Goal: Task Accomplishment & Management: Use online tool/utility

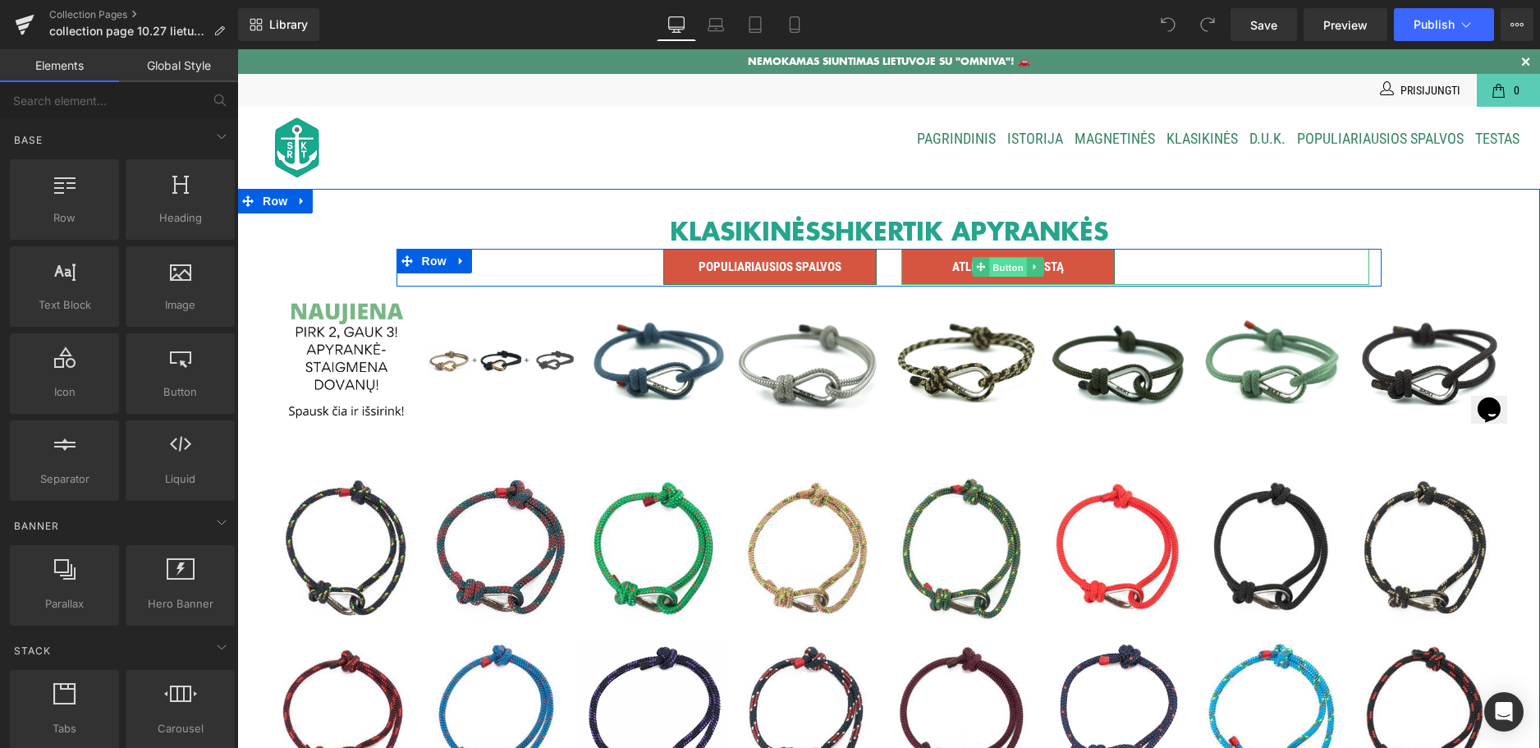
click at [1006, 259] on span "Button" at bounding box center [1008, 267] width 38 height 20
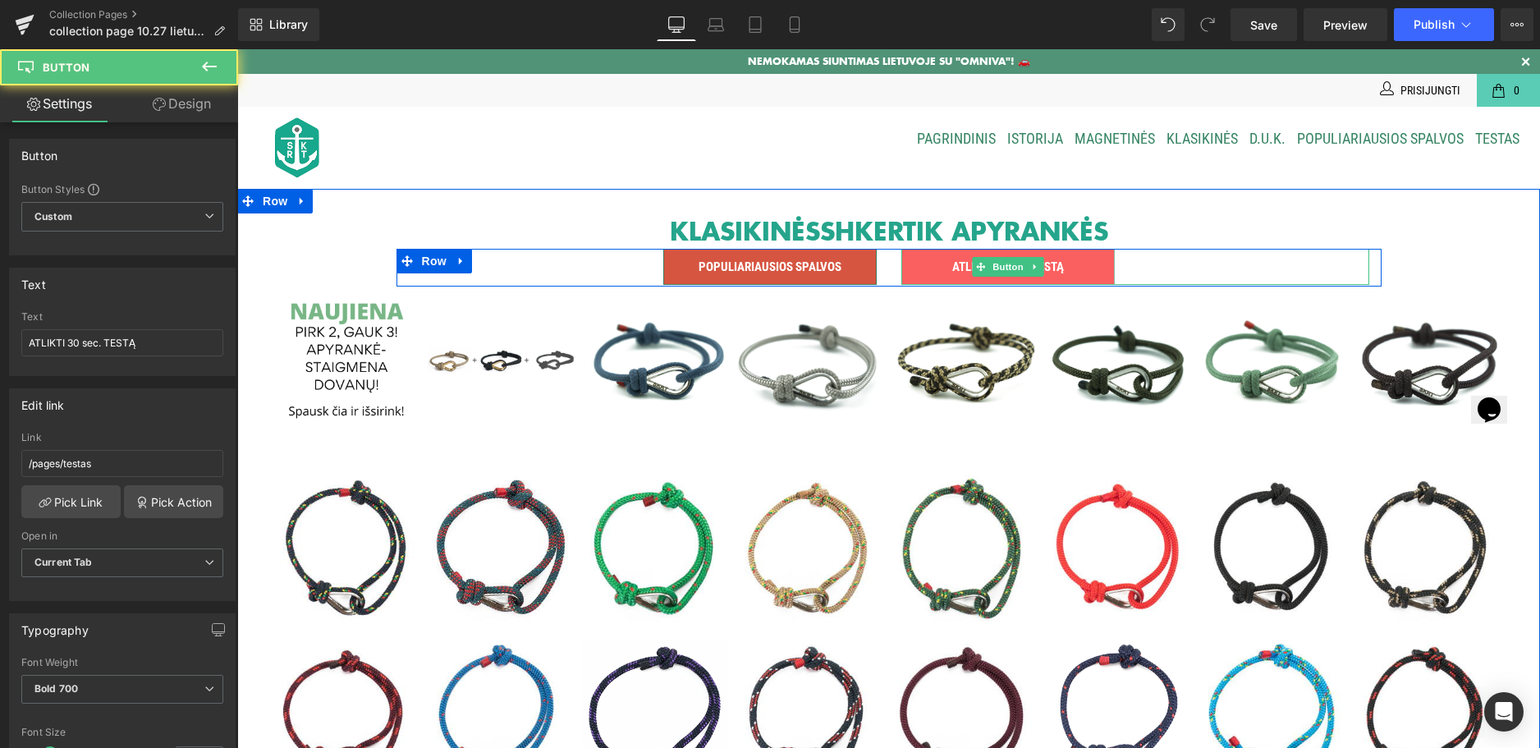
click at [1082, 264] on link "ATLIKTI 30 sec. TESTĄ" at bounding box center [1007, 267] width 213 height 36
click at [918, 268] on link "ATLIKTI 30 sec. TESTĄ" at bounding box center [1007, 267] width 213 height 36
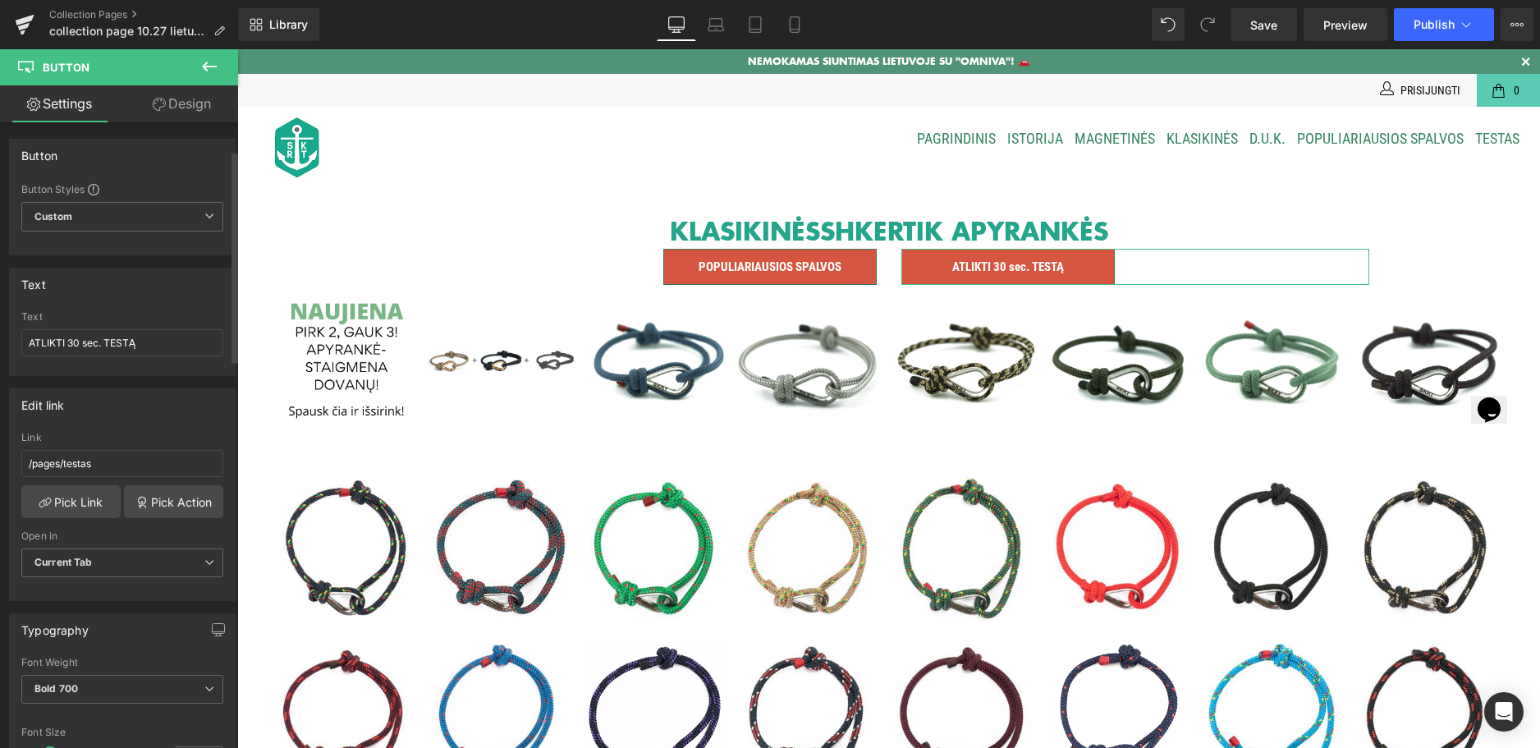
scroll to position [82, 0]
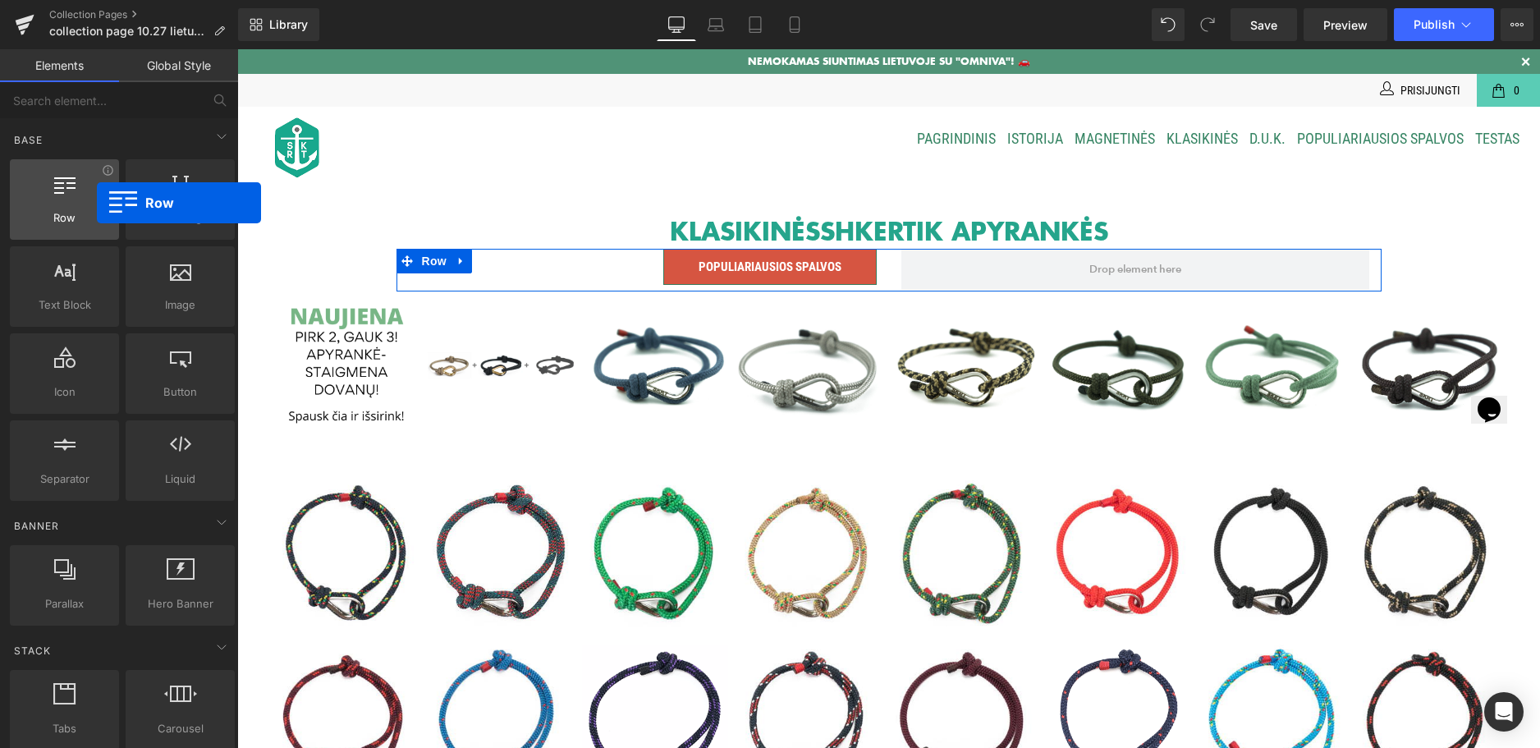
click at [97, 203] on div at bounding box center [64, 190] width 99 height 37
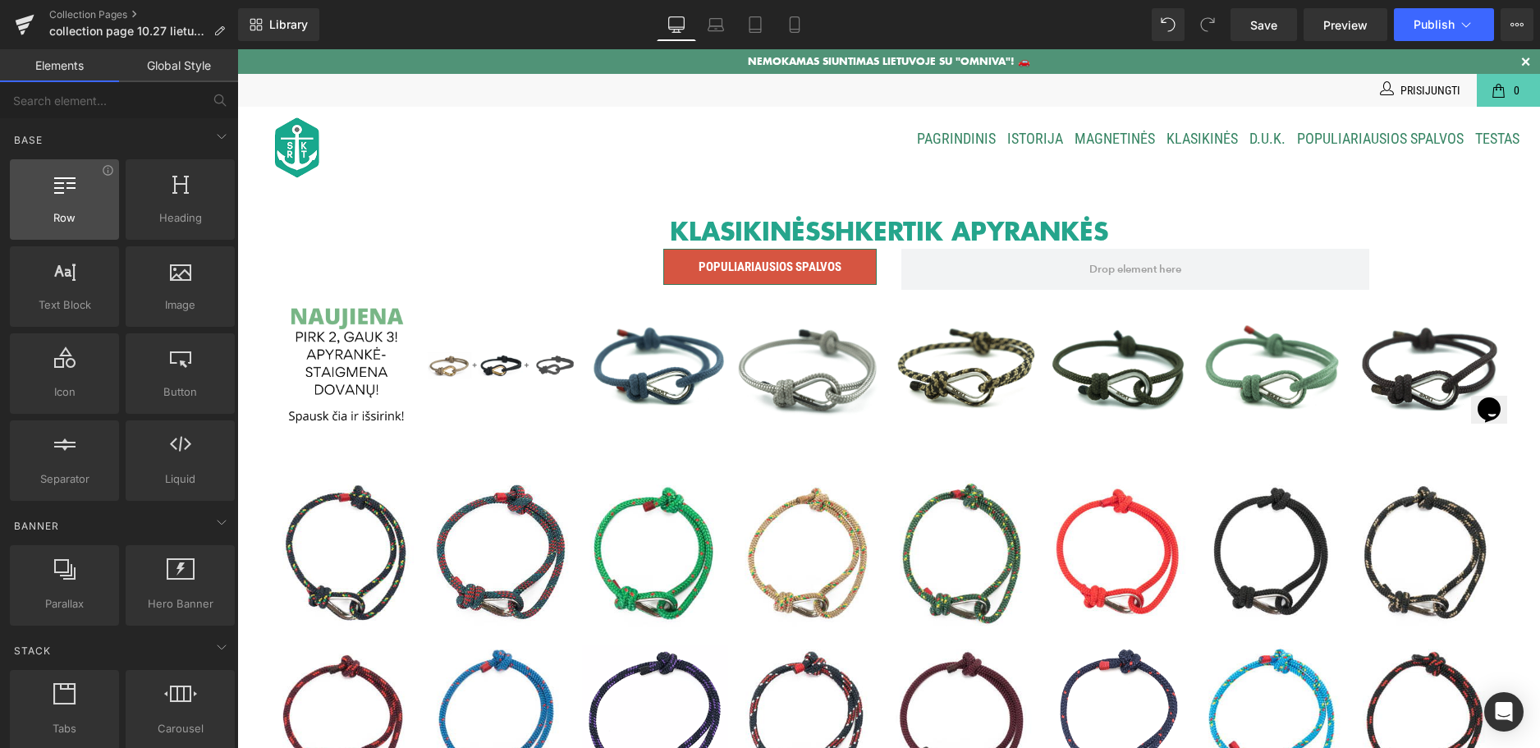
click at [90, 203] on div at bounding box center [64, 190] width 99 height 37
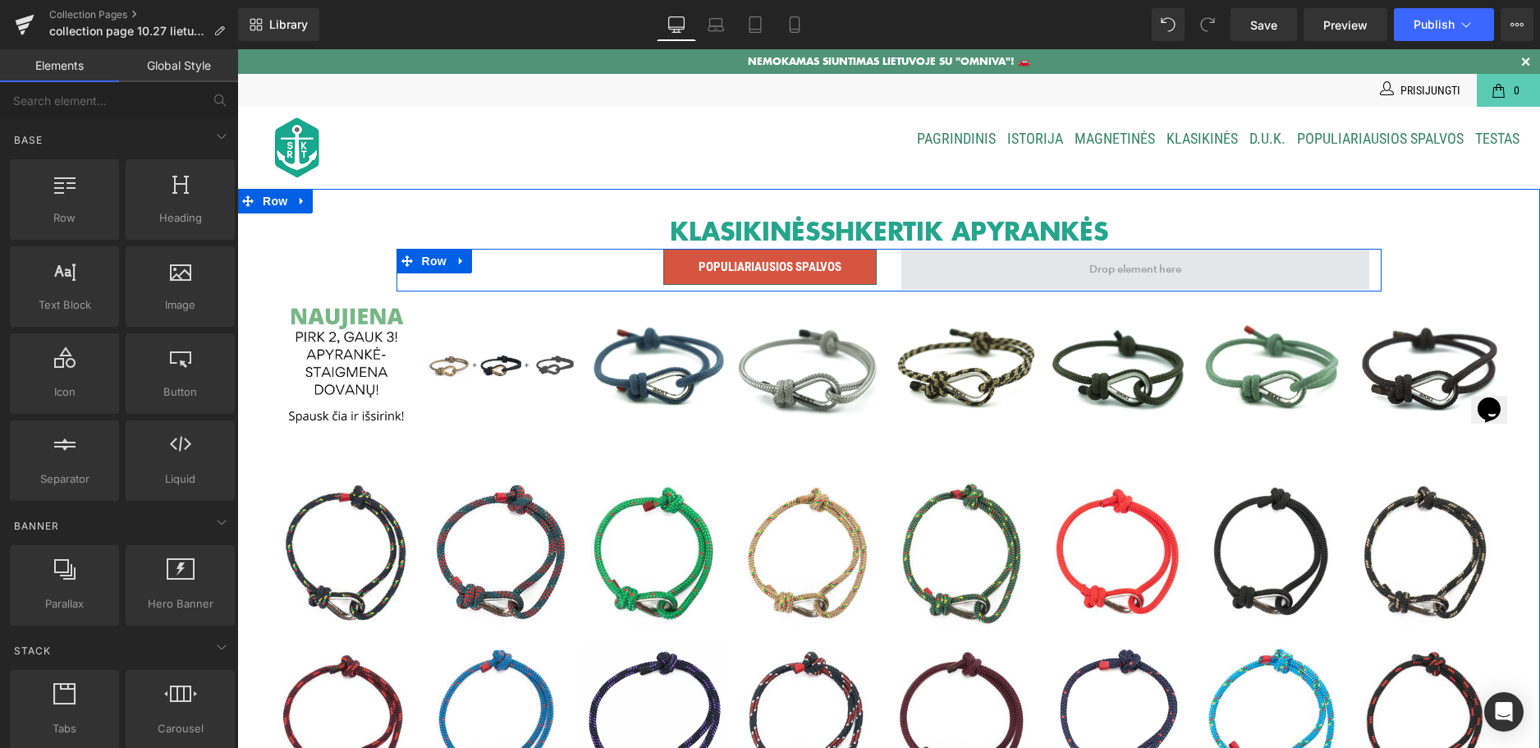
click at [994, 252] on div at bounding box center [889, 251] width 985 height 4
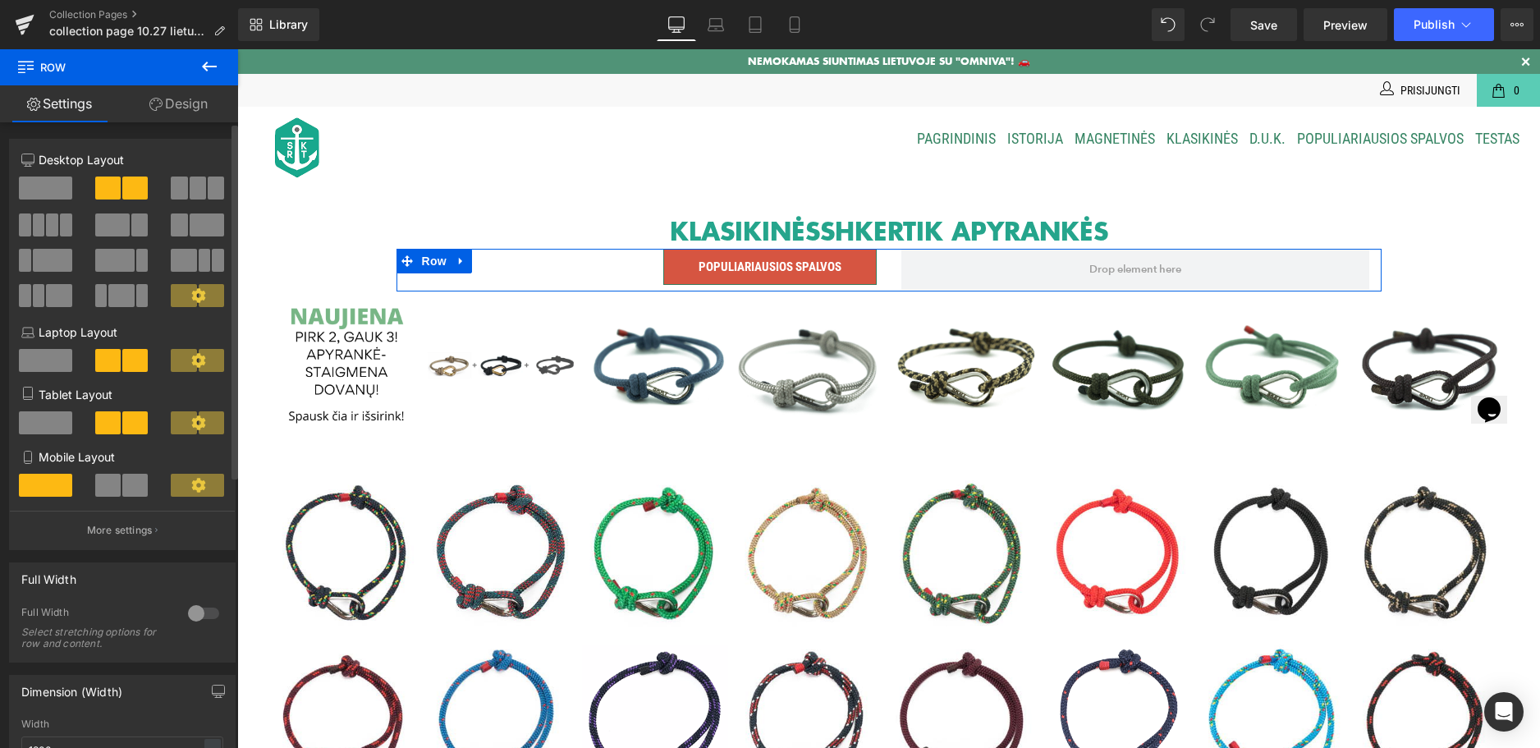
click at [48, 190] on span at bounding box center [45, 188] width 53 height 23
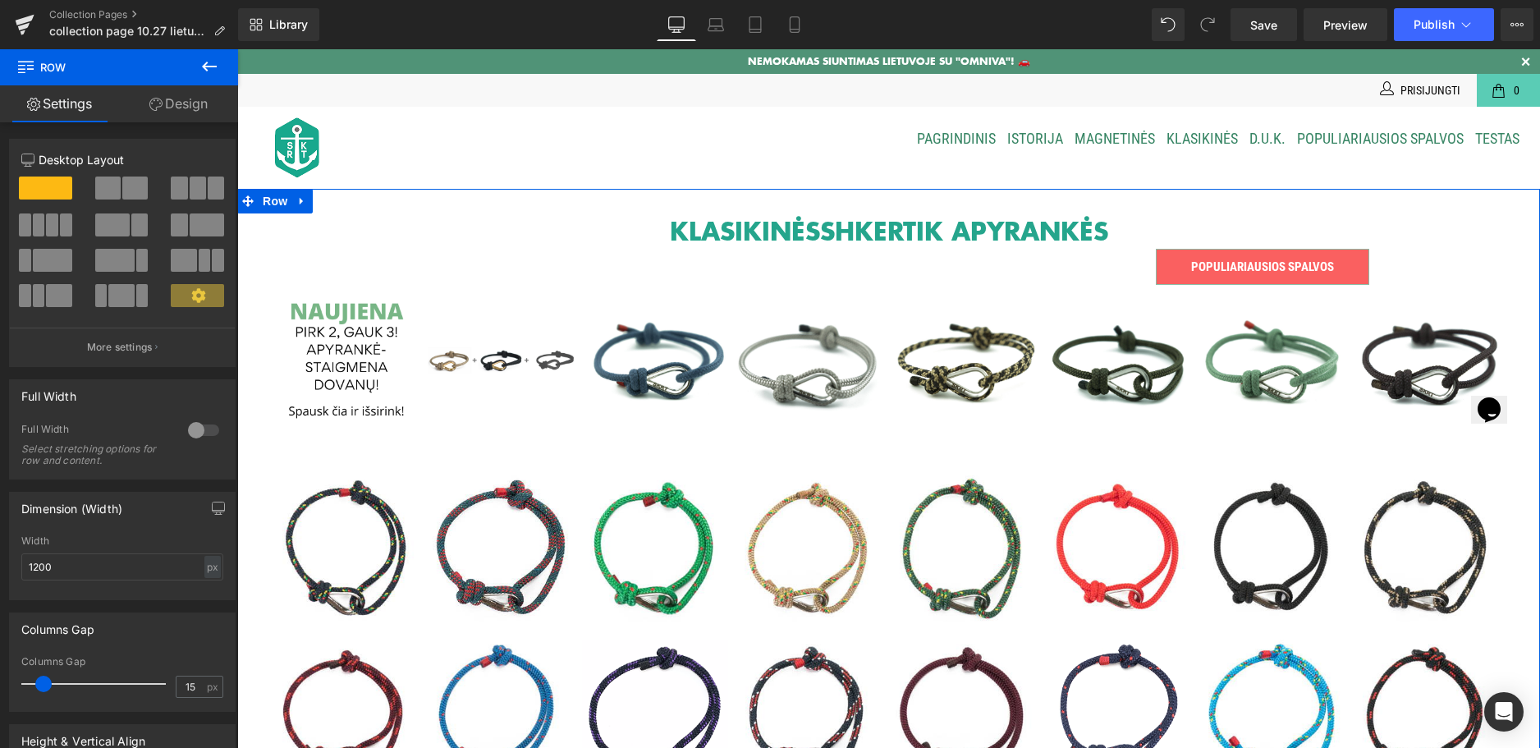
click at [1197, 265] on span "POPULIARIAUSIOS SPALVOS" at bounding box center [1262, 266] width 143 height 15
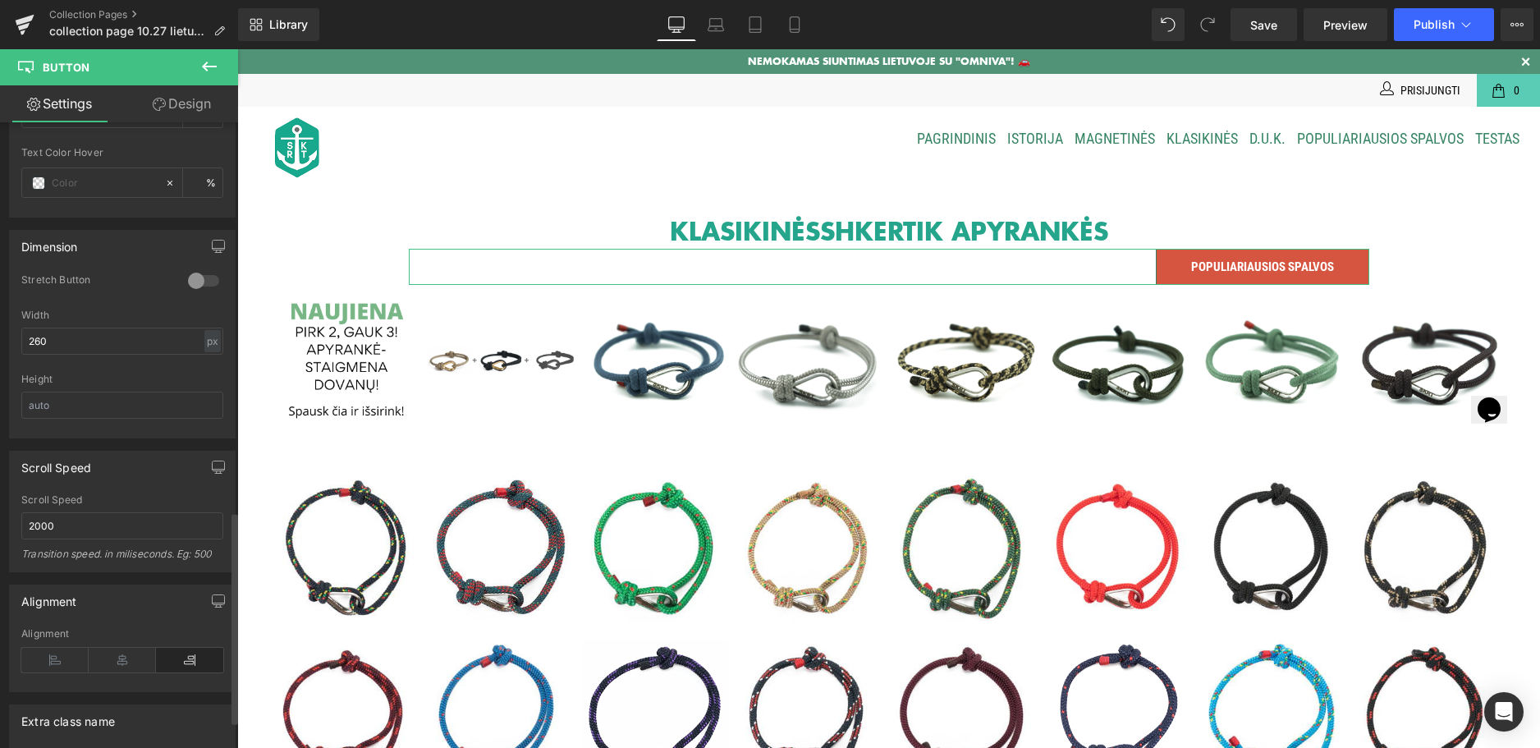
scroll to position [1149, 0]
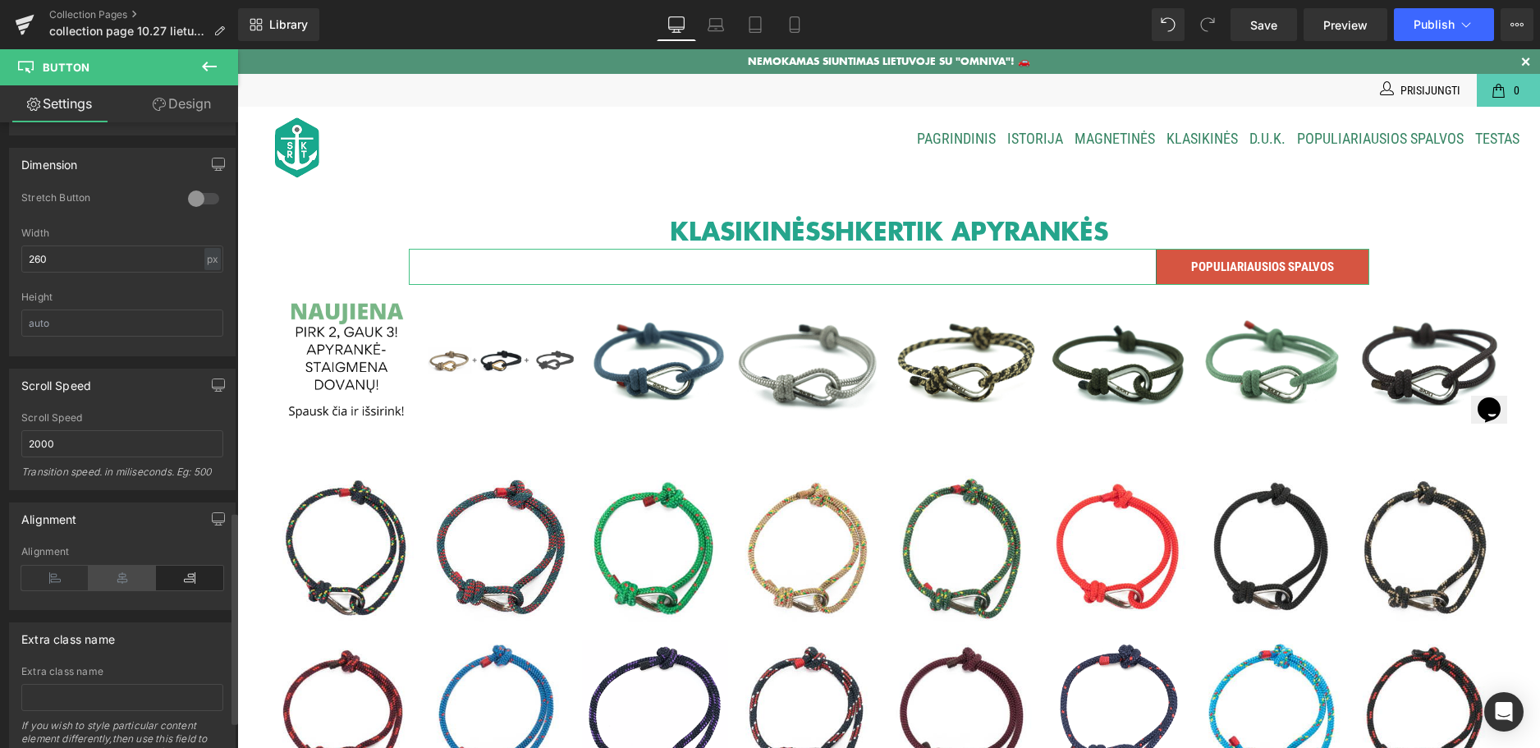
click at [119, 573] on icon at bounding box center [122, 578] width 67 height 25
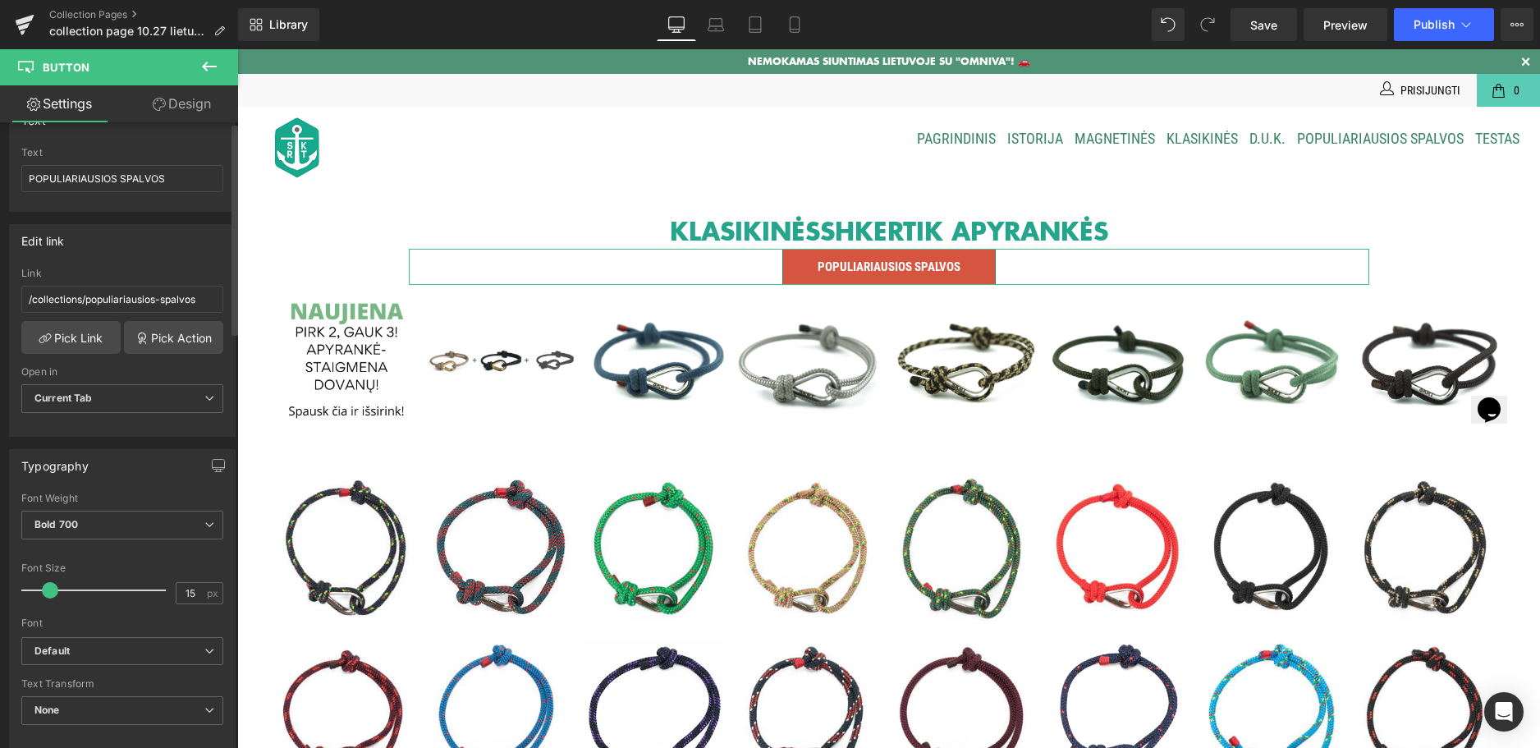
scroll to position [0, 0]
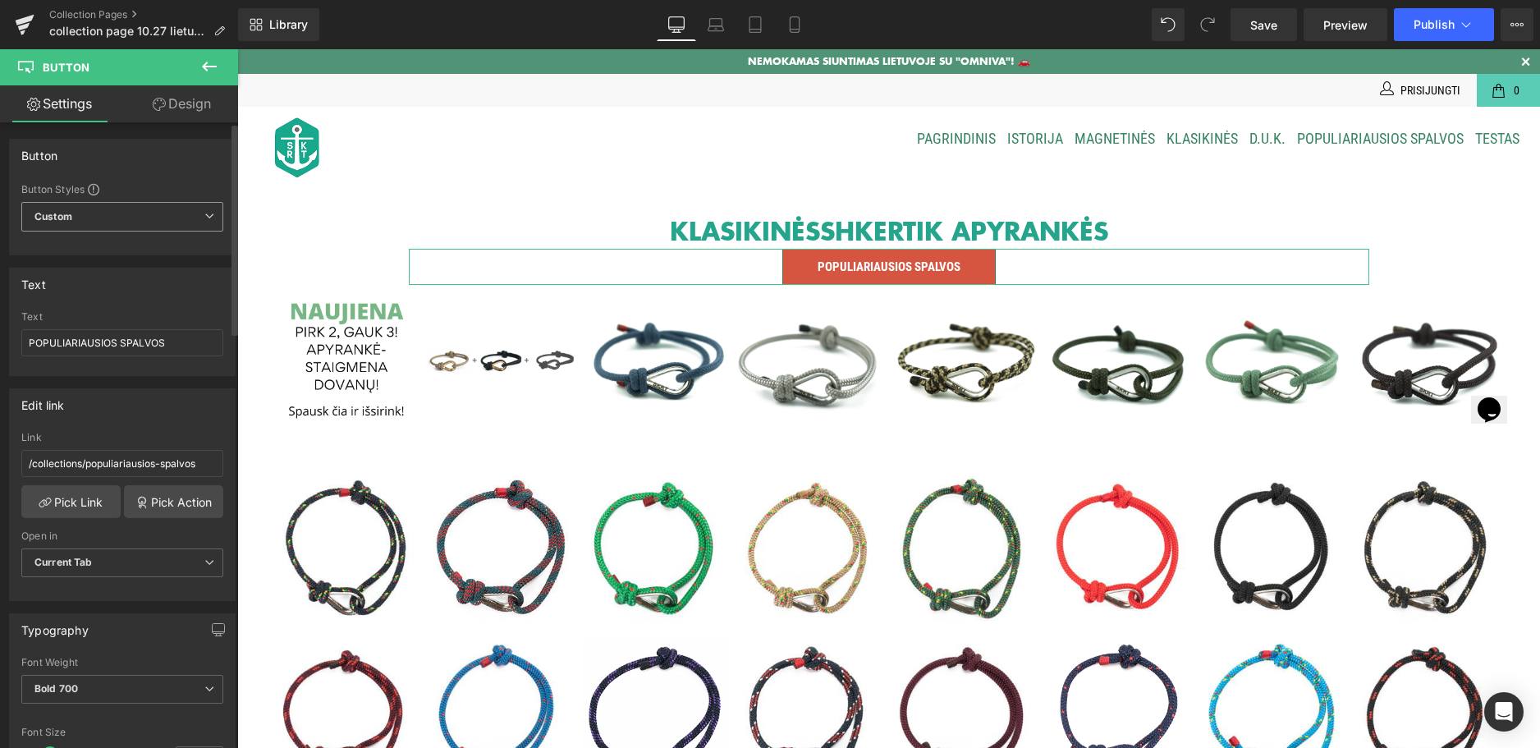
click at [126, 218] on span "Custom Setup Global Style" at bounding box center [122, 217] width 202 height 30
click at [198, 163] on div "Button" at bounding box center [122, 155] width 225 height 31
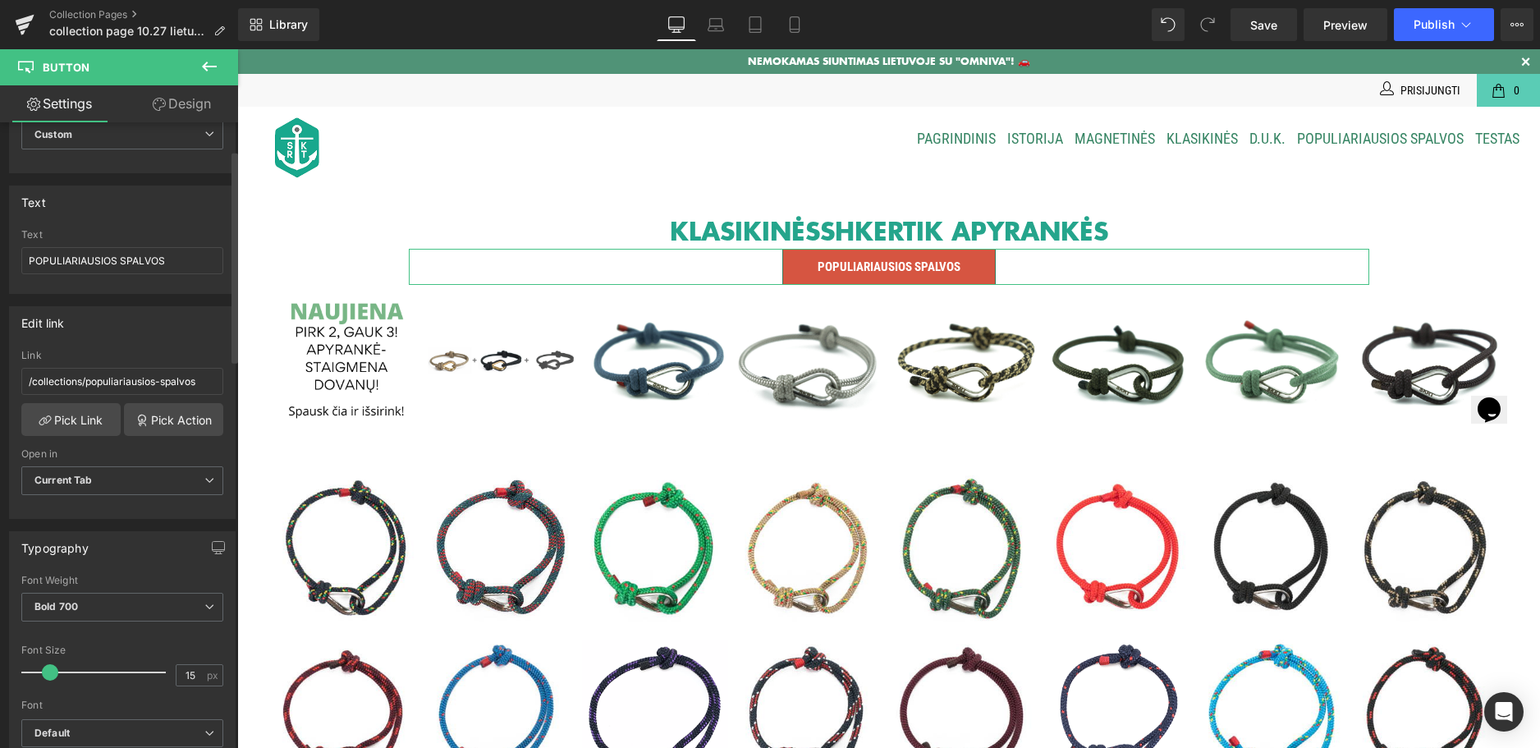
scroll to position [164, 0]
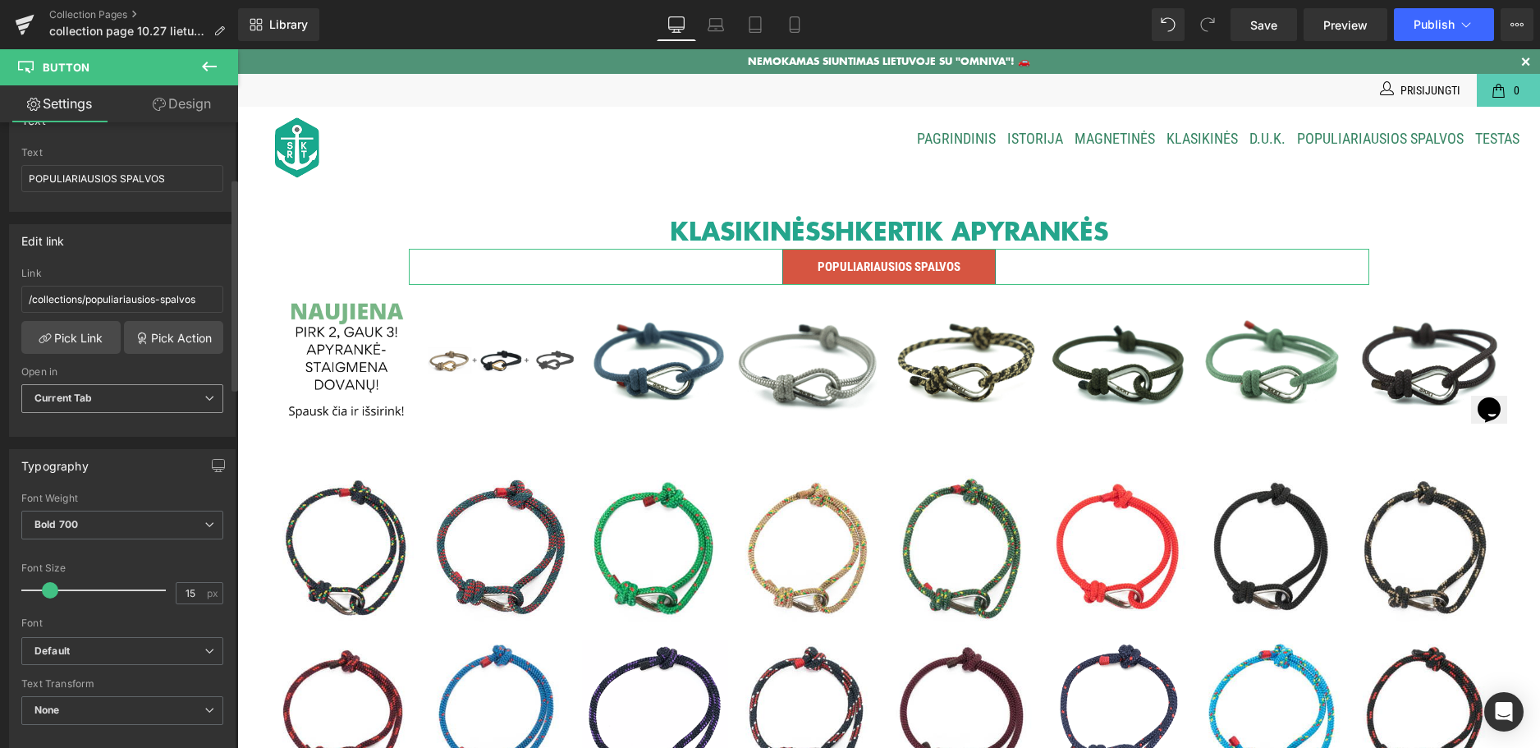
click at [145, 403] on span "Current Tab" at bounding box center [122, 398] width 202 height 29
click at [145, 403] on span "Current Tab" at bounding box center [118, 398] width 195 height 29
click at [145, 403] on span "Current Tab" at bounding box center [122, 398] width 202 height 29
click at [145, 403] on span "Current Tab" at bounding box center [118, 398] width 195 height 29
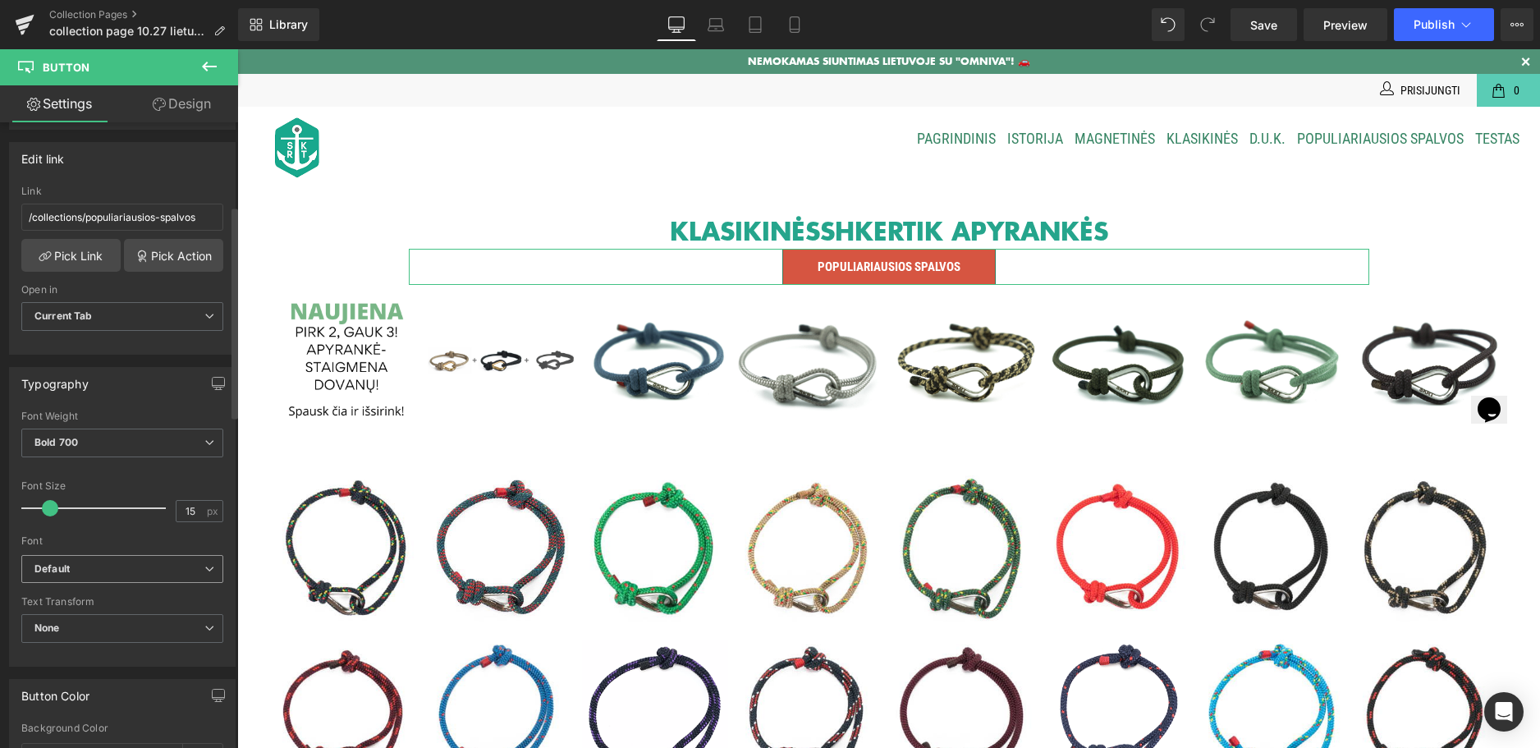
click at [135, 573] on b "Default" at bounding box center [119, 569] width 170 height 14
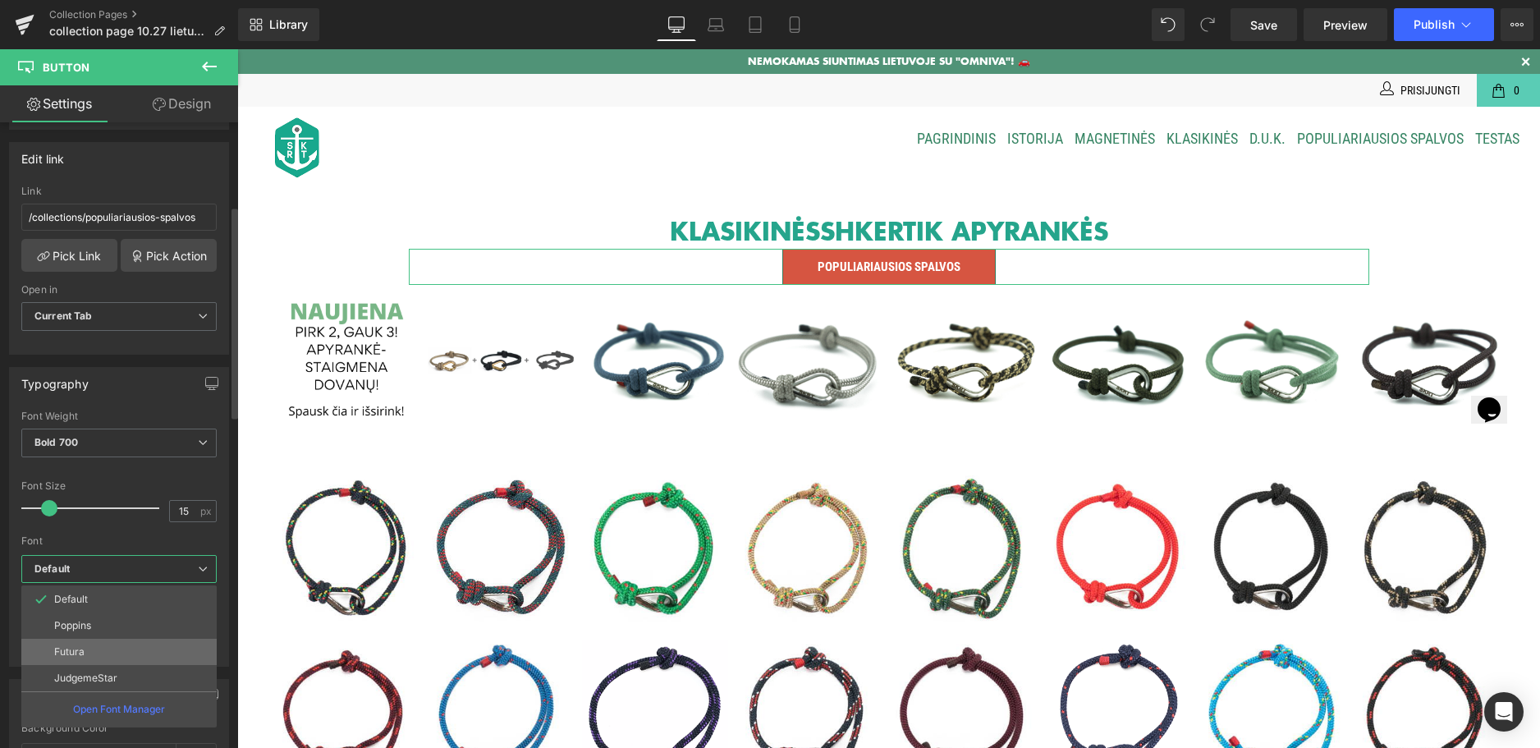
click at [82, 646] on p "Futura" at bounding box center [69, 651] width 30 height 11
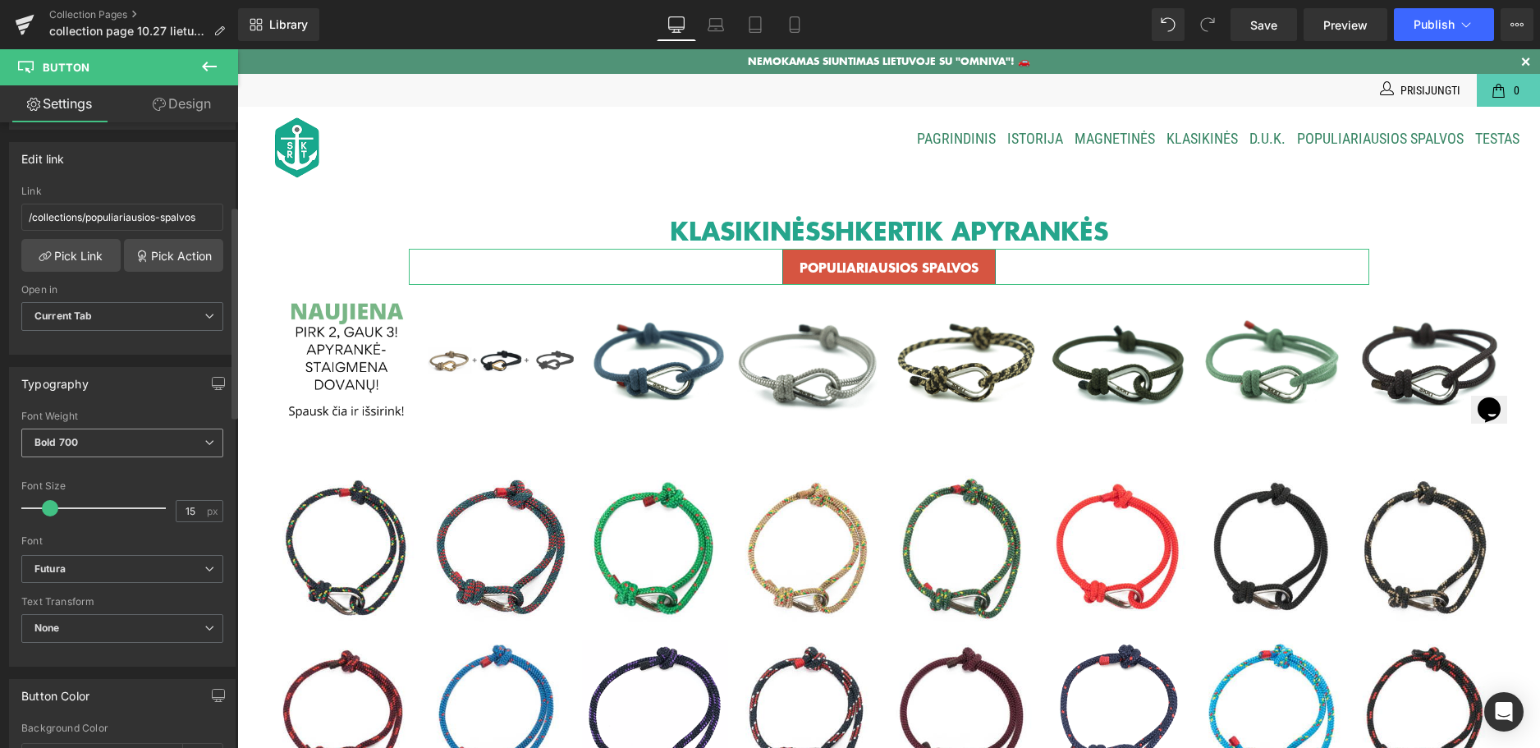
click at [192, 432] on span "Bold 700" at bounding box center [122, 443] width 202 height 29
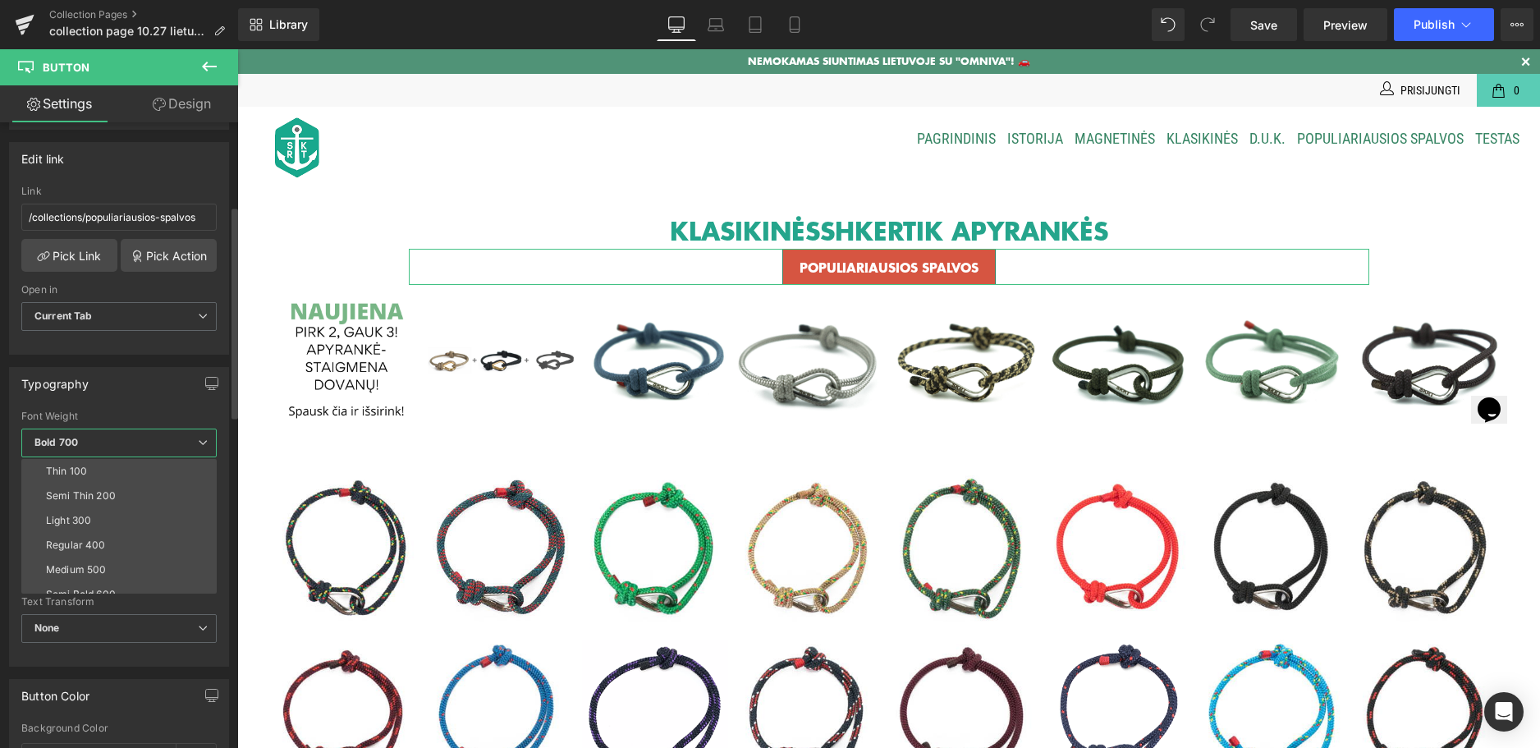
click at [192, 432] on span "Bold 700" at bounding box center [118, 443] width 195 height 29
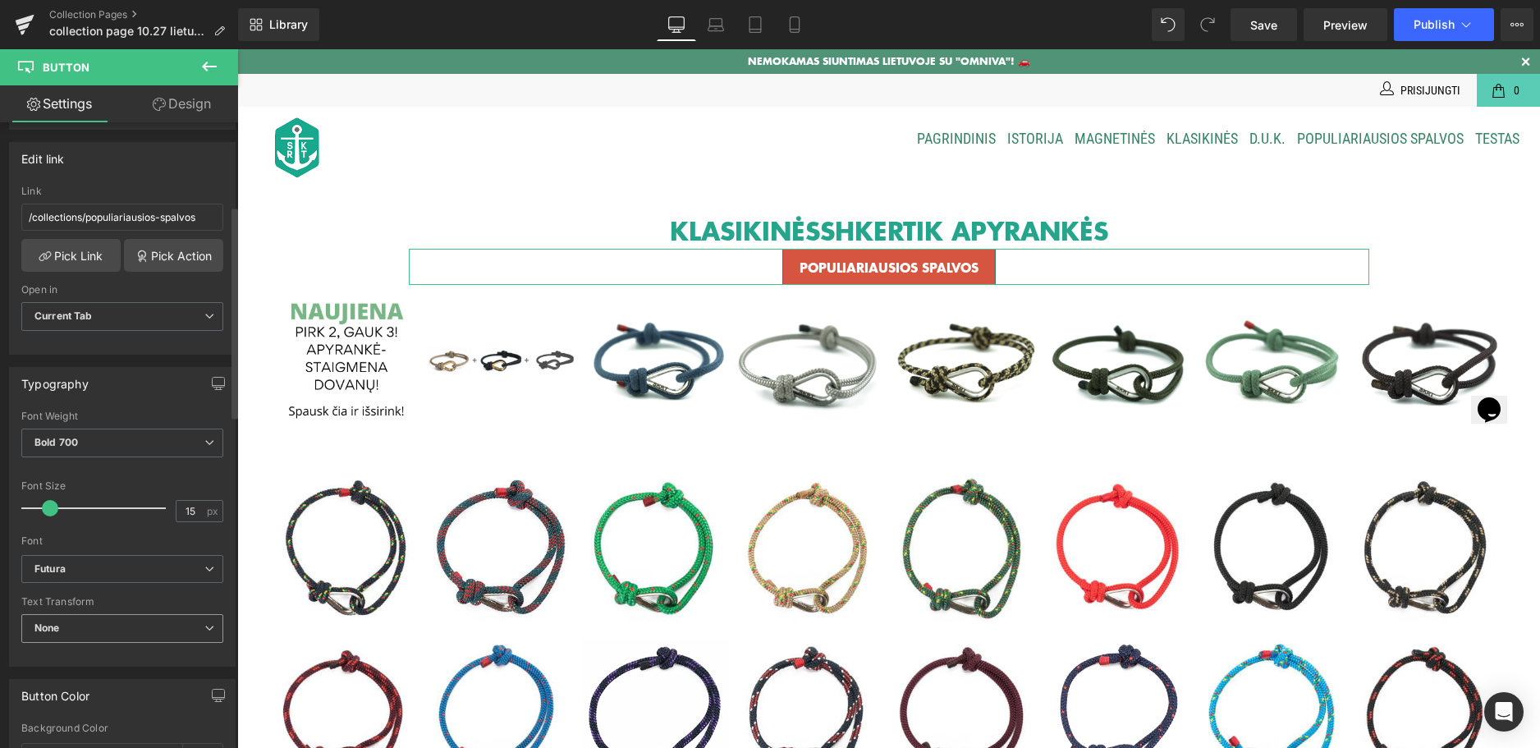
click at [154, 618] on span "None" at bounding box center [122, 628] width 202 height 29
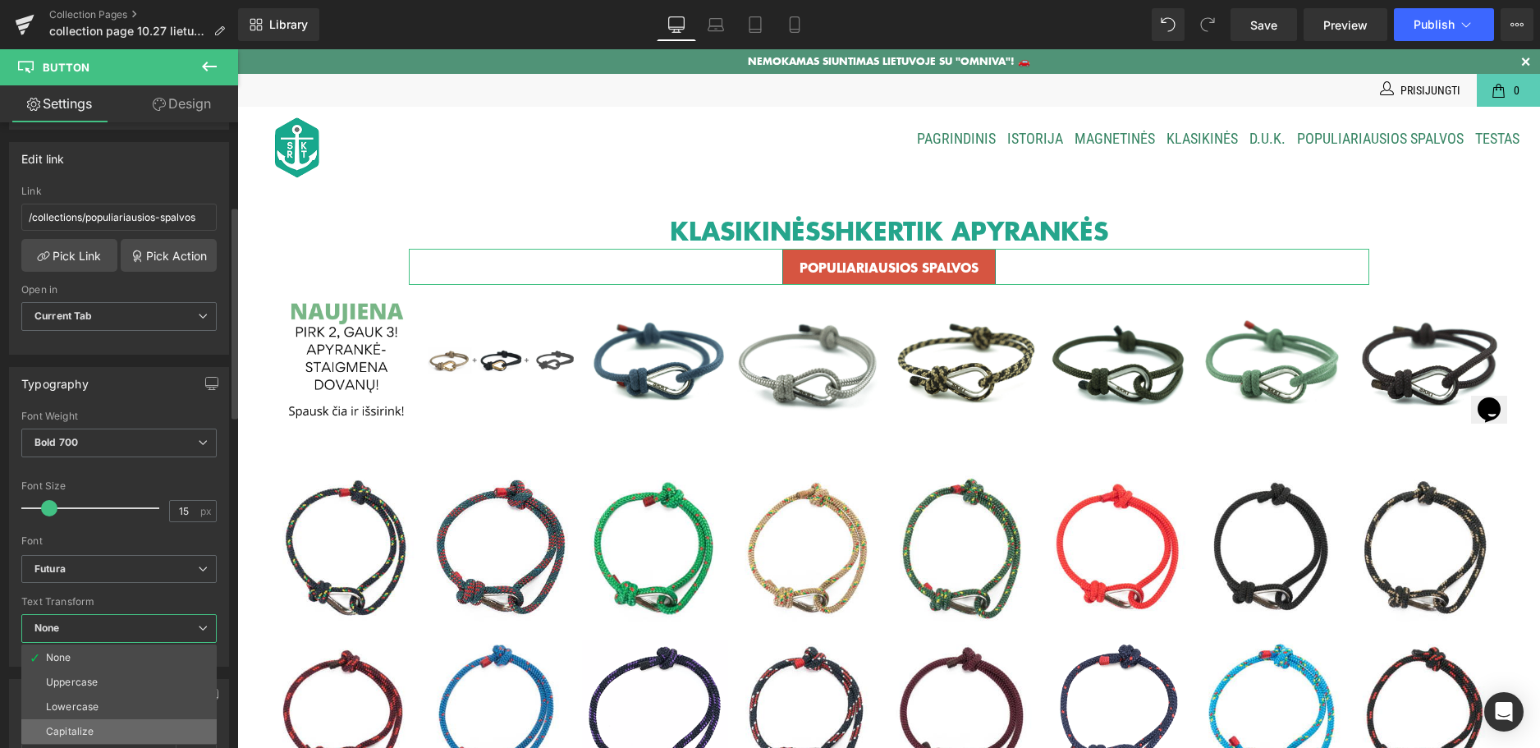
click at [99, 724] on li "Capitalize" at bounding box center [118, 731] width 195 height 25
click at [99, 724] on div "Background Color" at bounding box center [118, 727] width 195 height 11
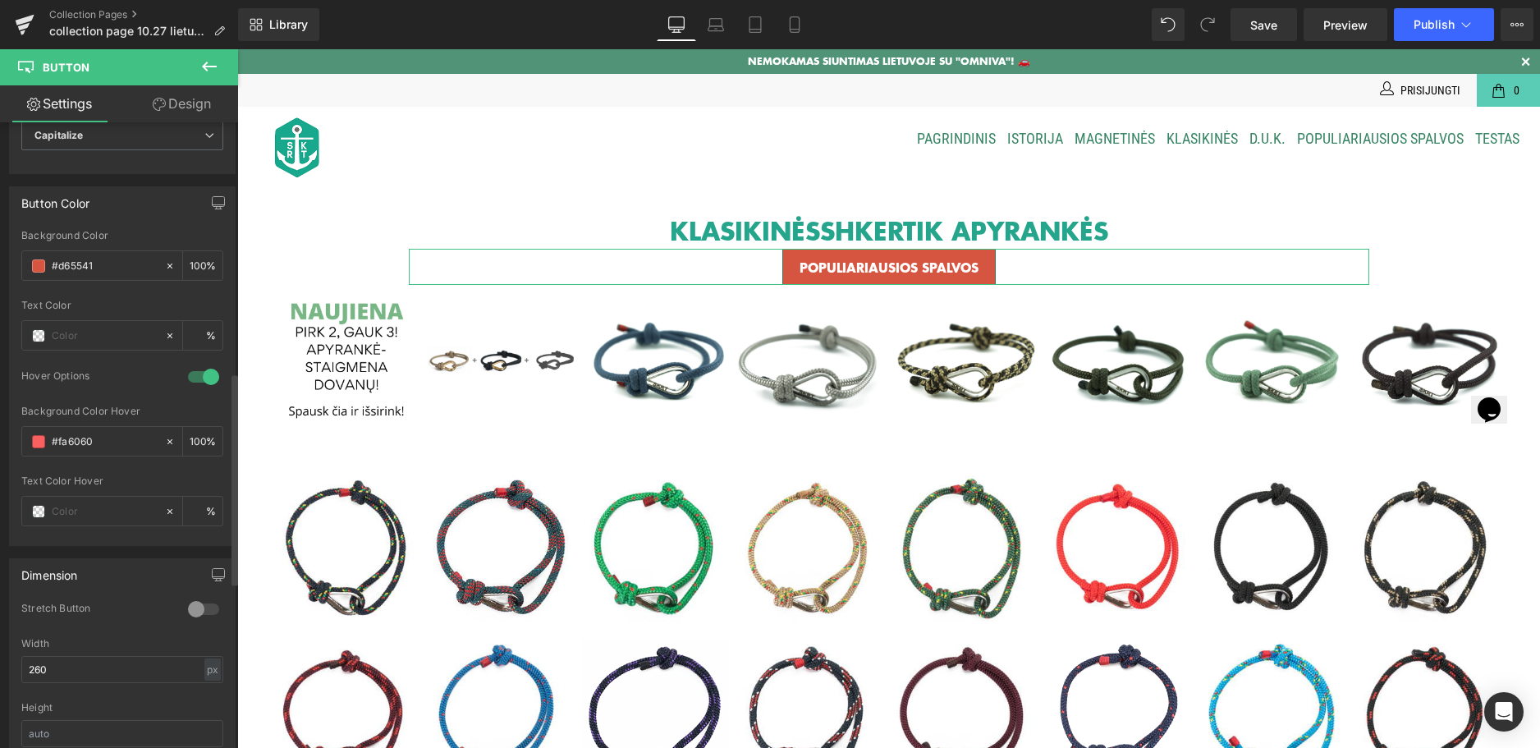
scroll to position [821, 0]
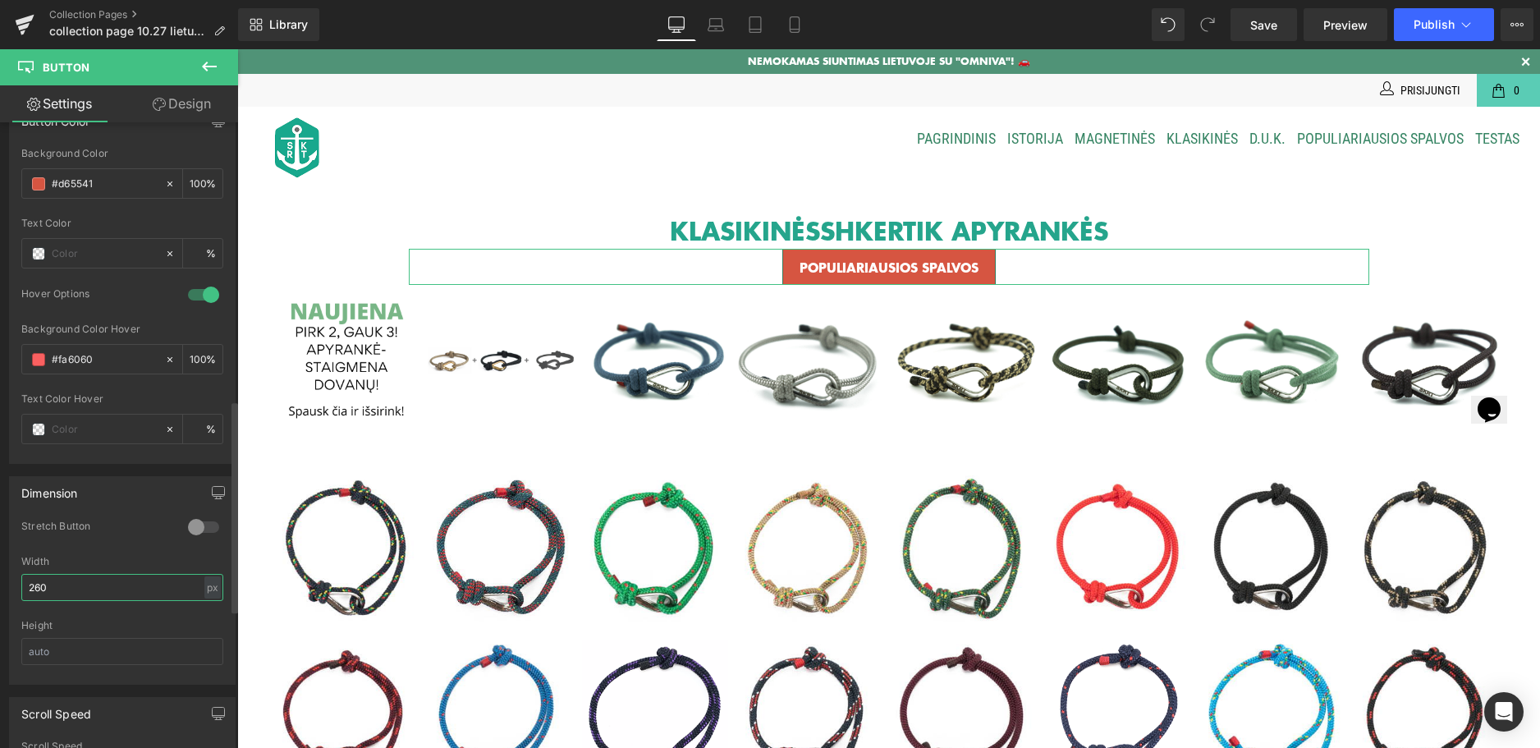
drag, startPoint x: 80, startPoint y: 584, endPoint x: 11, endPoint y: 585, distance: 68.1
click at [11, 585] on div "0 Stretch Button 260px Width 260 px % px Height" at bounding box center [122, 602] width 225 height 164
click at [208, 525] on div at bounding box center [203, 527] width 39 height 26
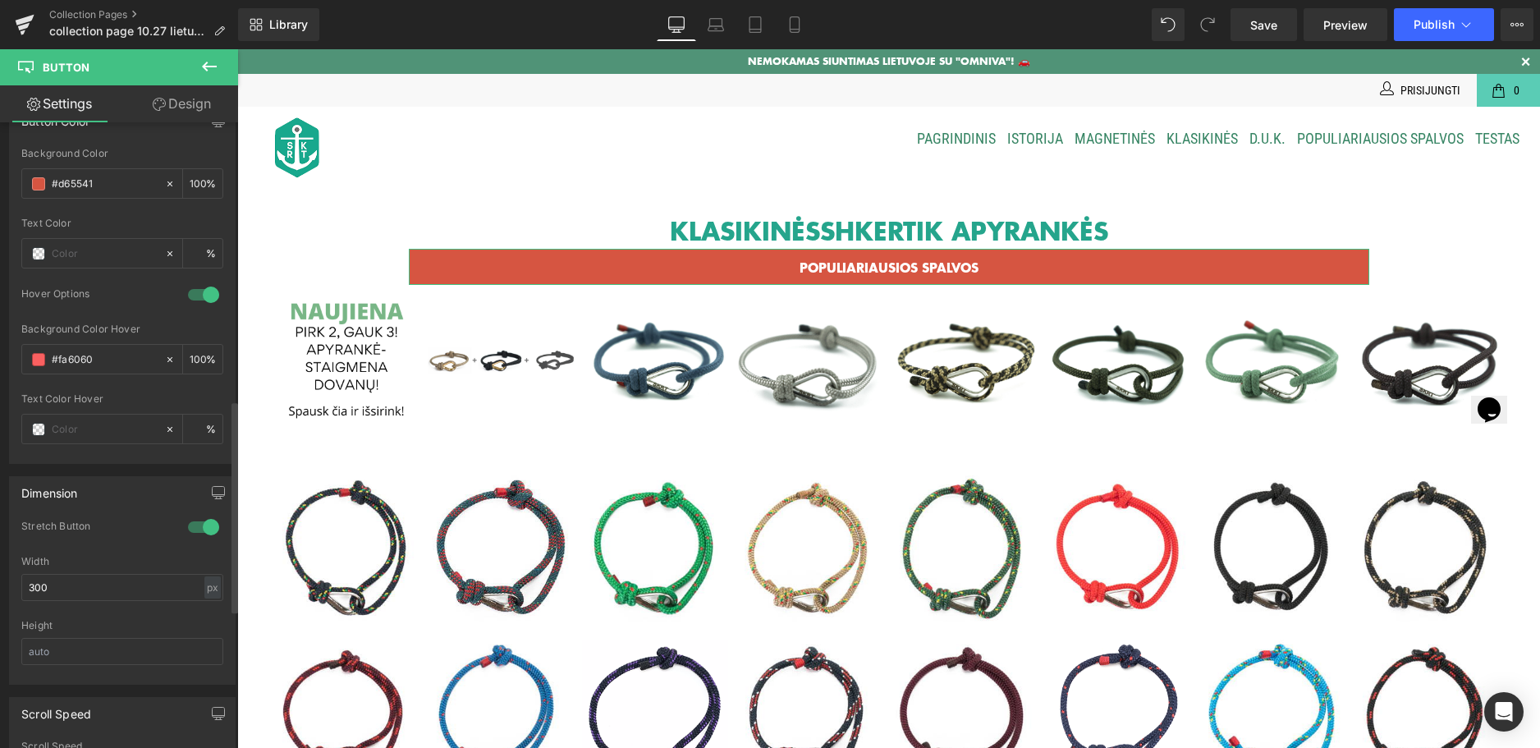
click at [208, 525] on div at bounding box center [203, 527] width 39 height 26
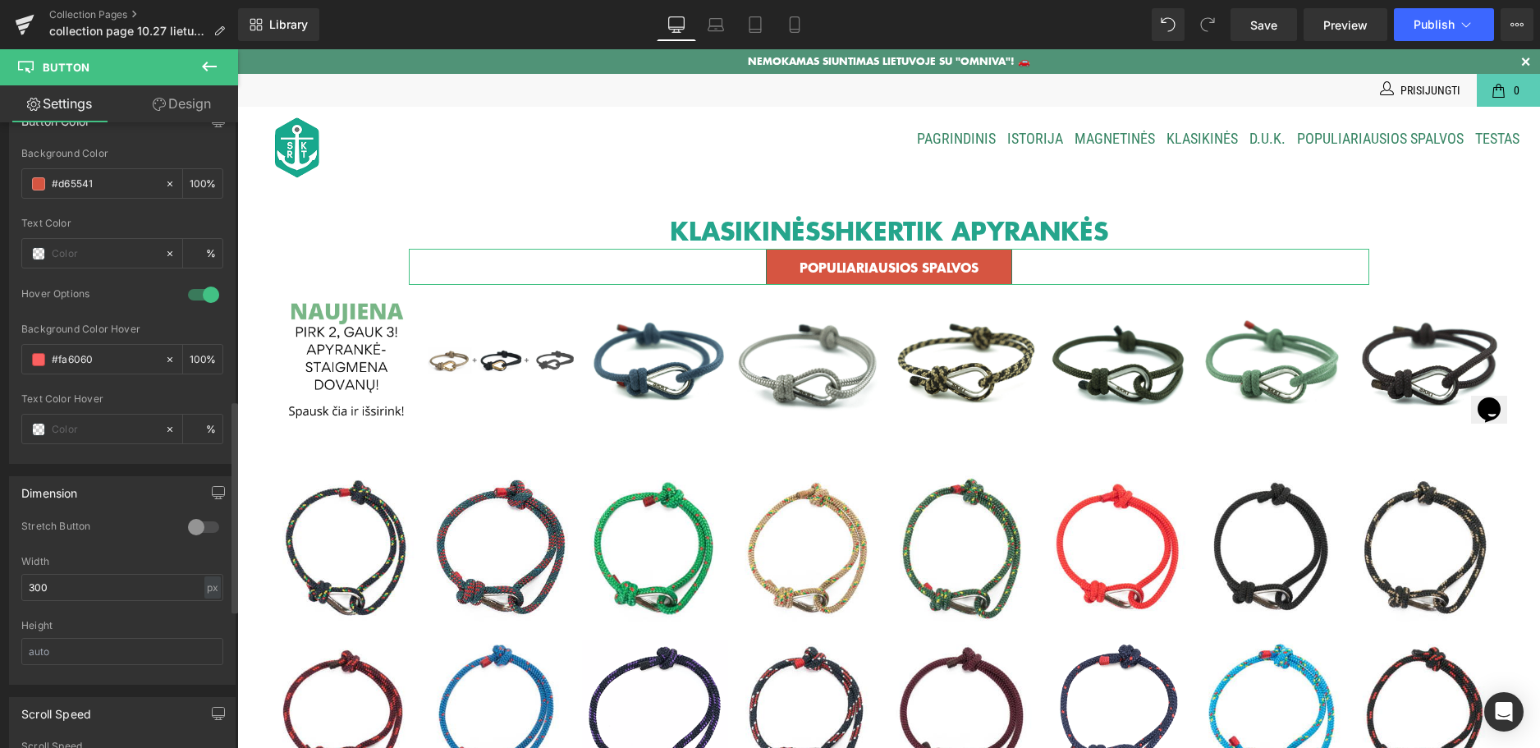
click at [208, 525] on div at bounding box center [203, 527] width 39 height 26
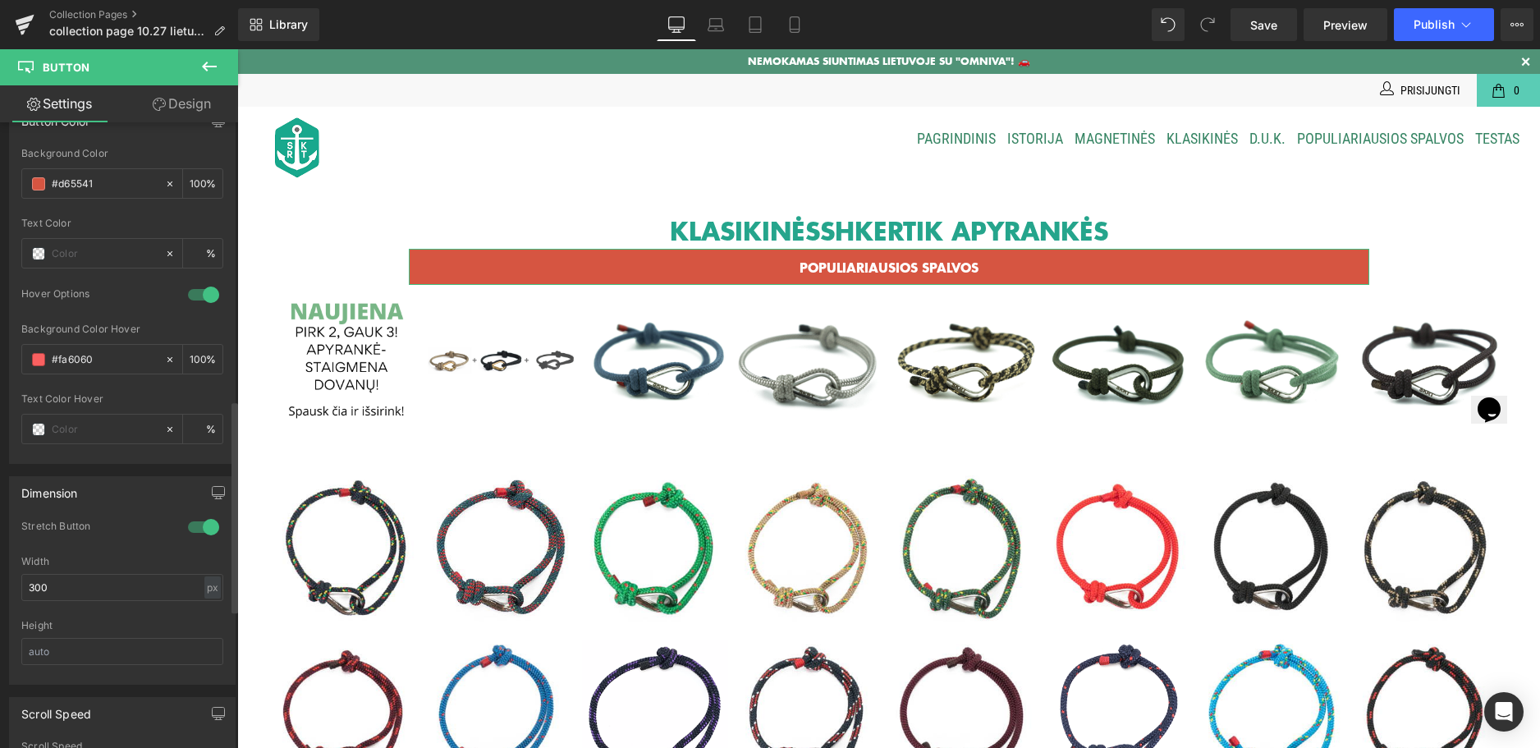
click at [208, 525] on div at bounding box center [203, 527] width 39 height 26
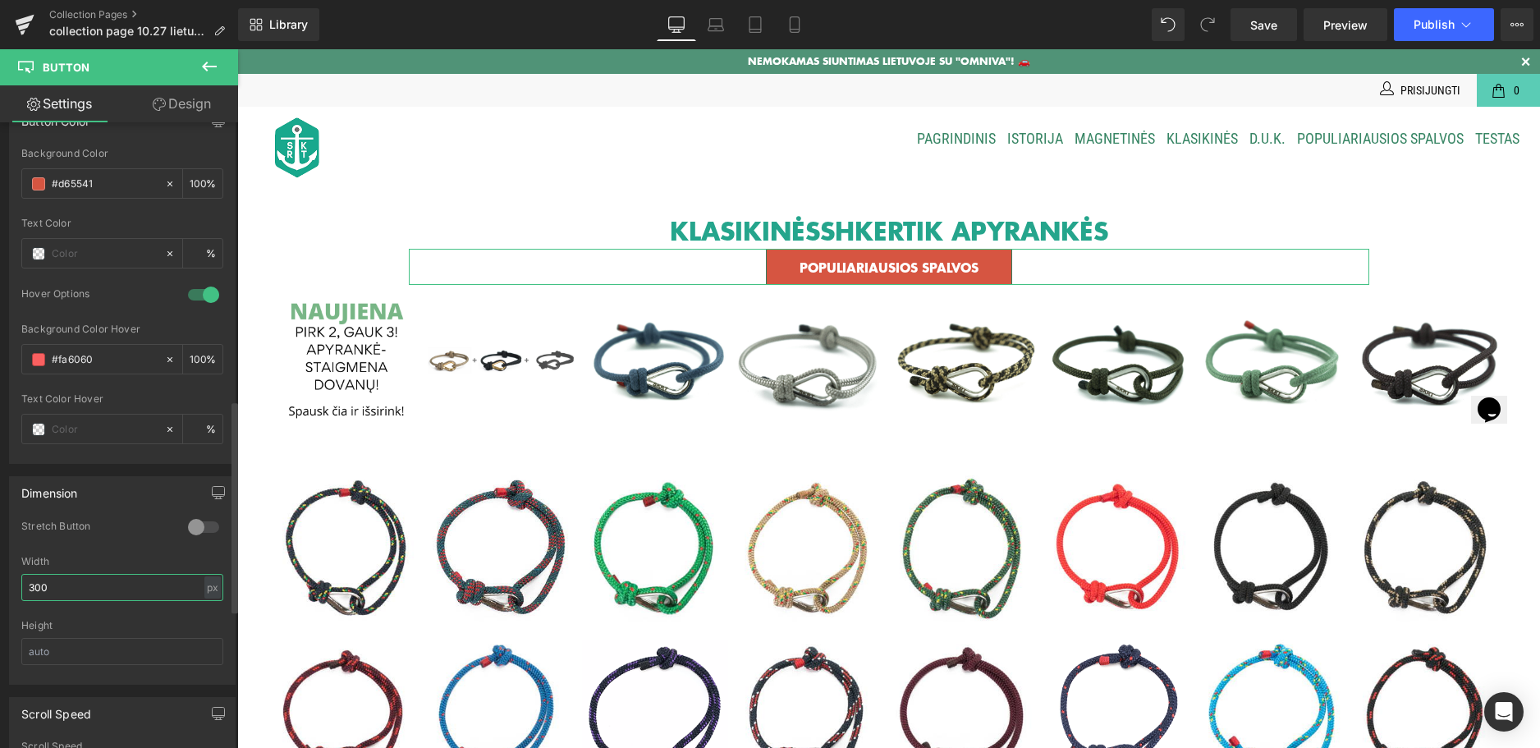
drag, startPoint x: 69, startPoint y: 590, endPoint x: 16, endPoint y: 590, distance: 53.4
click at [16, 590] on div "0 Stretch Button 300px Width 300 px % px Height" at bounding box center [122, 602] width 225 height 164
type input "280"
click at [100, 521] on div "Stretch Button" at bounding box center [96, 528] width 150 height 17
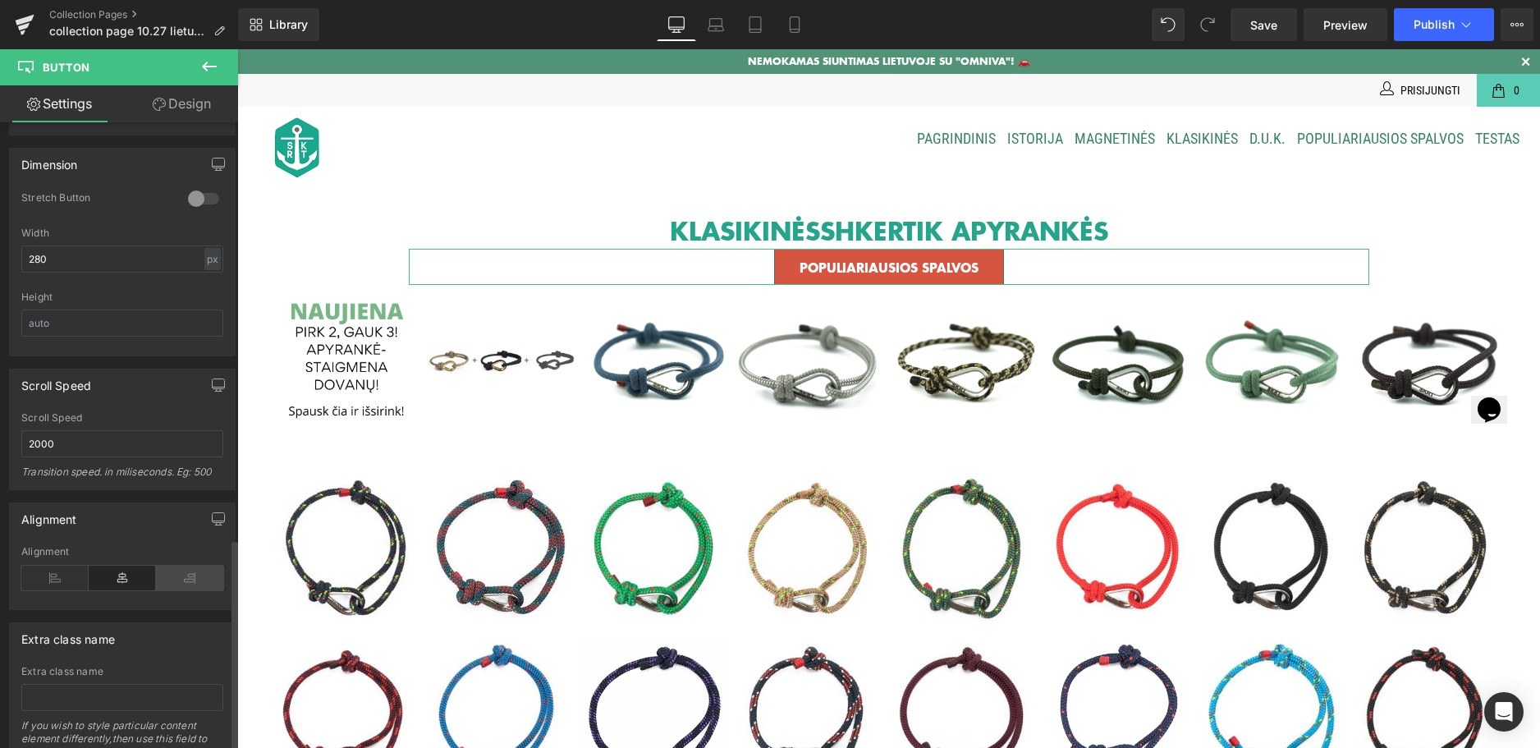
scroll to position [1231, 0]
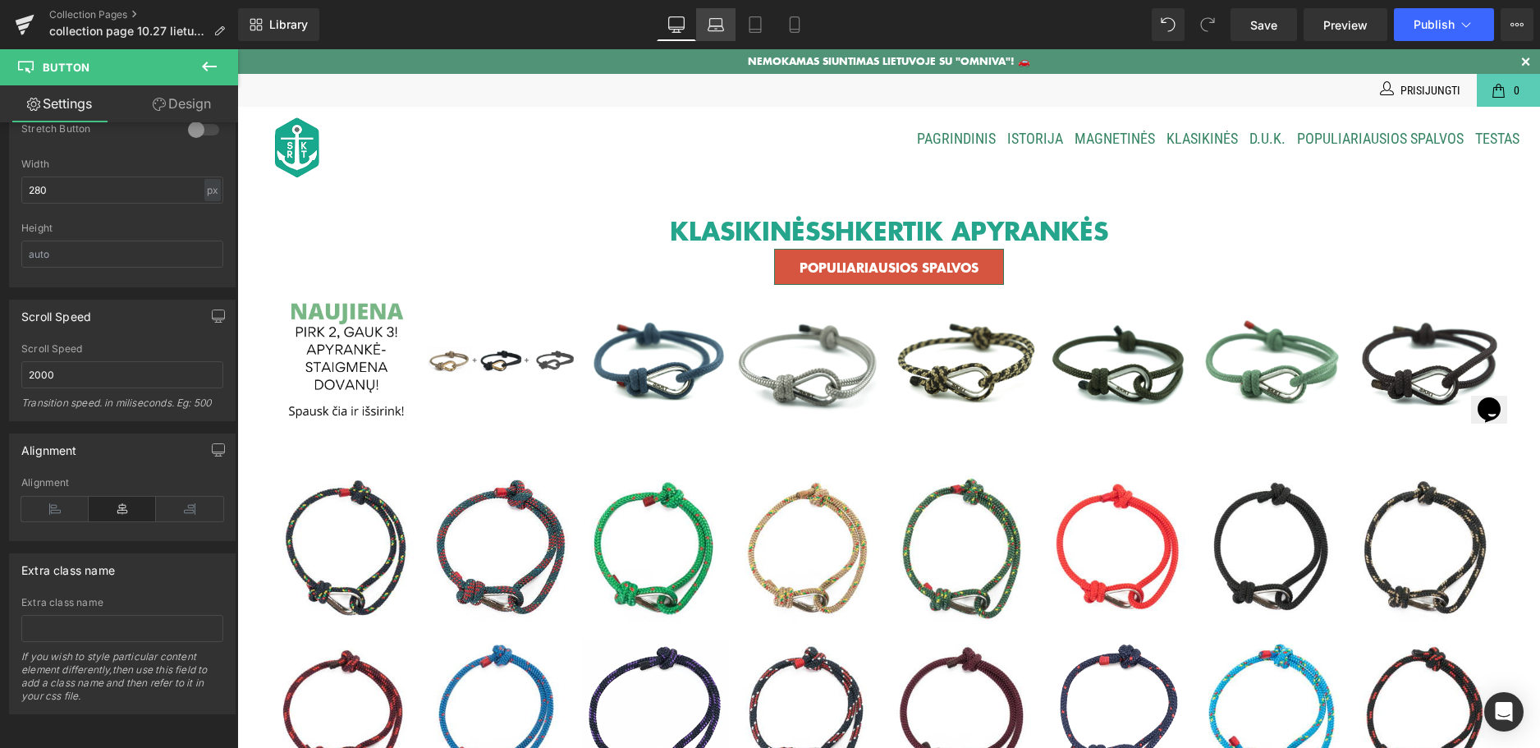
click at [721, 24] on icon at bounding box center [716, 24] width 16 height 16
type input "100"
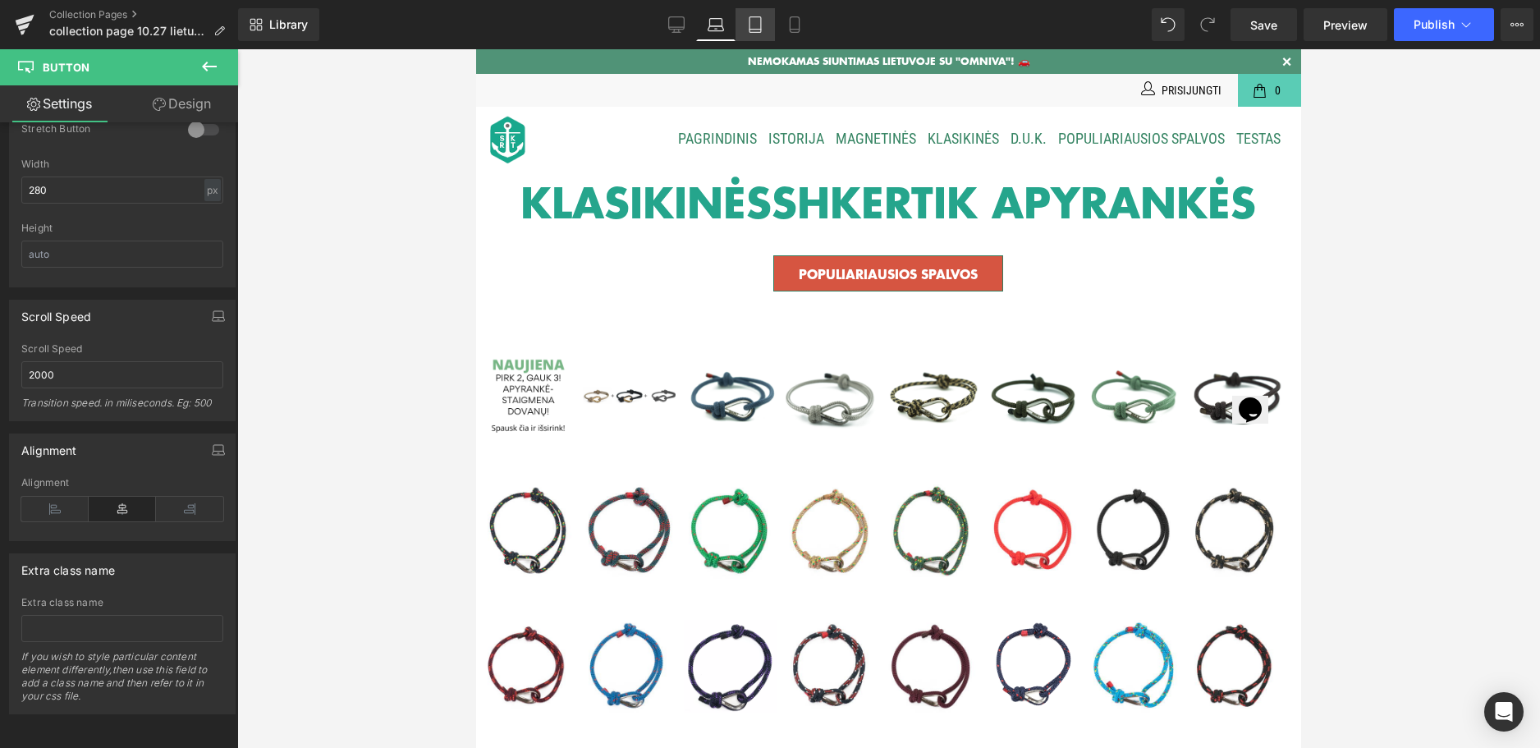
click at [750, 18] on icon at bounding box center [755, 25] width 11 height 16
type input "100"
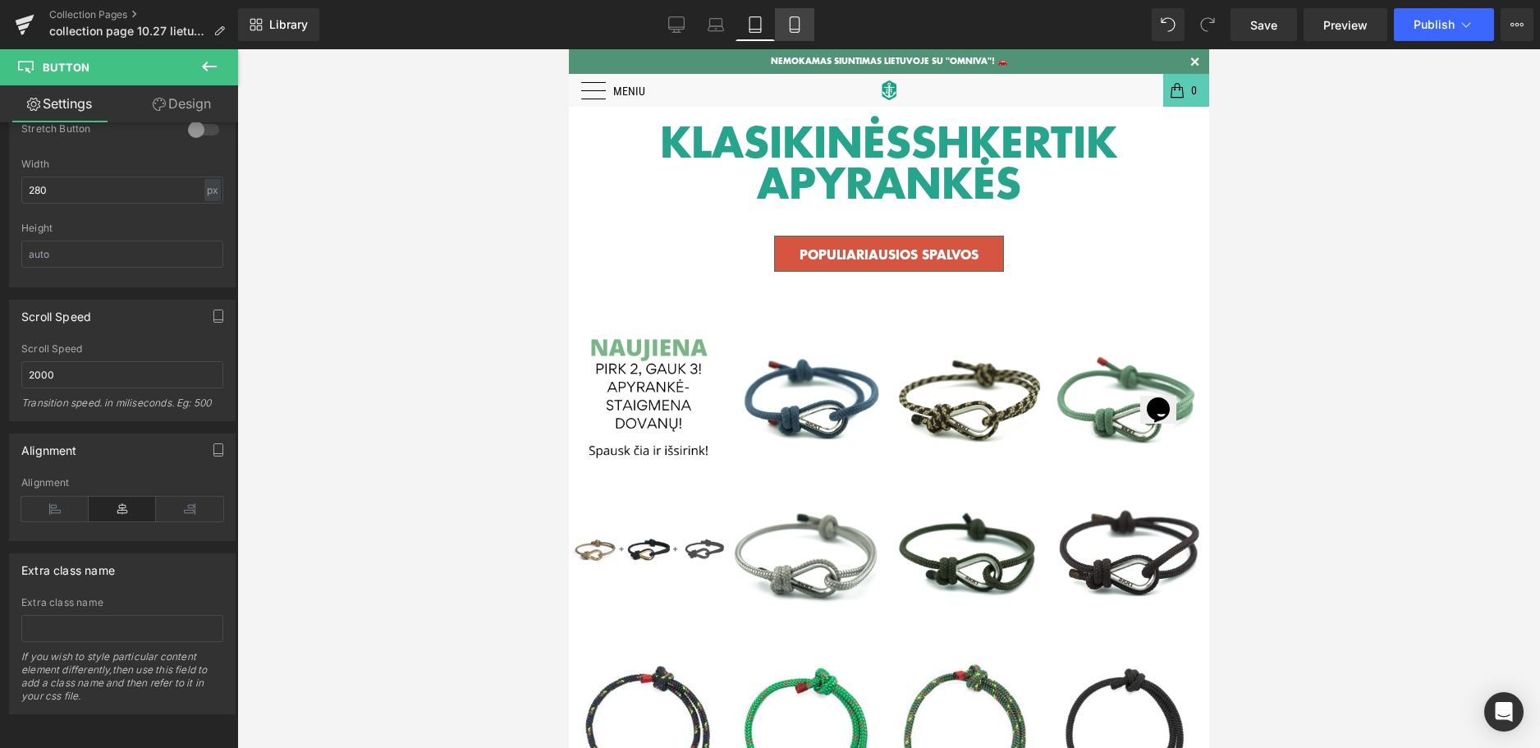
click at [792, 22] on icon at bounding box center [794, 24] width 16 height 16
type input "100"
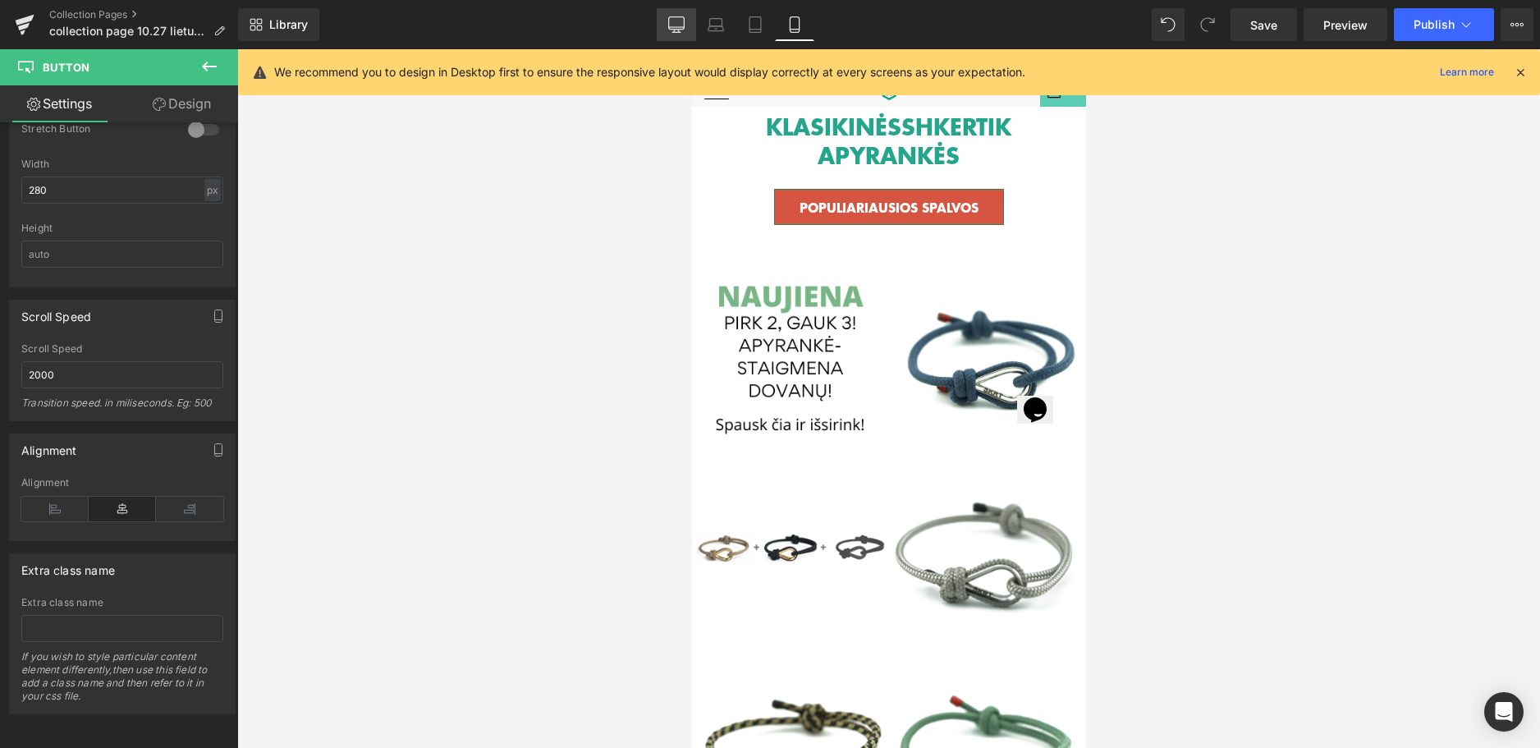
click at [686, 21] on link "Desktop" at bounding box center [676, 24] width 39 height 33
type input "100"
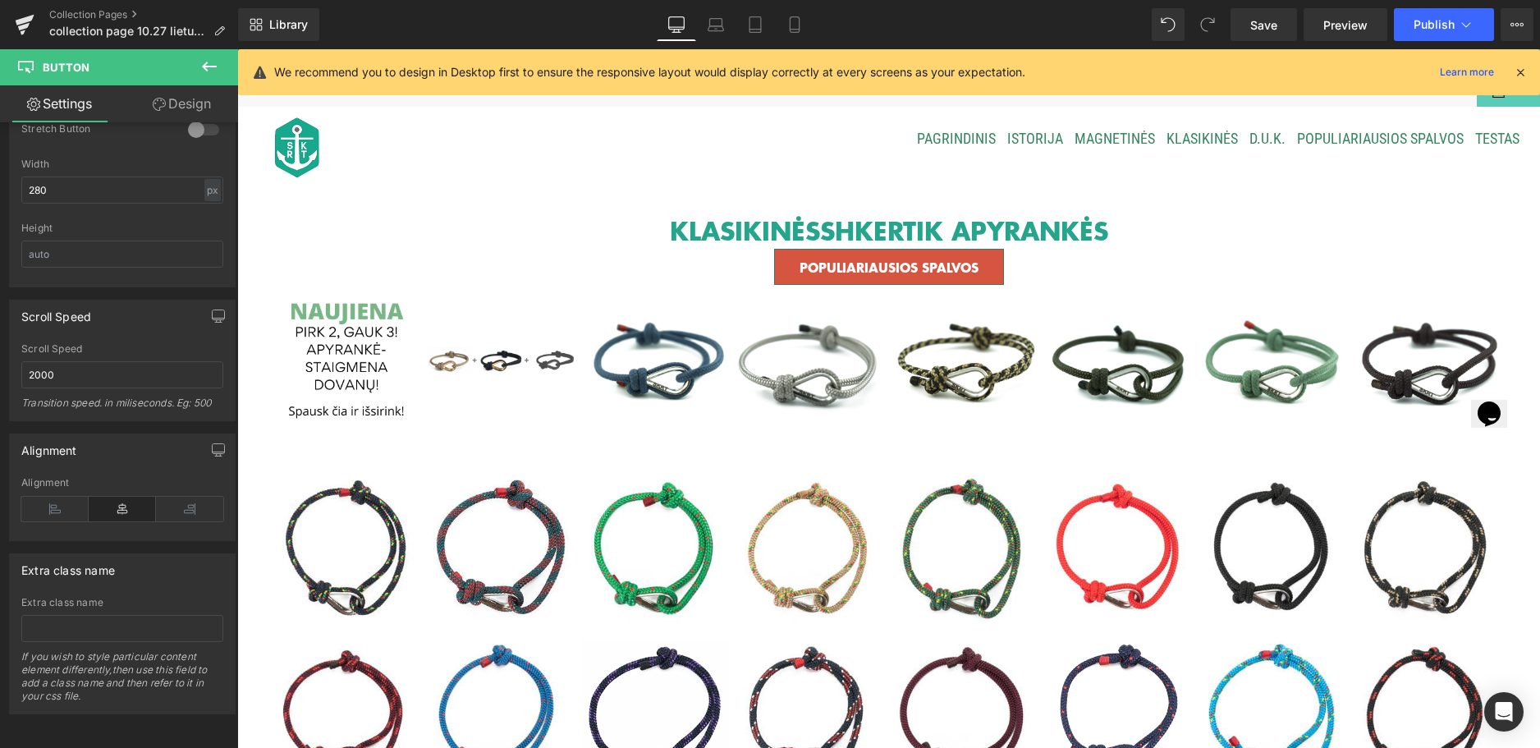
scroll to position [59, 0]
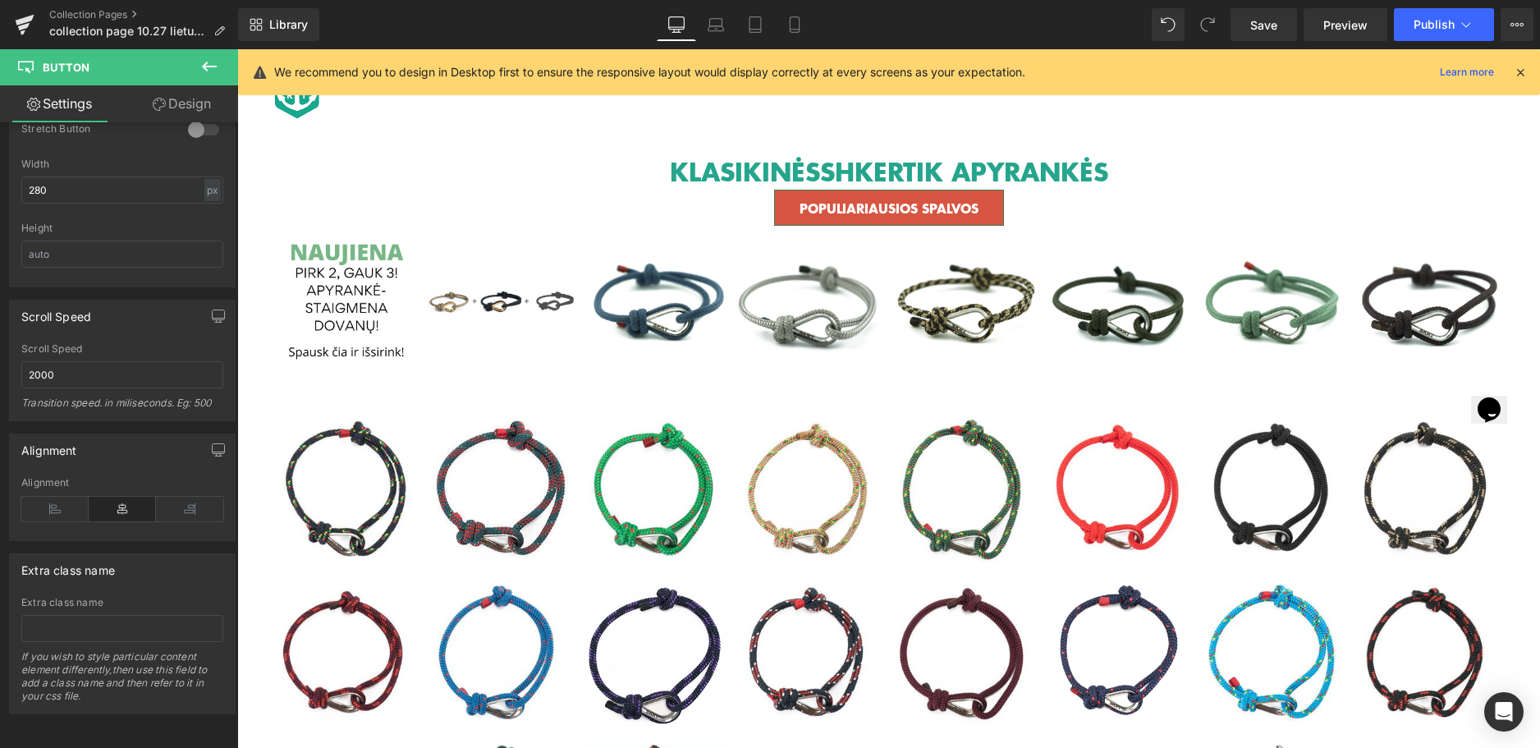
click at [206, 71] on icon at bounding box center [209, 67] width 20 height 20
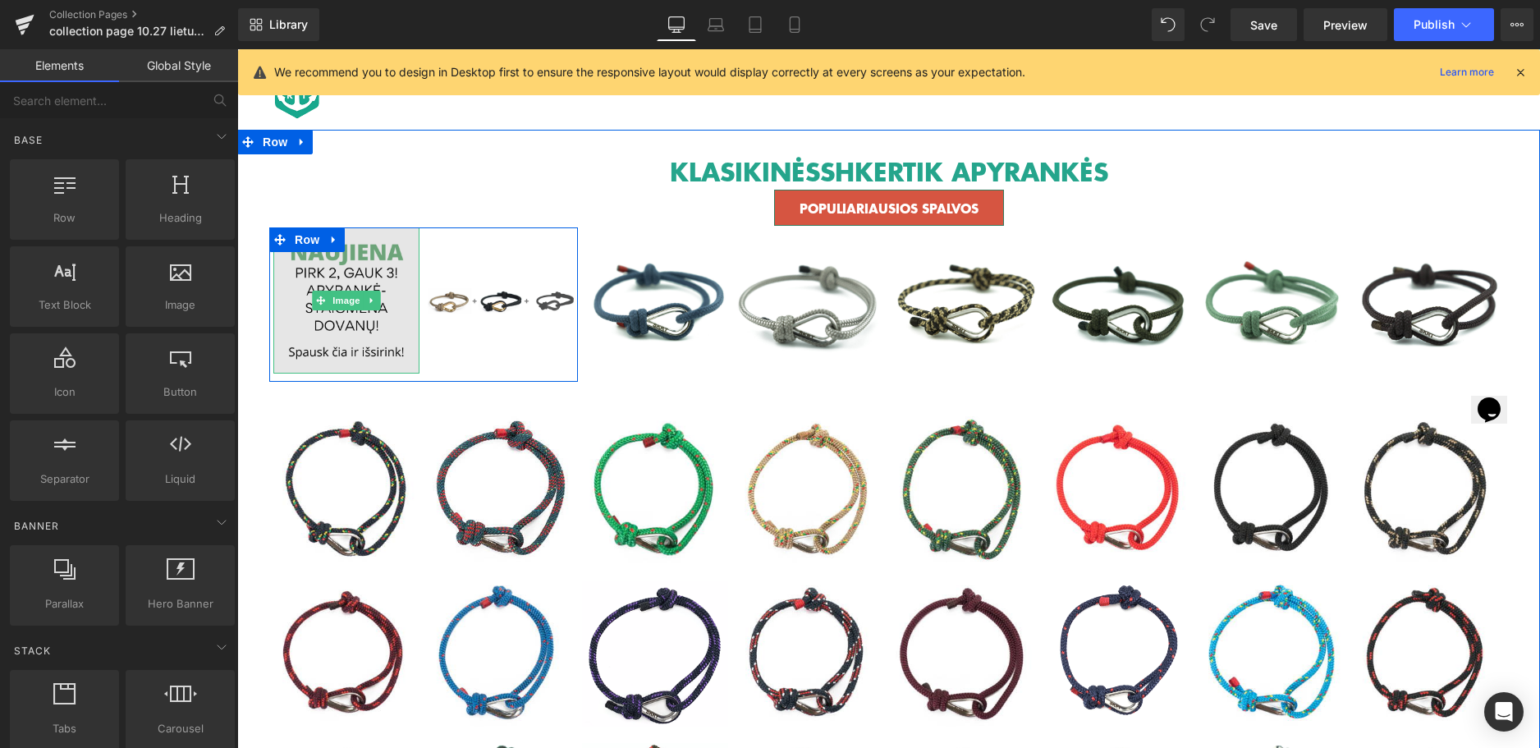
click at [352, 268] on img at bounding box center [346, 300] width 146 height 146
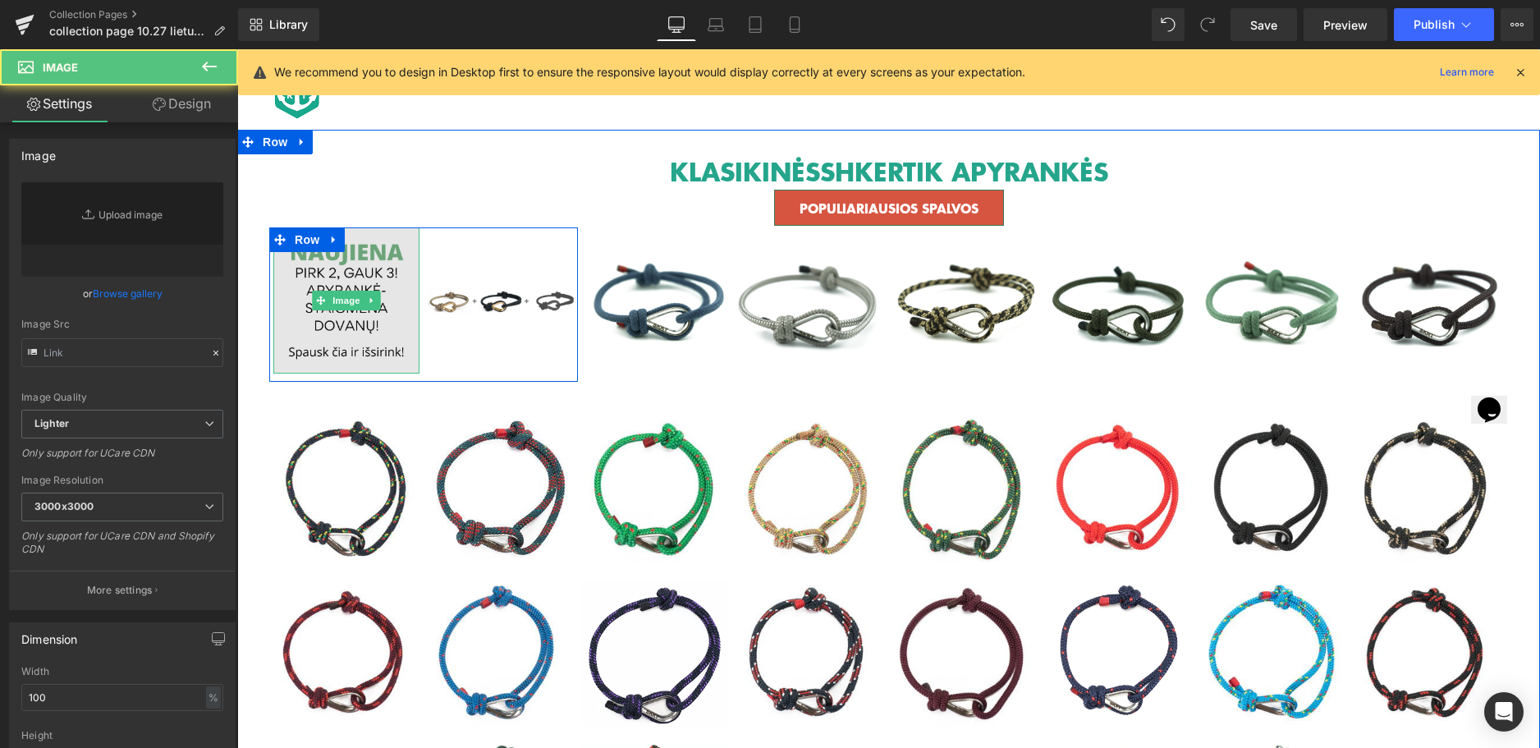
type input "[URL][DOMAIN_NAME]"
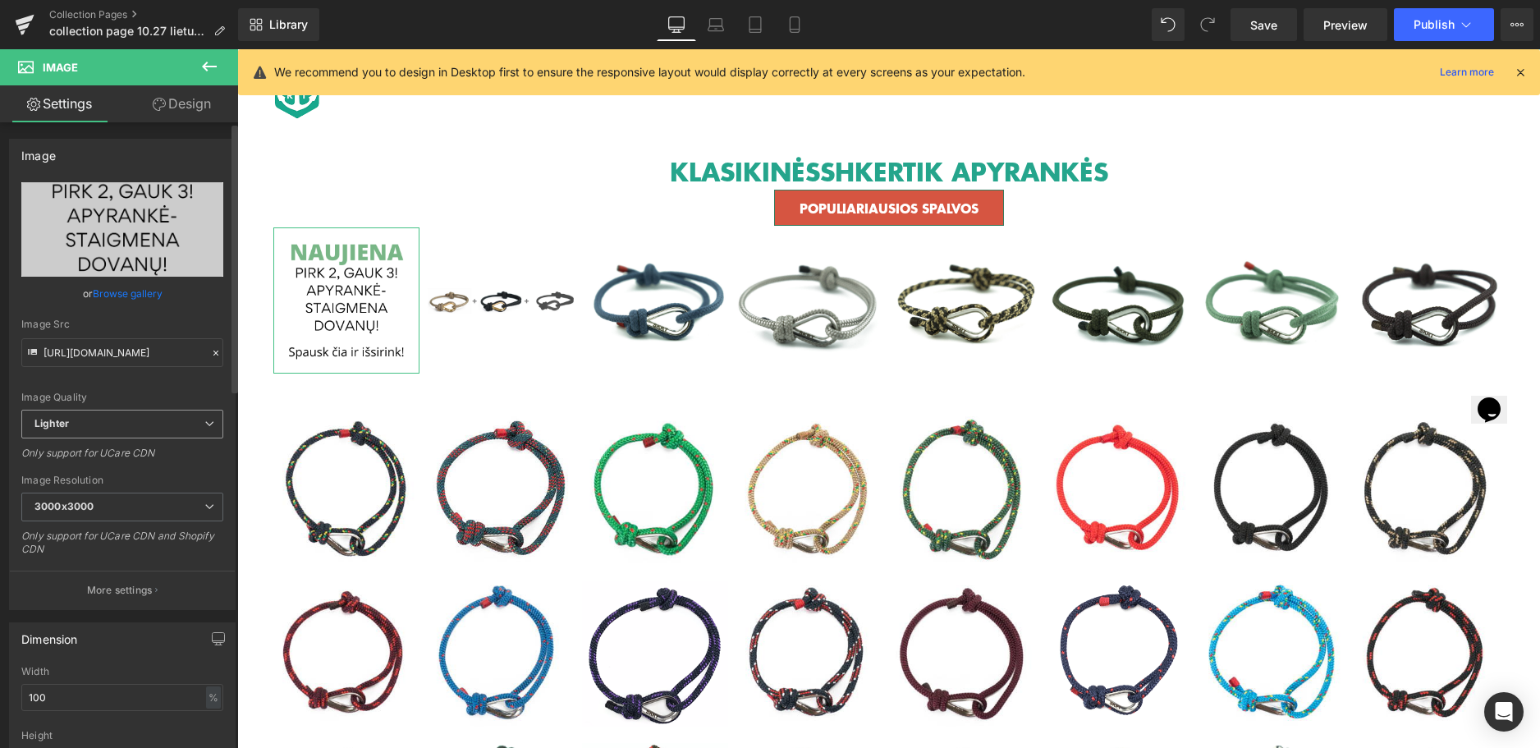
click at [153, 422] on span "Lighter" at bounding box center [122, 424] width 202 height 29
click at [153, 422] on span "Lighter" at bounding box center [118, 424] width 195 height 29
click at [149, 588] on p "More settings" at bounding box center [120, 590] width 66 height 15
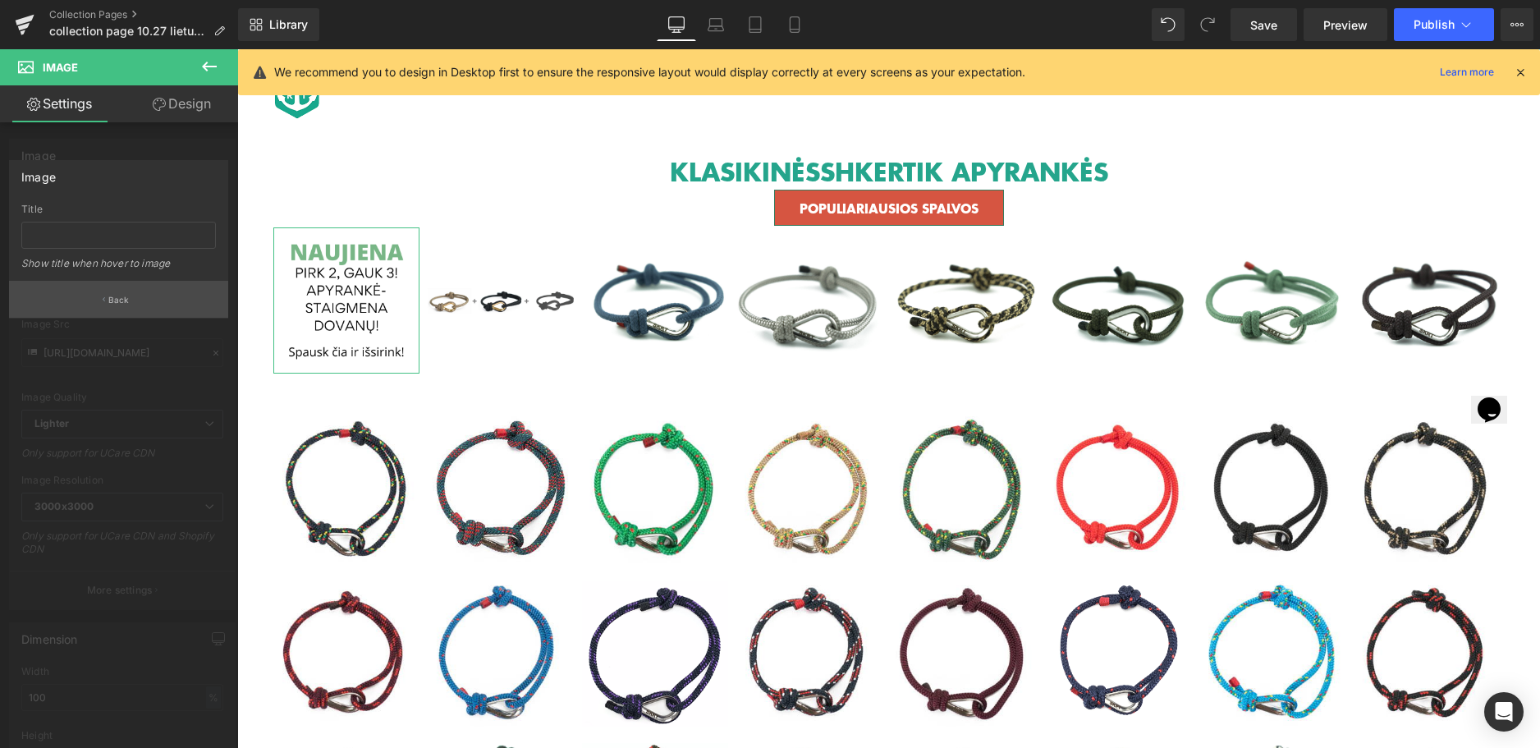
click at [123, 300] on p "Back" at bounding box center [118, 300] width 21 height 12
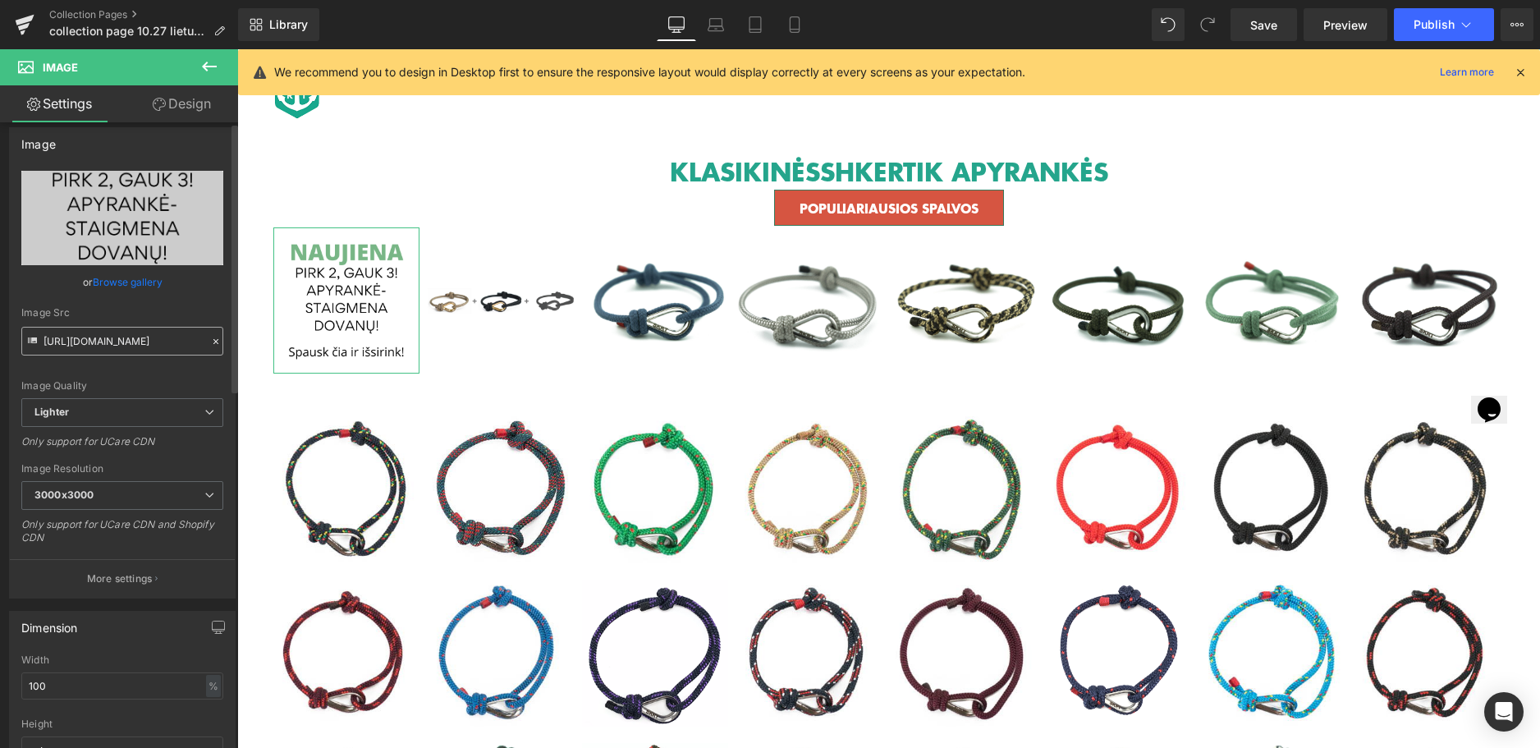
scroll to position [0, 0]
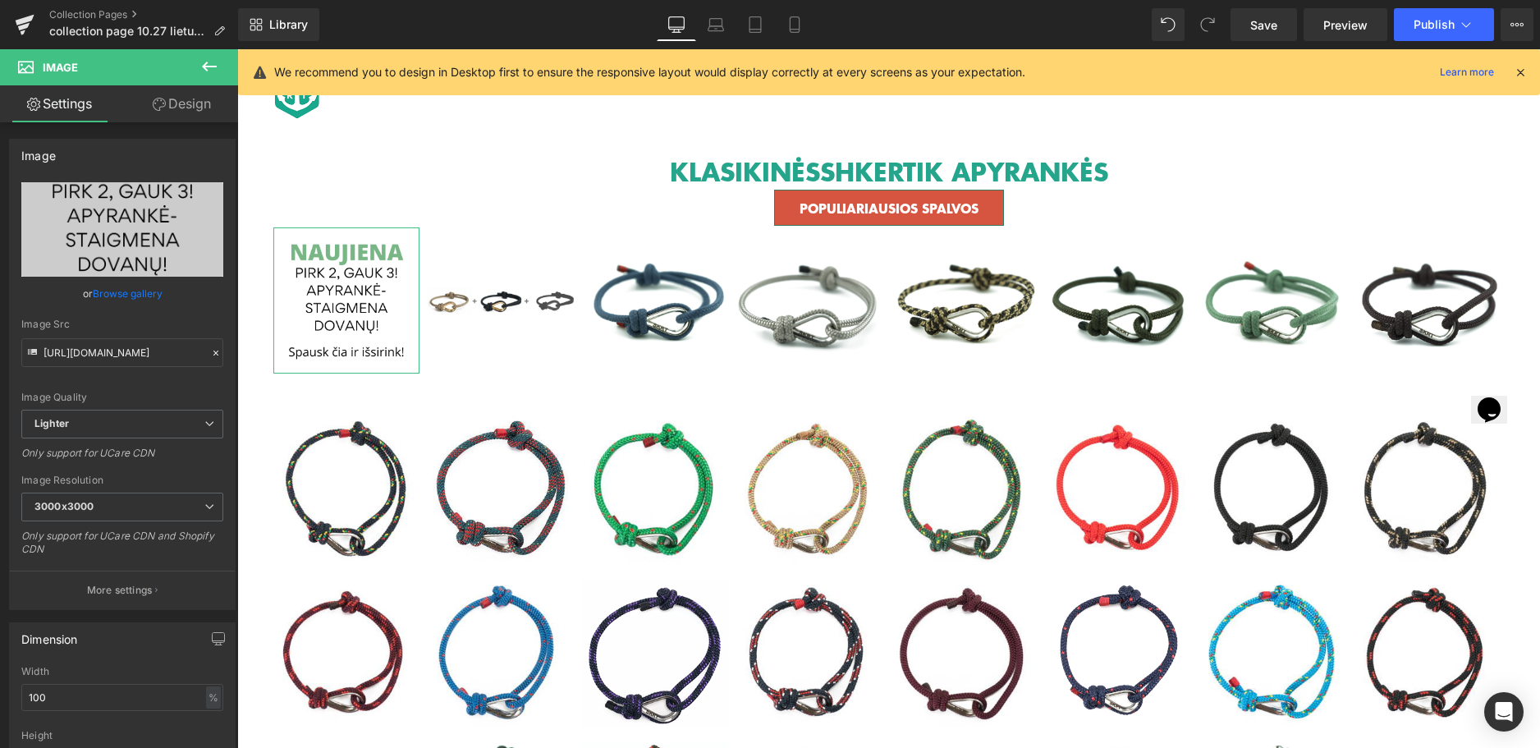
click at [189, 102] on link "Design" at bounding box center [181, 103] width 119 height 37
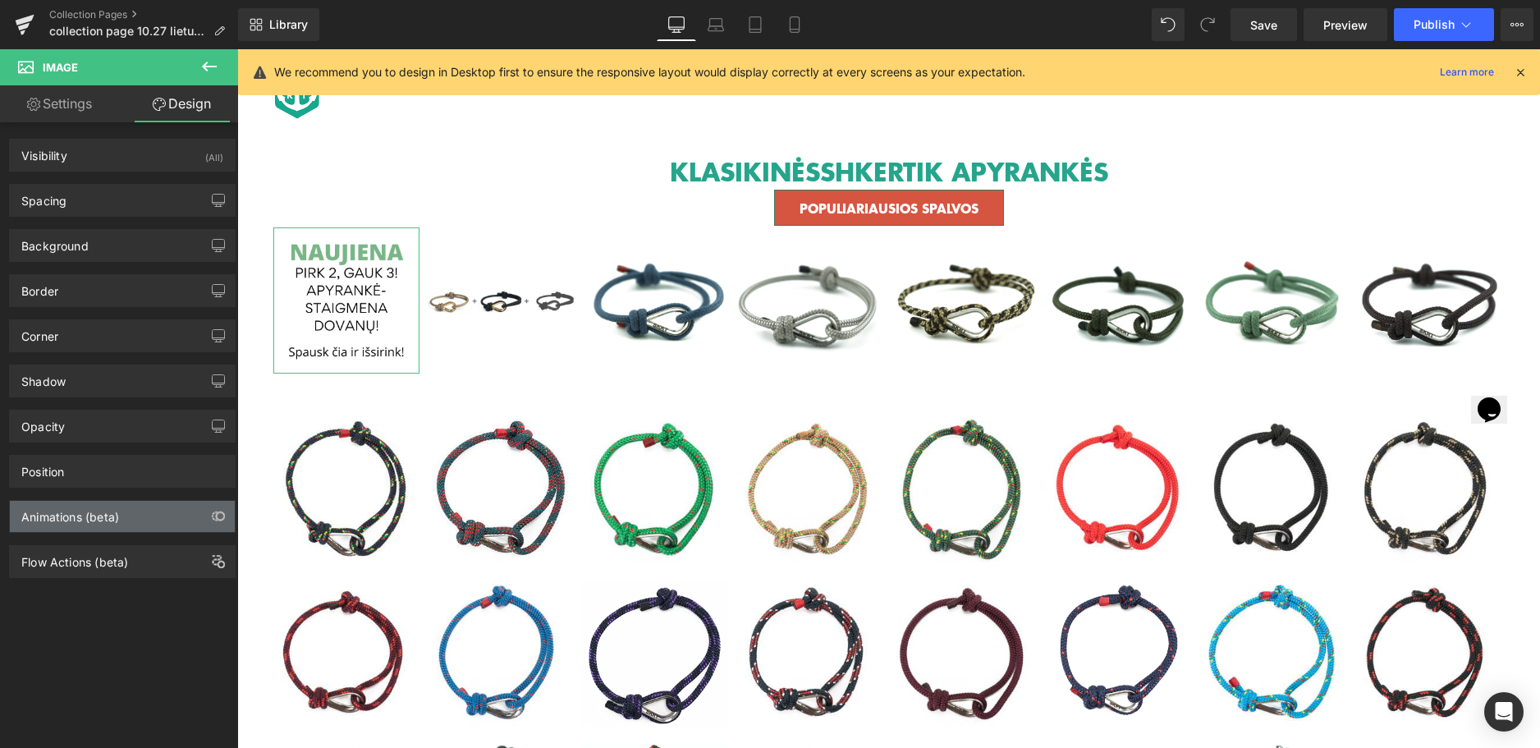
click at [149, 518] on div "Animations (beta)" at bounding box center [122, 516] width 225 height 31
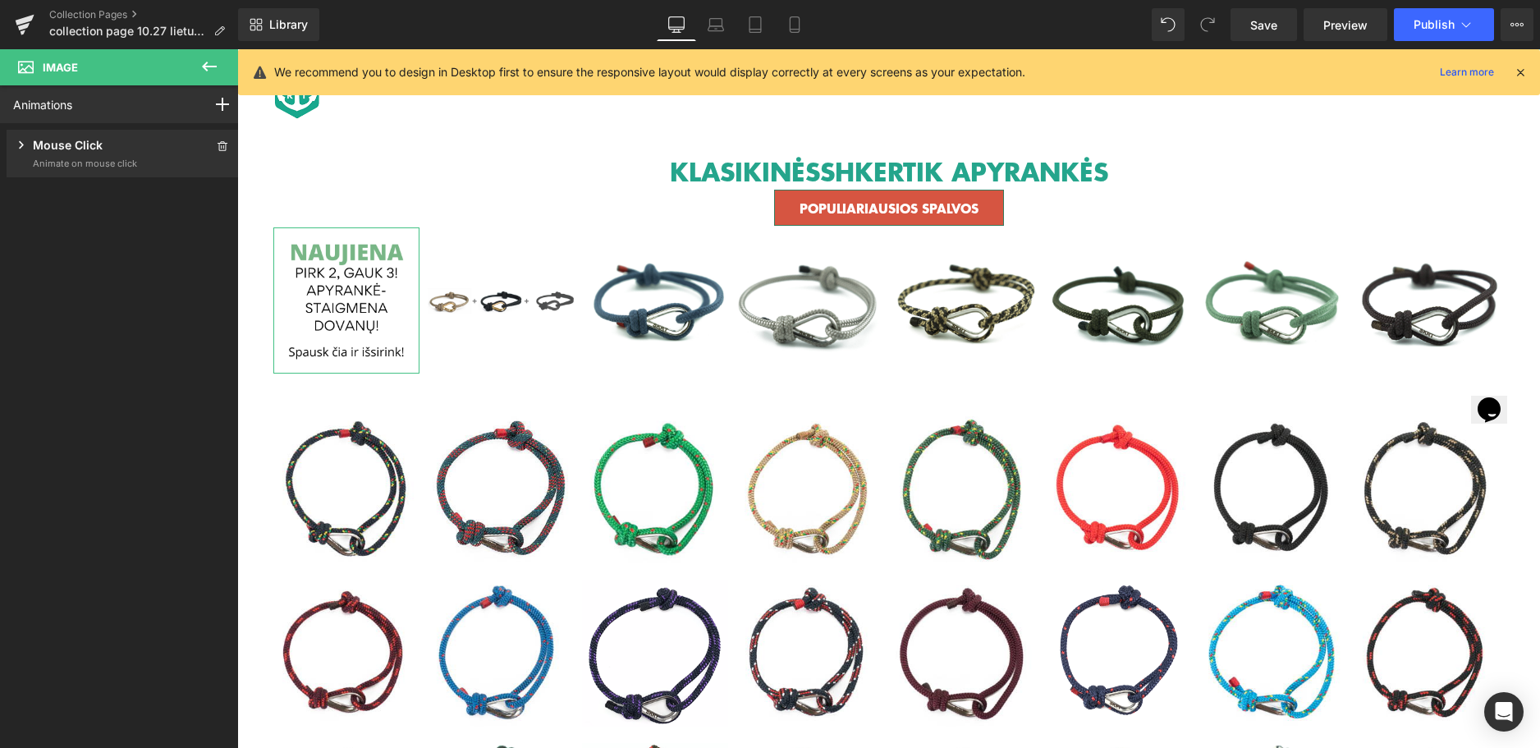
click at [54, 149] on p "Mouse Click" at bounding box center [68, 146] width 70 height 21
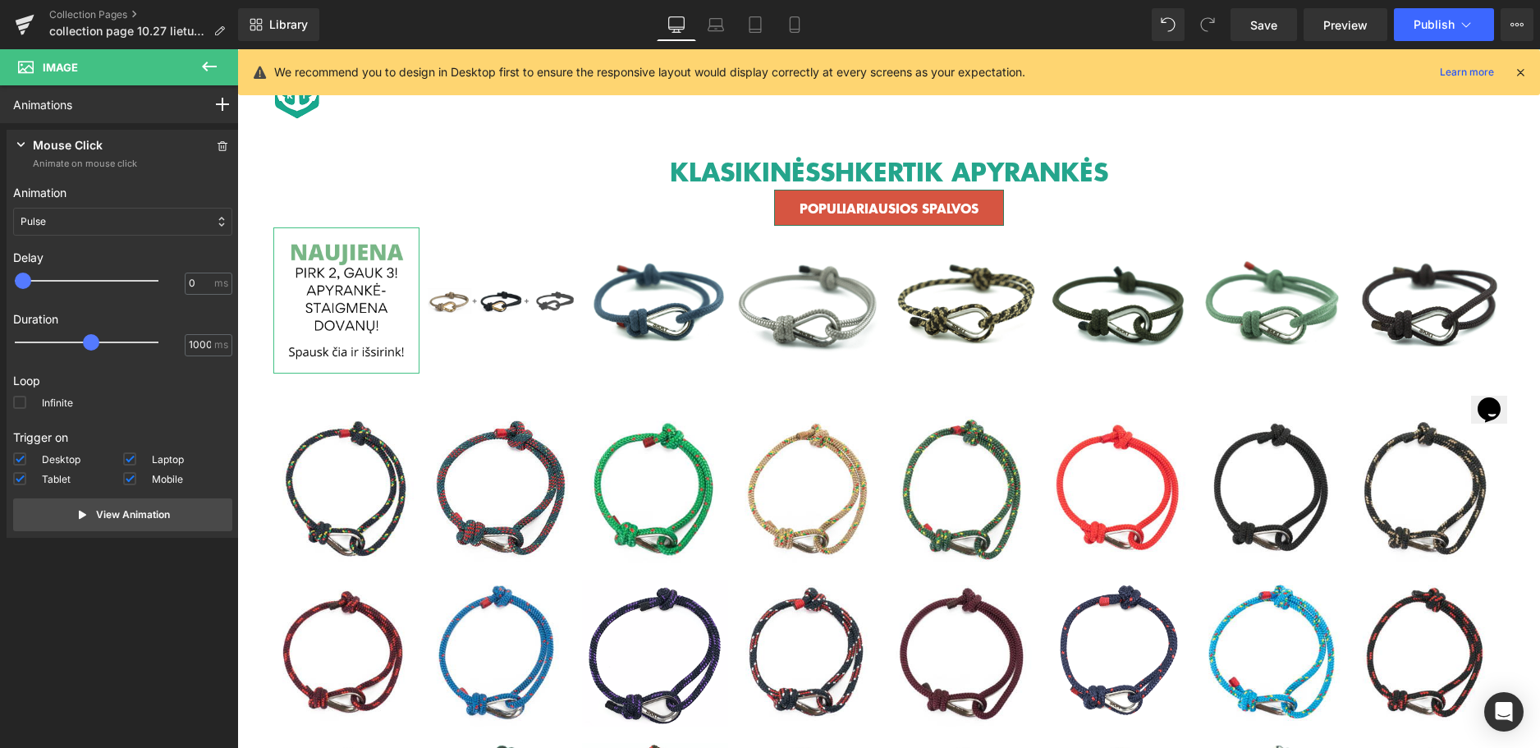
click at [111, 222] on div "Pulse" at bounding box center [122, 222] width 219 height 28
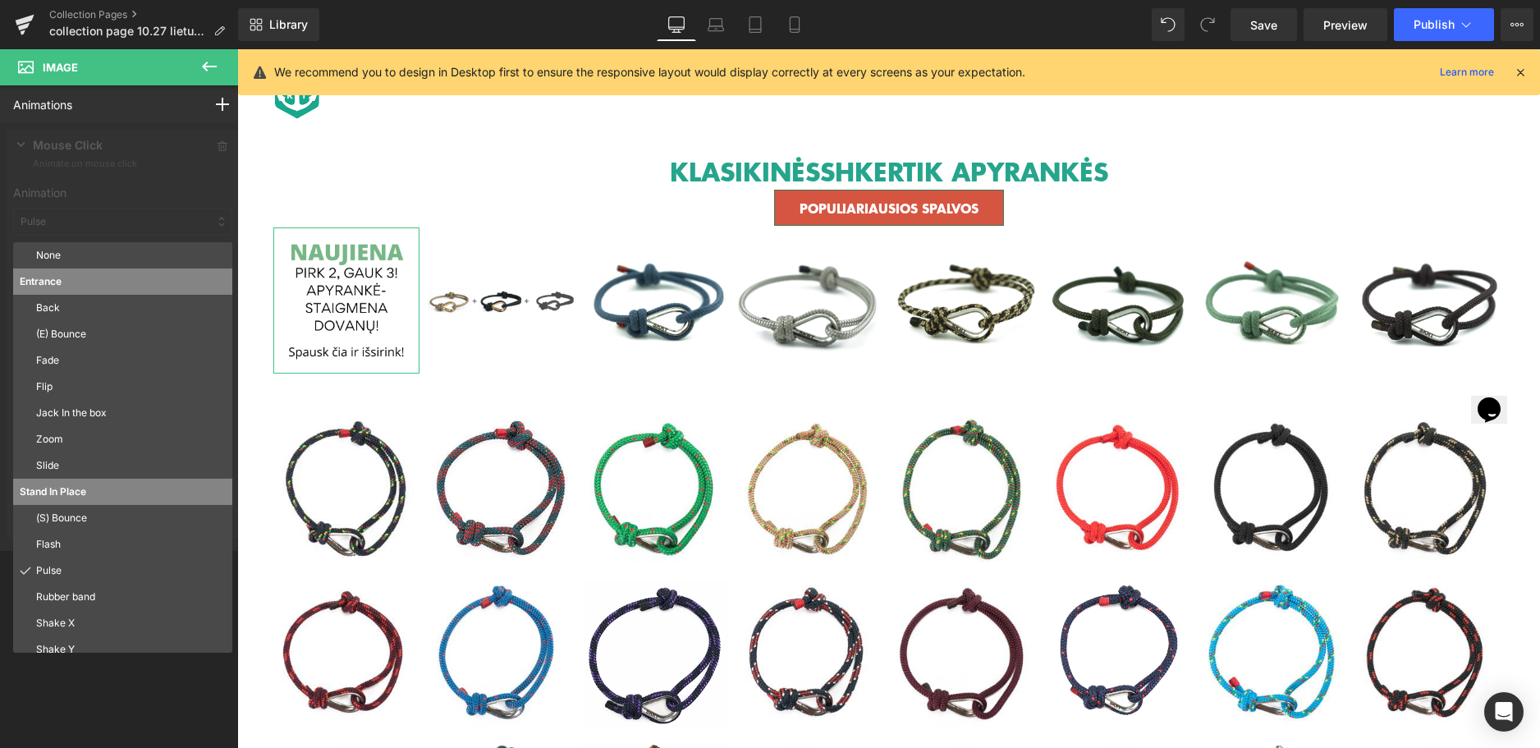
click at [169, 181] on div at bounding box center [122, 337] width 245 height 428
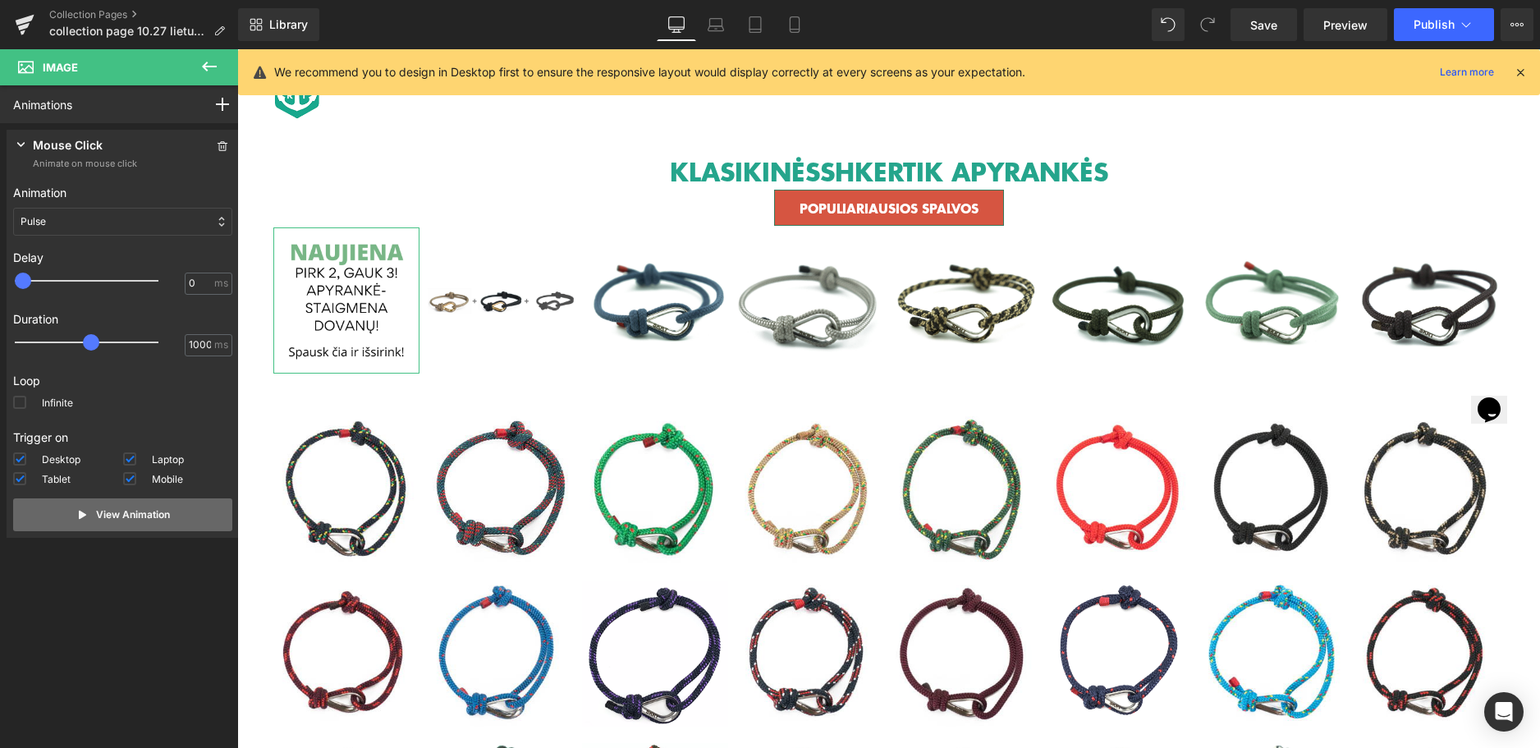
click at [172, 515] on button "View Animation" at bounding box center [122, 514] width 219 height 33
click at [89, 511] on button "View Animation" at bounding box center [122, 514] width 219 height 33
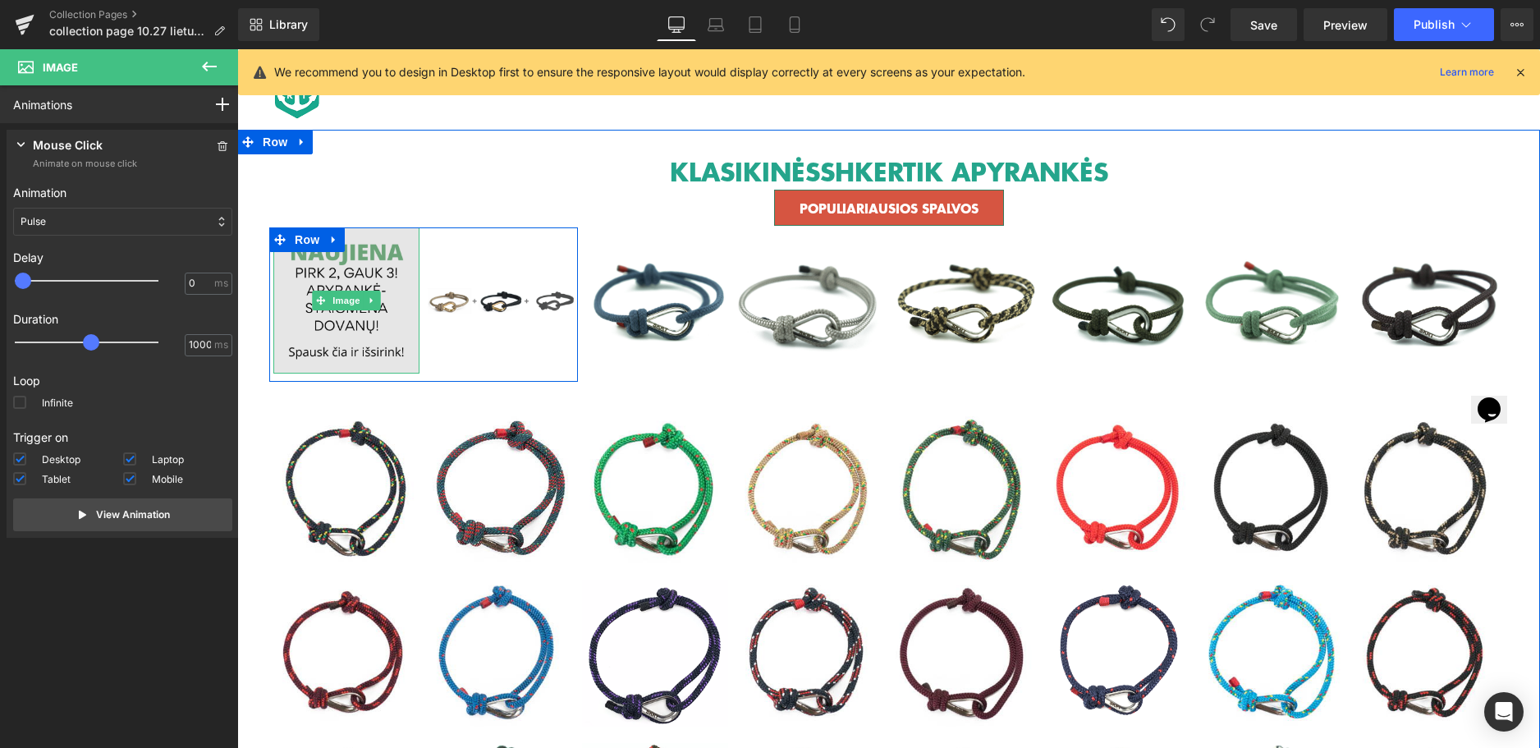
click at [347, 261] on img at bounding box center [346, 300] width 146 height 146
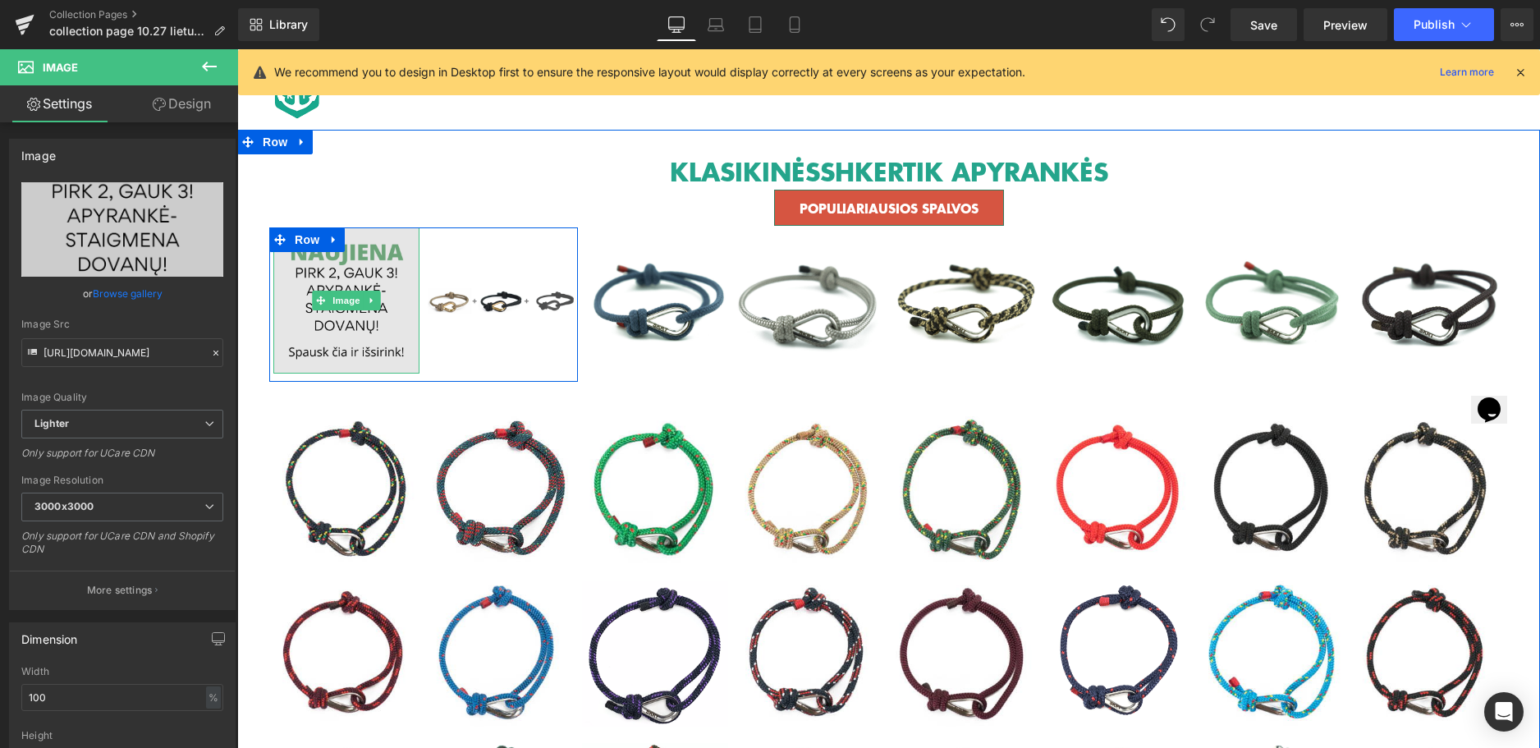
click at [301, 284] on img at bounding box center [346, 300] width 146 height 146
click at [346, 275] on img at bounding box center [346, 300] width 146 height 146
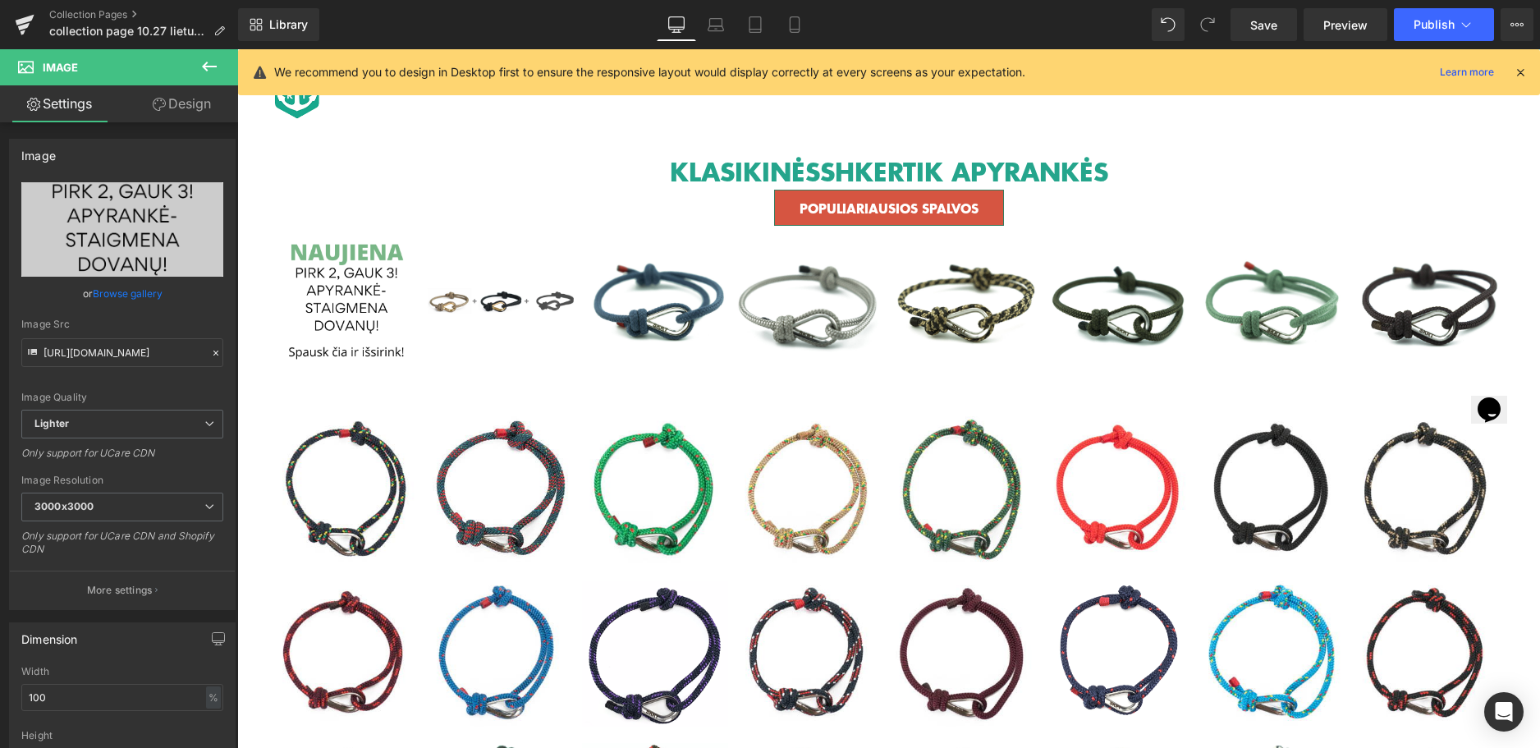
click at [209, 62] on icon at bounding box center [209, 67] width 20 height 20
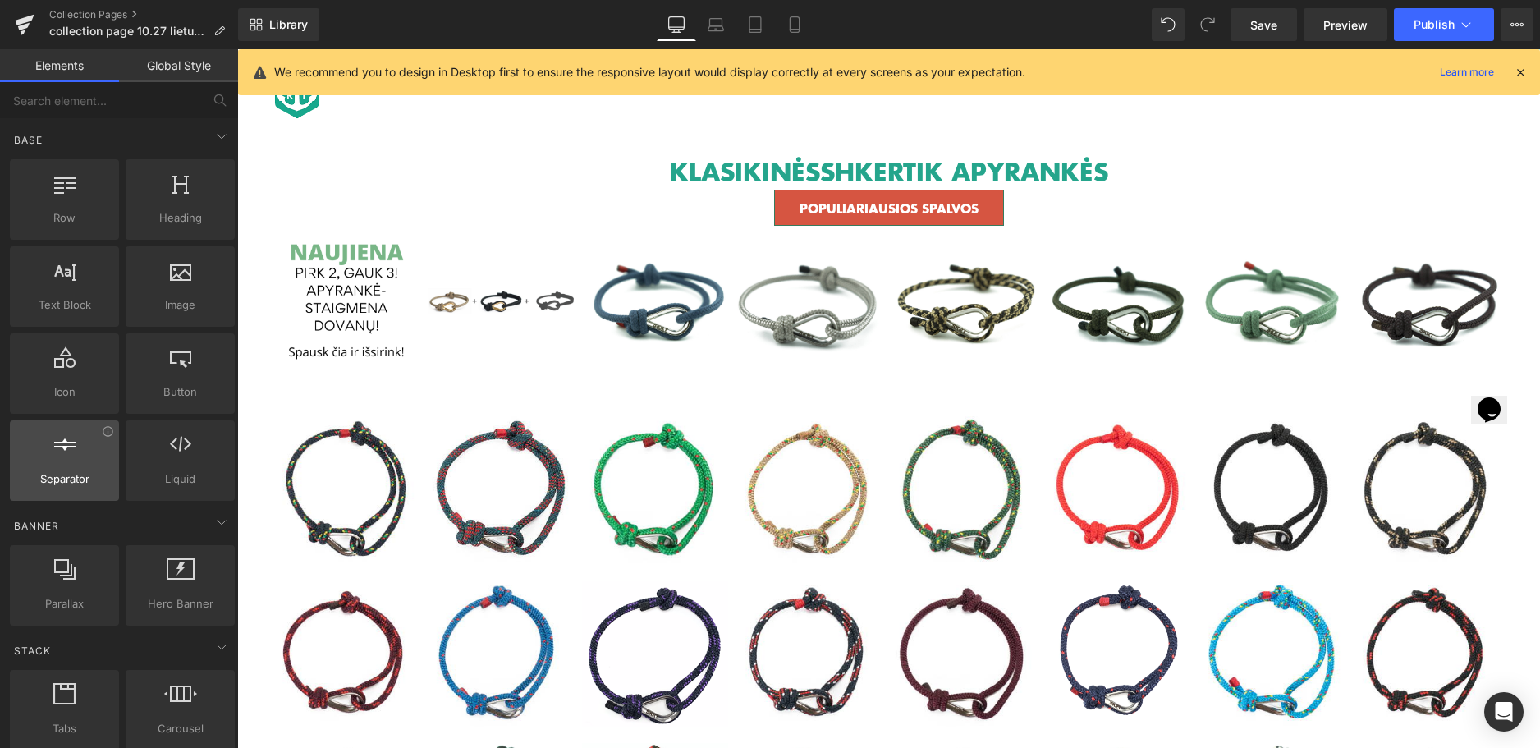
click at [85, 479] on span "Separator" at bounding box center [64, 478] width 99 height 17
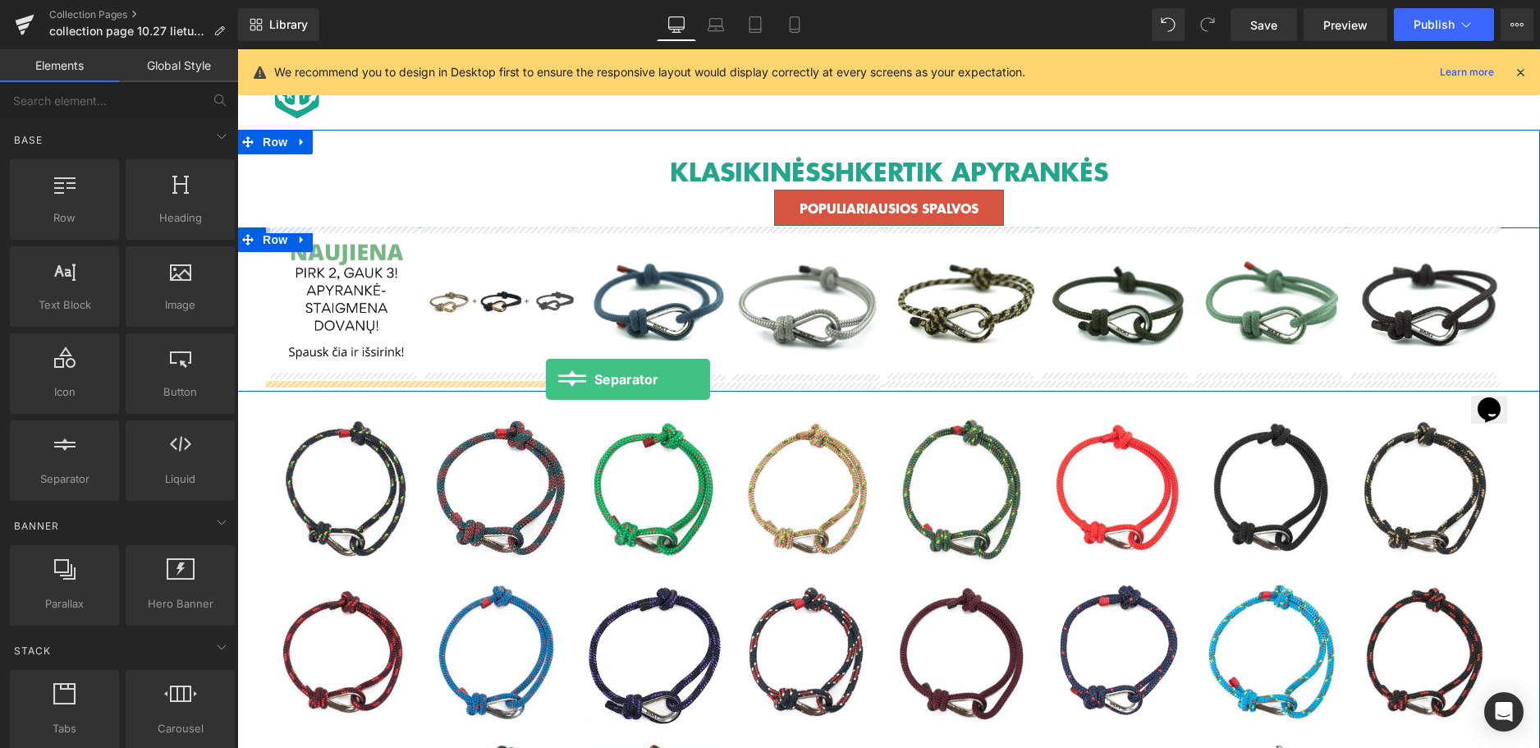
drag, startPoint x: 302, startPoint y: 525, endPoint x: 546, endPoint y: 379, distance: 283.8
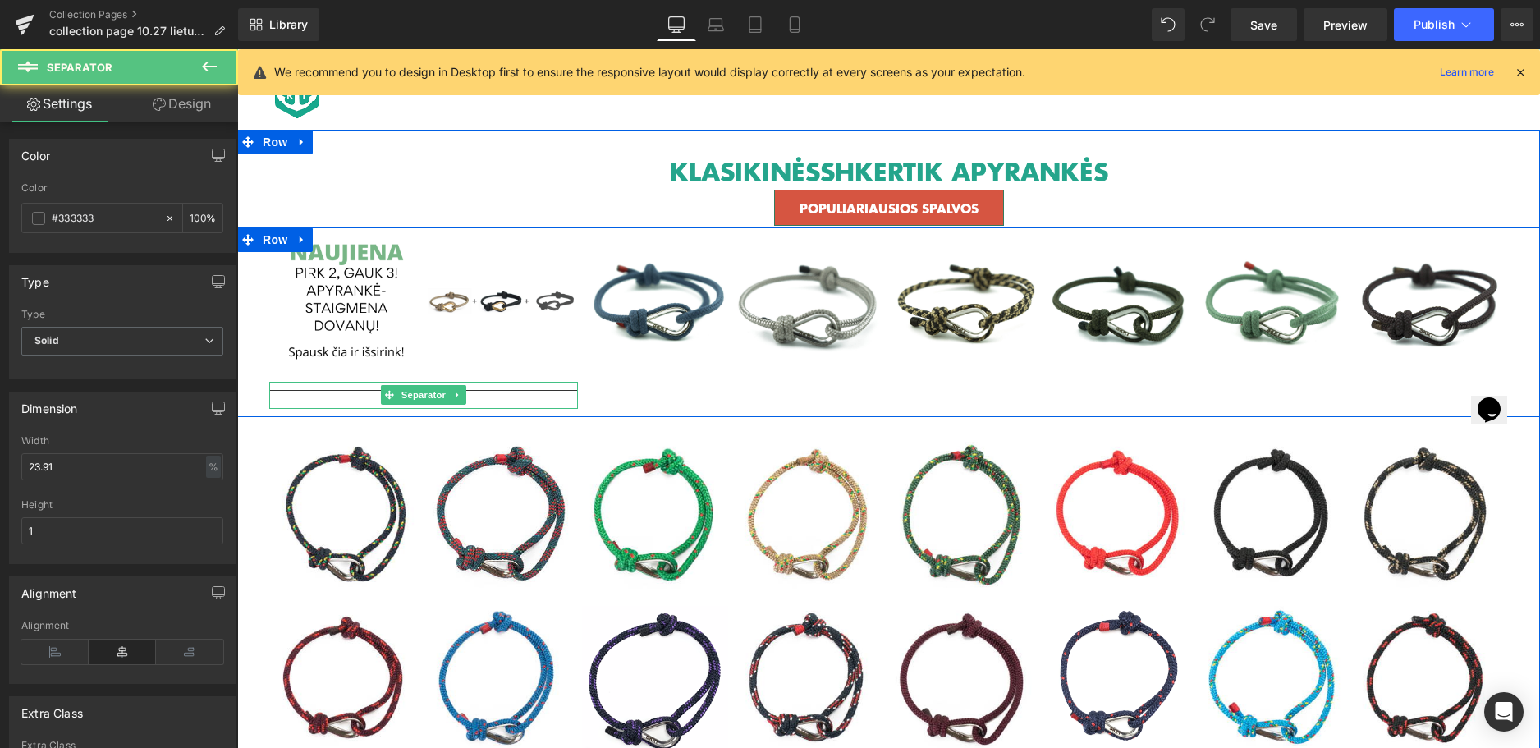
click at [541, 391] on hr at bounding box center [423, 394] width 309 height 9
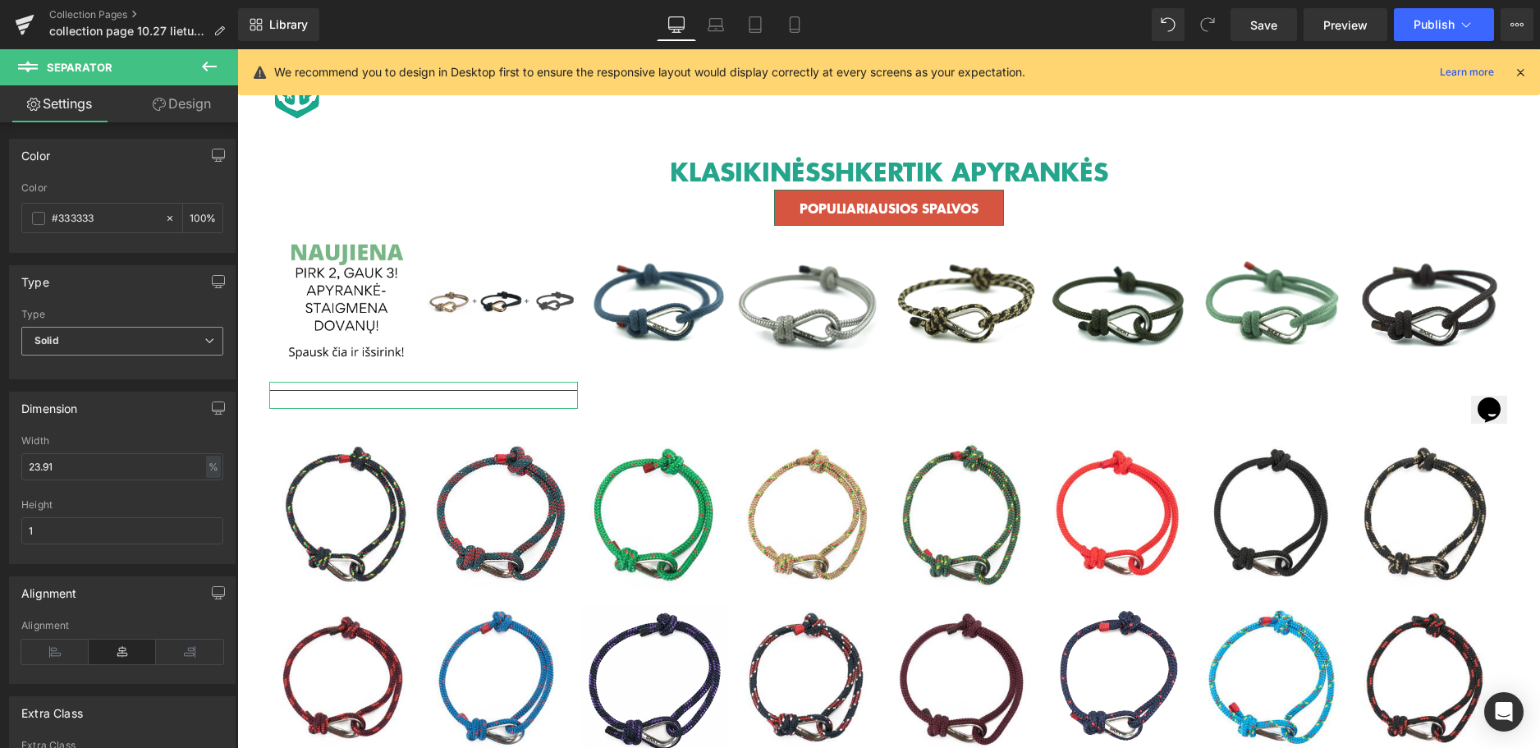
click at [160, 335] on span "Solid" at bounding box center [122, 341] width 202 height 29
click at [96, 396] on li "Dashed" at bounding box center [118, 395] width 195 height 25
click at [183, 336] on span "Dashed" at bounding box center [122, 341] width 202 height 29
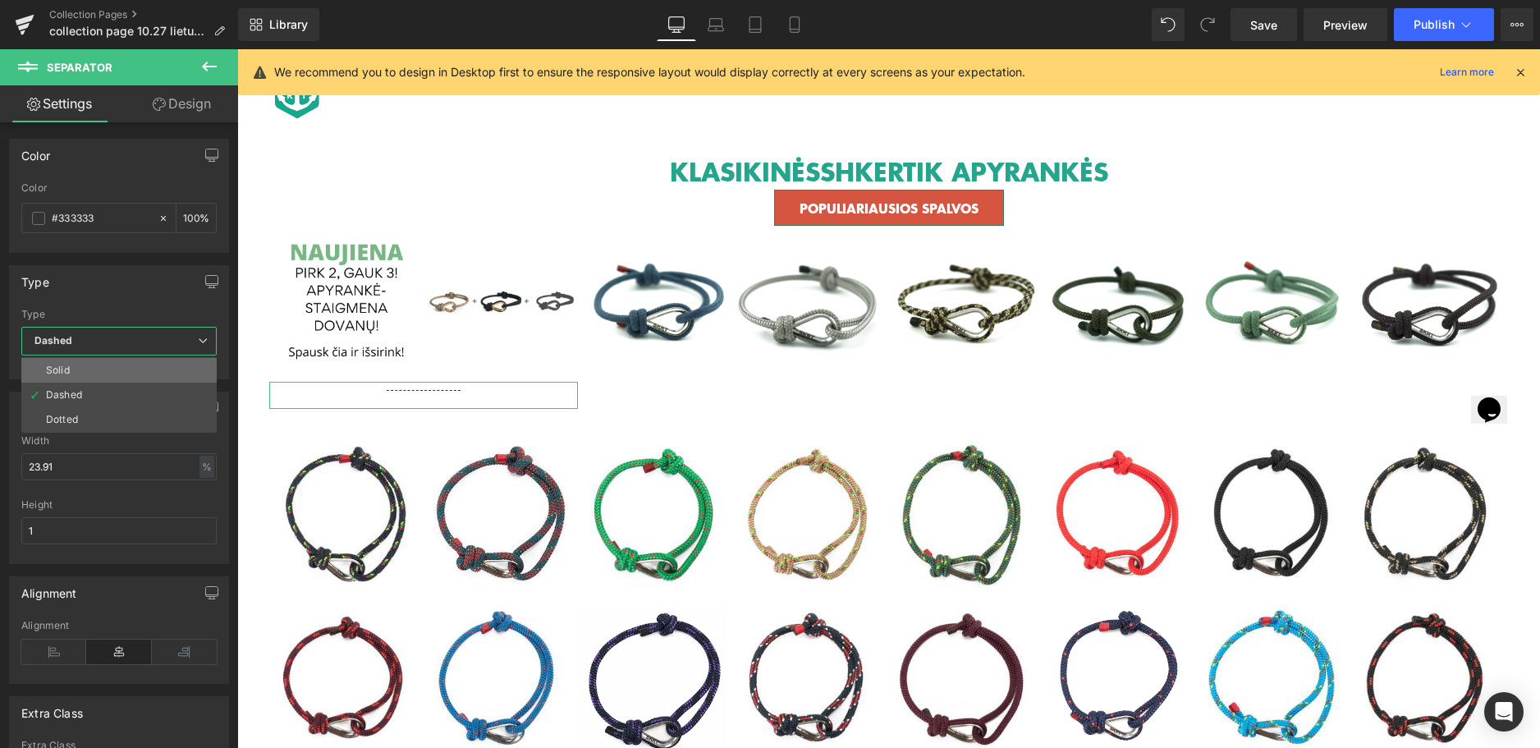
click at [96, 374] on li "Solid" at bounding box center [118, 370] width 195 height 25
drag, startPoint x: 76, startPoint y: 461, endPoint x: -13, endPoint y: 461, distance: 88.7
click at [0, 461] on html "Separator You are previewing how the will restyle your page. You can not edit E…" at bounding box center [770, 374] width 1540 height 748
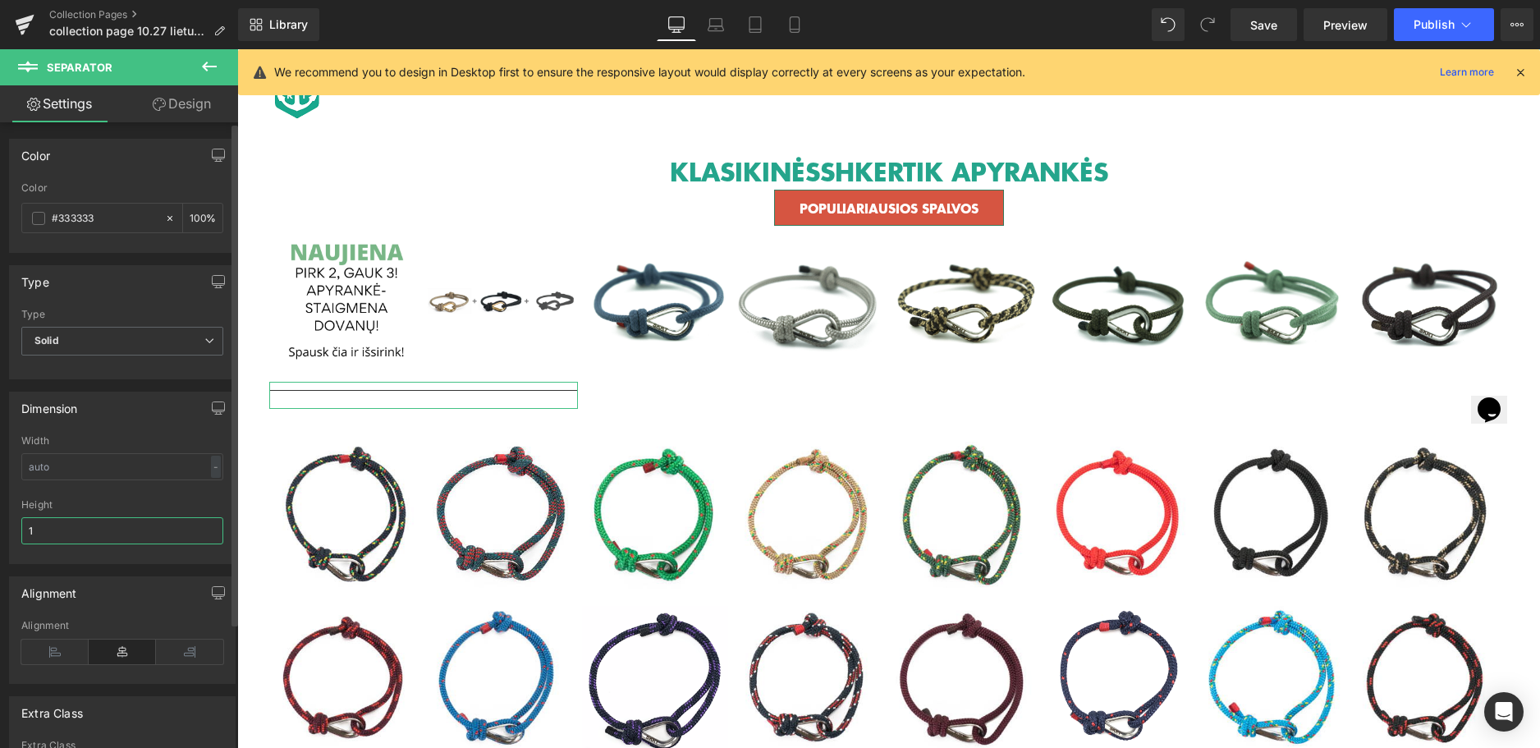
click at [110, 532] on input "1" at bounding box center [122, 530] width 202 height 27
click at [124, 435] on div "Width" at bounding box center [122, 440] width 202 height 11
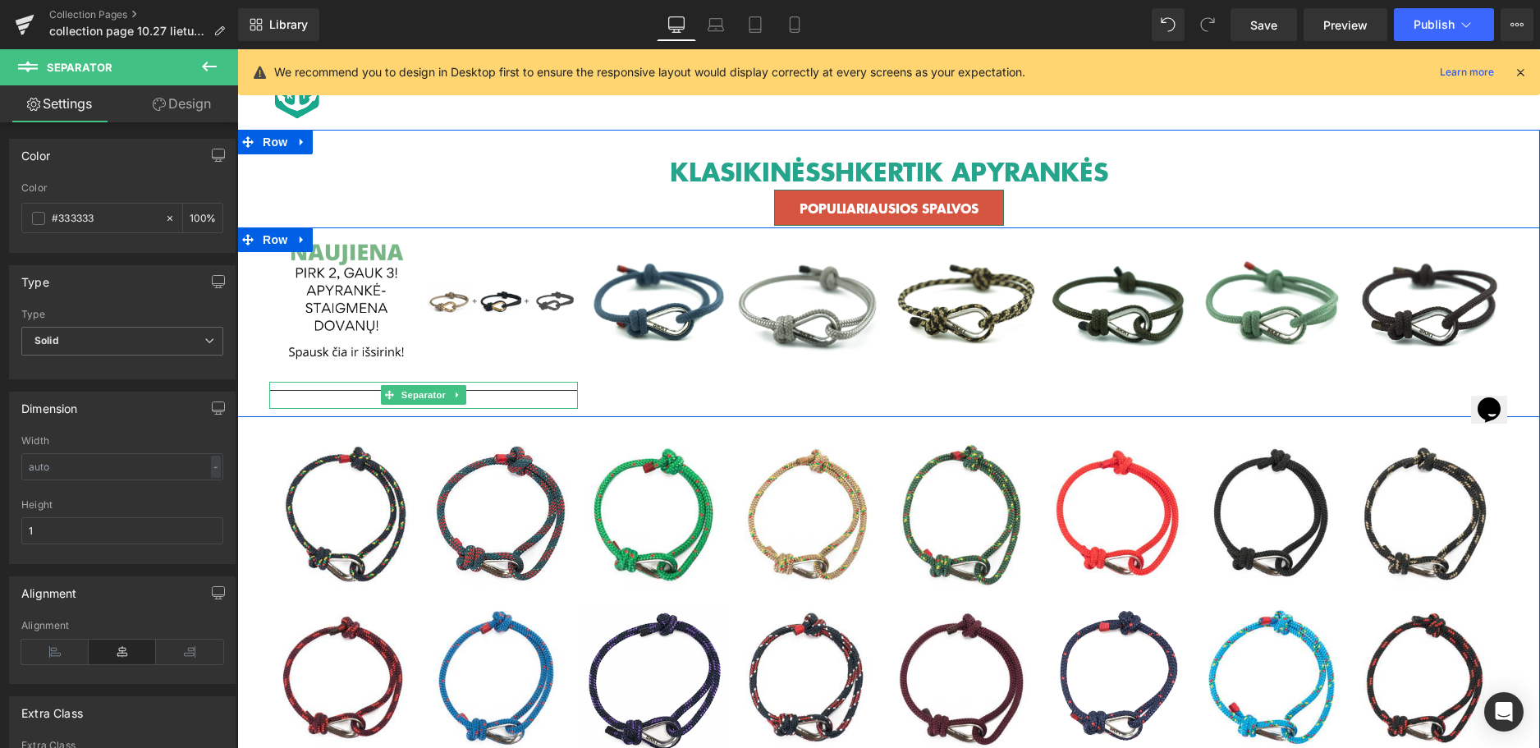
click at [523, 394] on hr at bounding box center [423, 394] width 309 height 9
click at [574, 392] on div at bounding box center [576, 395] width 4 height 27
drag, startPoint x: 571, startPoint y: 391, endPoint x: 1385, endPoint y: 397, distance: 814.4
click at [1385, 397] on div "Image Image Row Separator Image Image Row Image Image Row Image Image Row Row" at bounding box center [888, 322] width 1303 height 190
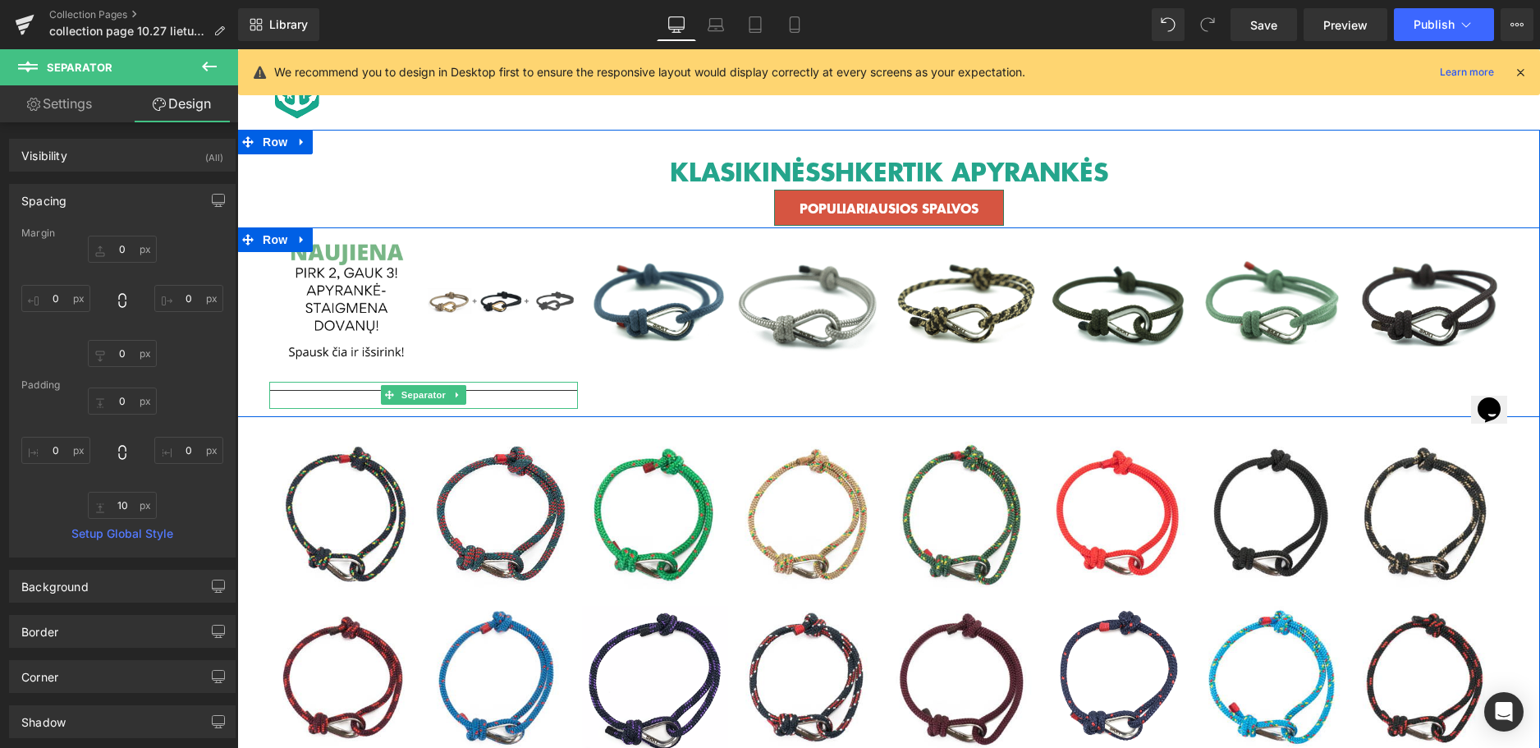
click at [507, 398] on hr at bounding box center [423, 394] width 309 height 9
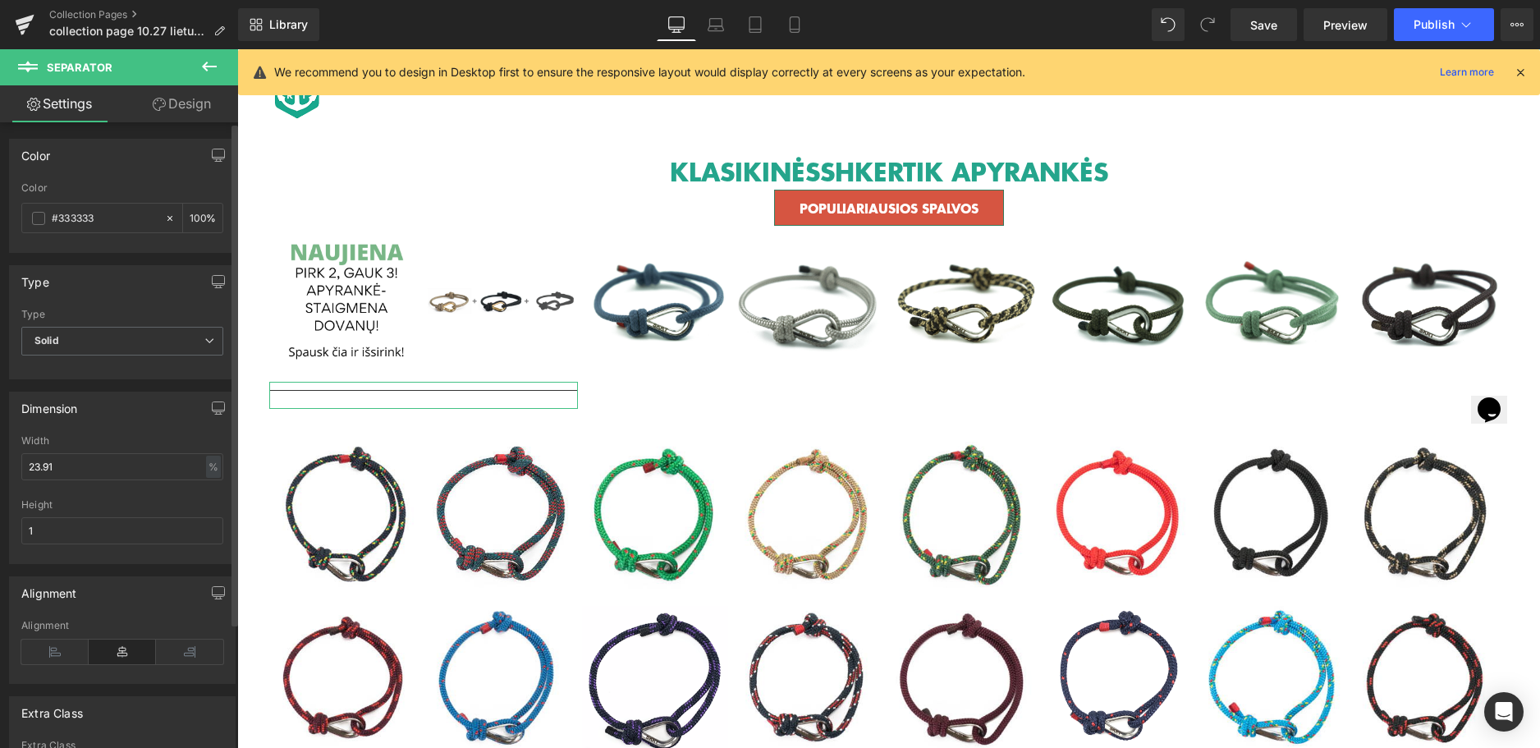
scroll to position [82, 0]
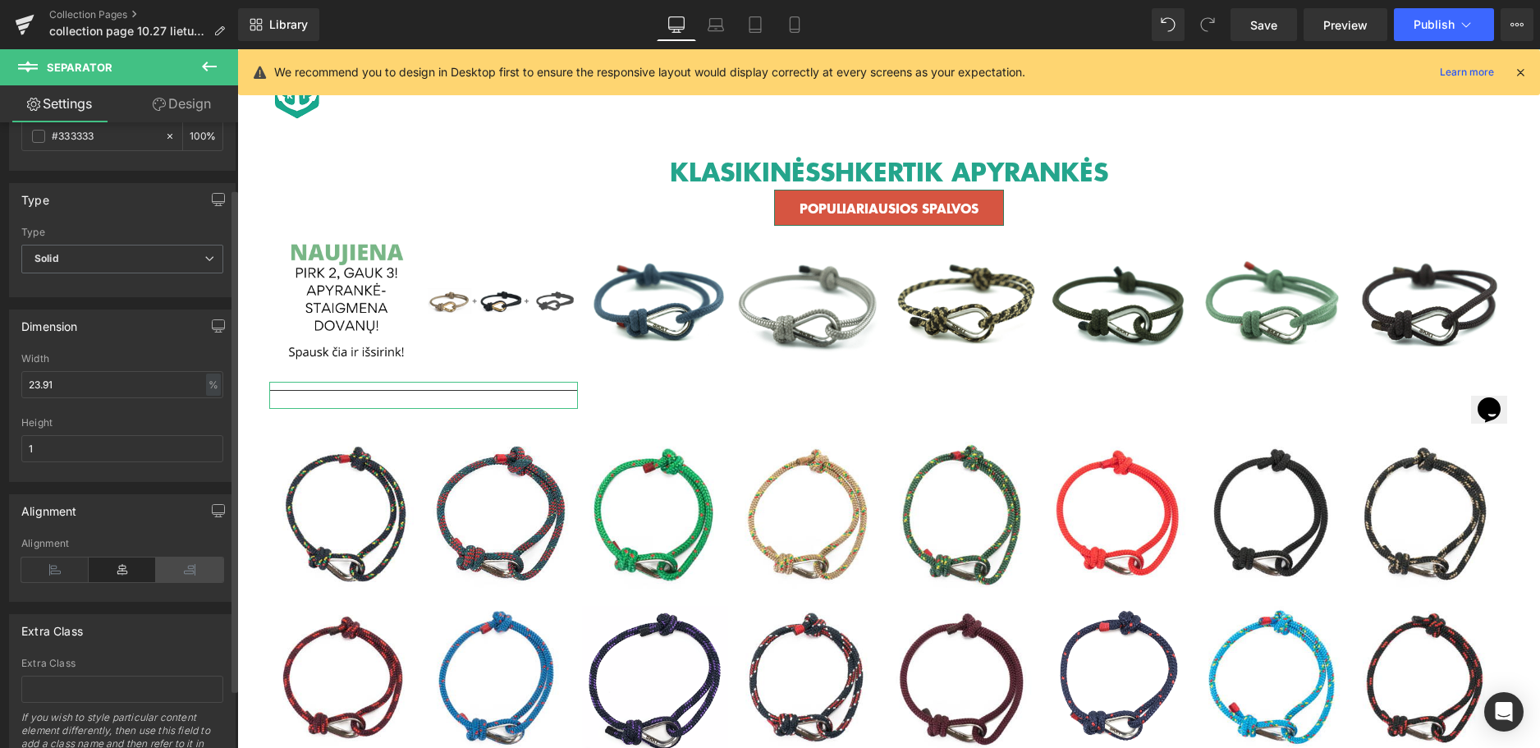
click at [172, 570] on icon at bounding box center [189, 569] width 67 height 25
click at [122, 571] on icon at bounding box center [122, 569] width 67 height 25
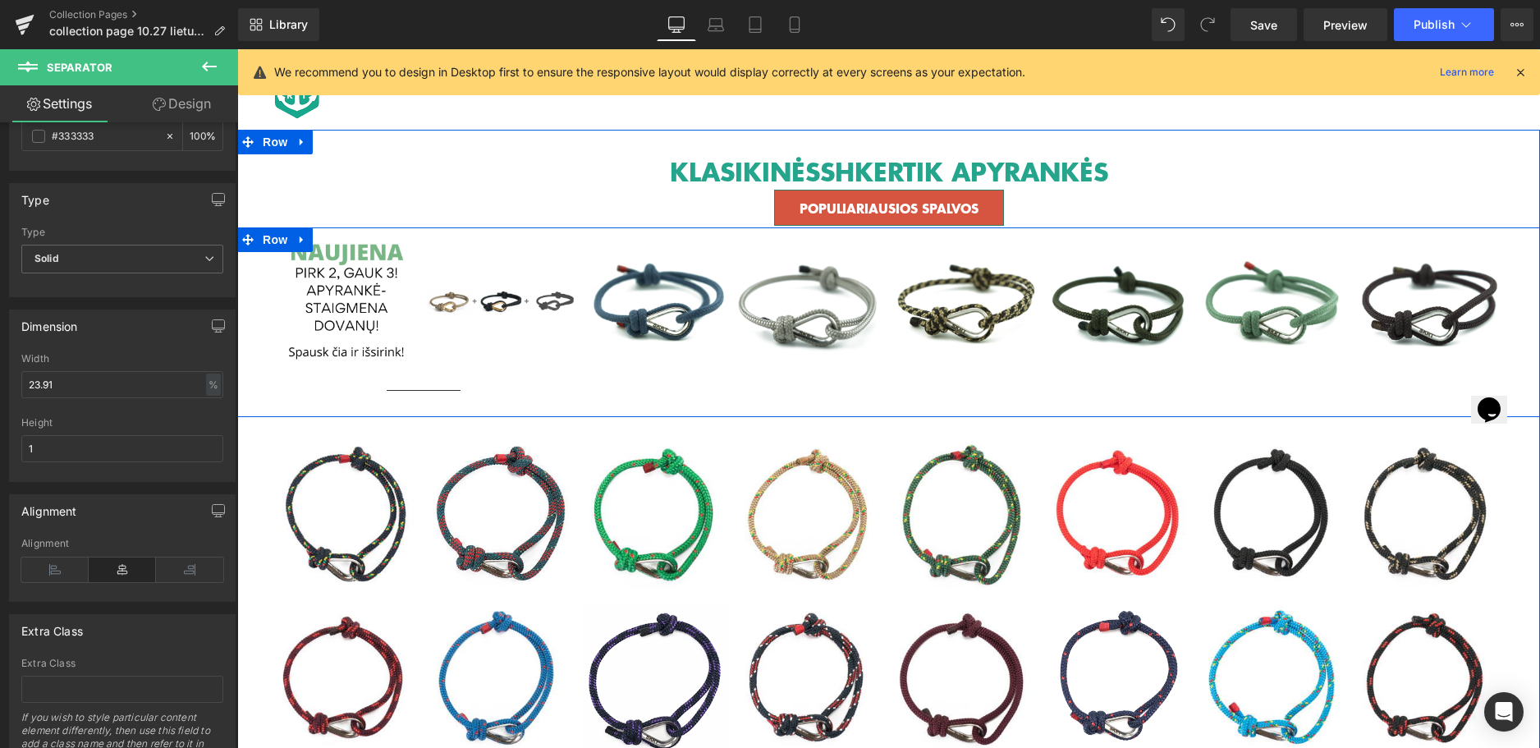
click at [679, 388] on div "Image Image Row Separator Image Image Row Image Image Row Image Image Row Row" at bounding box center [888, 322] width 1303 height 190
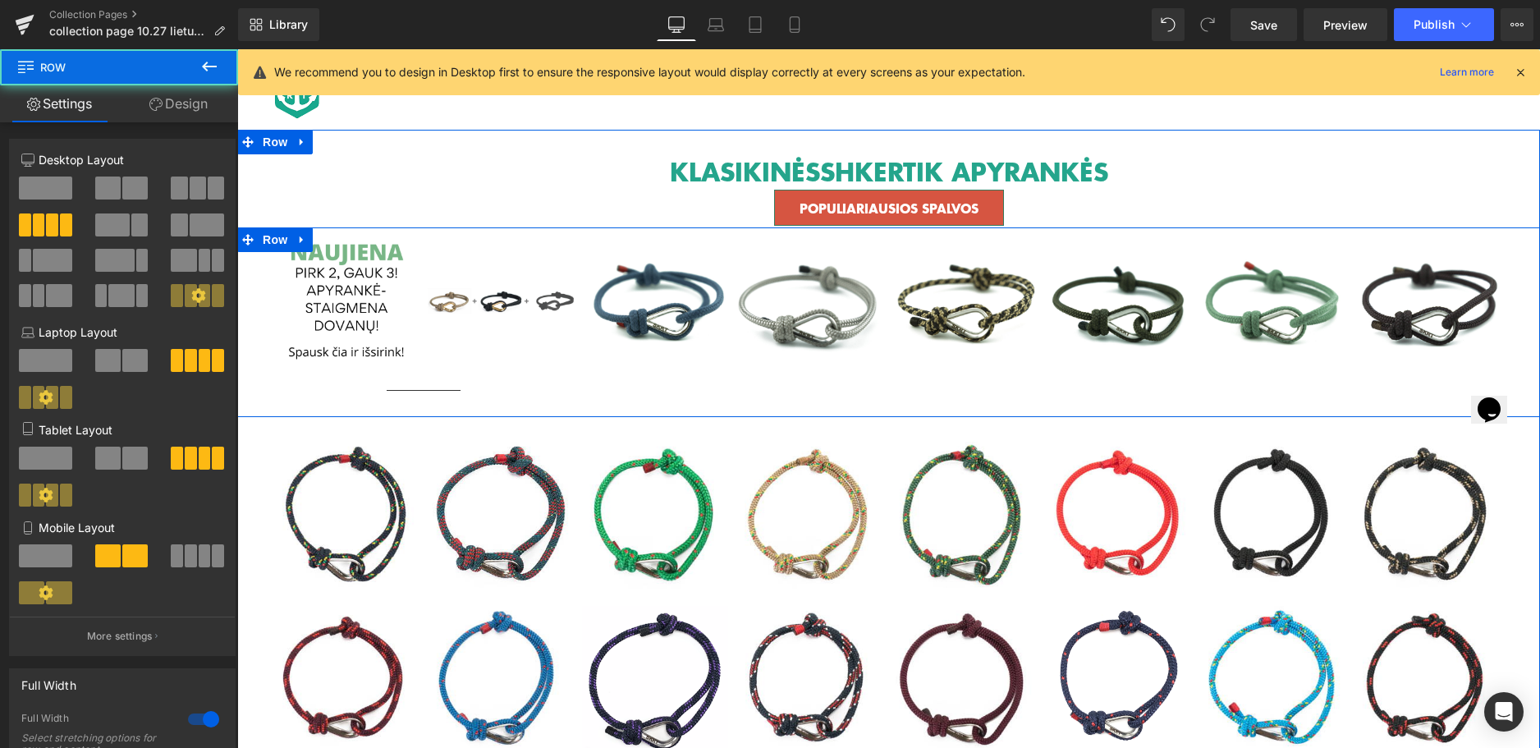
click at [538, 391] on div at bounding box center [423, 395] width 309 height 27
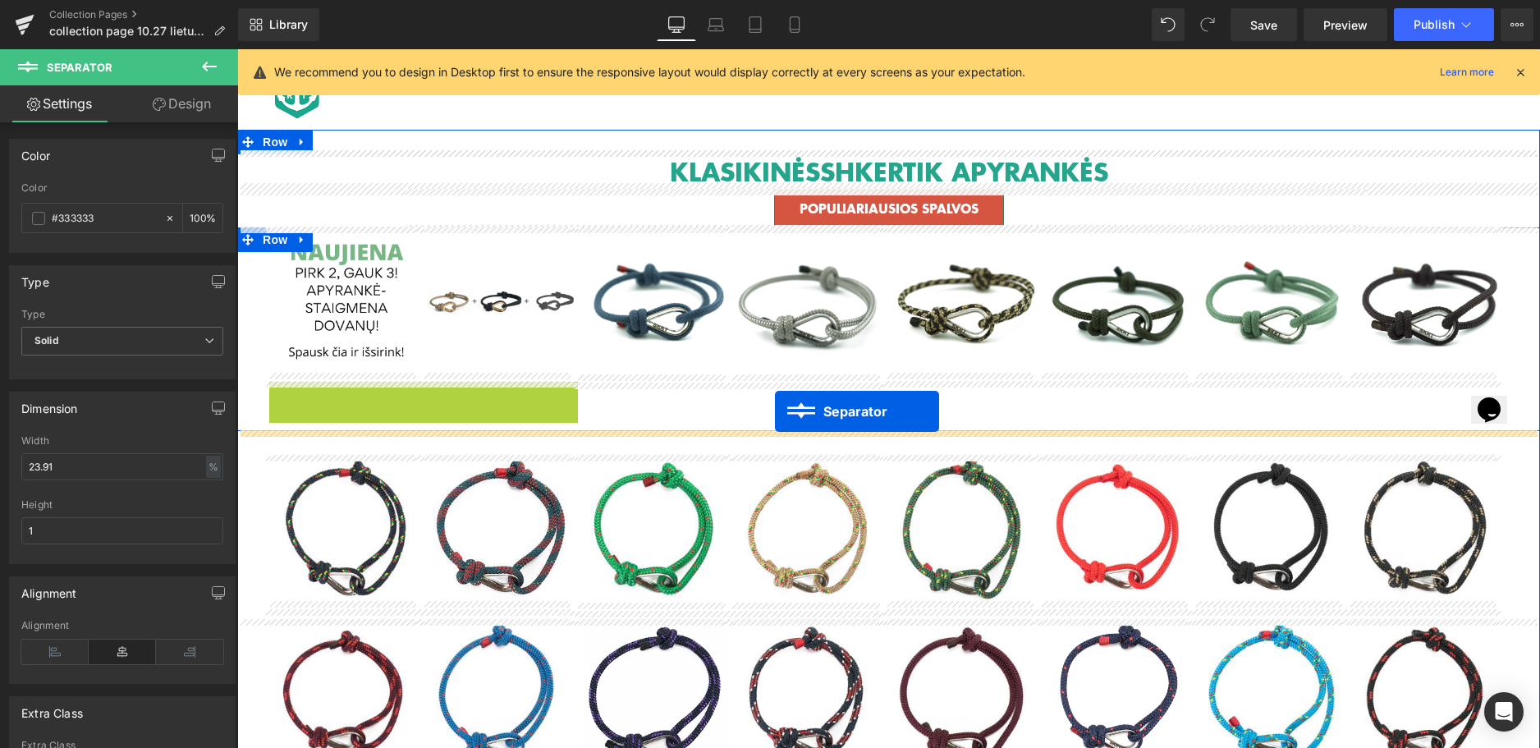
drag, startPoint x: 424, startPoint y: 397, endPoint x: 775, endPoint y: 411, distance: 350.9
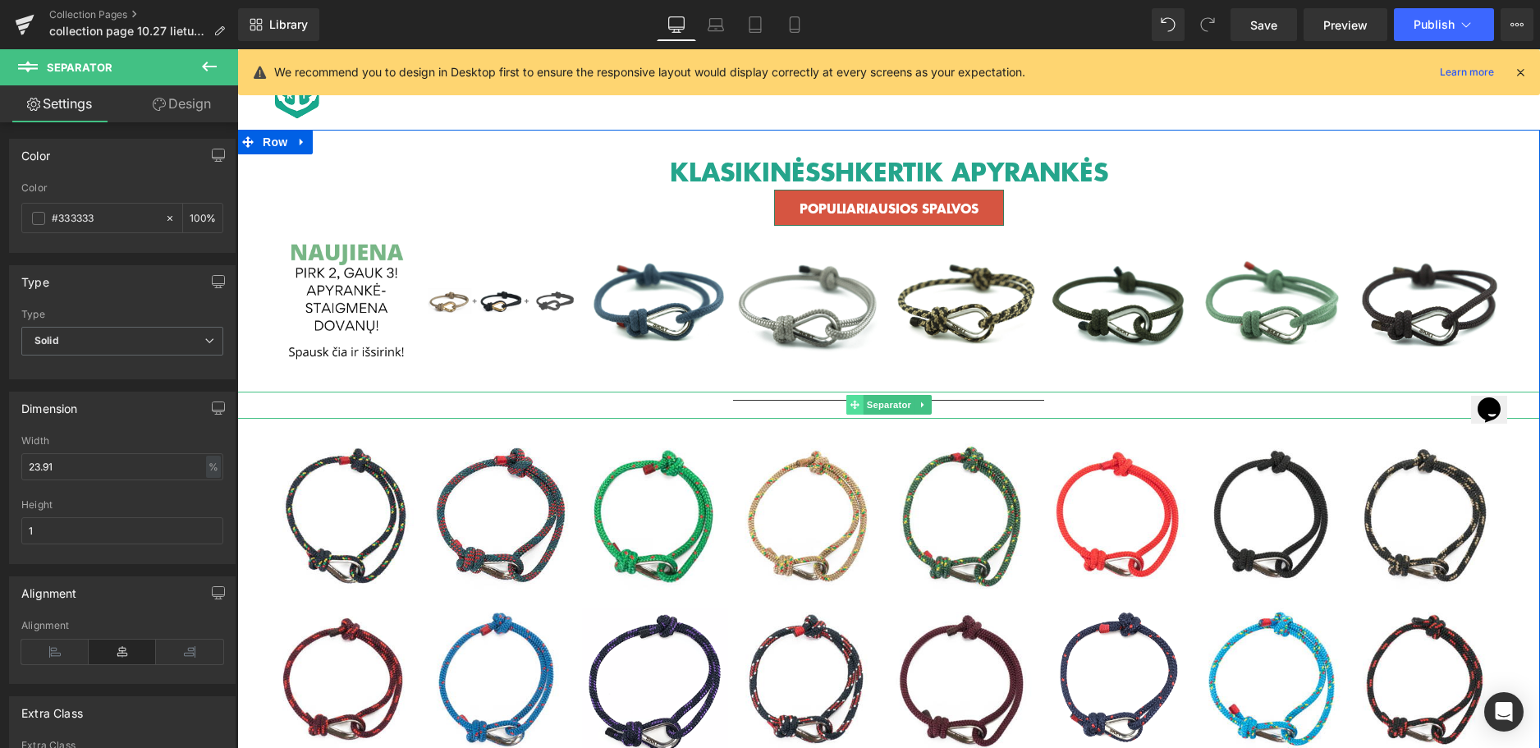
click at [846, 401] on span at bounding box center [854, 405] width 17 height 20
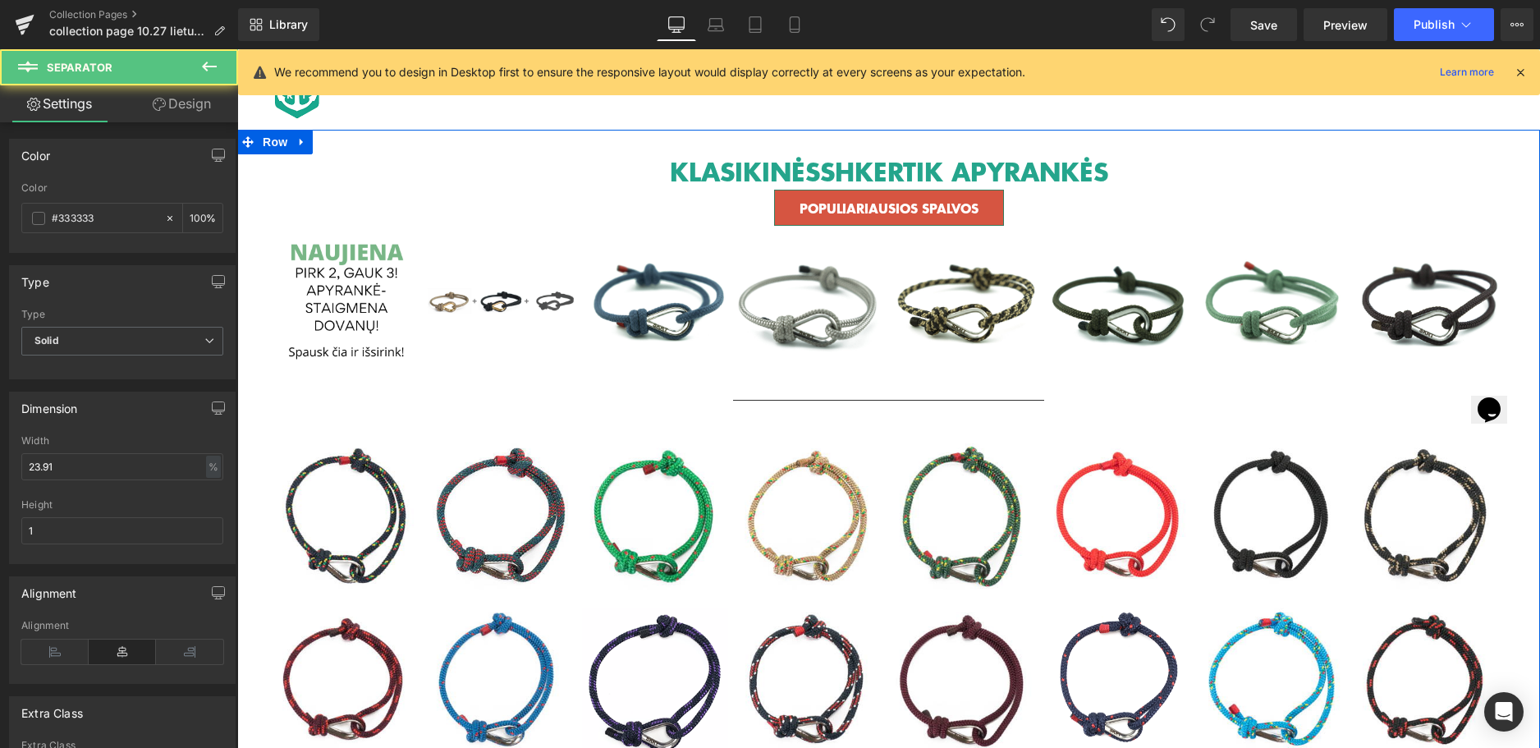
click at [625, 407] on div at bounding box center [888, 405] width 1303 height 27
click at [537, 413] on div at bounding box center [888, 405] width 1303 height 27
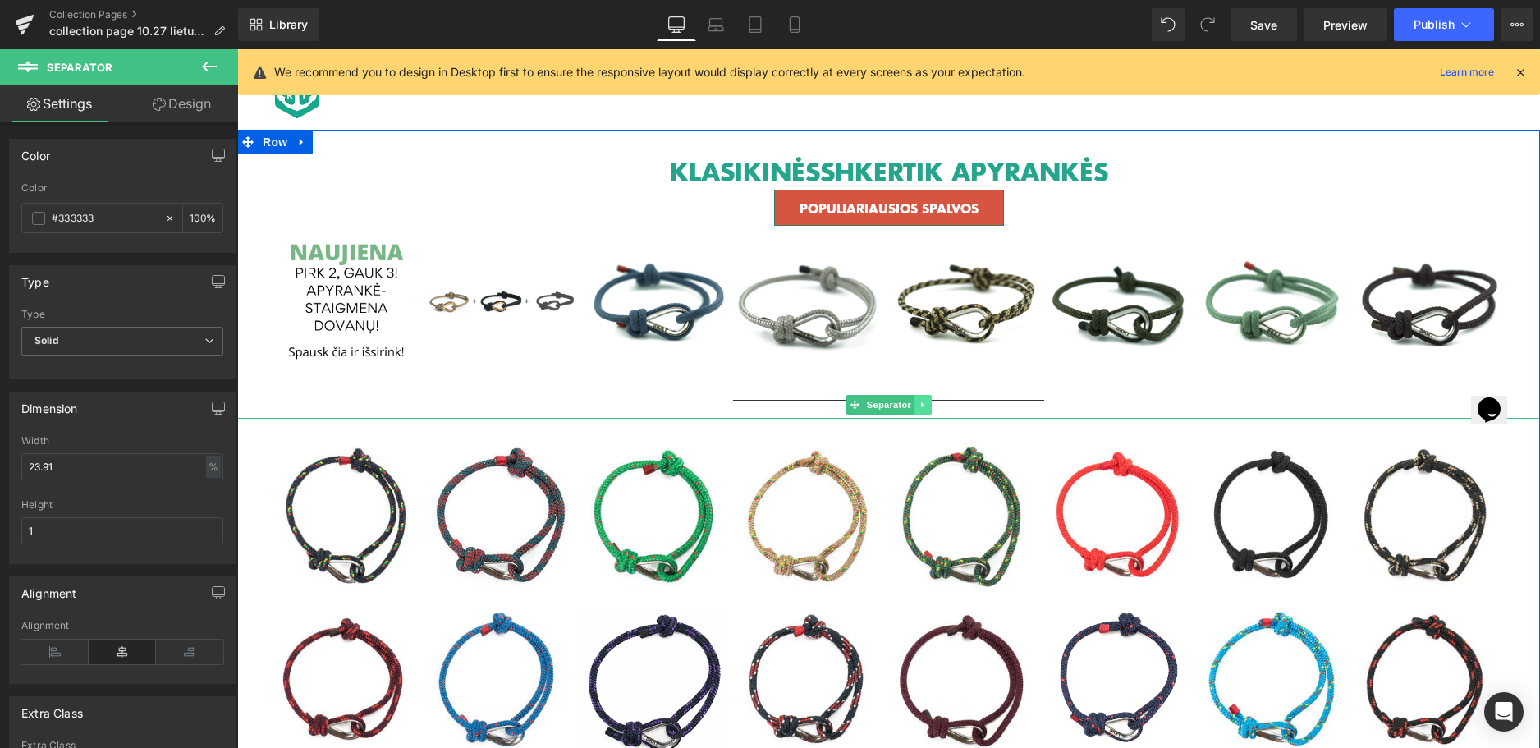
click at [919, 406] on icon at bounding box center [923, 405] width 9 height 10
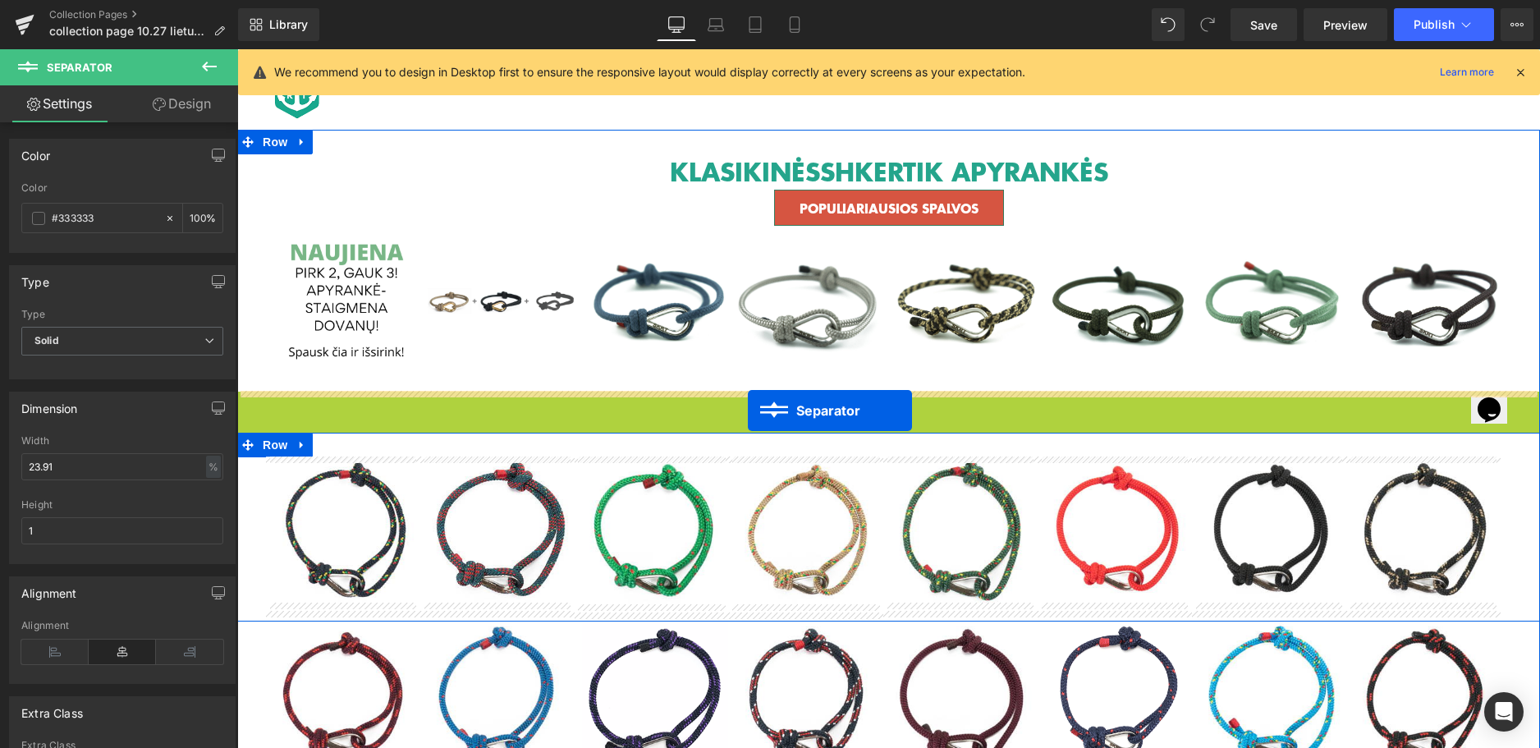
drag, startPoint x: 820, startPoint y: 402, endPoint x: 748, endPoint y: 410, distance: 72.7
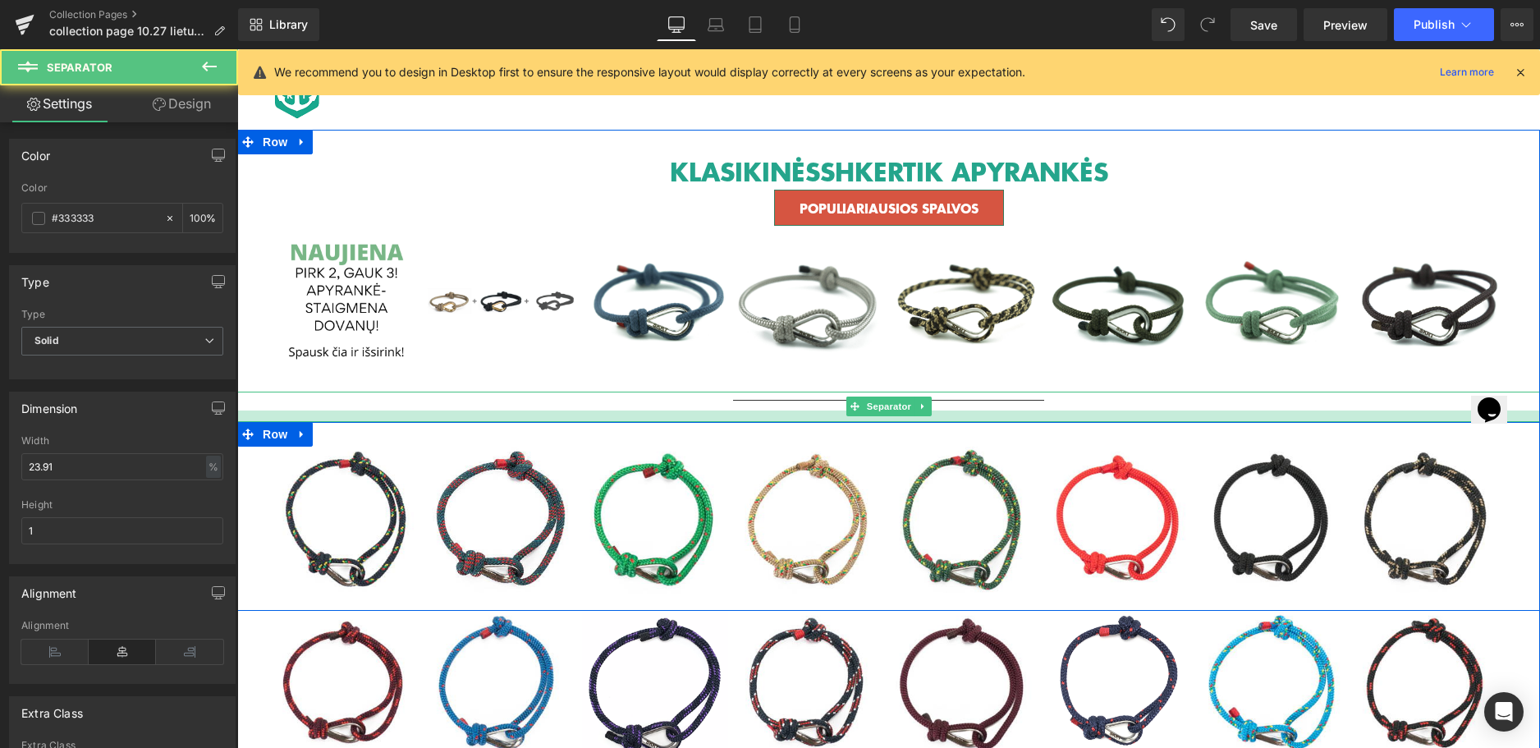
click at [748, 417] on div at bounding box center [888, 415] width 1303 height 11
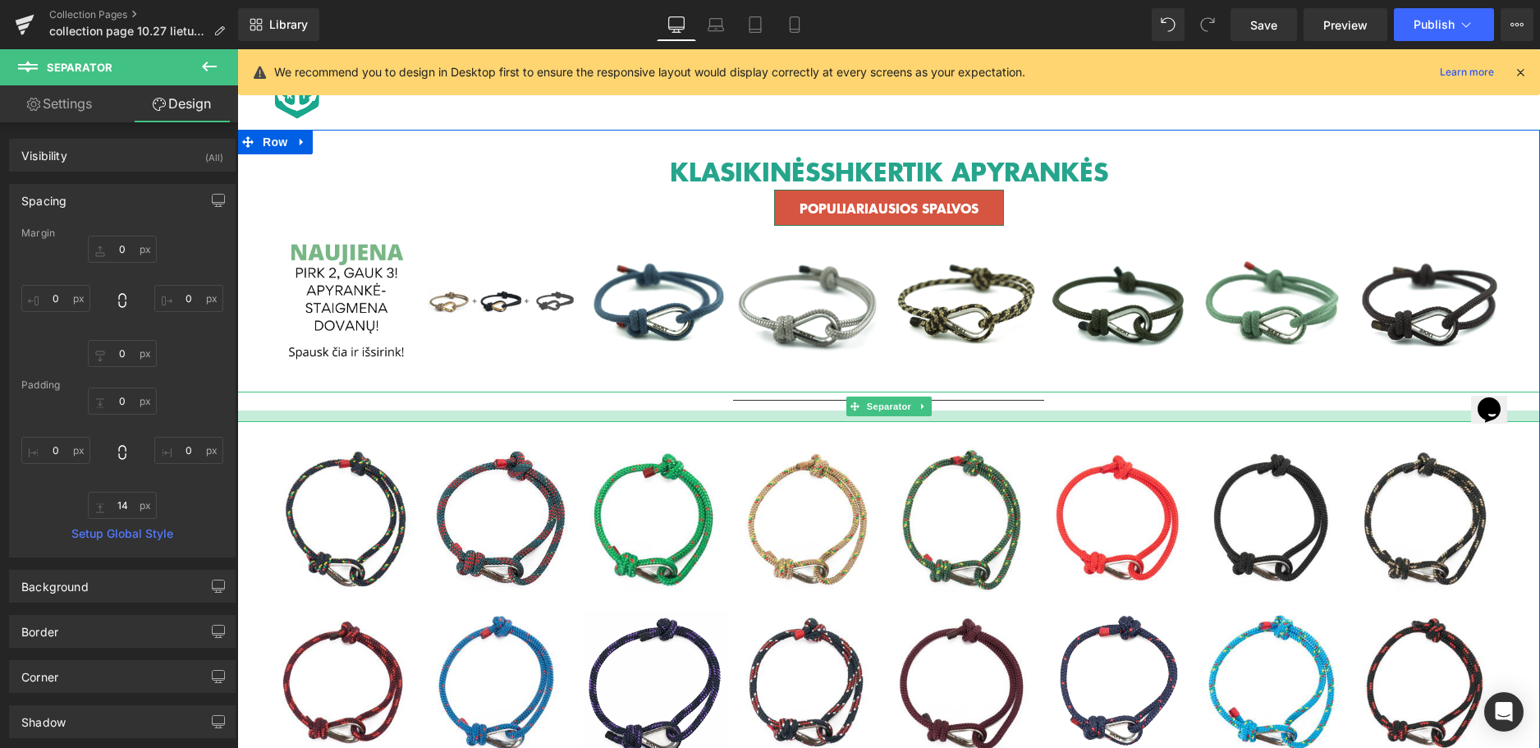
click at [818, 415] on div at bounding box center [888, 415] width 1303 height 11
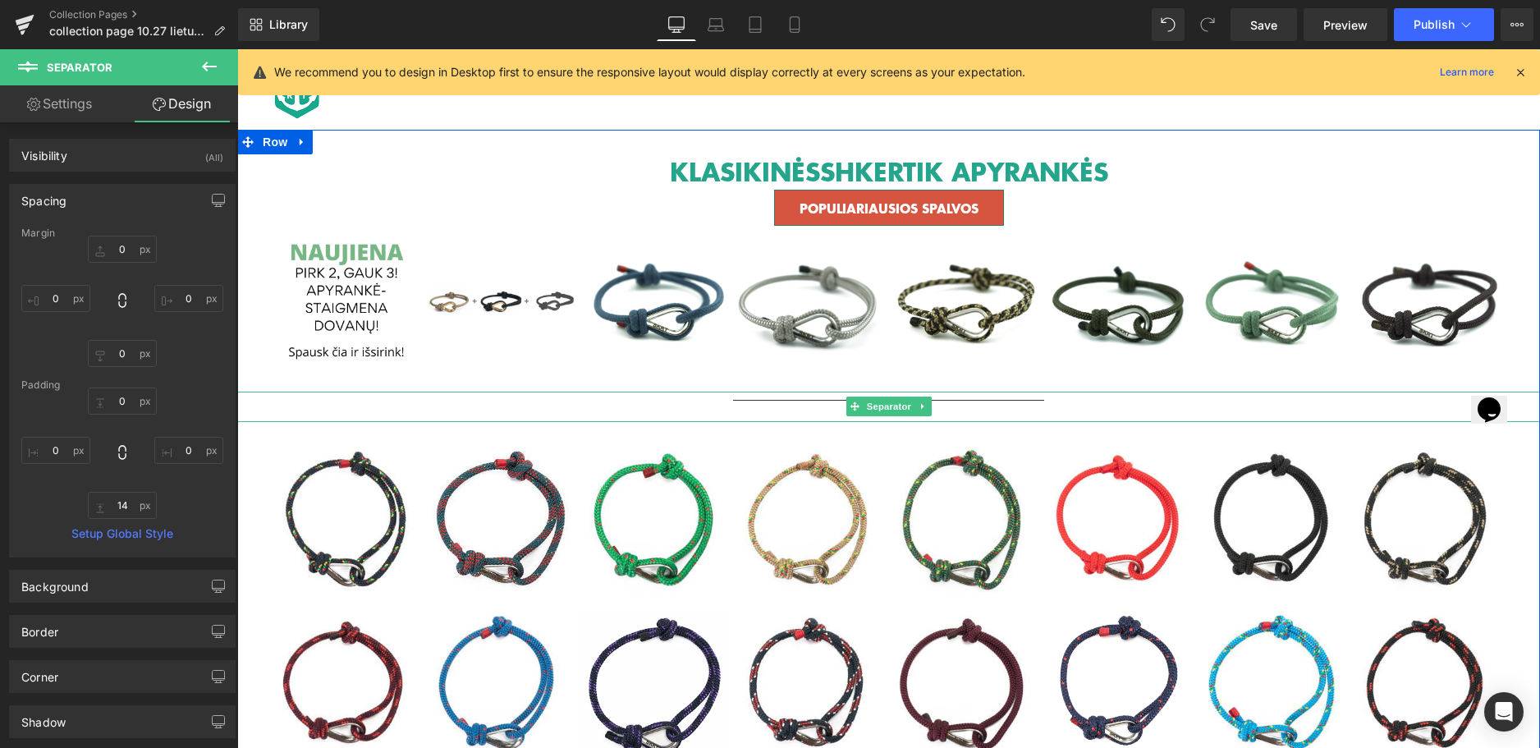
click at [810, 396] on div at bounding box center [888, 407] width 1303 height 30
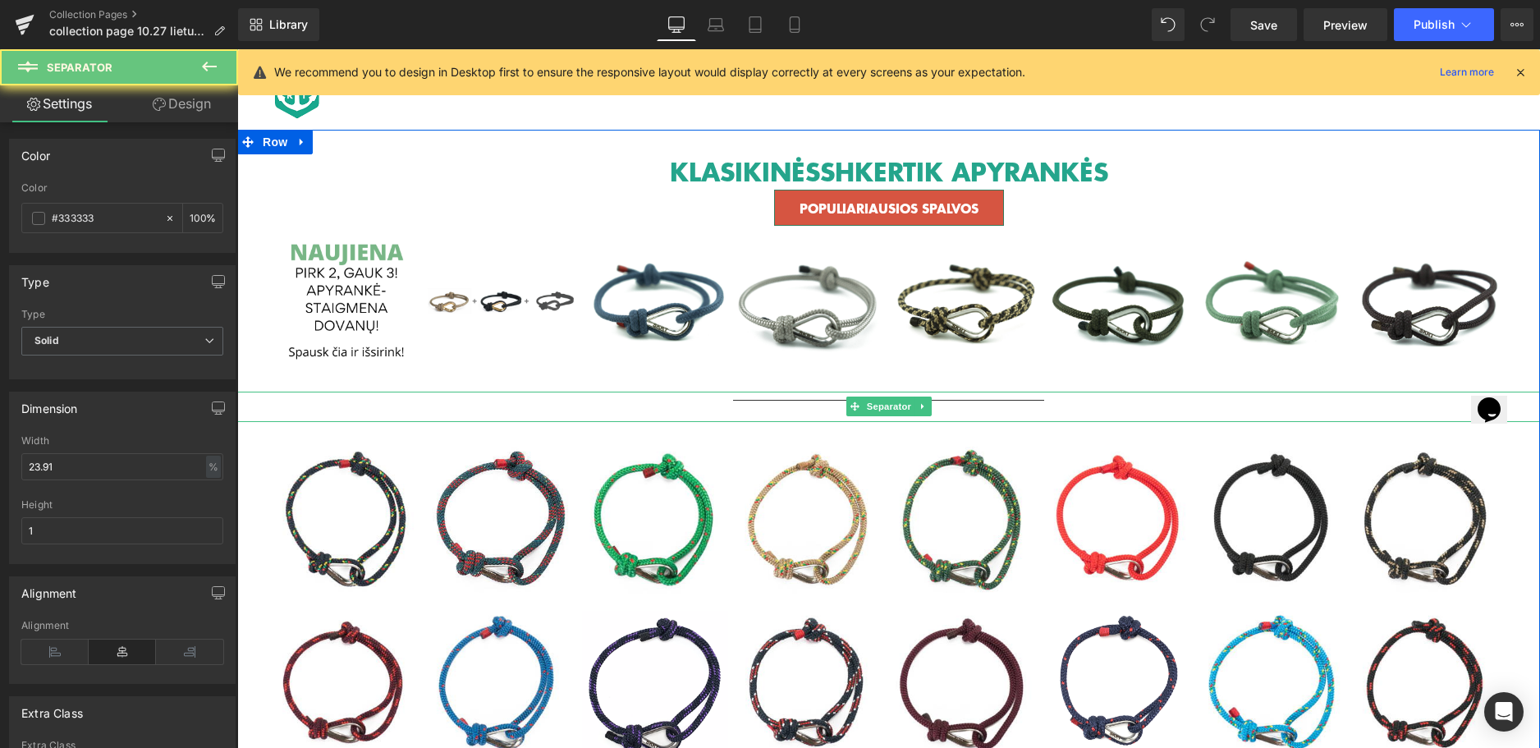
click at [806, 403] on hr at bounding box center [888, 406] width 311 height 12
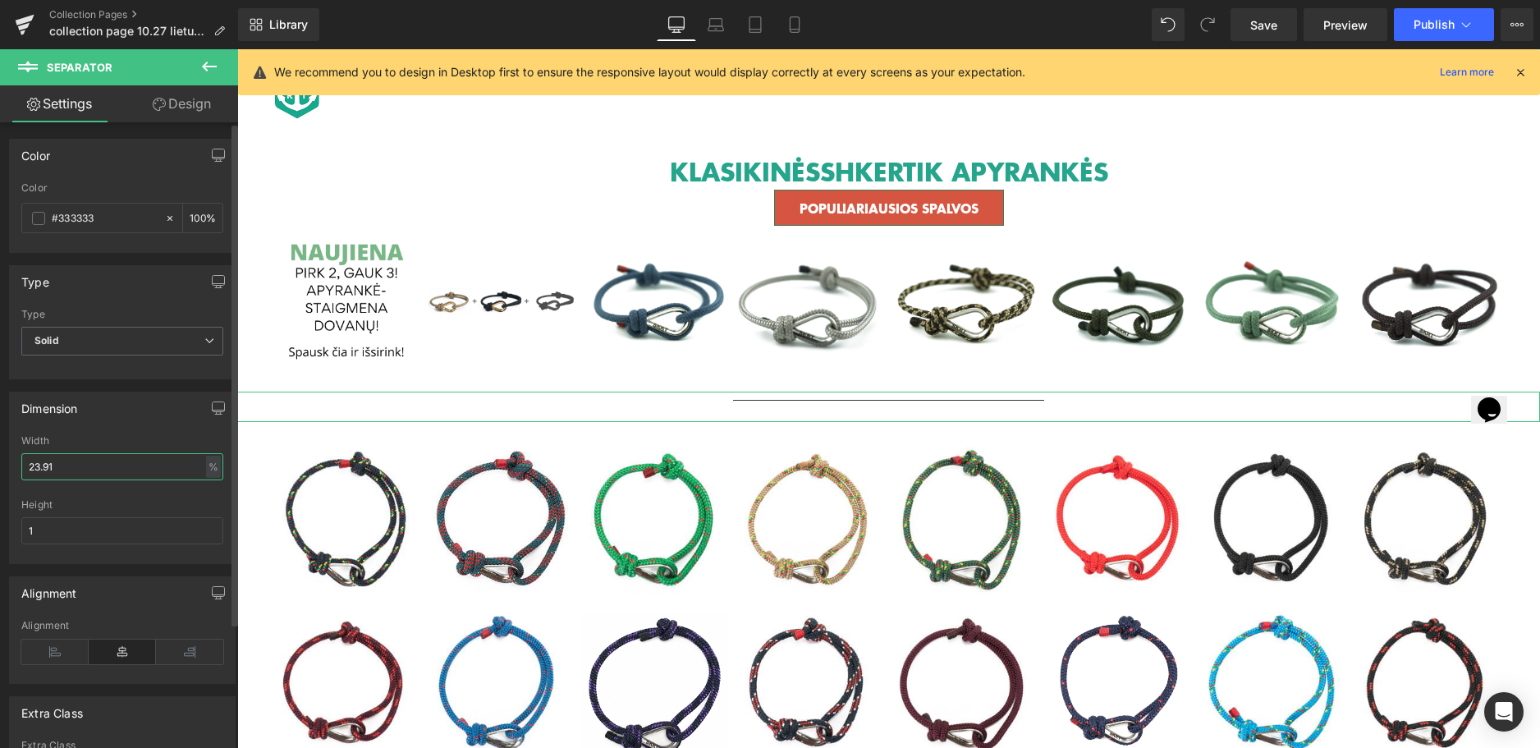
drag, startPoint x: 80, startPoint y: 475, endPoint x: 19, endPoint y: 471, distance: 61.7
click at [19, 471] on div "23.91% Width 23.91 % % px 1px Height 1" at bounding box center [122, 499] width 225 height 128
click at [95, 470] on input "23.91" at bounding box center [122, 466] width 202 height 27
drag, startPoint x: 106, startPoint y: 467, endPoint x: -5, endPoint y: 468, distance: 110.8
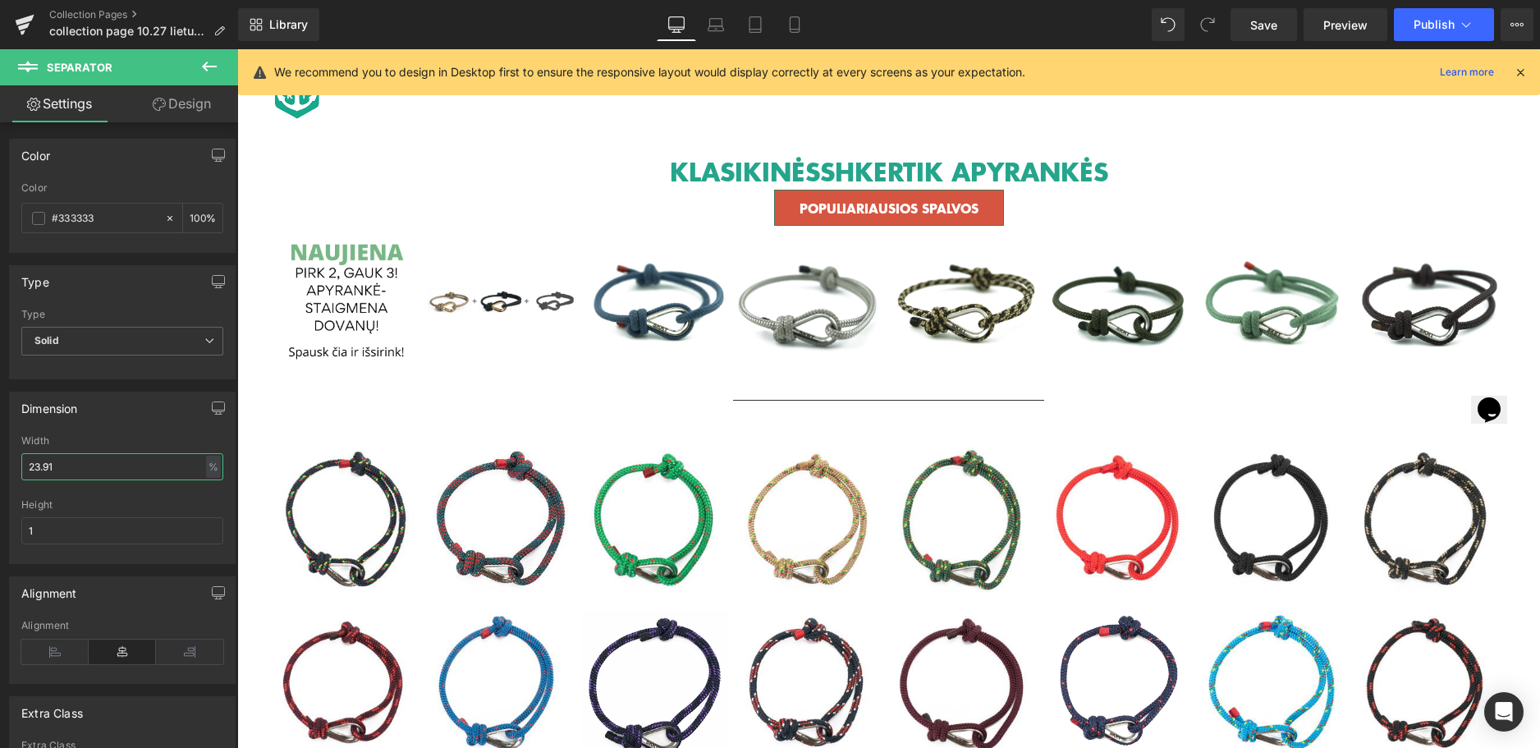
click at [0, 468] on html "Separator You are previewing how the will restyle your page. You can not edit E…" at bounding box center [770, 374] width 1540 height 748
type input "80"
click at [1277, 31] on span "Save" at bounding box center [1263, 24] width 27 height 17
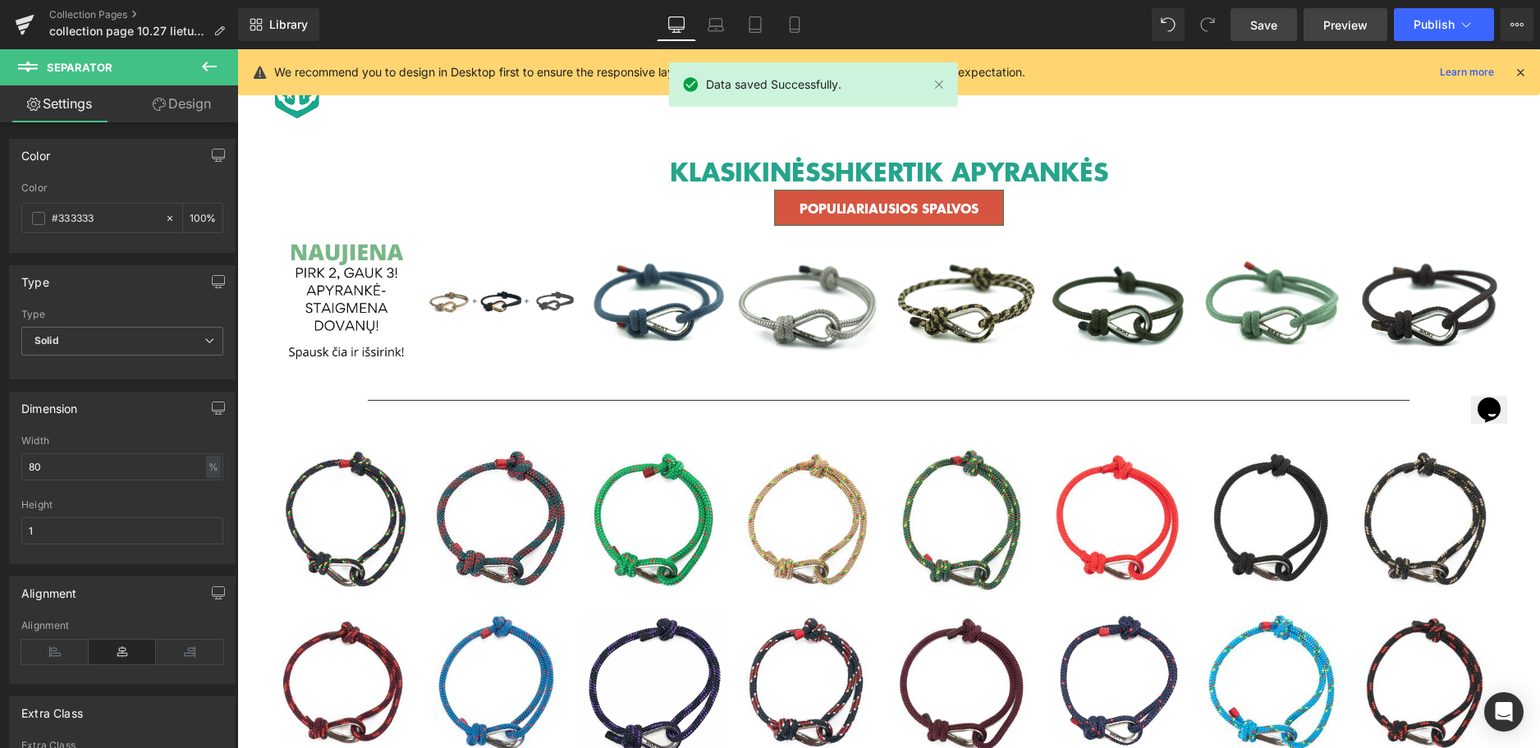
click at [1338, 28] on span "Preview" at bounding box center [1345, 24] width 44 height 17
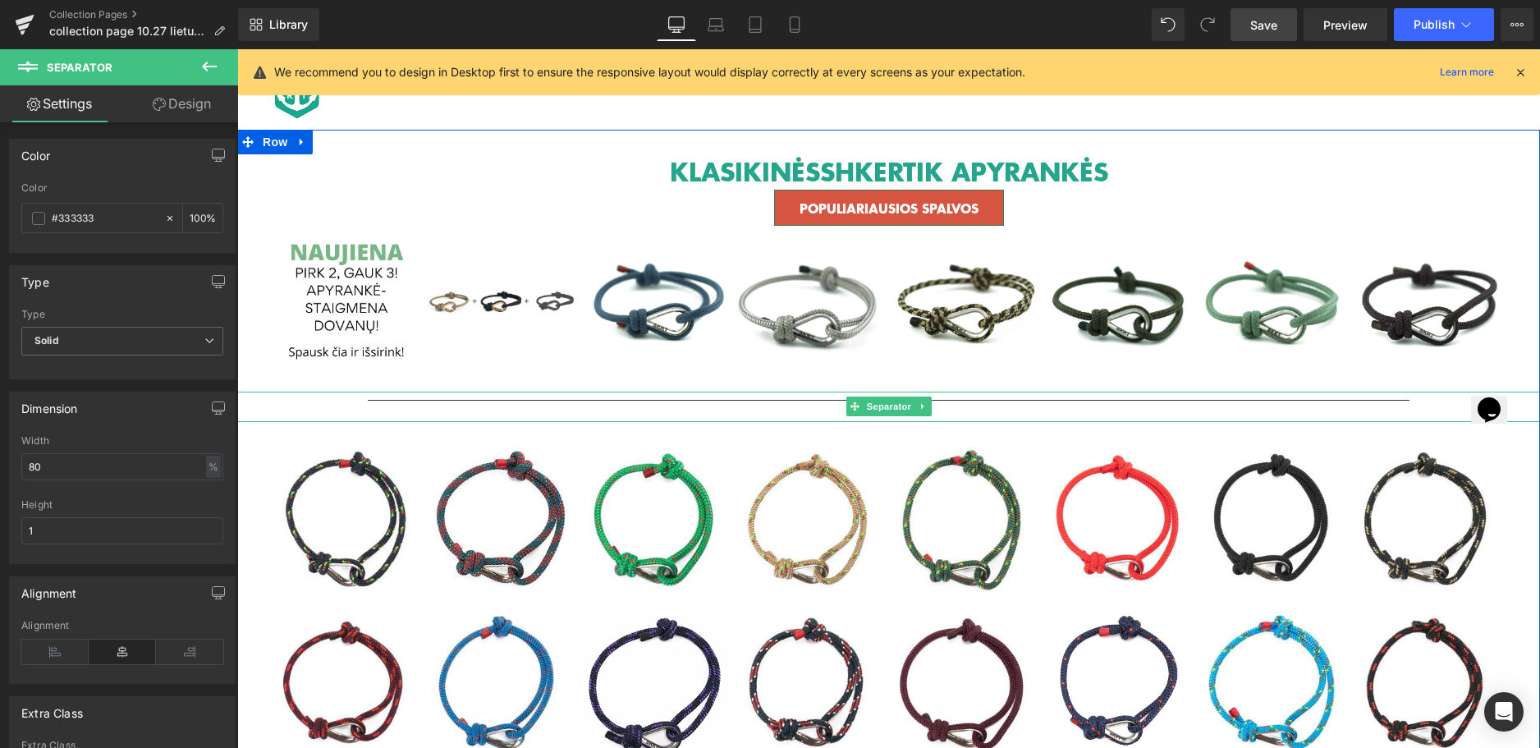
click at [410, 400] on hr at bounding box center [889, 406] width 1043 height 12
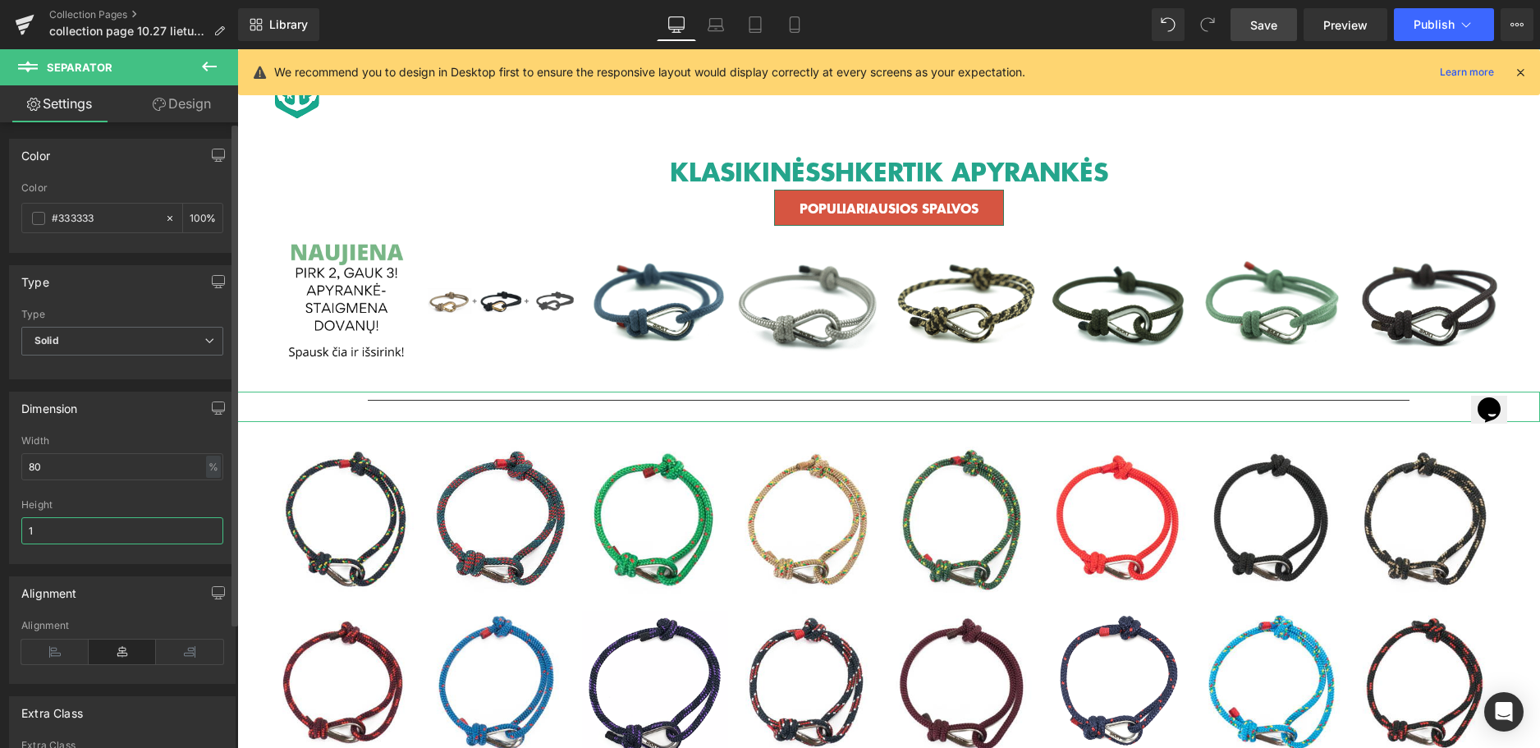
drag, startPoint x: 64, startPoint y: 536, endPoint x: 33, endPoint y: 534, distance: 31.3
click at [33, 534] on input "1" at bounding box center [122, 530] width 202 height 27
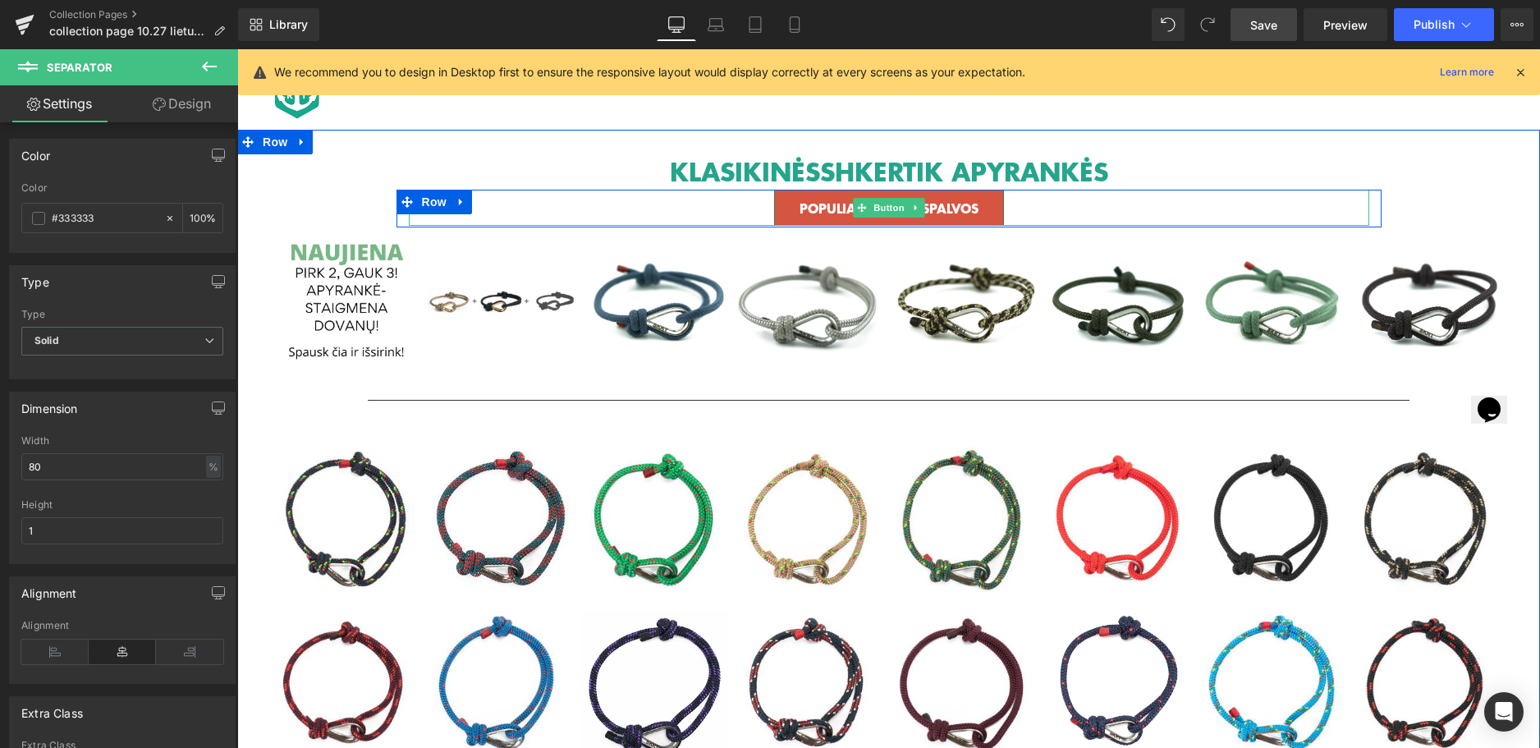
click at [1075, 197] on div "POPULIARIAUSIOS SPALVOS" at bounding box center [889, 208] width 961 height 36
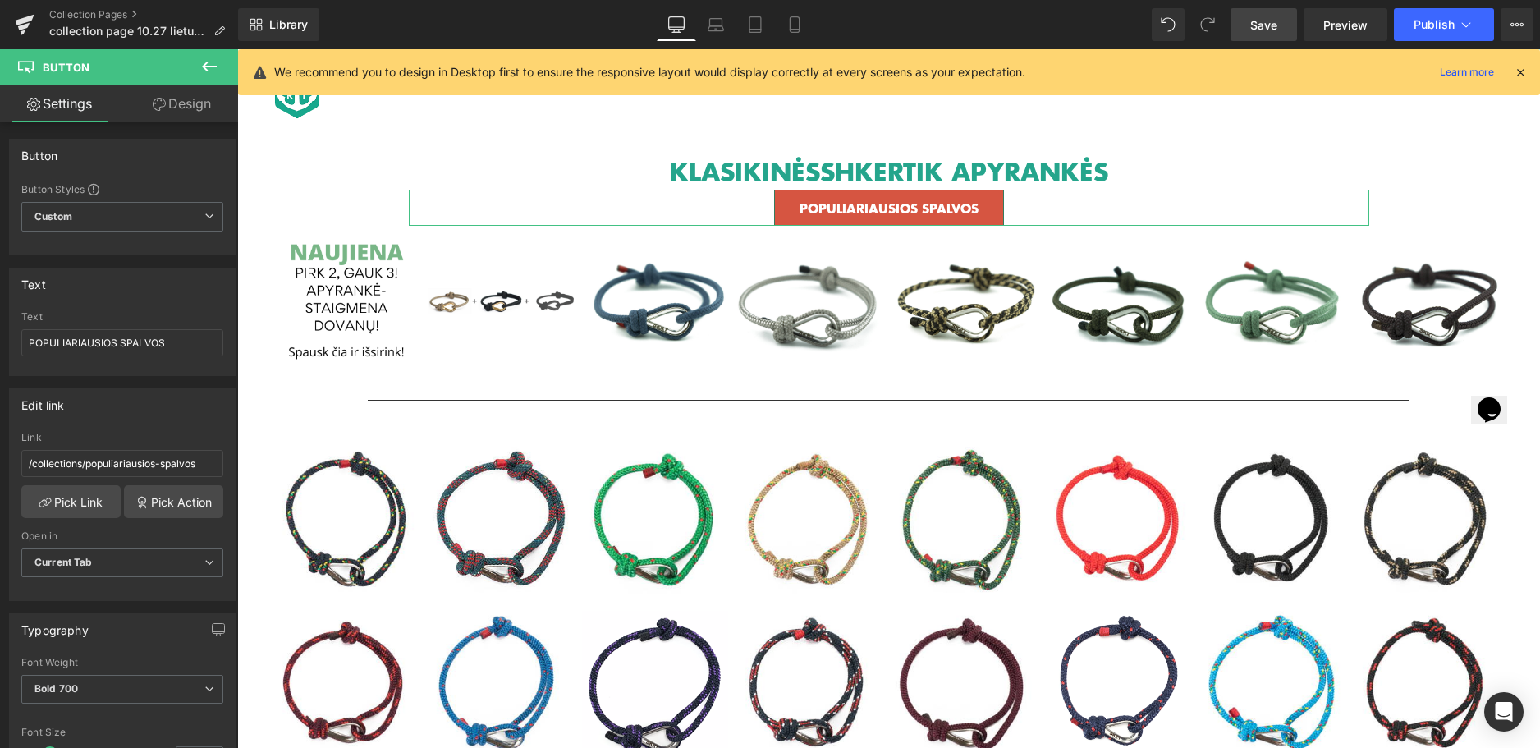
click at [198, 112] on link "Design" at bounding box center [181, 103] width 119 height 37
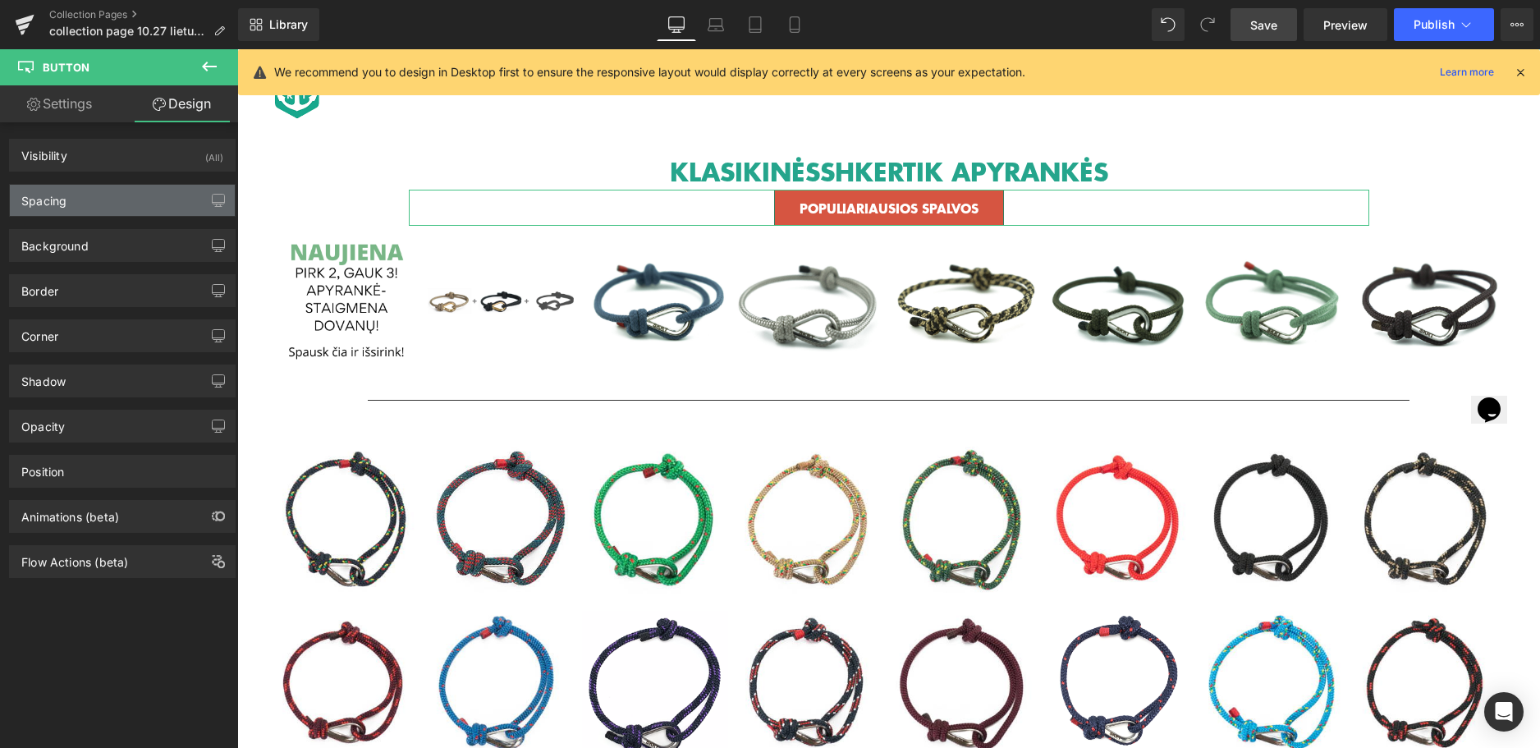
click at [149, 201] on div "Spacing" at bounding box center [122, 200] width 225 height 31
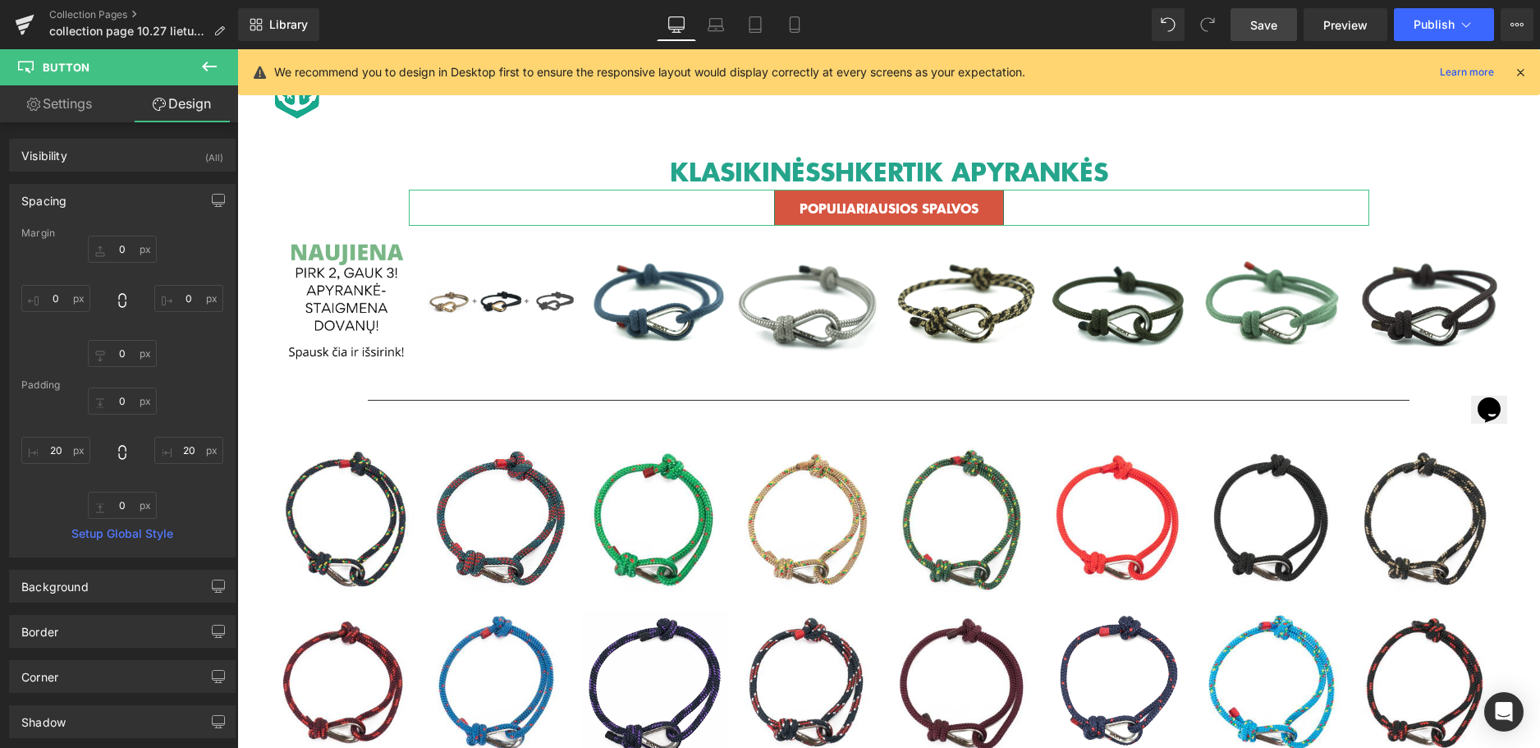
click at [73, 100] on link "Settings" at bounding box center [59, 103] width 119 height 37
type input "100"
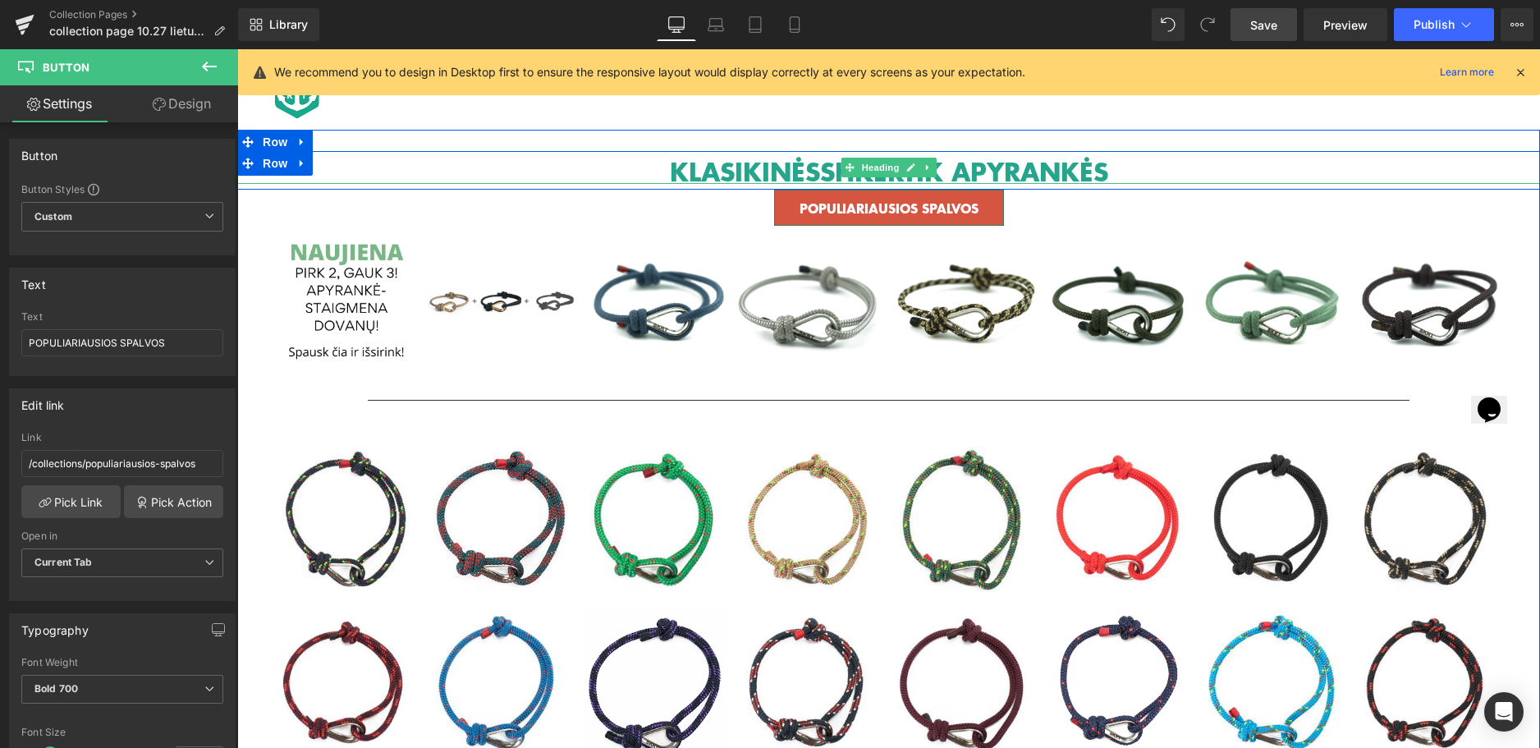
click at [1133, 160] on h1 "KLASIKINĖS SHKERTIK APYRANKĖS" at bounding box center [888, 171] width 1303 height 25
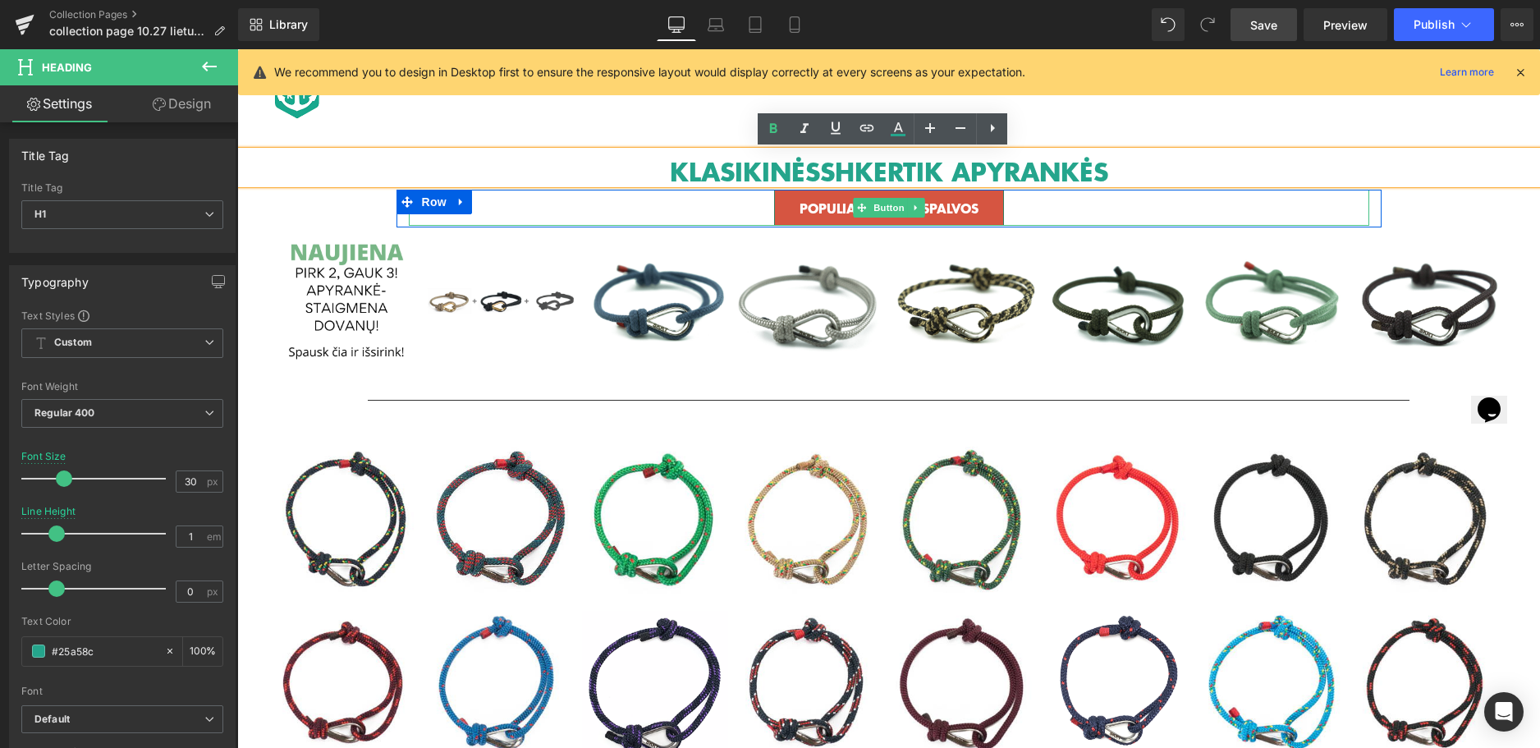
drag, startPoint x: 589, startPoint y: 216, endPoint x: 572, endPoint y: 283, distance: 69.5
click at [589, 217] on div "POPULIARIAUSIOS SPALVOS" at bounding box center [889, 208] width 961 height 36
click at [589, 226] on div "POPULIARIAUSIOS SPALVOS Button Row" at bounding box center [889, 209] width 985 height 38
click at [583, 259] on img at bounding box center [655, 301] width 148 height 148
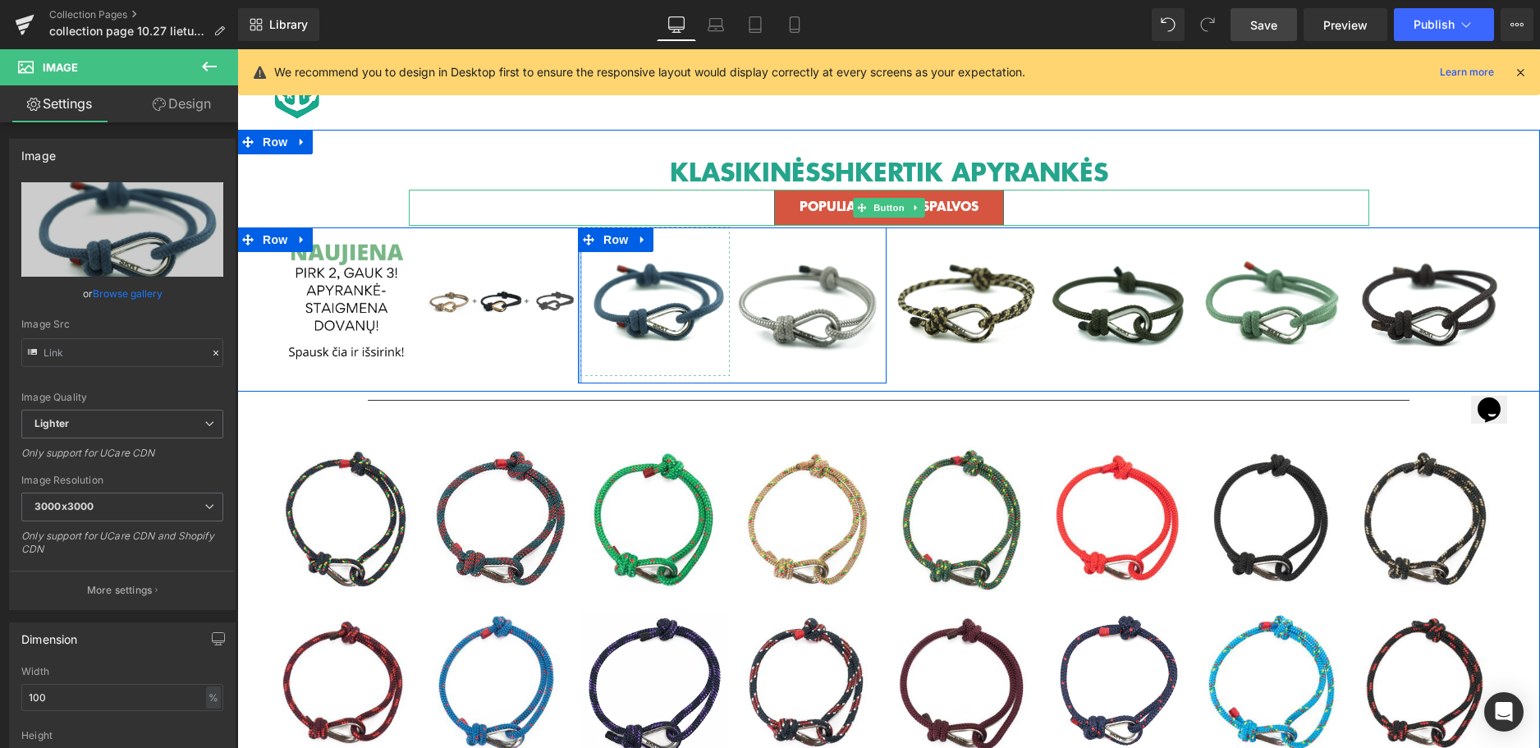
type input "[URL][DOMAIN_NAME]"
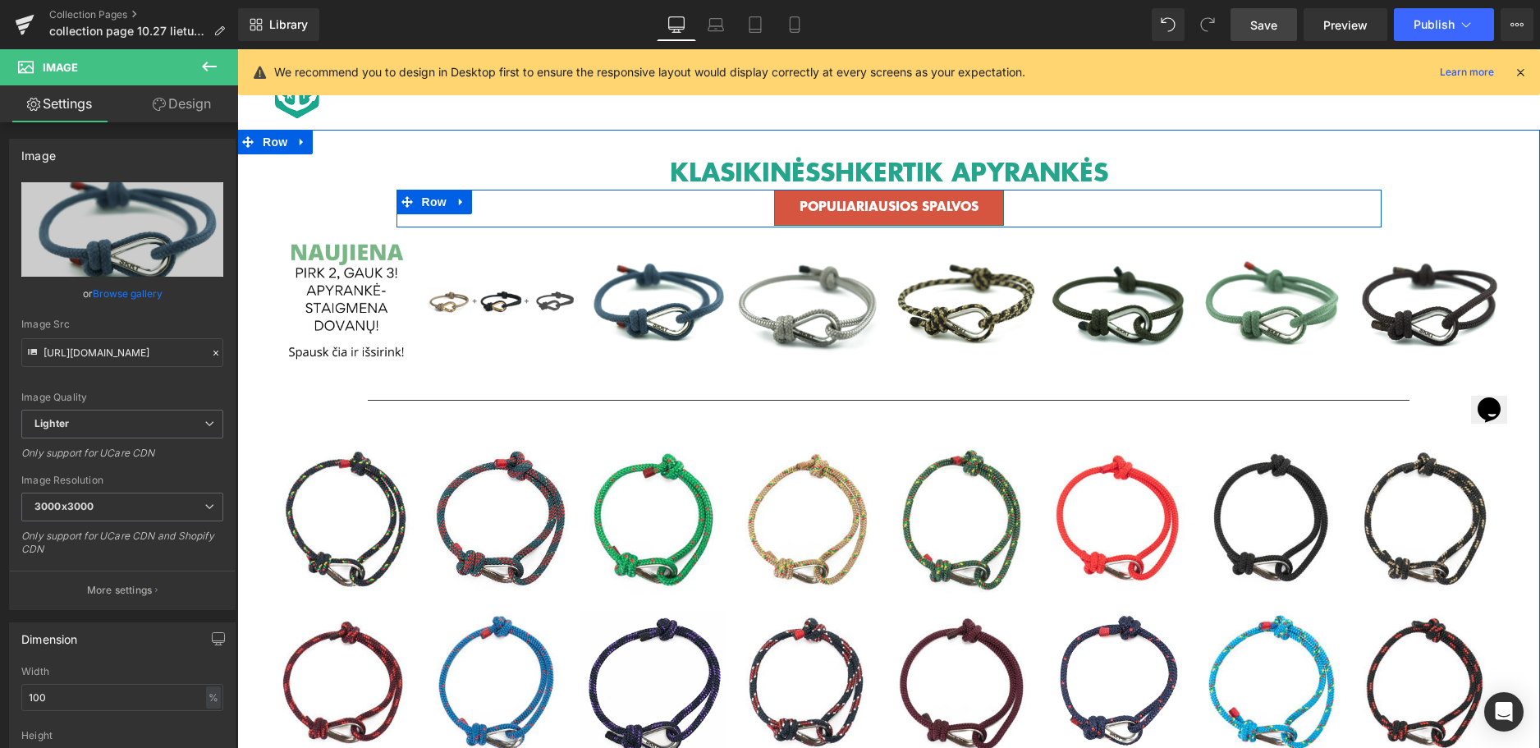
click at [459, 216] on div "POPULIARIAUSIOS SPALVOS" at bounding box center [889, 208] width 961 height 36
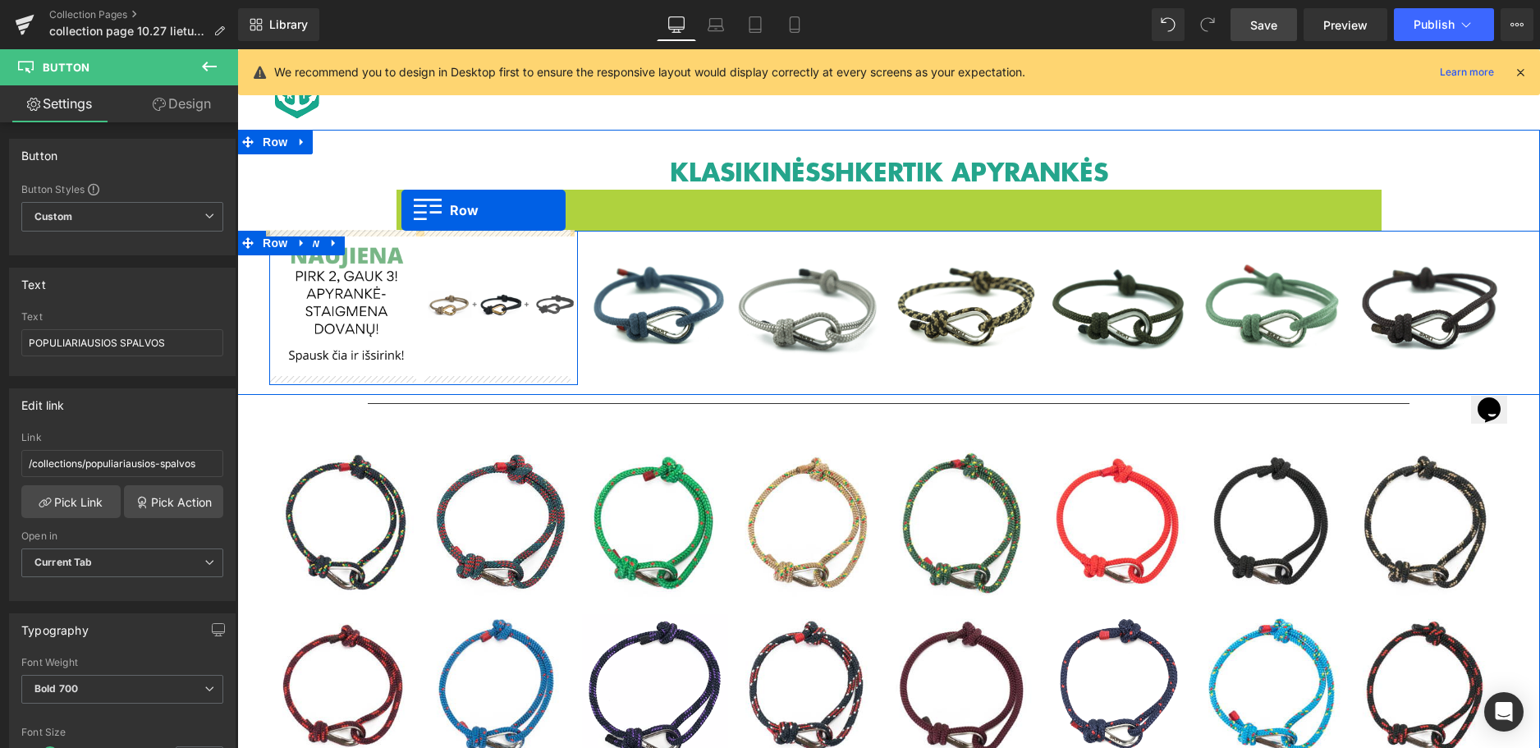
drag, startPoint x: 399, startPoint y: 199, endPoint x: 401, endPoint y: 210, distance: 11.0
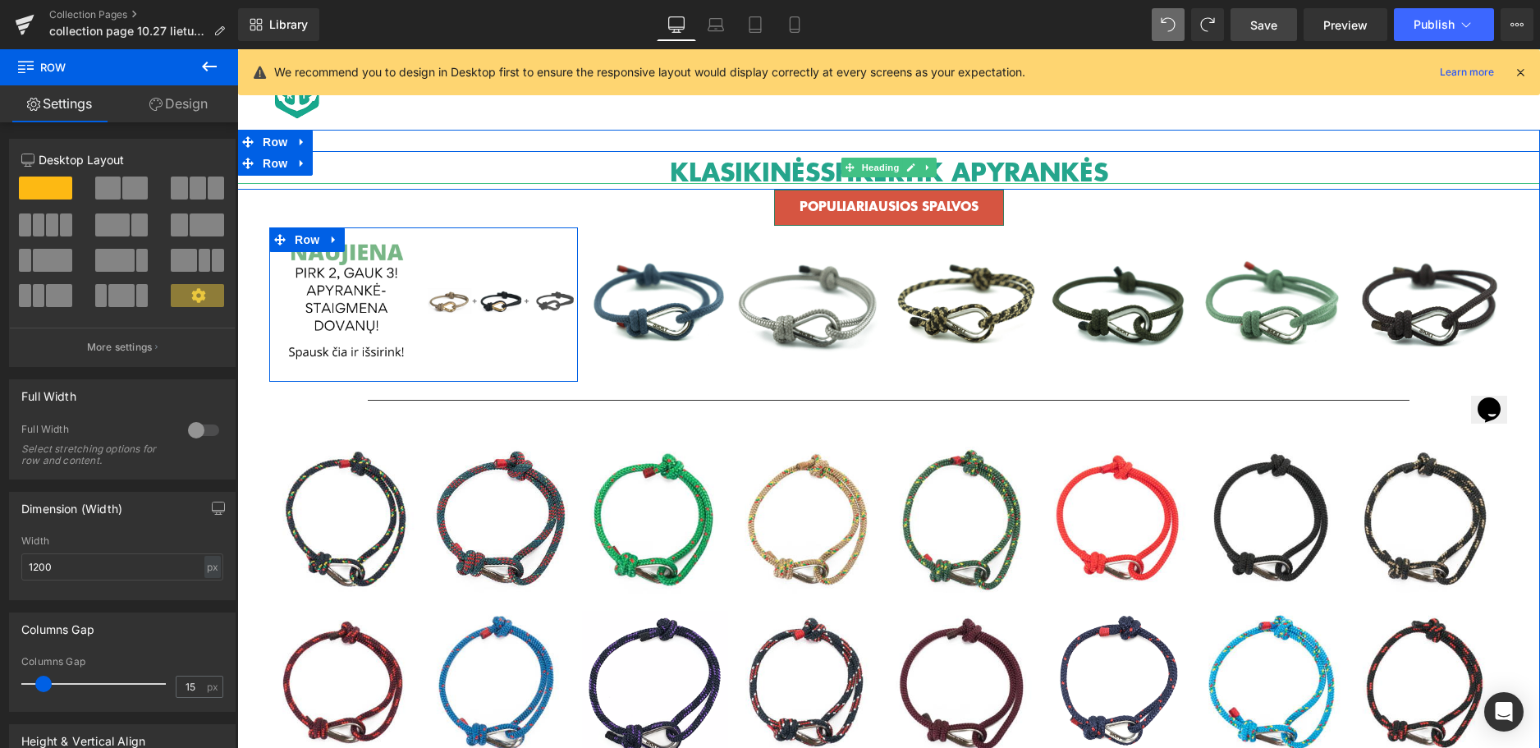
click at [1134, 168] on h1 "KLASIKINĖS SHKERTIK APYRANKĖS" at bounding box center [888, 171] width 1303 height 25
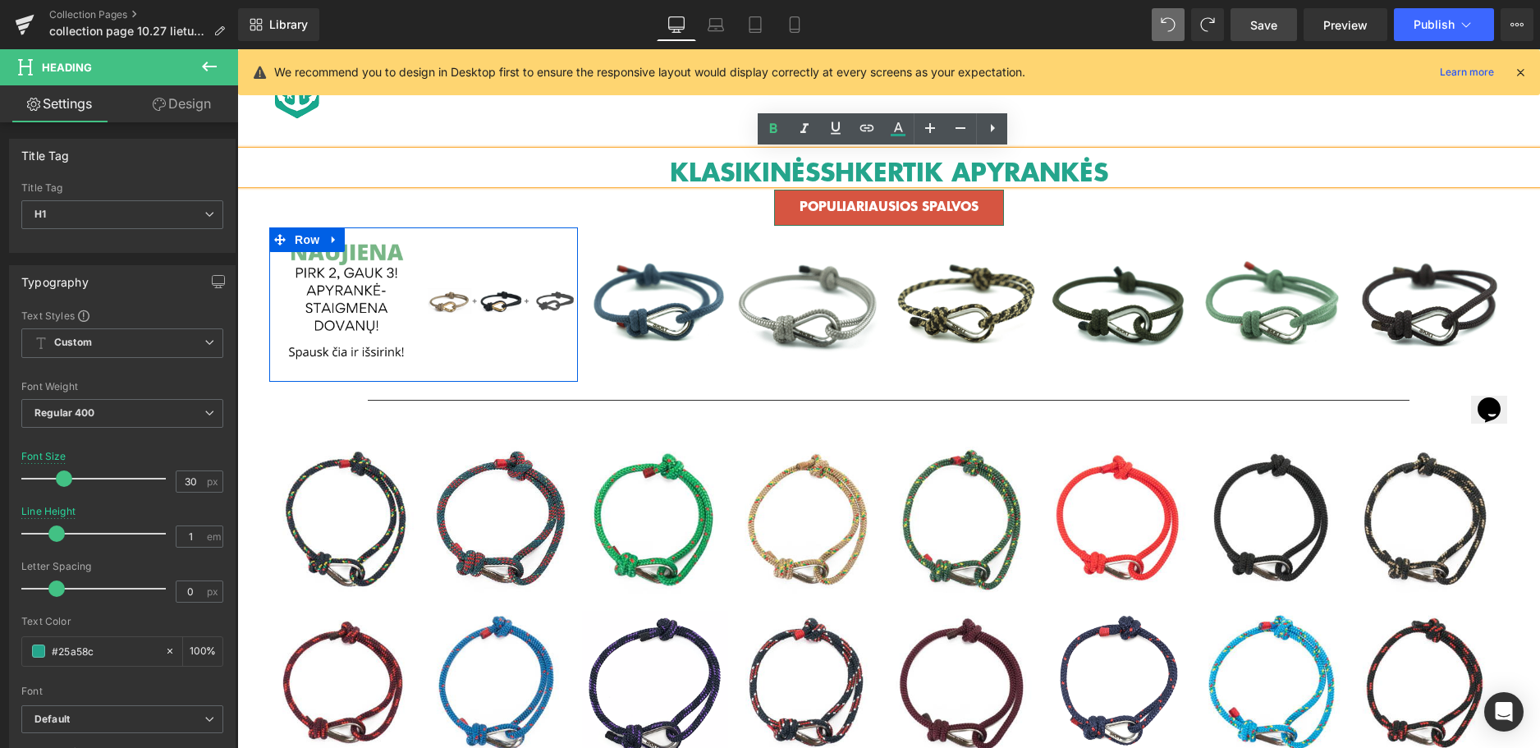
click at [619, 167] on h1 "KLASIKINĖS SHKERTIK APYRANKĖS" at bounding box center [888, 171] width 1303 height 25
click at [1208, 151] on div "KLASIKINĖS SHKERTIK APYRANKĖS" at bounding box center [888, 167] width 1303 height 33
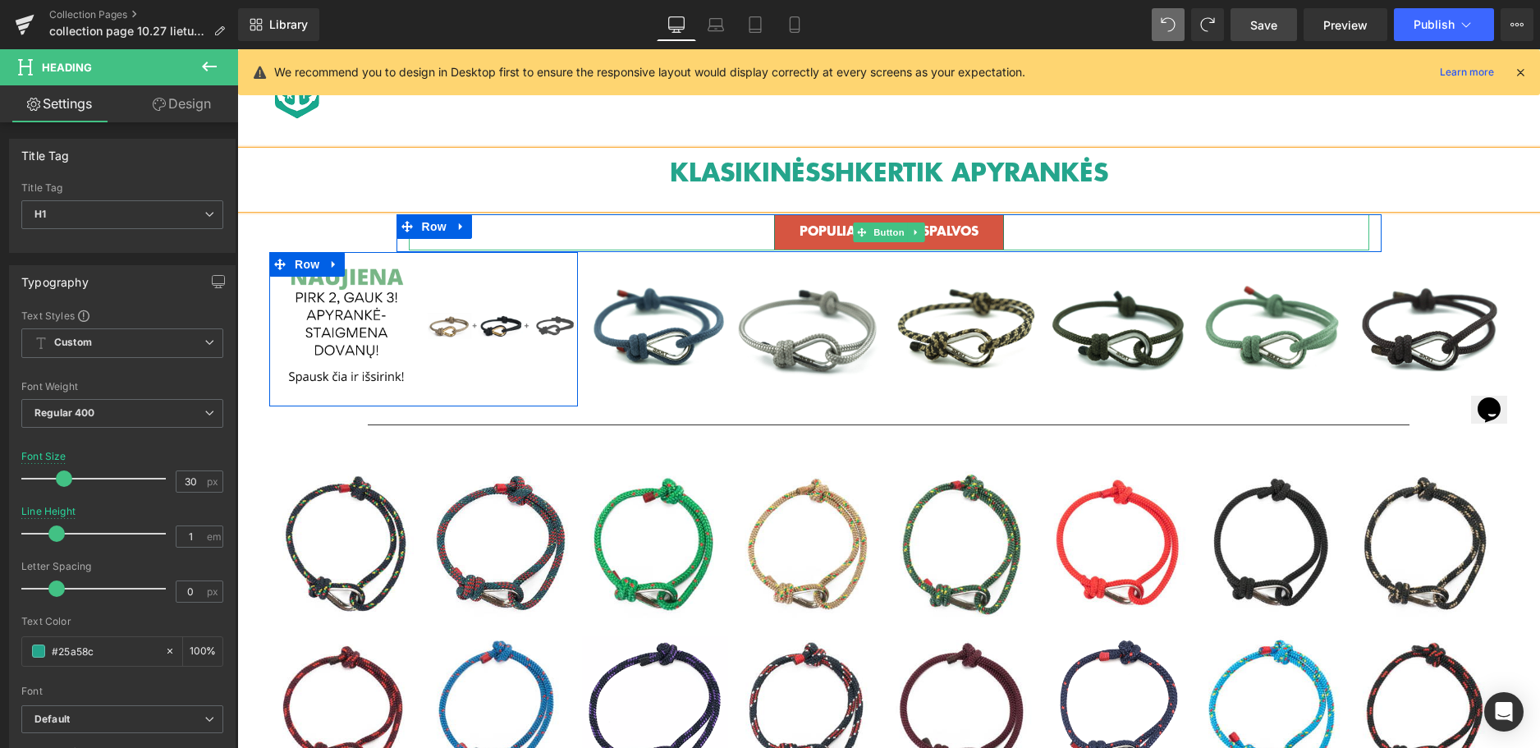
click at [1075, 231] on div "POPULIARIAUSIOS SPALVOS" at bounding box center [889, 232] width 961 height 36
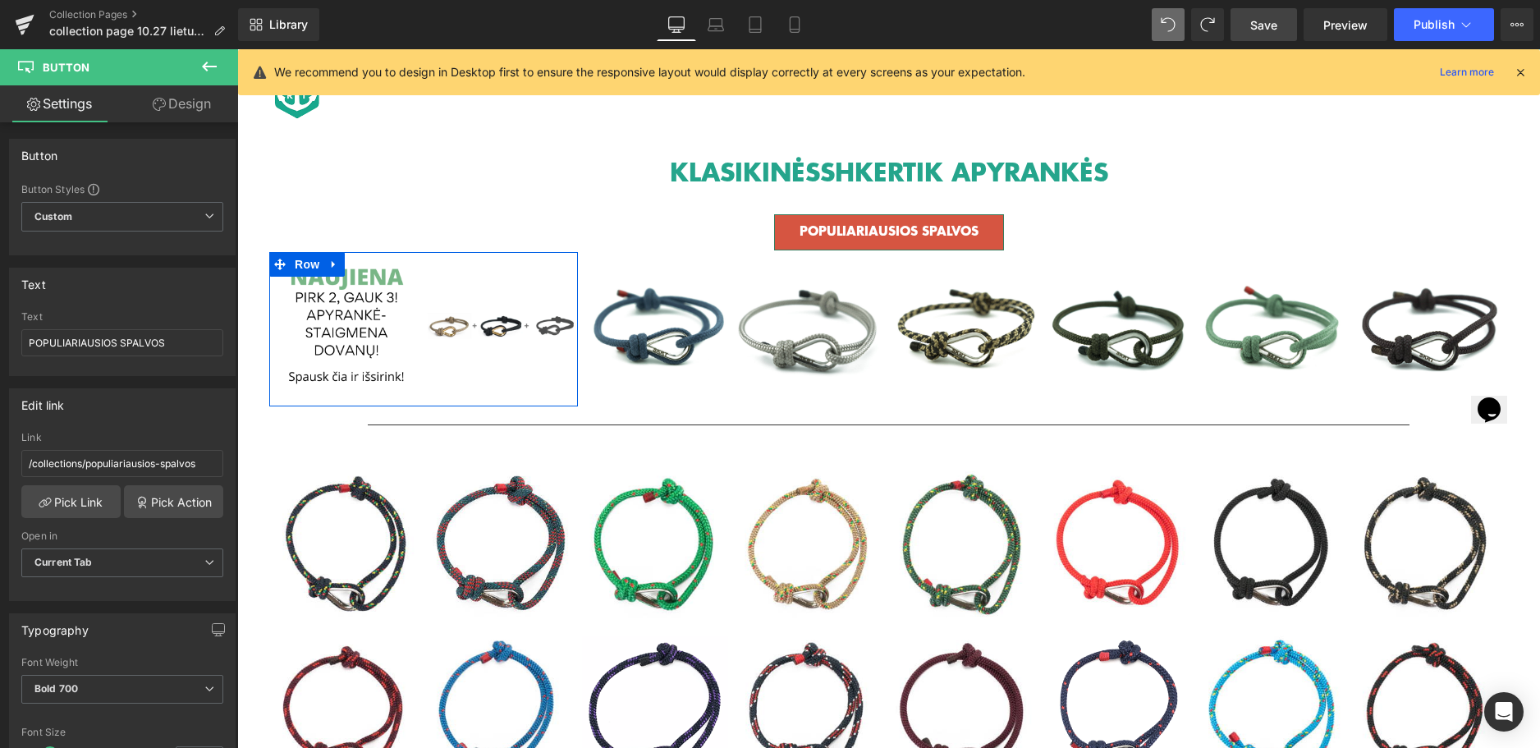
click at [1294, 25] on link "Save" at bounding box center [1264, 24] width 66 height 33
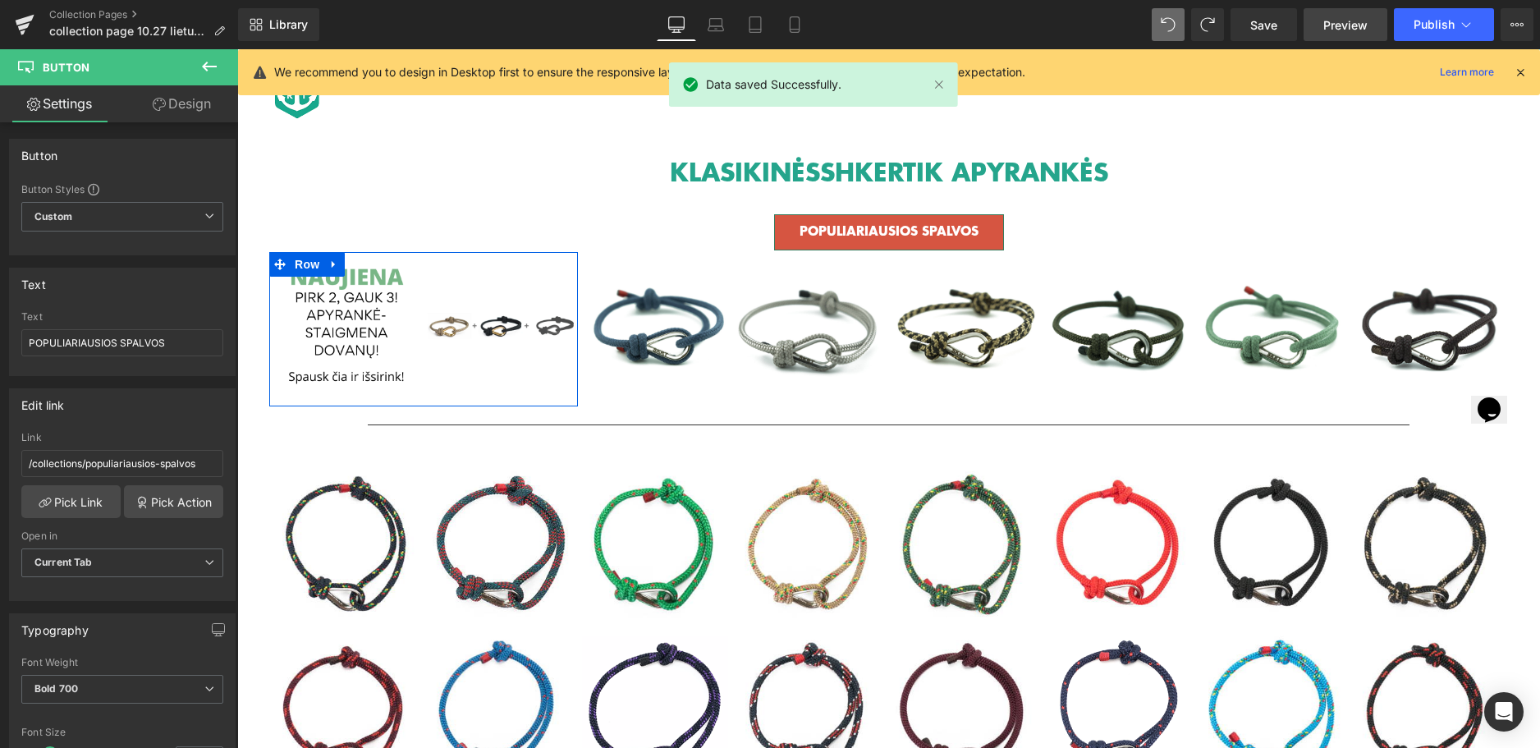
click at [1336, 31] on span "Preview" at bounding box center [1345, 24] width 44 height 17
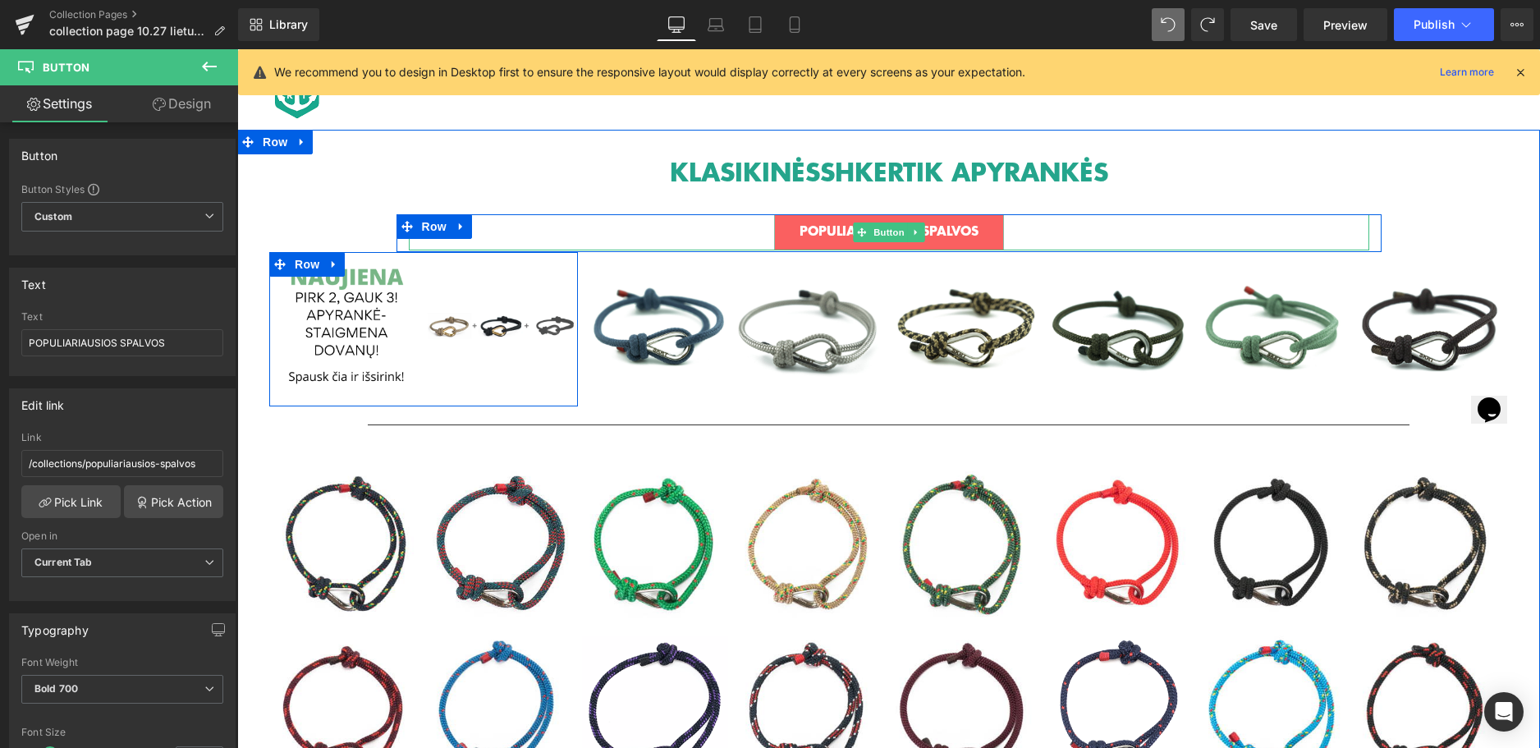
click at [873, 220] on link "POPULIARIAUSIOS SPALVOS" at bounding box center [889, 232] width 230 height 36
click at [793, 239] on link "POPULIARIAUSIOS SPALVOS" at bounding box center [889, 232] width 230 height 36
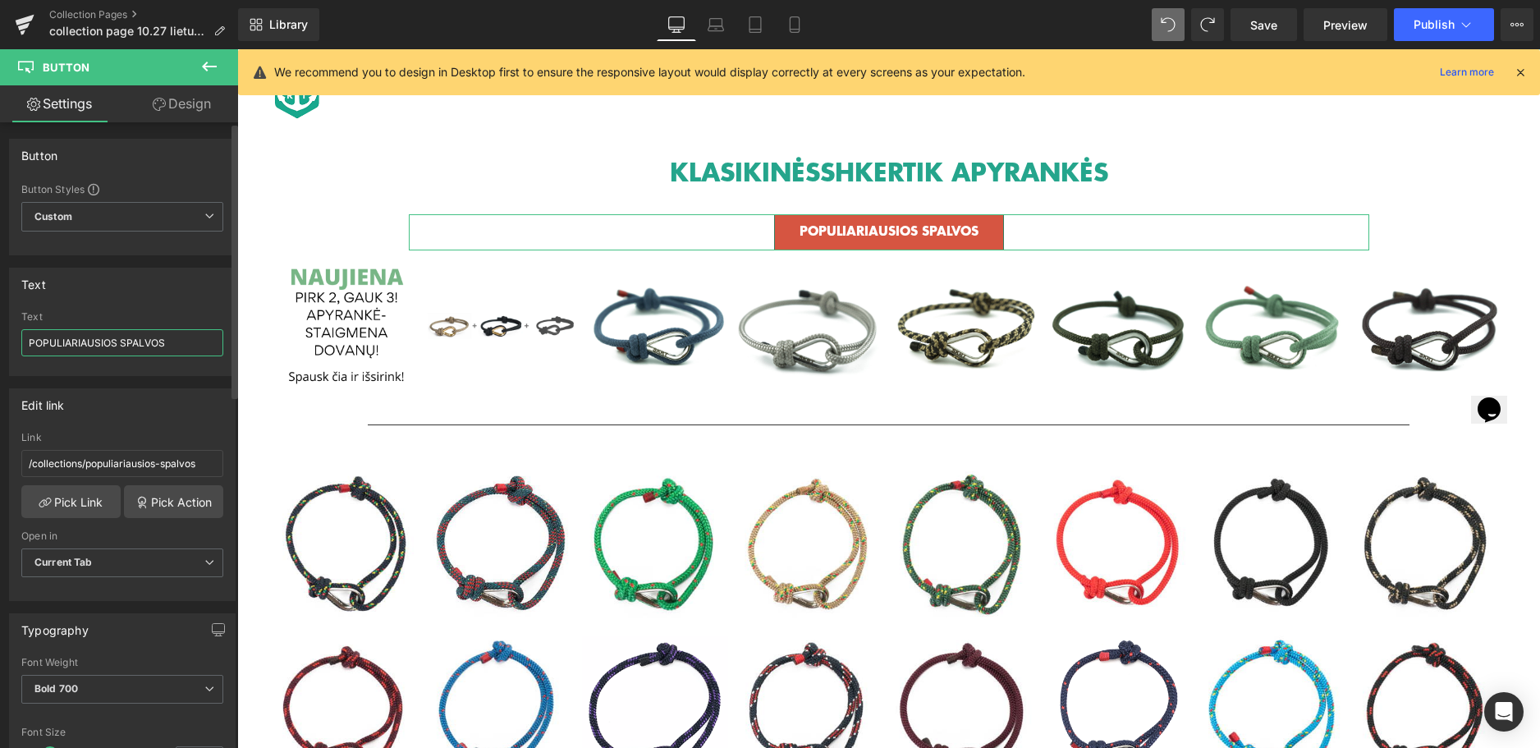
click at [168, 347] on input "POPULIARIAUSIOS SPALVOS" at bounding box center [122, 342] width 202 height 27
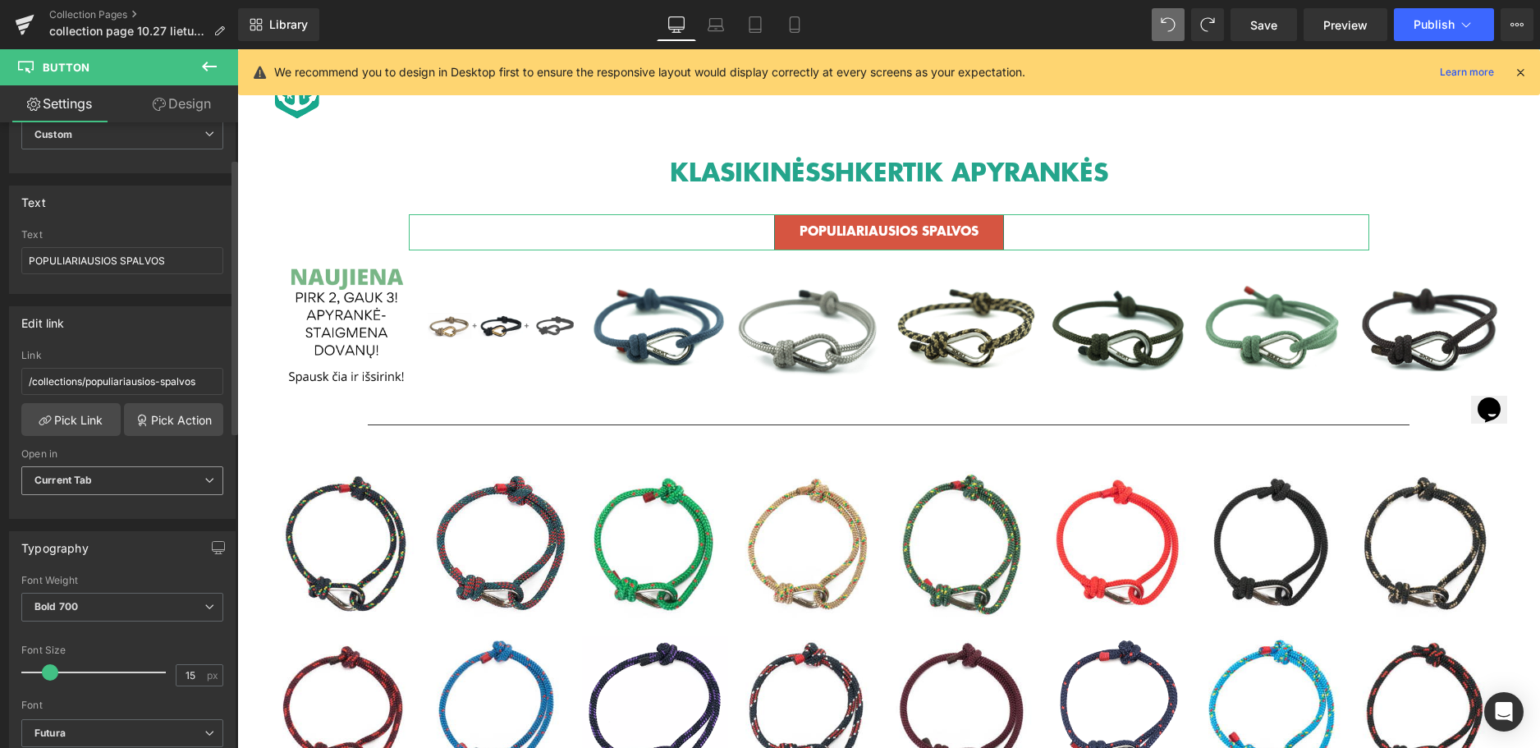
click at [155, 477] on span "Current Tab" at bounding box center [122, 480] width 202 height 29
click at [155, 477] on span "Current Tab" at bounding box center [118, 480] width 195 height 29
click at [105, 602] on span "Bold 700" at bounding box center [122, 607] width 202 height 29
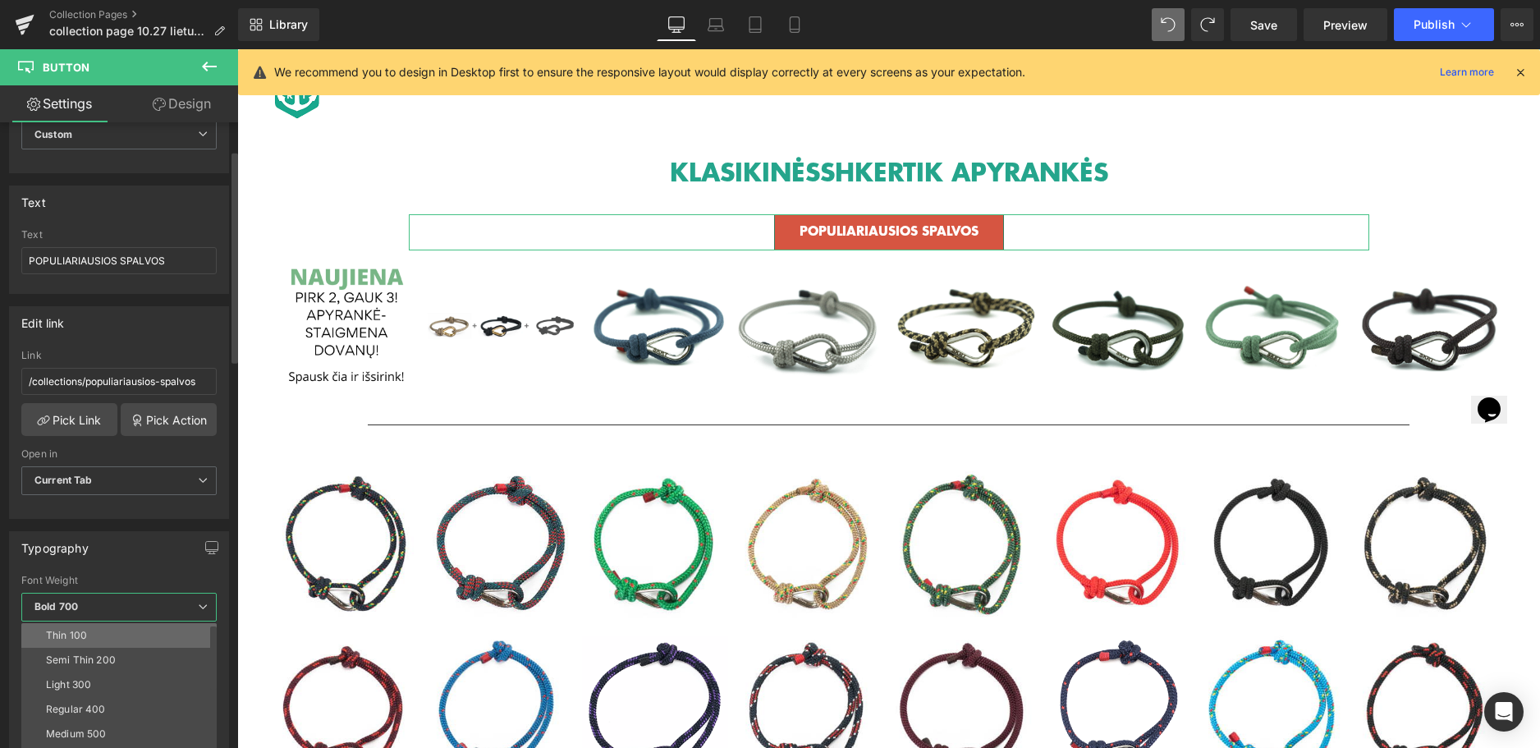
click at [81, 641] on li "Thin 100" at bounding box center [122, 635] width 203 height 25
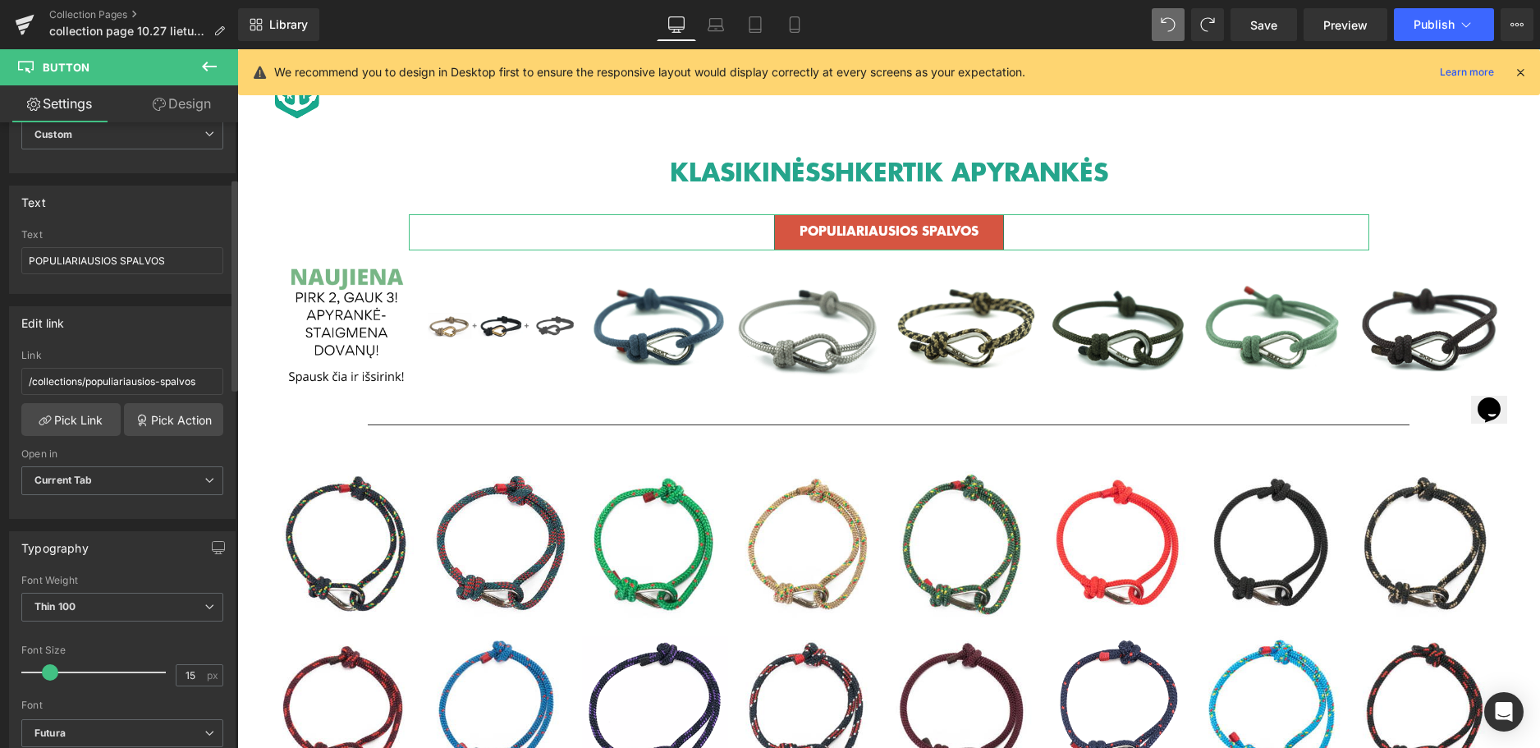
scroll to position [164, 0]
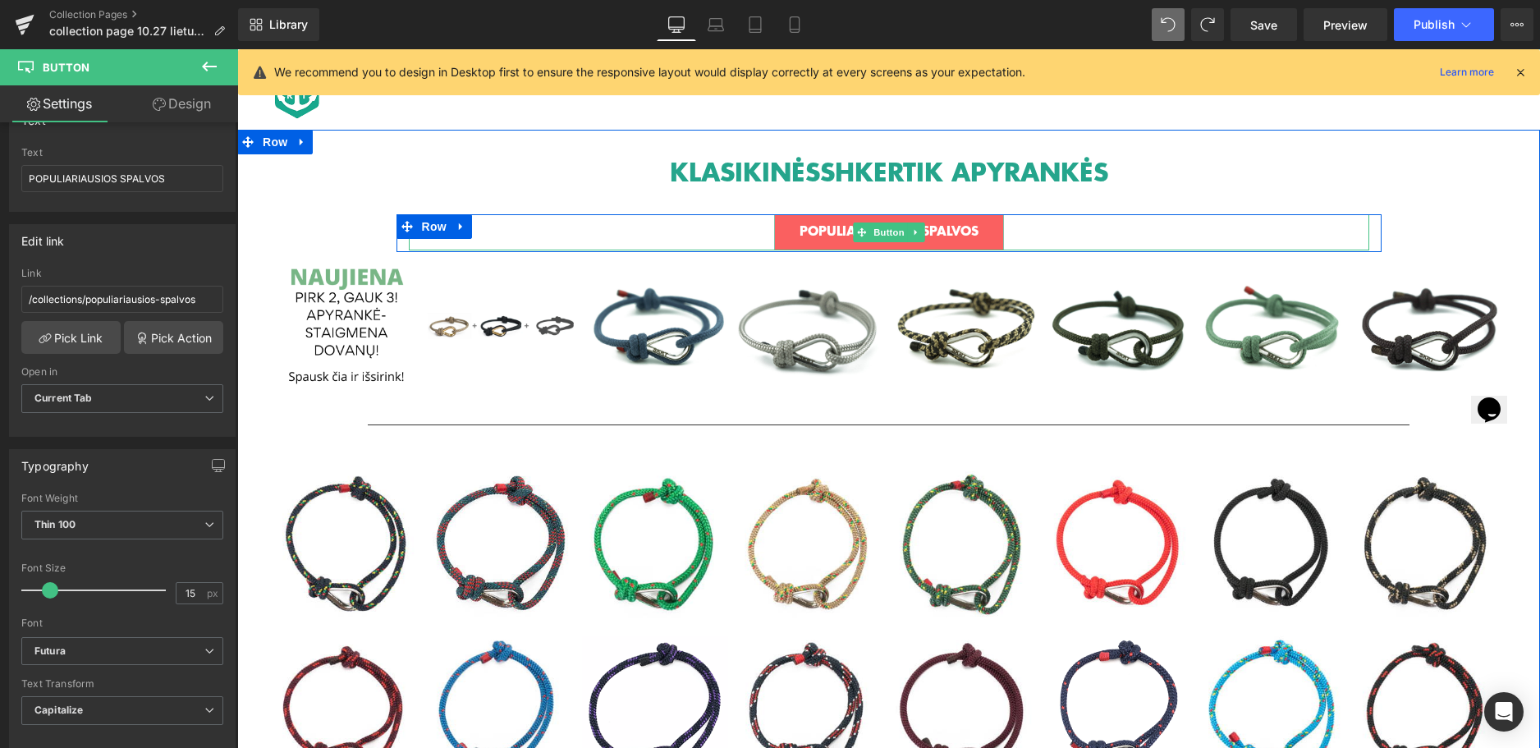
click at [818, 231] on span "POPULIARIAUSIOS SPALVOS" at bounding box center [889, 229] width 179 height 15
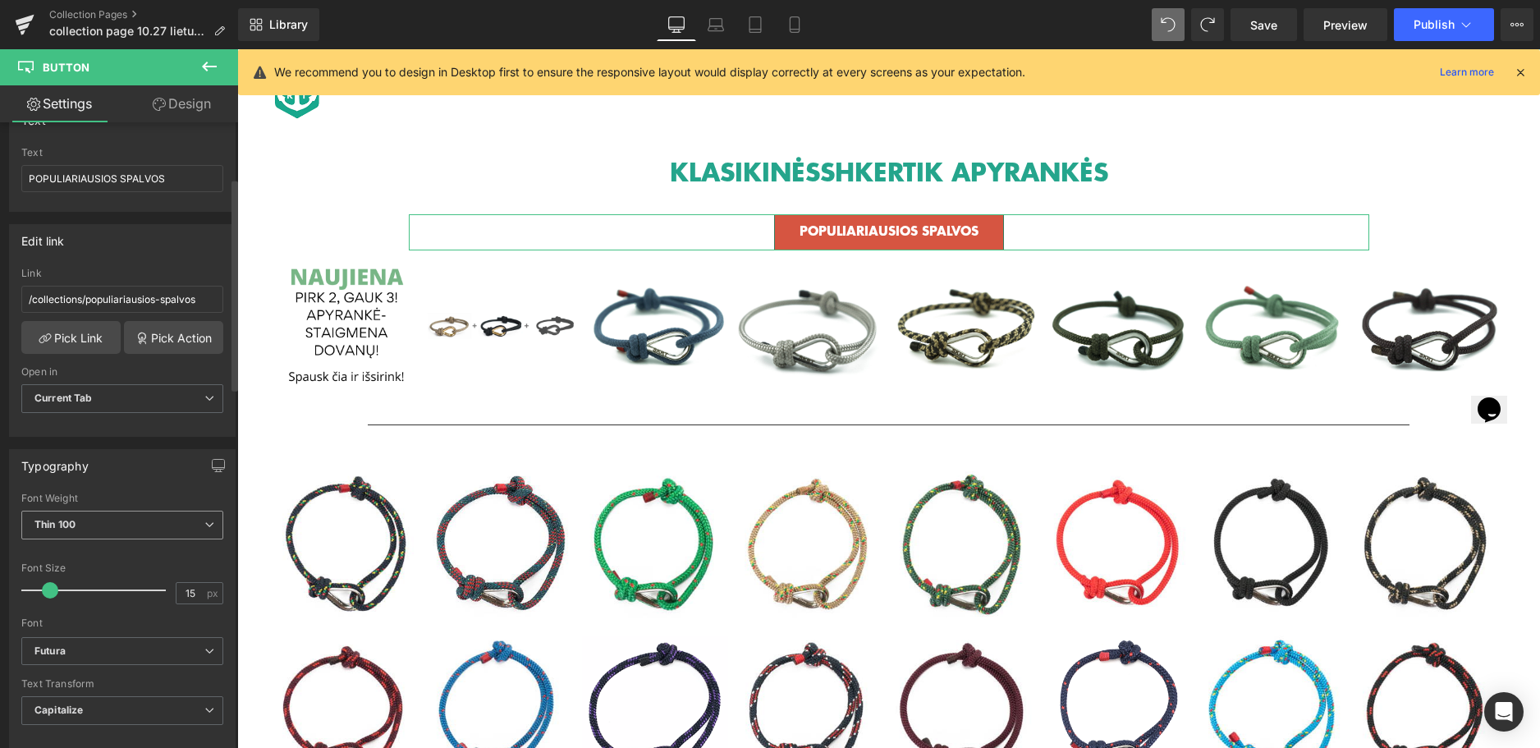
click at [131, 528] on span "Thin 100" at bounding box center [122, 525] width 202 height 29
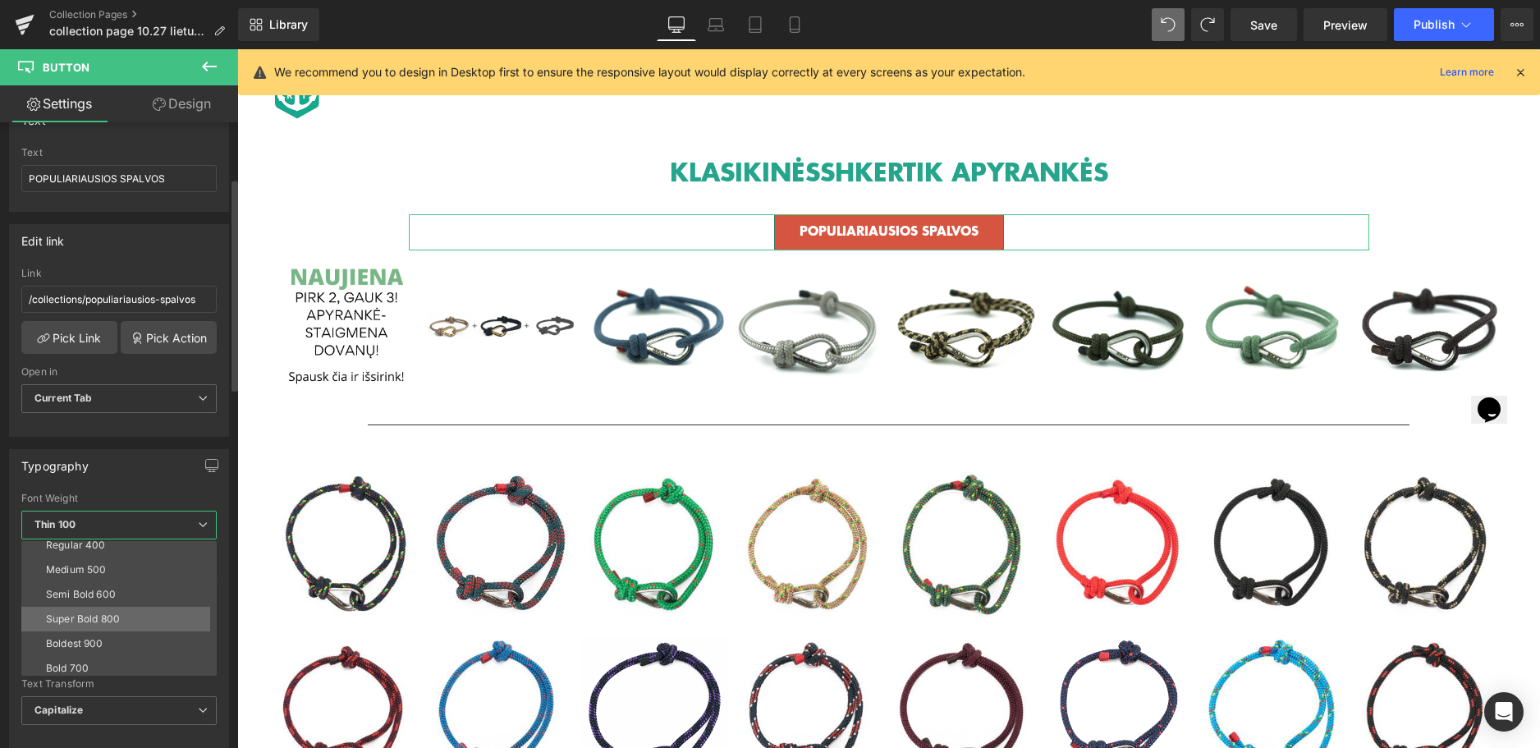
scroll to position [136, 0]
click at [92, 616] on li "Bold 700" at bounding box center [122, 614] width 203 height 25
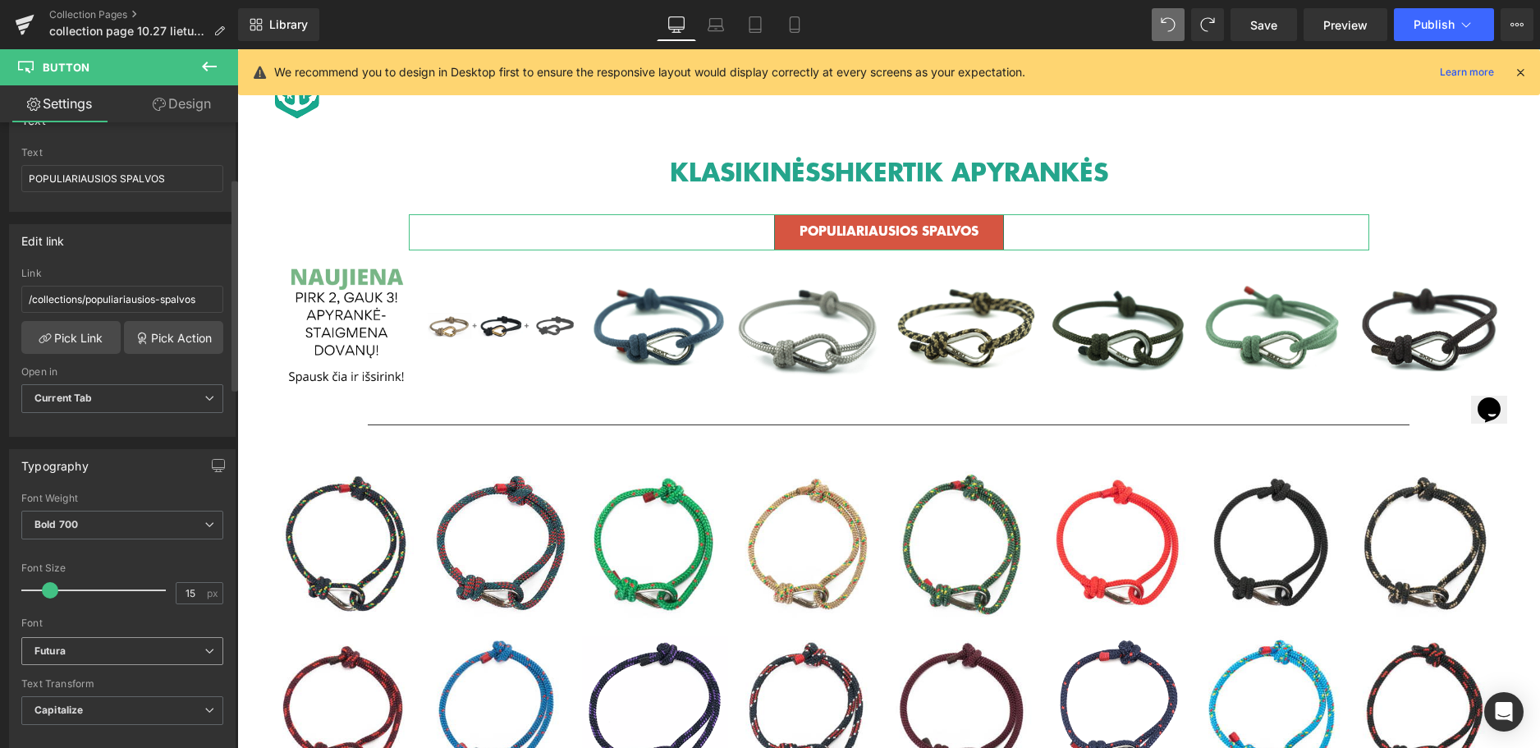
scroll to position [246, 0]
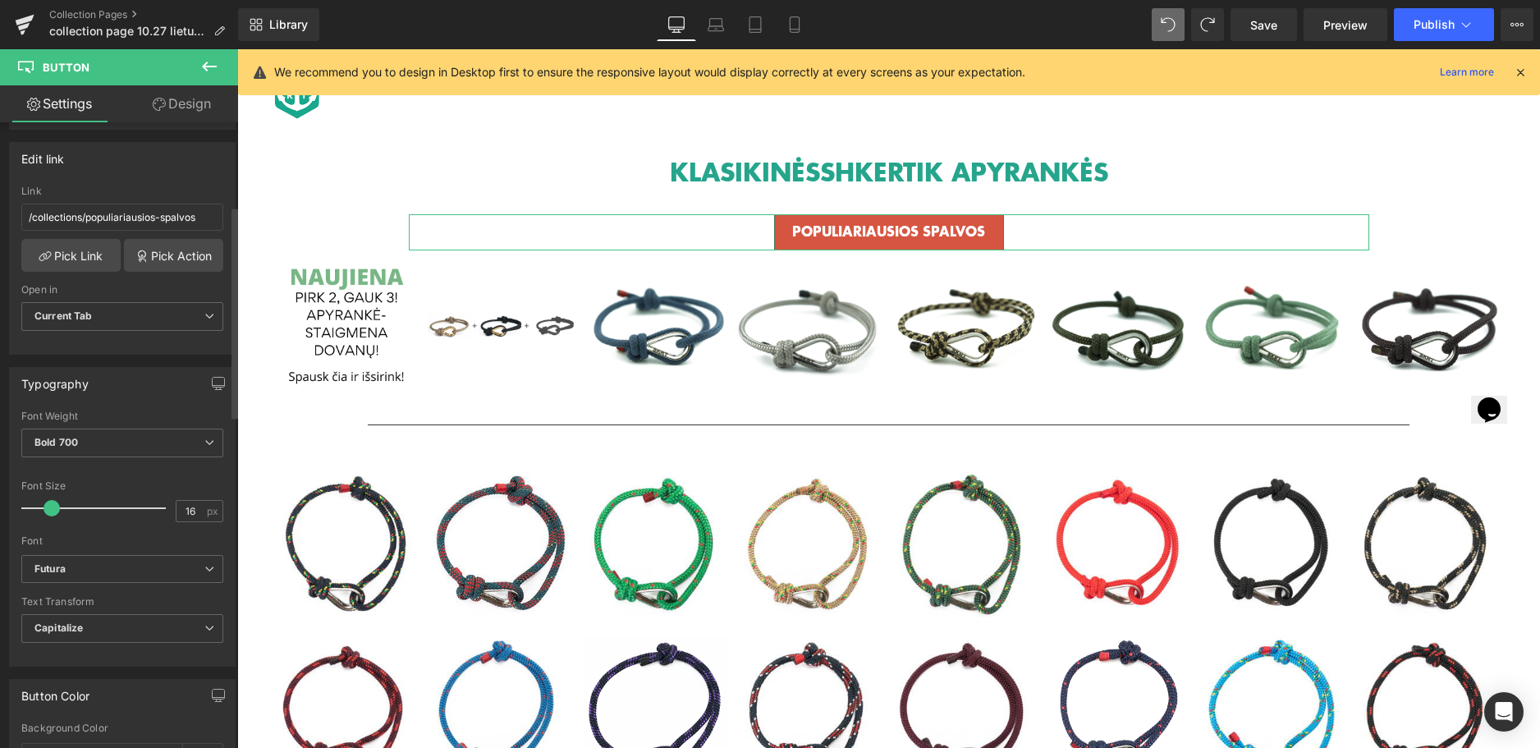
click at [51, 509] on span at bounding box center [52, 508] width 16 height 16
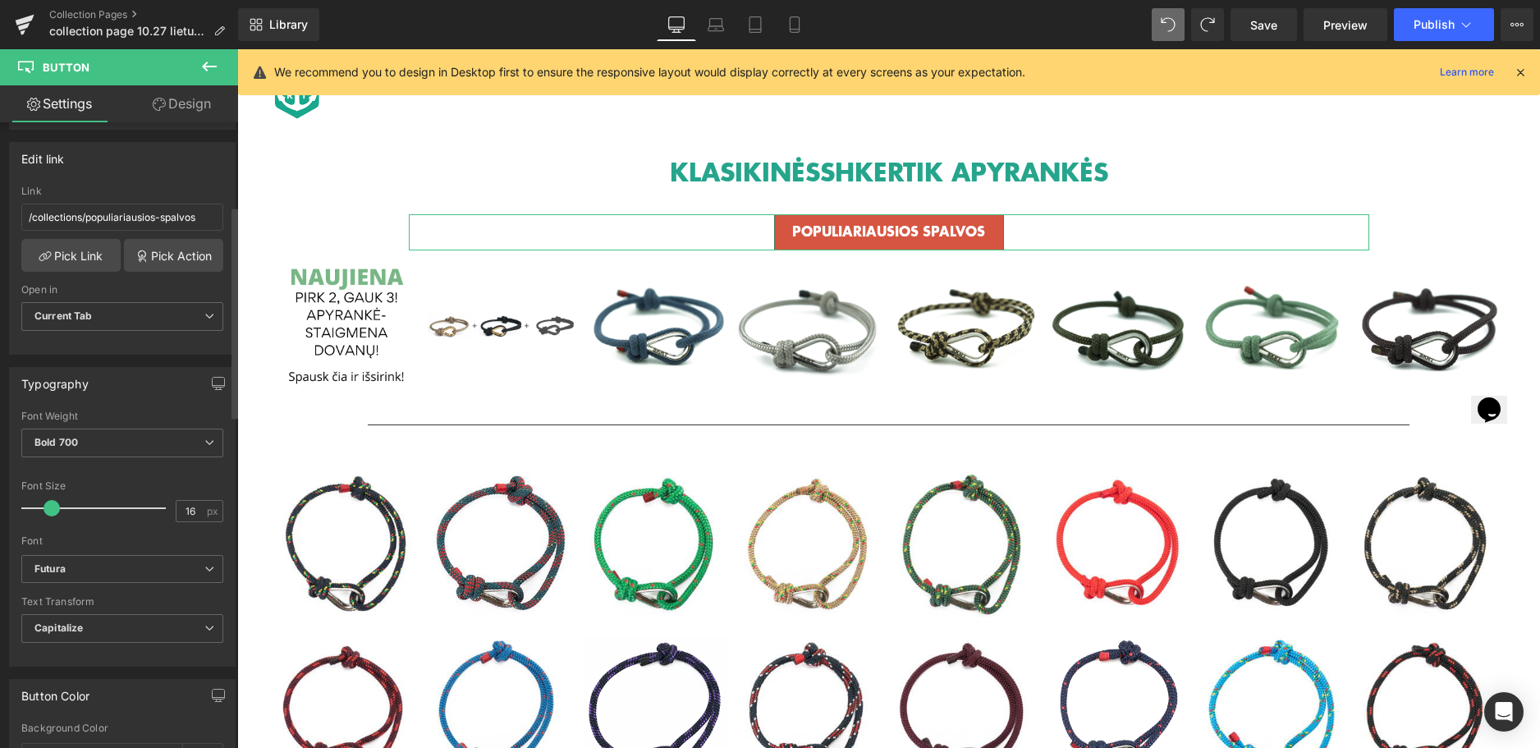
click at [49, 509] on span at bounding box center [52, 508] width 16 height 16
click at [52, 516] on span at bounding box center [56, 508] width 16 height 16
drag, startPoint x: 188, startPoint y: 509, endPoint x: 175, endPoint y: 509, distance: 13.1
click at [177, 509] on input "19" at bounding box center [191, 511] width 29 height 21
type input "20"
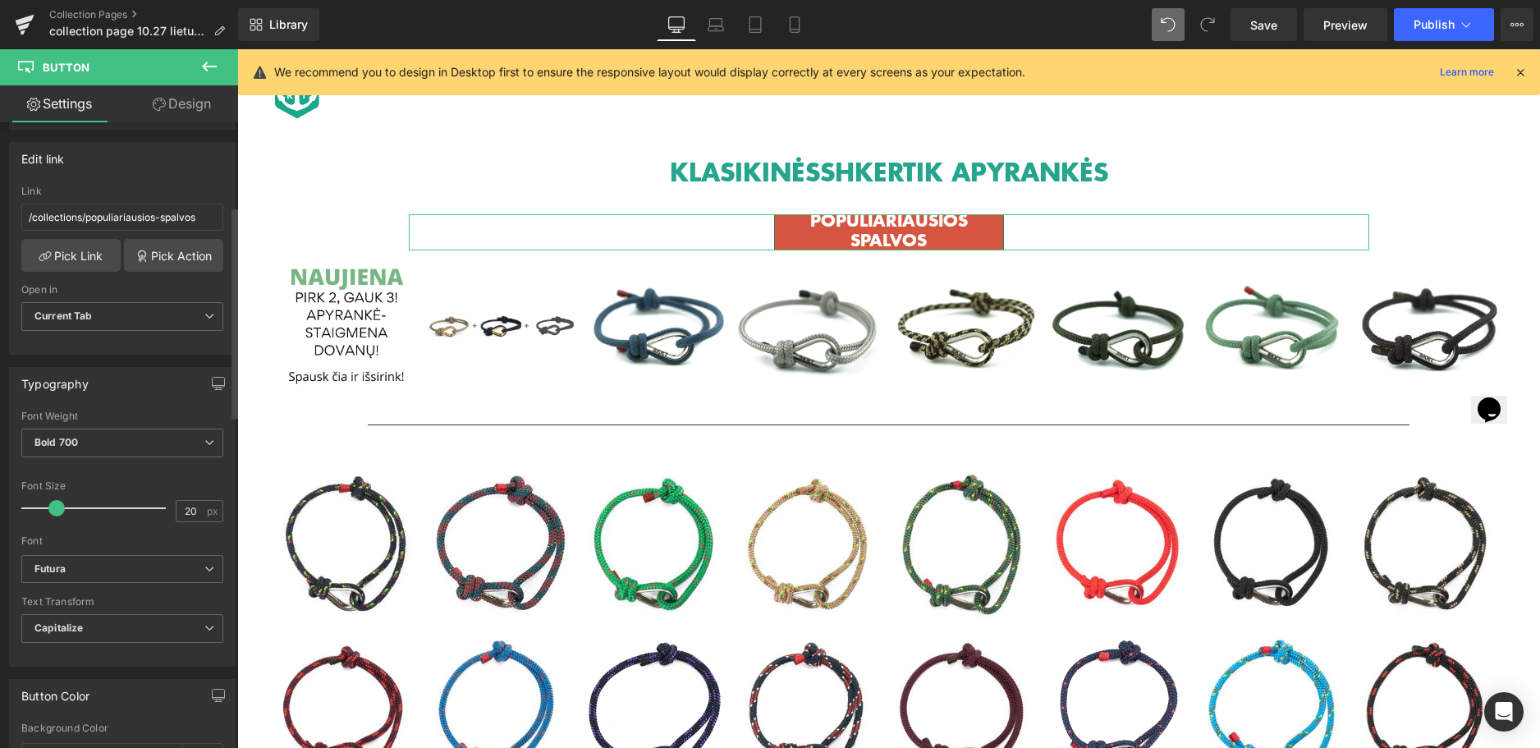
click at [169, 484] on div "Font Size" at bounding box center [122, 485] width 202 height 11
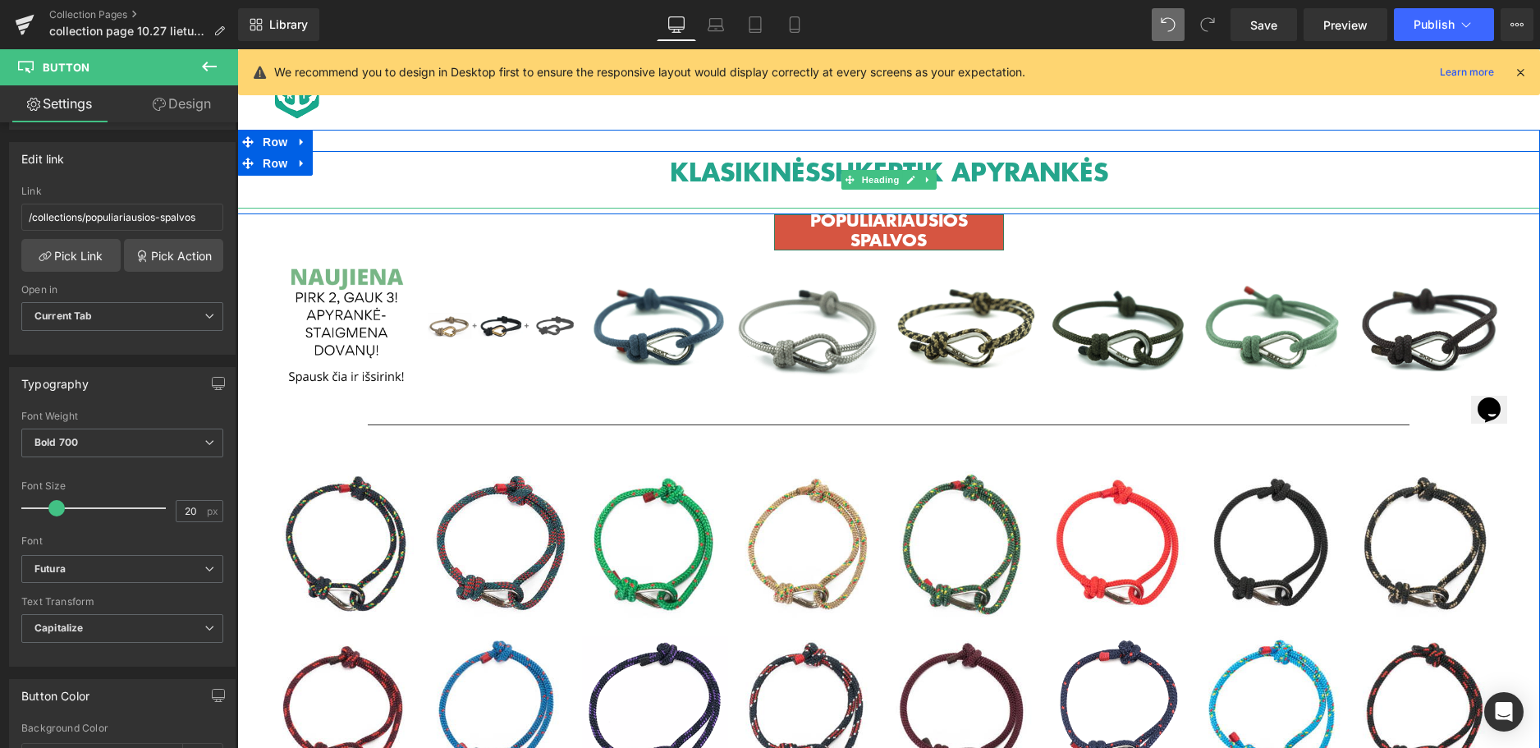
click at [738, 172] on b "KLASIKINĖS" at bounding box center [745, 172] width 150 height 36
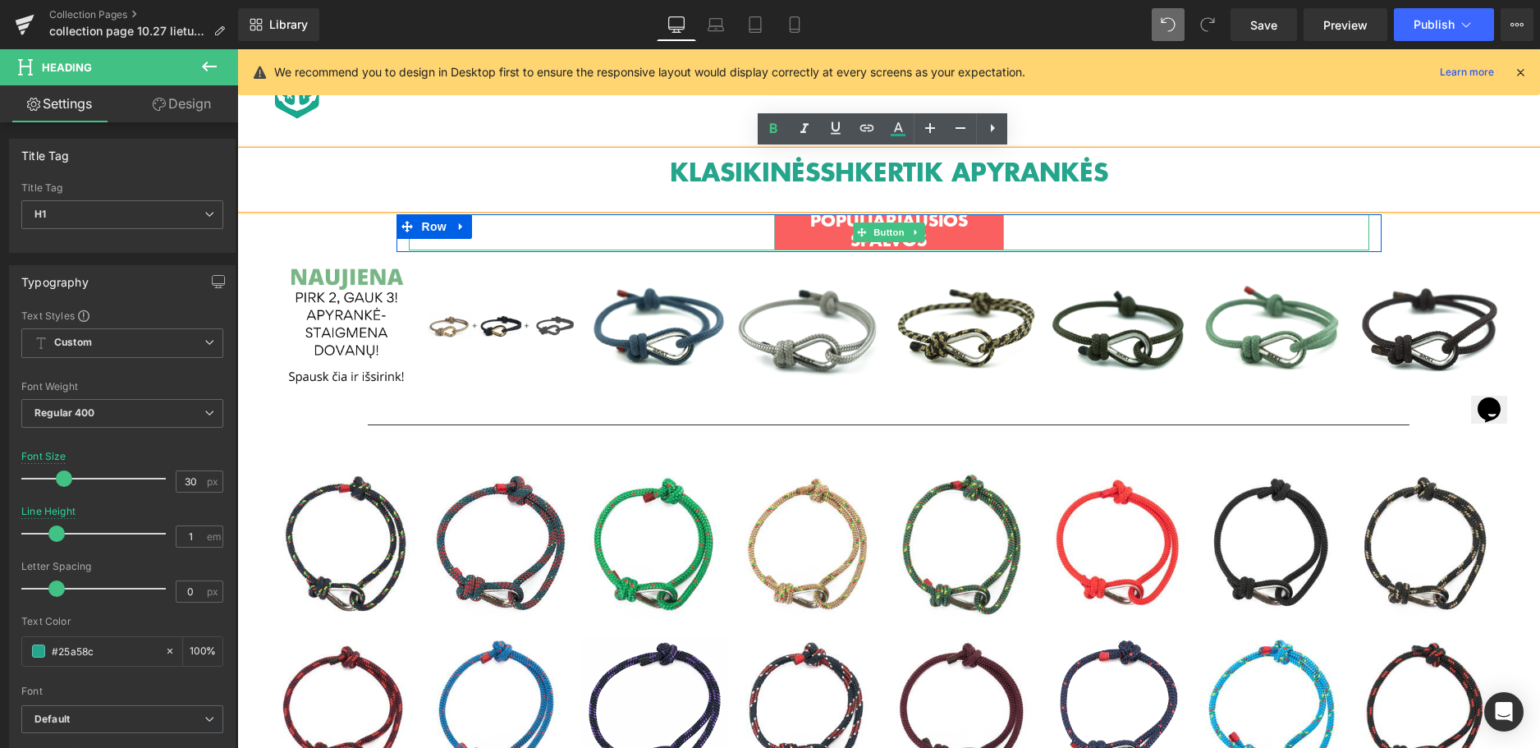
click at [835, 220] on span "POPULIARIAUSIOS SPALVOS" at bounding box center [888, 229] width 195 height 39
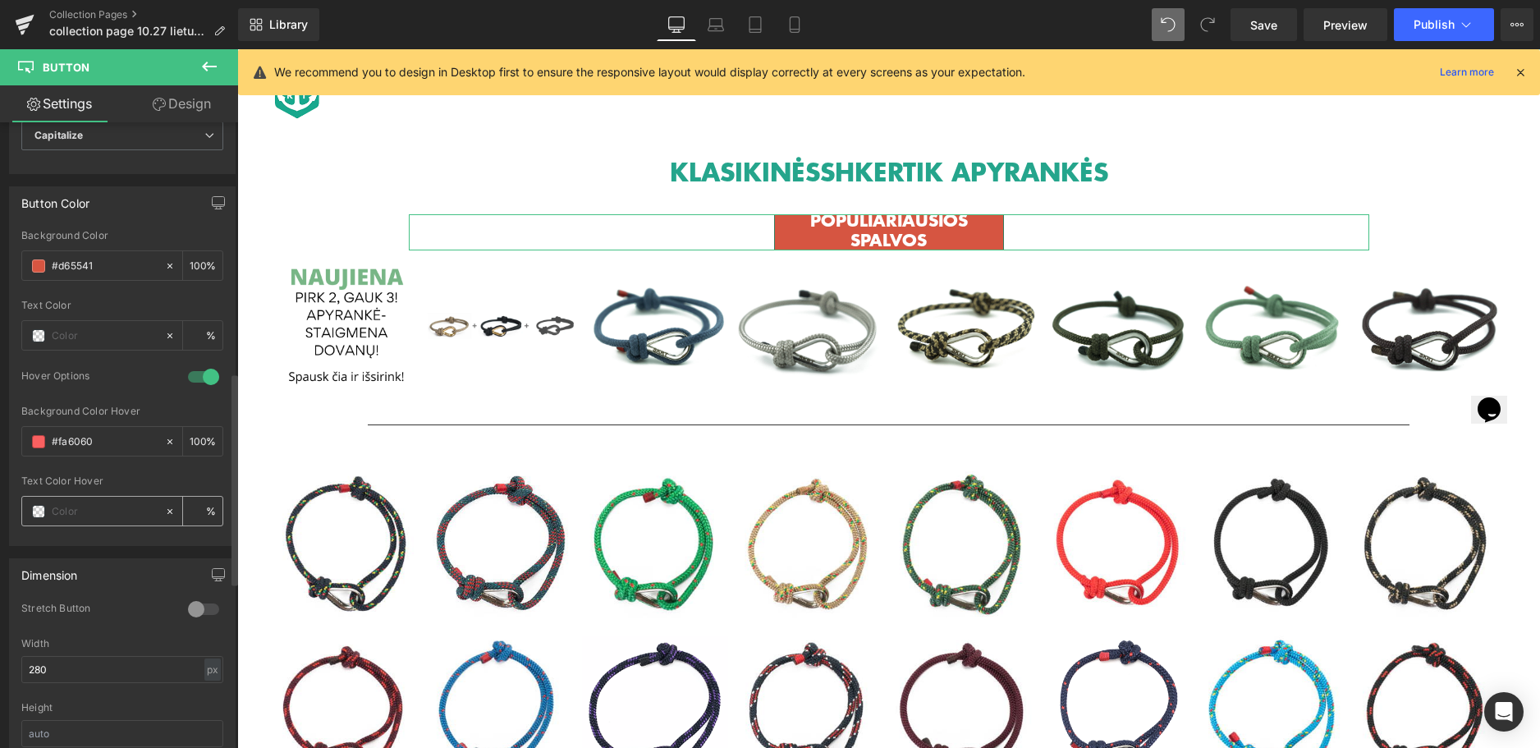
scroll to position [821, 0]
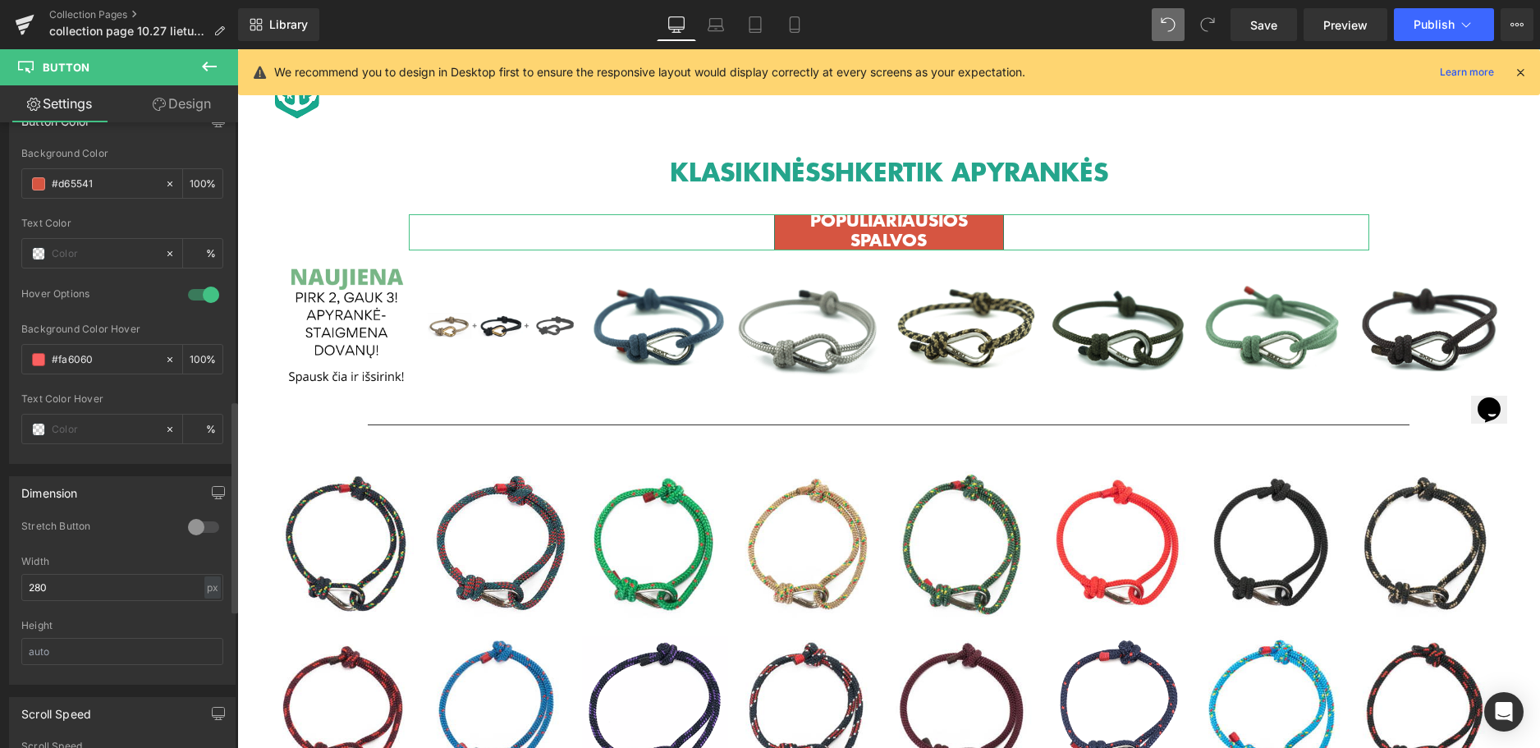
click at [197, 525] on div at bounding box center [203, 527] width 39 height 26
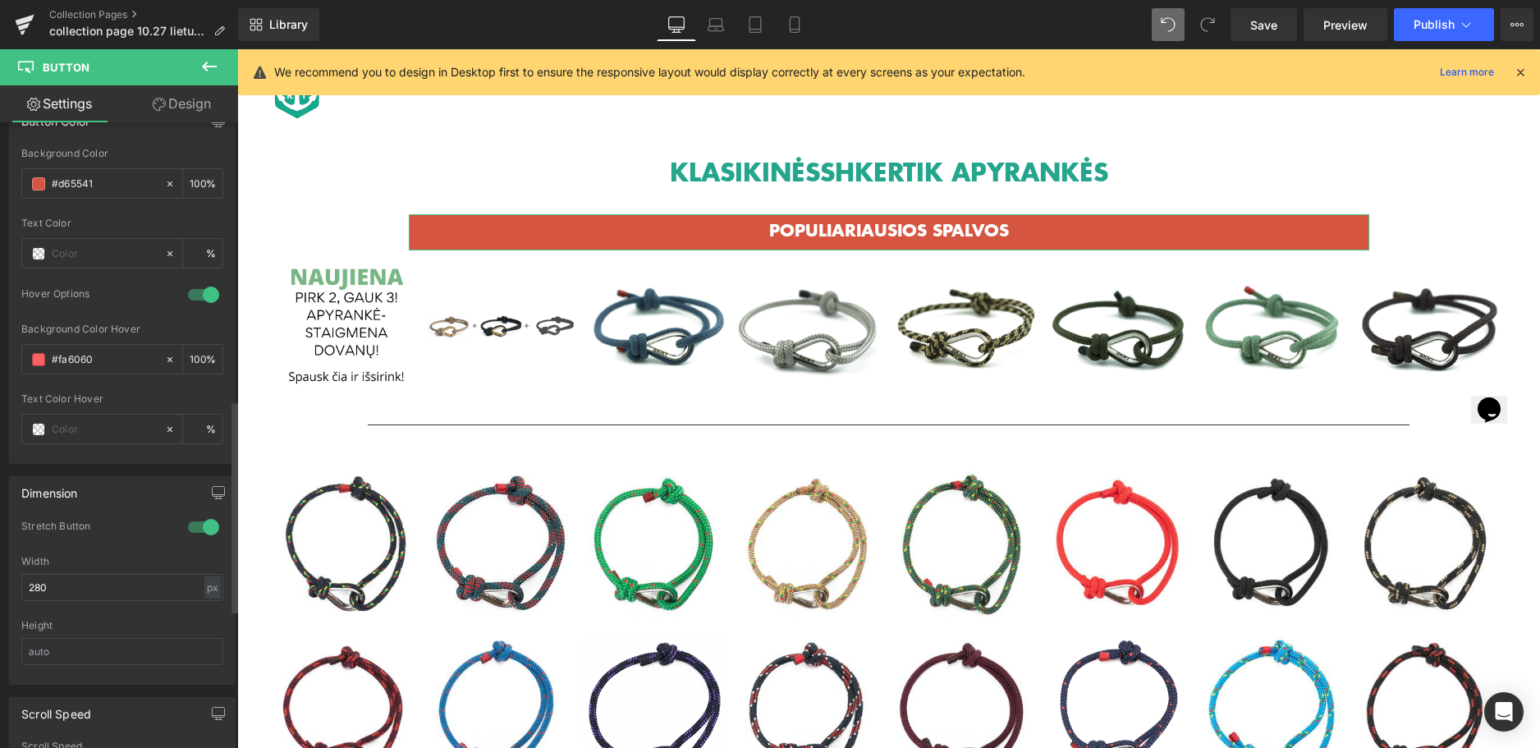
click at [197, 525] on div at bounding box center [203, 527] width 39 height 26
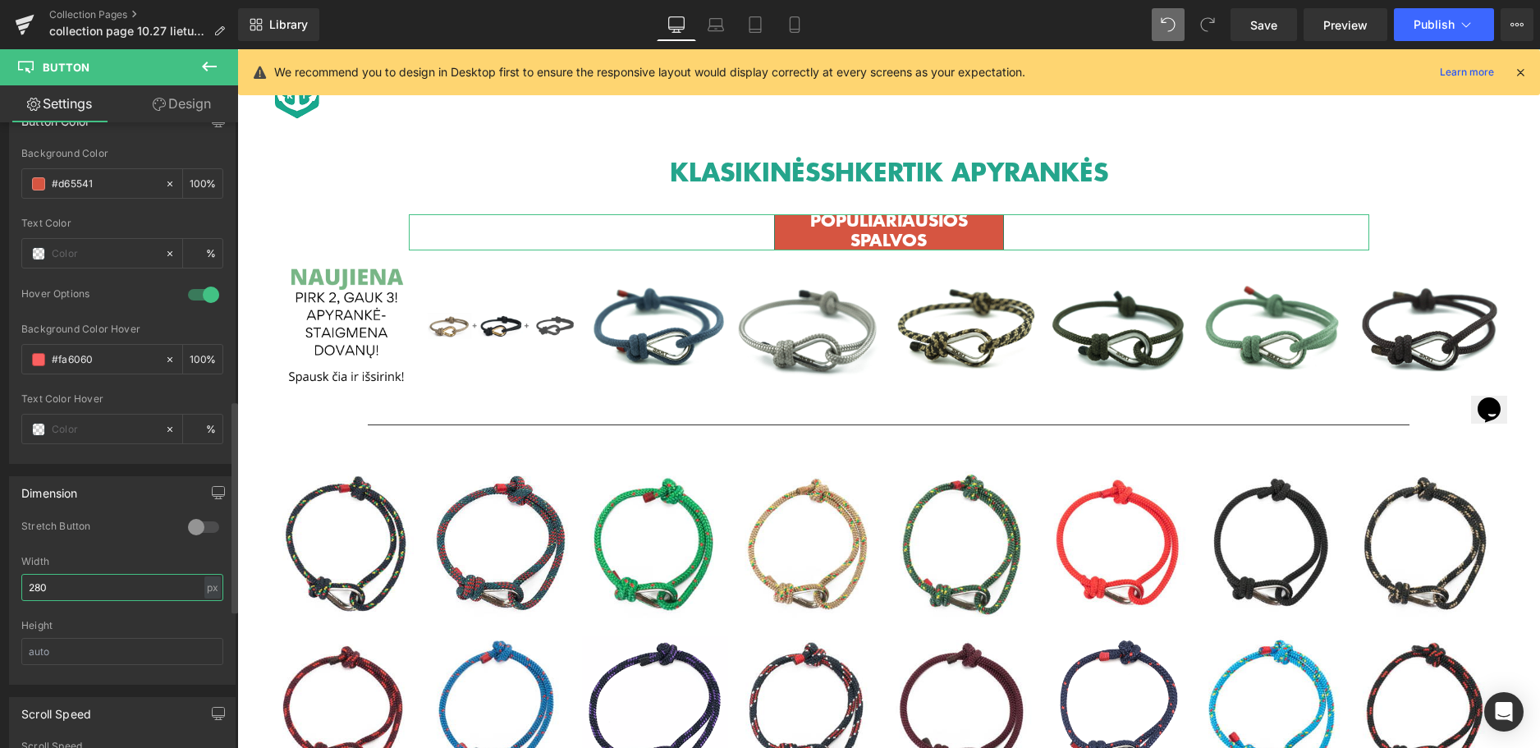
drag, startPoint x: 52, startPoint y: 581, endPoint x: 26, endPoint y: 583, distance: 25.5
click at [26, 583] on input "280" at bounding box center [122, 587] width 202 height 27
click at [53, 647] on input "text" at bounding box center [122, 651] width 202 height 27
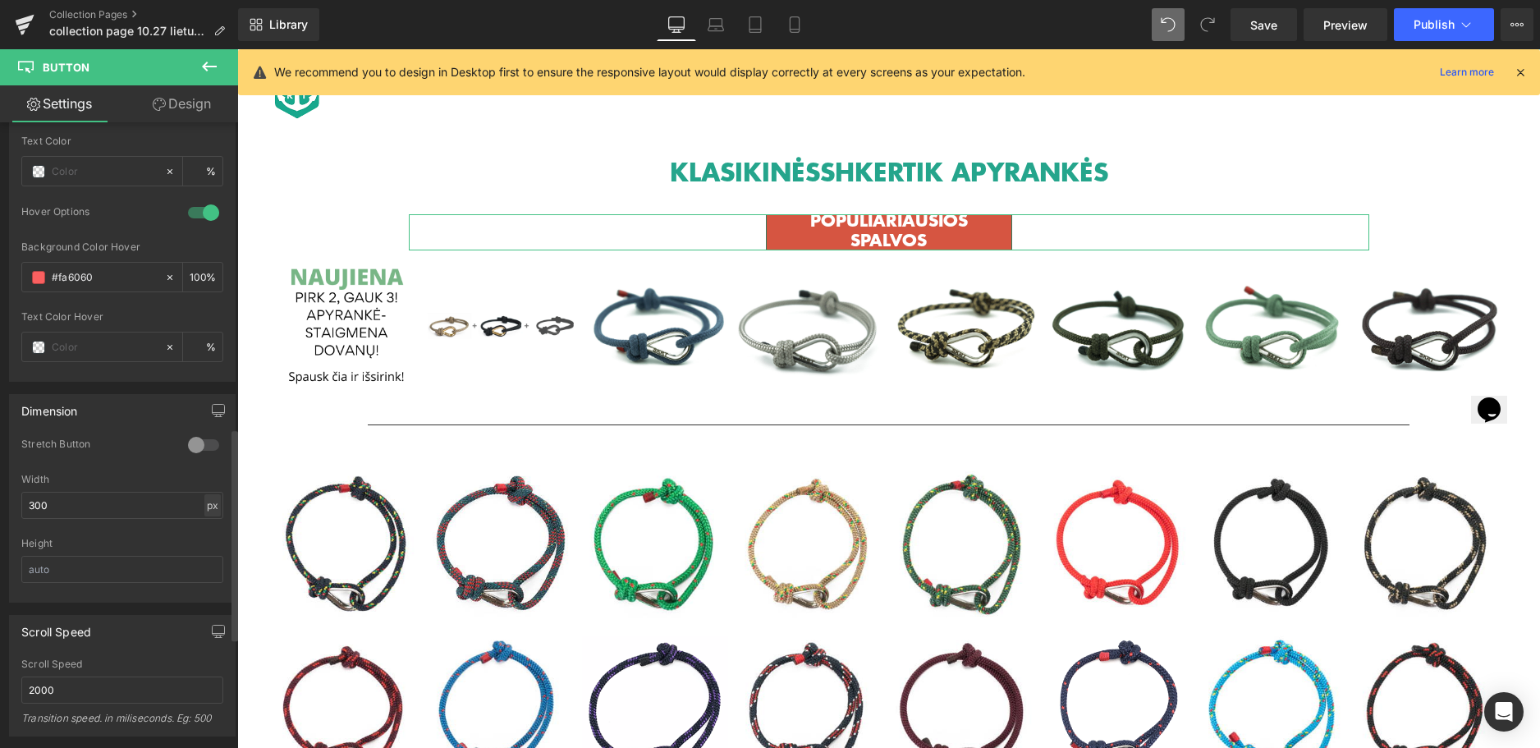
click at [204, 498] on div "px" at bounding box center [212, 505] width 16 height 22
click at [133, 502] on input "300" at bounding box center [122, 505] width 202 height 27
click at [126, 469] on div "Stretch Button" at bounding box center [122, 456] width 202 height 36
drag, startPoint x: 53, startPoint y: 510, endPoint x: 25, endPoint y: 508, distance: 27.1
click at [25, 508] on input "300" at bounding box center [122, 505] width 202 height 27
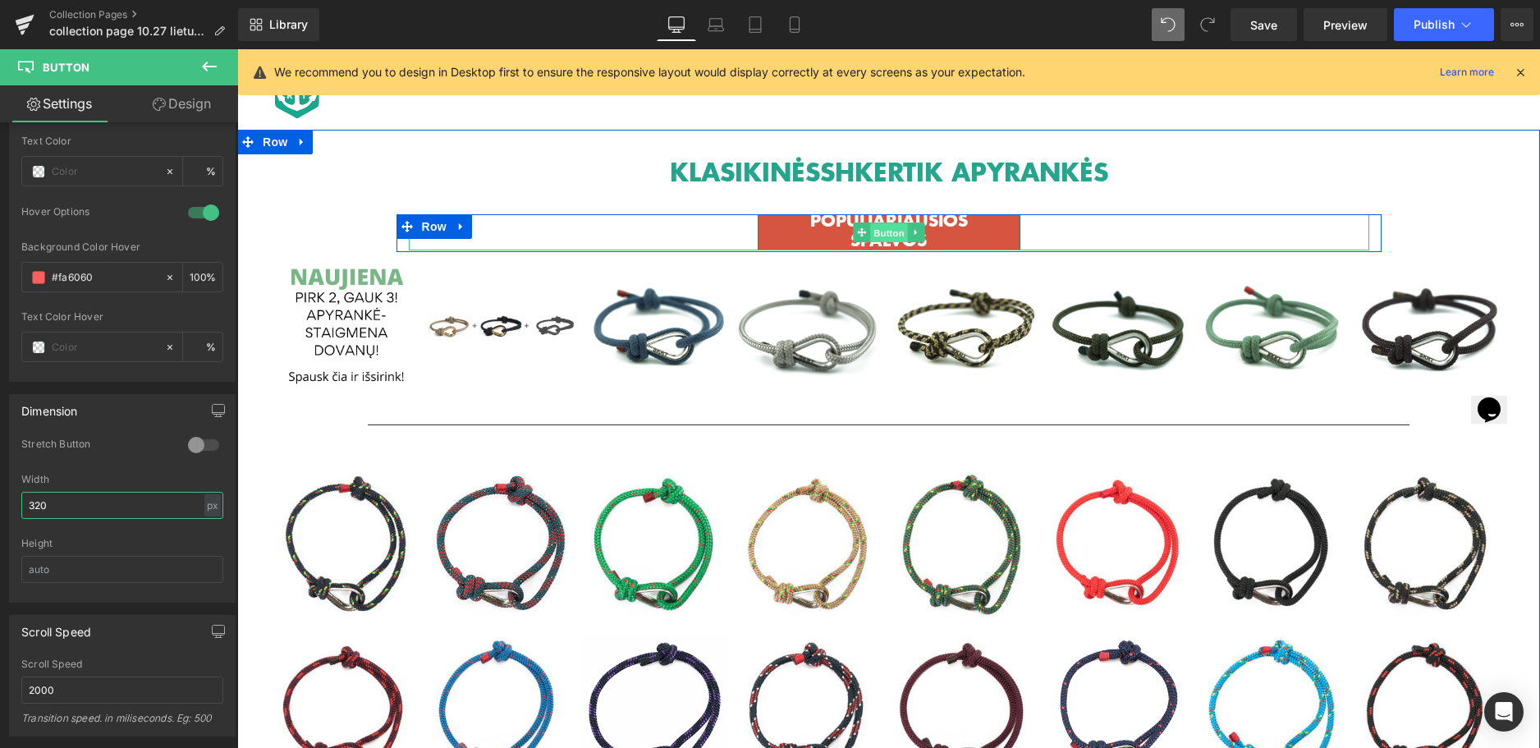
click at [885, 236] on span "Button" at bounding box center [889, 232] width 38 height 20
type input "320"
click at [911, 232] on icon at bounding box center [915, 232] width 9 height 10
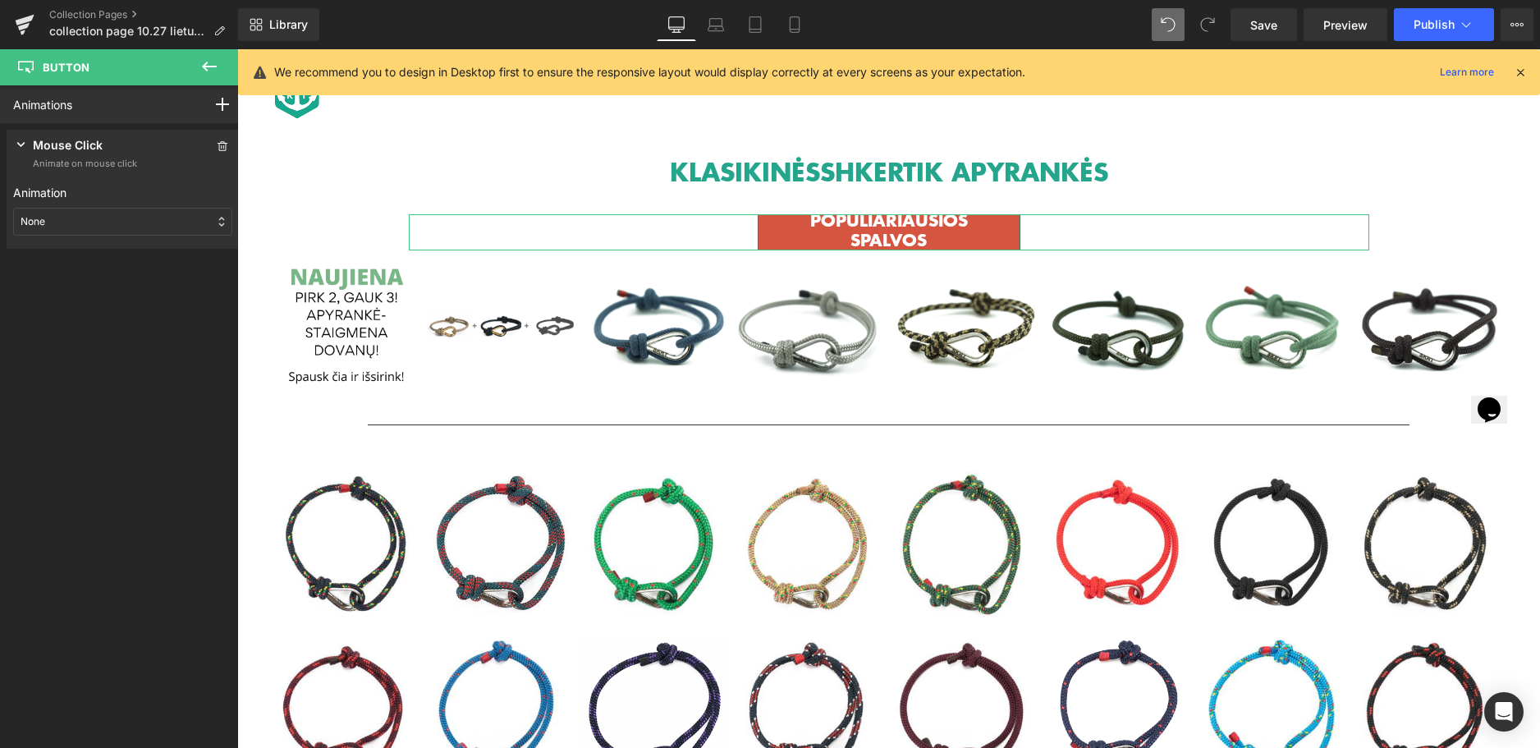
click at [163, 218] on div "None" at bounding box center [122, 222] width 219 height 28
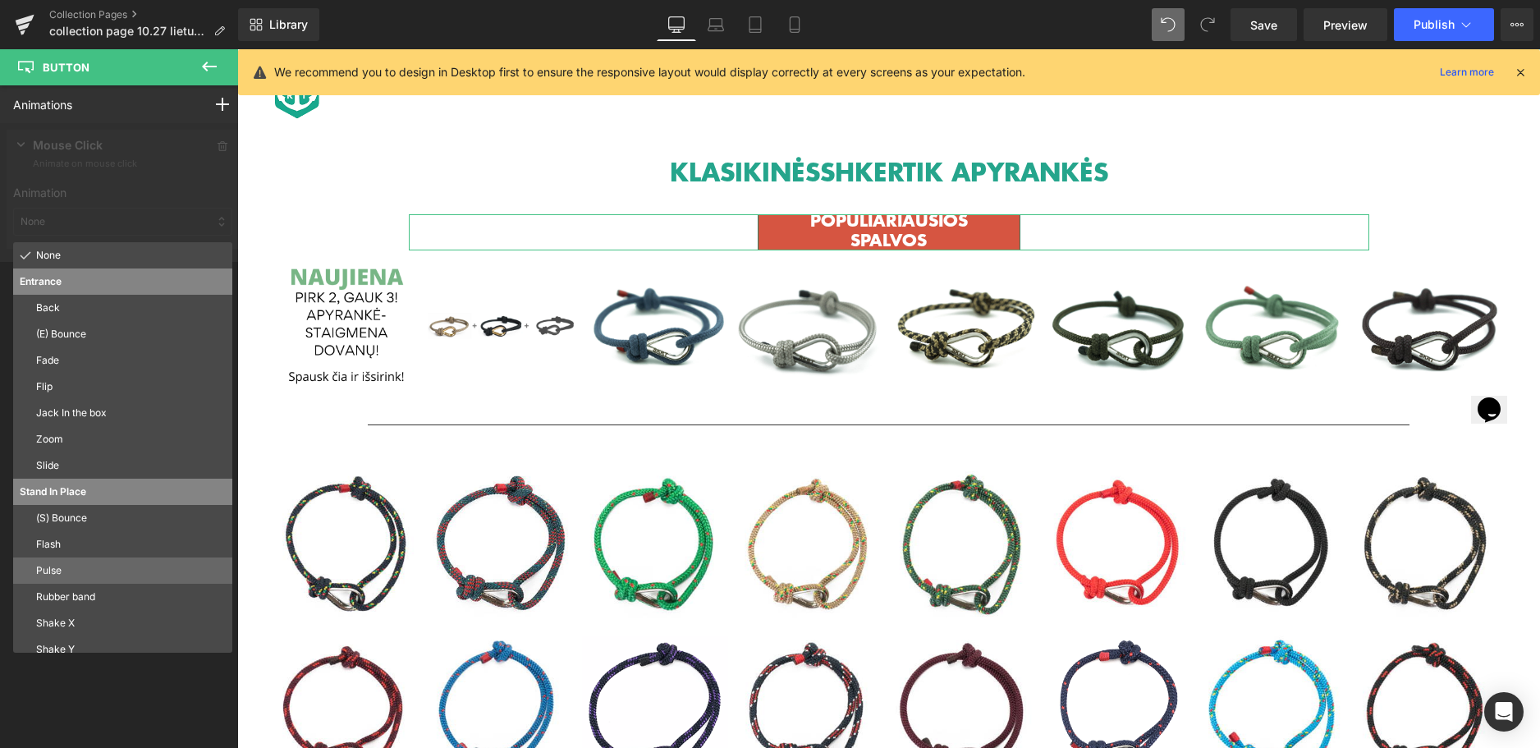
click at [62, 570] on p "Pulse" at bounding box center [131, 570] width 190 height 15
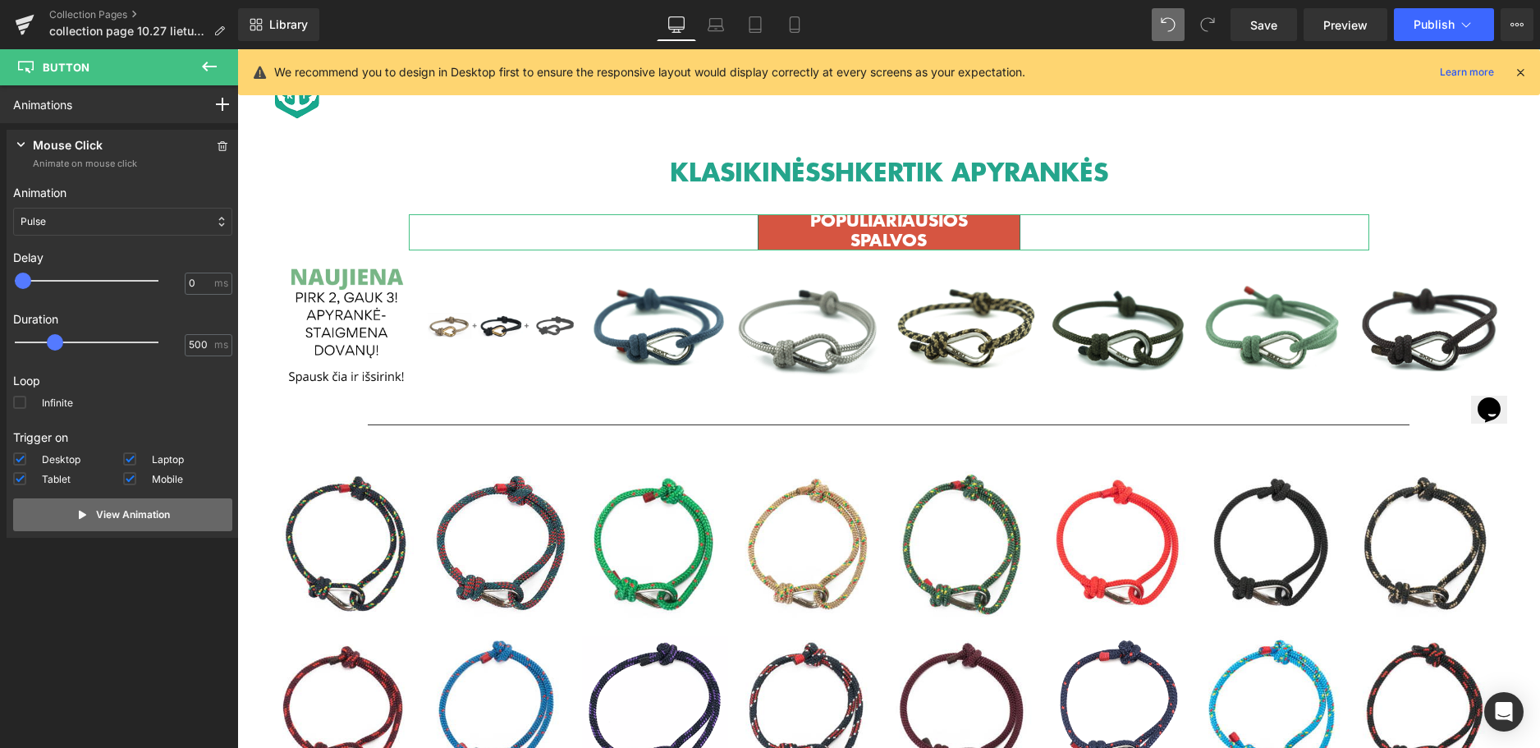
click at [140, 518] on p "View Animation" at bounding box center [133, 514] width 74 height 15
click at [113, 503] on button "View Animation" at bounding box center [122, 514] width 219 height 33
type input "1000"
drag, startPoint x: 57, startPoint y: 345, endPoint x: 96, endPoint y: 338, distance: 40.0
click at [96, 338] on span at bounding box center [91, 342] width 16 height 16
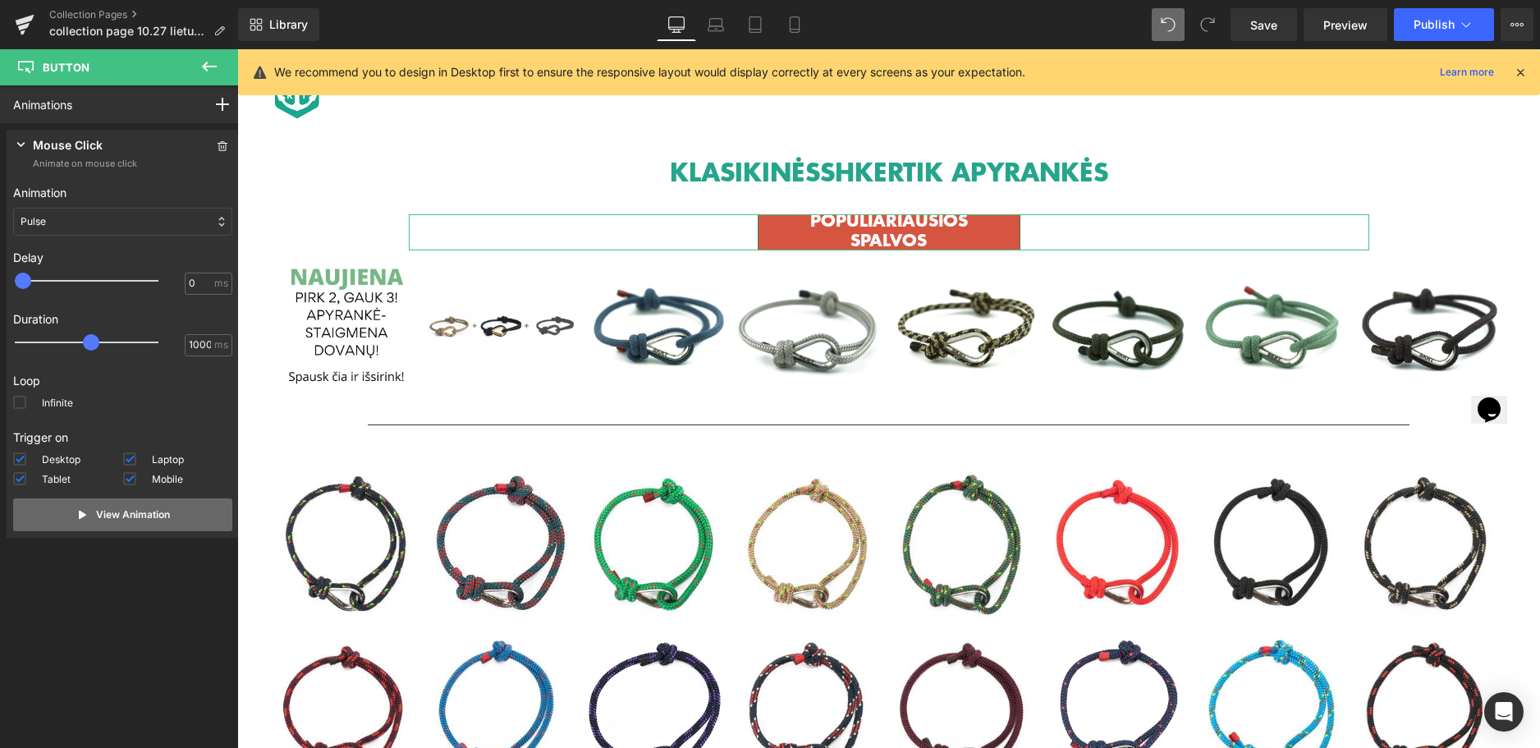
click at [142, 516] on p "View Animation" at bounding box center [133, 514] width 74 height 15
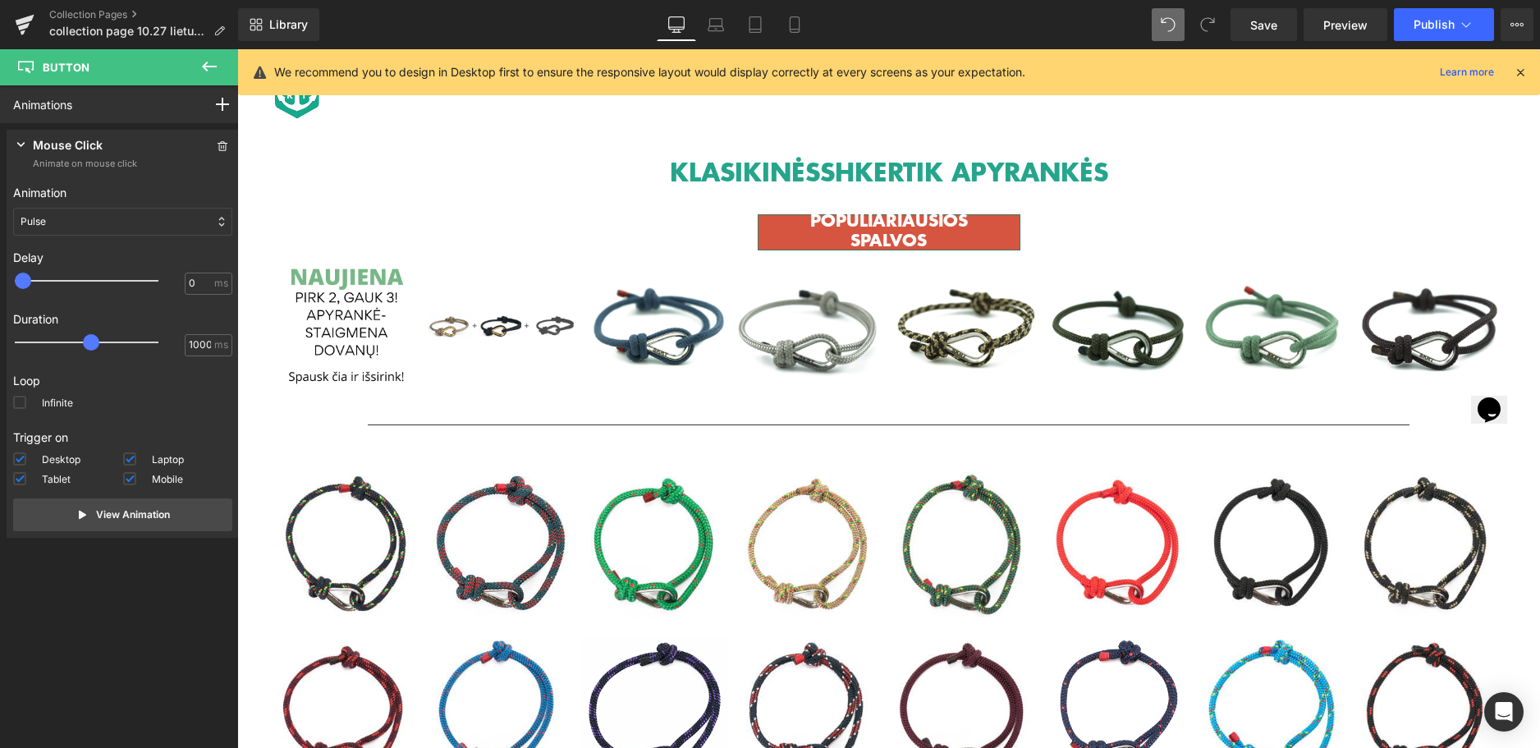
click at [210, 66] on icon at bounding box center [209, 67] width 15 height 10
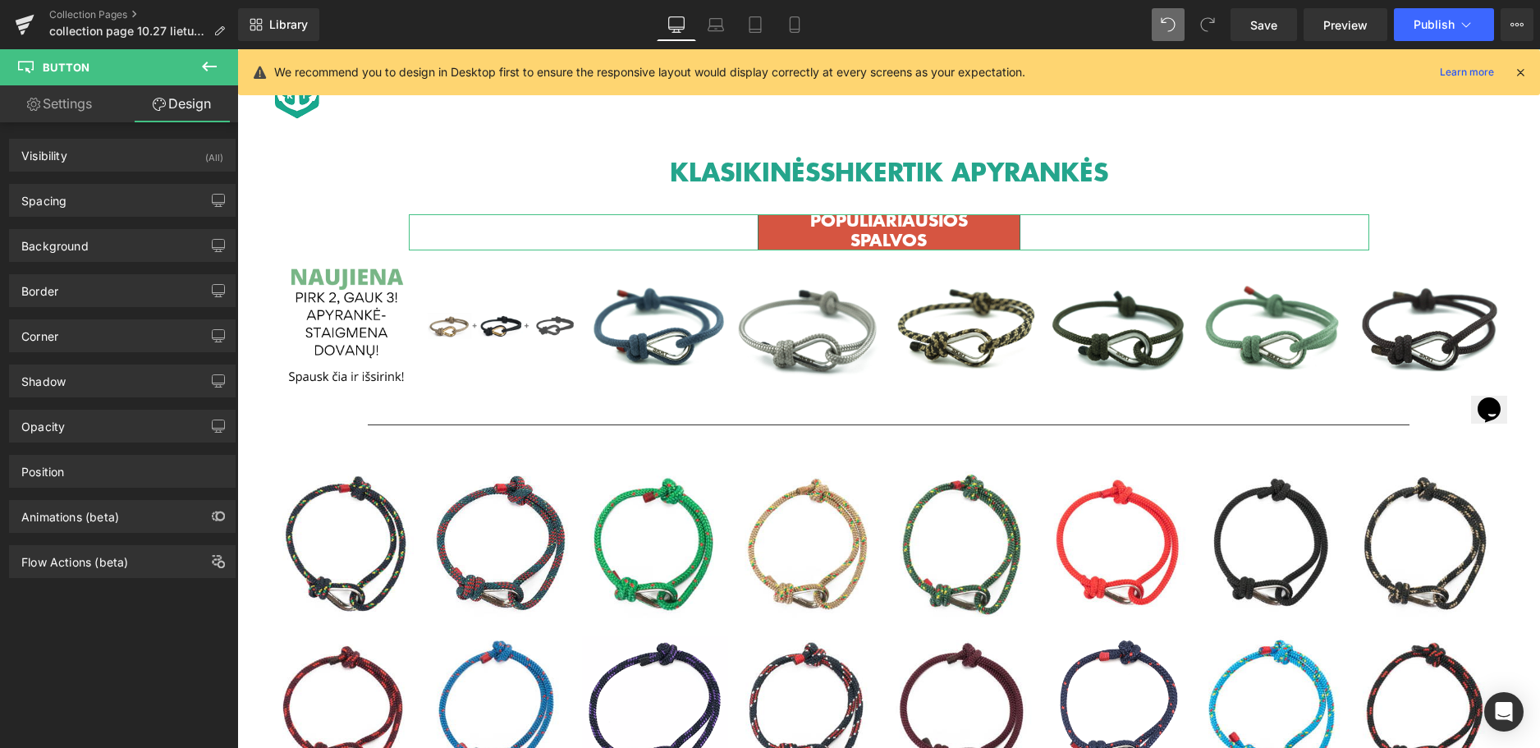
click at [92, 92] on link "Settings" at bounding box center [59, 103] width 119 height 37
type input "100"
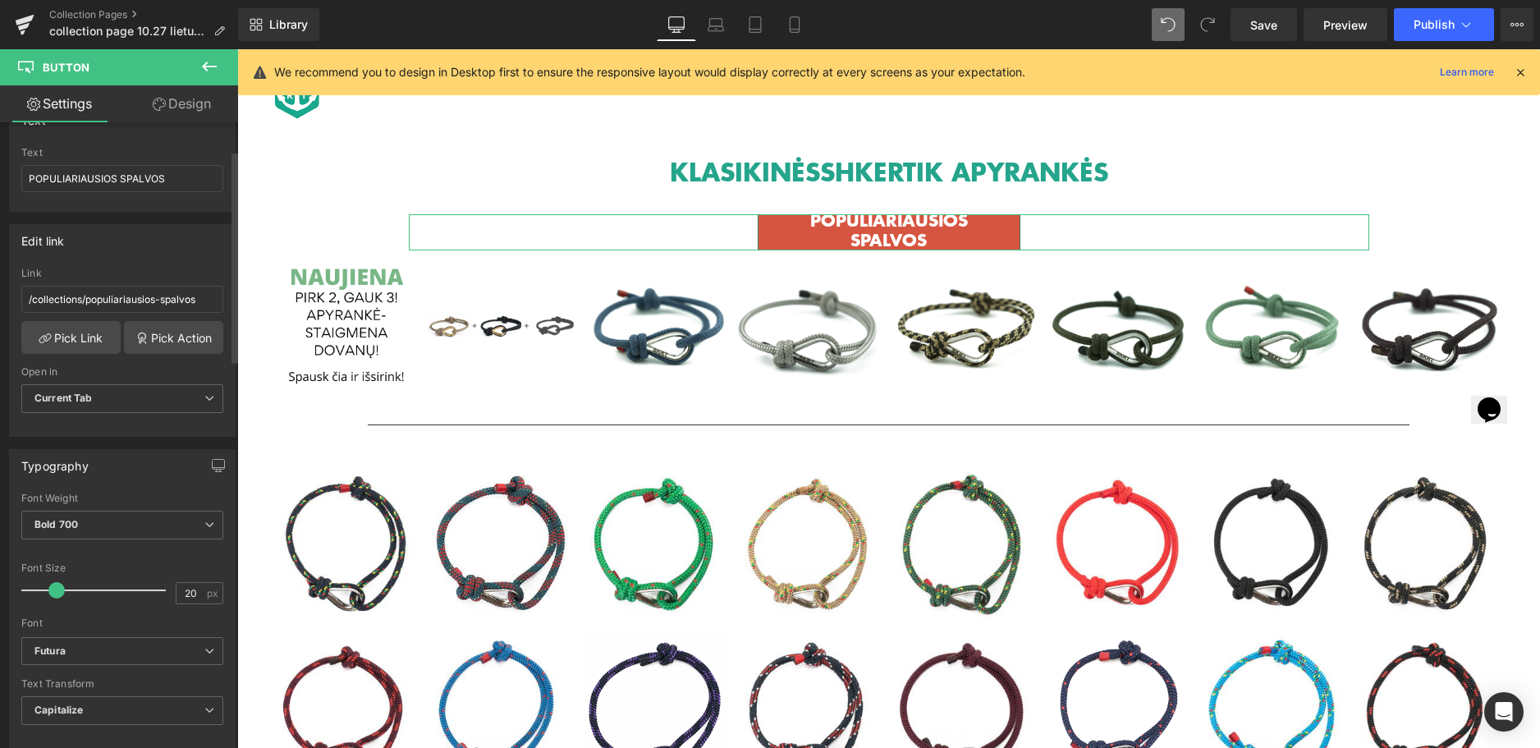
scroll to position [246, 0]
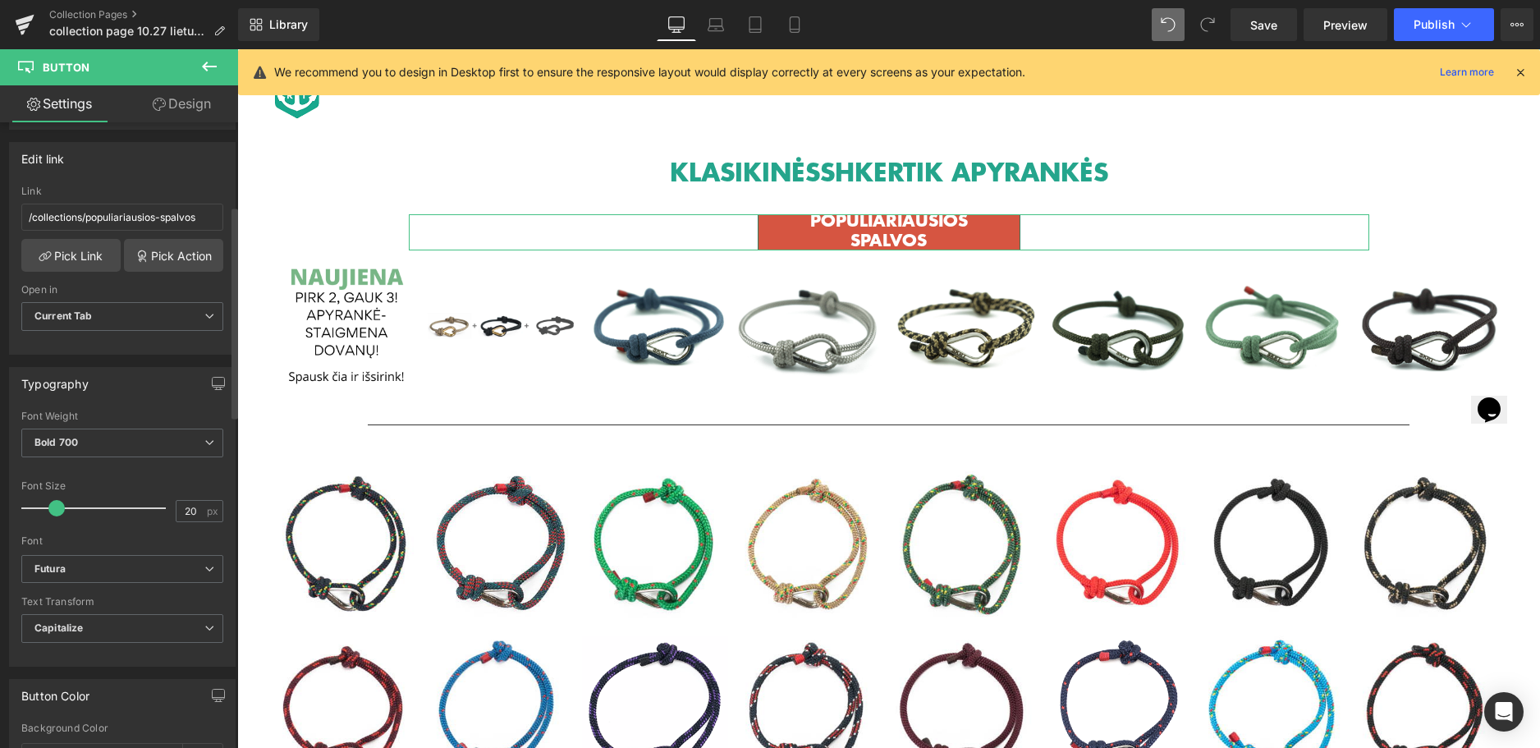
click at [58, 512] on span at bounding box center [56, 508] width 16 height 16
click at [55, 512] on span at bounding box center [52, 508] width 16 height 16
drag, startPoint x: 192, startPoint y: 509, endPoint x: 155, endPoint y: 502, distance: 37.5
click at [155, 502] on div "Font Size 17 px" at bounding box center [122, 507] width 202 height 55
type input "18"
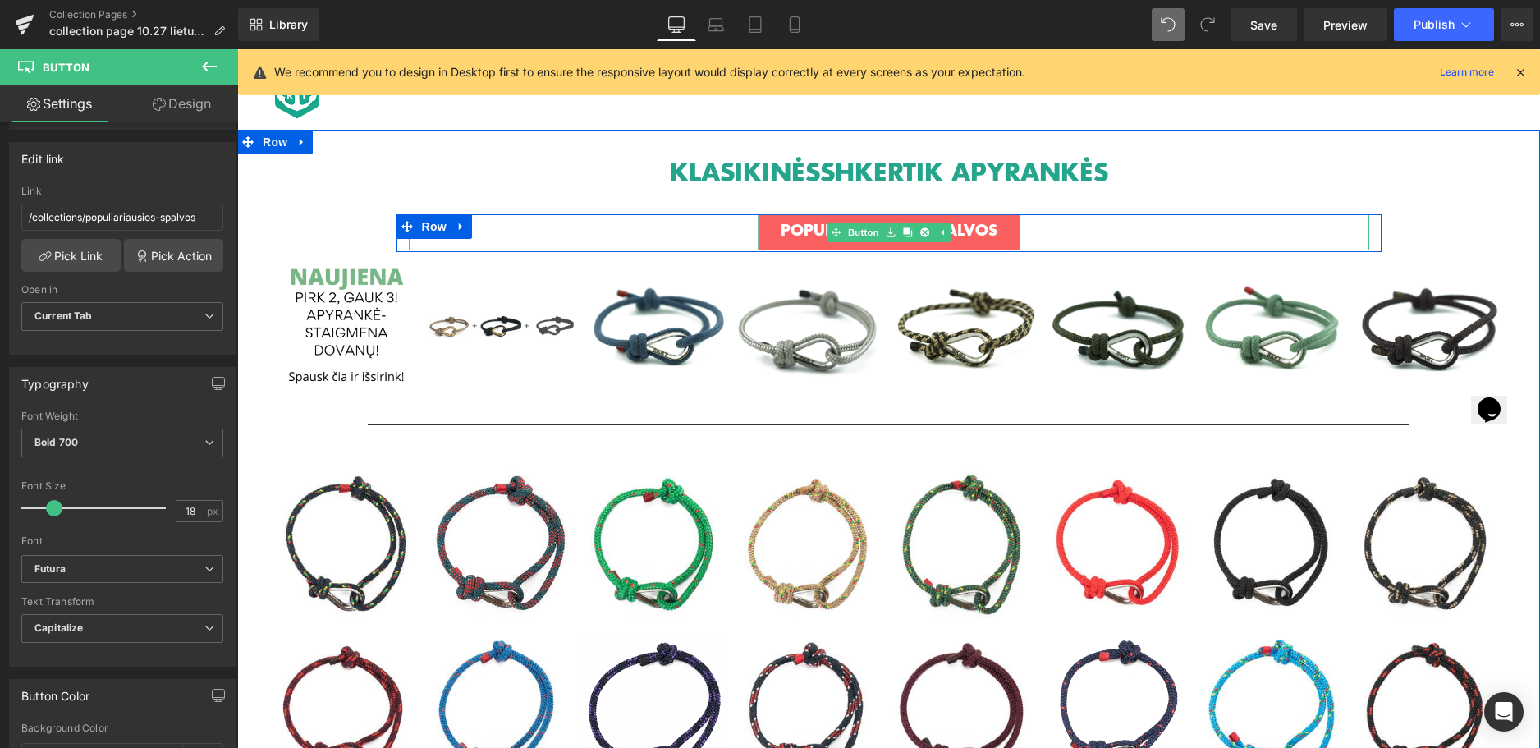
click at [988, 230] on span "POPULIARIAUSIOS SPALVOS" at bounding box center [889, 230] width 217 height 18
click at [770, 236] on link "POPULIARIAUSIOS SPALVOS" at bounding box center [889, 232] width 263 height 36
drag, startPoint x: 727, startPoint y: 249, endPoint x: 736, endPoint y: 233, distance: 18.4
click at [736, 233] on div "POPULIARIAUSIOS SPALVOS Button" at bounding box center [889, 232] width 961 height 36
click at [758, 229] on link "POPULIARIAUSIOS SPALVOS" at bounding box center [889, 232] width 263 height 36
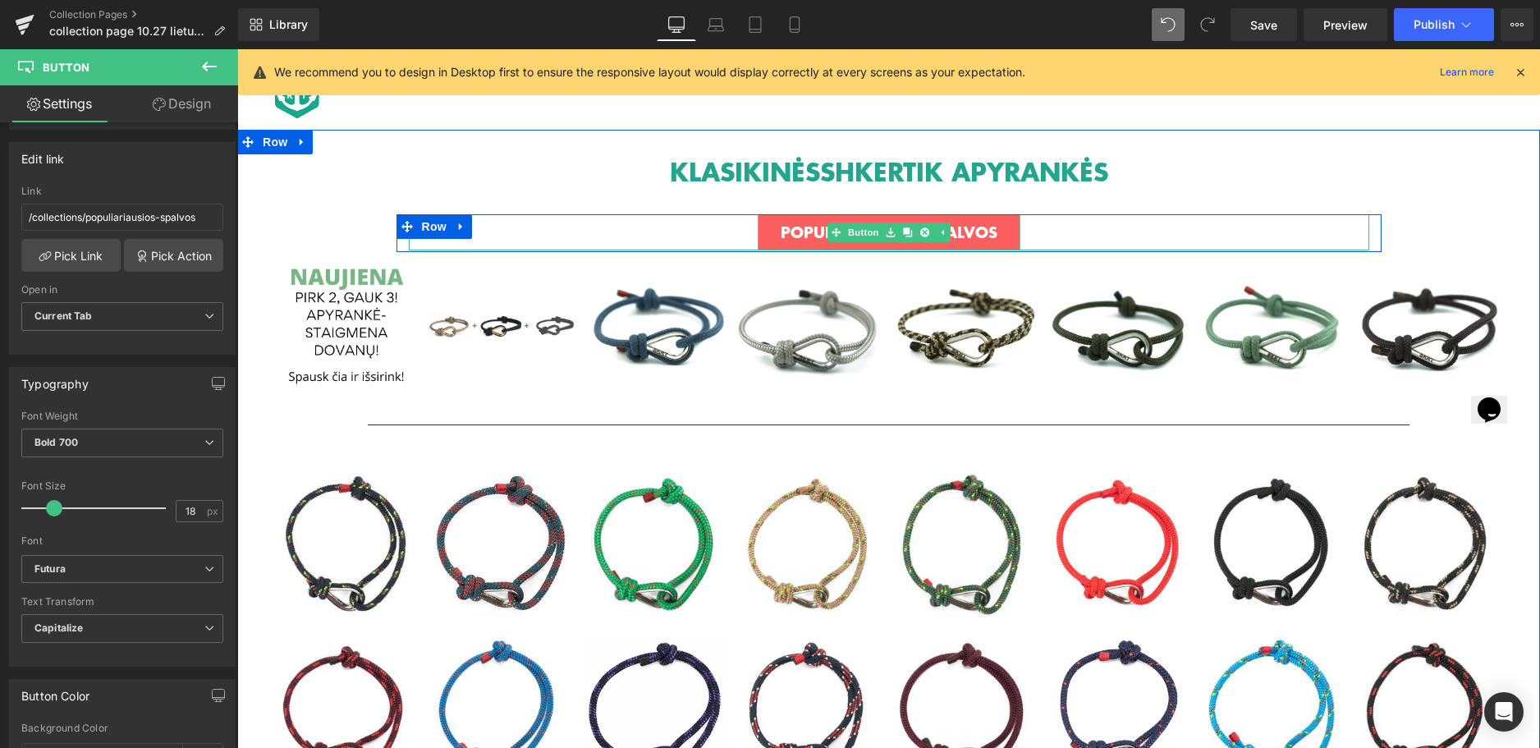
click at [758, 230] on link "POPULIARIAUSIOS SPALVOS" at bounding box center [889, 232] width 263 height 36
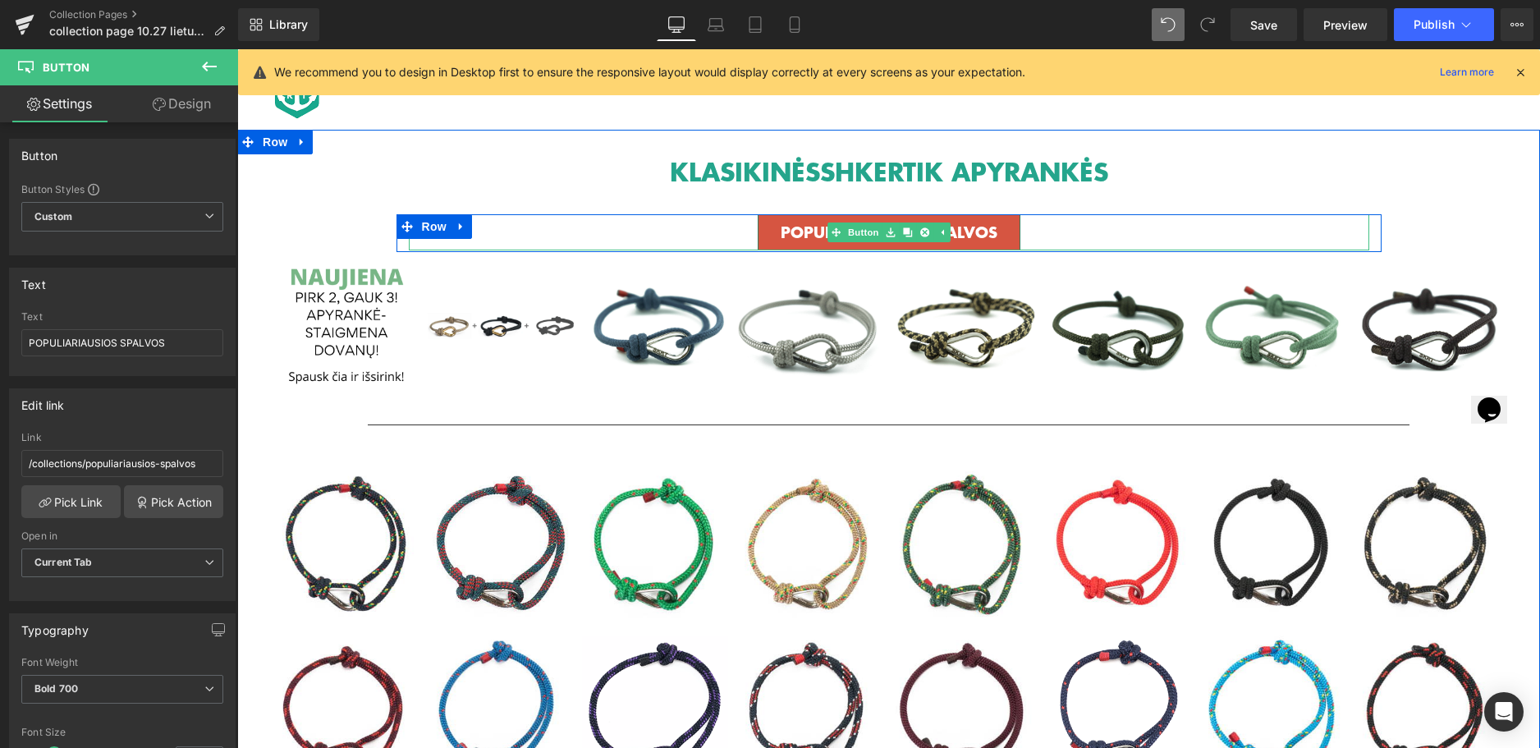
click at [741, 242] on div "POPULIARIAUSIOS SPALVOS" at bounding box center [889, 232] width 961 height 36
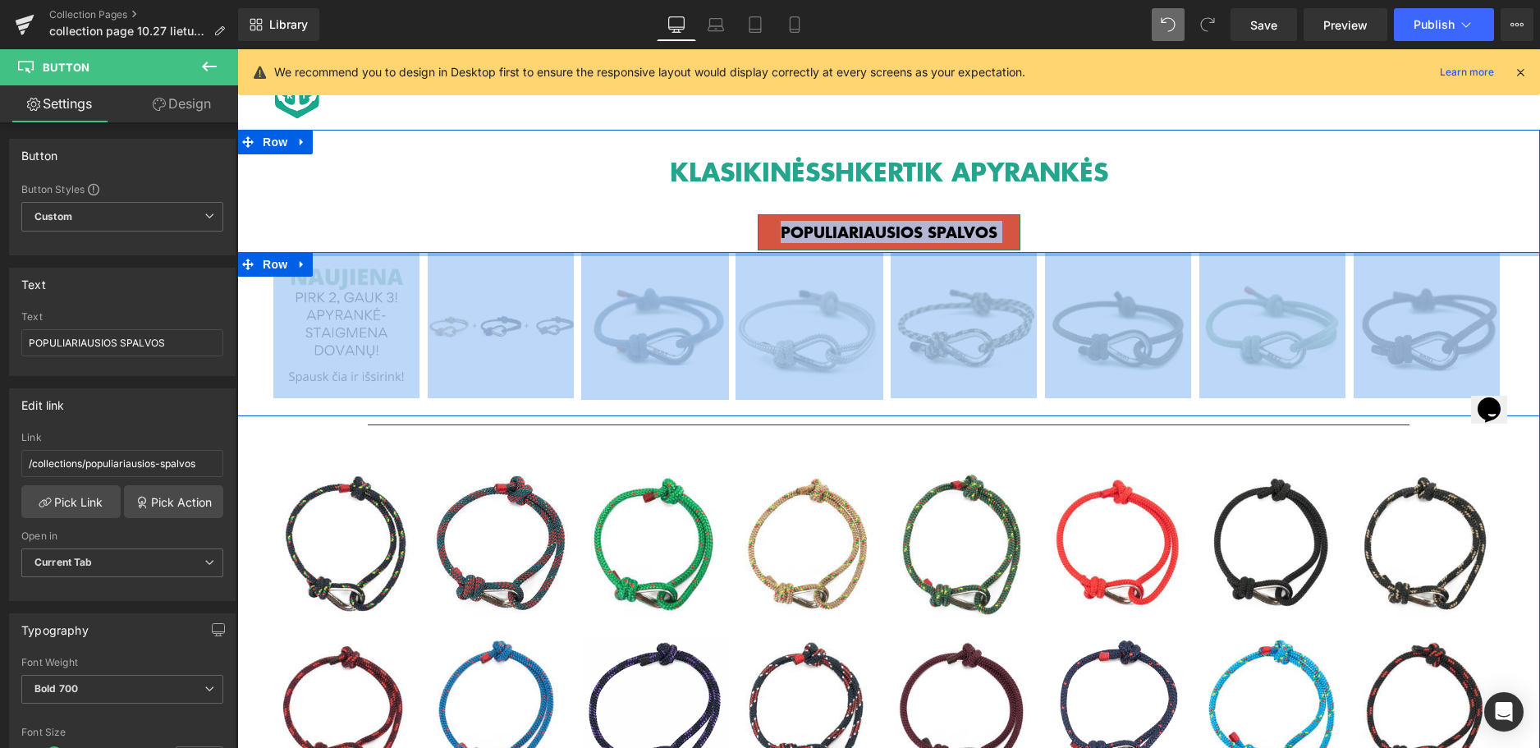
drag, startPoint x: 741, startPoint y: 242, endPoint x: 741, endPoint y: 254, distance: 11.5
click at [741, 254] on div "KLASIKINĖS SHKERTIK APYRANKĖS Heading Row POPULIARIAUSIOS SPALVOS Button Row Im…" at bounding box center [888, 645] width 1303 height 988
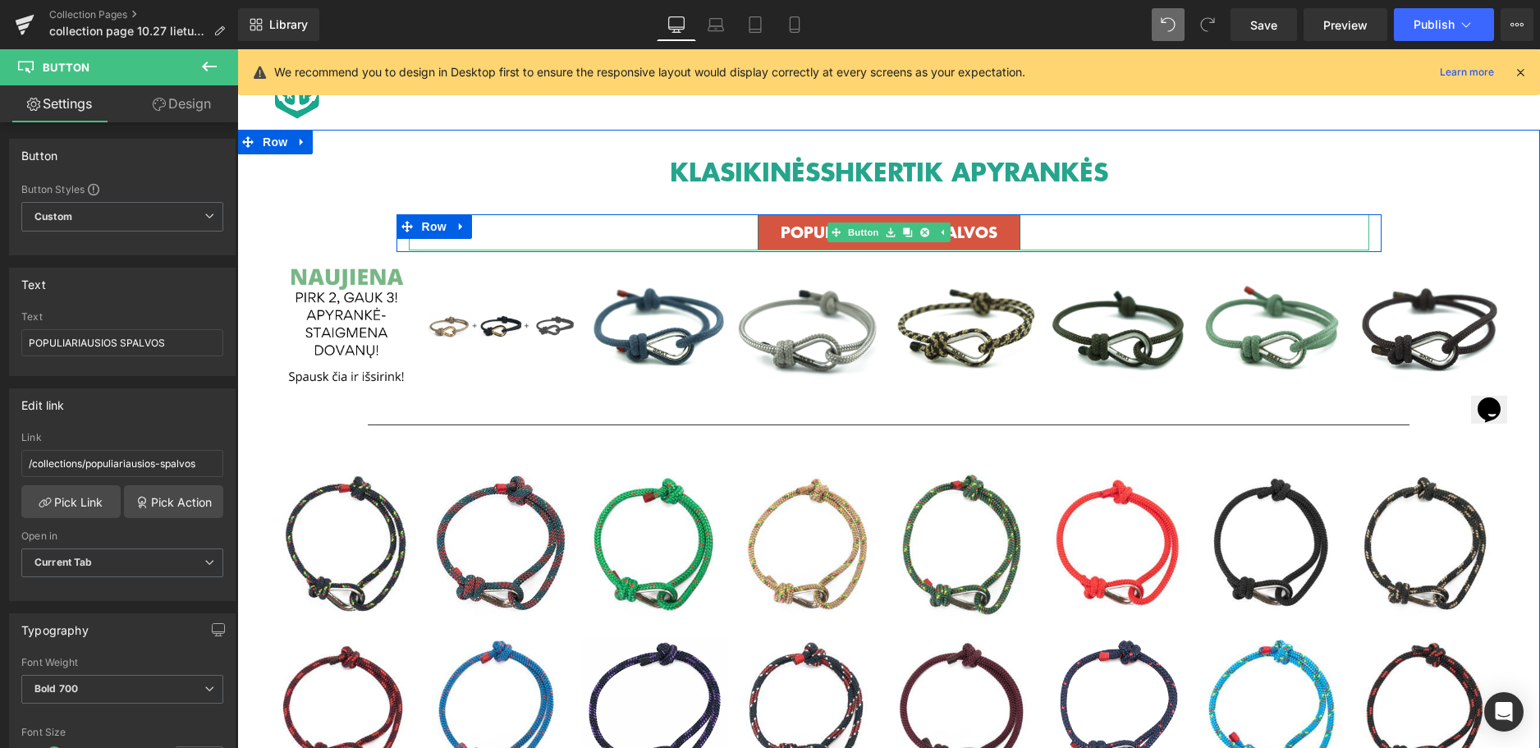
click at [729, 226] on div "POPULIARIAUSIOS SPALVOS" at bounding box center [889, 232] width 961 height 36
click at [742, 230] on div "POPULIARIAUSIOS SPALVOS" at bounding box center [889, 232] width 961 height 36
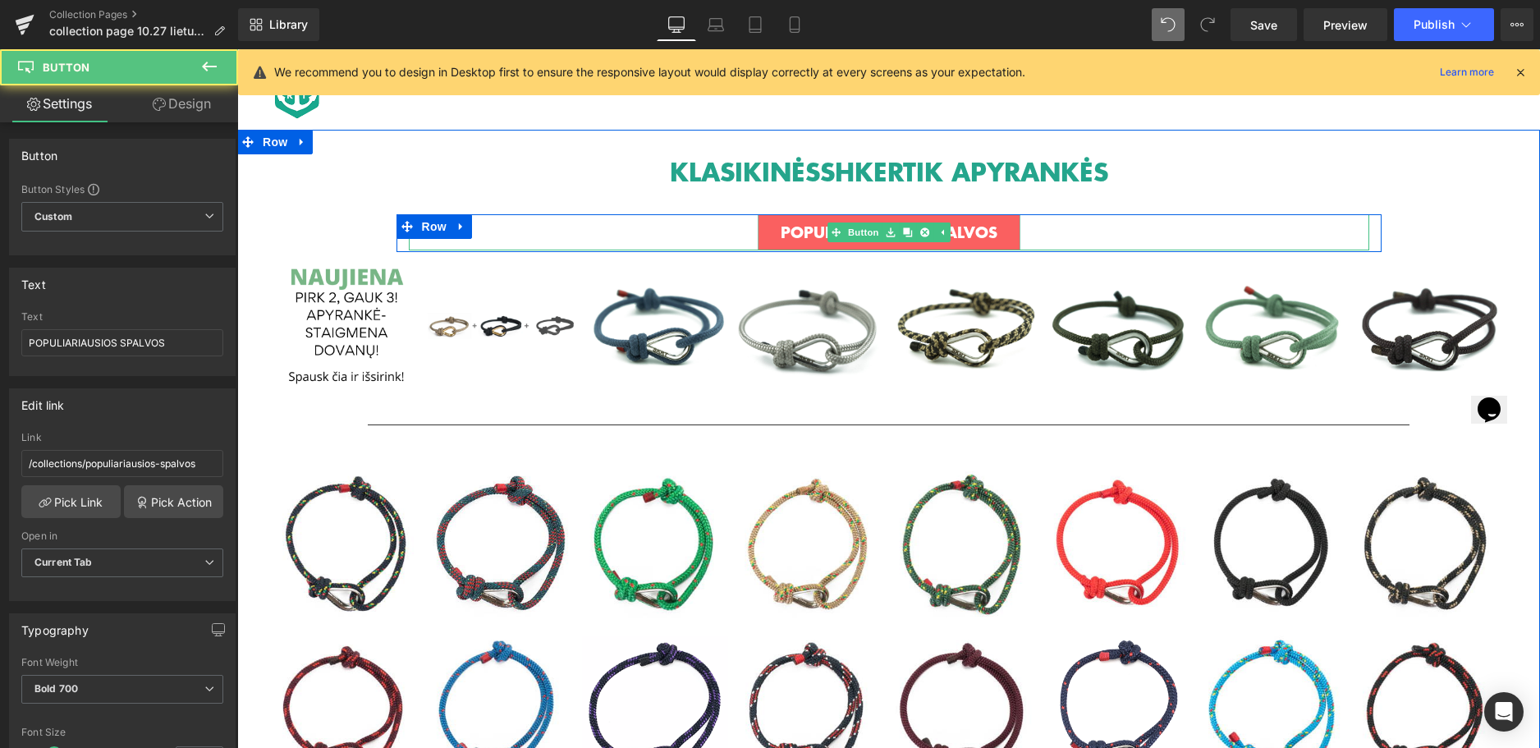
click at [758, 227] on link "POPULIARIAUSIOS SPALVOS" at bounding box center [889, 232] width 263 height 36
click at [763, 229] on link "POPULIARIAUSIOS SPALVOS" at bounding box center [889, 232] width 263 height 36
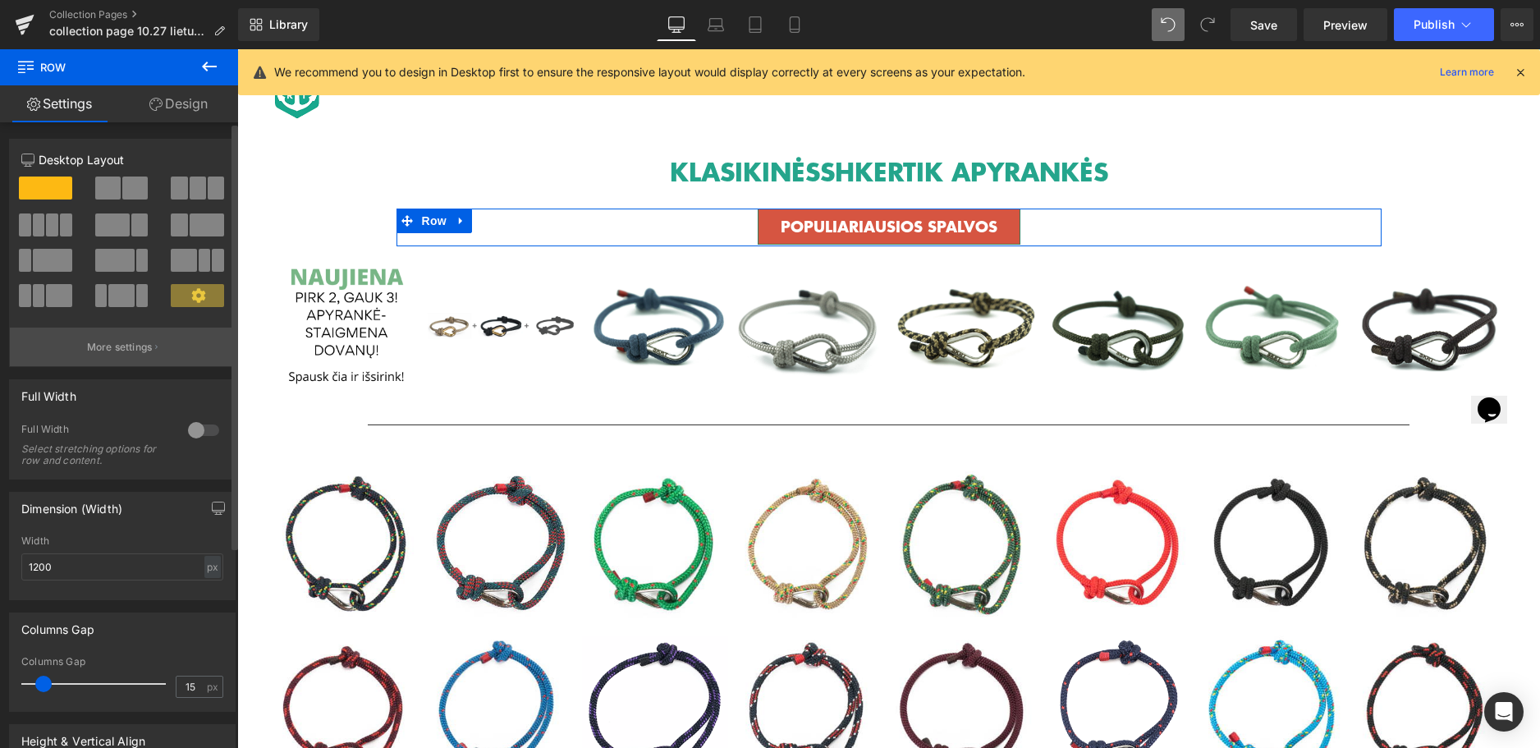
click at [157, 346] on button "More settings" at bounding box center [122, 347] width 225 height 39
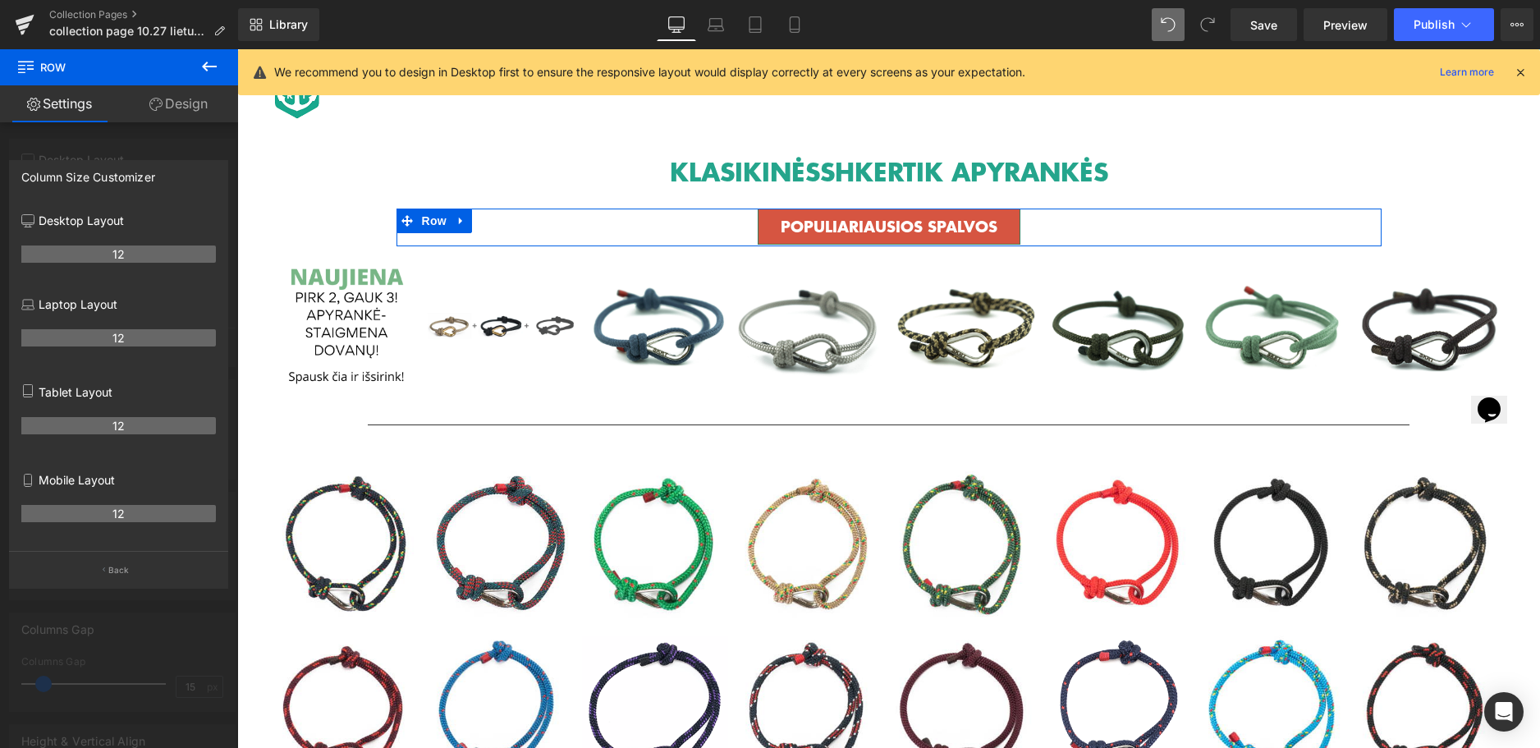
click at [167, 138] on div at bounding box center [119, 402] width 238 height 707
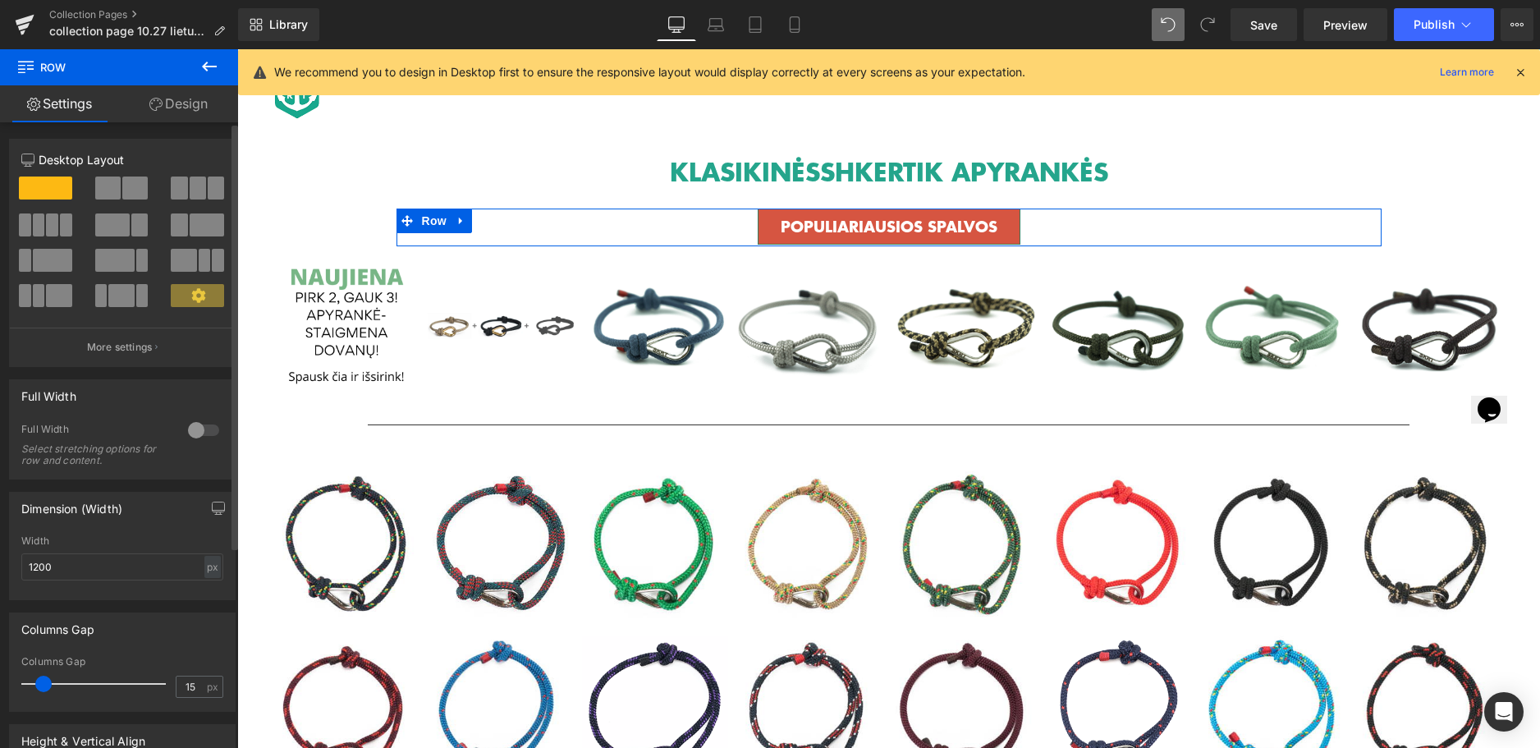
click at [194, 299] on icon at bounding box center [198, 295] width 14 height 14
click at [146, 344] on p "More settings" at bounding box center [120, 347] width 66 height 15
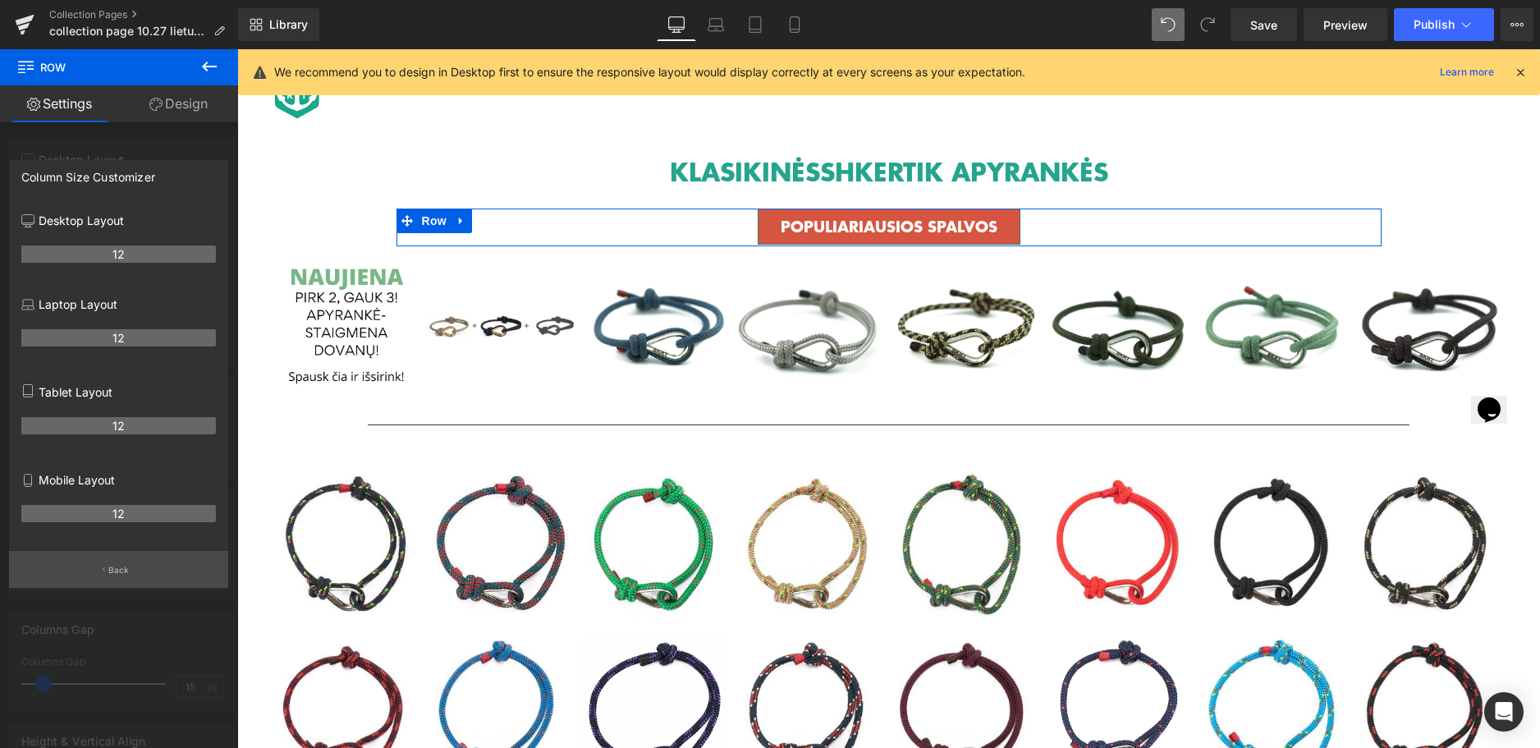
click at [126, 572] on p "Back" at bounding box center [118, 570] width 21 height 12
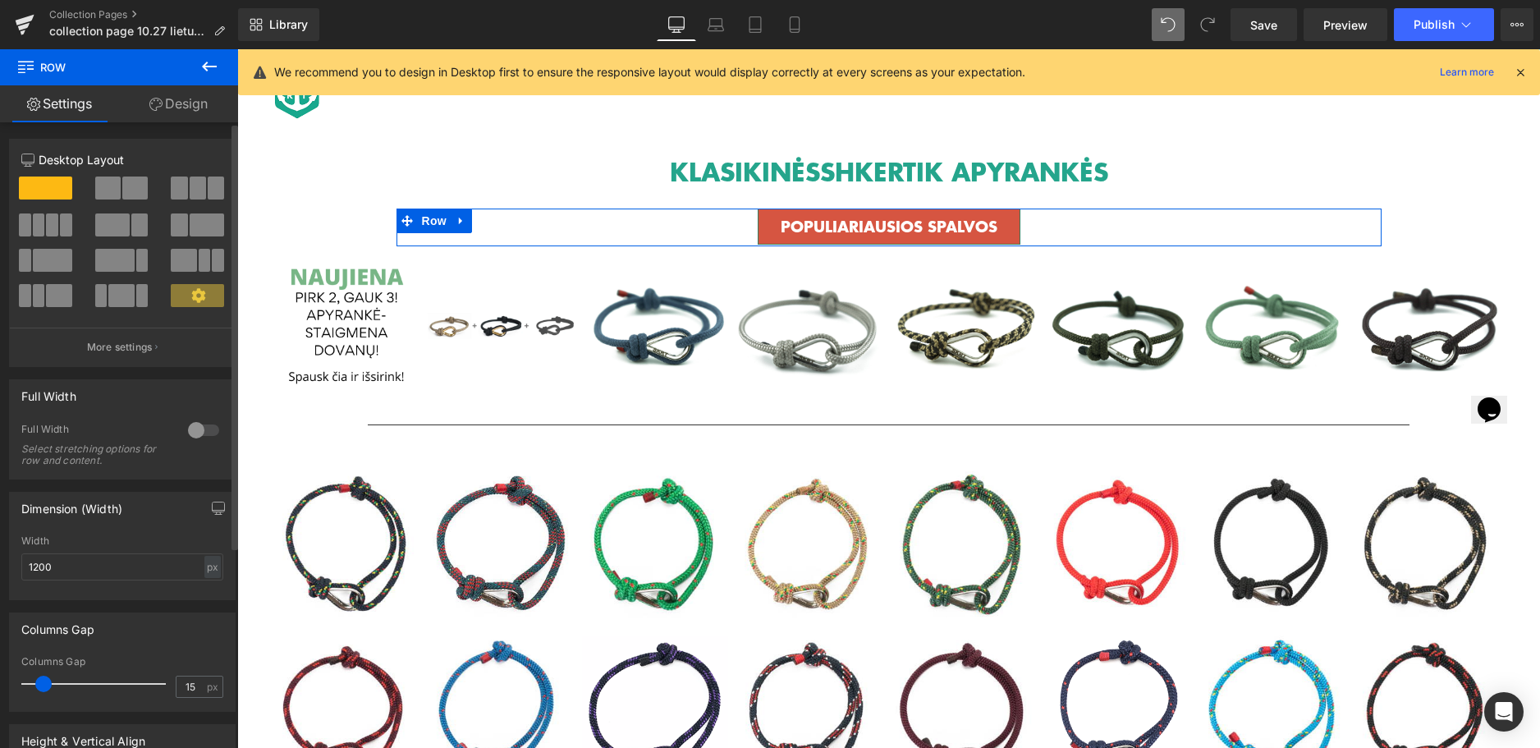
click at [192, 429] on div at bounding box center [203, 430] width 39 height 26
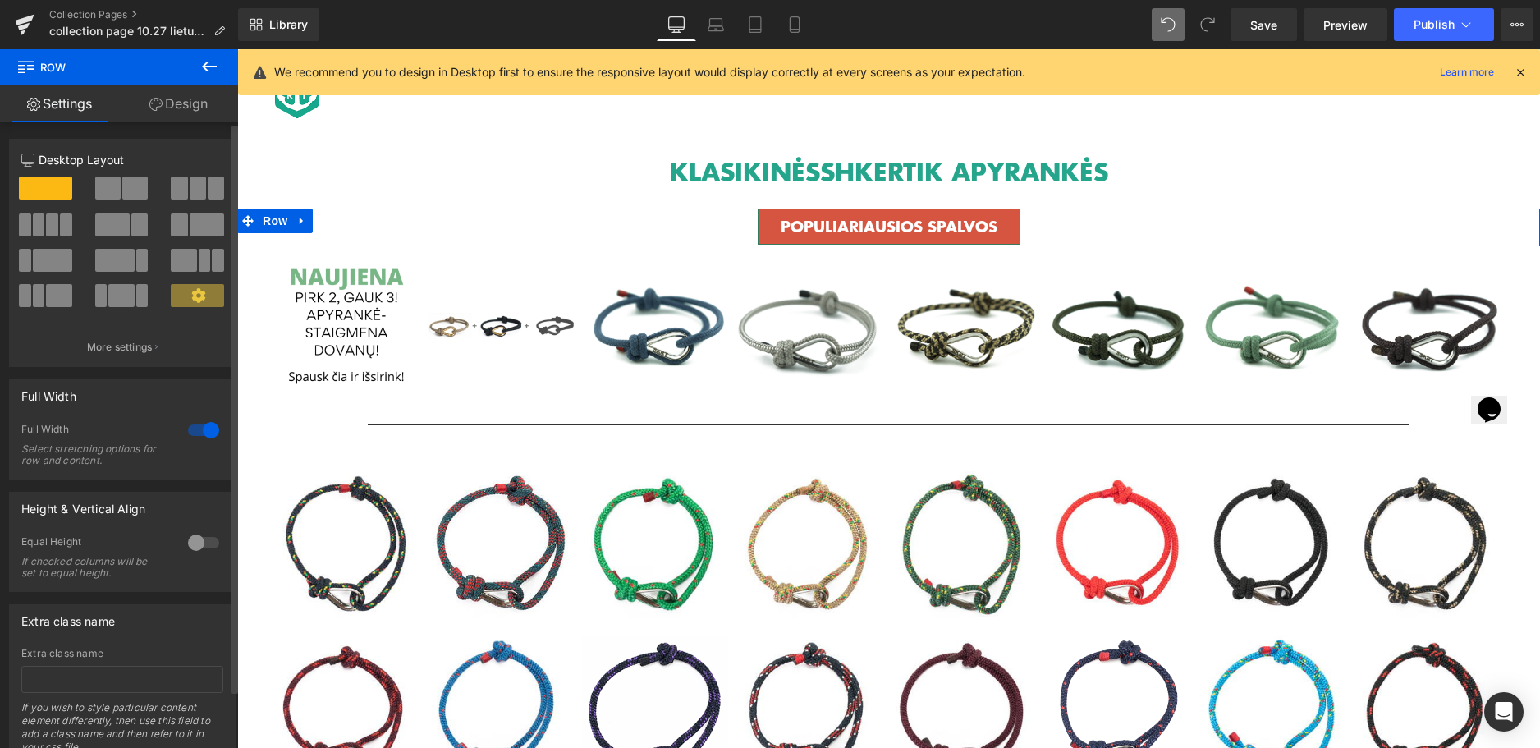
click at [192, 429] on div at bounding box center [203, 430] width 39 height 26
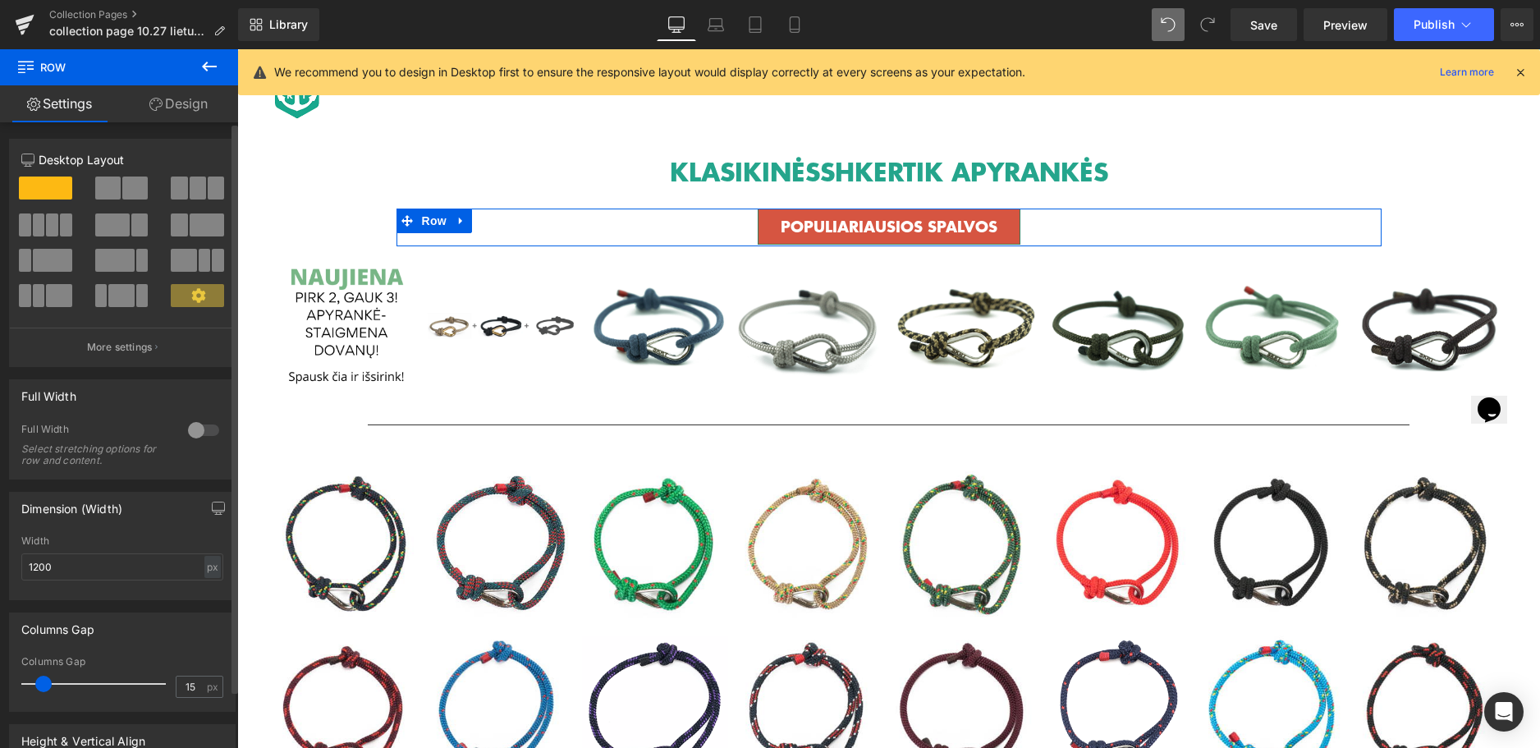
click at [192, 429] on div at bounding box center [203, 430] width 39 height 26
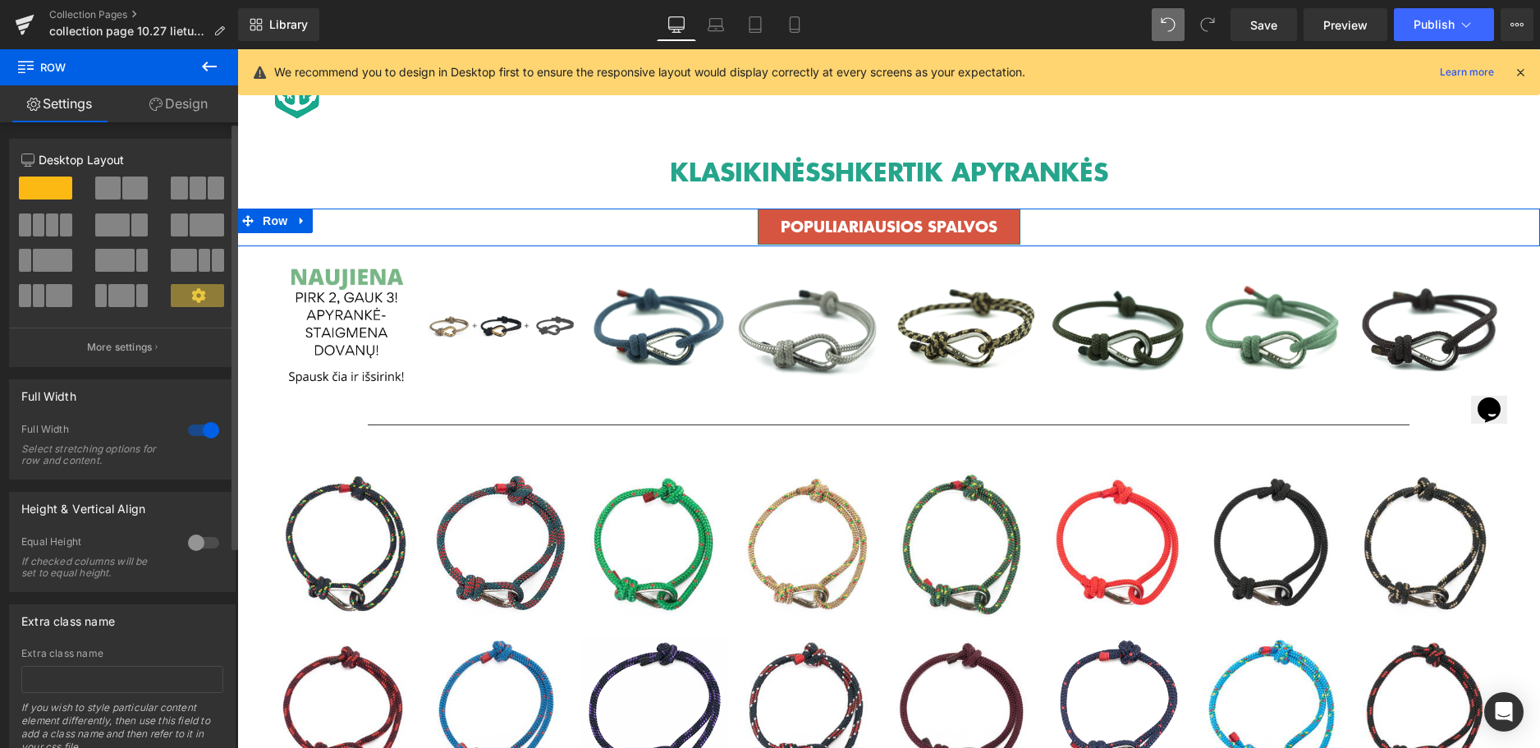
click at [192, 429] on div at bounding box center [203, 430] width 39 height 26
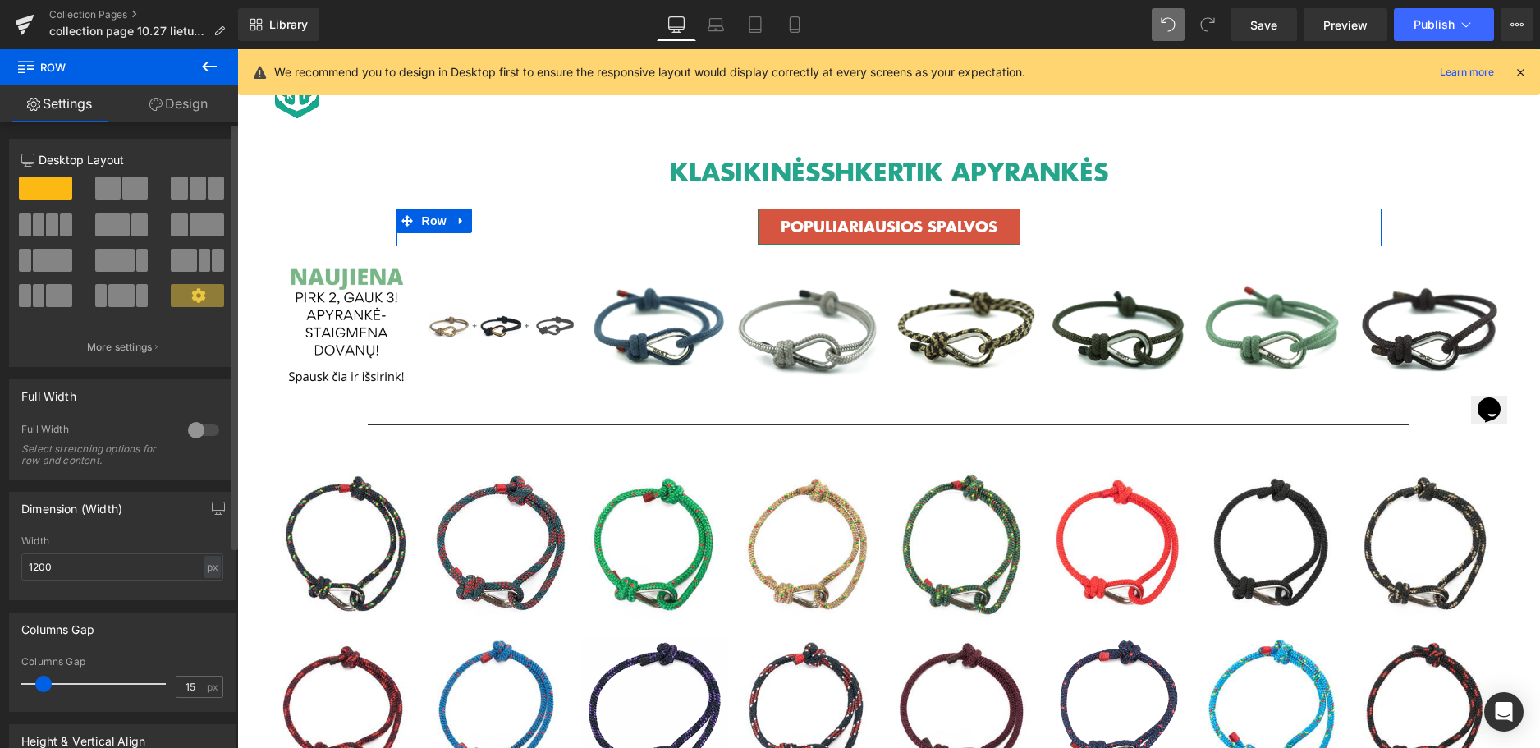
click at [192, 429] on div at bounding box center [203, 430] width 39 height 26
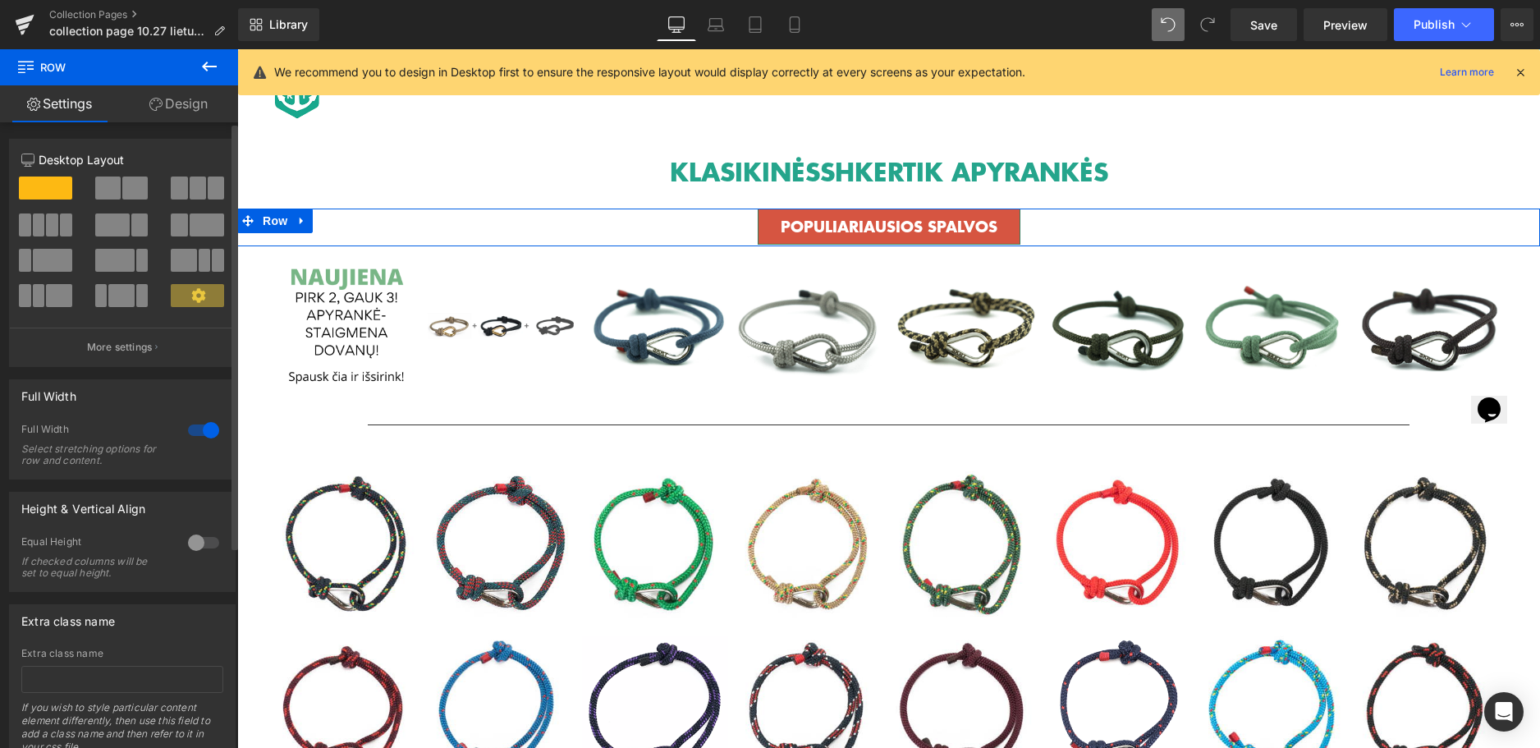
click at [192, 429] on div at bounding box center [203, 430] width 39 height 26
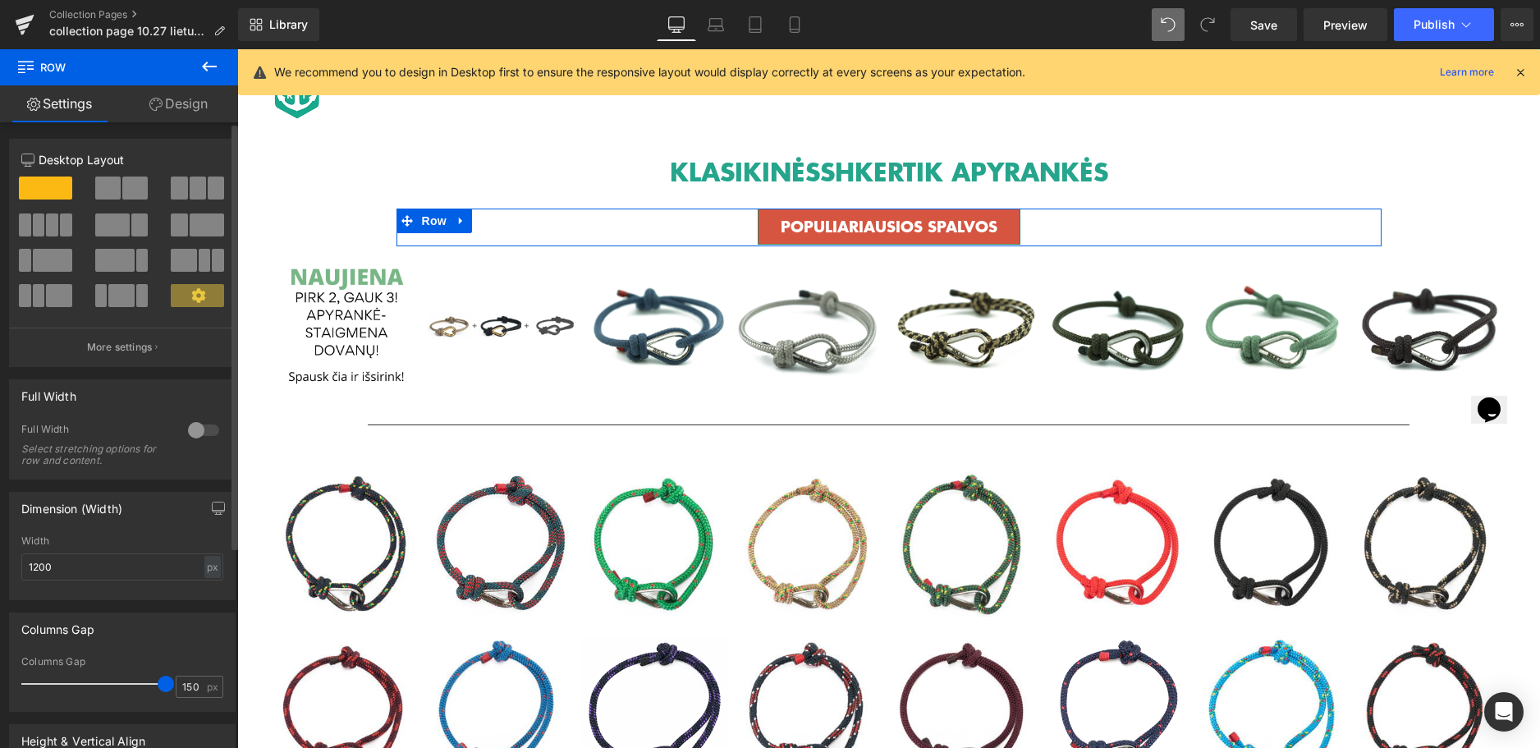
drag, startPoint x: 45, startPoint y: 686, endPoint x: 177, endPoint y: 671, distance: 132.3
click at [177, 671] on div "Columns Gap 150 px" at bounding box center [122, 683] width 202 height 55
type input "15"
drag, startPoint x: 163, startPoint y: 686, endPoint x: 46, endPoint y: 699, distance: 117.3
click at [46, 699] on div at bounding box center [98, 683] width 136 height 33
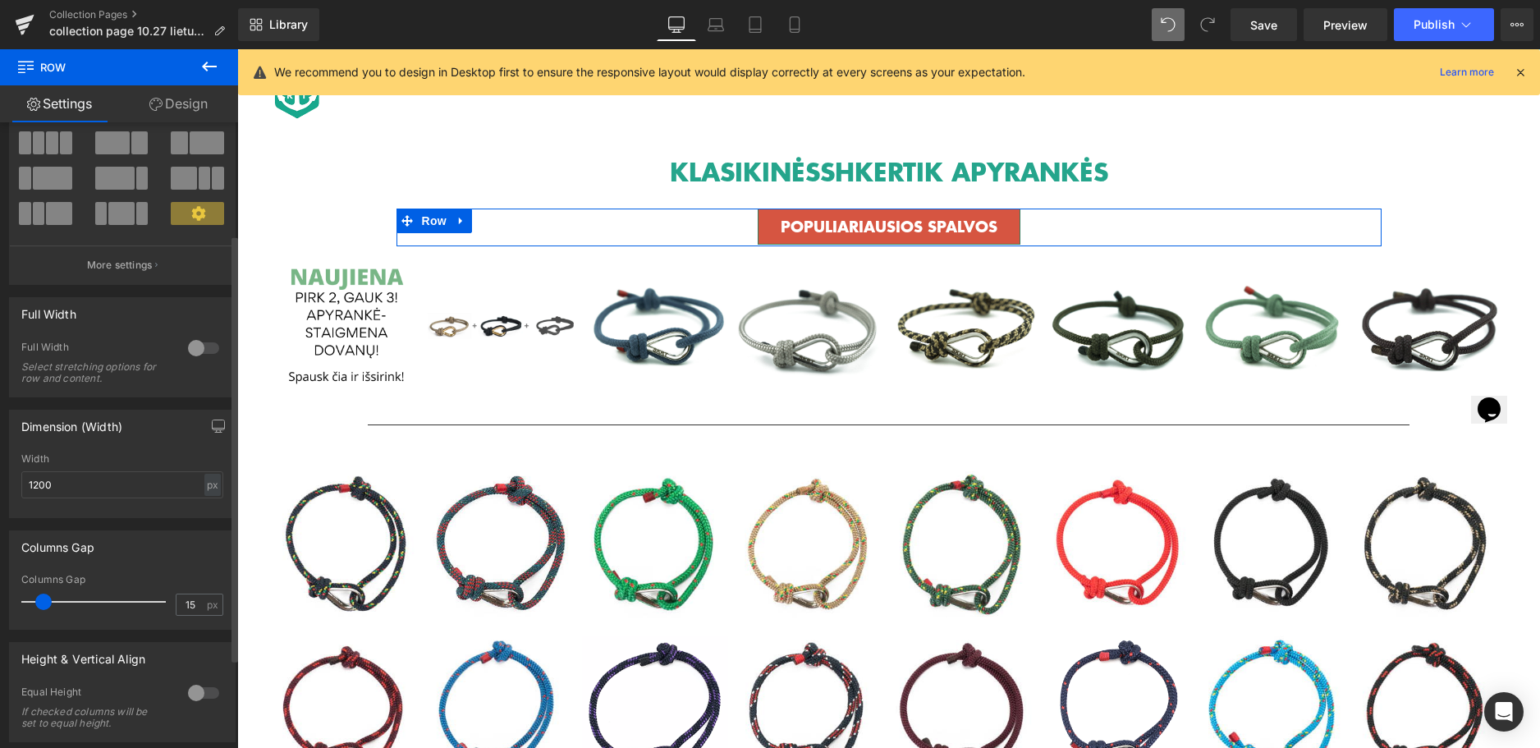
scroll to position [164, 0]
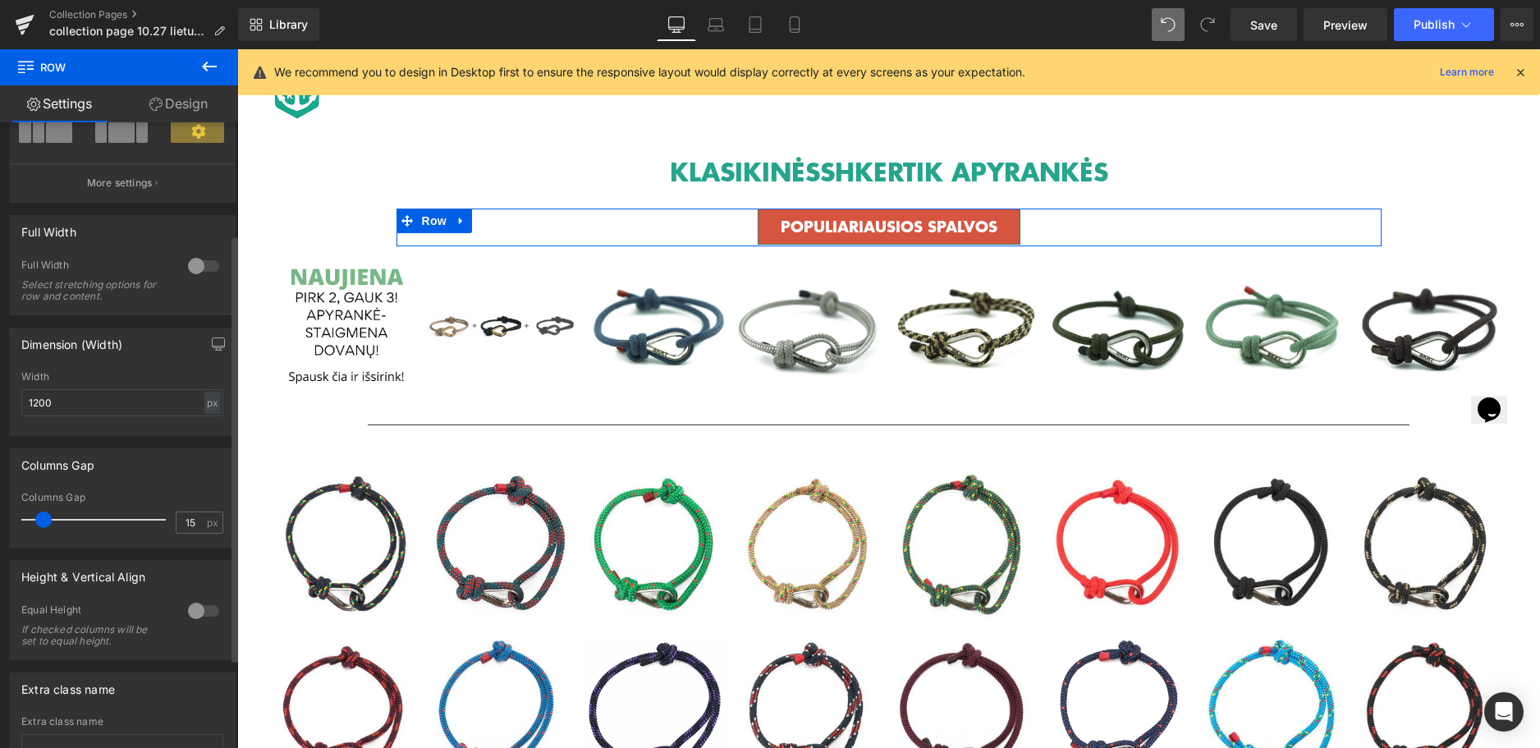
click at [198, 612] on div at bounding box center [203, 611] width 39 height 26
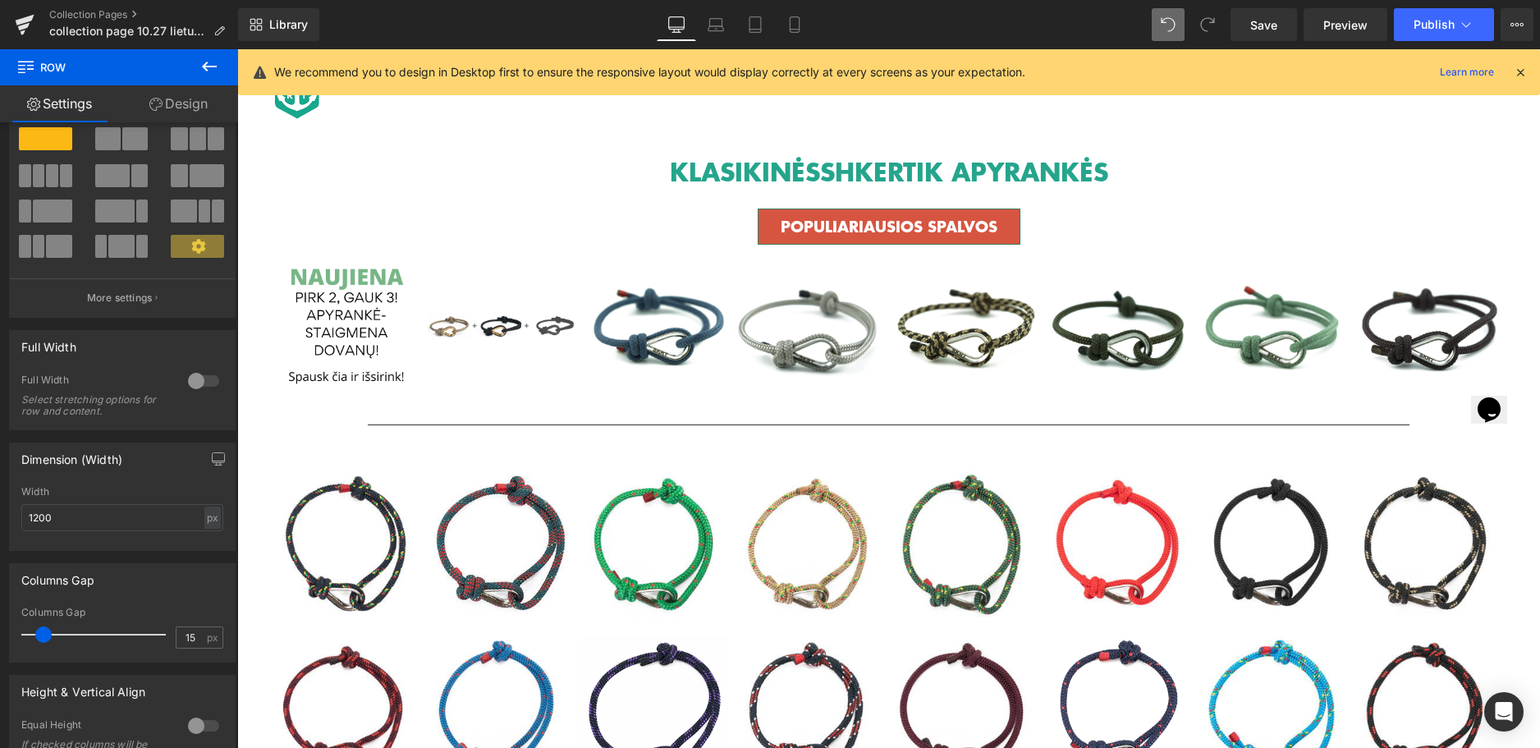
scroll to position [0, 0]
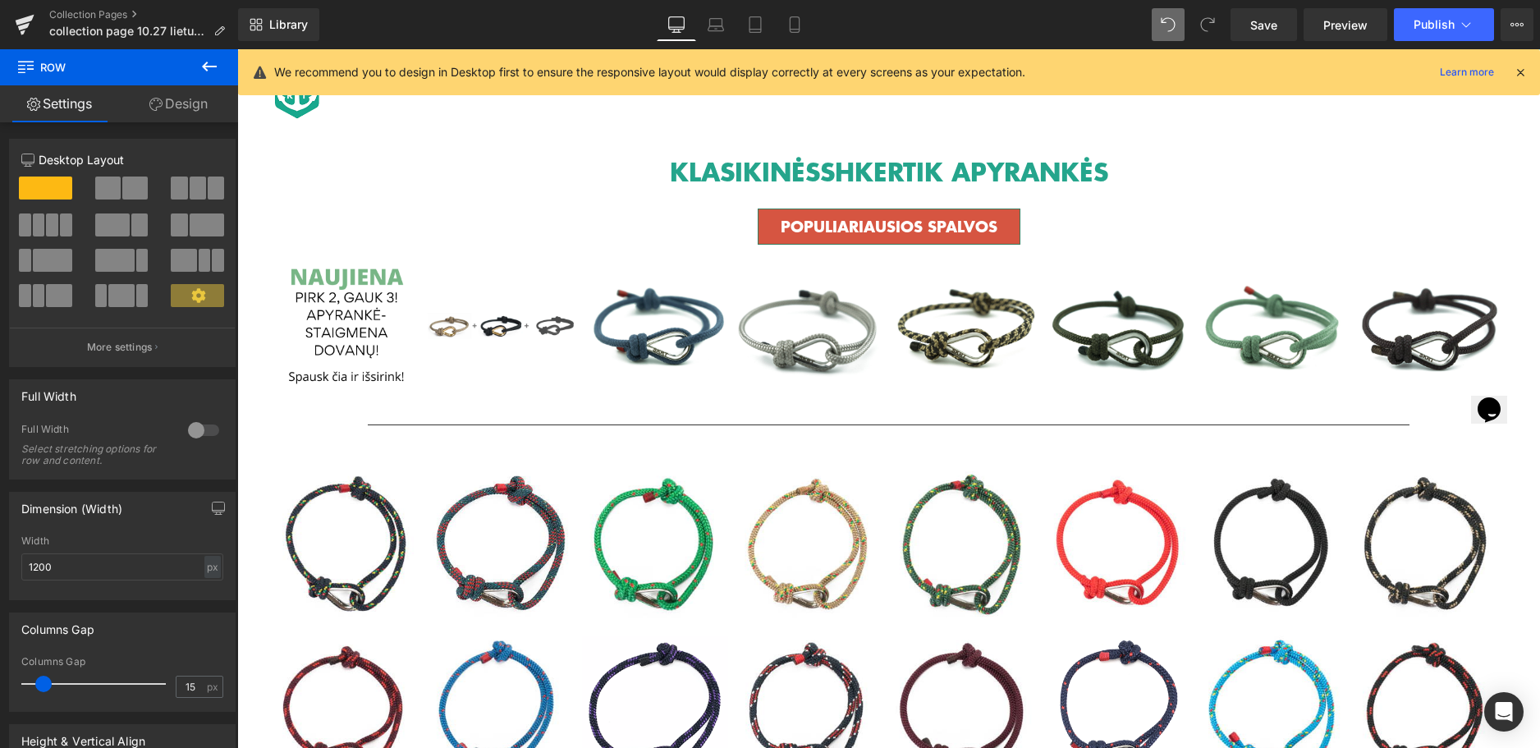
click at [212, 70] on icon at bounding box center [209, 67] width 20 height 20
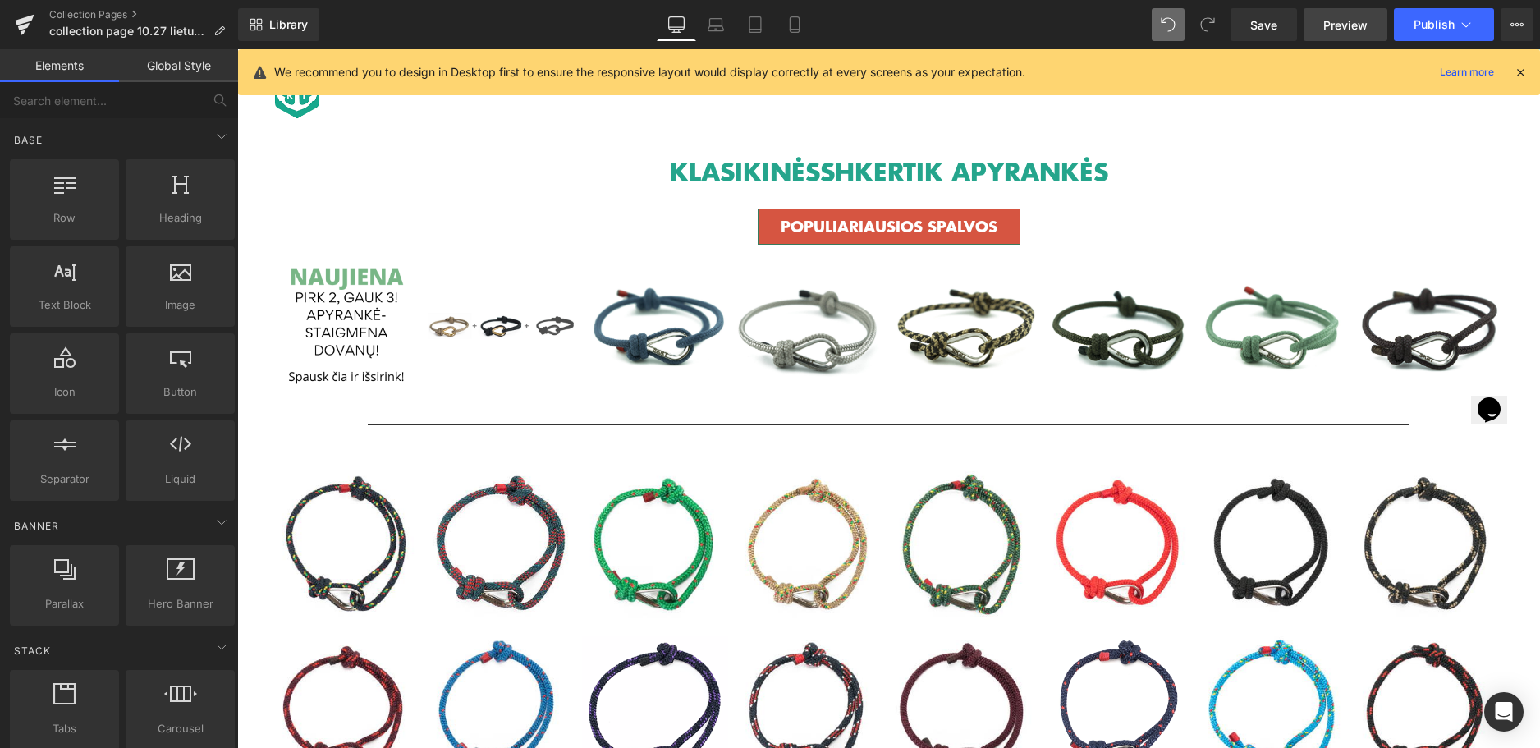
click at [1345, 25] on span "Preview" at bounding box center [1345, 24] width 44 height 17
click at [1438, 22] on span "Publish" at bounding box center [1434, 24] width 41 height 13
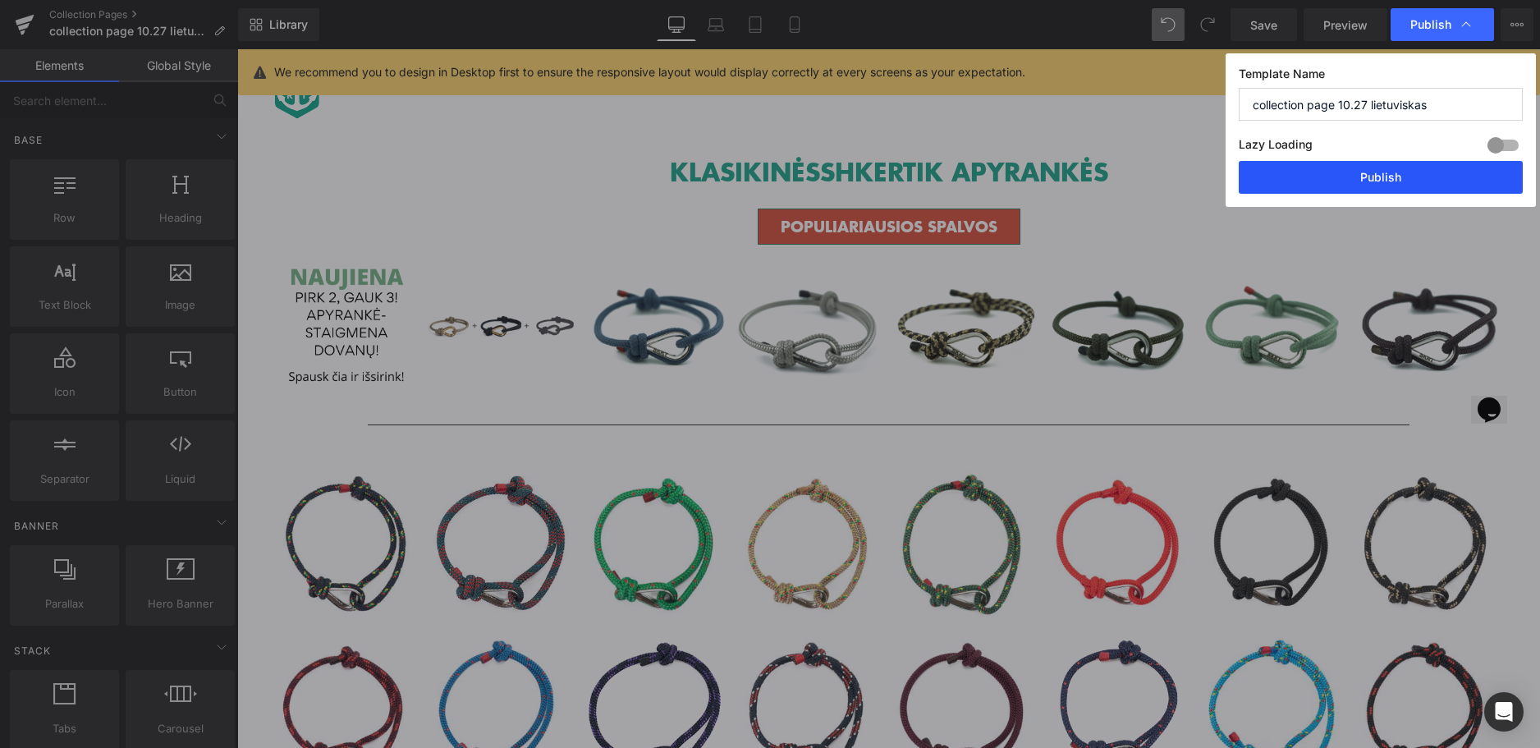
click at [1406, 176] on button "Publish" at bounding box center [1381, 177] width 284 height 33
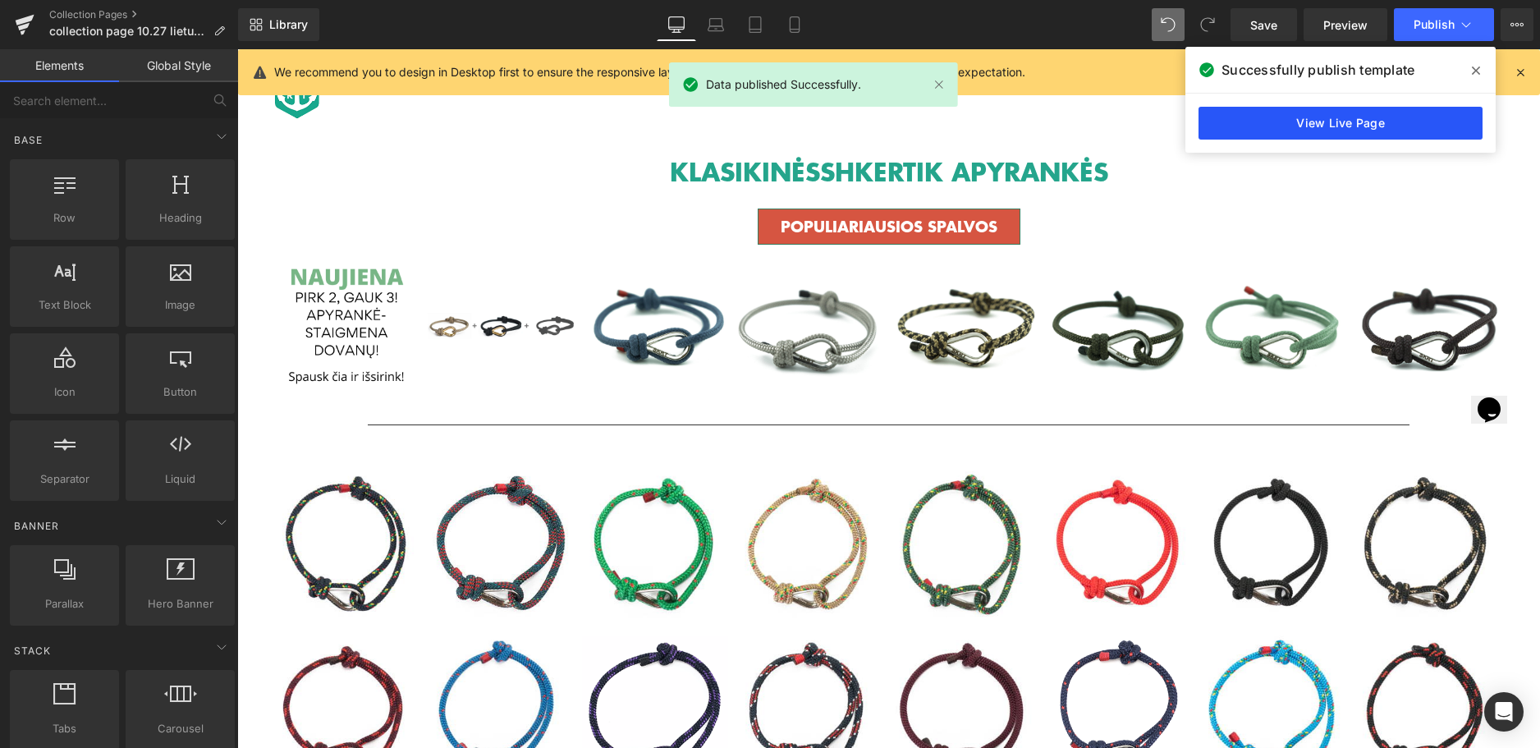
click at [1354, 126] on link "View Live Page" at bounding box center [1341, 123] width 284 height 33
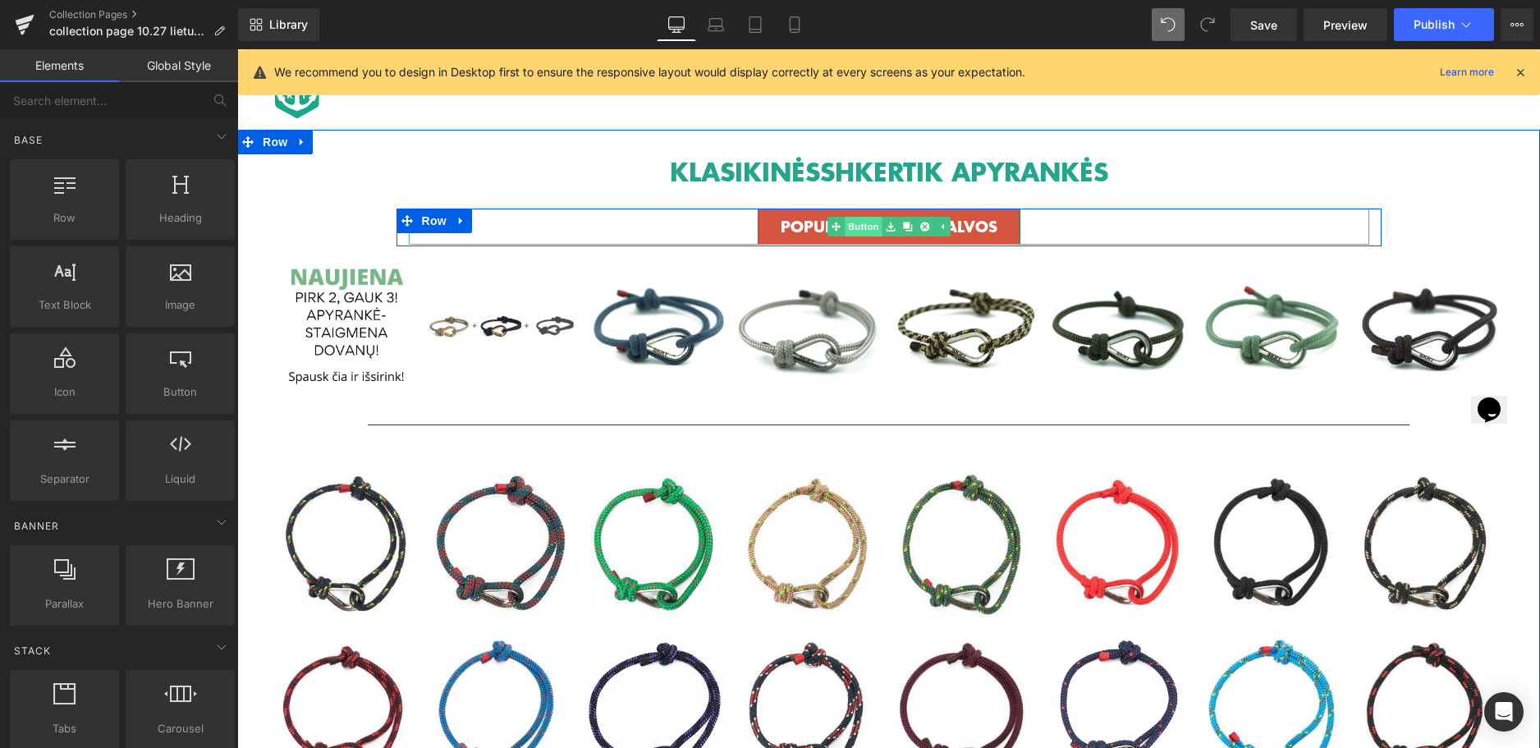
click at [848, 227] on link "Button" at bounding box center [855, 227] width 54 height 20
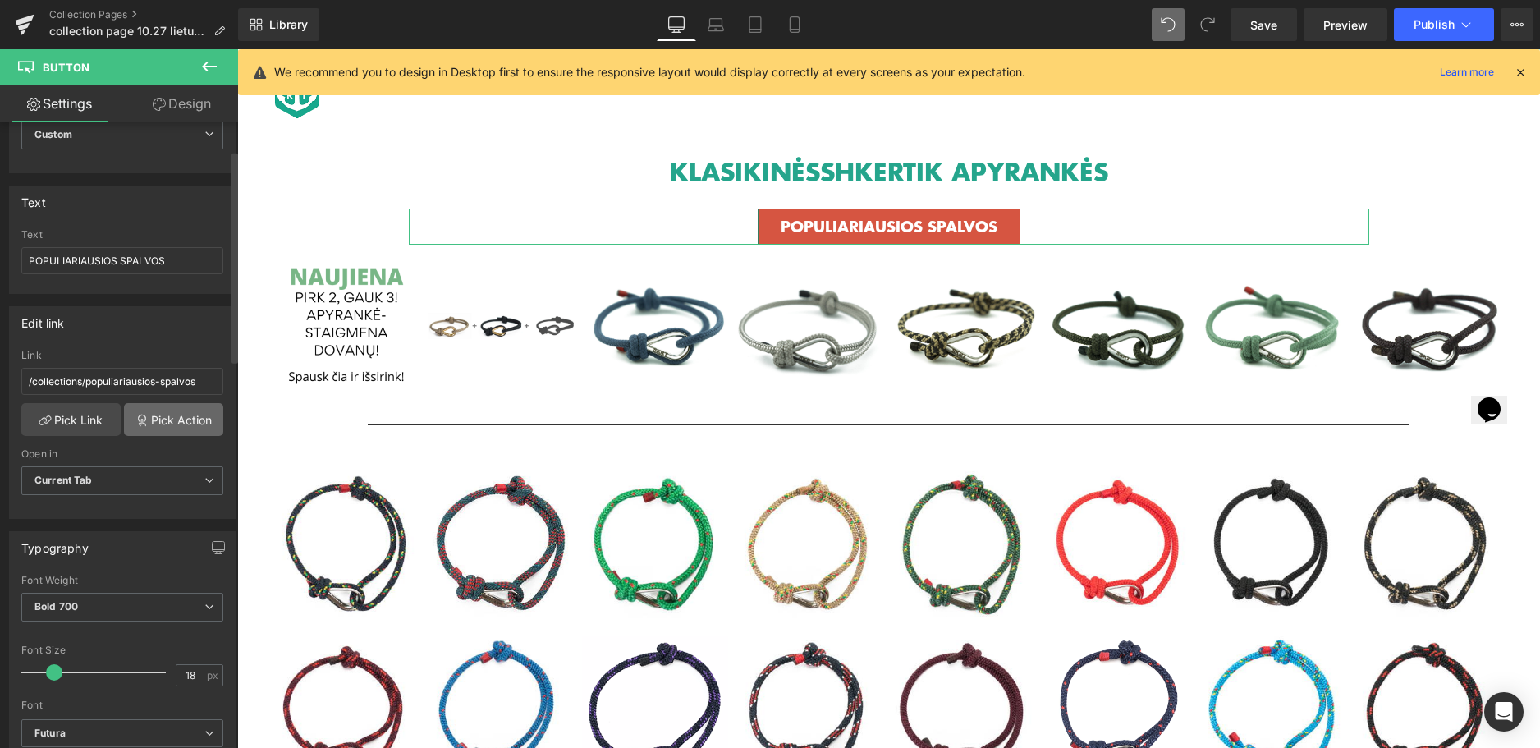
scroll to position [164, 0]
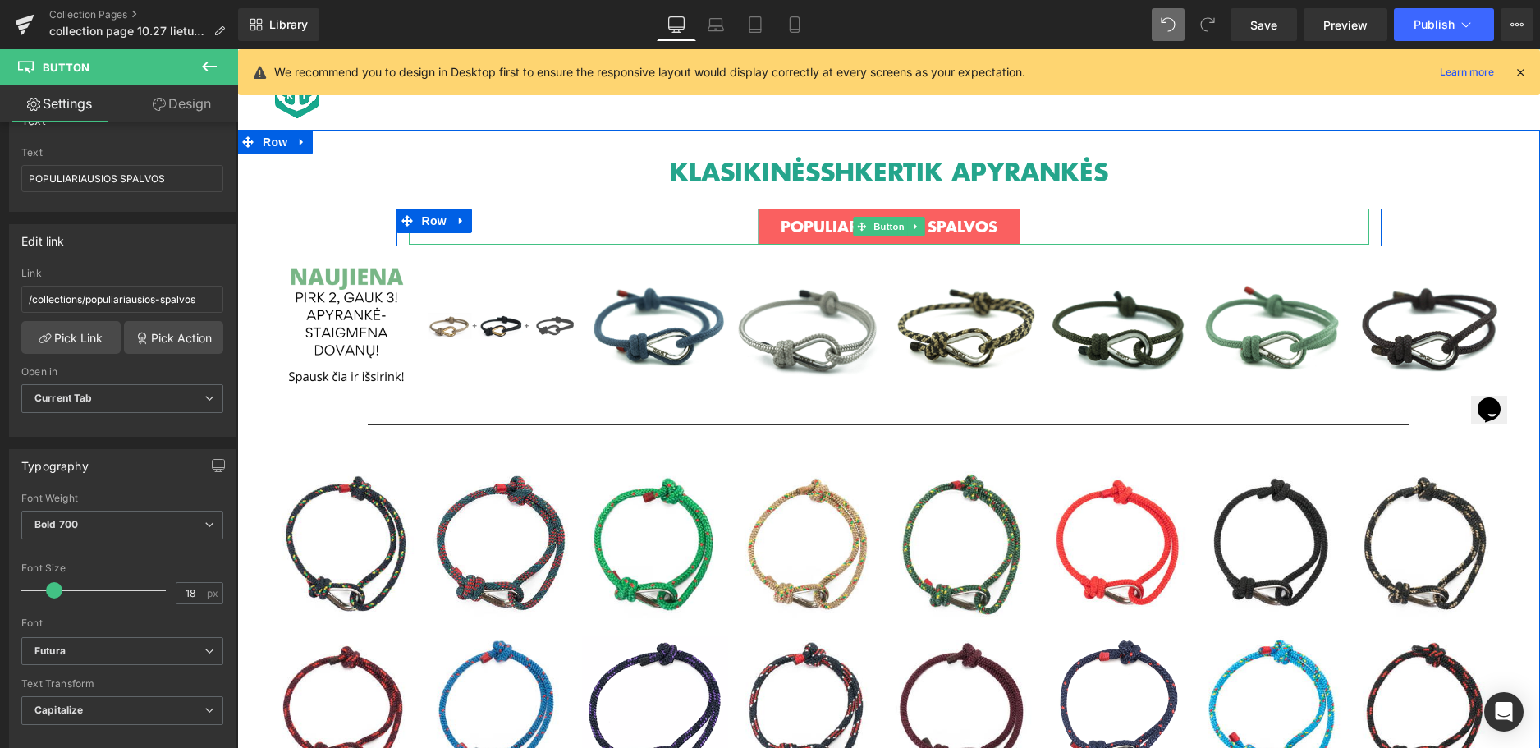
click at [758, 225] on link "POPULIARIAUSIOS SPALVOS" at bounding box center [889, 227] width 263 height 36
click at [726, 222] on div "POPULIARIAUSIOS SPALVOS" at bounding box center [889, 227] width 961 height 36
click at [736, 228] on div "POPULIARIAUSIOS SPALVOS" at bounding box center [889, 227] width 961 height 36
click at [758, 223] on link "POPULIARIAUSIOS SPALVOS" at bounding box center [889, 227] width 263 height 36
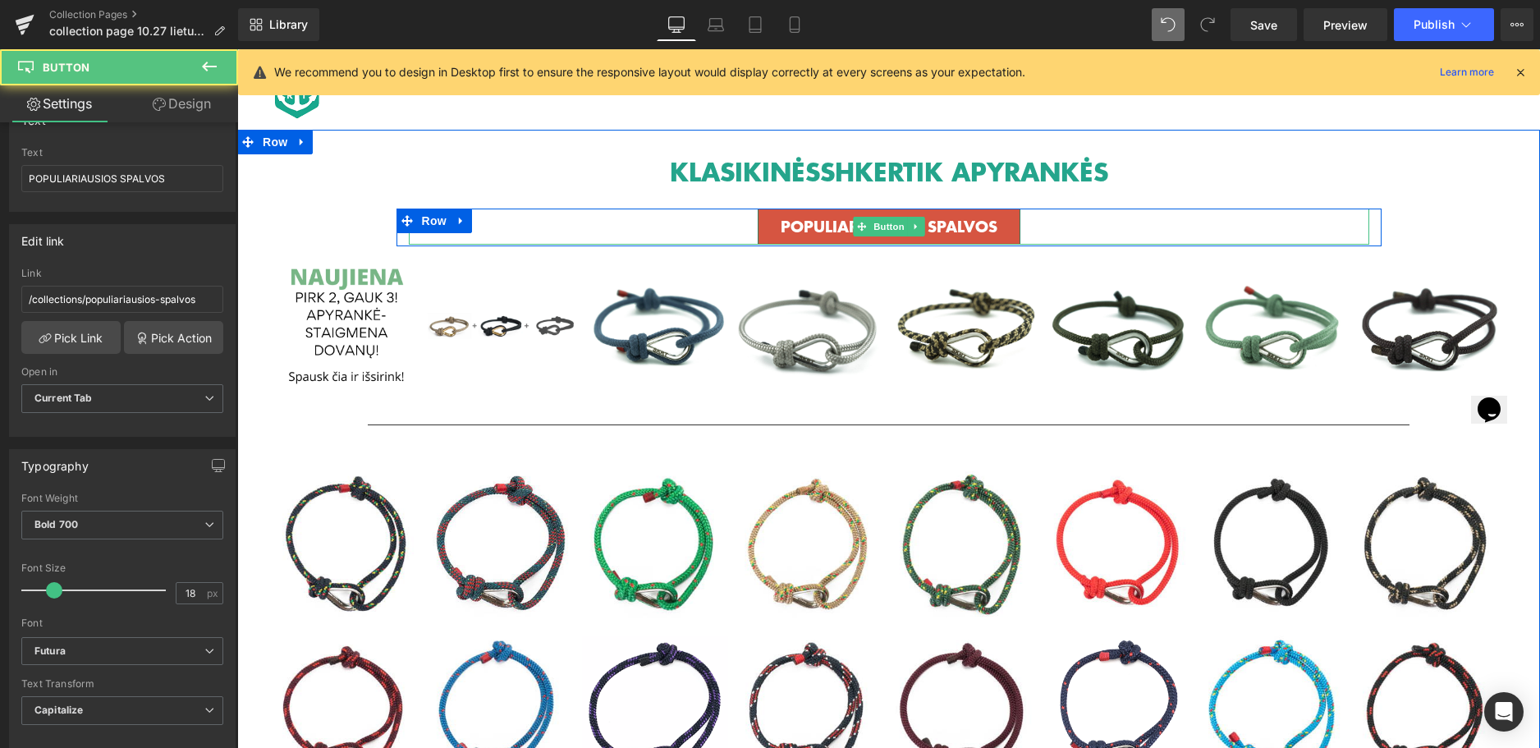
click at [706, 222] on div "POPULIARIAUSIOS SPALVOS" at bounding box center [889, 227] width 961 height 36
click at [1088, 233] on div "POPULIARIAUSIOS SPALVOS" at bounding box center [889, 227] width 961 height 36
click at [711, 219] on div "POPULIARIAUSIOS SPALVOS" at bounding box center [889, 227] width 961 height 36
click at [741, 223] on div "POPULIARIAUSIOS SPALVOS" at bounding box center [889, 227] width 961 height 36
click at [711, 228] on div "POPULIARIAUSIOS SPALVOS" at bounding box center [889, 227] width 961 height 36
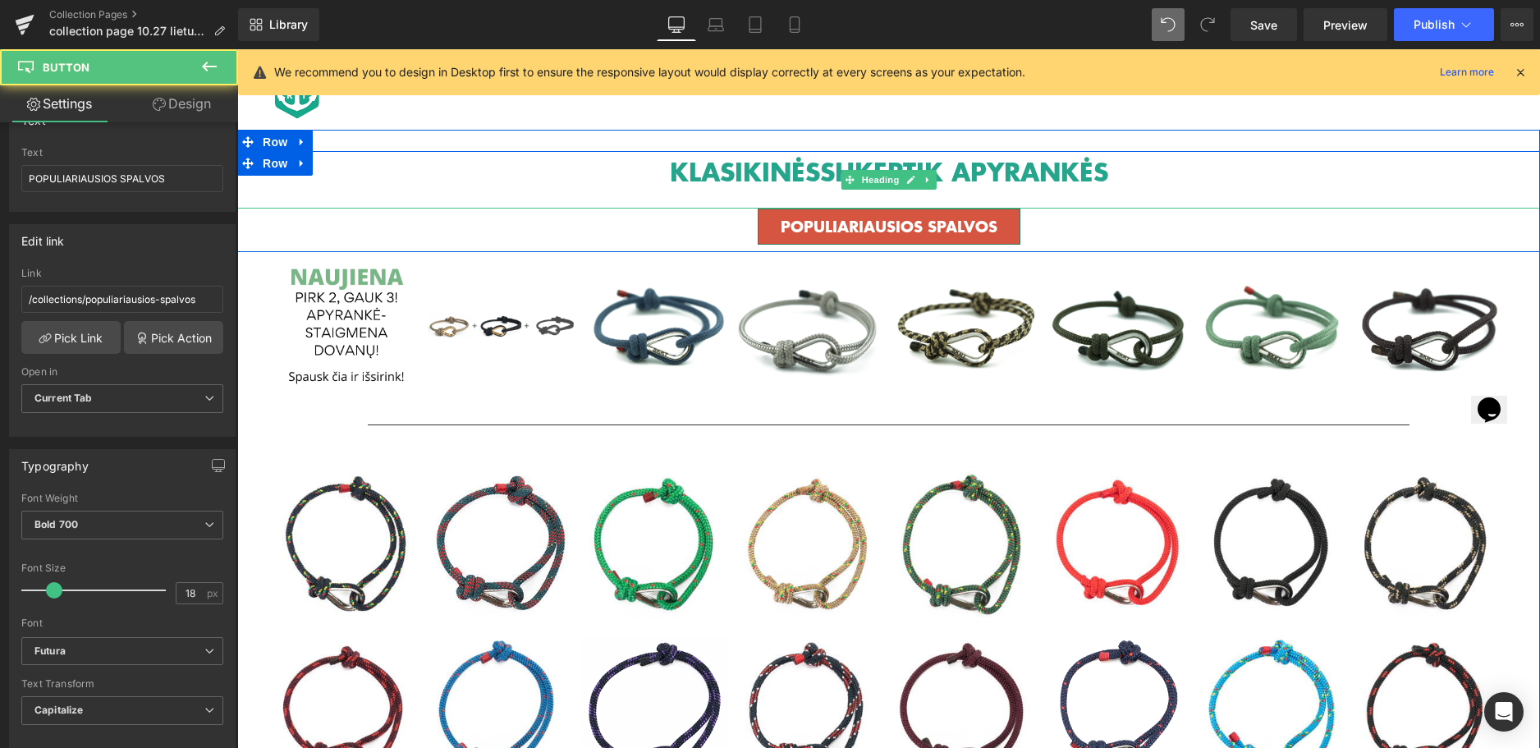
click at [621, 165] on h1 "KLASIKINĖS SHKERTIK APYRANKĖS" at bounding box center [888, 183] width 1303 height 49
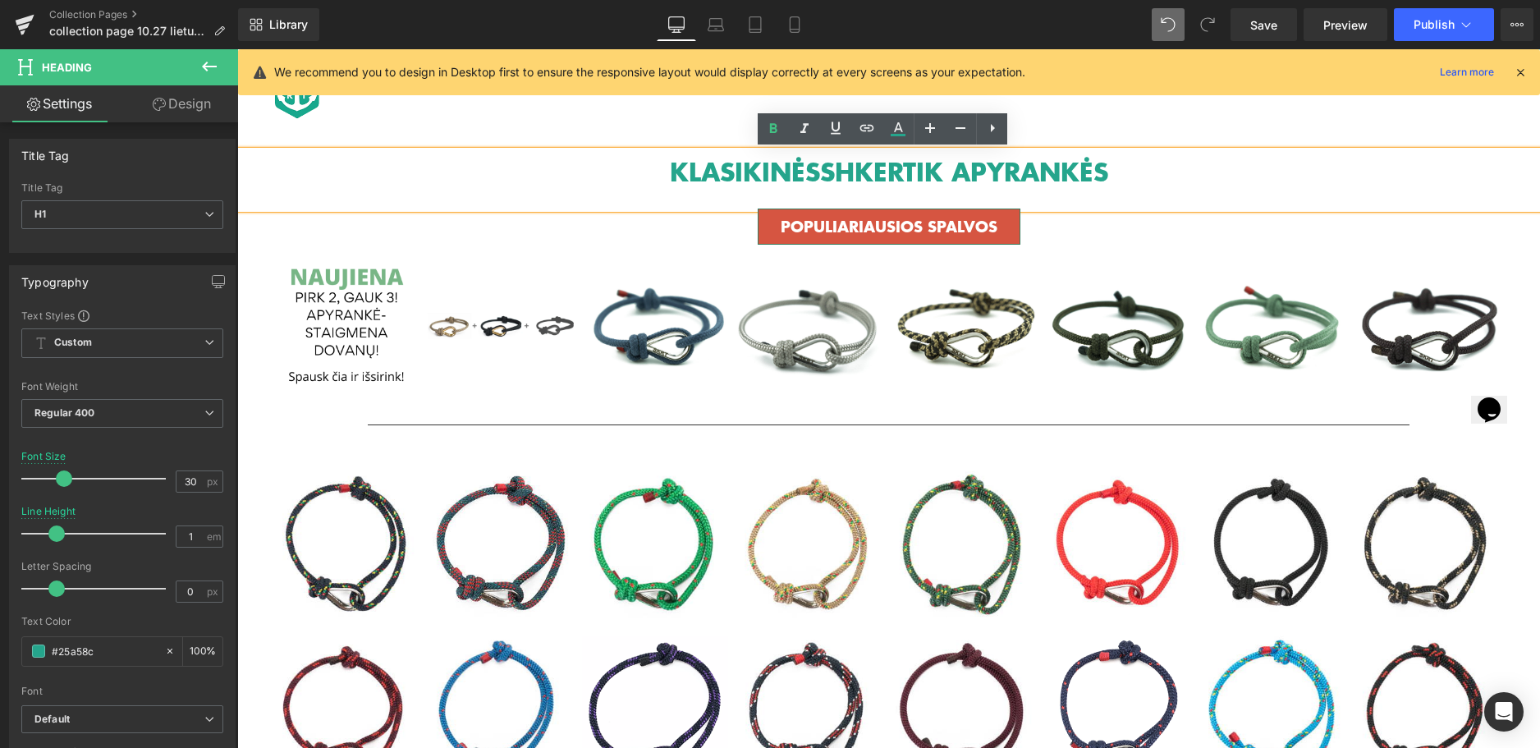
click at [707, 224] on div "POPULIARIAUSIOS SPALVOS" at bounding box center [889, 227] width 961 height 36
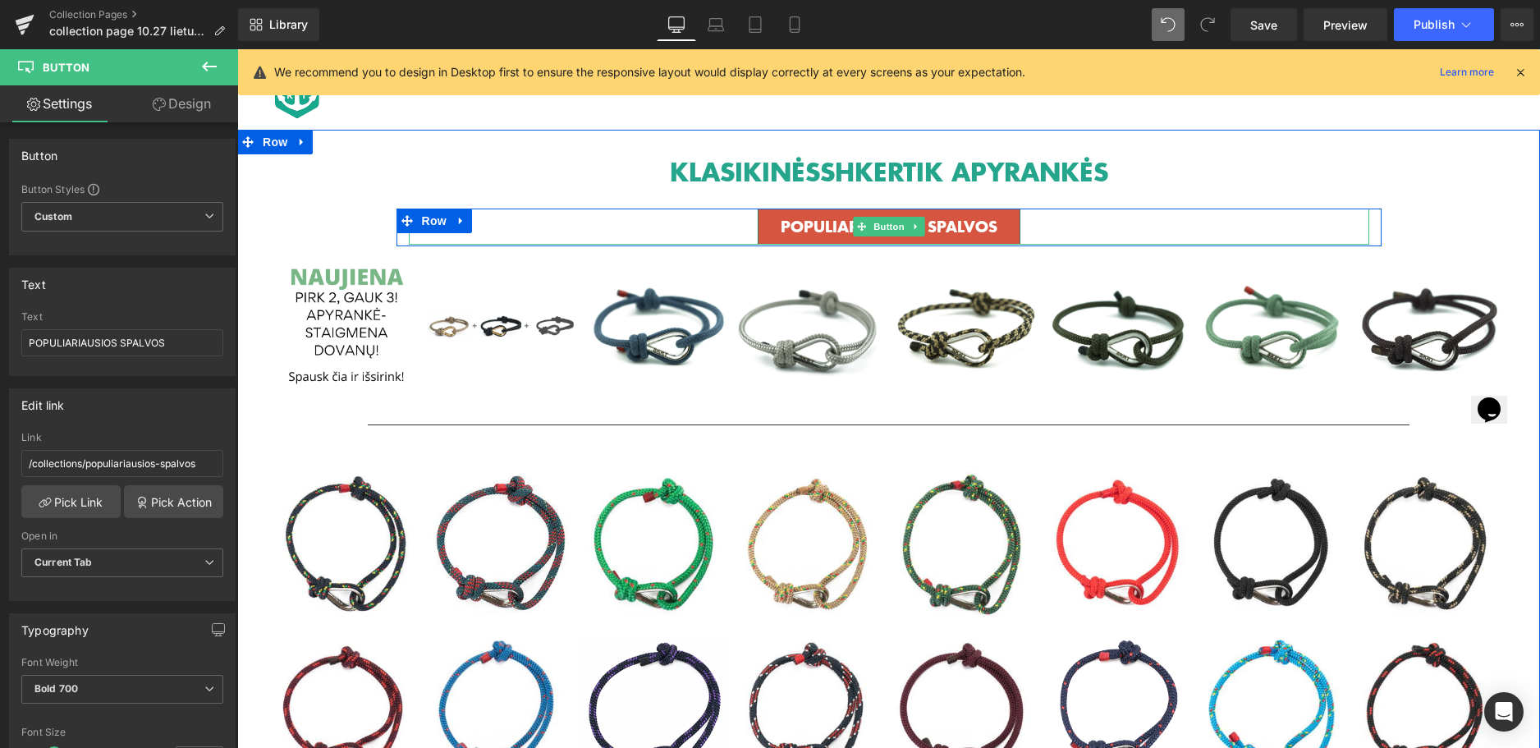
click at [1055, 214] on div "POPULIARIAUSIOS SPALVOS" at bounding box center [889, 227] width 961 height 36
click at [688, 223] on div "POPULIARIAUSIOS SPALVOS" at bounding box center [889, 227] width 961 height 36
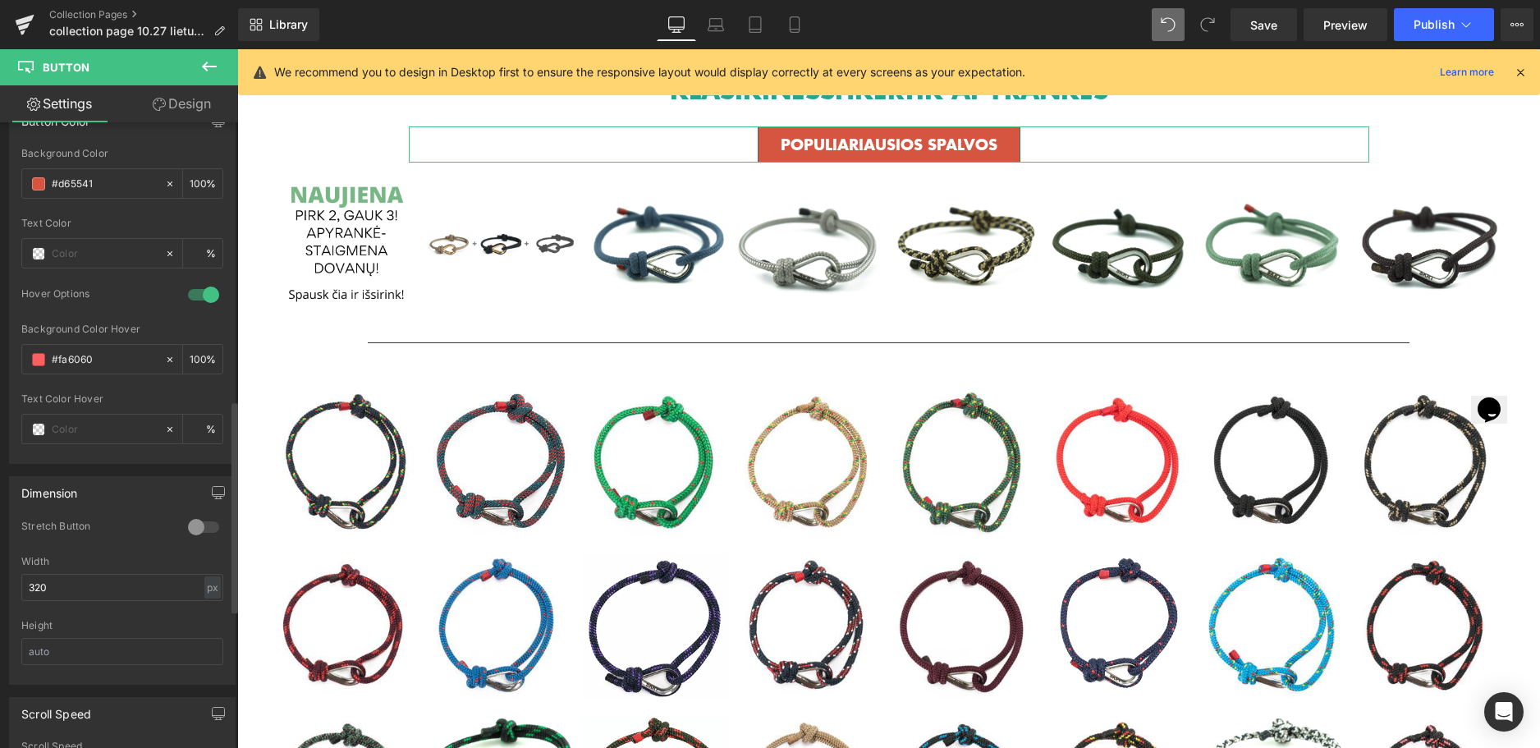
scroll to position [985, 0]
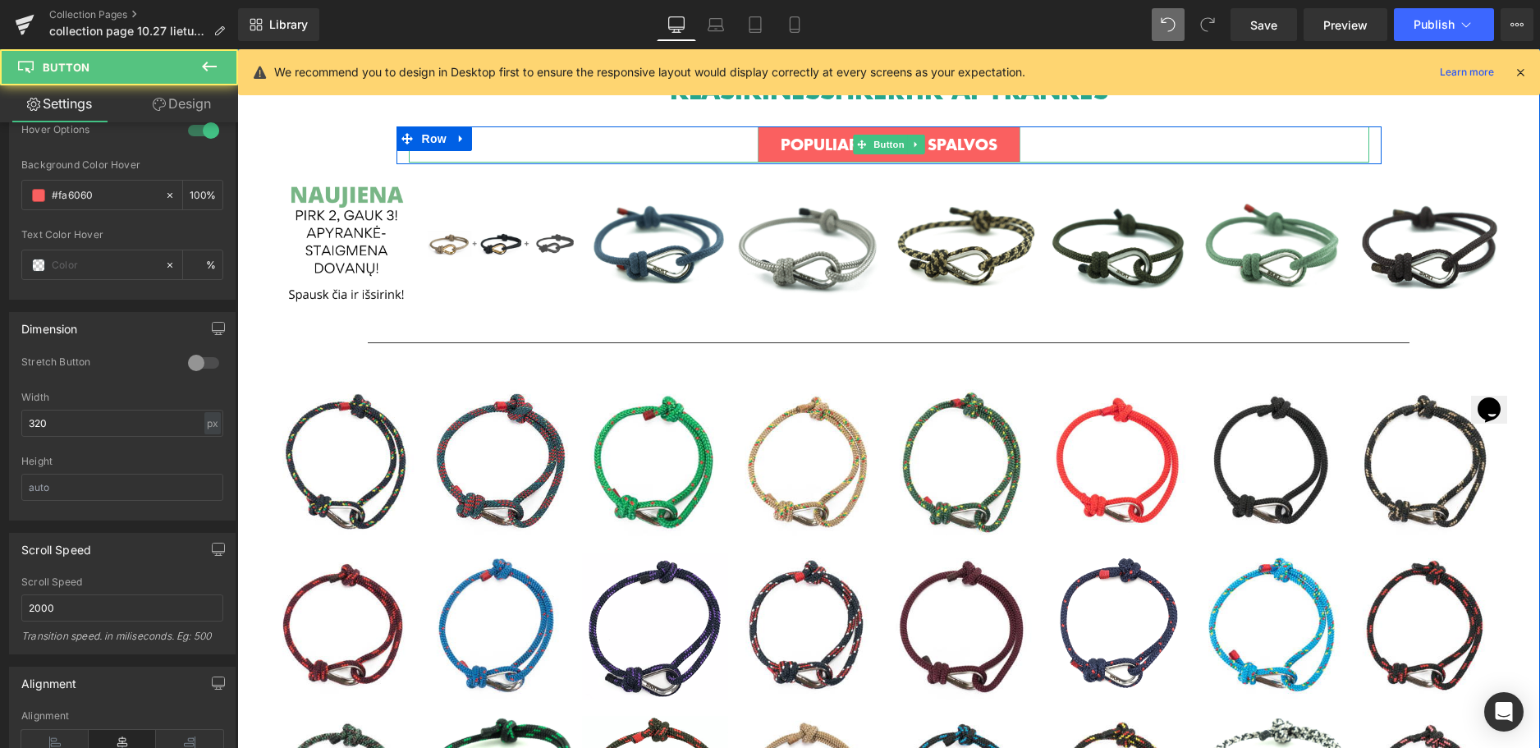
click at [1009, 145] on link "POPULIARIAUSIOS SPALVOS" at bounding box center [889, 144] width 263 height 36
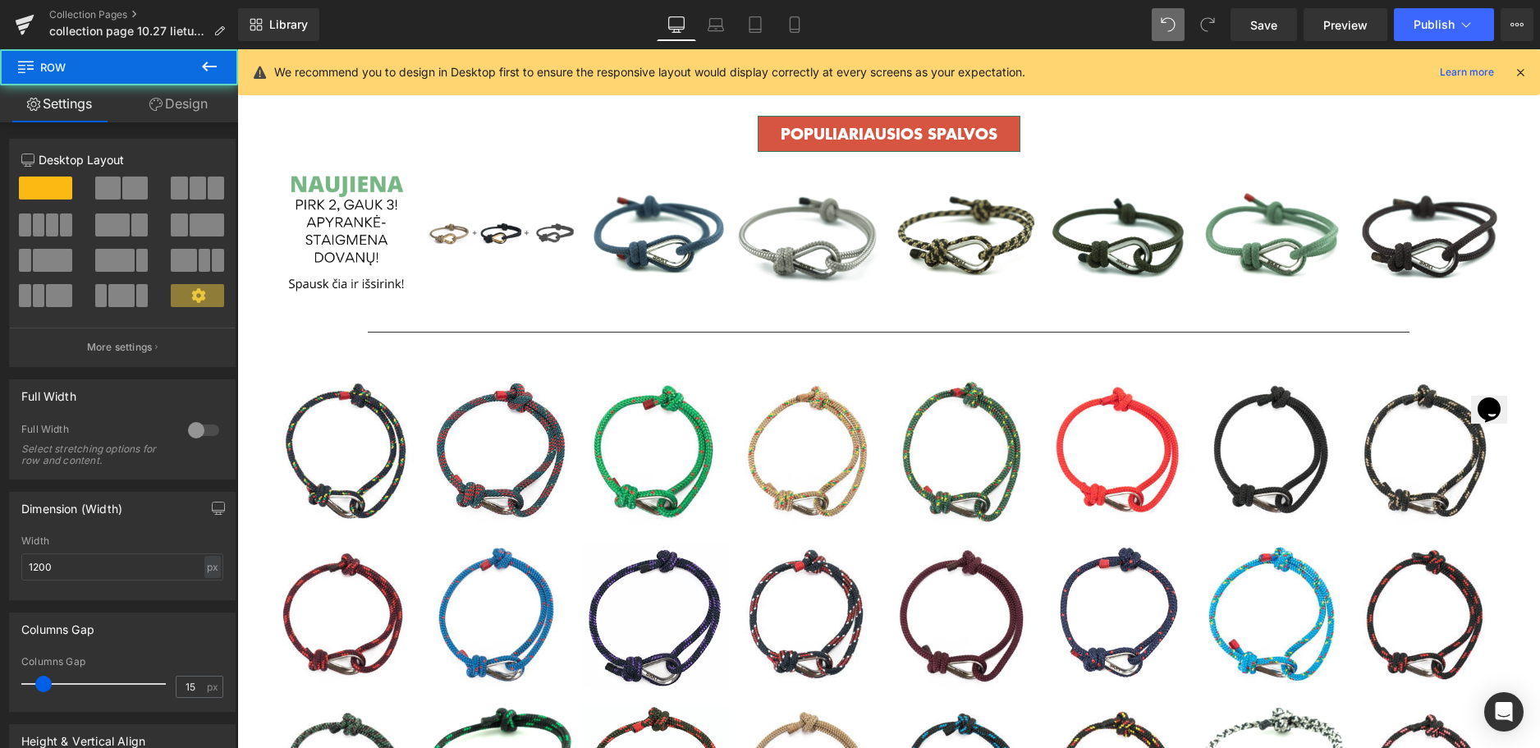
scroll to position [153, 0]
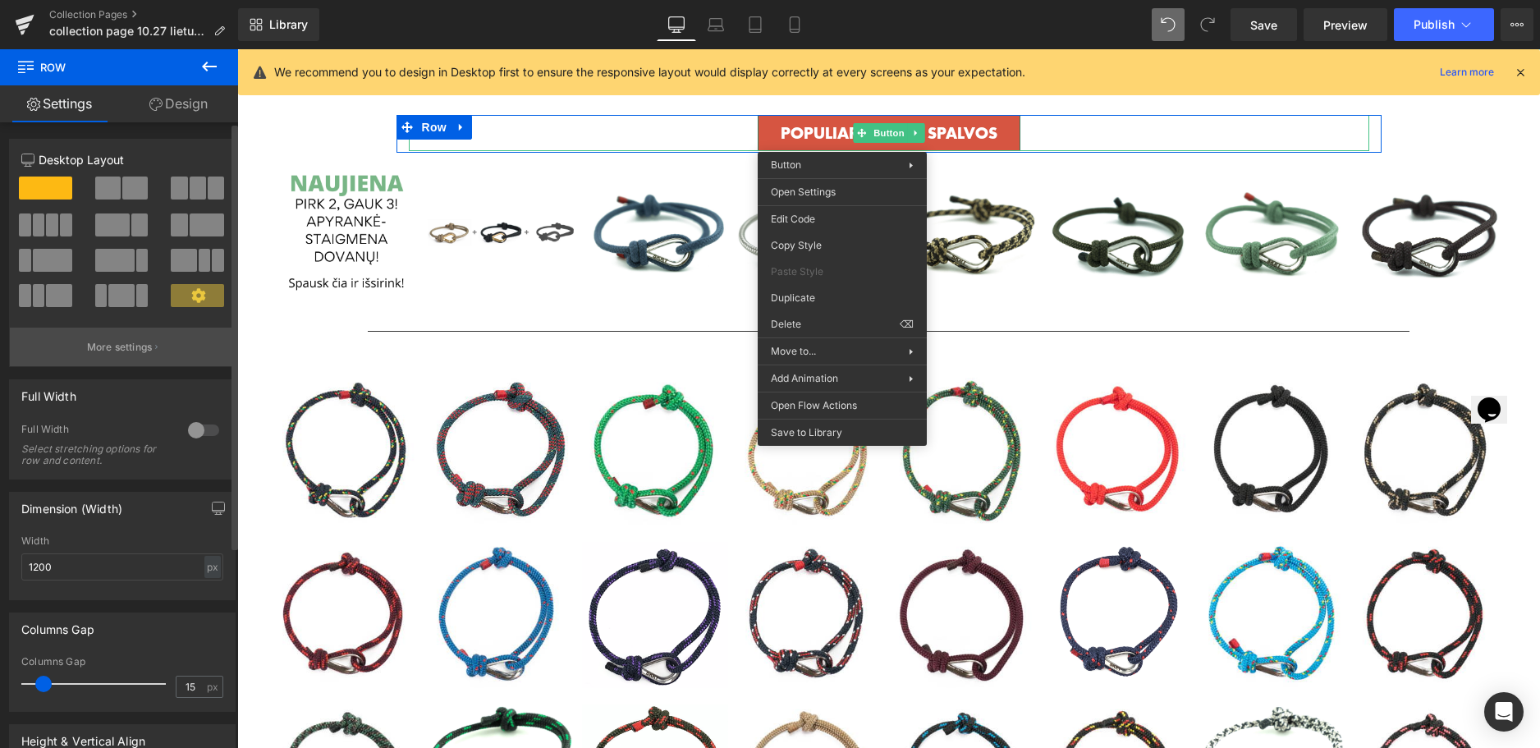
click at [151, 351] on button "More settings" at bounding box center [122, 347] width 225 height 39
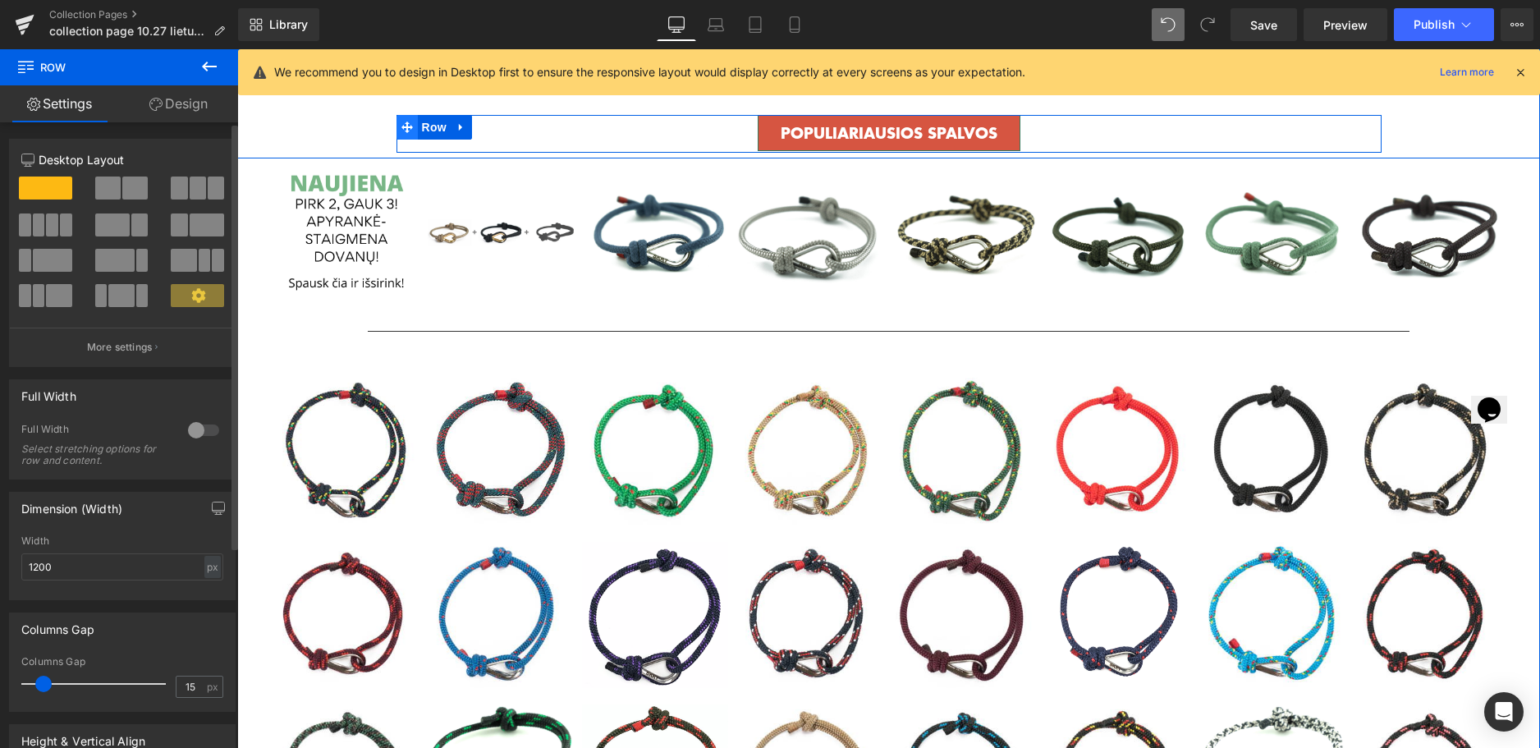
click at [401, 129] on icon at bounding box center [406, 127] width 11 height 12
click at [517, 113] on div "KLASIKINĖS SHKERTIK APYRANKĖS Heading" at bounding box center [888, 85] width 1303 height 57
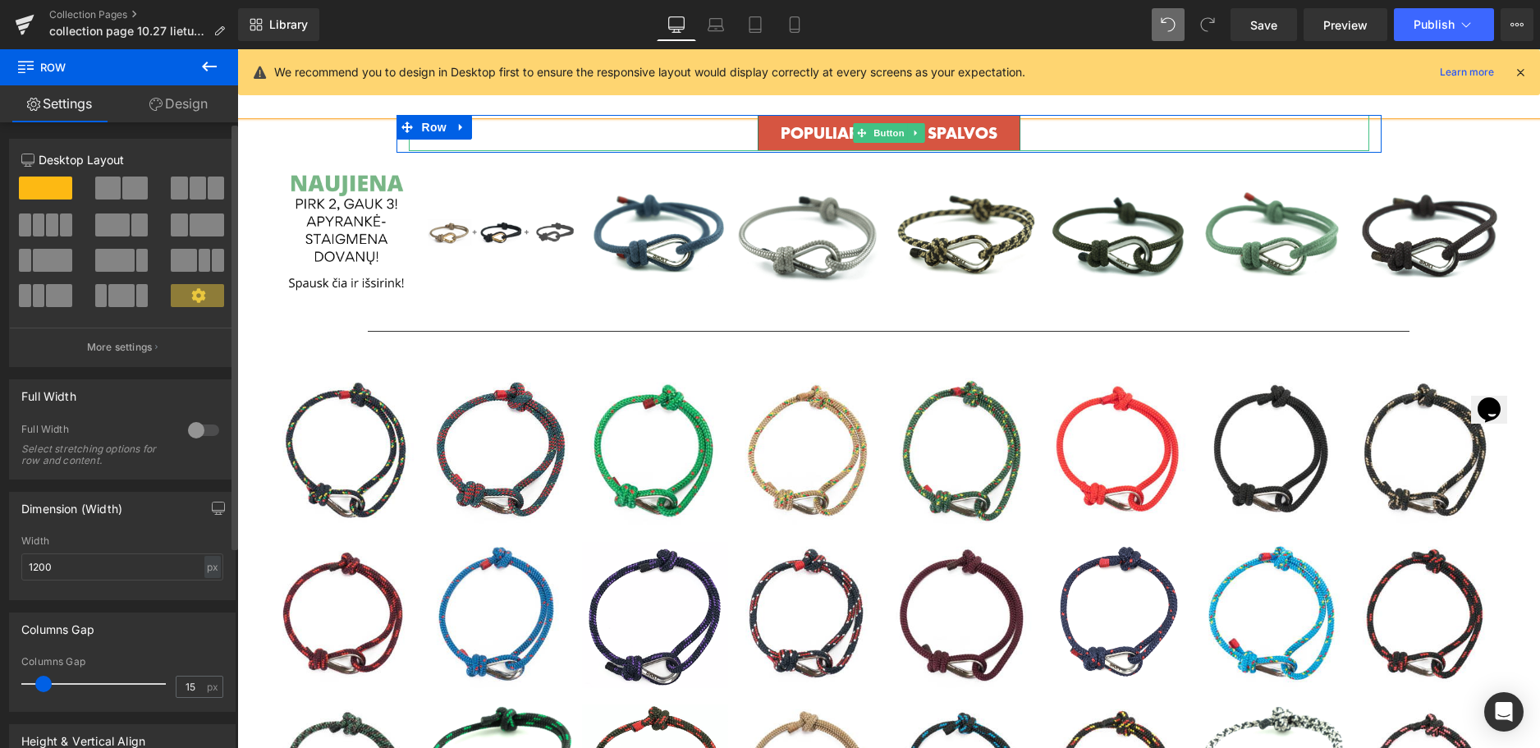
click at [528, 129] on div "POPULIARIAUSIOS SPALVOS" at bounding box center [889, 133] width 961 height 36
click at [874, 147] on div at bounding box center [889, 149] width 961 height 4
click at [892, 131] on span "Button" at bounding box center [889, 133] width 38 height 20
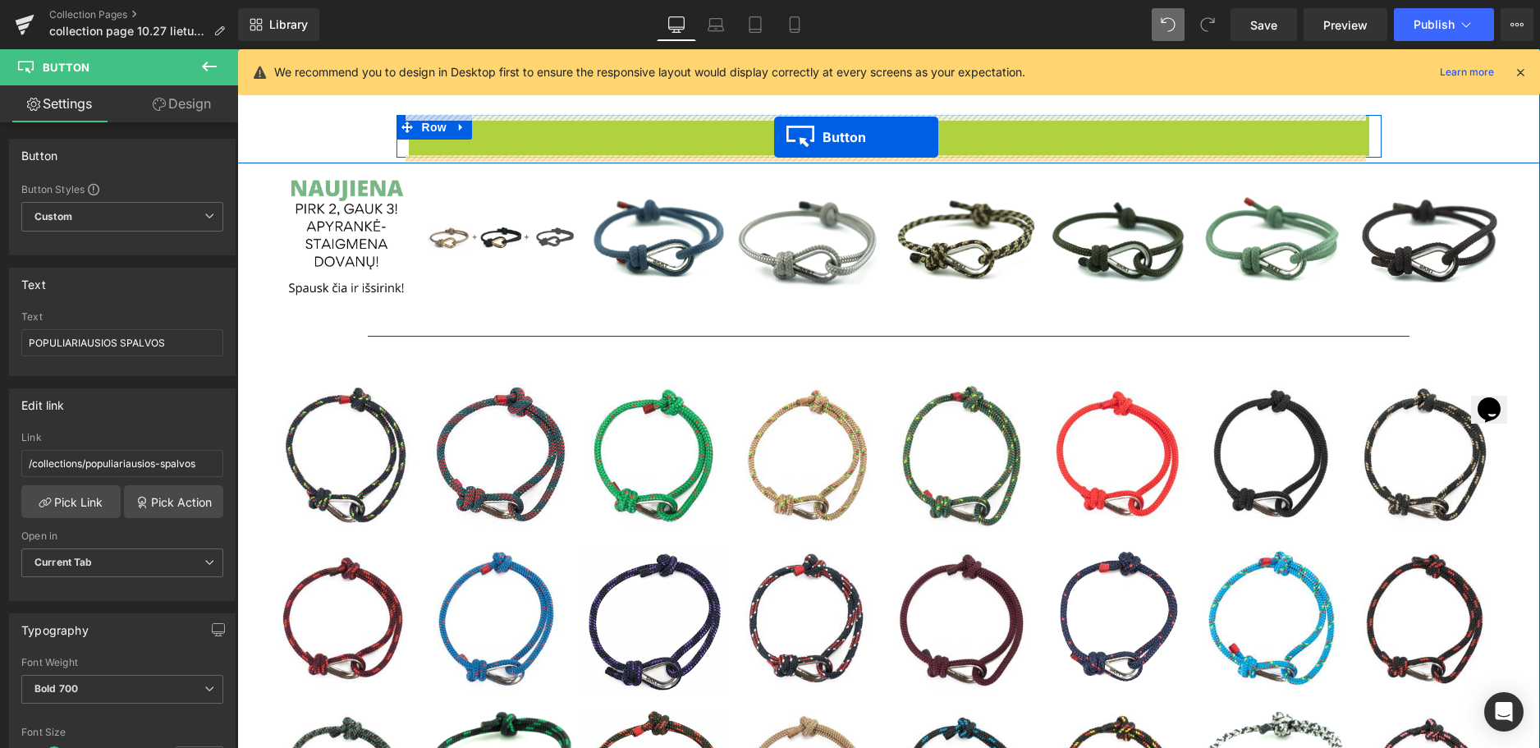
drag, startPoint x: 852, startPoint y: 134, endPoint x: 774, endPoint y: 137, distance: 78.1
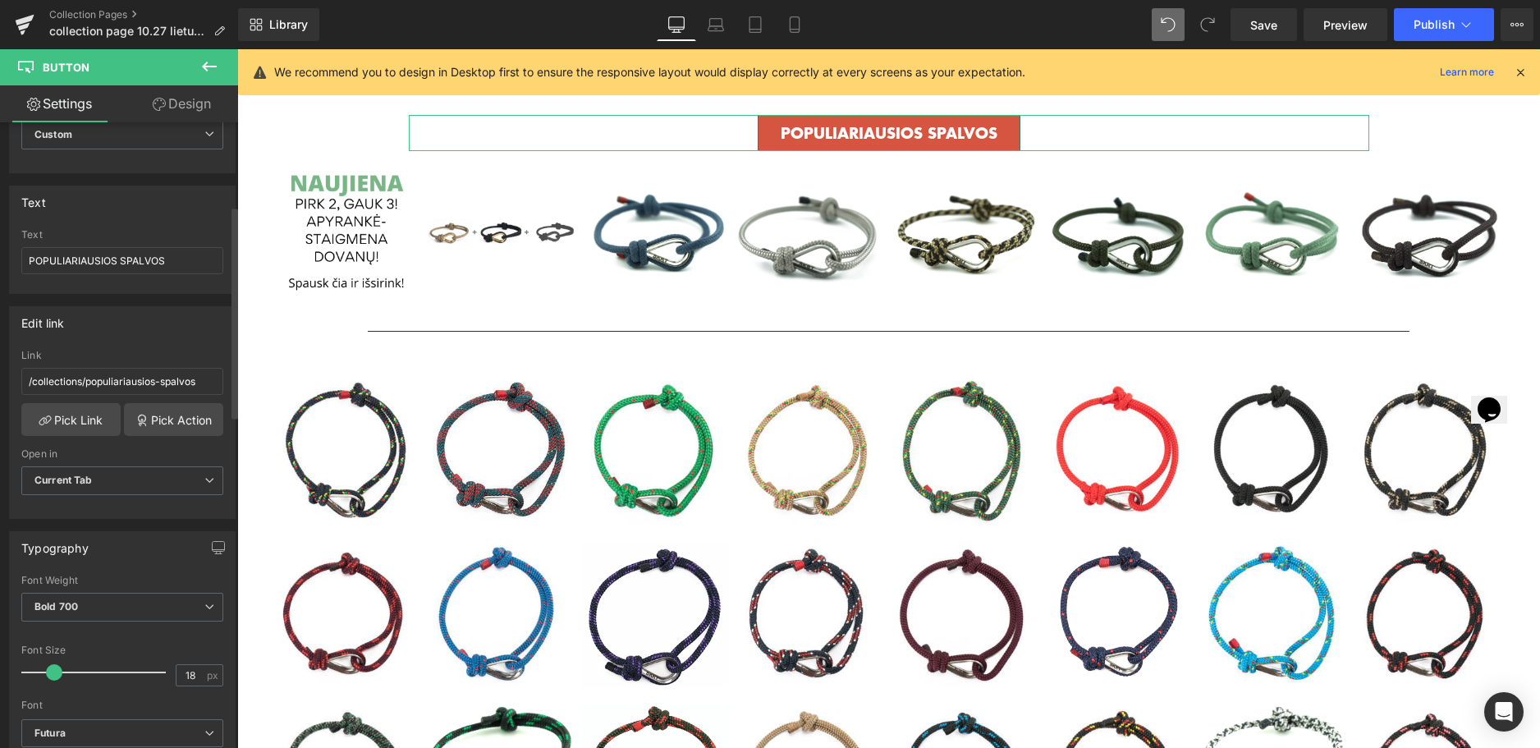
scroll to position [246, 0]
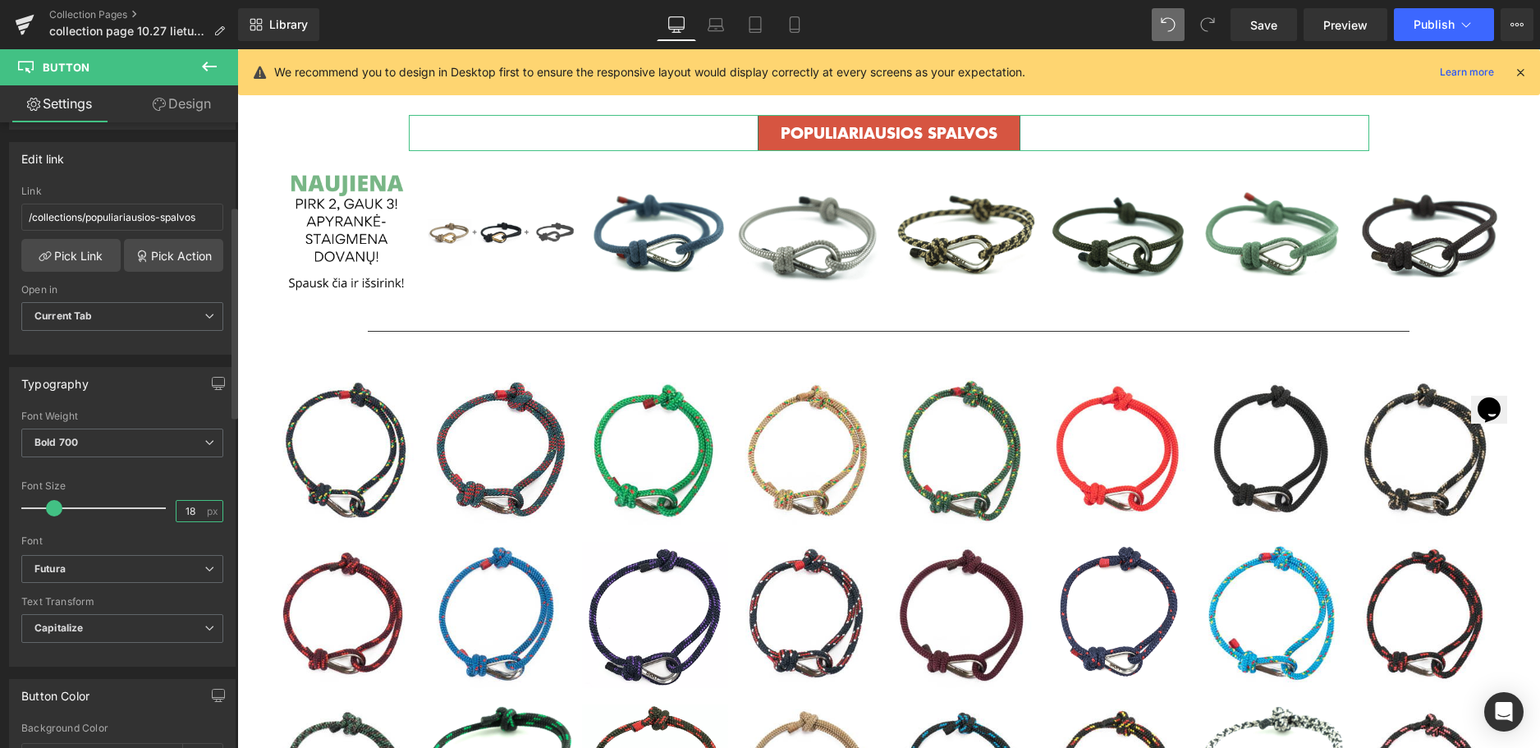
drag, startPoint x: 195, startPoint y: 507, endPoint x: 173, endPoint y: 507, distance: 21.4
click at [177, 507] on input "18" at bounding box center [191, 511] width 29 height 21
type input "20"
click at [177, 447] on span "Bold 700" at bounding box center [122, 443] width 202 height 29
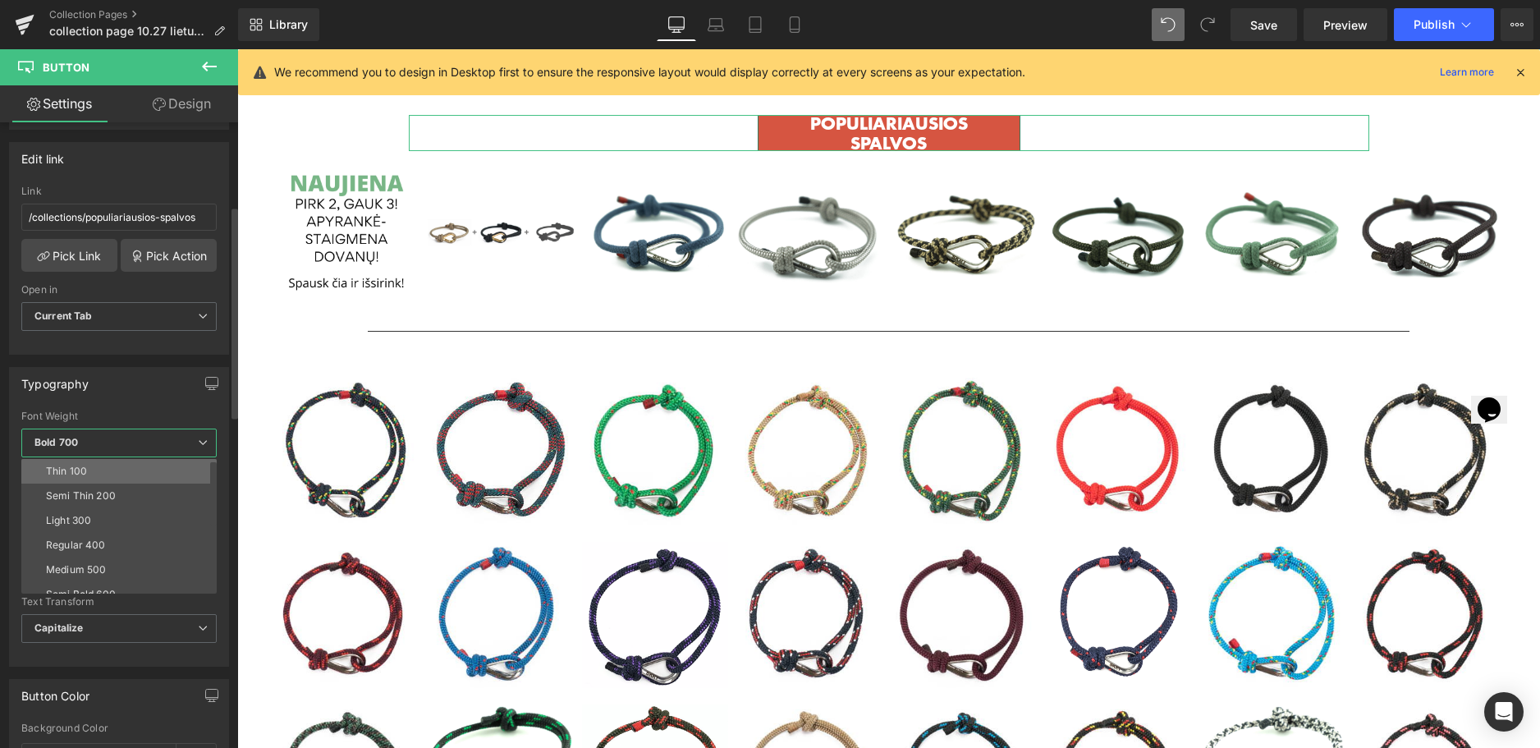
click at [139, 471] on li "Thin 100" at bounding box center [122, 471] width 203 height 25
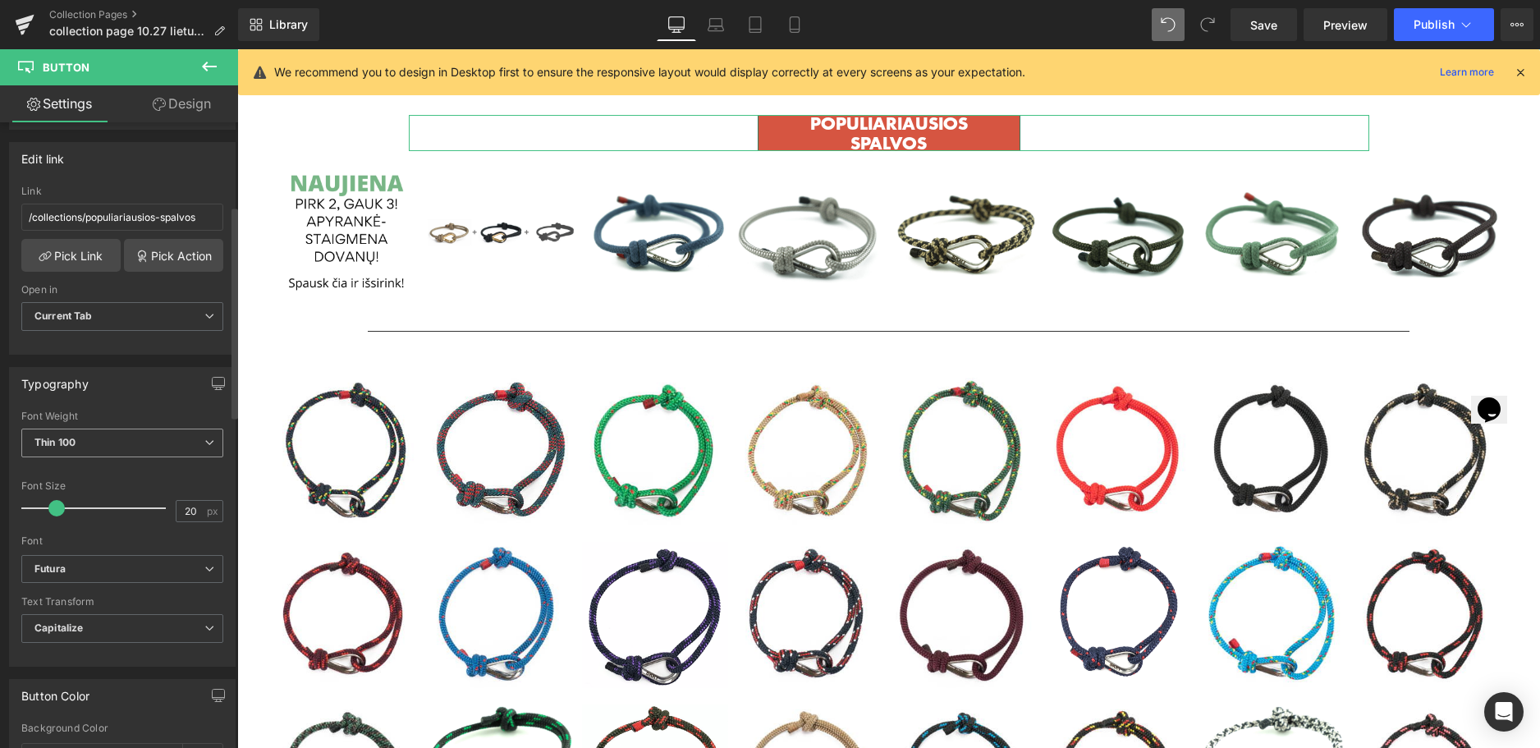
click at [181, 443] on span "Thin 100" at bounding box center [122, 443] width 202 height 29
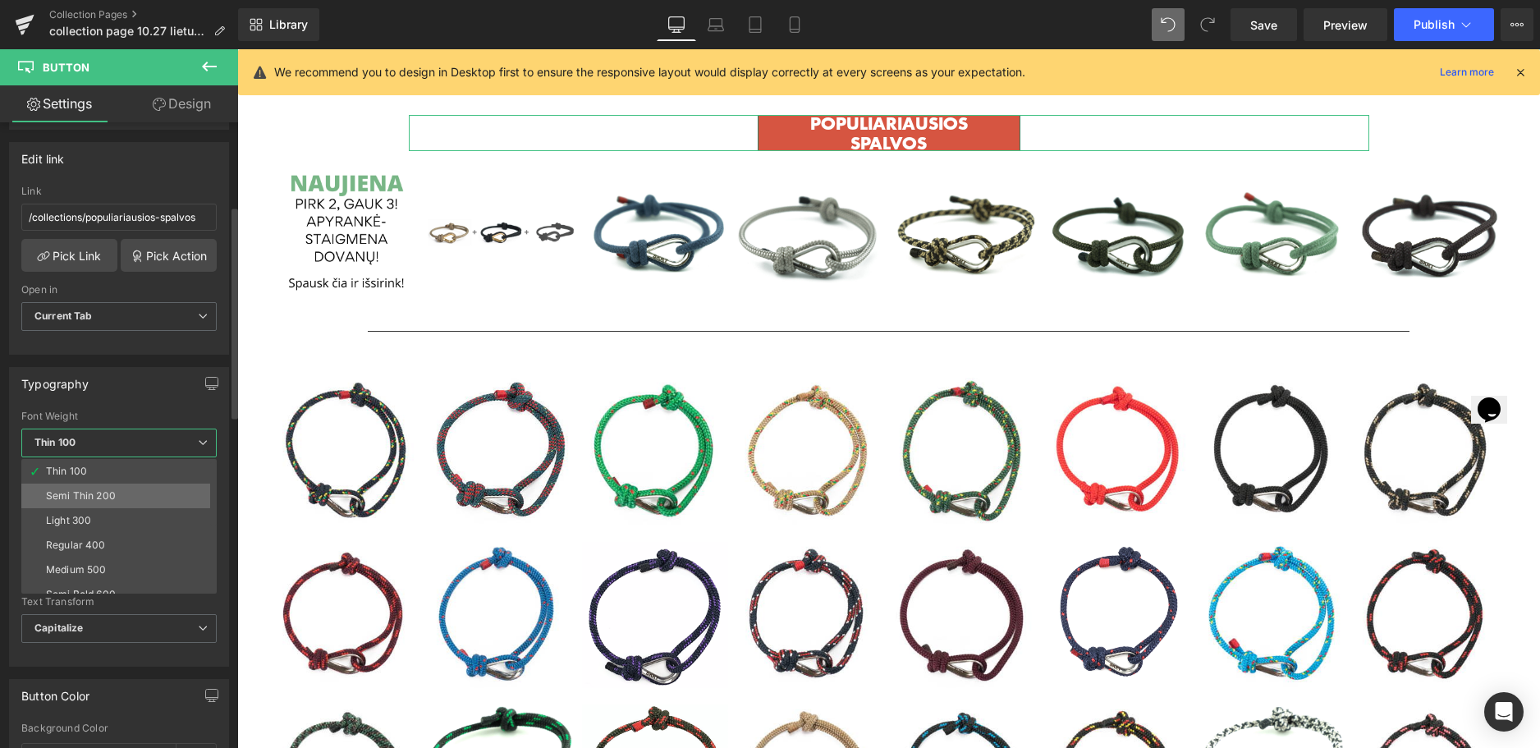
scroll to position [82, 0]
click at [122, 515] on li "Semi Bold 600" at bounding box center [122, 512] width 203 height 25
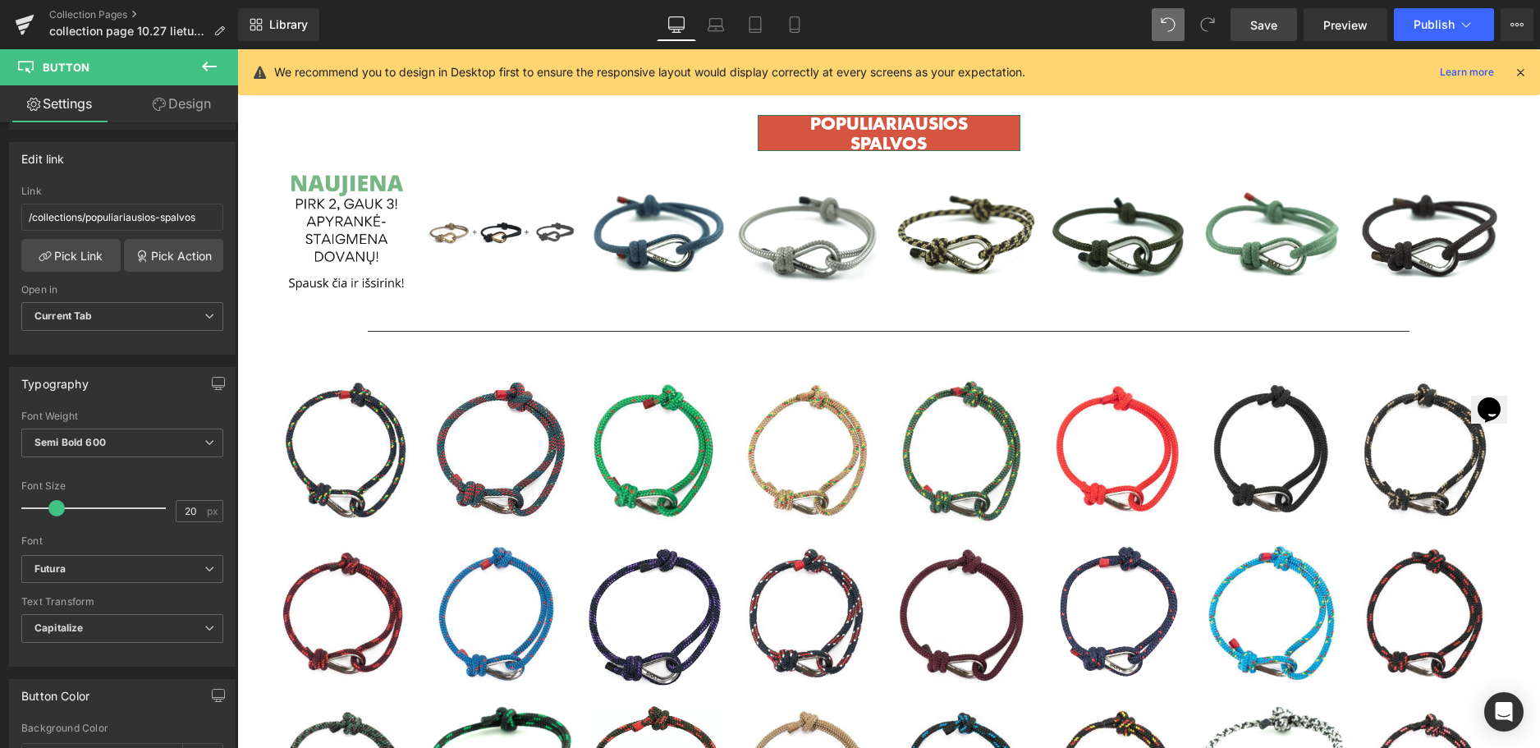
click at [1269, 24] on span "Save" at bounding box center [1263, 24] width 27 height 17
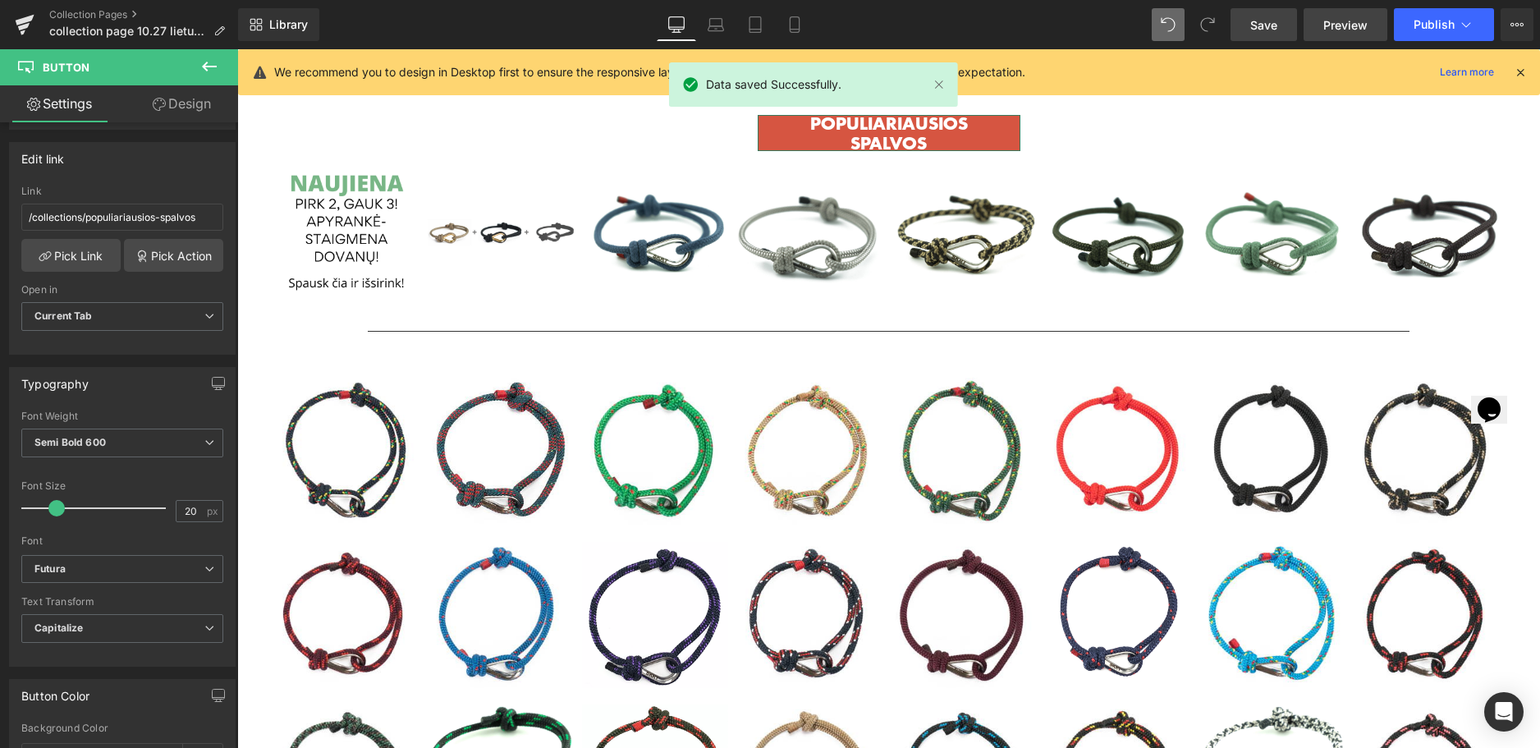
click at [1344, 25] on span "Preview" at bounding box center [1345, 24] width 44 height 17
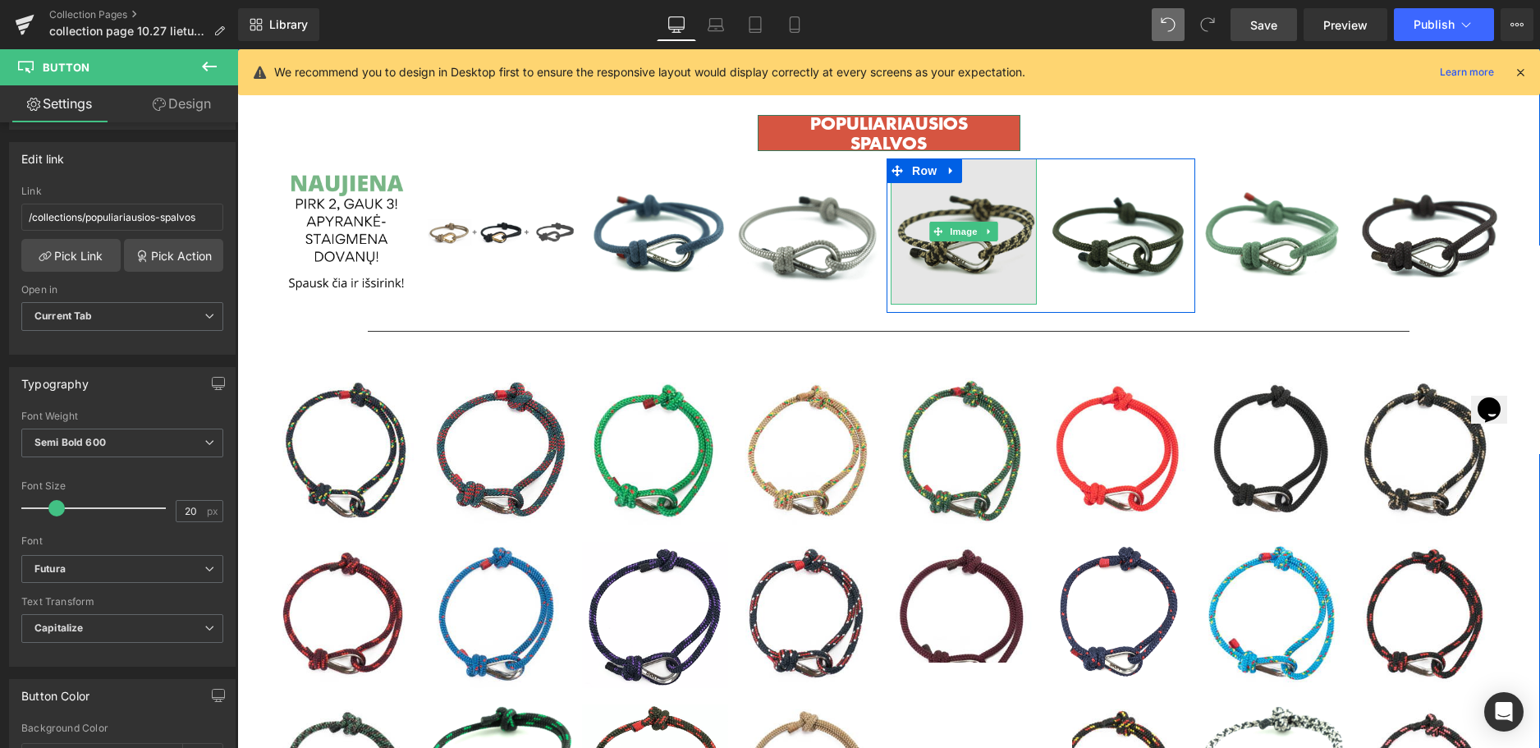
scroll to position [0, 0]
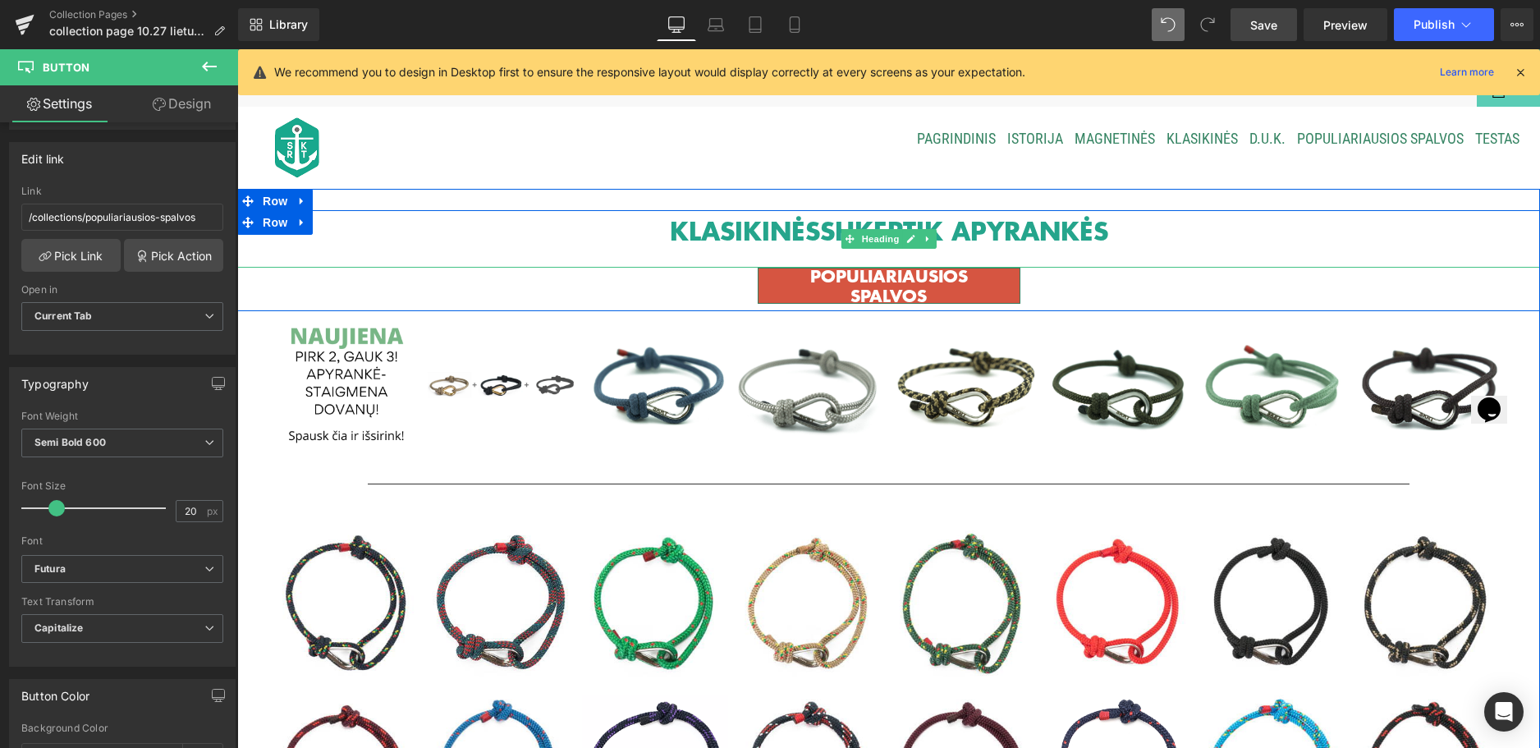
click at [777, 228] on b "KLASIKINĖS" at bounding box center [745, 231] width 150 height 36
click at [756, 232] on b "KLASIKINĖS" at bounding box center [745, 231] width 150 height 36
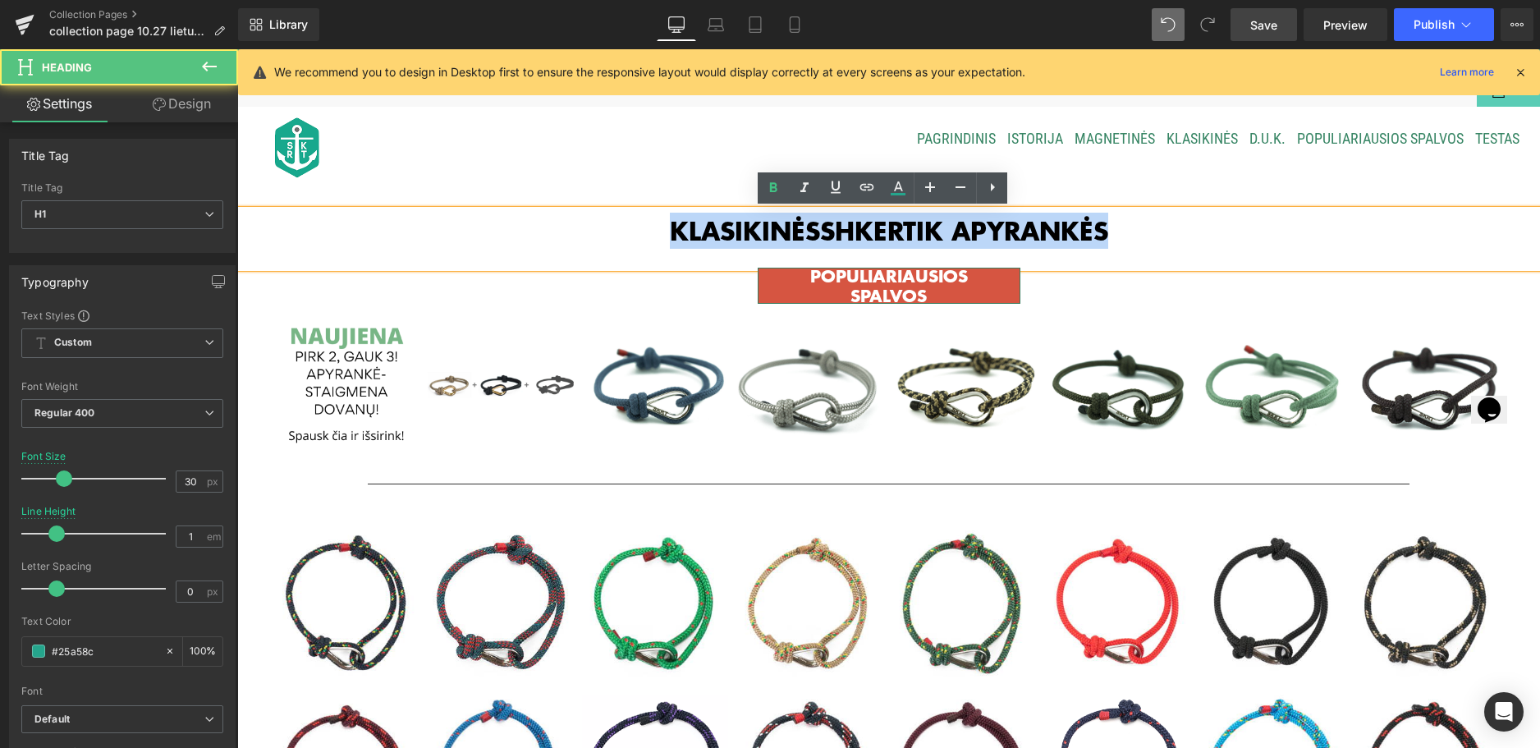
drag, startPoint x: 658, startPoint y: 231, endPoint x: 1153, endPoint y: 227, distance: 494.2
click at [1153, 227] on h1 "KLASIKINĖS SHKERTIK APYRANKĖS" at bounding box center [888, 242] width 1303 height 49
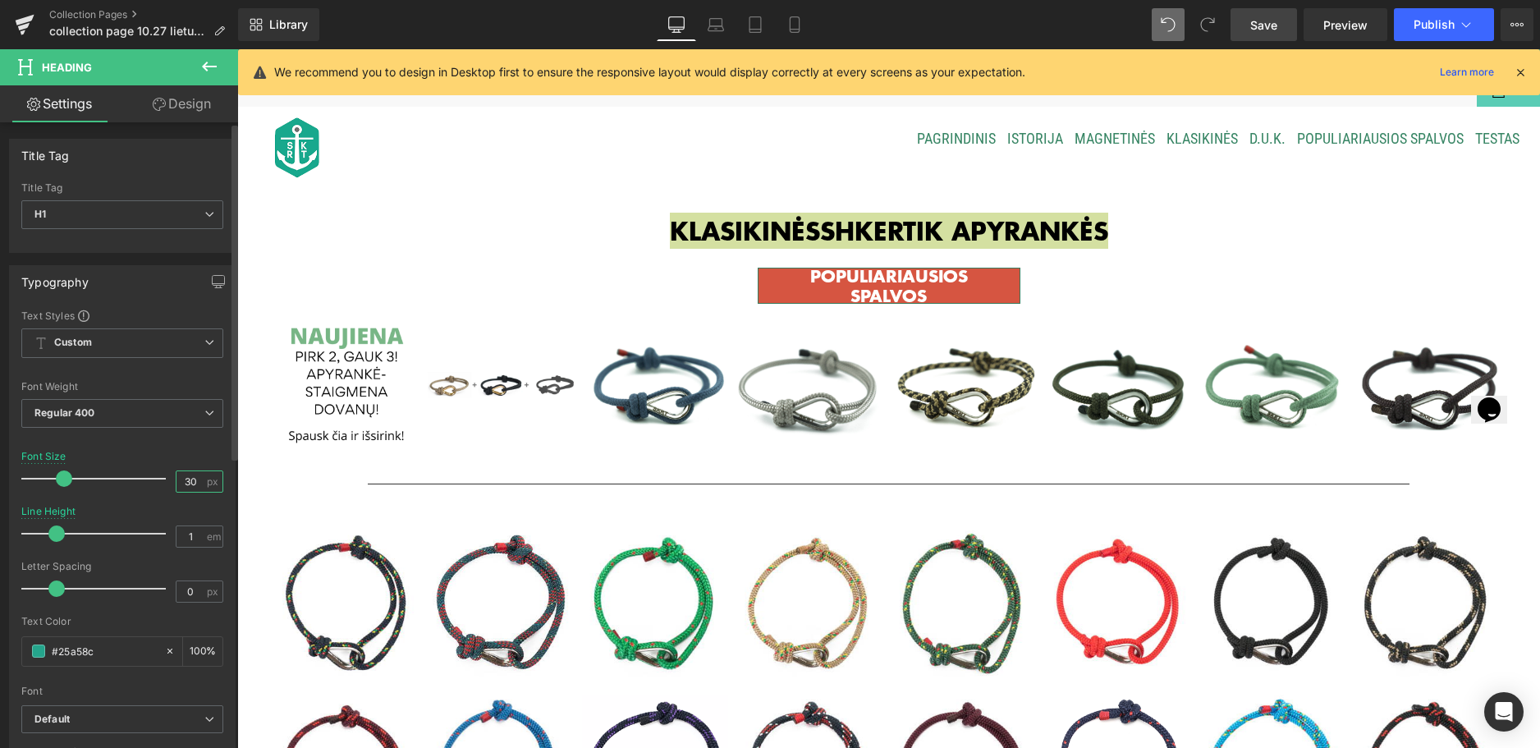
drag, startPoint x: 188, startPoint y: 484, endPoint x: 163, endPoint y: 484, distance: 25.5
click at [163, 484] on div "Font Size 30 px" at bounding box center [122, 478] width 202 height 55
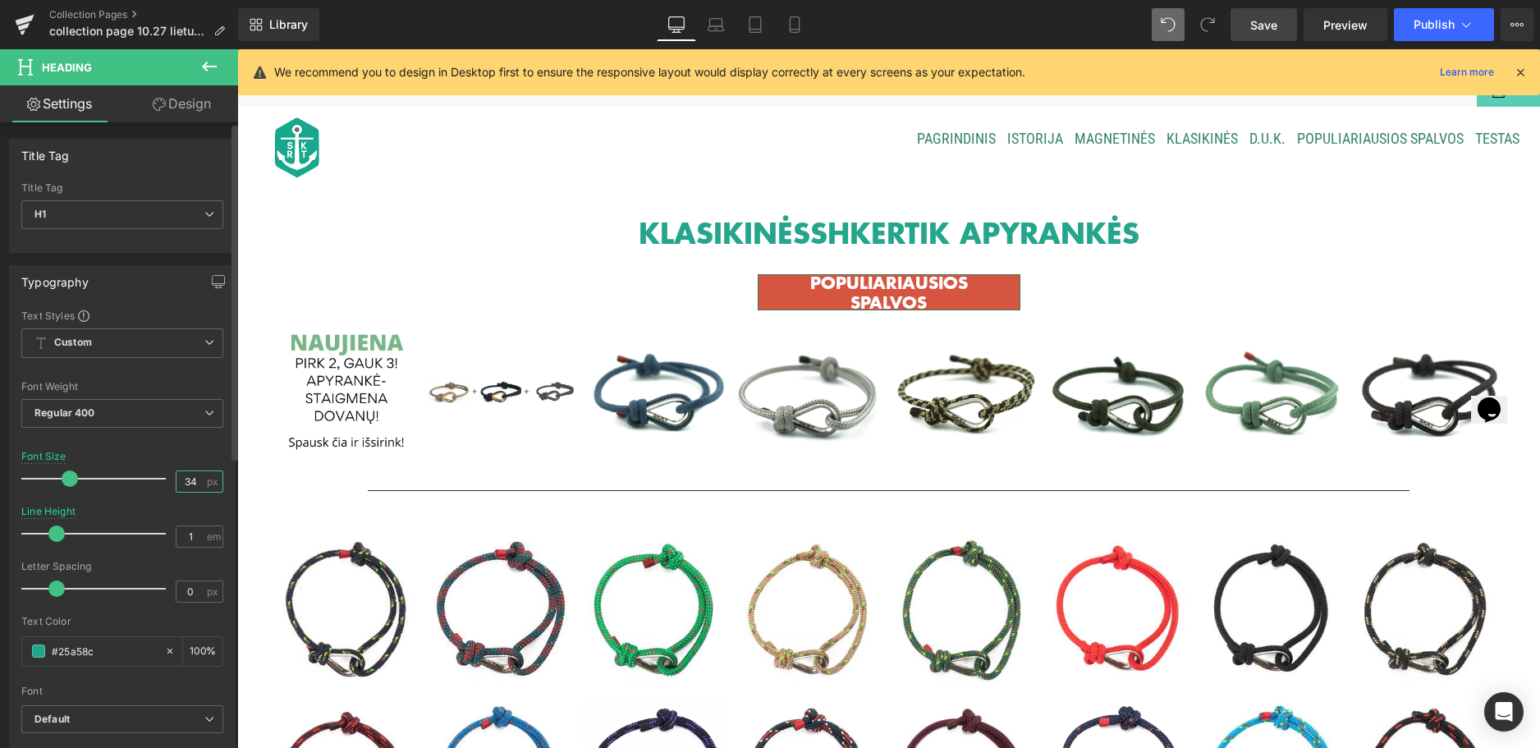
type input "34"
click at [83, 528] on div at bounding box center [98, 533] width 136 height 33
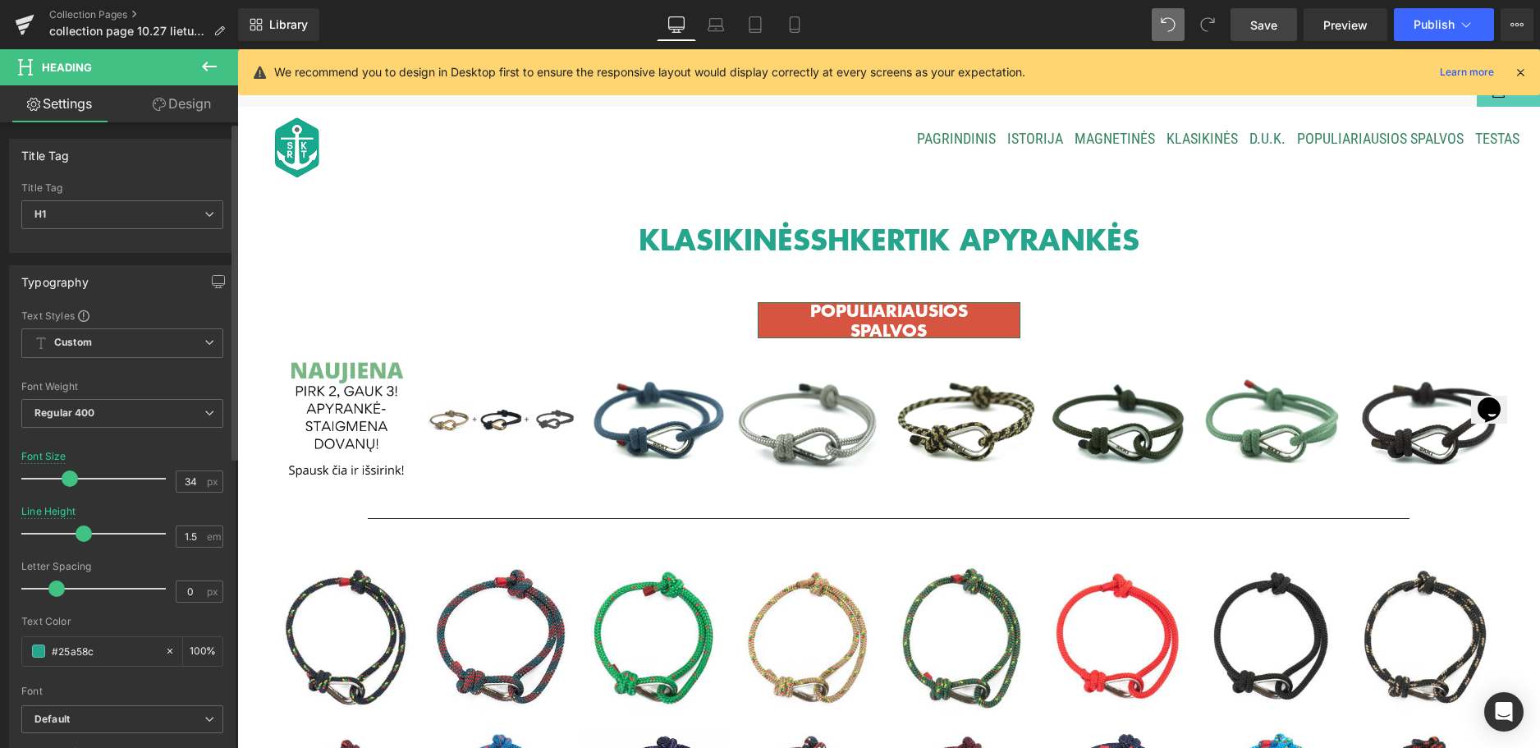
click at [79, 528] on span at bounding box center [84, 533] width 16 height 16
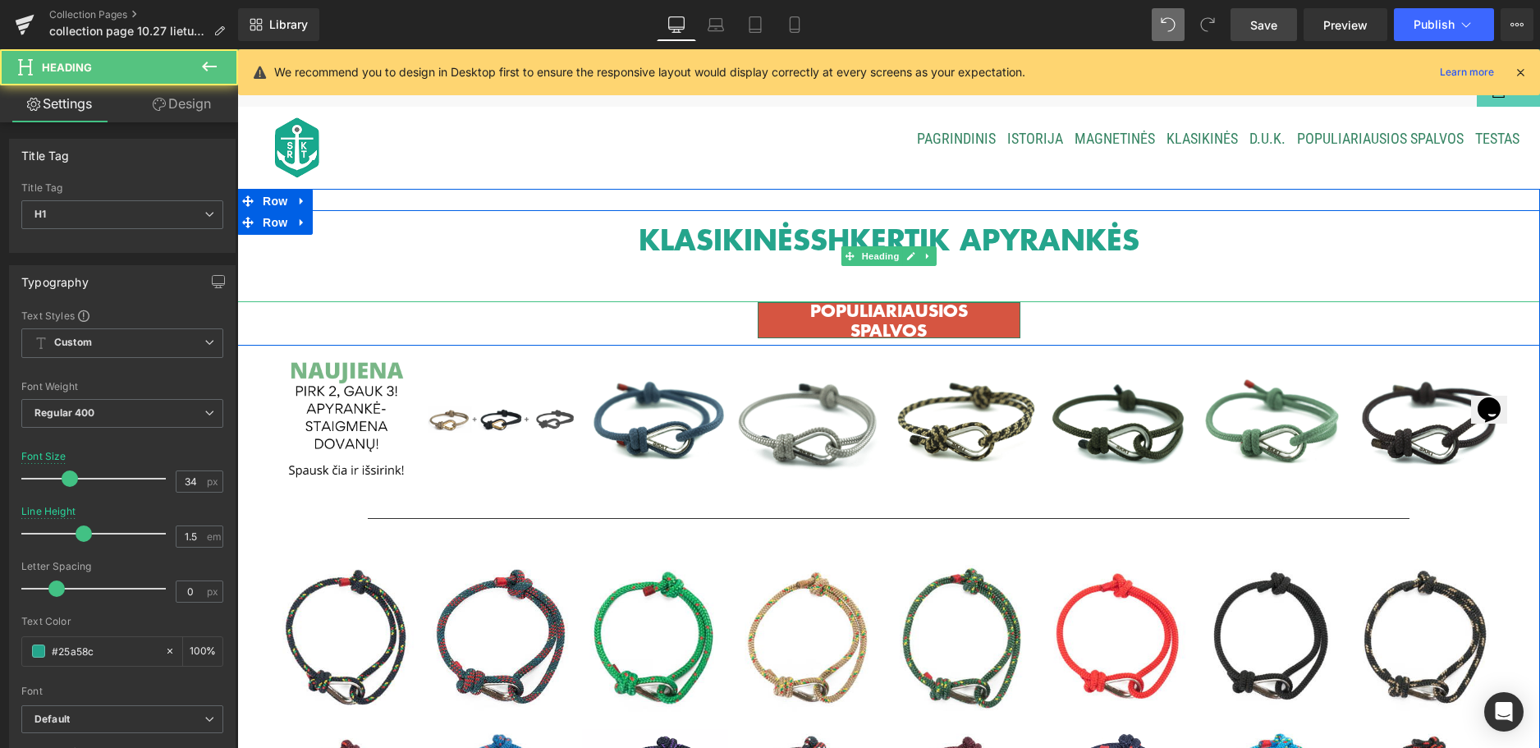
click at [864, 268] on h1 "KLASIKINĖS SHKERTIK APYRANKĖS" at bounding box center [888, 260] width 1303 height 84
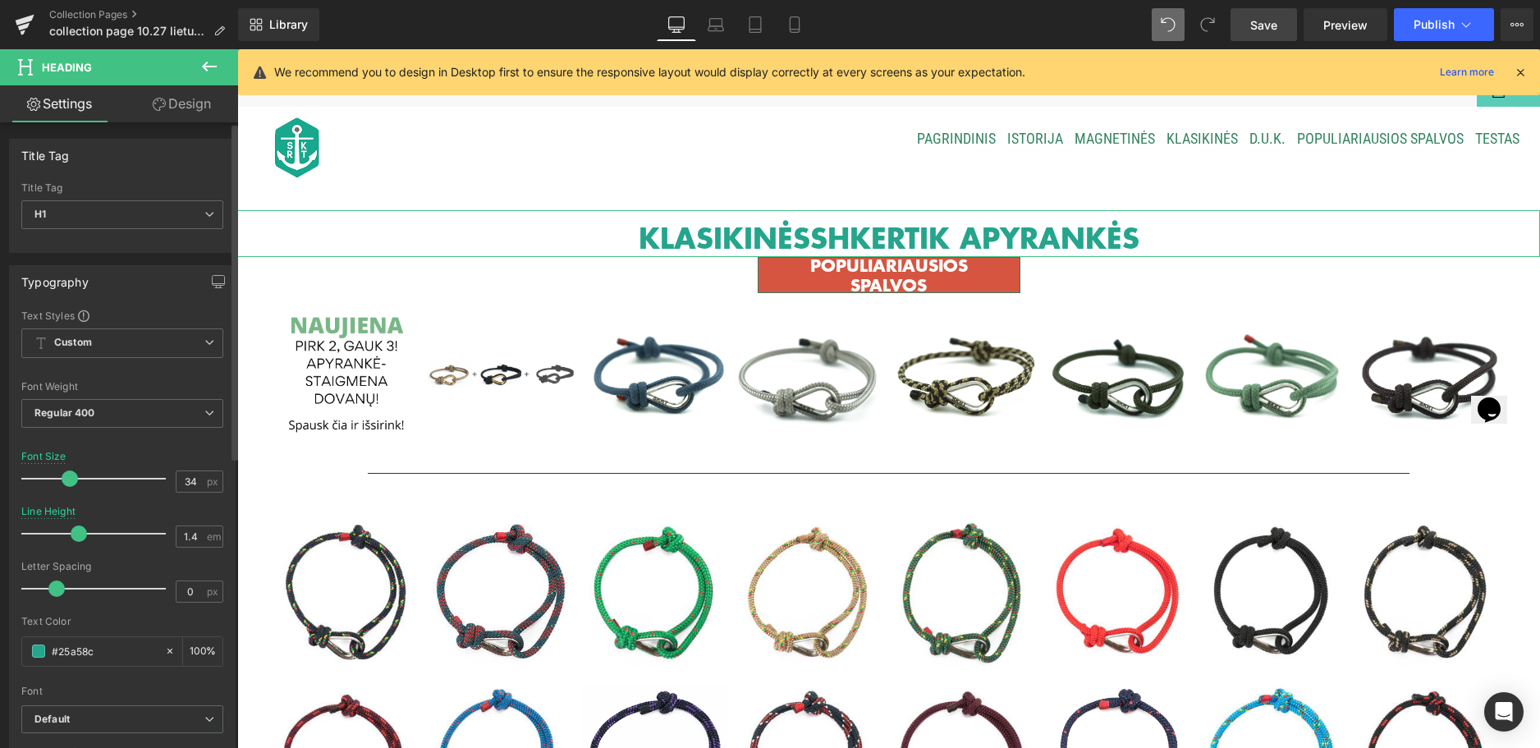
type input "1.5"
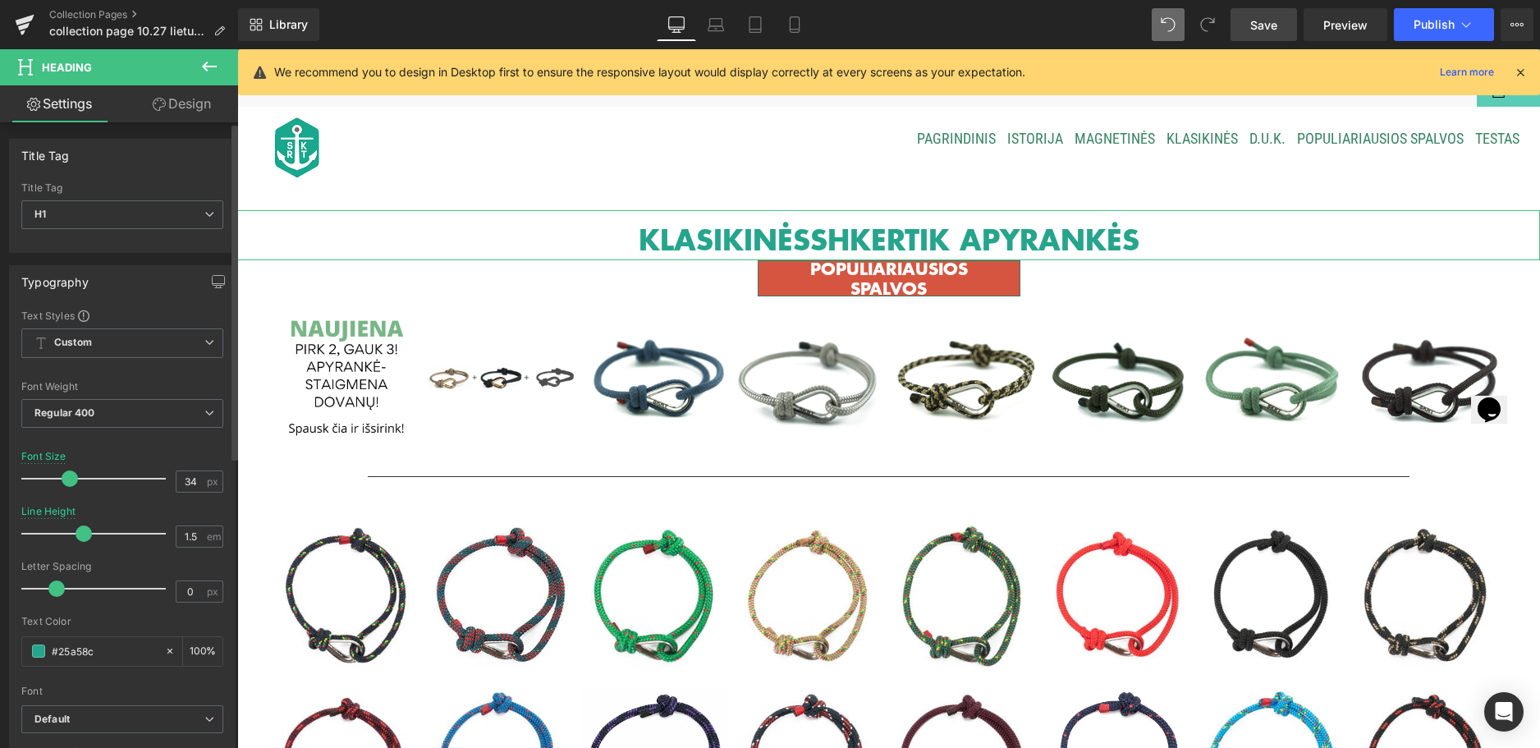
click at [77, 531] on span at bounding box center [84, 533] width 16 height 16
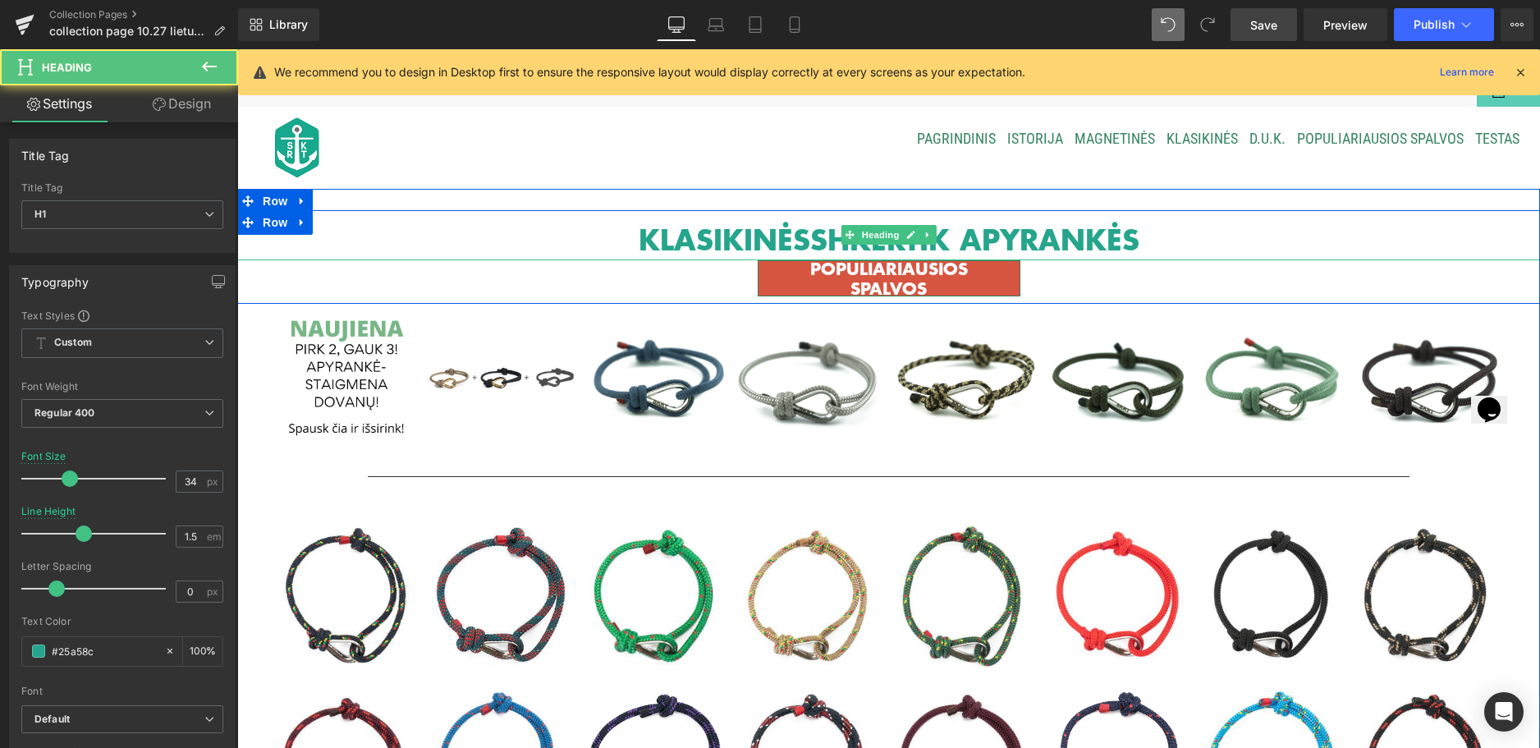
click at [1144, 240] on h1 "KLASIKINĖS SHKERTIK APYRANKĖS" at bounding box center [888, 239] width 1303 height 42
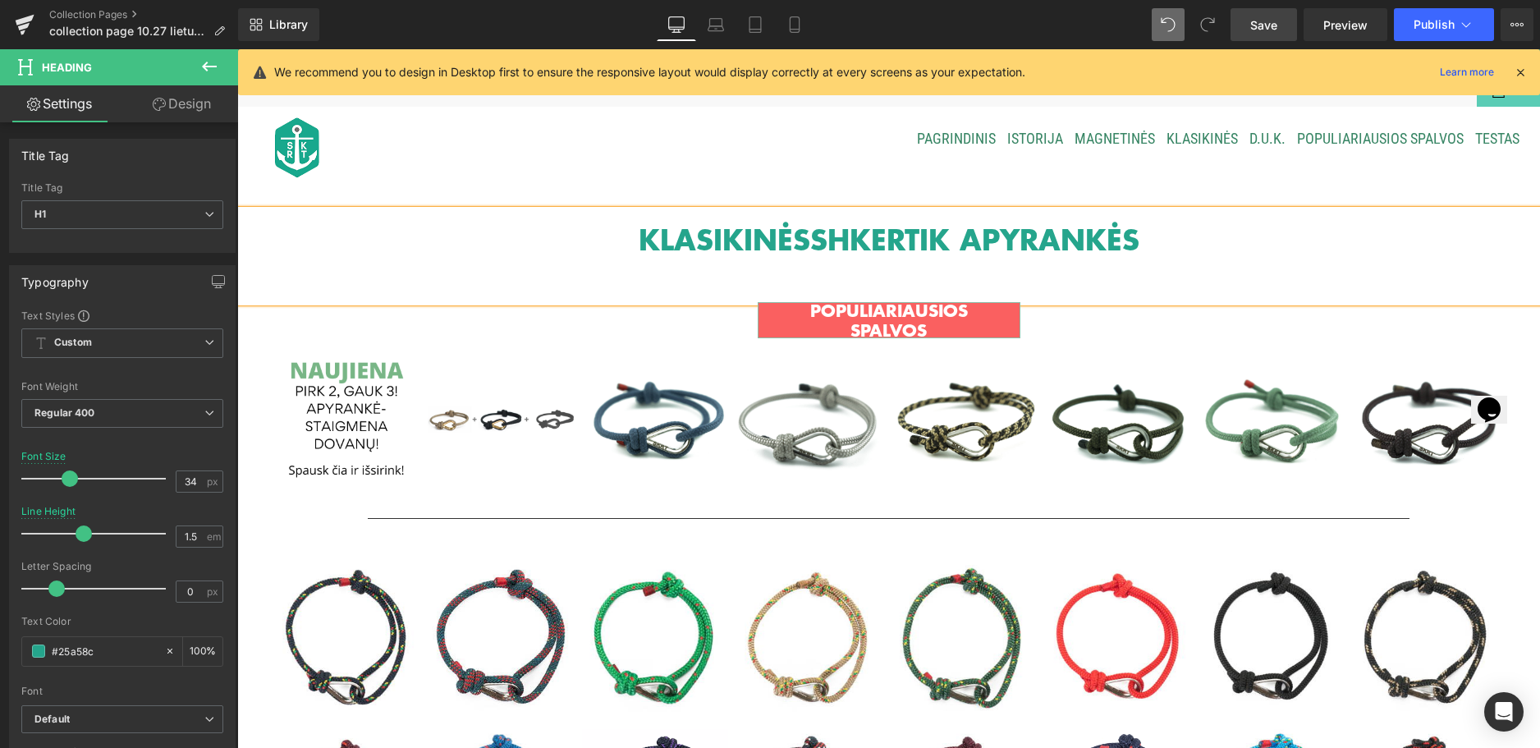
click at [695, 323] on div "POPULIARIAUSIOS SPALVOS" at bounding box center [889, 320] width 961 height 36
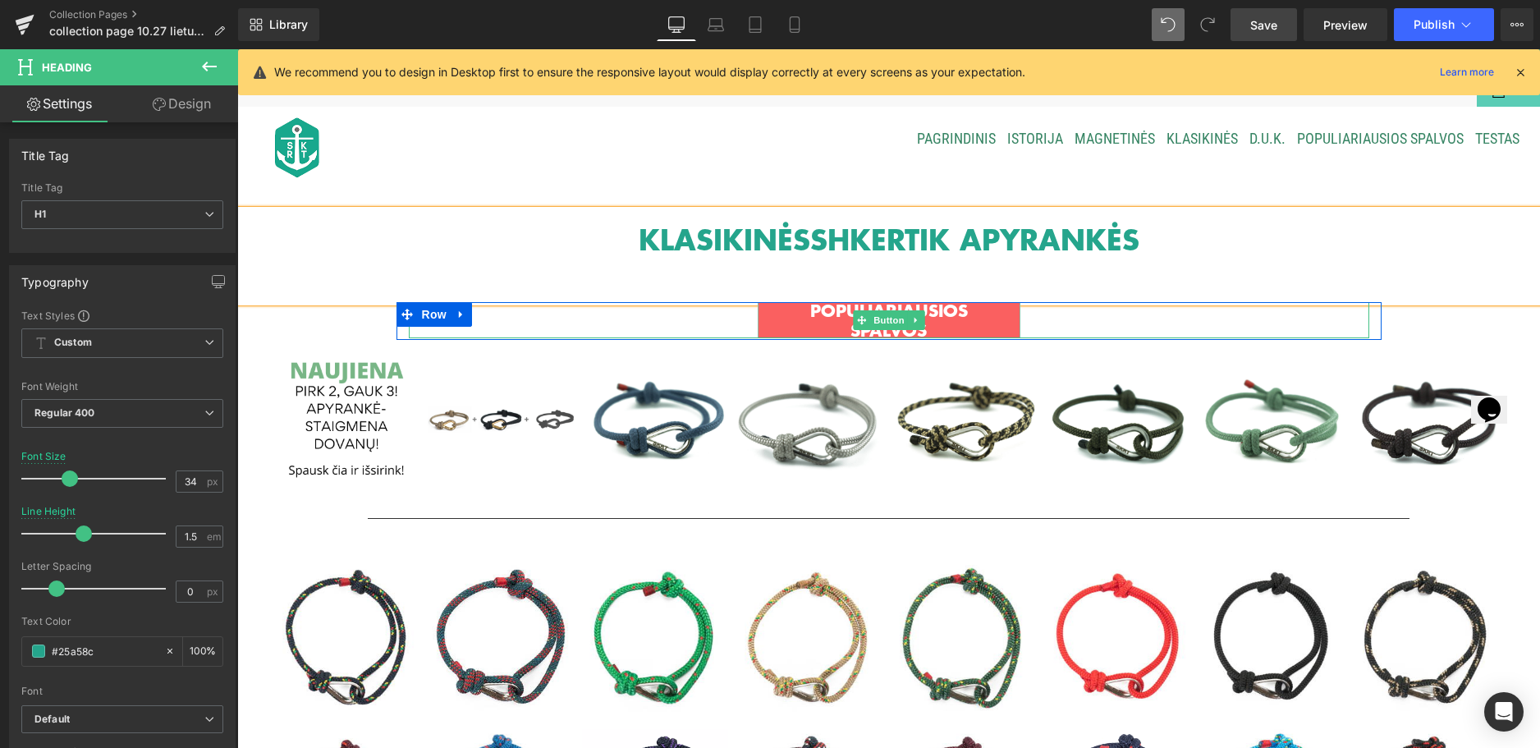
click at [767, 319] on link "POPULIARIAUSIOS SPALVOS" at bounding box center [889, 320] width 263 height 36
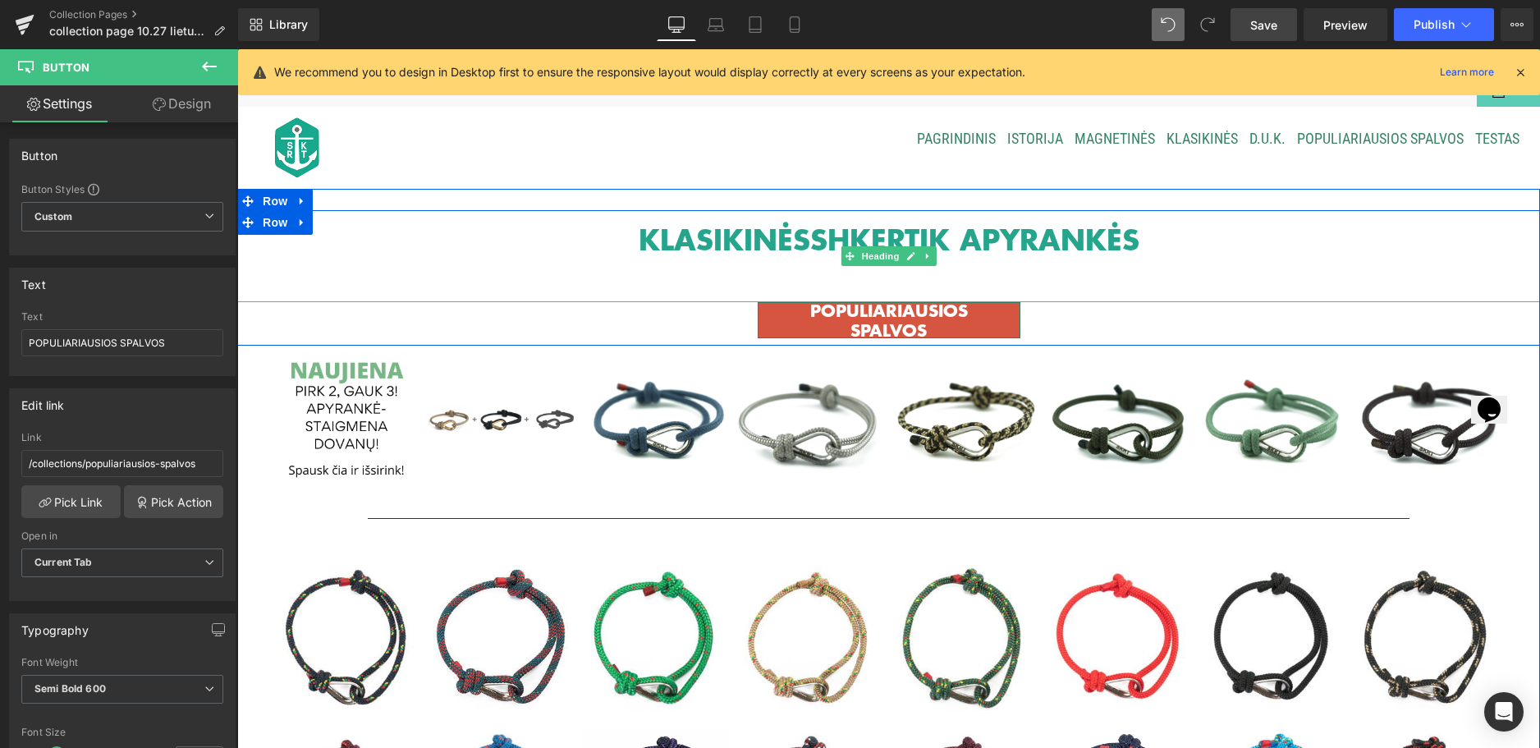
click at [753, 279] on h1 "KLASIKINĖS SHKERTIK APYRANKĖS" at bounding box center [888, 260] width 1303 height 84
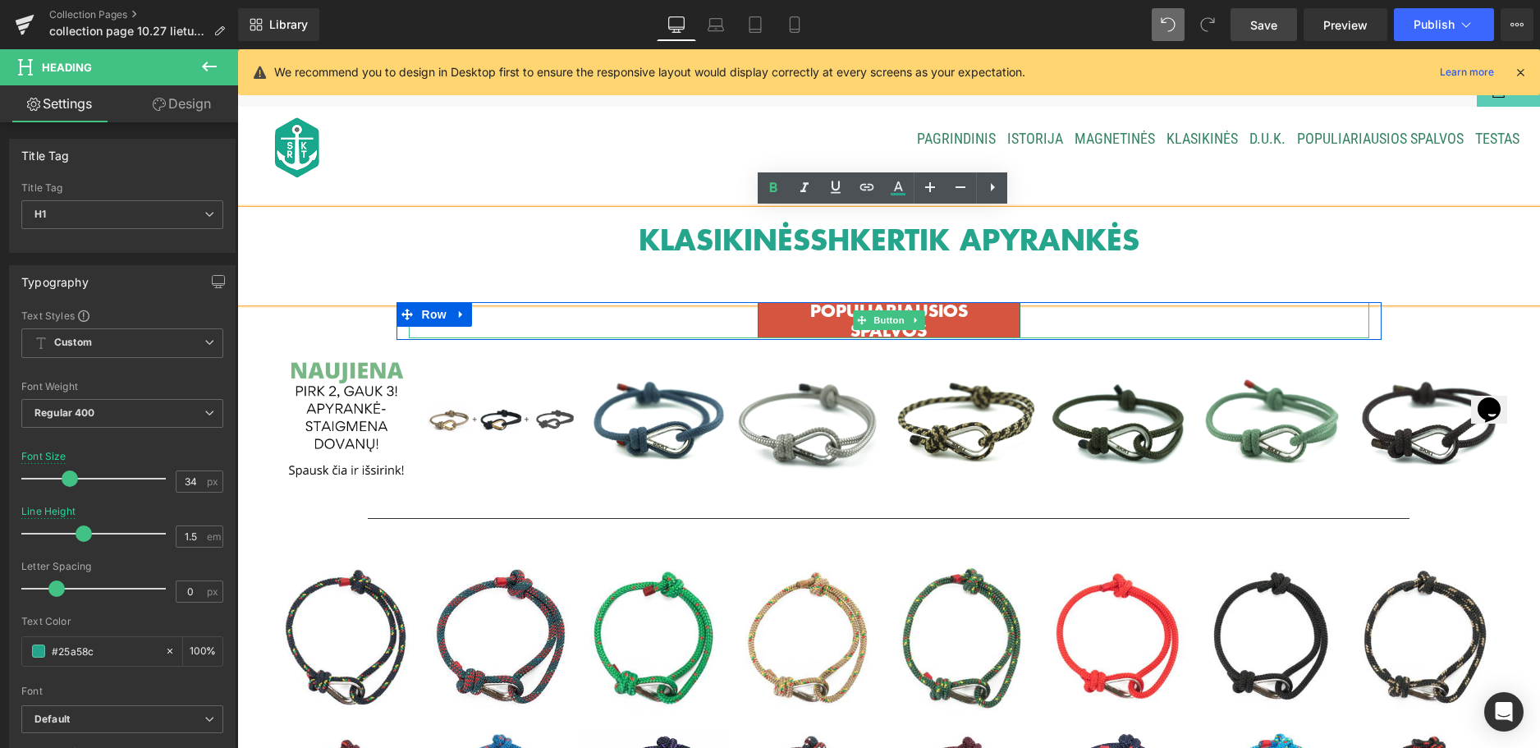
click at [719, 319] on div "POPULIARIAUSIOS SPALVOS" at bounding box center [889, 320] width 961 height 36
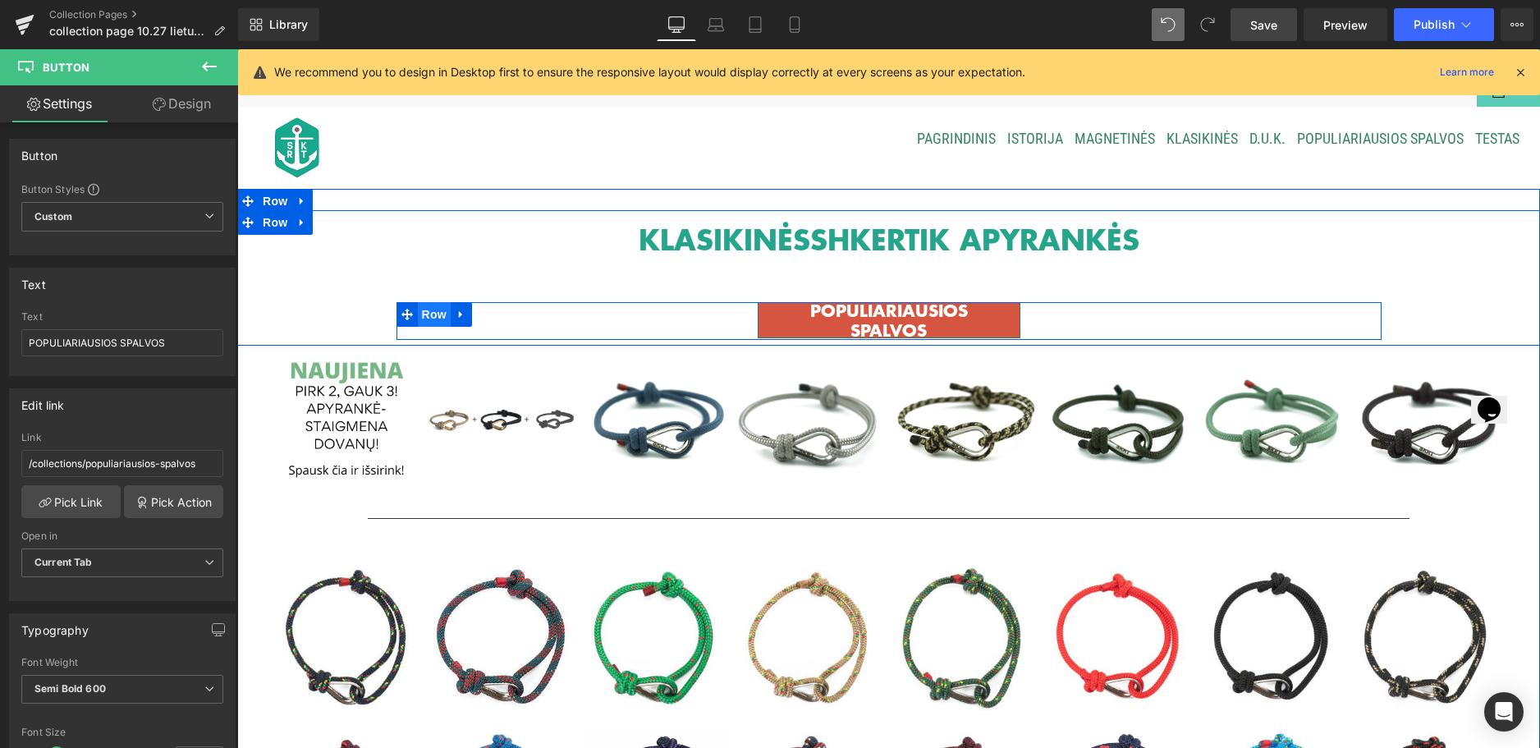
click at [433, 319] on span "Row" at bounding box center [434, 314] width 33 height 25
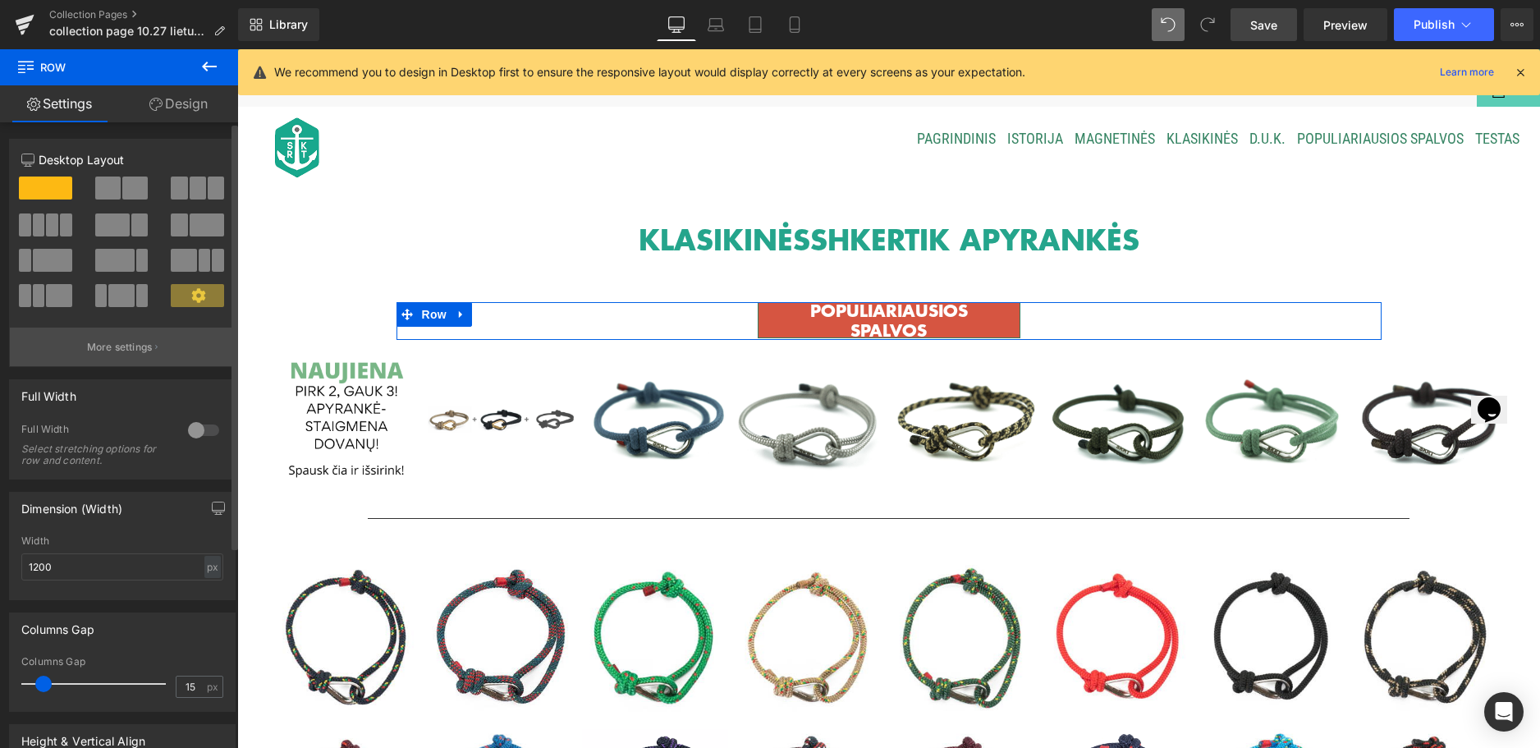
click at [159, 353] on button "More settings" at bounding box center [122, 347] width 225 height 39
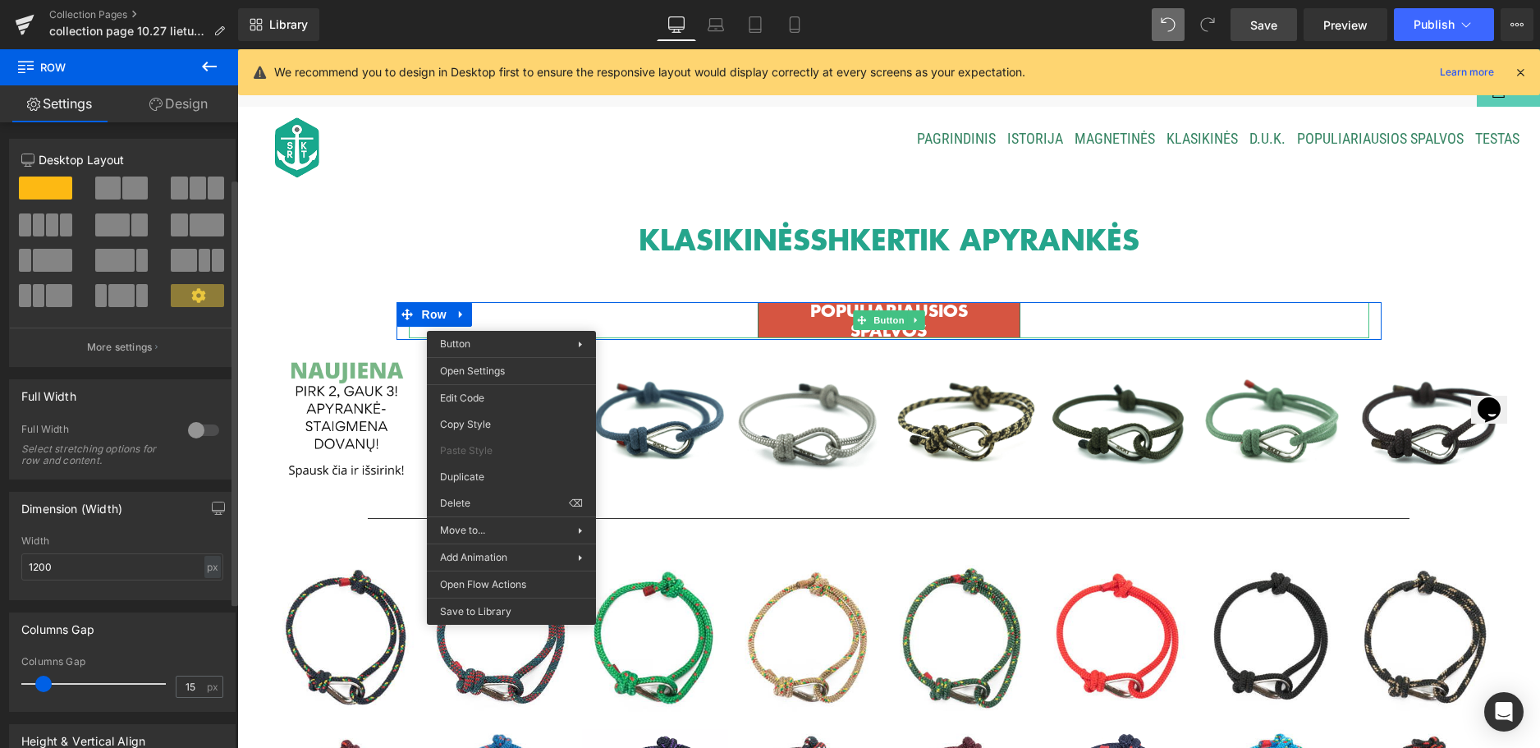
scroll to position [82, 0]
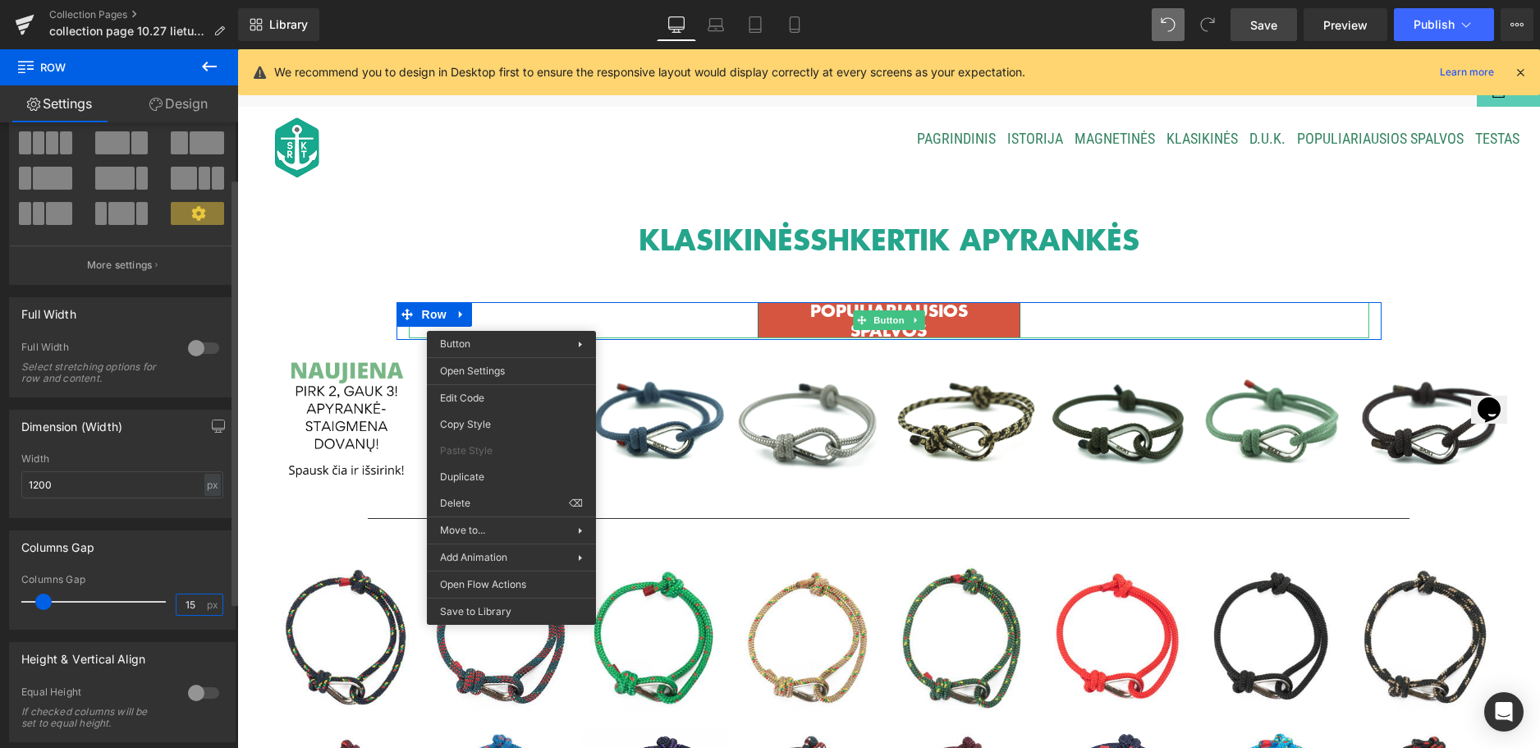
click at [191, 603] on input "15" at bounding box center [191, 604] width 29 height 21
click at [177, 603] on input "15" at bounding box center [191, 604] width 29 height 21
click at [195, 606] on input "105" at bounding box center [191, 604] width 29 height 21
type input "10"
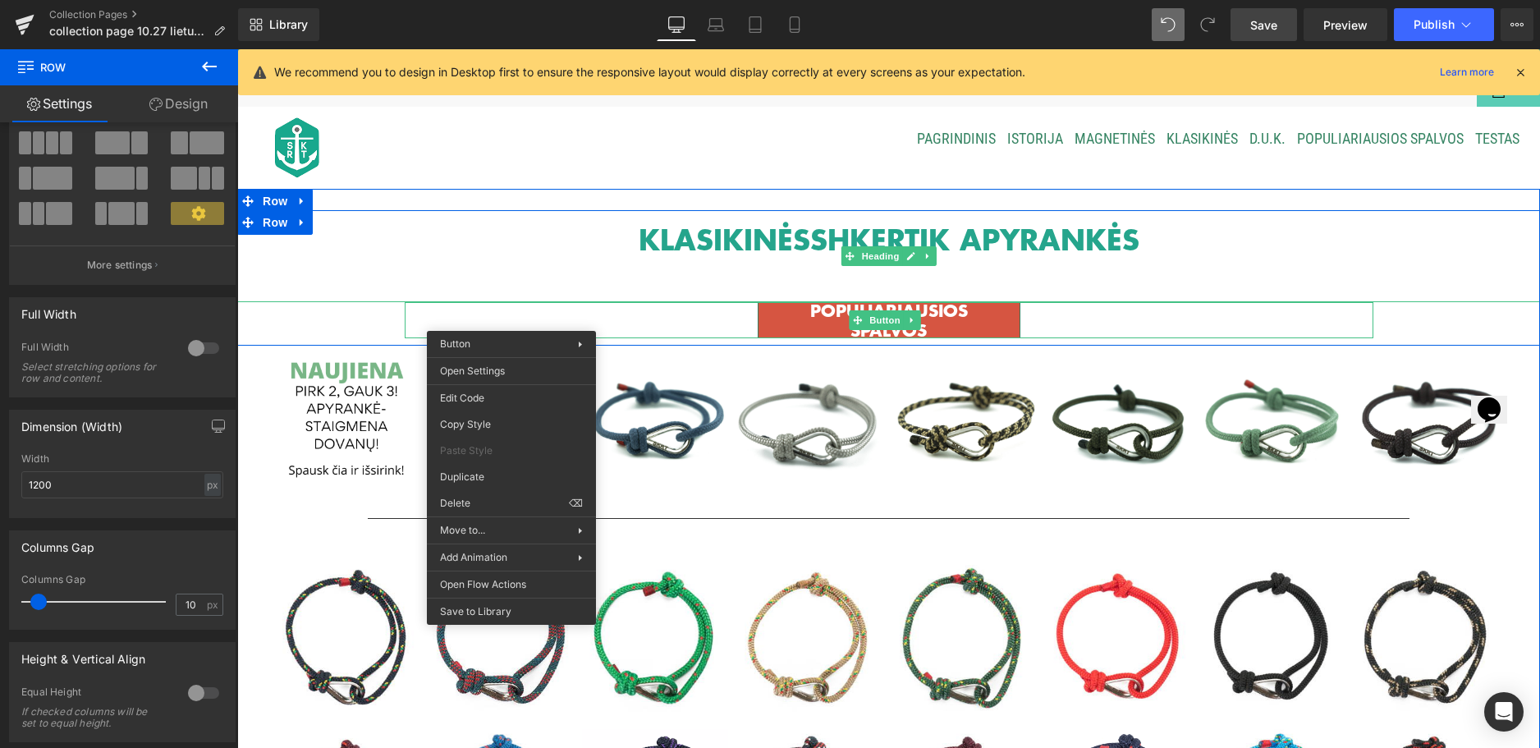
click at [589, 237] on h1 "KLASIKINĖS SHKERTIK APYRANKĖS" at bounding box center [888, 260] width 1303 height 84
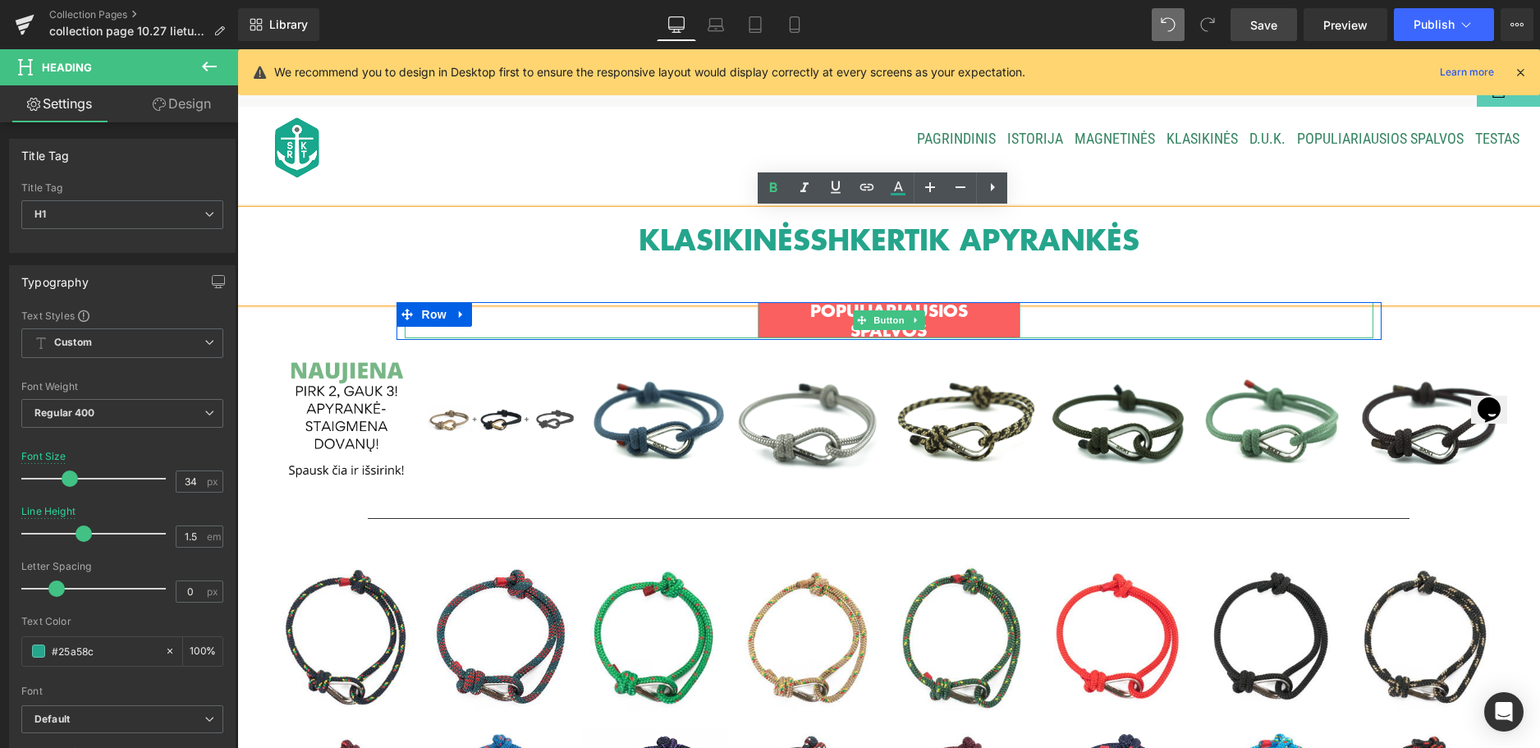
click at [766, 315] on link "POPULIARIAUSIOS SPALVOS" at bounding box center [889, 320] width 263 height 36
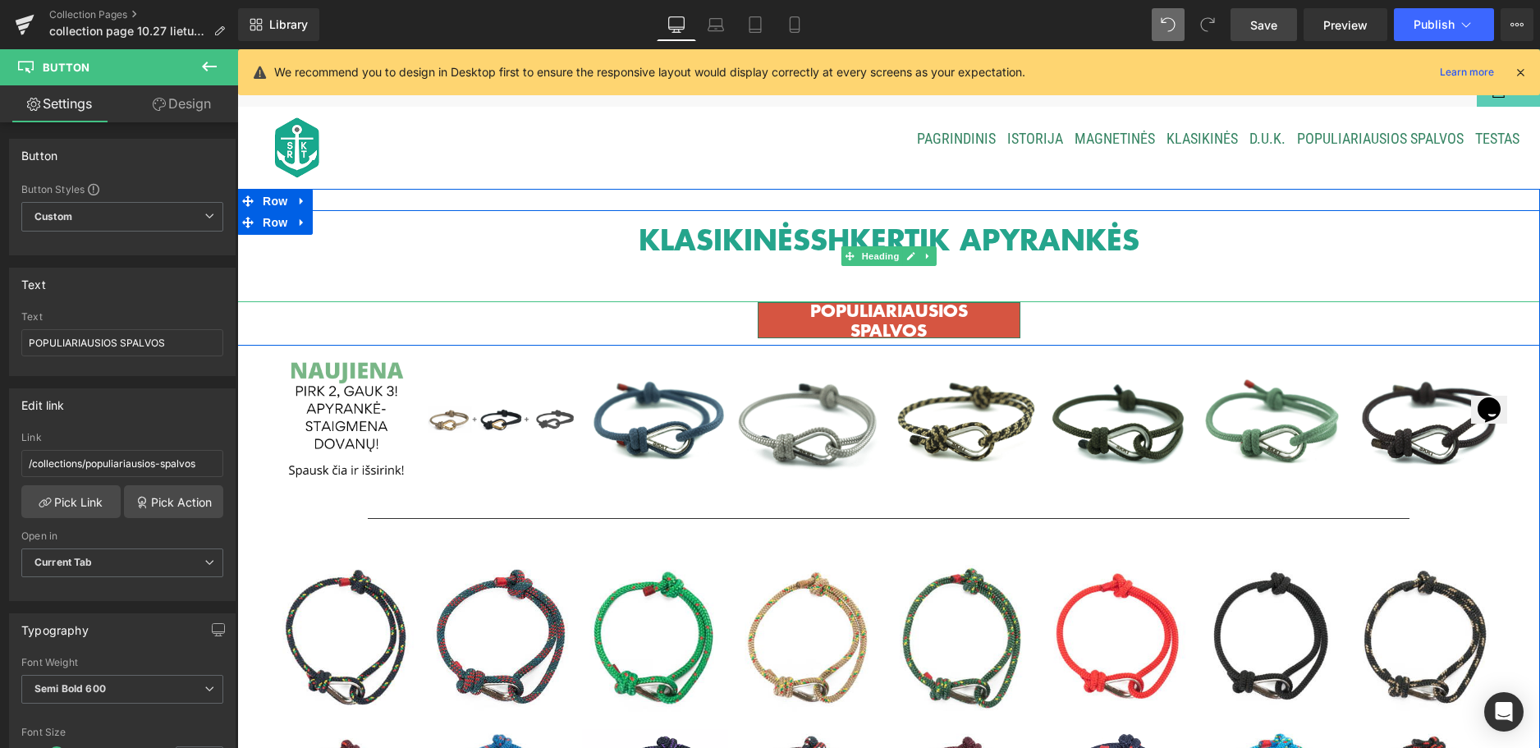
click at [557, 255] on h1 "KLASIKINĖS SHKERTIK APYRANKĖS" at bounding box center [888, 260] width 1303 height 84
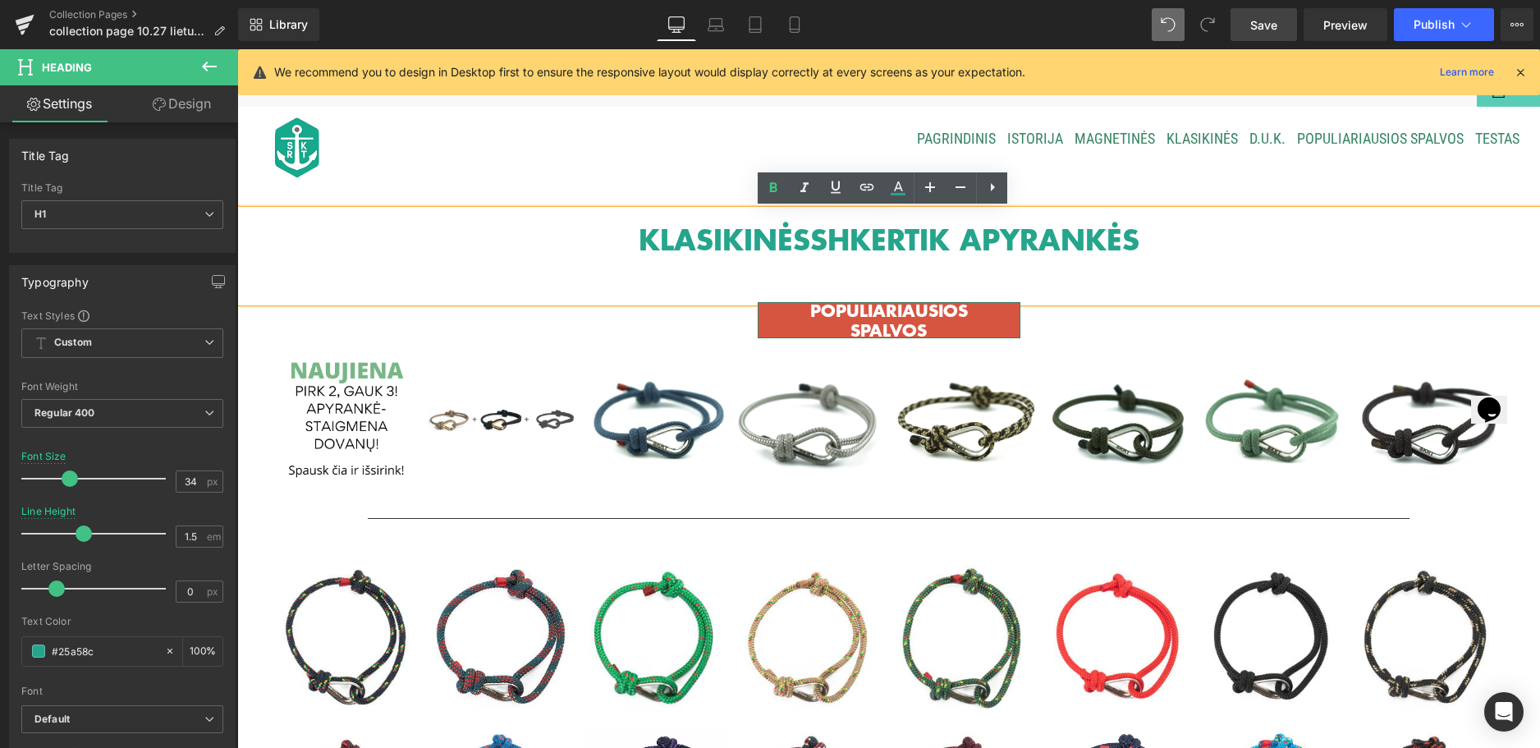
click at [547, 190] on div "KLASIKINĖS SHKERTIK APYRANKĖS Heading POPULIARIAUSIOS SPALVOS Button Row Row Im…" at bounding box center [888, 718] width 1303 height 1058
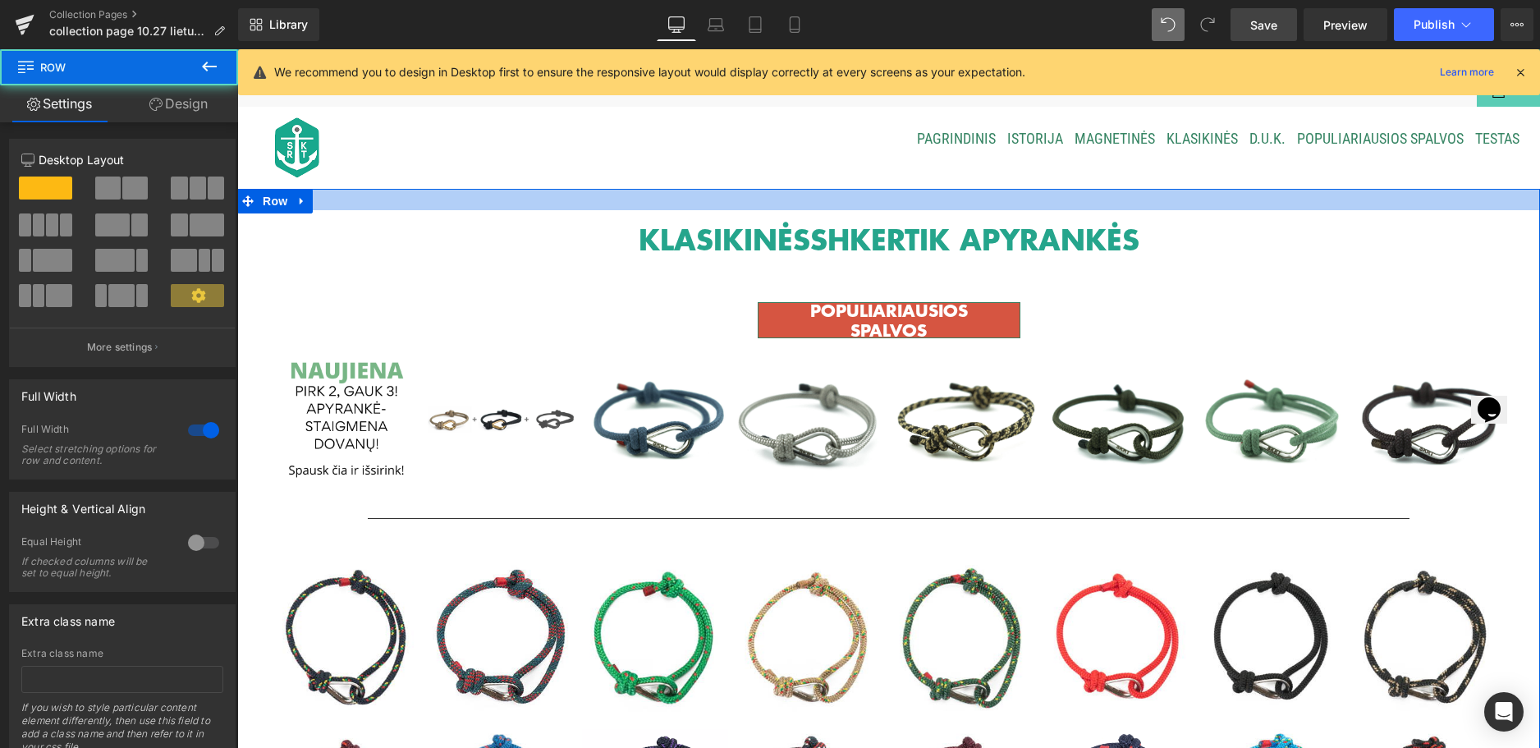
click at [549, 189] on div at bounding box center [888, 199] width 1303 height 21
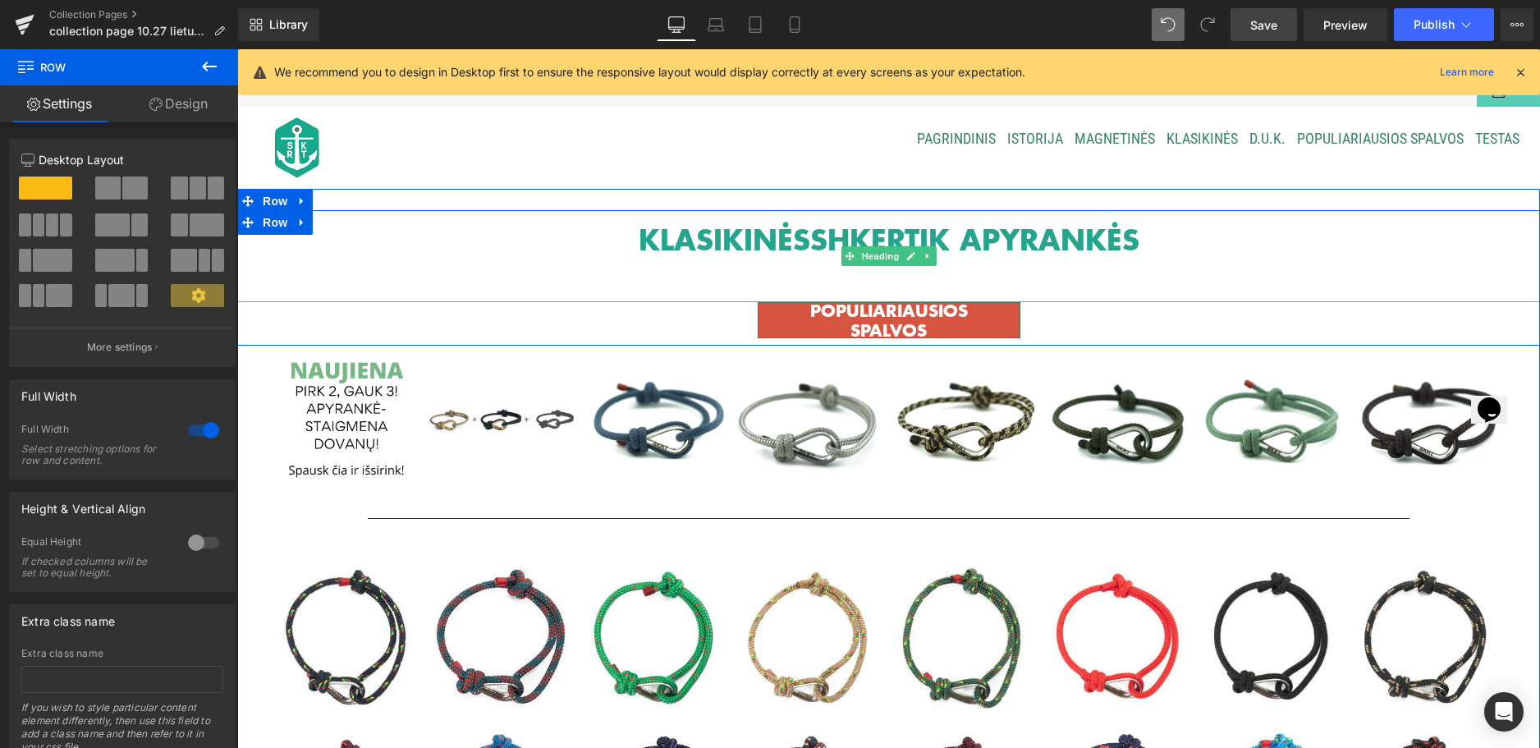
click at [542, 246] on h1 "KLASIKINĖS SHKERTIK APYRANKĖS" at bounding box center [888, 260] width 1303 height 84
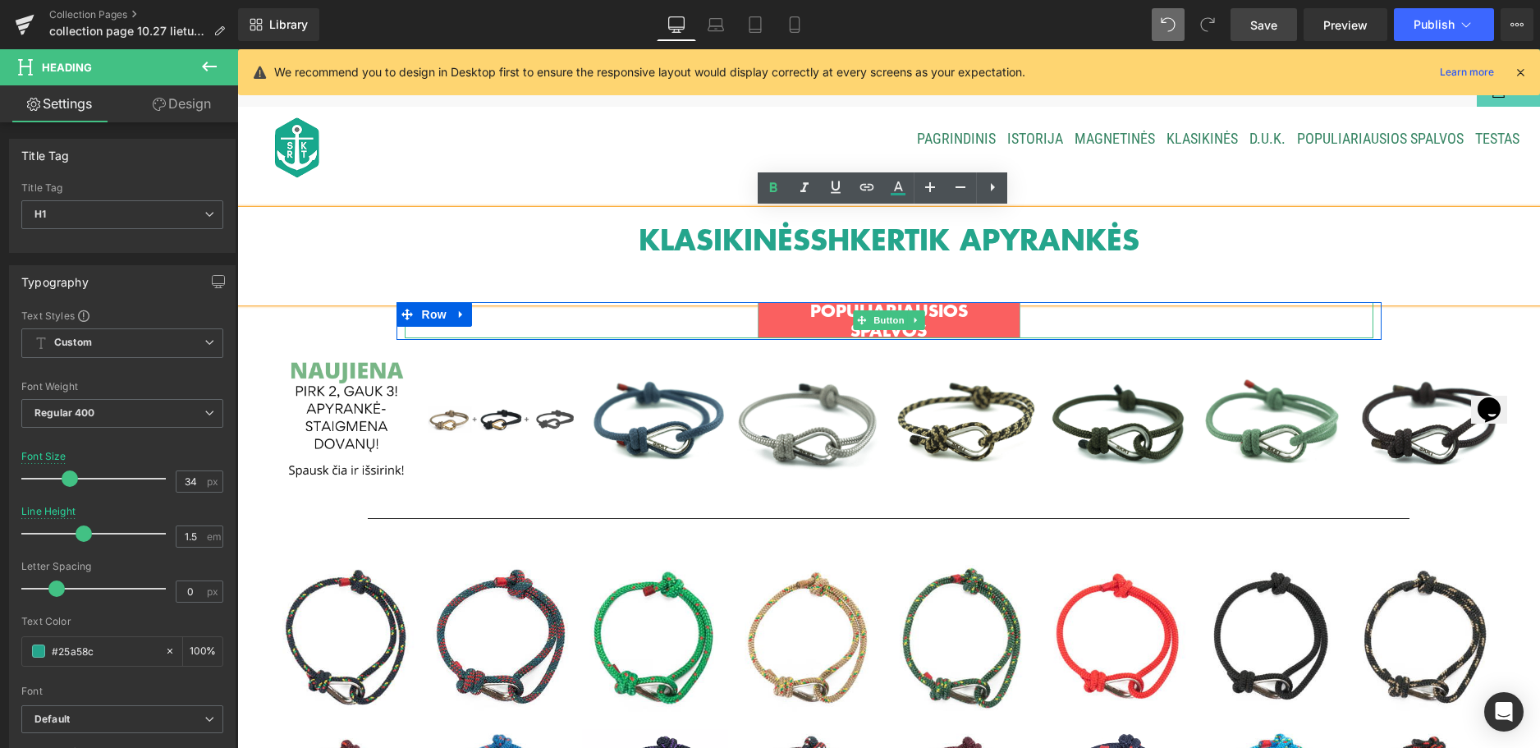
click at [775, 311] on span "POPULIARIAUSIOS SPALVOS" at bounding box center [889, 319] width 228 height 39
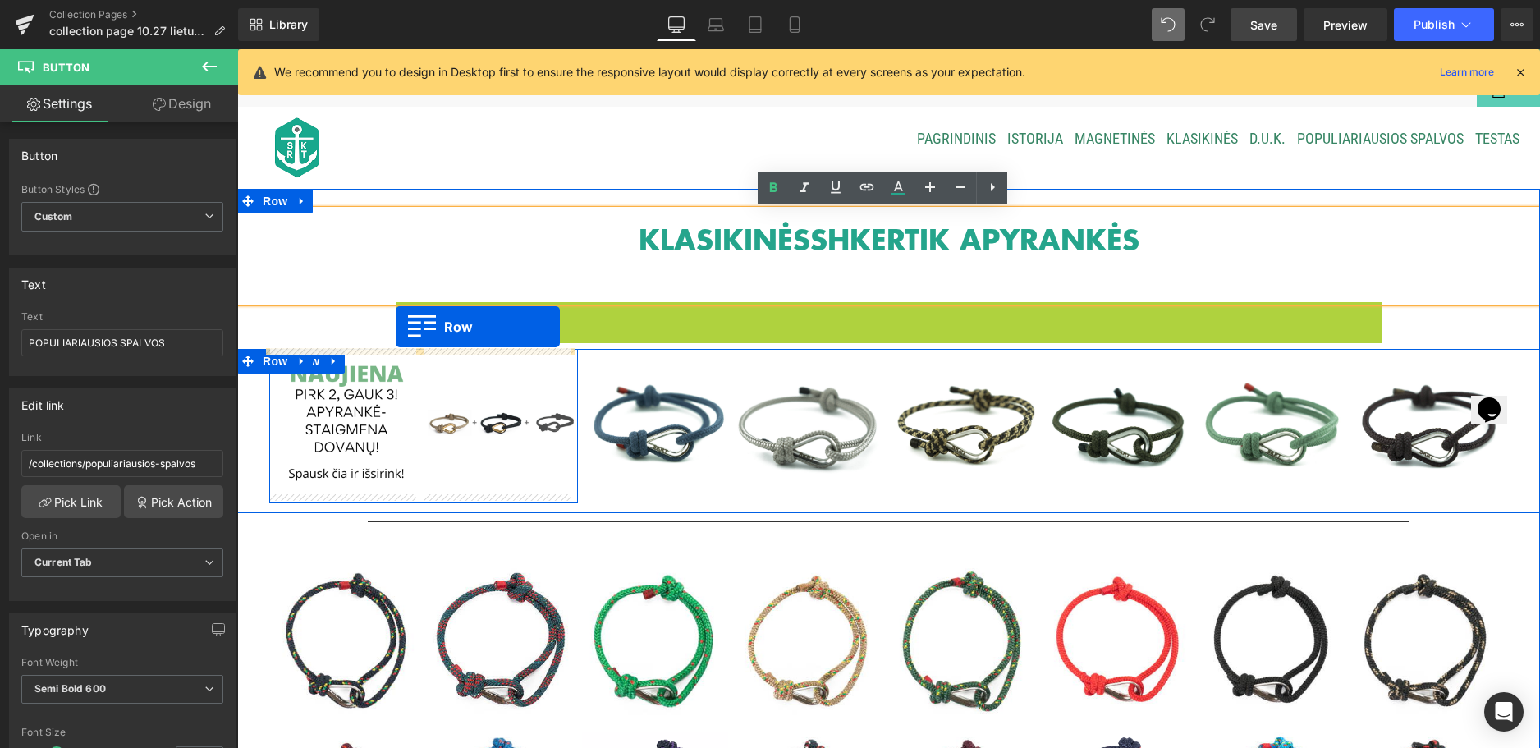
drag, startPoint x: 398, startPoint y: 313, endPoint x: 396, endPoint y: 327, distance: 14.2
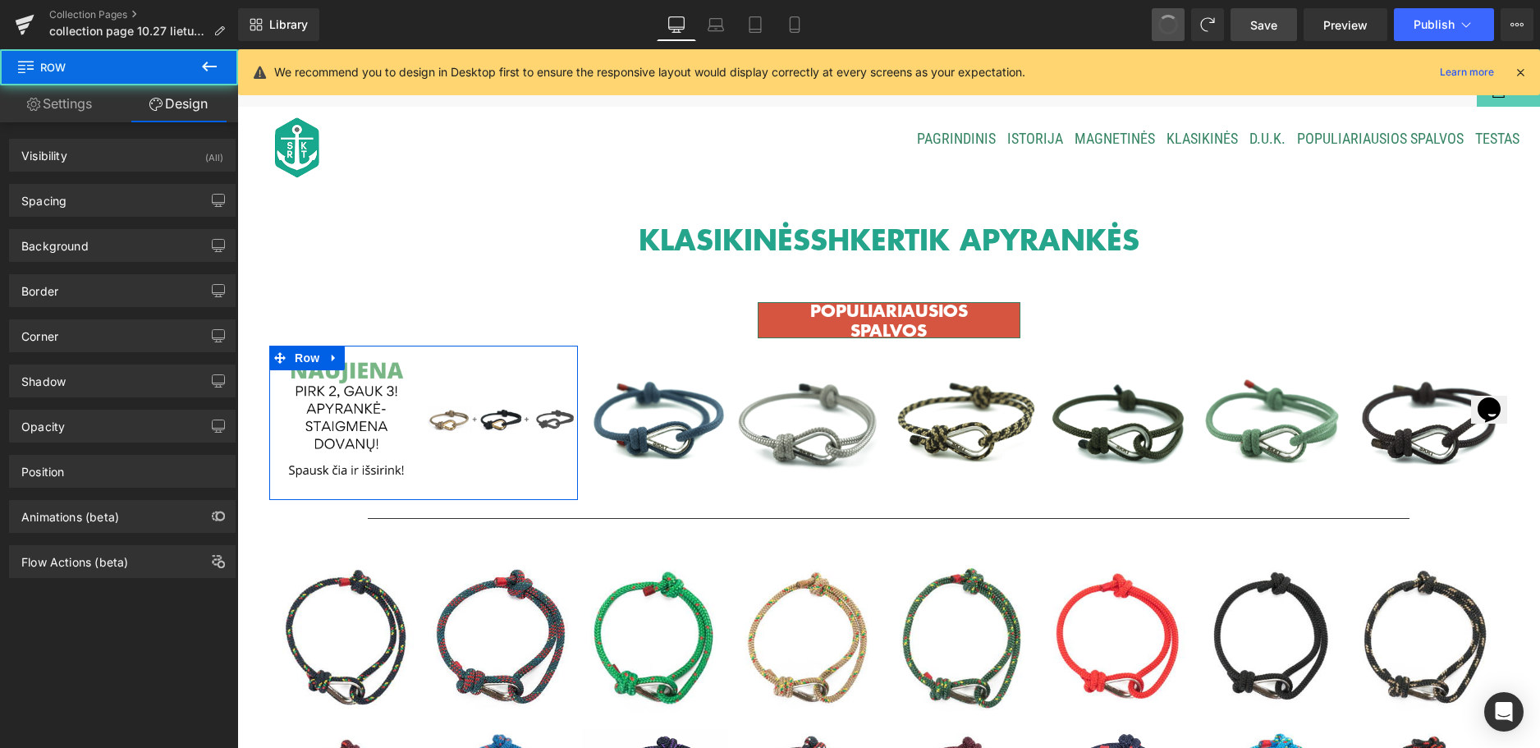
click at [1161, 21] on span at bounding box center [1168, 24] width 21 height 21
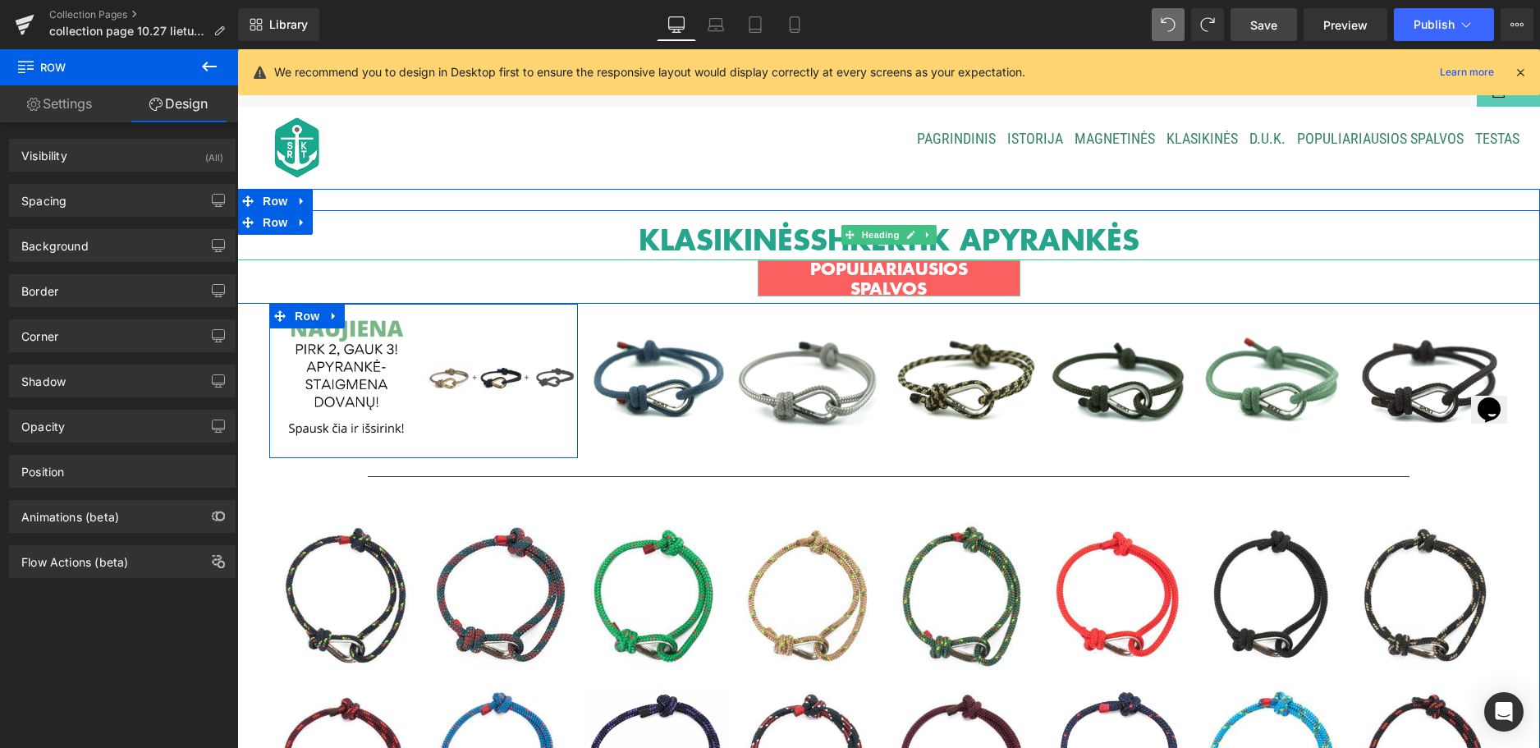
click at [1143, 236] on h1 "KLASIKINĖS SHKERTIK APYRANKĖS" at bounding box center [888, 239] width 1303 height 42
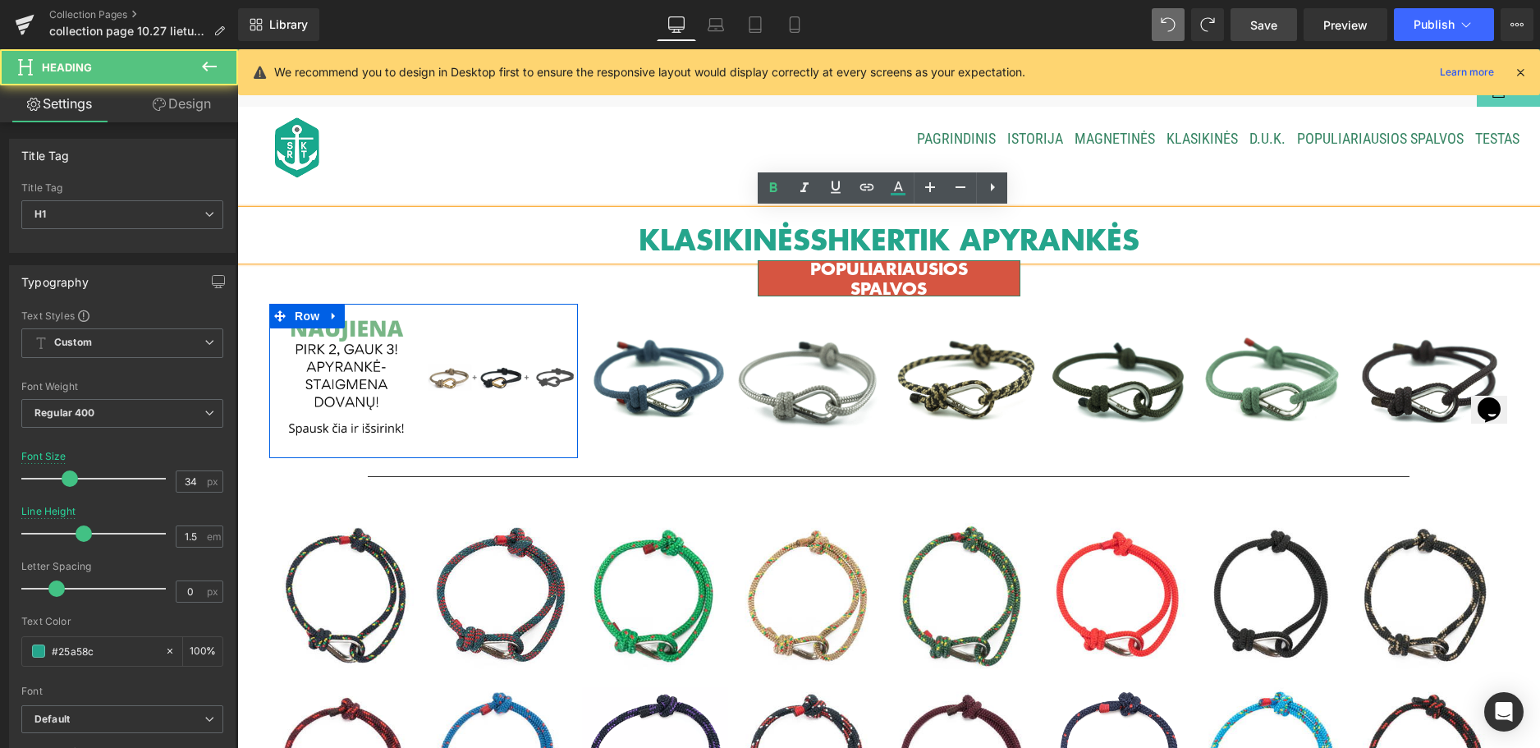
click at [866, 253] on h1 "KLASIKINĖS SHKERTIK APYRANKĖS" at bounding box center [888, 239] width 1303 height 42
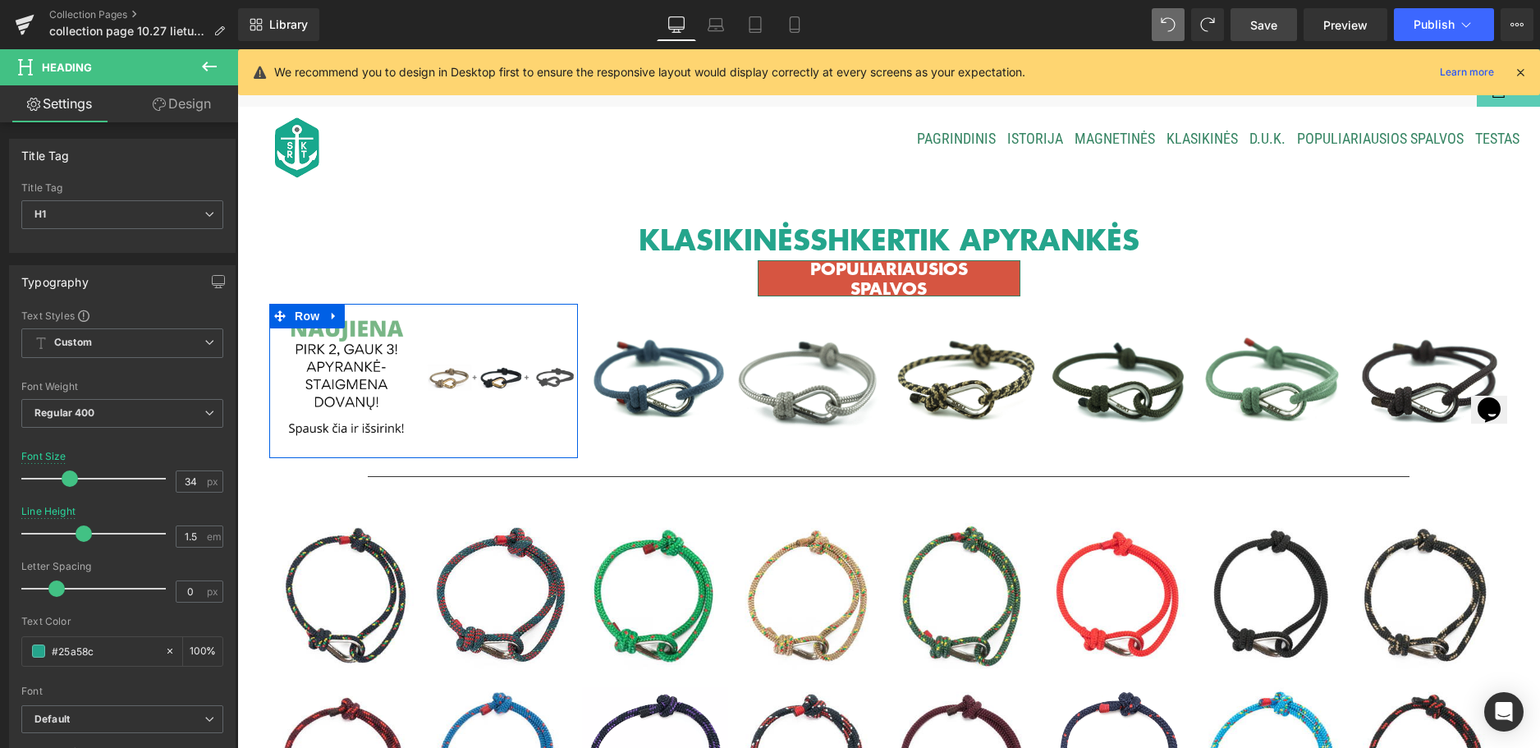
click at [190, 109] on link "Design" at bounding box center [181, 103] width 119 height 37
click at [87, 112] on link "Settings" at bounding box center [59, 103] width 119 height 37
click at [81, 103] on link "Settings" at bounding box center [59, 103] width 119 height 37
click at [209, 65] on icon at bounding box center [209, 67] width 20 height 20
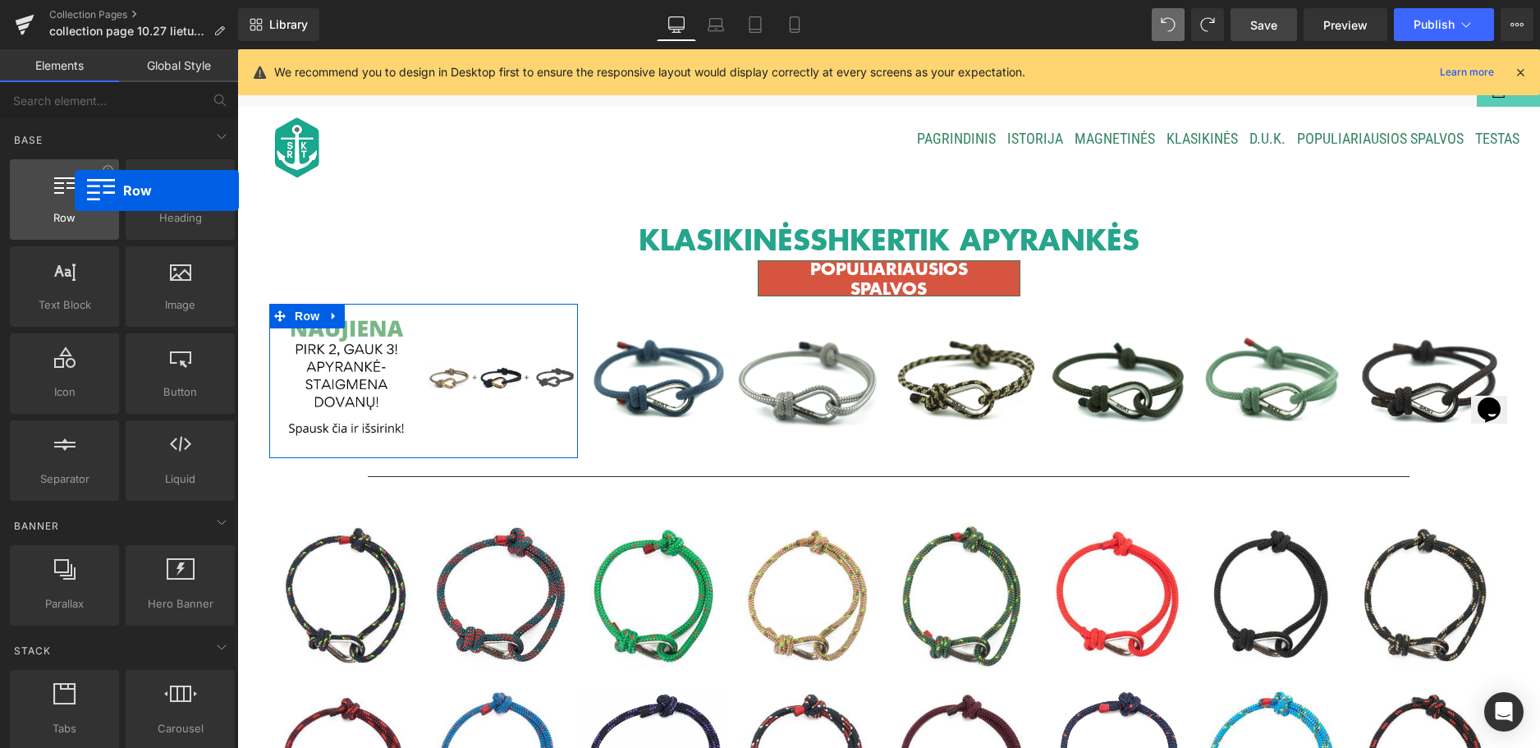
click at [75, 190] on div at bounding box center [64, 190] width 99 height 37
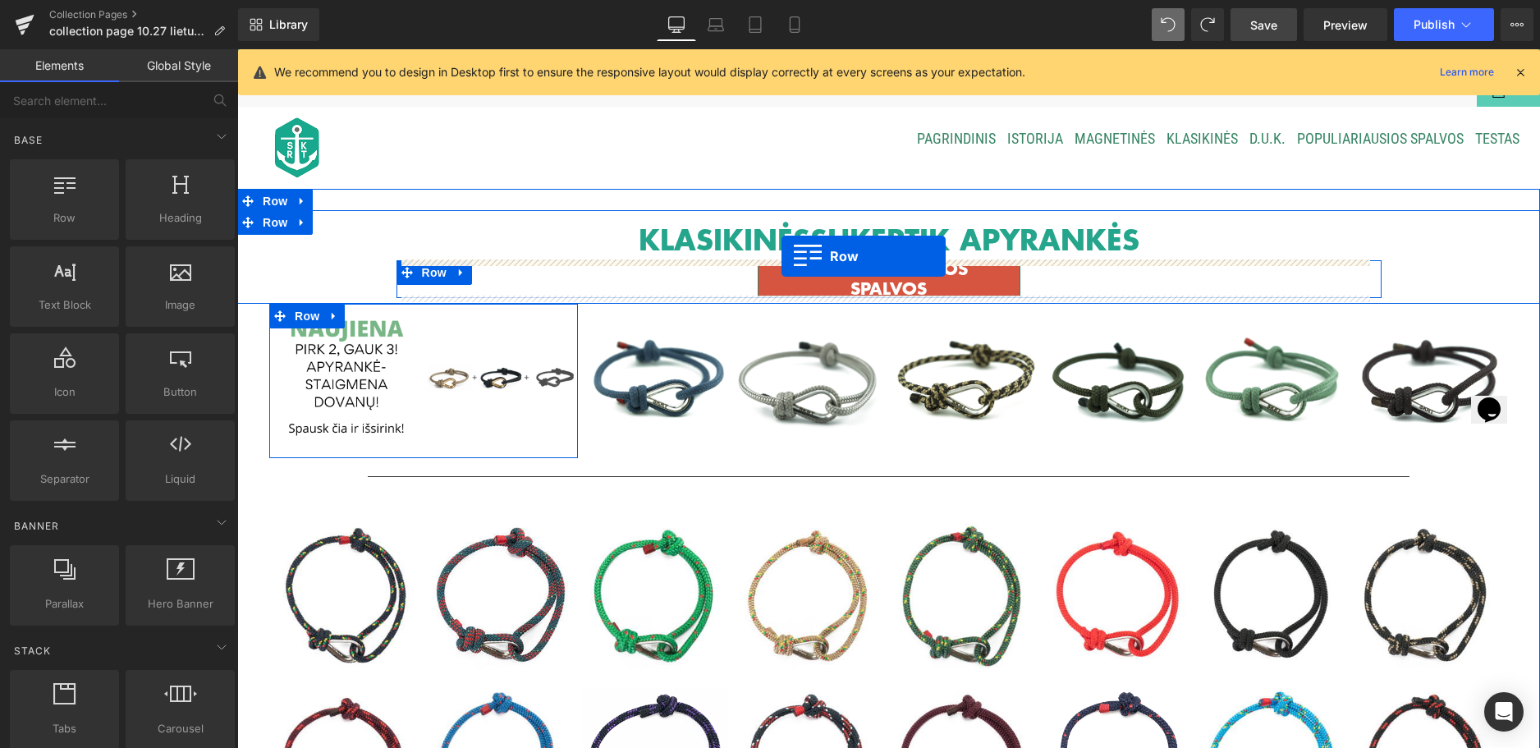
drag, startPoint x: 302, startPoint y: 250, endPoint x: 782, endPoint y: 256, distance: 479.5
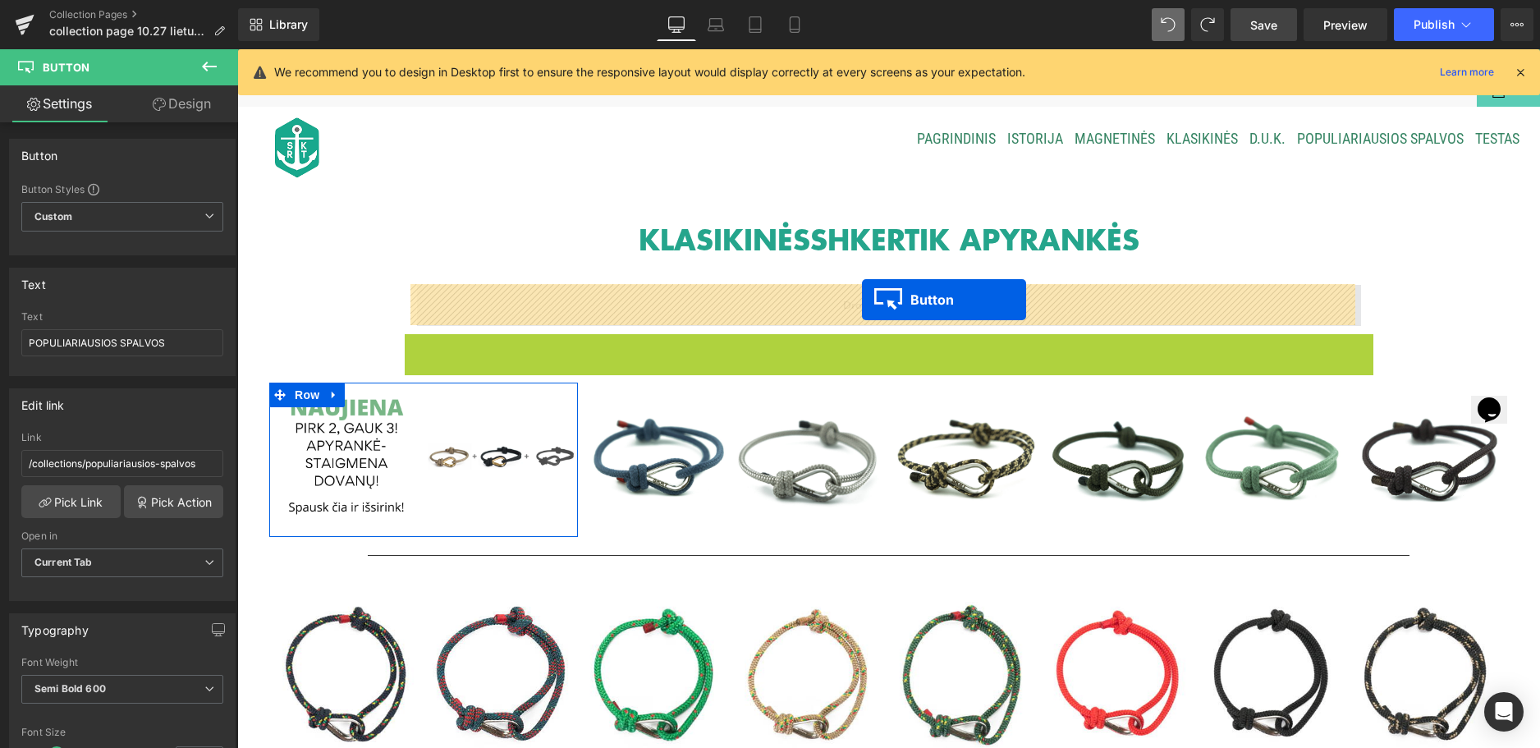
drag, startPoint x: 856, startPoint y: 350, endPoint x: 862, endPoint y: 300, distance: 50.4
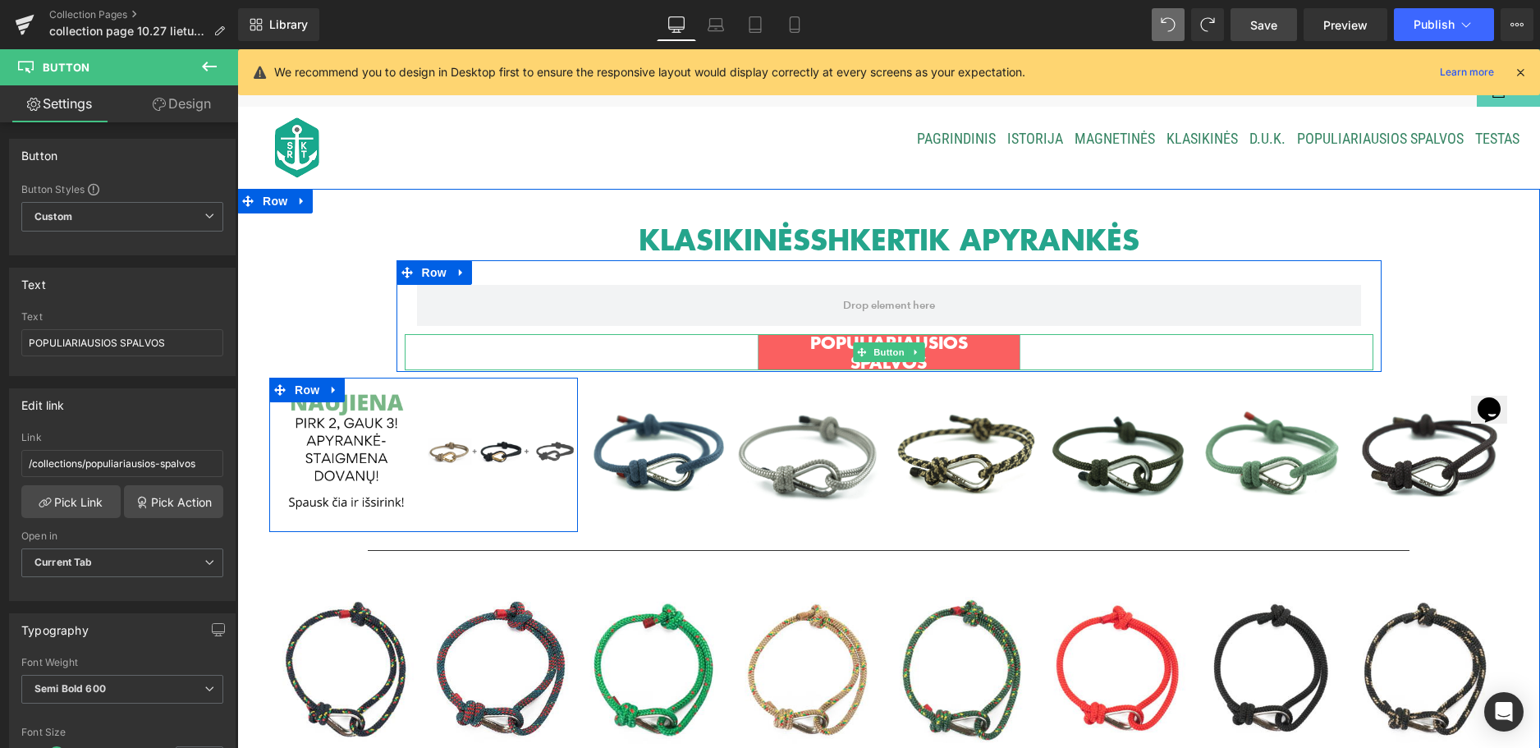
click at [984, 356] on span "POPULIARIAUSIOS SPALVOS" at bounding box center [889, 351] width 228 height 39
click at [809, 350] on span "POPULIARIAUSIOS SPALVOS" at bounding box center [889, 351] width 228 height 39
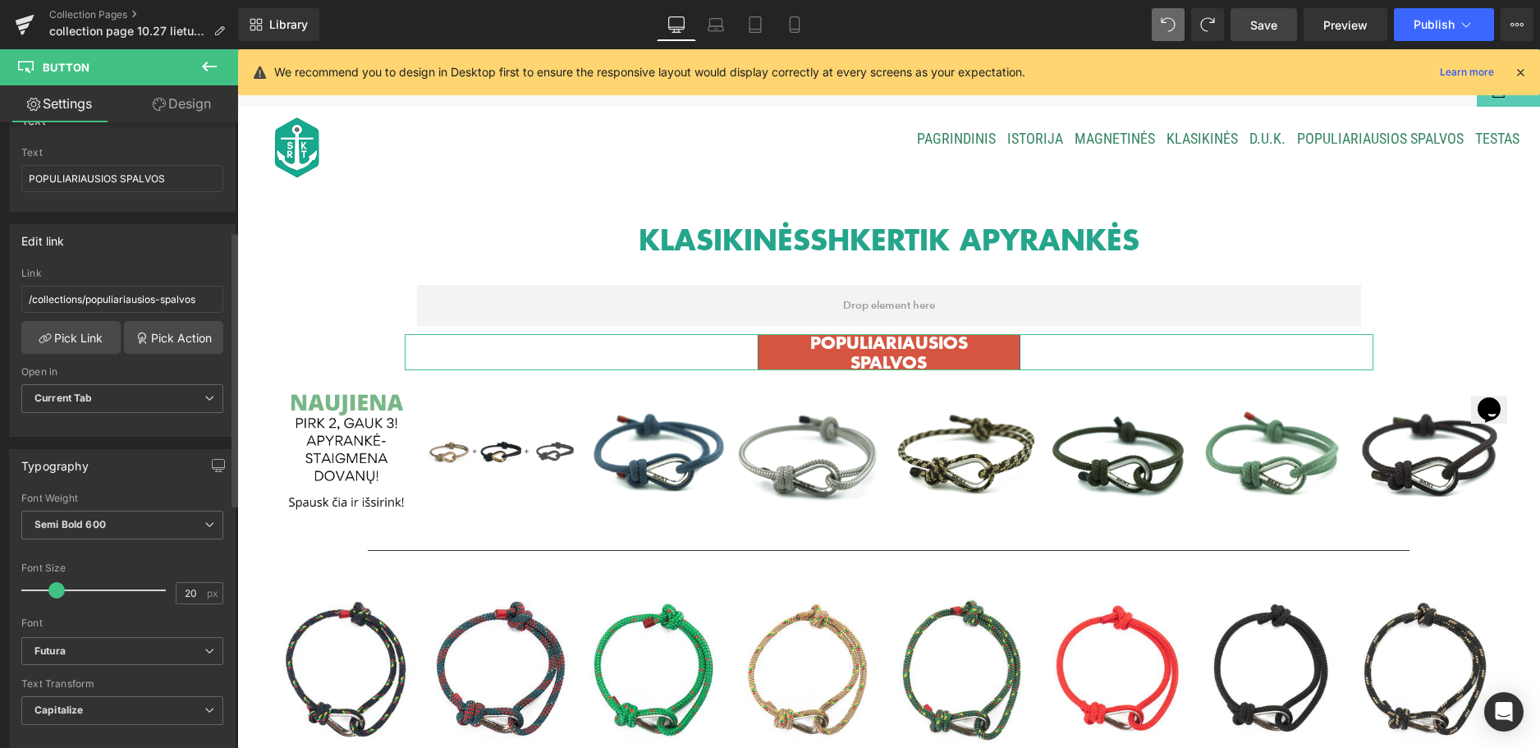
scroll to position [328, 0]
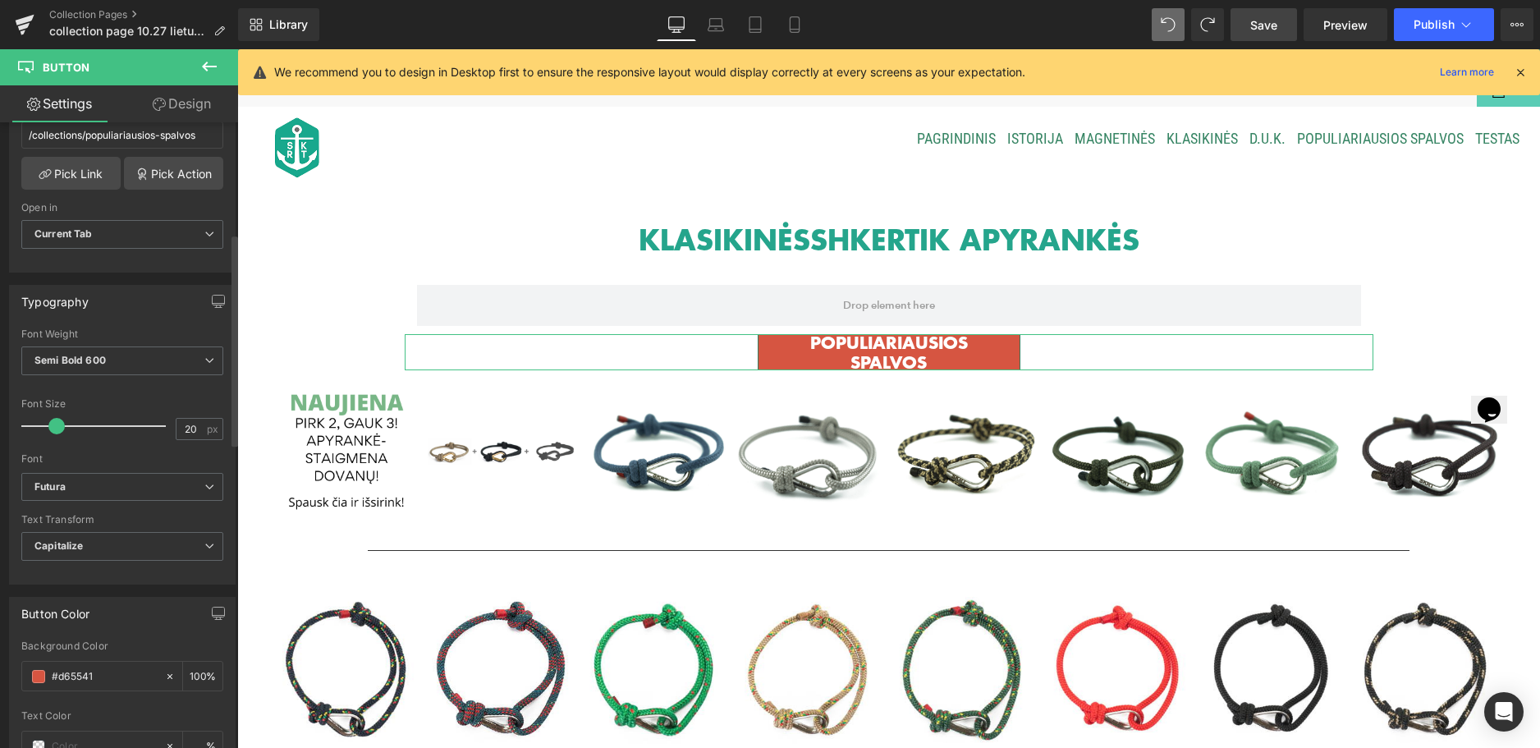
click at [53, 429] on span at bounding box center [56, 426] width 16 height 16
type input "18"
click at [51, 429] on span at bounding box center [54, 426] width 16 height 16
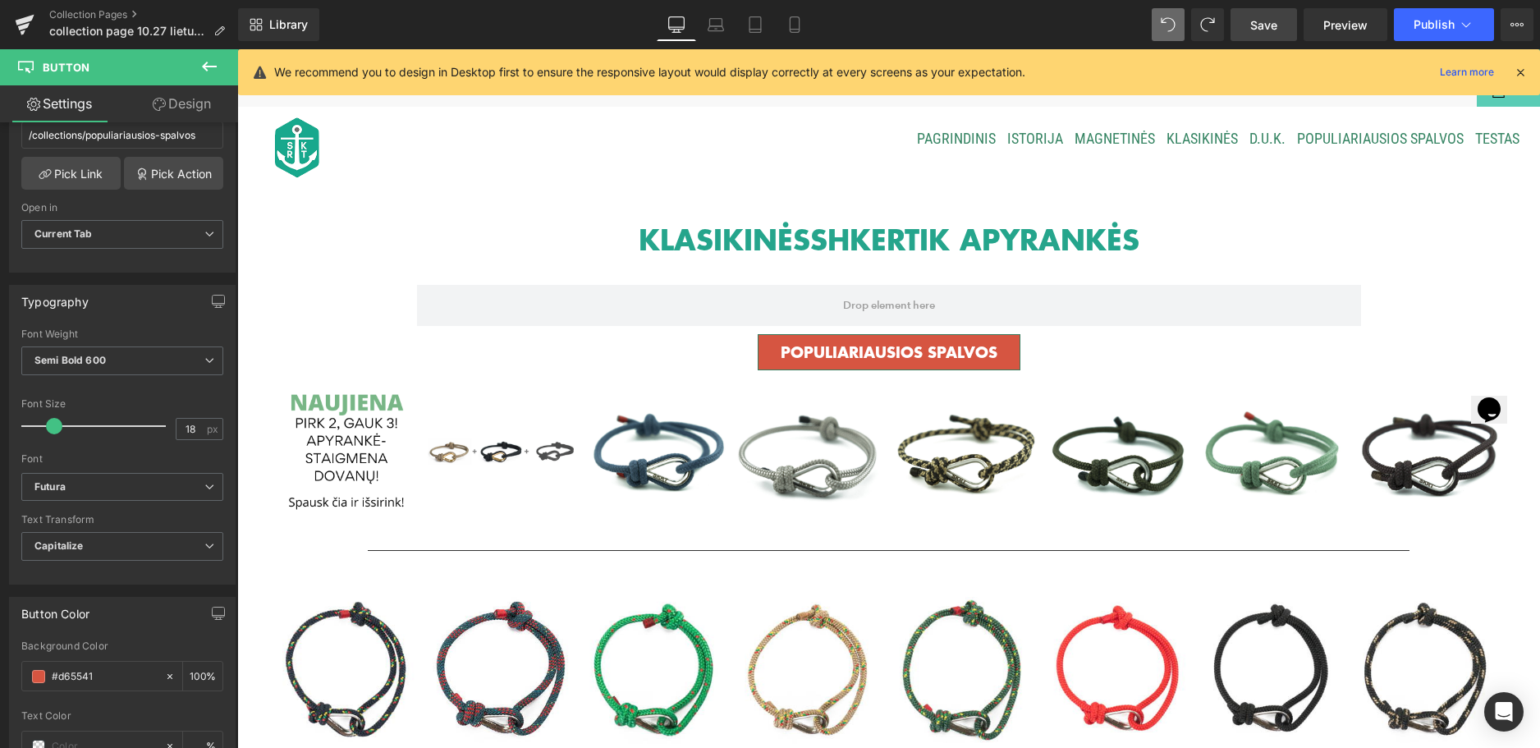
click at [1274, 23] on span "Save" at bounding box center [1263, 24] width 27 height 17
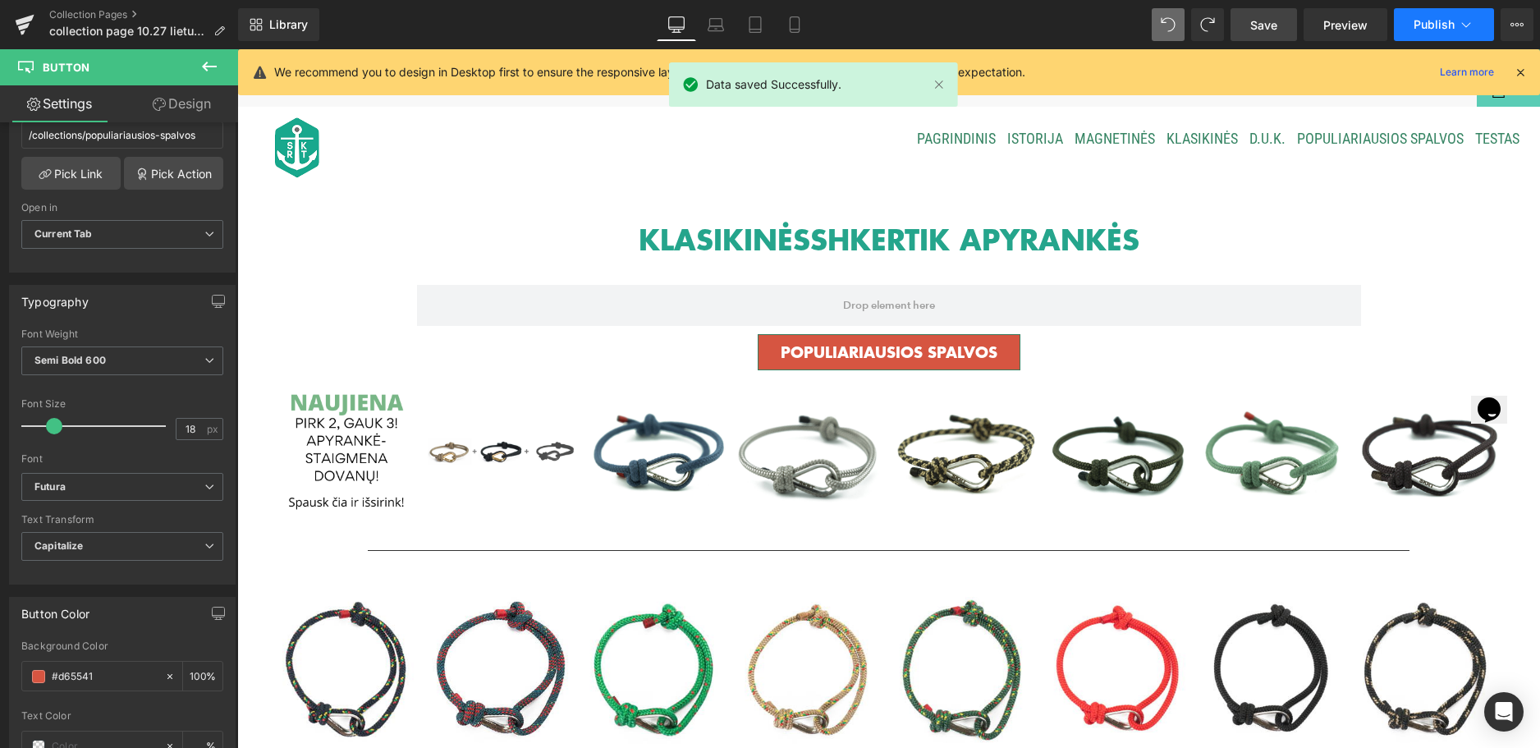
click at [1445, 11] on button "Publish" at bounding box center [1444, 24] width 100 height 33
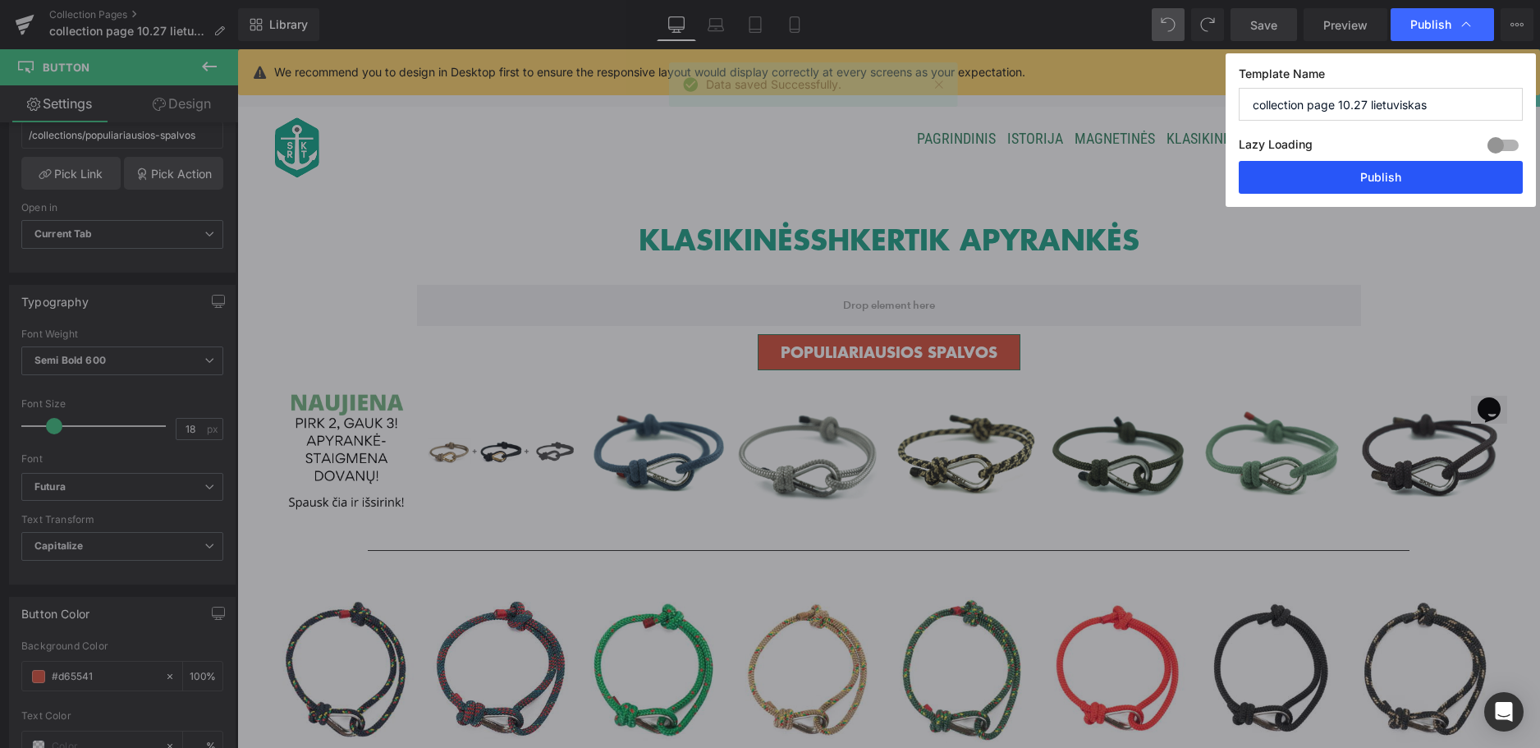
drag, startPoint x: 1421, startPoint y: 181, endPoint x: 1242, endPoint y: 97, distance: 197.9
click at [1421, 181] on button "Publish" at bounding box center [1381, 177] width 284 height 33
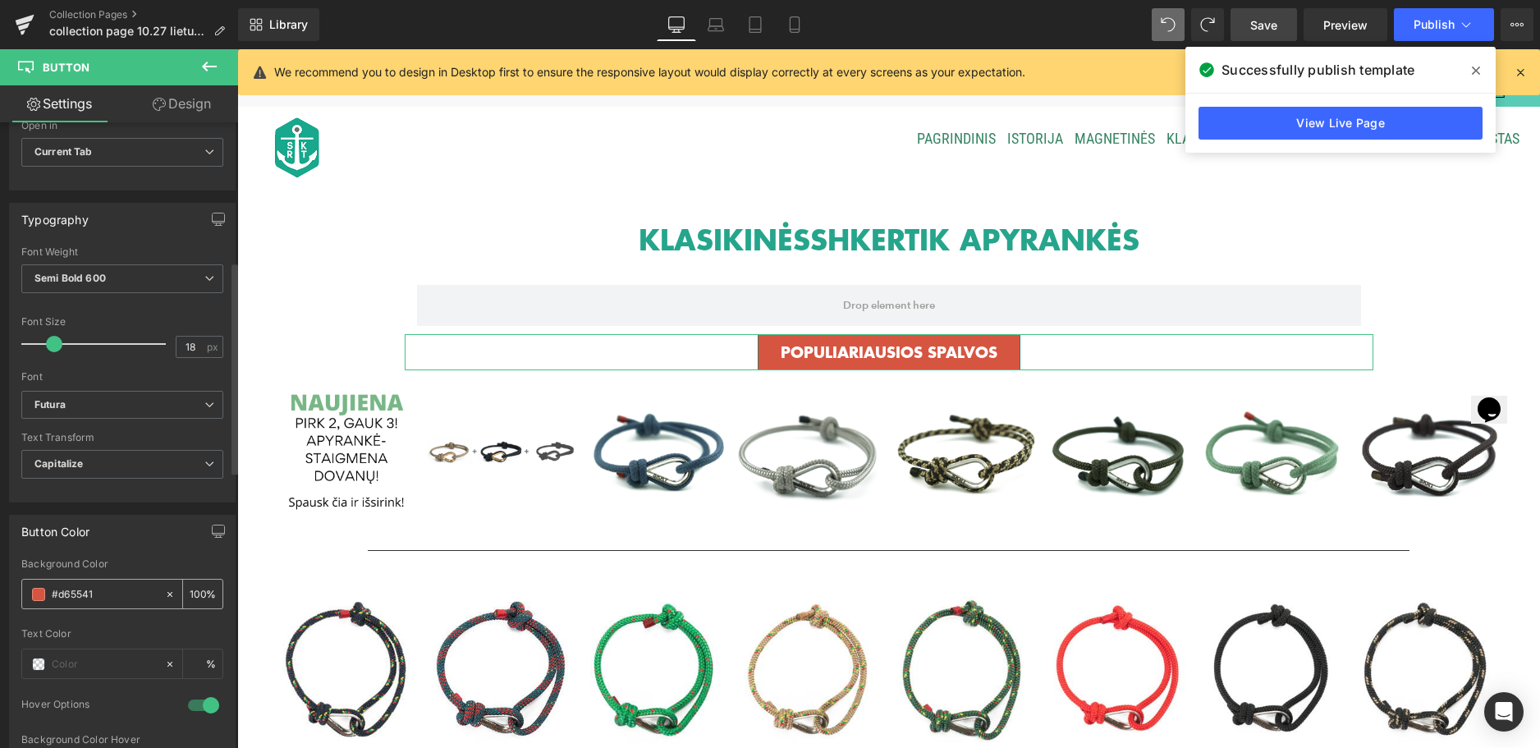
scroll to position [493, 0]
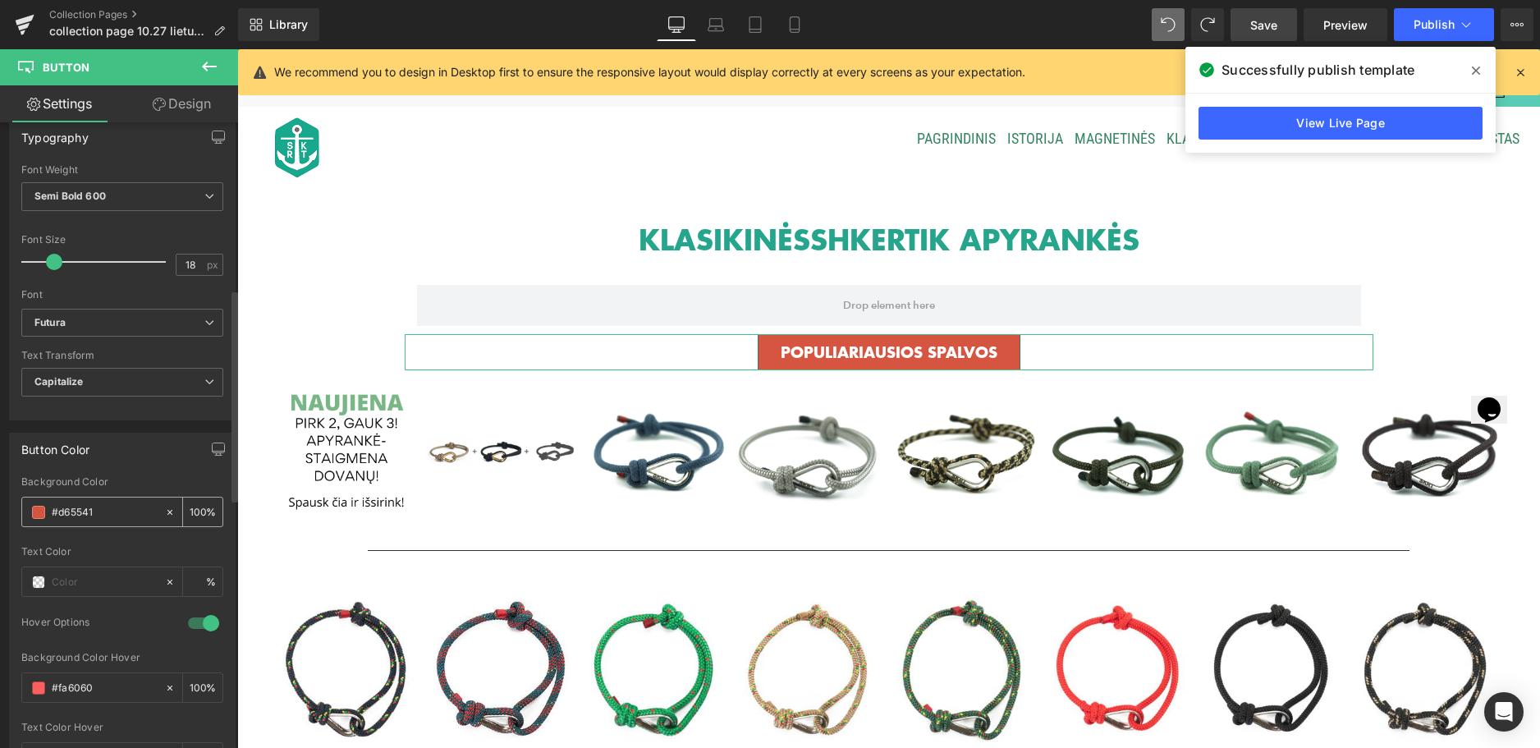
click at [126, 511] on input "#d65541" at bounding box center [104, 512] width 105 height 18
click at [36, 515] on span at bounding box center [38, 512] width 13 height 13
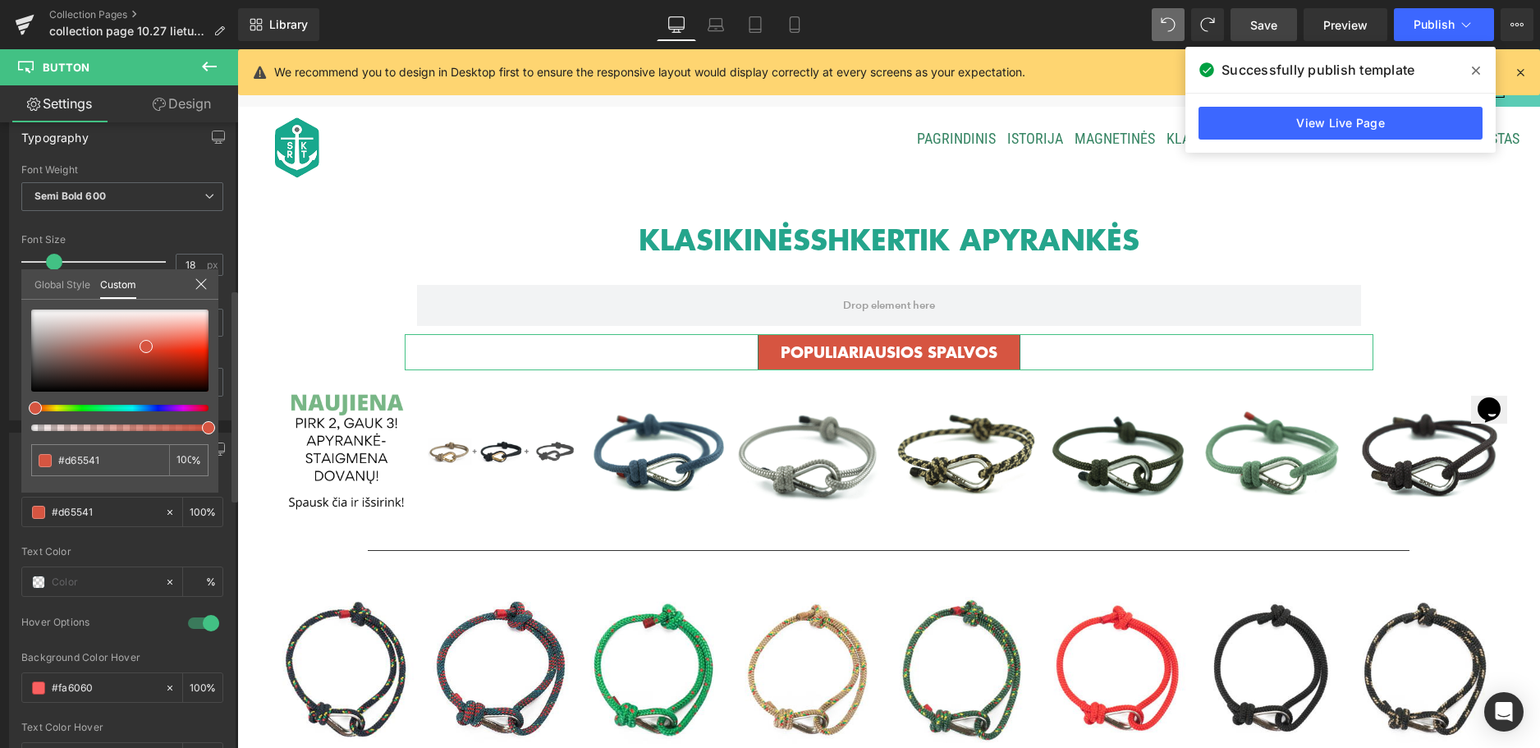
click at [72, 288] on link "Global Style" at bounding box center [62, 283] width 56 height 28
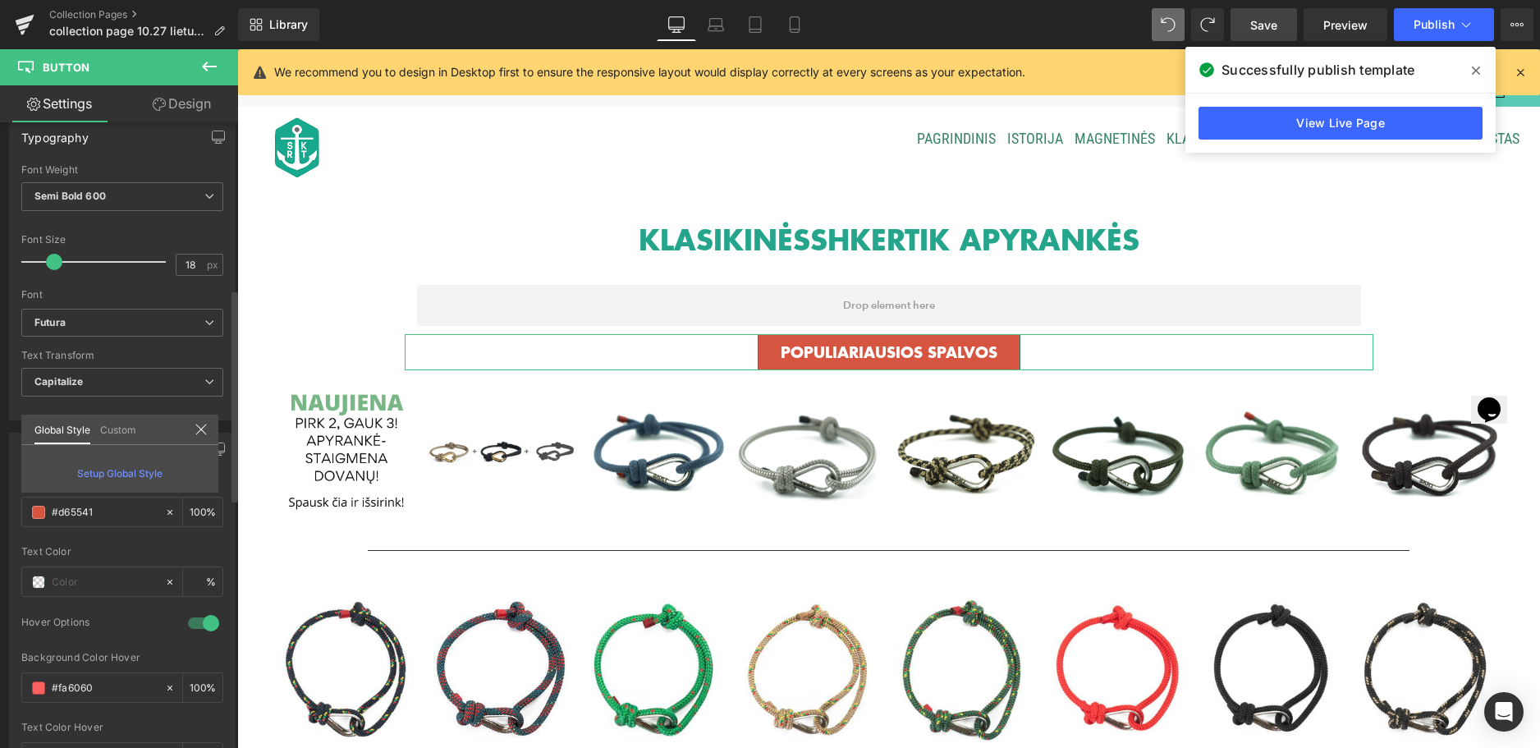
click at [117, 469] on span "Setup Global Style" at bounding box center [119, 473] width 85 height 12
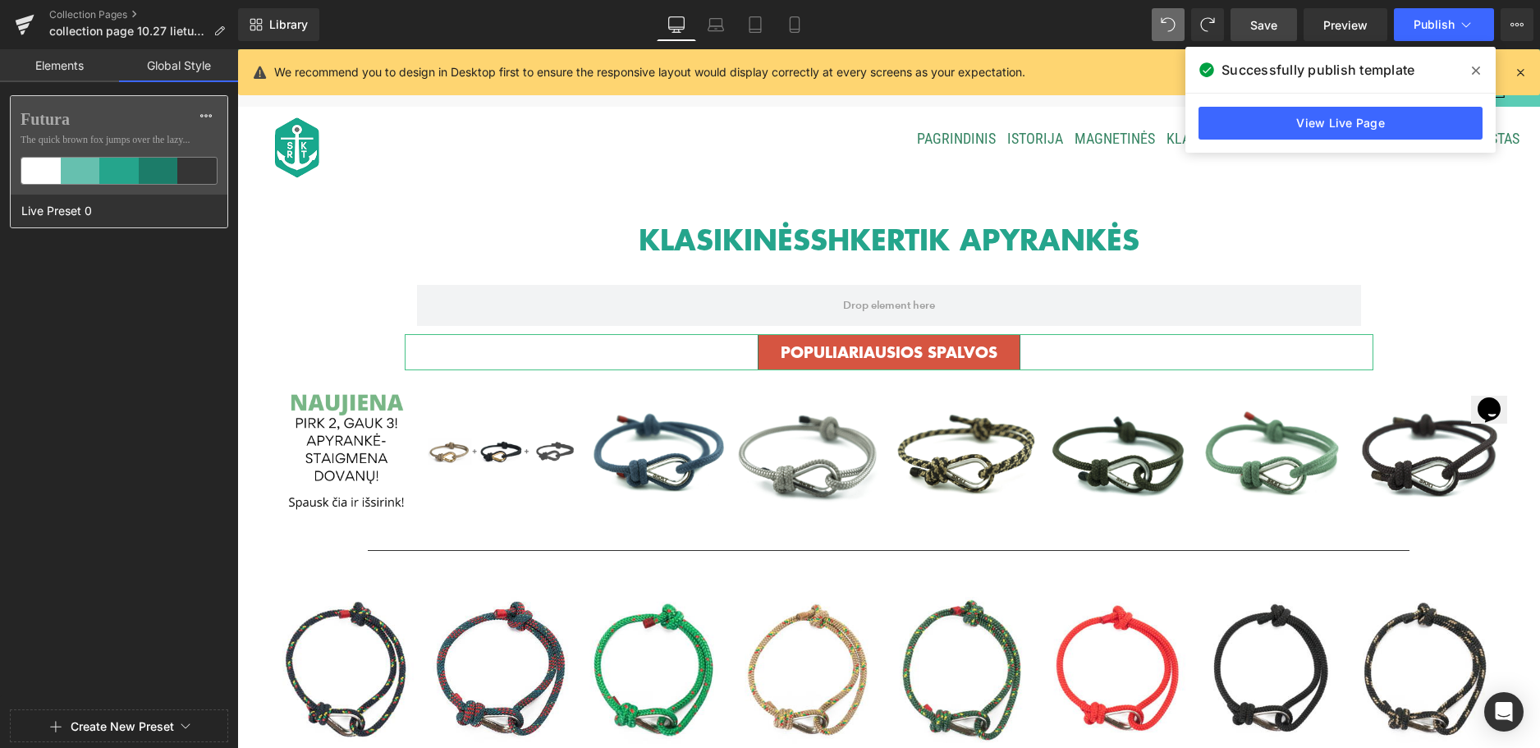
click at [125, 170] on div at bounding box center [118, 171] width 39 height 26
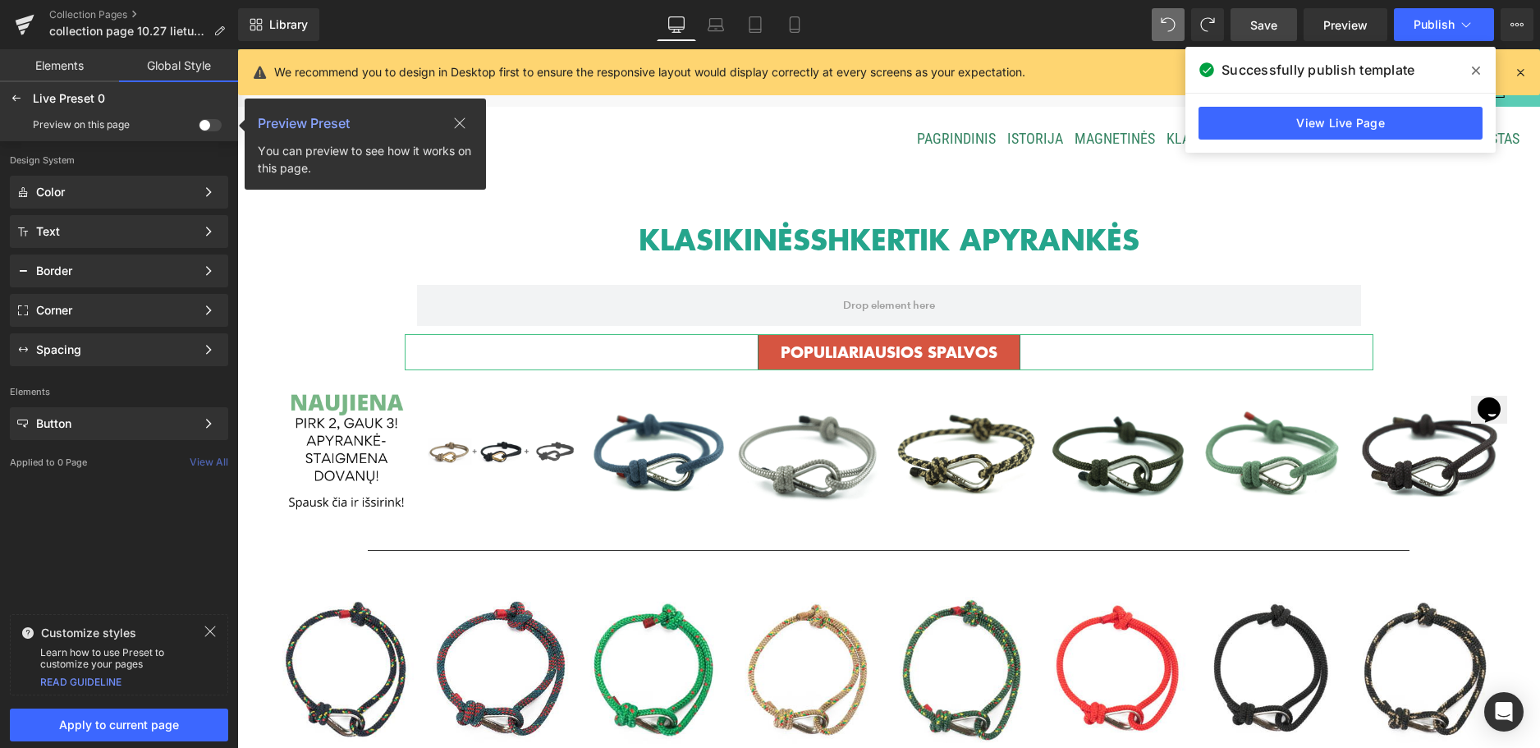
click at [213, 126] on span at bounding box center [210, 125] width 23 height 12
click at [199, 128] on input "checkbox" at bounding box center [199, 128] width 0 height 0
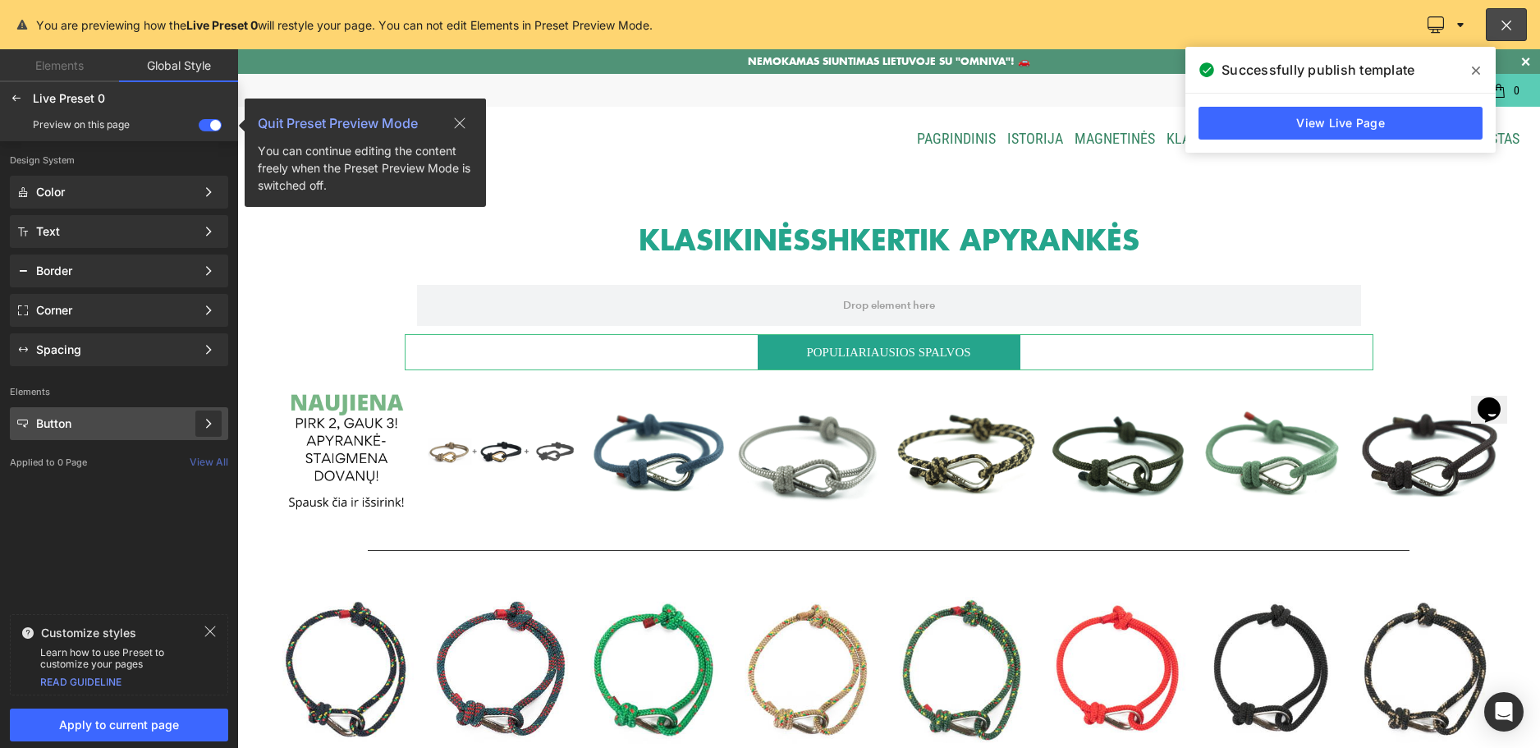
click at [200, 421] on div at bounding box center [208, 423] width 26 height 26
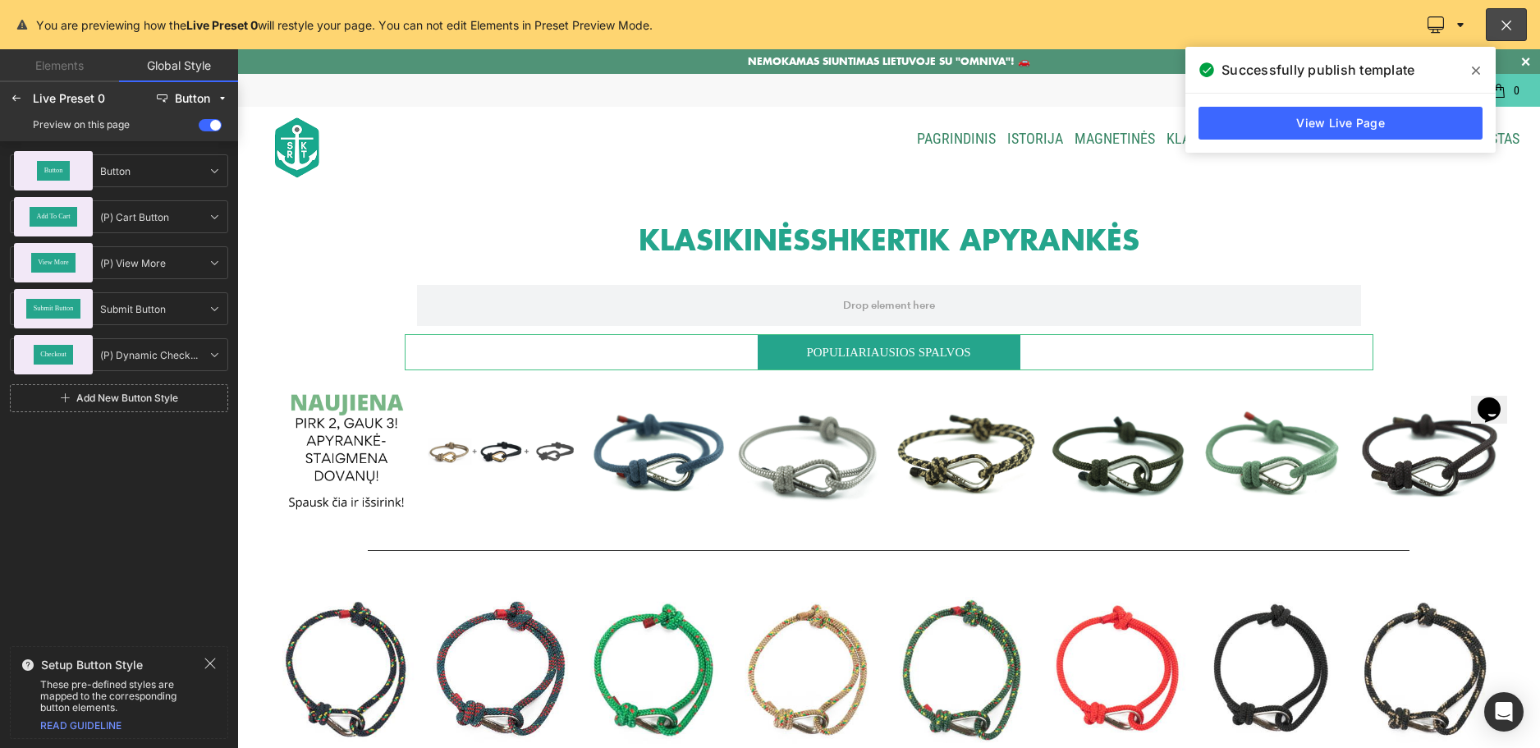
click at [200, 121] on span at bounding box center [210, 125] width 23 height 12
click at [199, 128] on input "checkbox" at bounding box center [199, 128] width 0 height 0
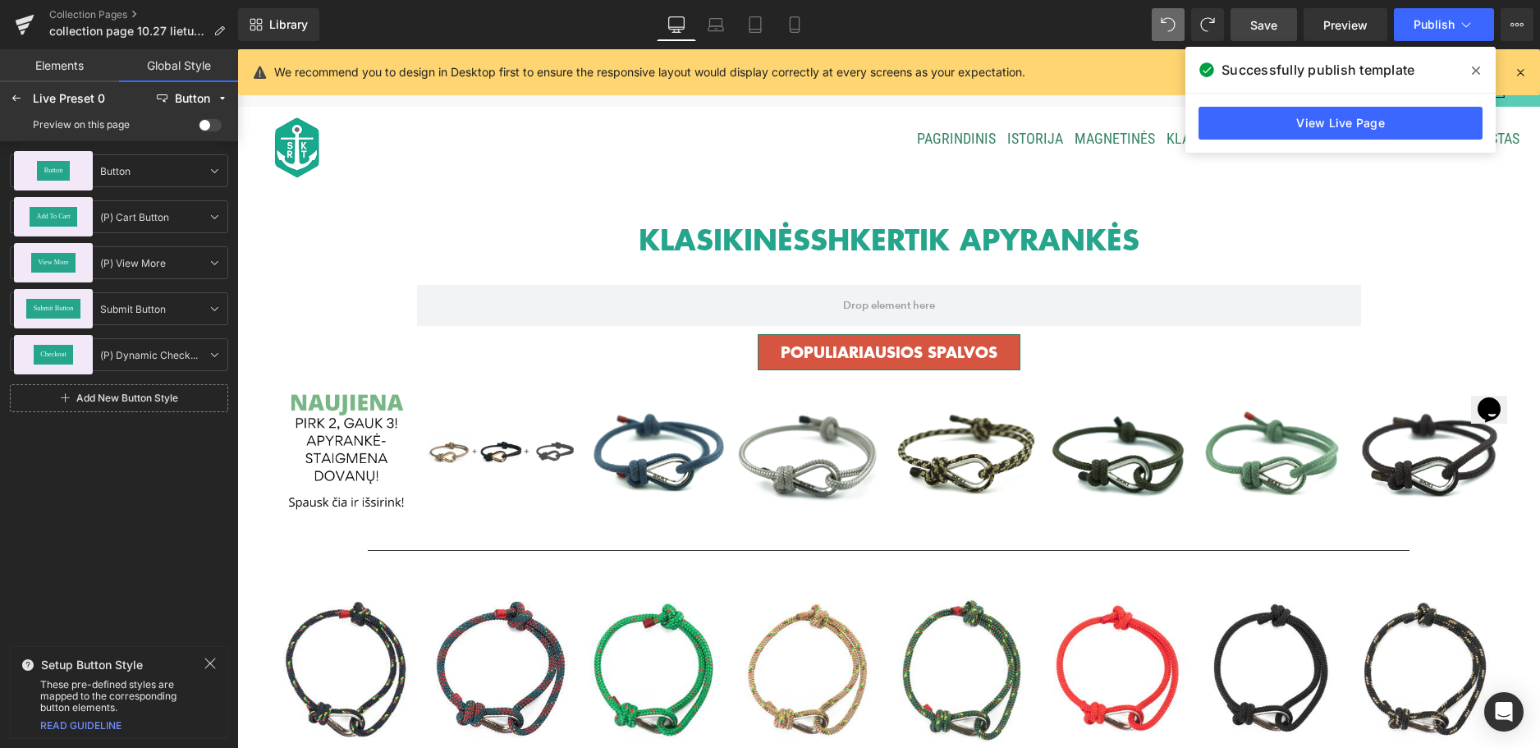
click at [1473, 66] on icon at bounding box center [1476, 70] width 8 height 13
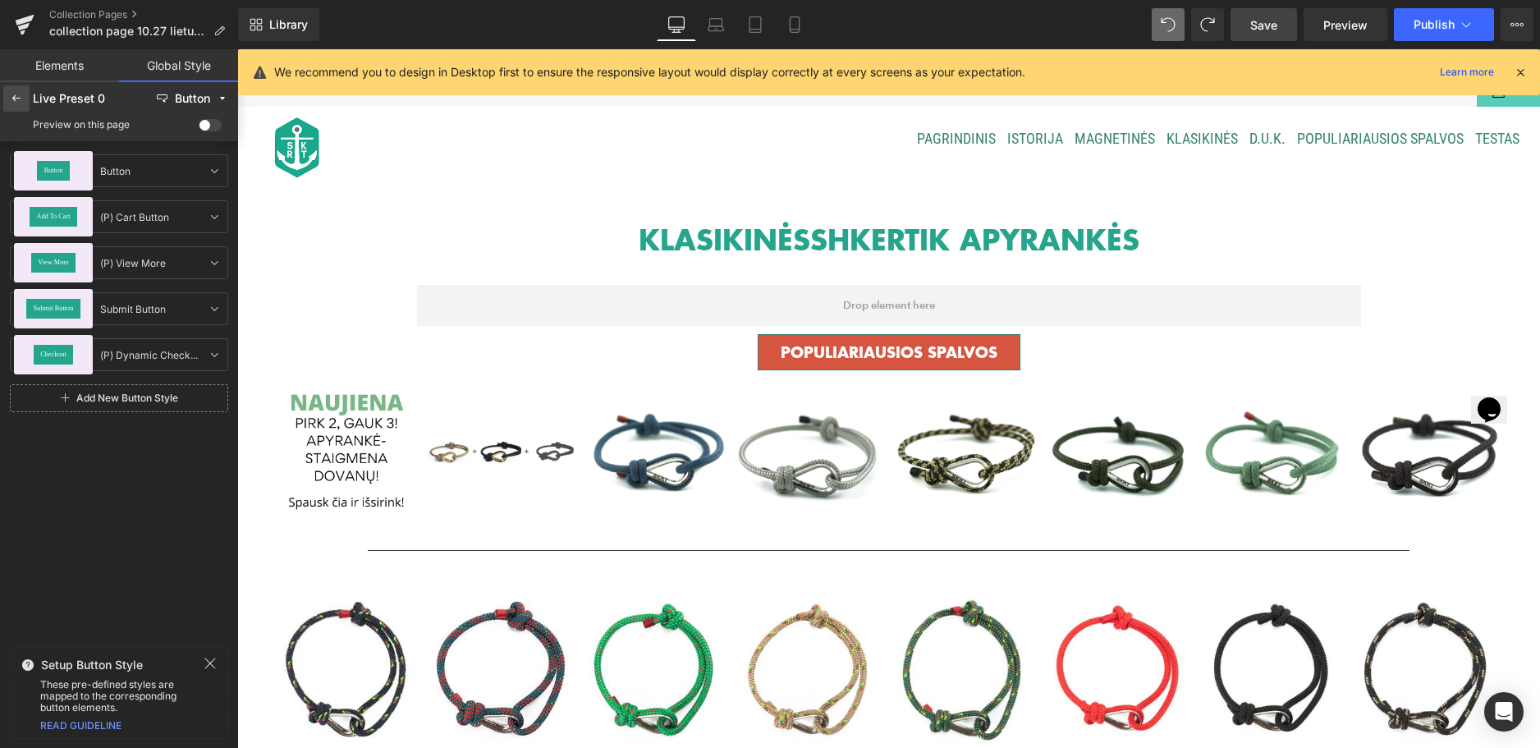
click at [22, 102] on icon at bounding box center [16, 98] width 13 height 13
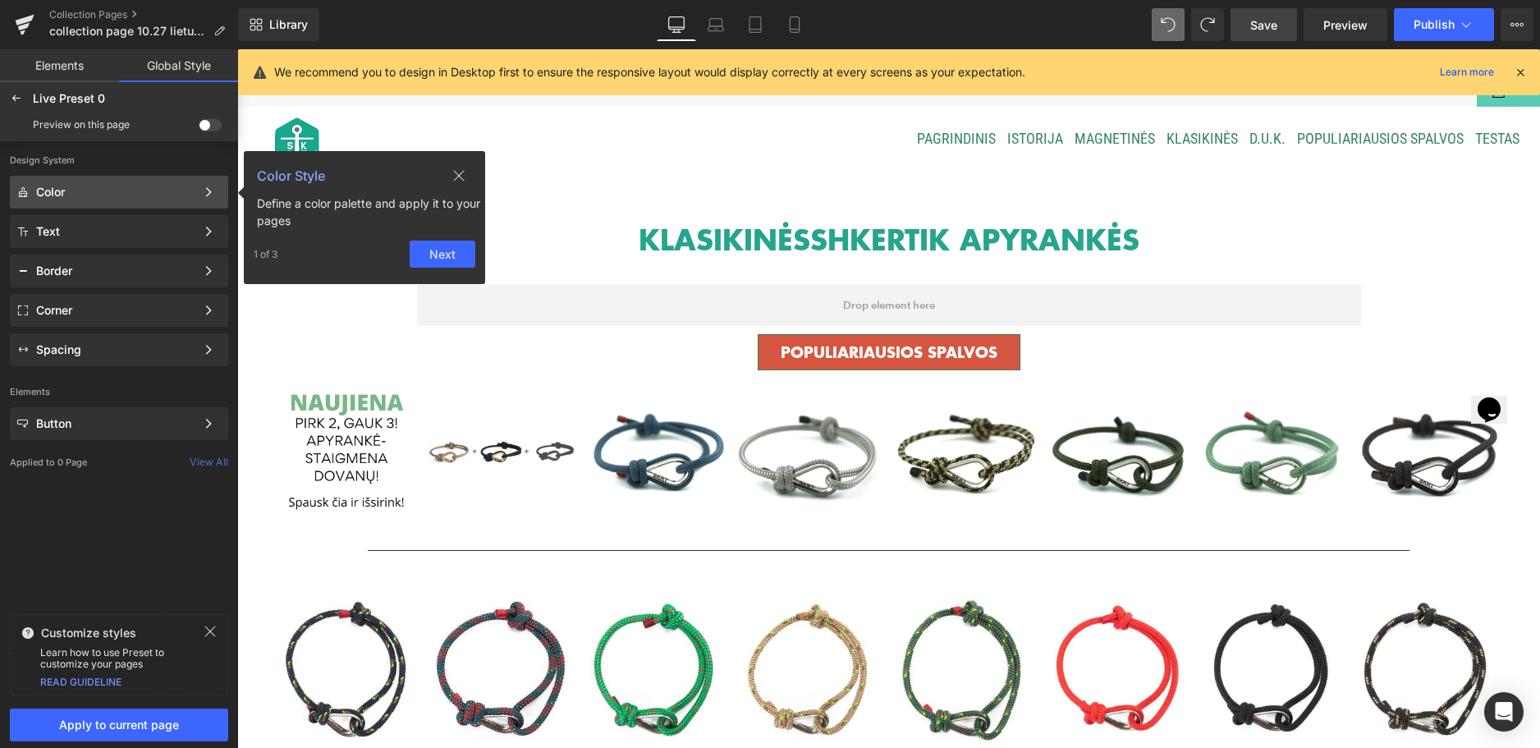
click at [460, 172] on icon at bounding box center [458, 175] width 13 height 13
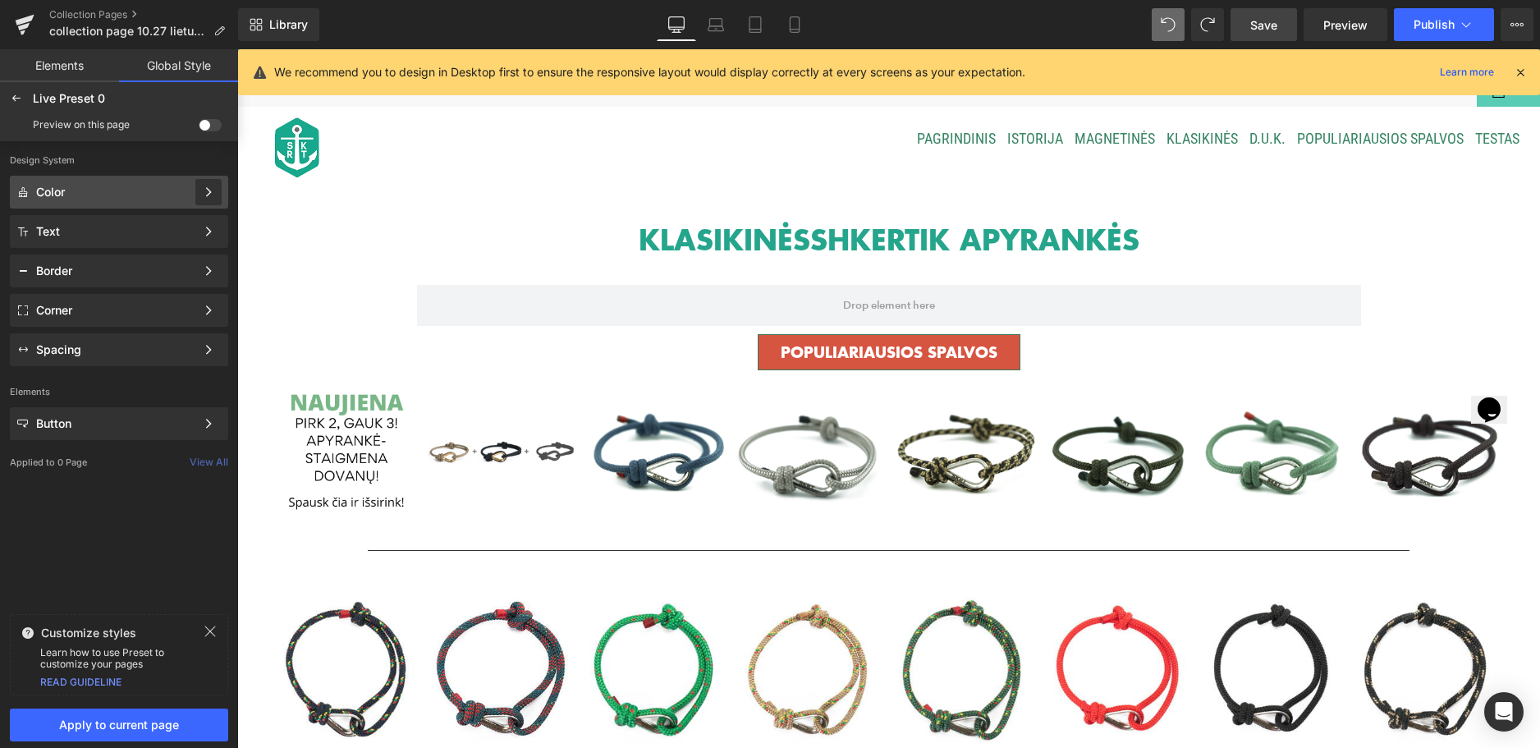
click at [210, 195] on icon at bounding box center [208, 191] width 11 height 11
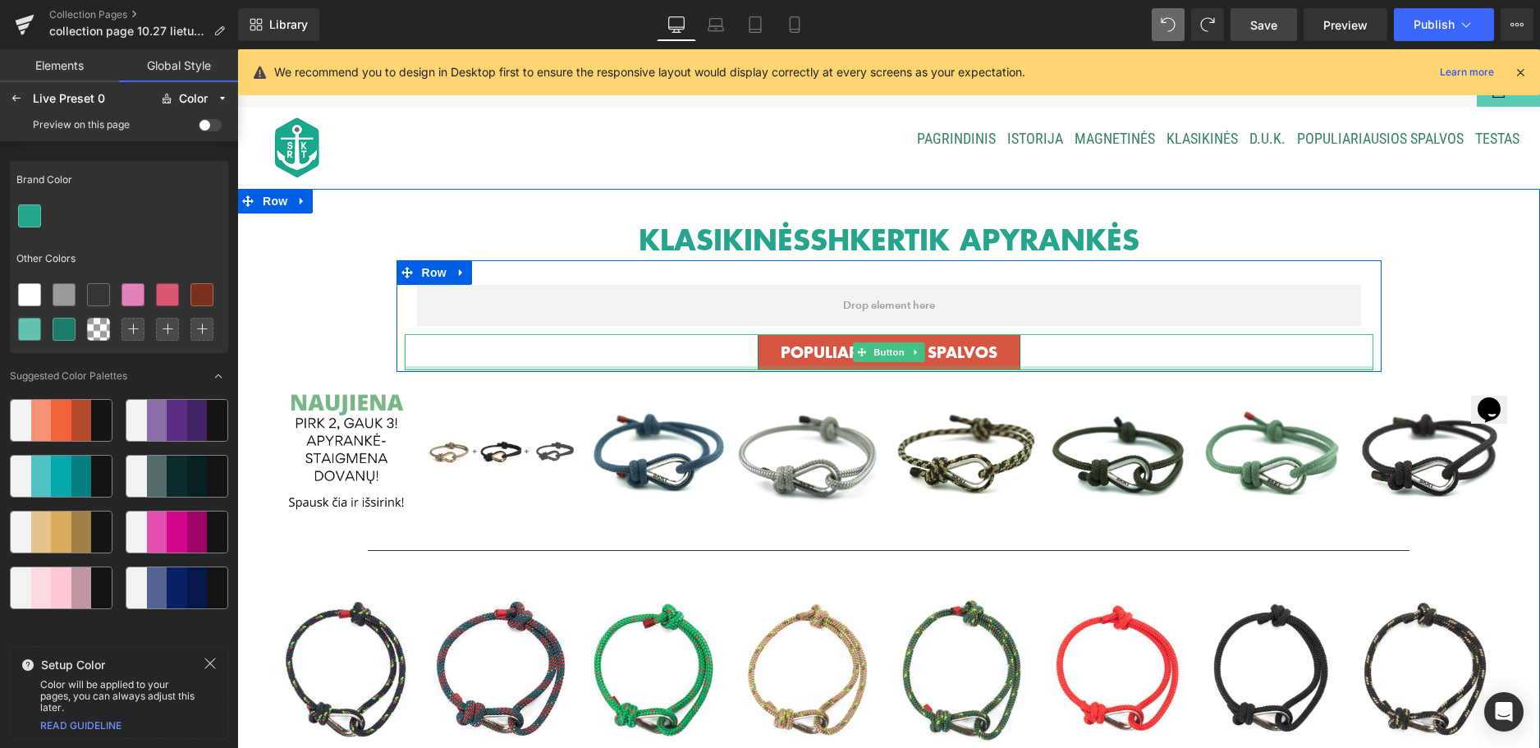
click at [790, 366] on div at bounding box center [889, 368] width 969 height 4
click at [763, 356] on link "POPULIARIAUSIOS SPALVOS" at bounding box center [889, 352] width 263 height 36
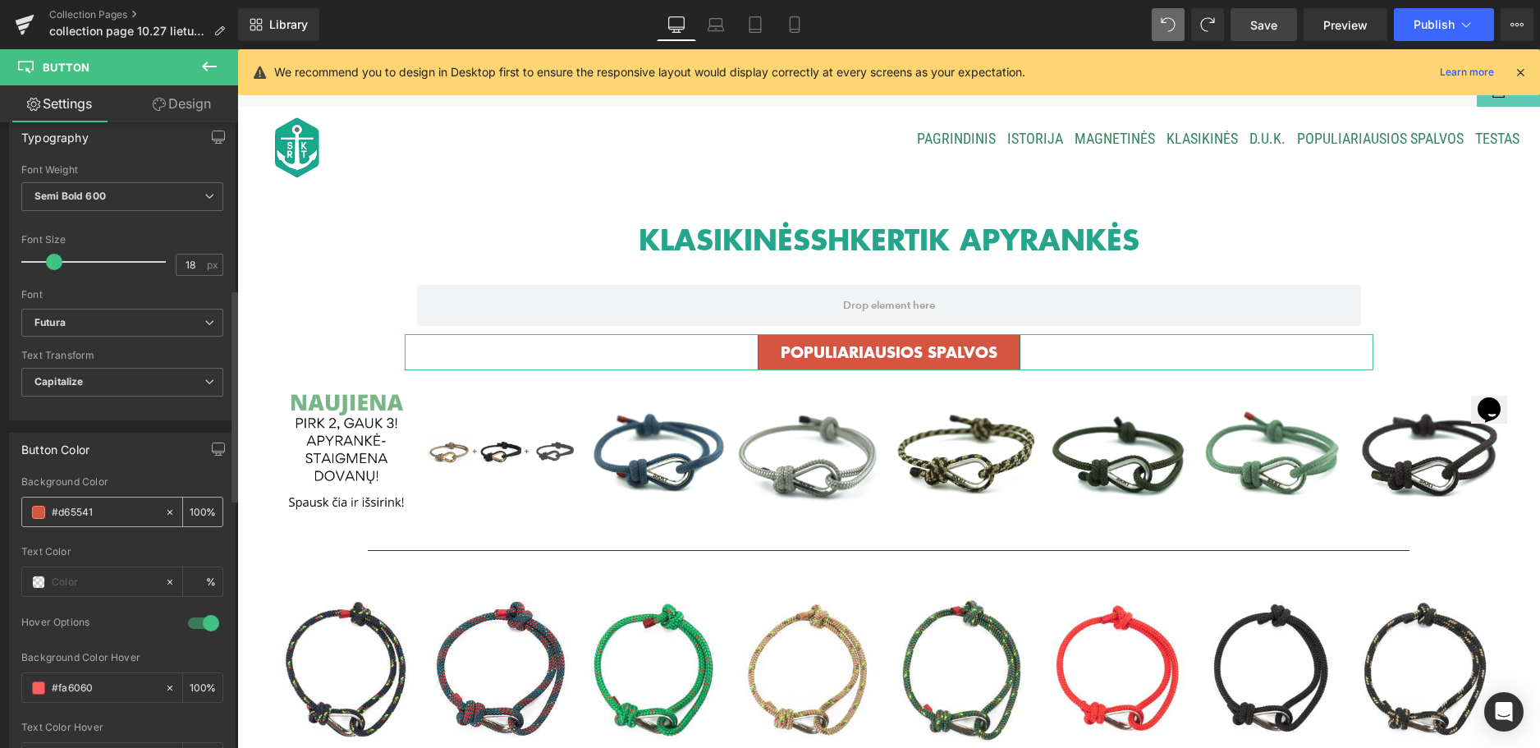
click at [38, 516] on span at bounding box center [38, 512] width 13 height 13
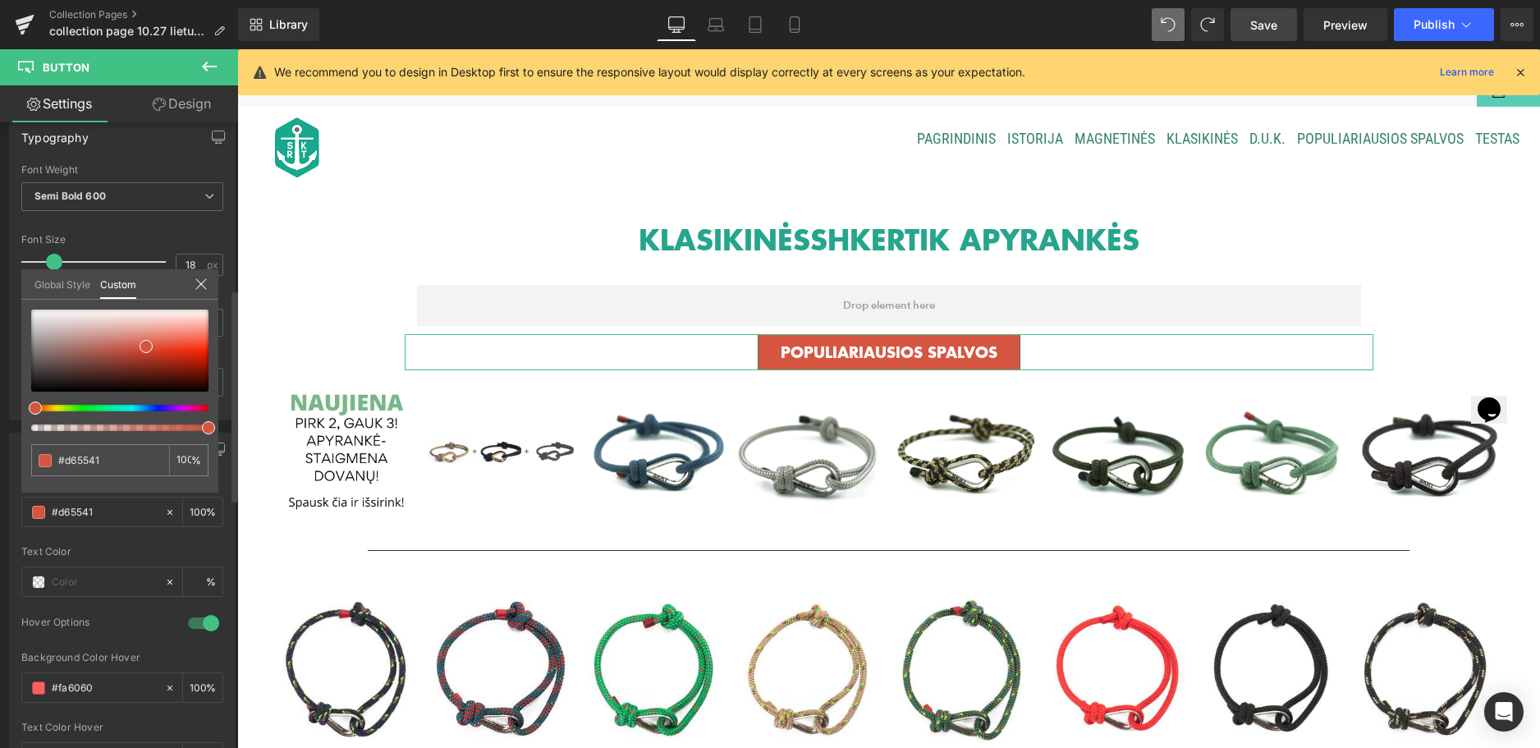
click at [75, 285] on link "Global Style" at bounding box center [62, 283] width 56 height 28
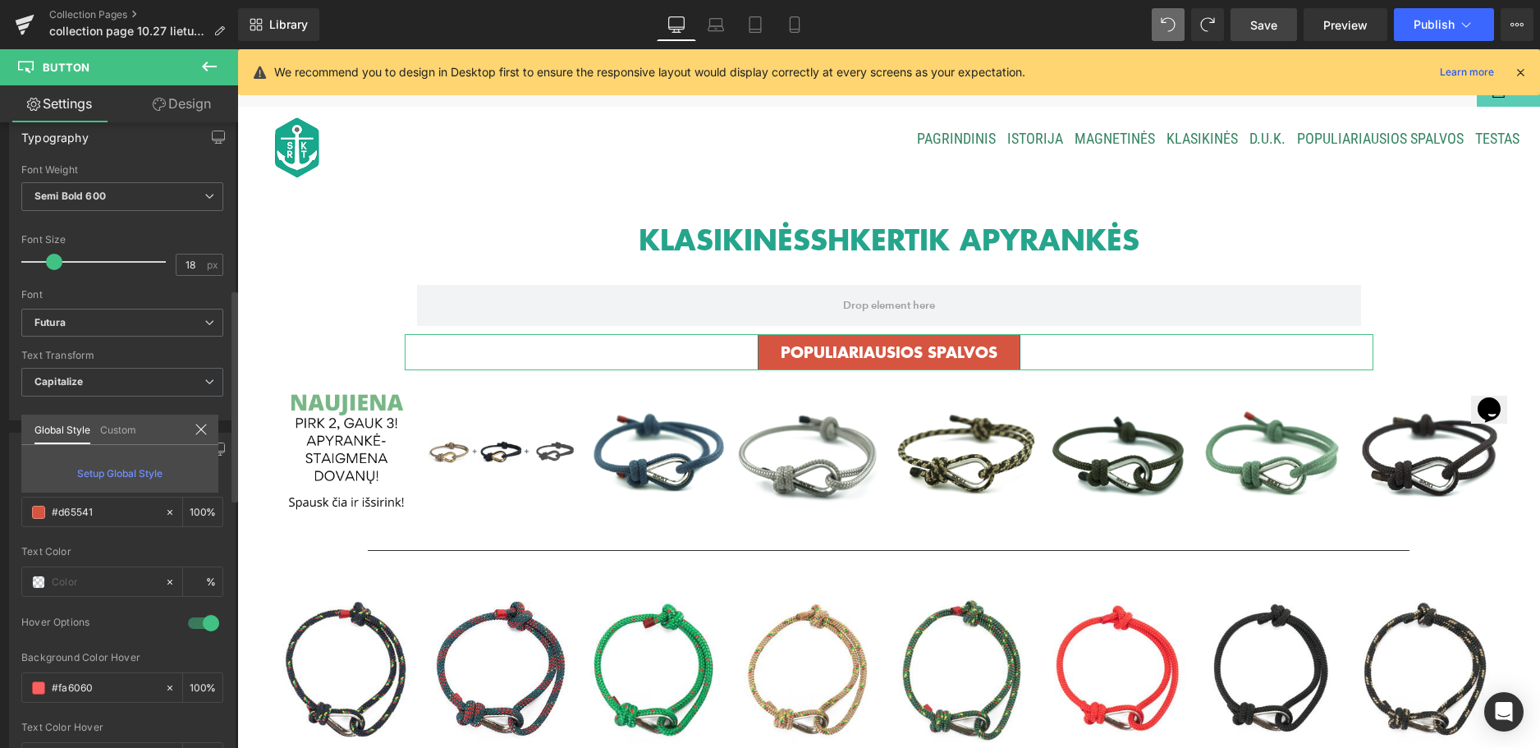
click at [131, 431] on link "Custom" at bounding box center [118, 429] width 36 height 28
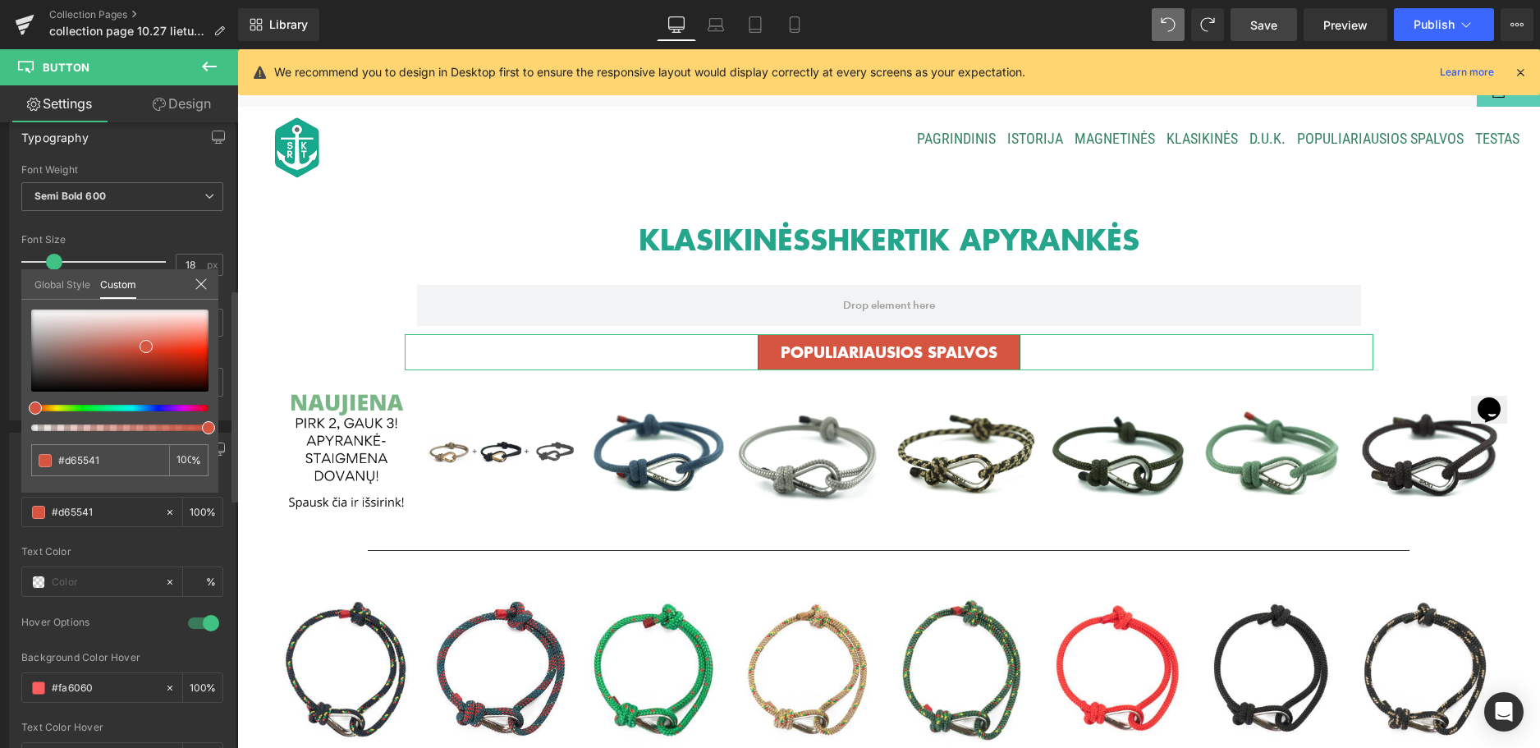
click at [59, 288] on link "Global Style" at bounding box center [62, 283] width 56 height 28
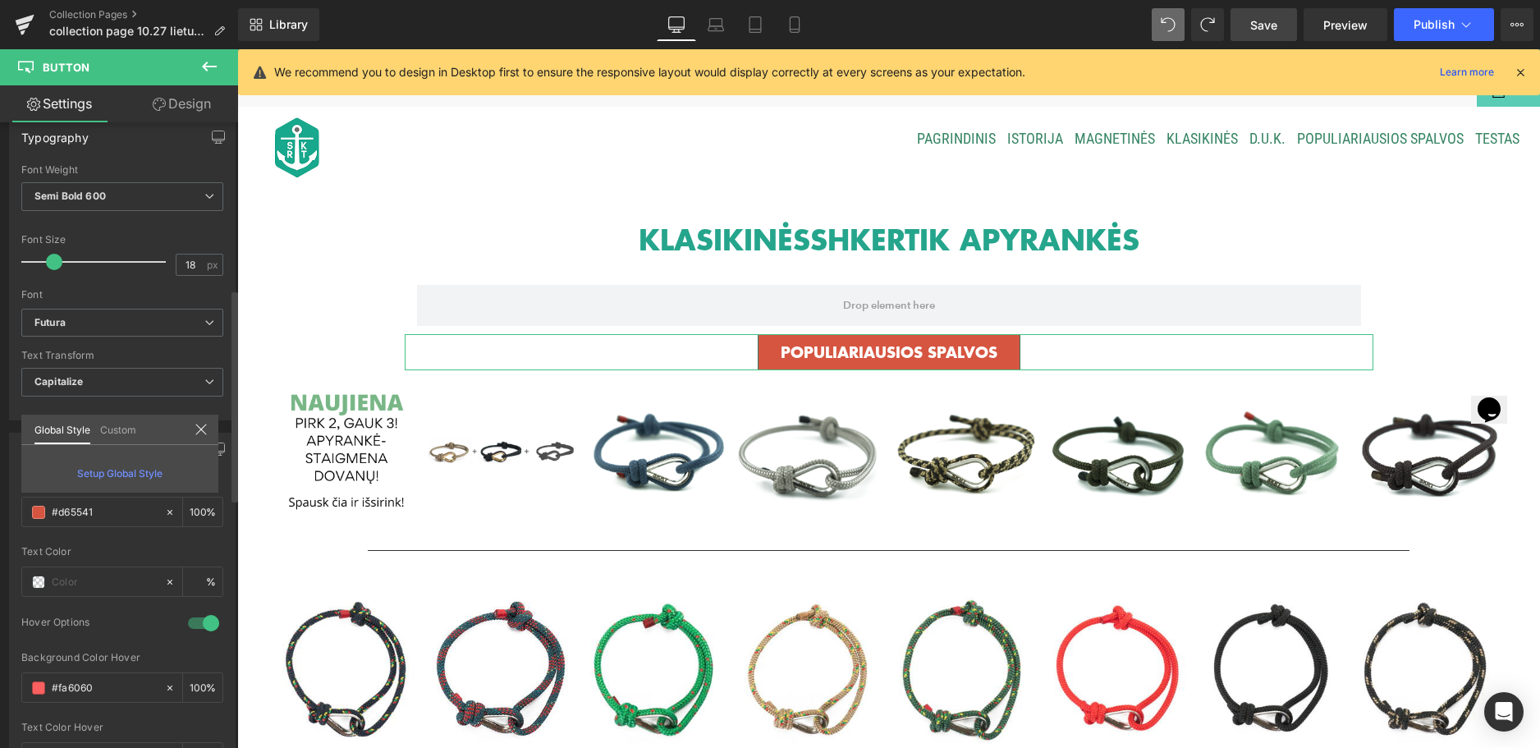
click at [137, 475] on span "Setup Global Style" at bounding box center [119, 473] width 85 height 12
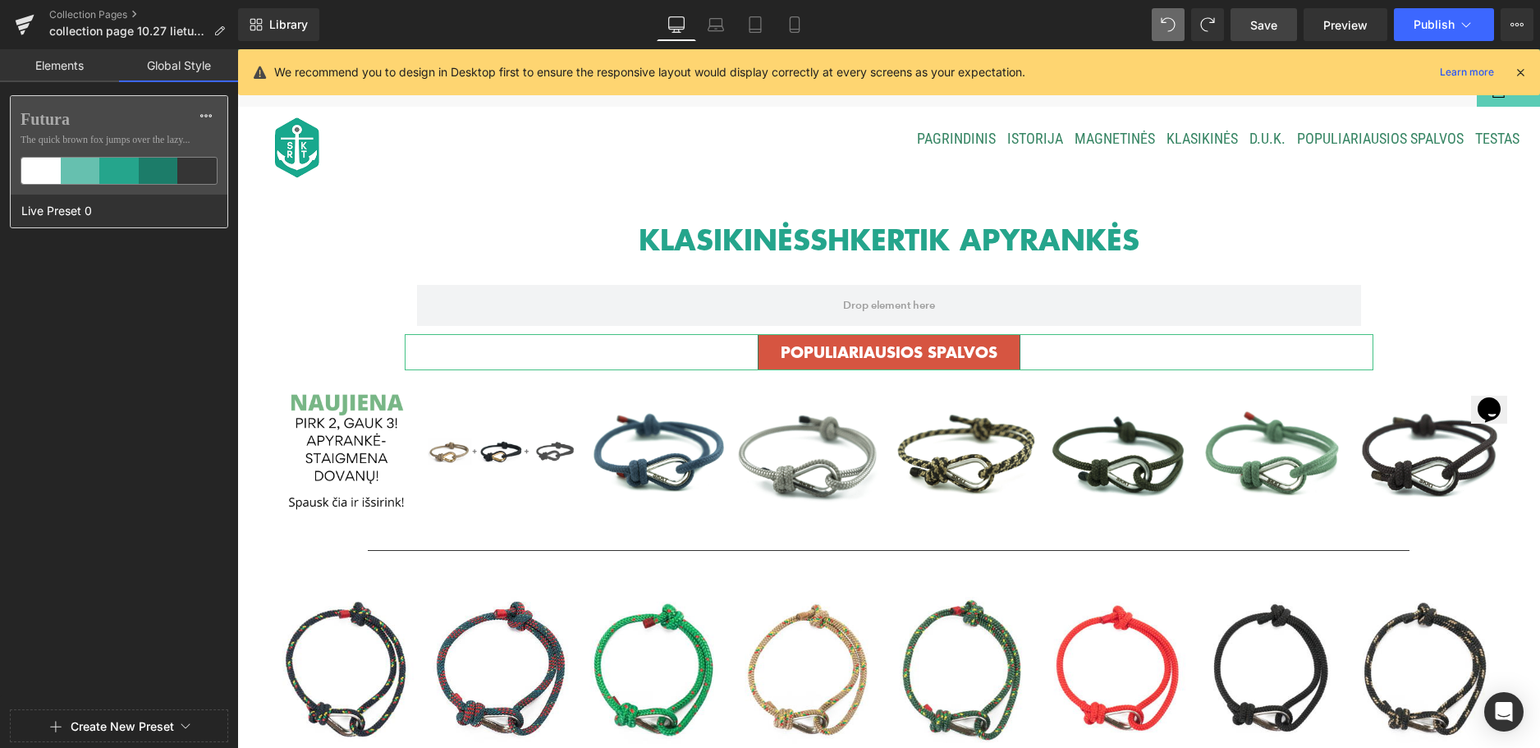
click at [158, 178] on div at bounding box center [158, 171] width 39 height 26
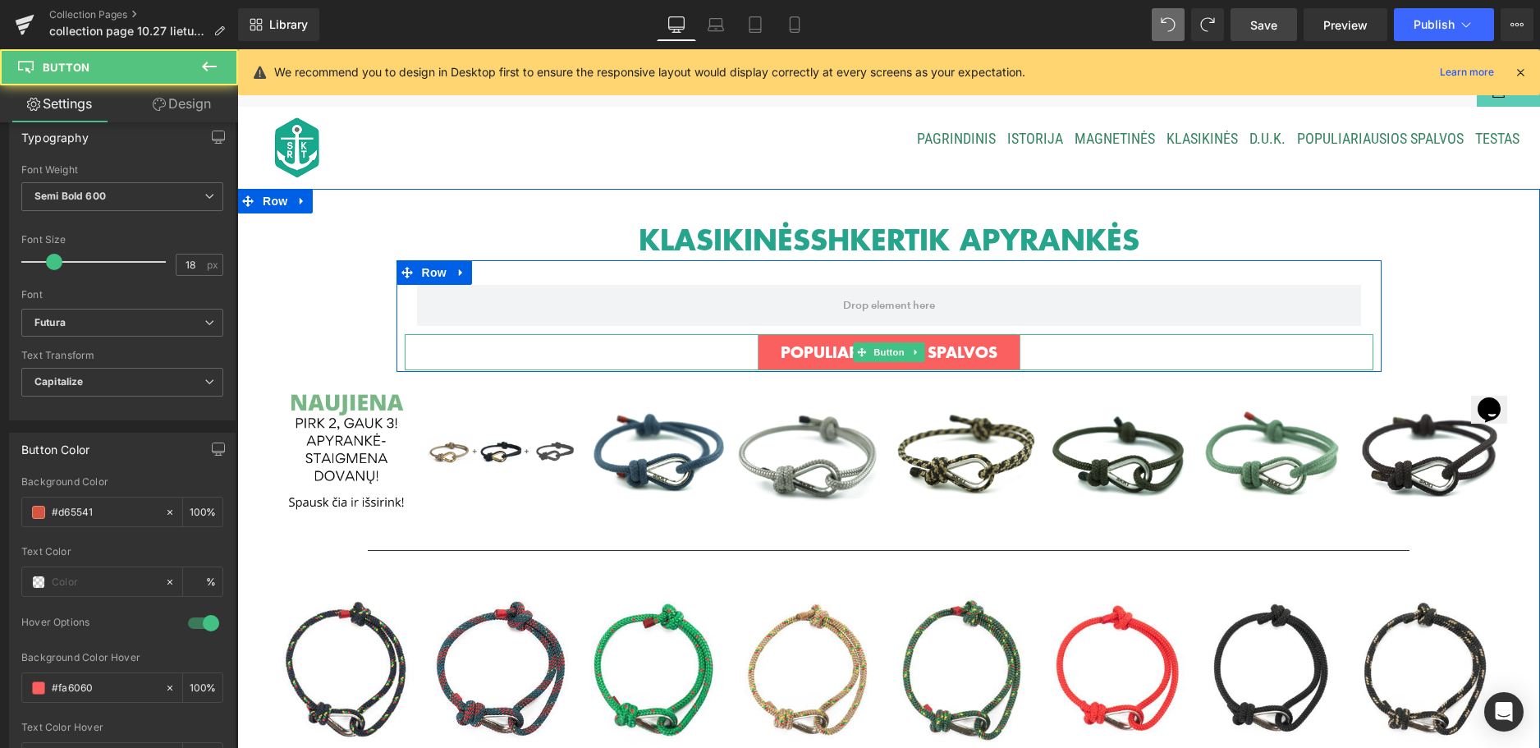
click at [764, 351] on link "POPULIARIAUSIOS SPALVOS" at bounding box center [889, 352] width 263 height 36
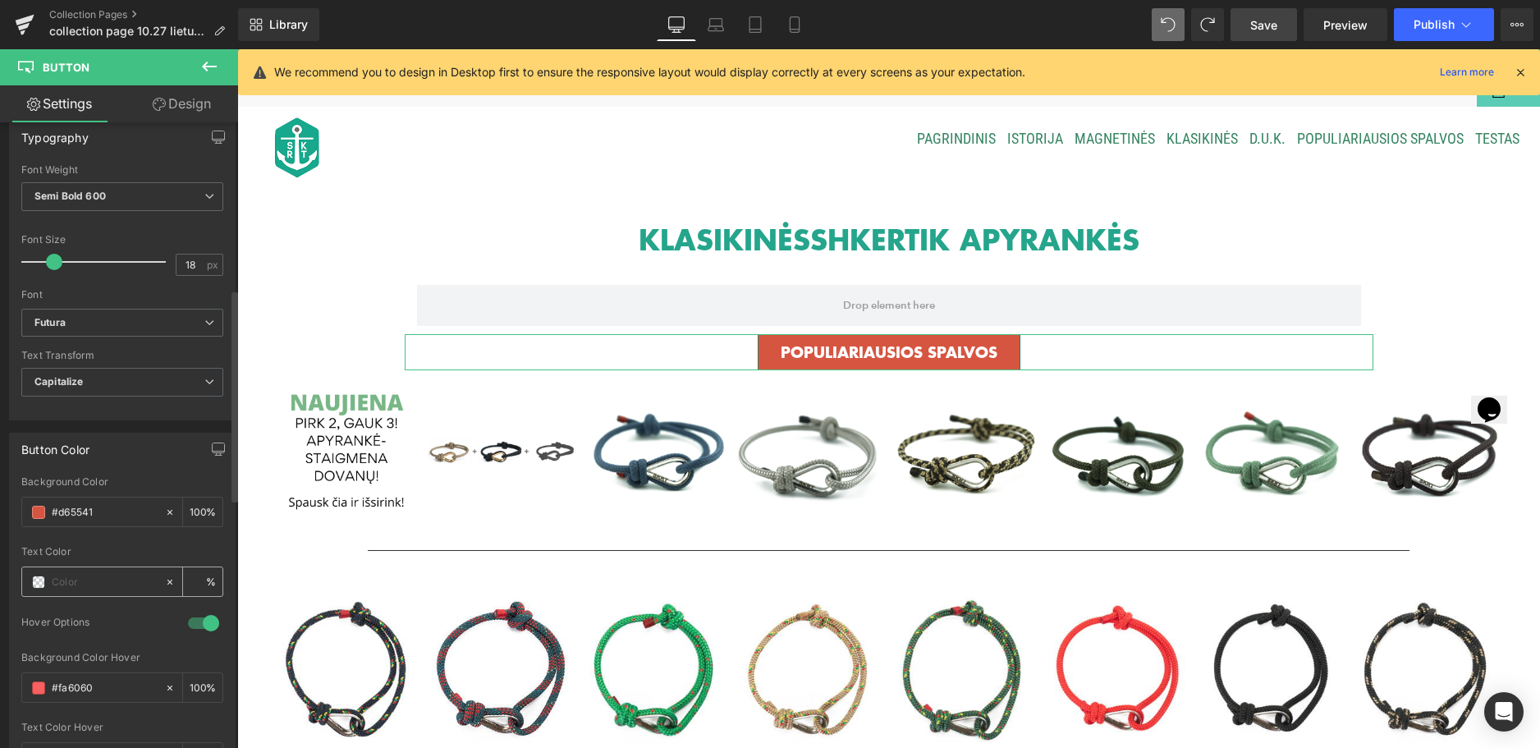
click at [125, 584] on input "text" at bounding box center [104, 582] width 105 height 18
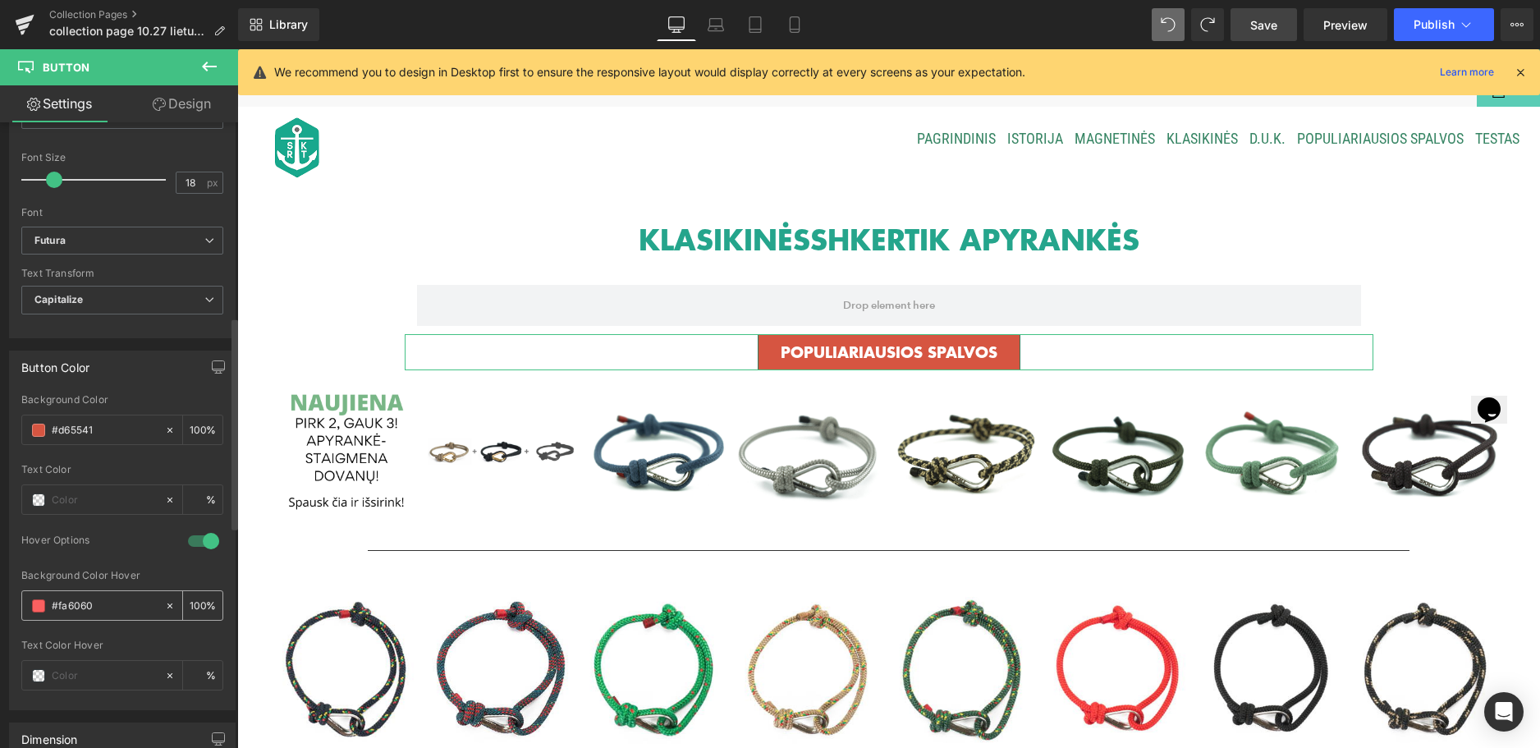
click at [122, 610] on input "#fa6060" at bounding box center [104, 606] width 105 height 18
type input "0"
click at [44, 602] on span at bounding box center [38, 605] width 13 height 13
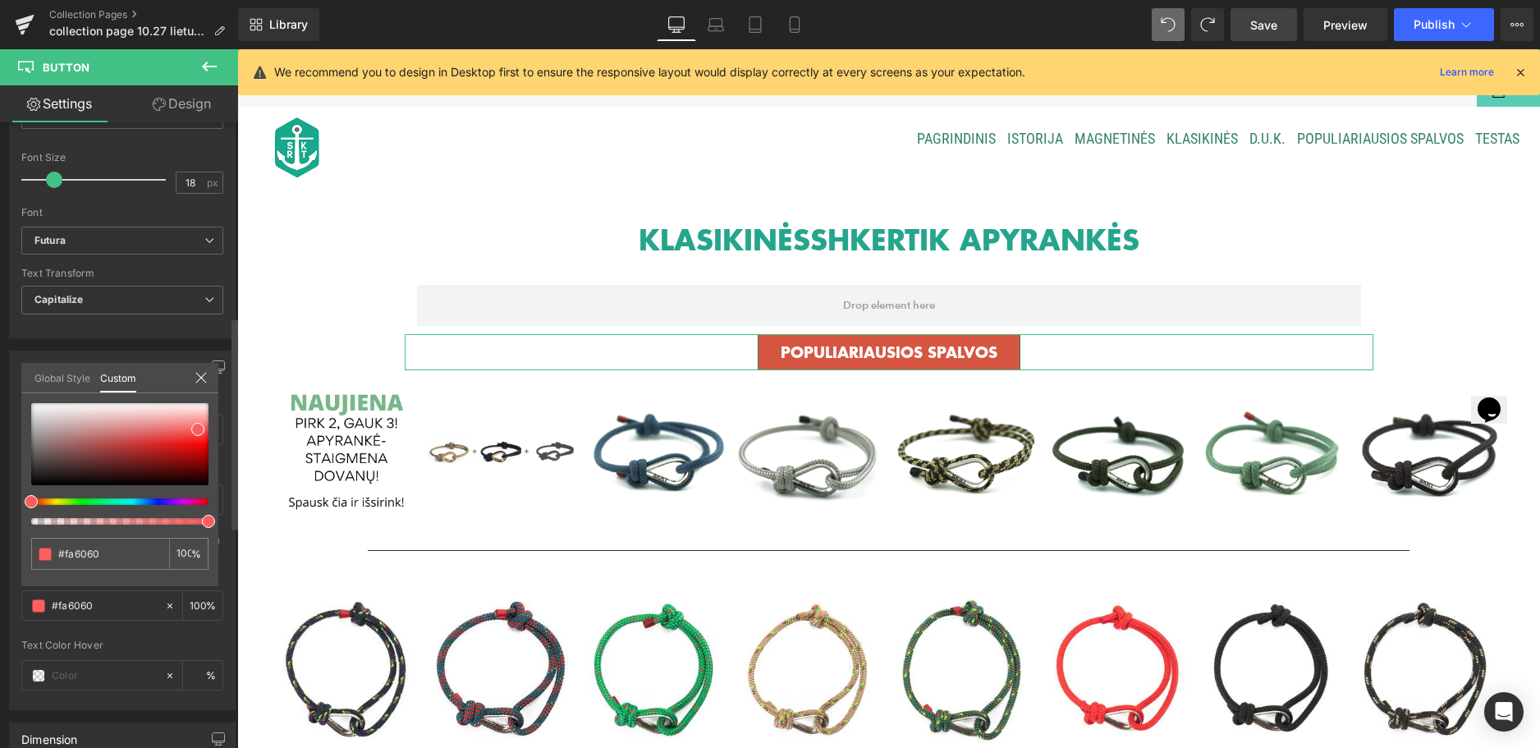
click at [66, 383] on link "Global Style" at bounding box center [62, 377] width 56 height 28
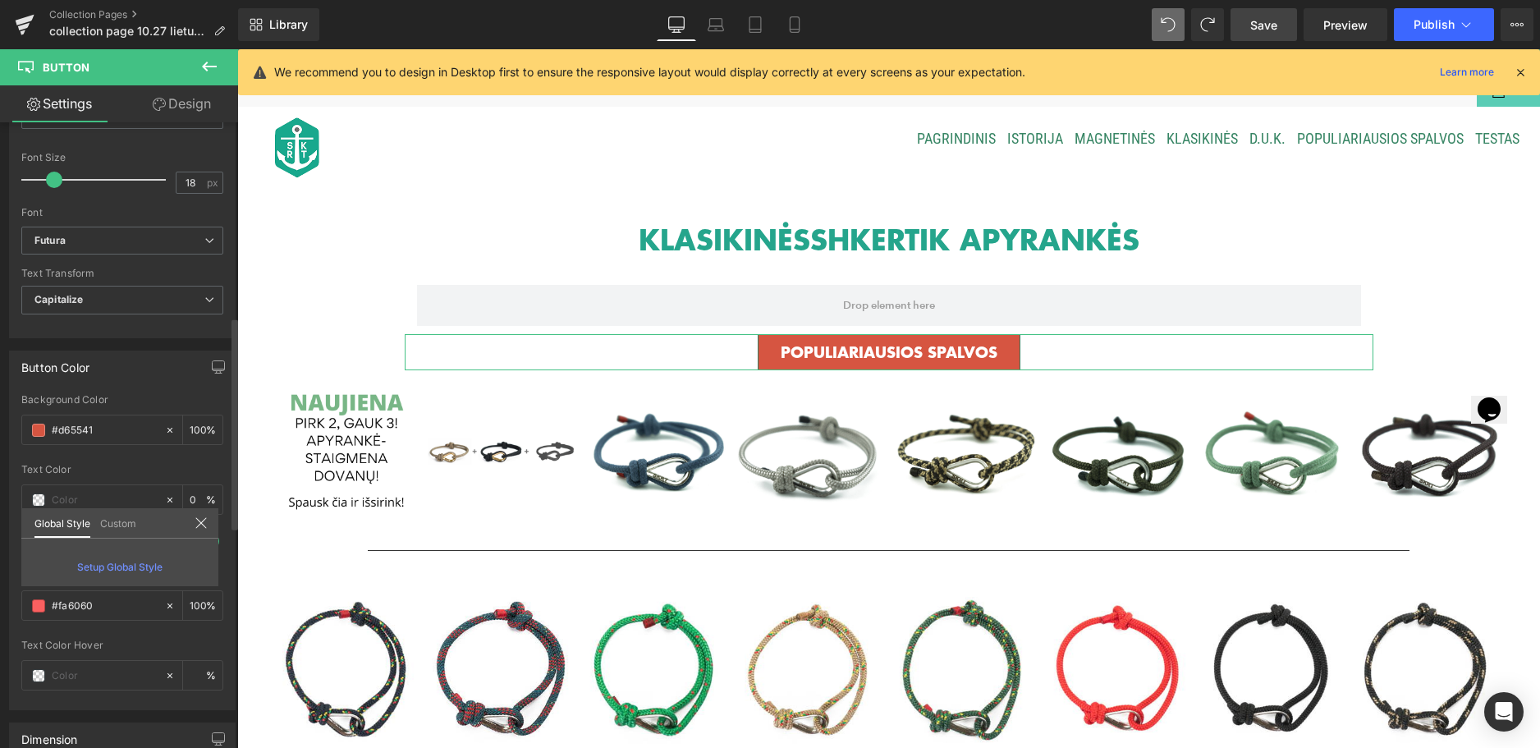
click at [122, 567] on span "Setup Global Style" at bounding box center [119, 567] width 85 height 12
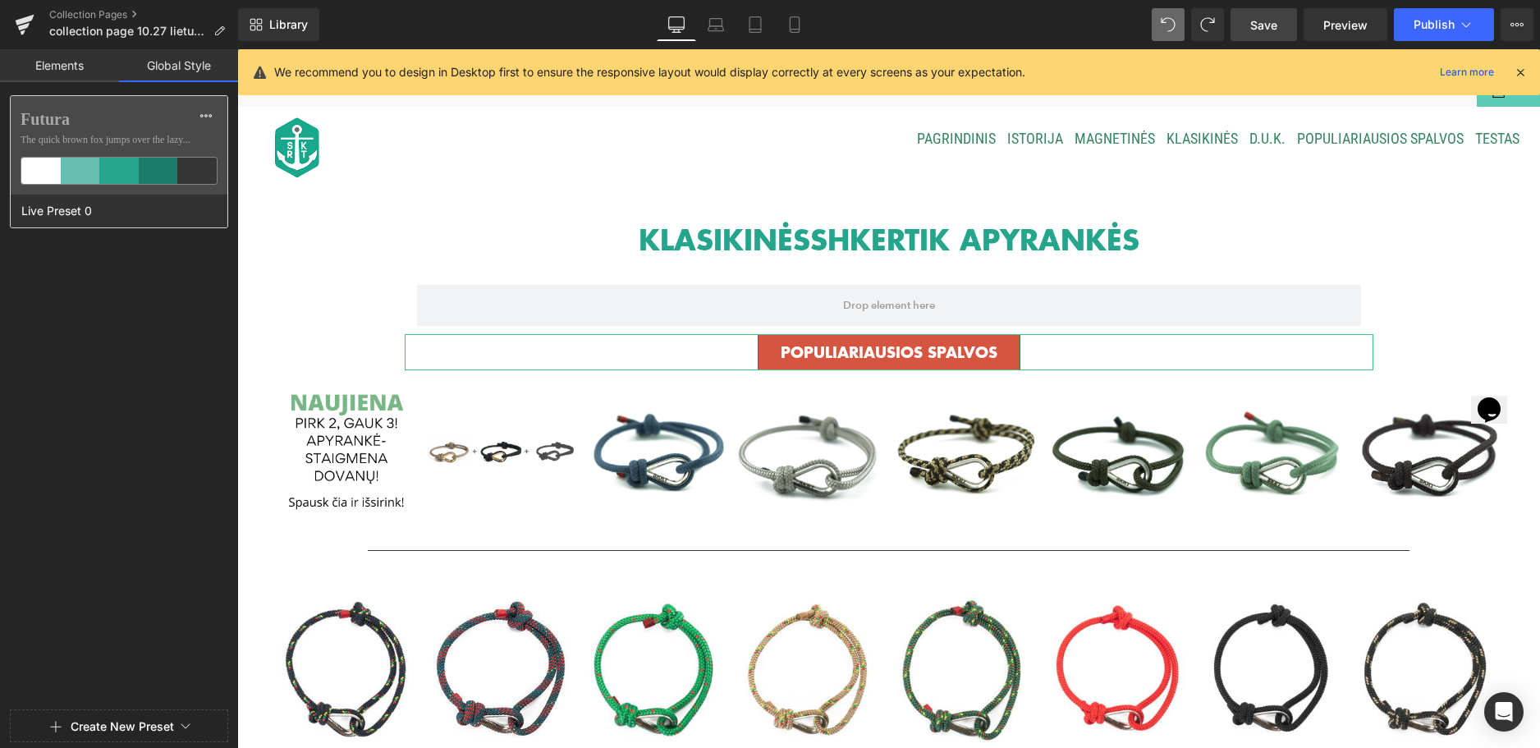
click at [125, 171] on div at bounding box center [118, 171] width 39 height 26
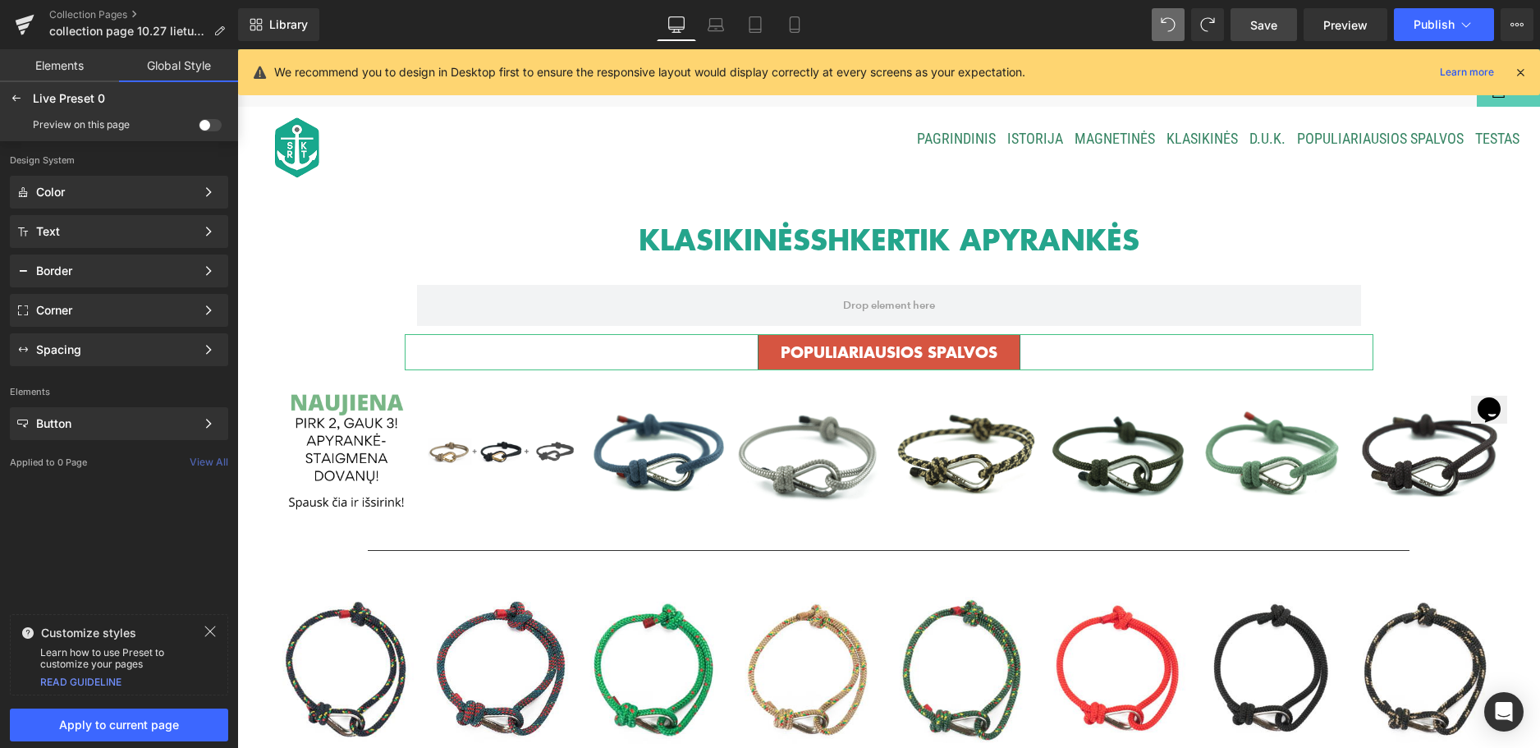
click at [125, 171] on p "Design System" at bounding box center [119, 158] width 238 height 34
click at [217, 630] on div at bounding box center [216, 633] width 24 height 16
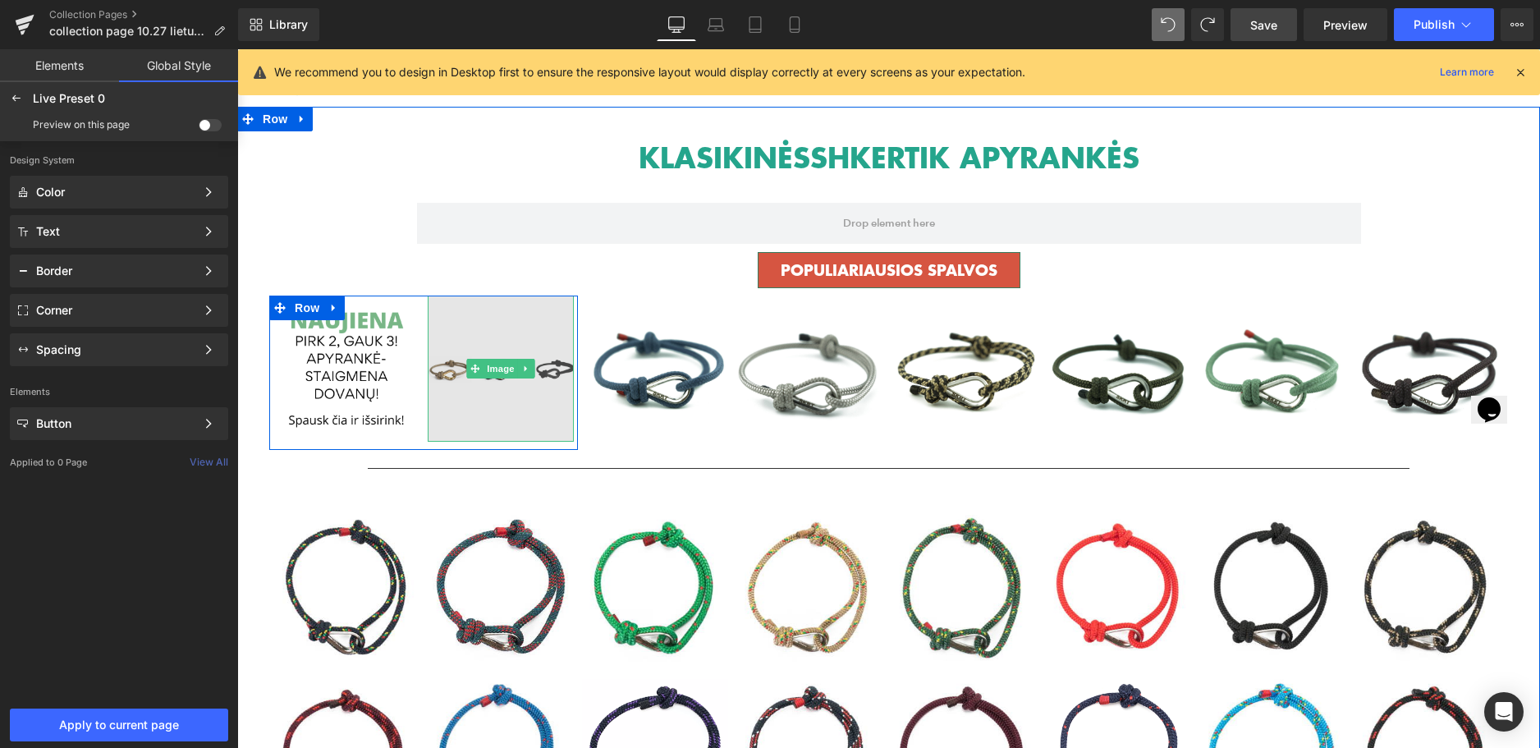
scroll to position [164, 0]
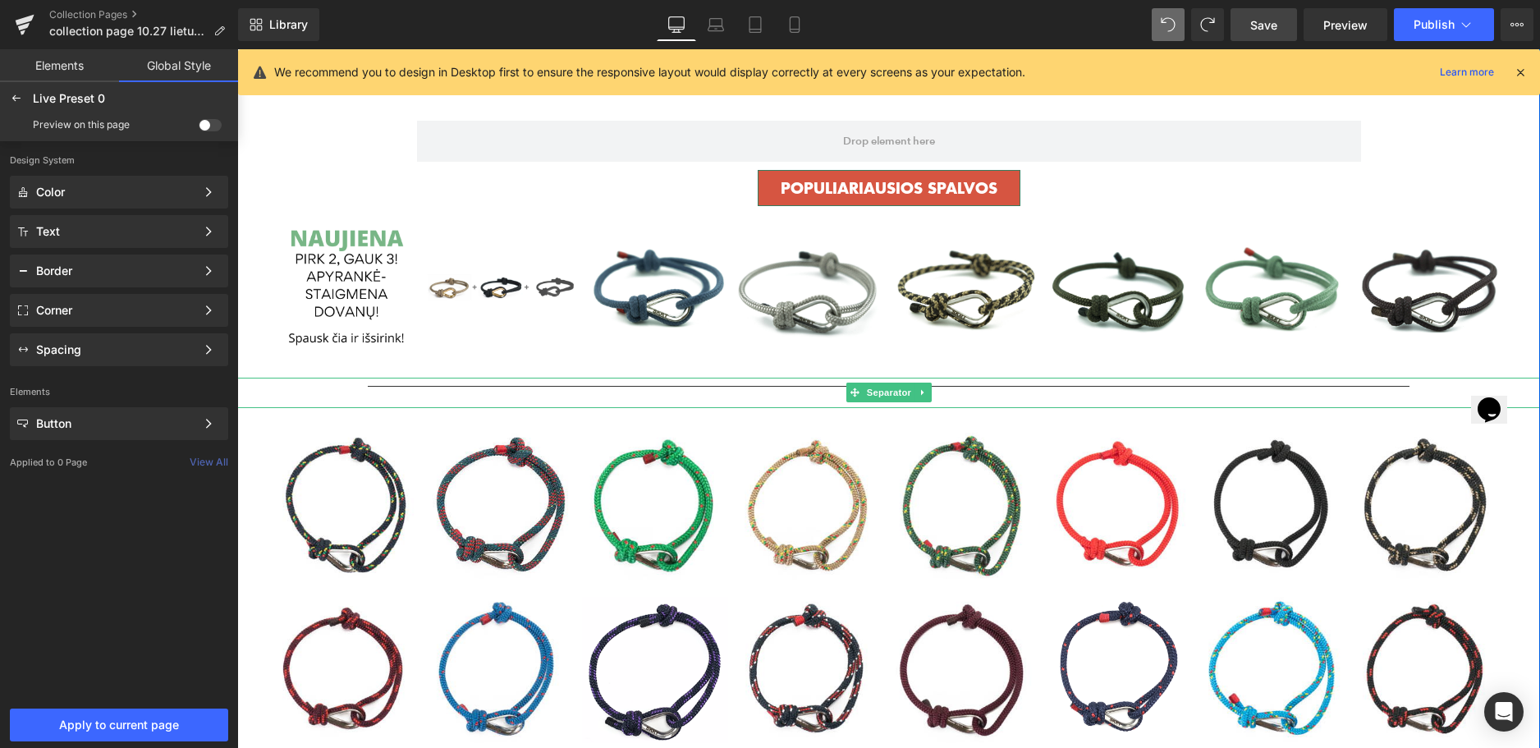
click at [522, 386] on hr at bounding box center [889, 392] width 1043 height 12
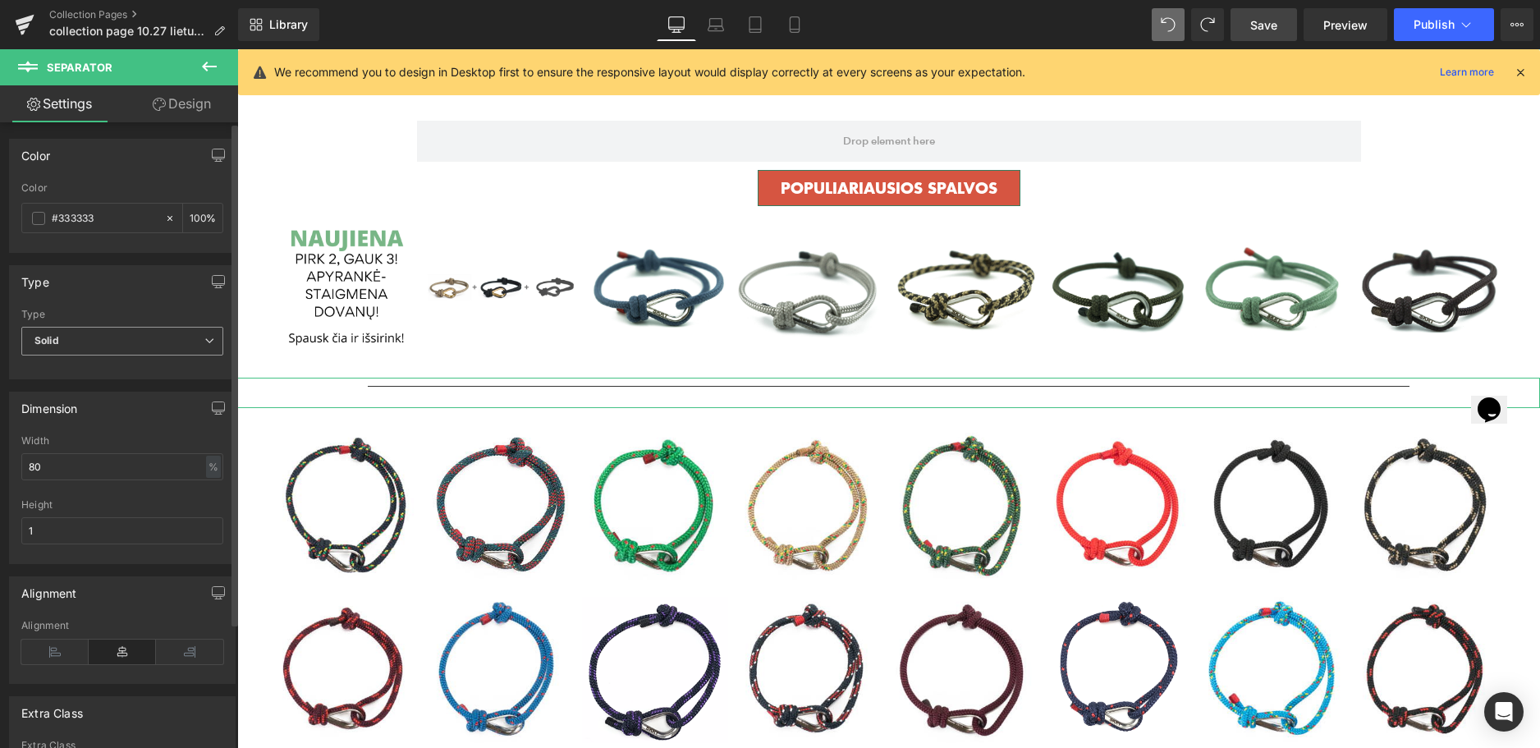
click at [134, 342] on span "Solid" at bounding box center [122, 341] width 202 height 29
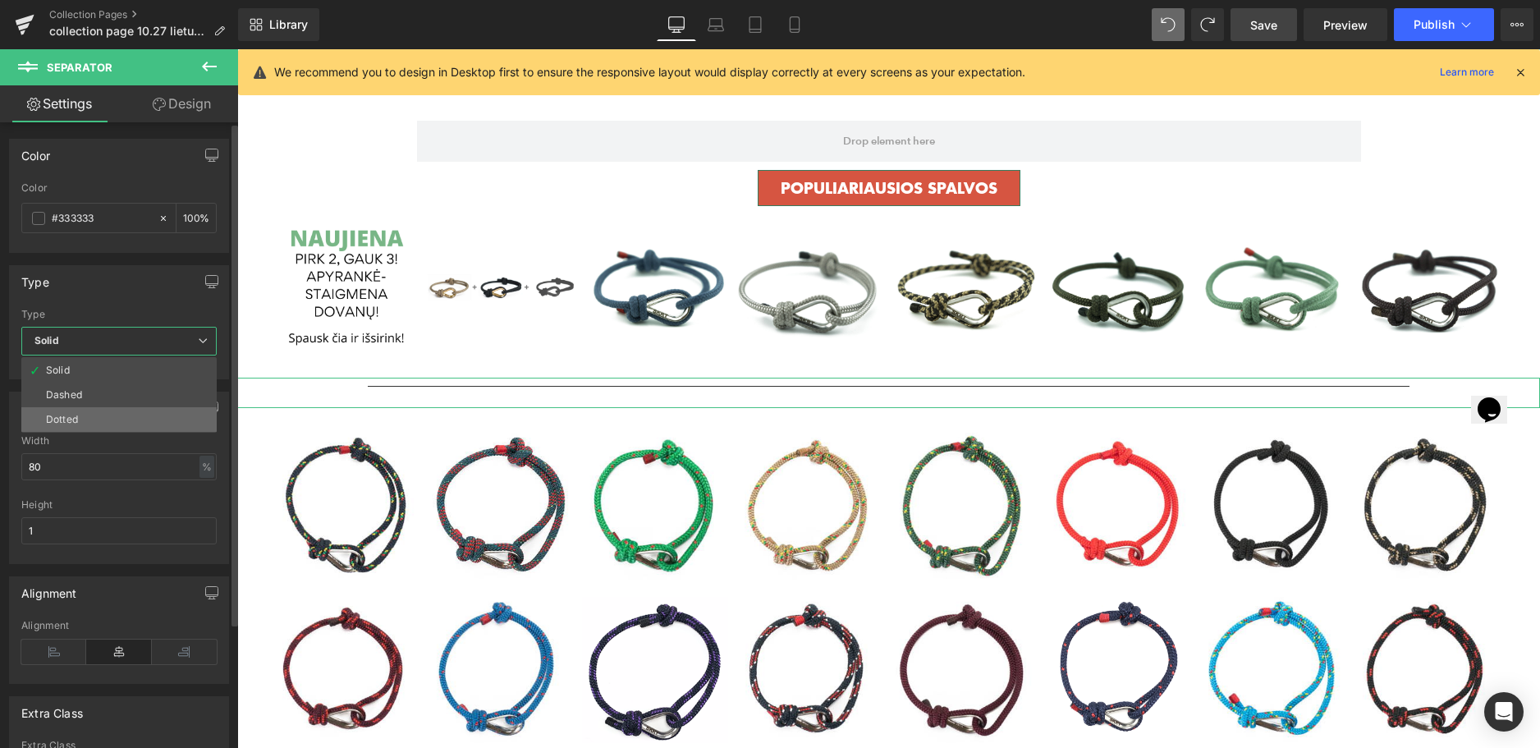
click at [82, 411] on li "Dotted" at bounding box center [118, 419] width 195 height 25
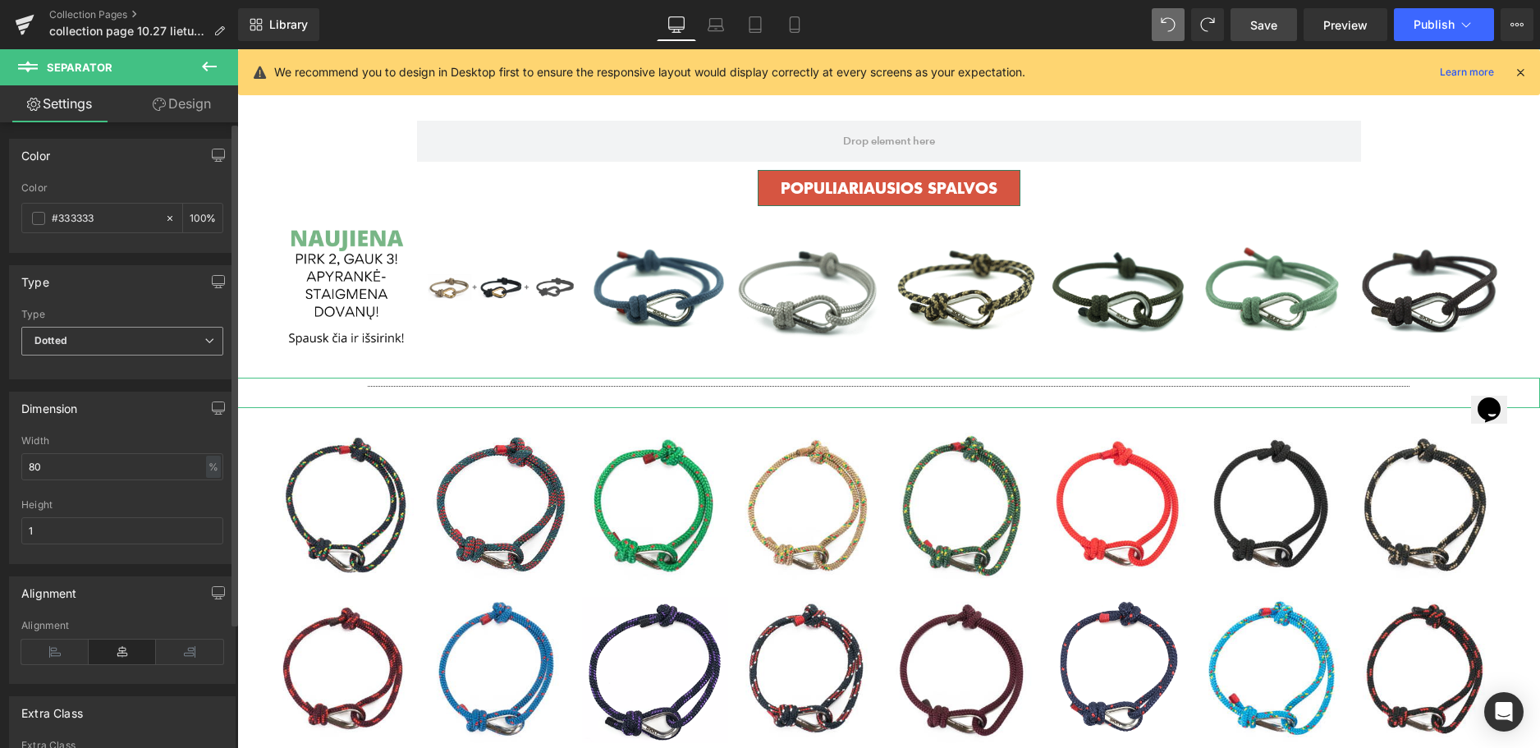
click at [177, 340] on span "Dotted" at bounding box center [122, 341] width 202 height 29
click at [108, 371] on li "Solid" at bounding box center [118, 370] width 195 height 25
click at [134, 214] on input "#333333" at bounding box center [104, 218] width 105 height 18
click at [39, 218] on span at bounding box center [38, 218] width 13 height 13
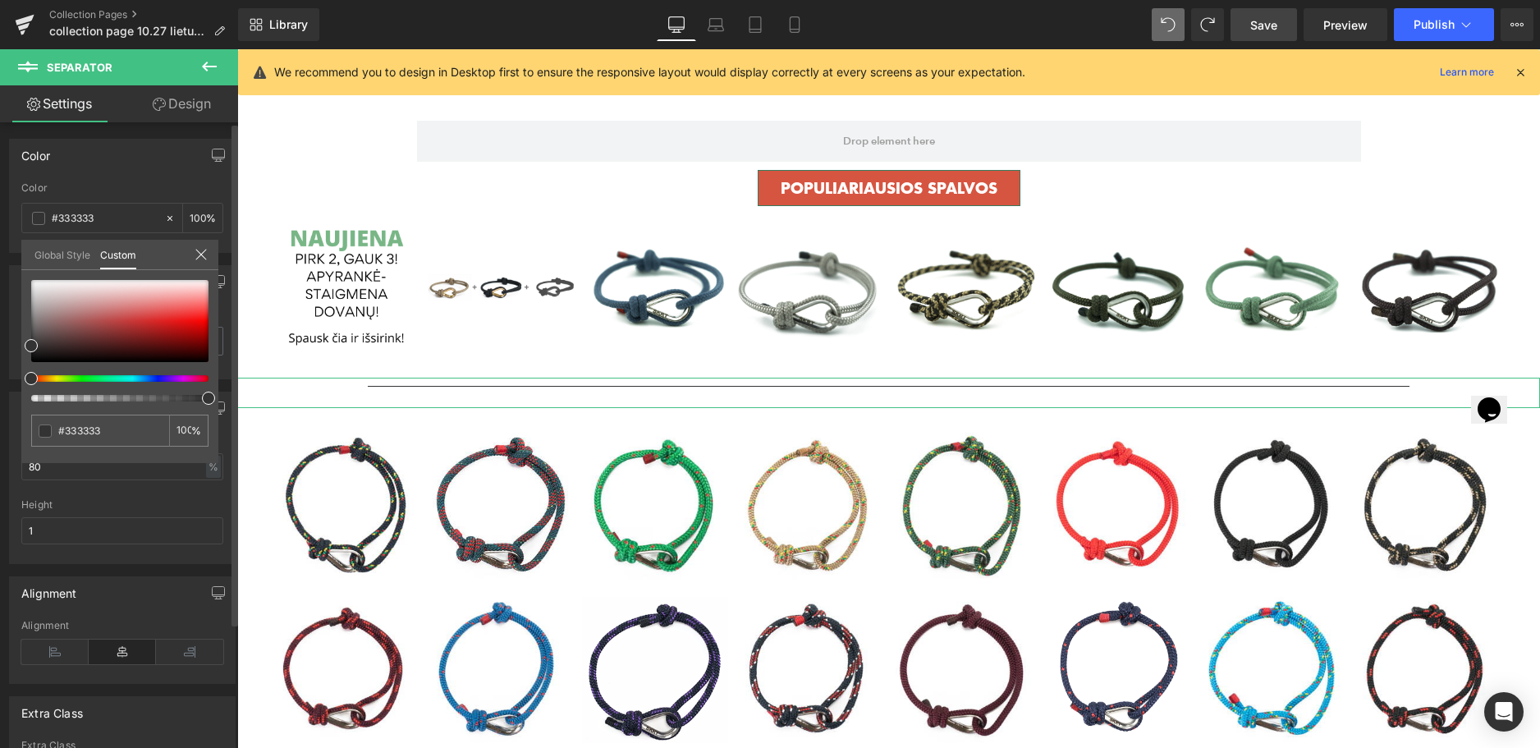
click at [66, 250] on link "Global Style" at bounding box center [62, 254] width 56 height 28
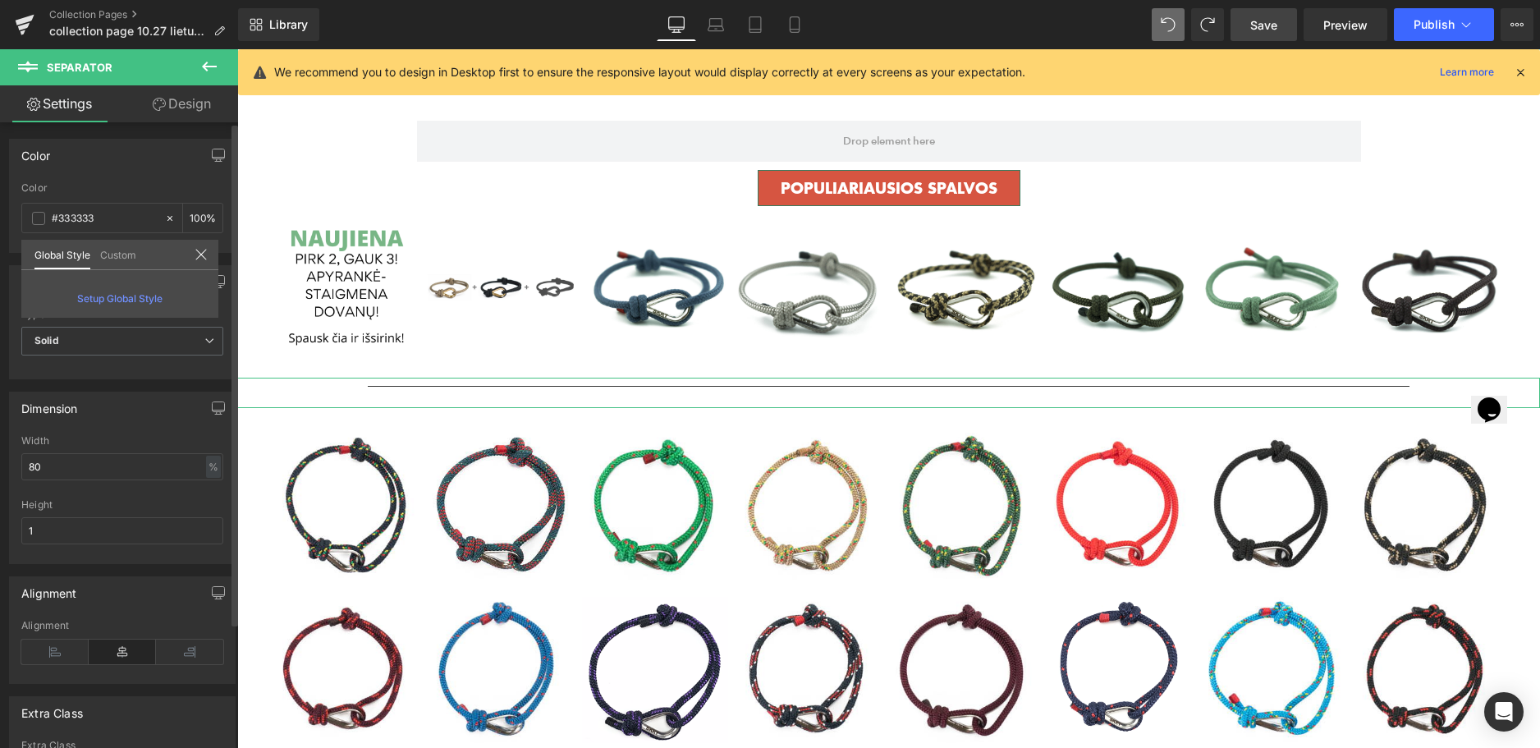
click at [117, 296] on span "Setup Global Style" at bounding box center [119, 298] width 85 height 12
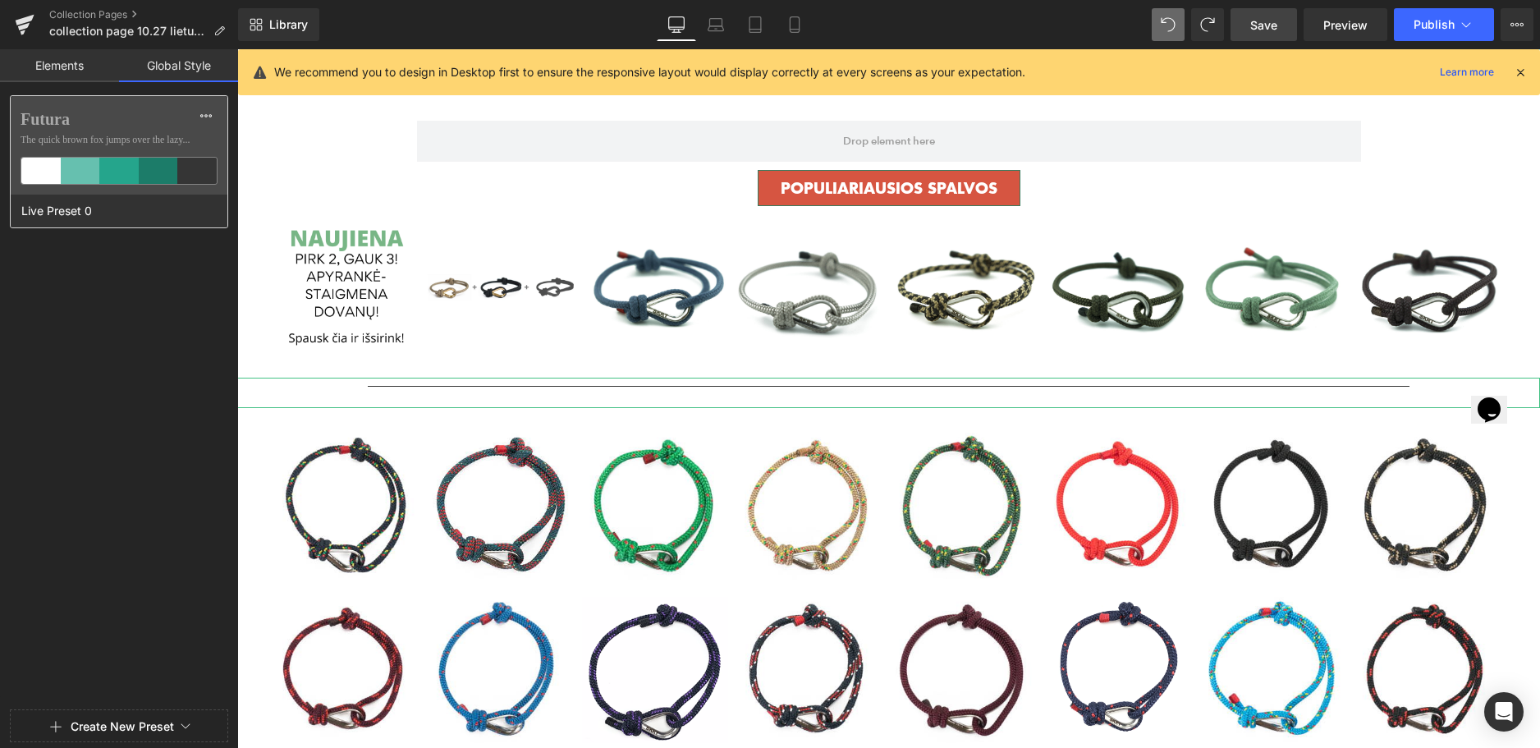
click at [124, 172] on div at bounding box center [118, 171] width 39 height 26
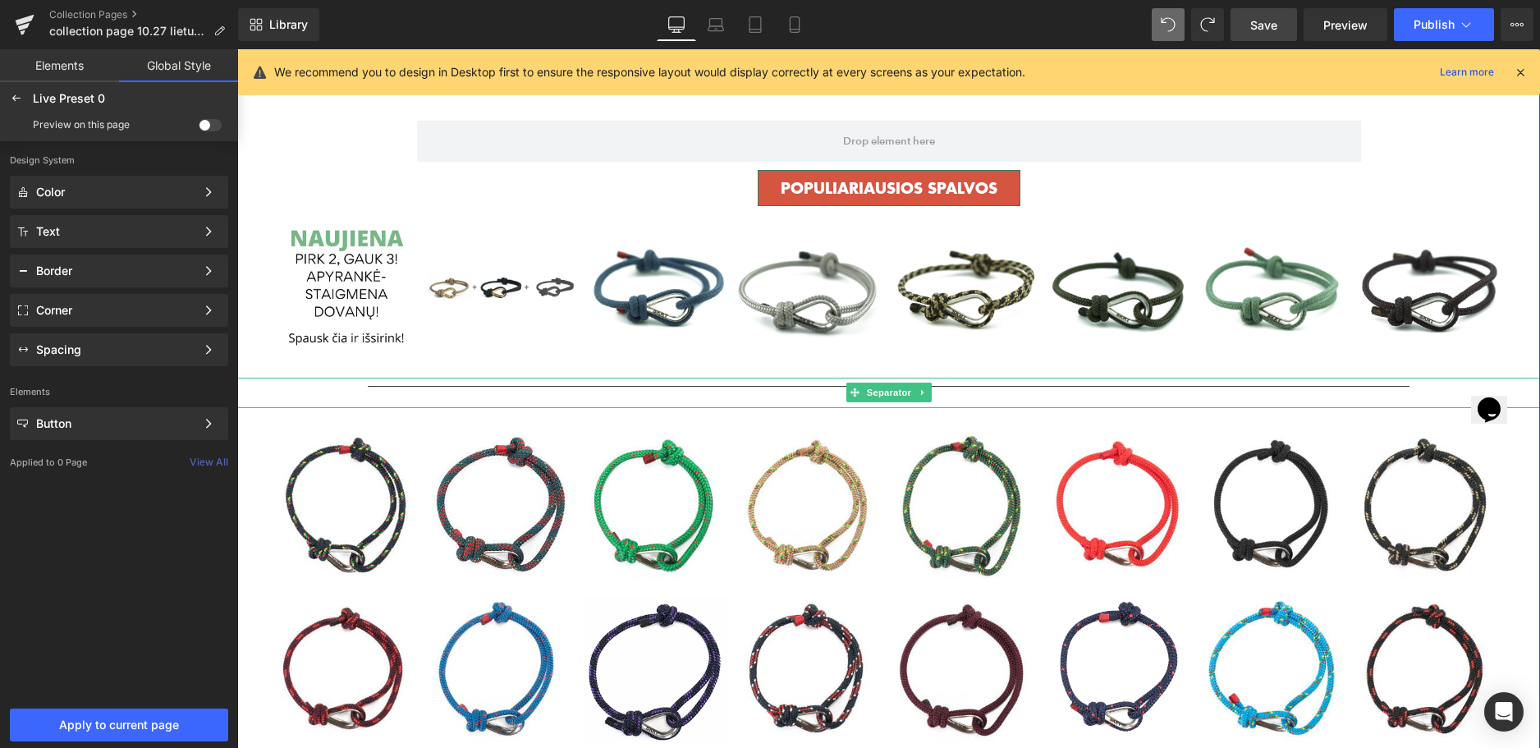
click at [537, 393] on hr at bounding box center [889, 392] width 1043 height 12
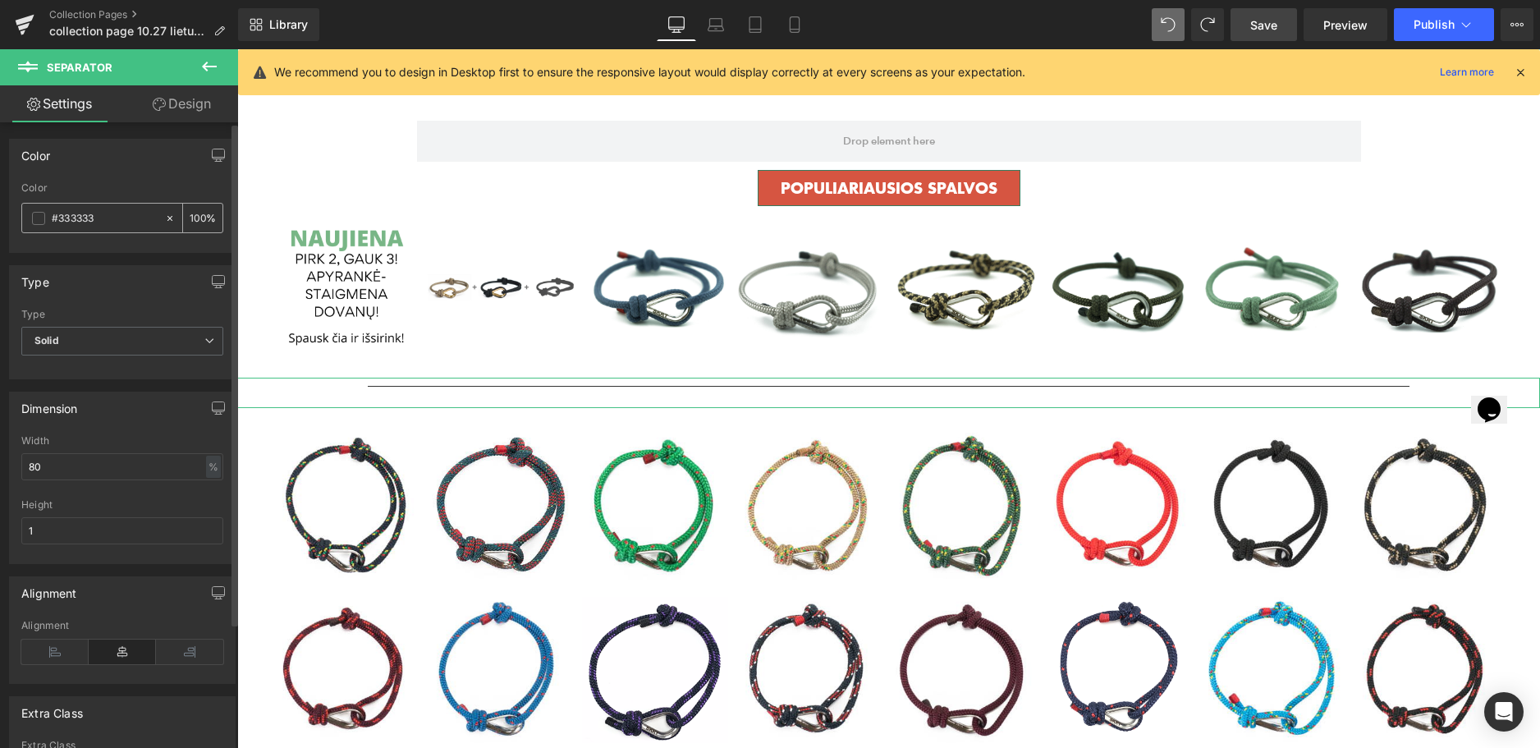
click at [167, 220] on icon at bounding box center [169, 217] width 5 height 5
type input "none"
type input "0"
click at [58, 218] on input "none" at bounding box center [104, 218] width 105 height 18
click at [149, 218] on input "none" at bounding box center [104, 218] width 105 height 18
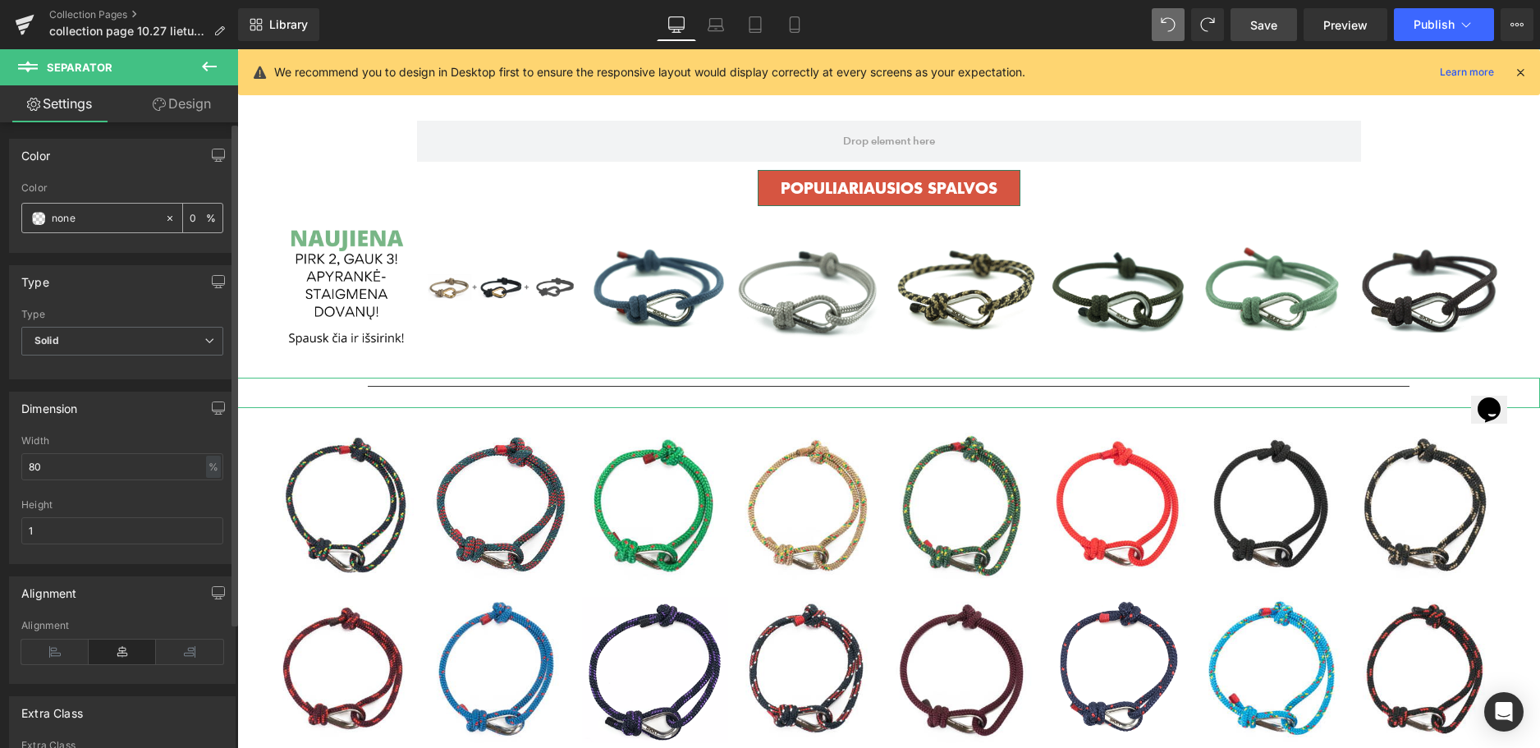
click at [49, 218] on div "none" at bounding box center [93, 218] width 142 height 29
click at [35, 218] on span at bounding box center [38, 218] width 13 height 13
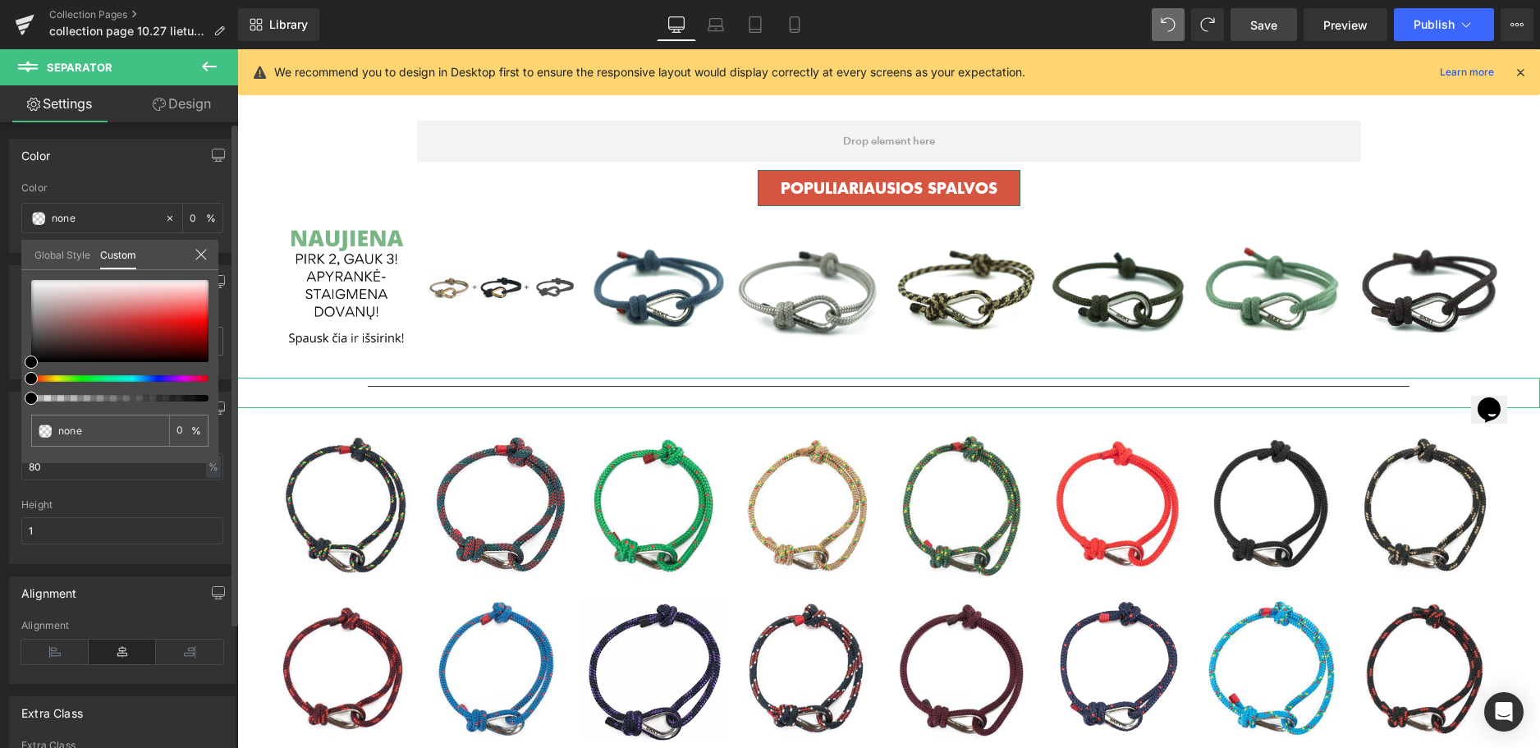
click at [34, 380] on span at bounding box center [31, 378] width 13 height 13
type input "#000000"
type input "100"
type input "#000000"
type input "100"
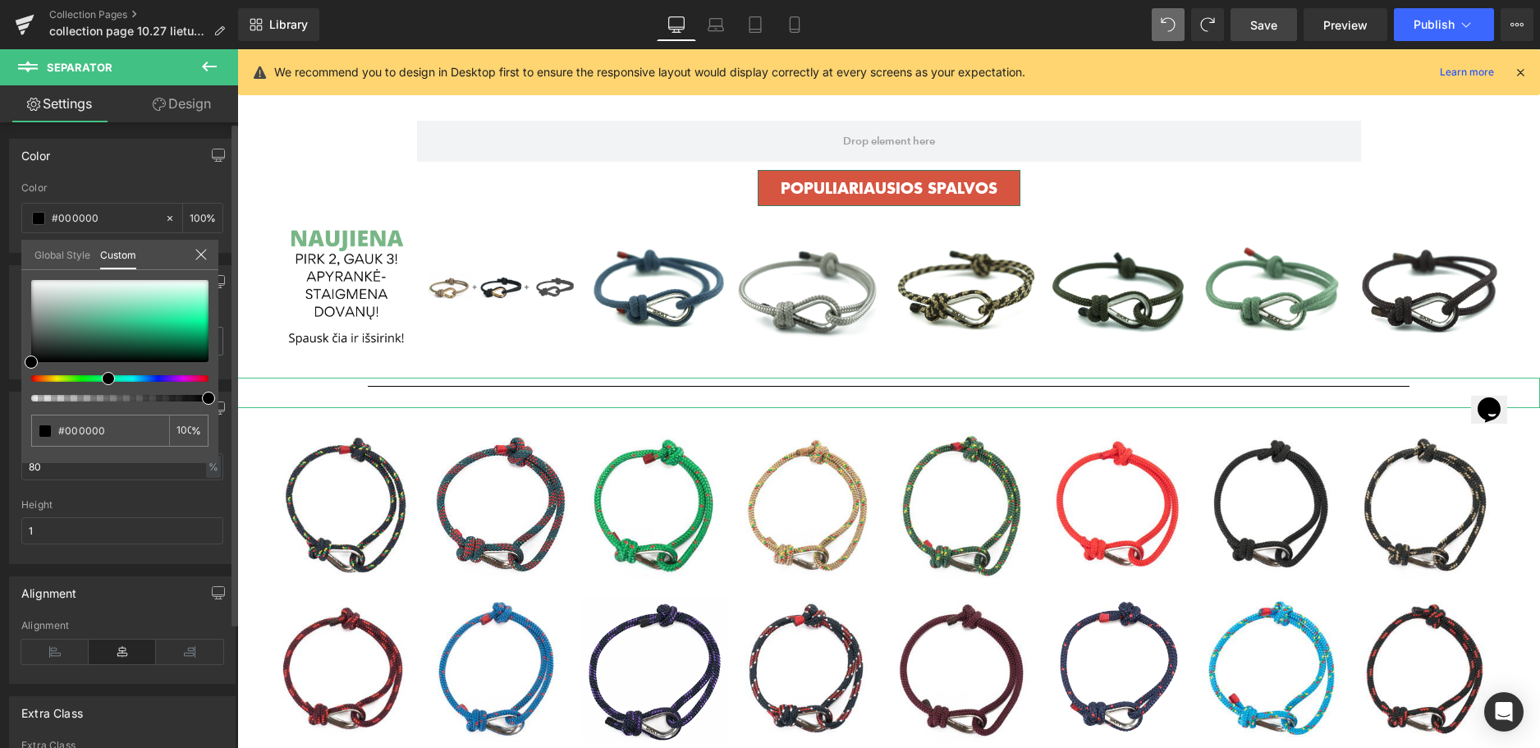
drag, startPoint x: 34, startPoint y: 380, endPoint x: 105, endPoint y: 383, distance: 71.5
click at [105, 383] on span at bounding box center [108, 378] width 13 height 13
type input "#15a26c"
type input "#00995e"
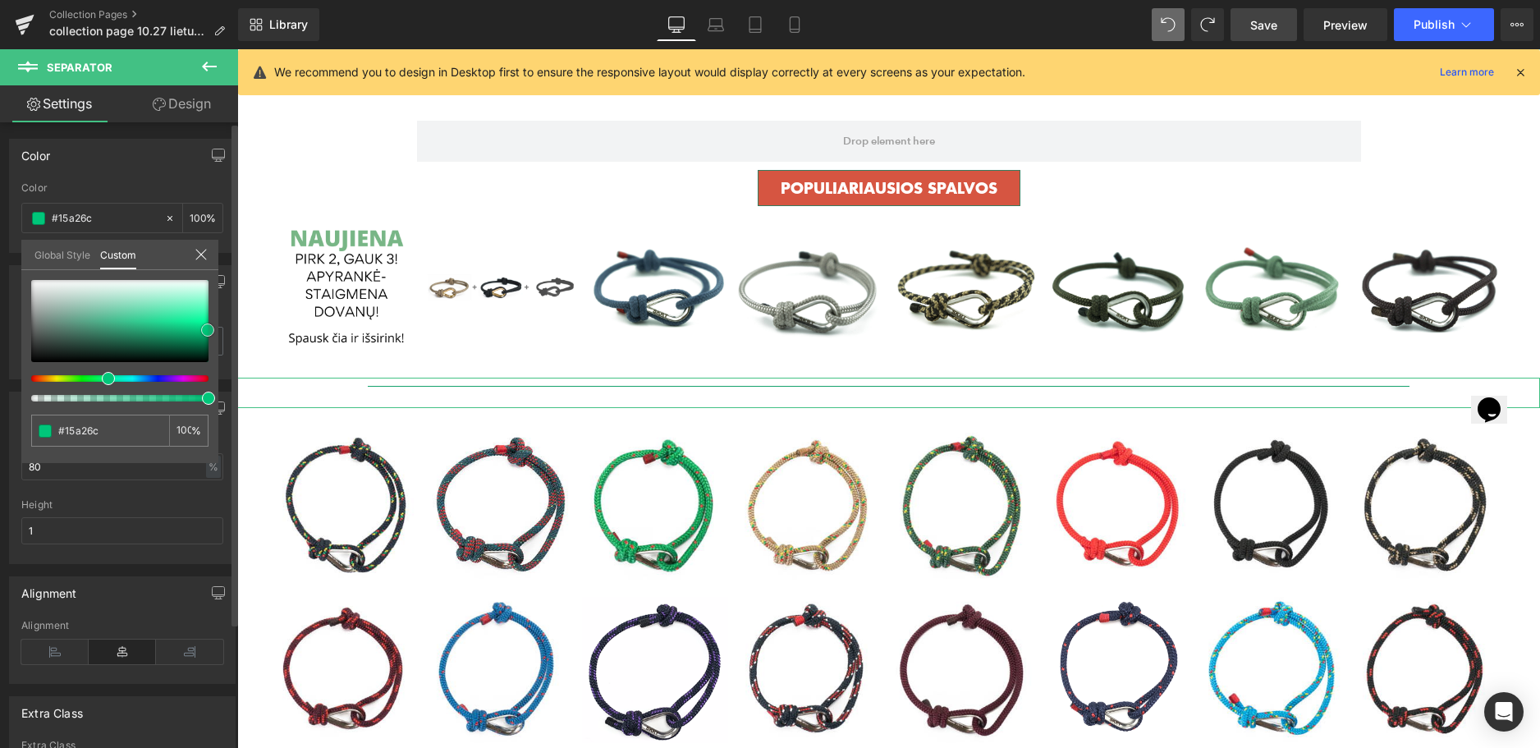
type input "#00995e"
type input "#00d684"
type input "#01d583"
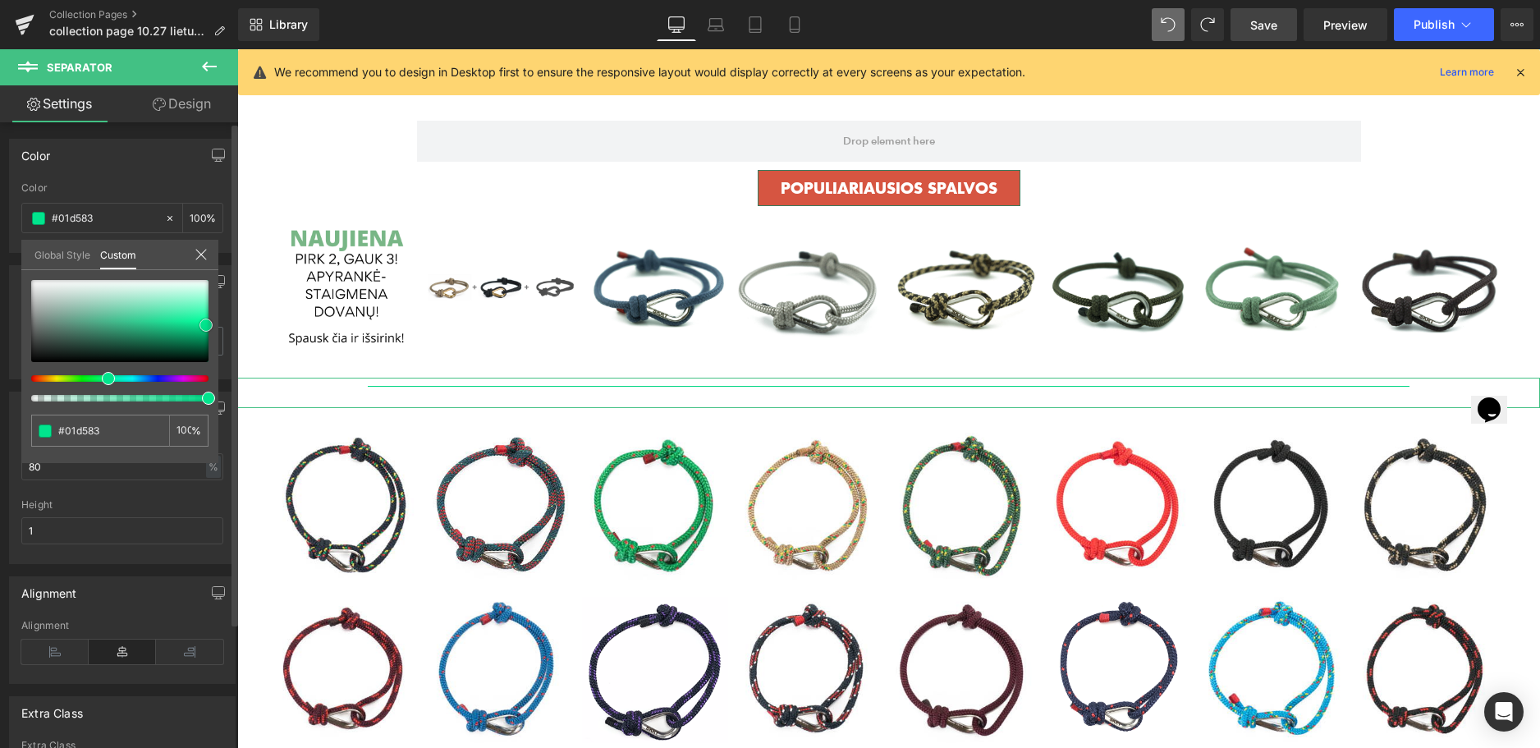
type input "#01e48d"
type input "#00ff9d"
type input "#51ffbc"
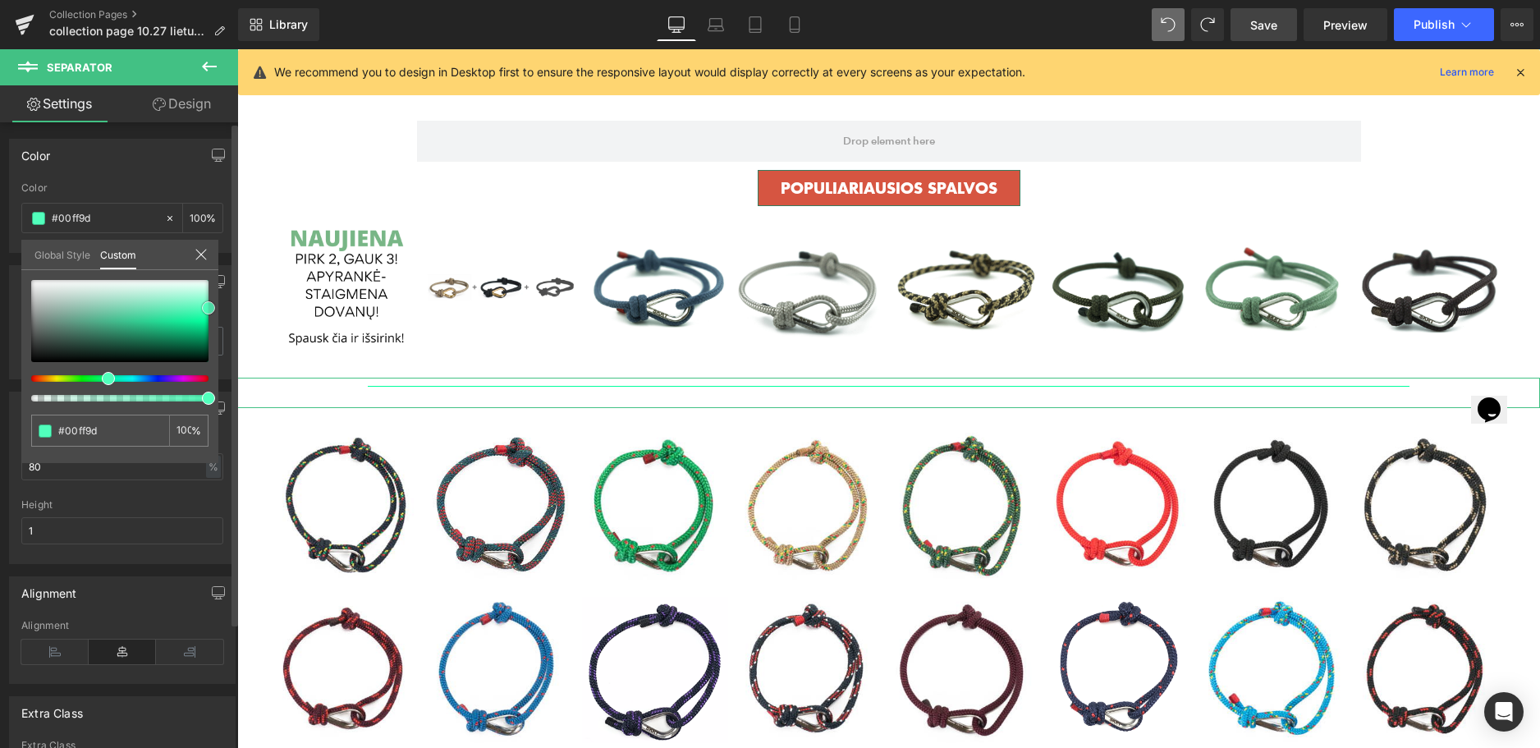
type input "#51ffbc"
type input "#56febe"
type input "#c1fee7"
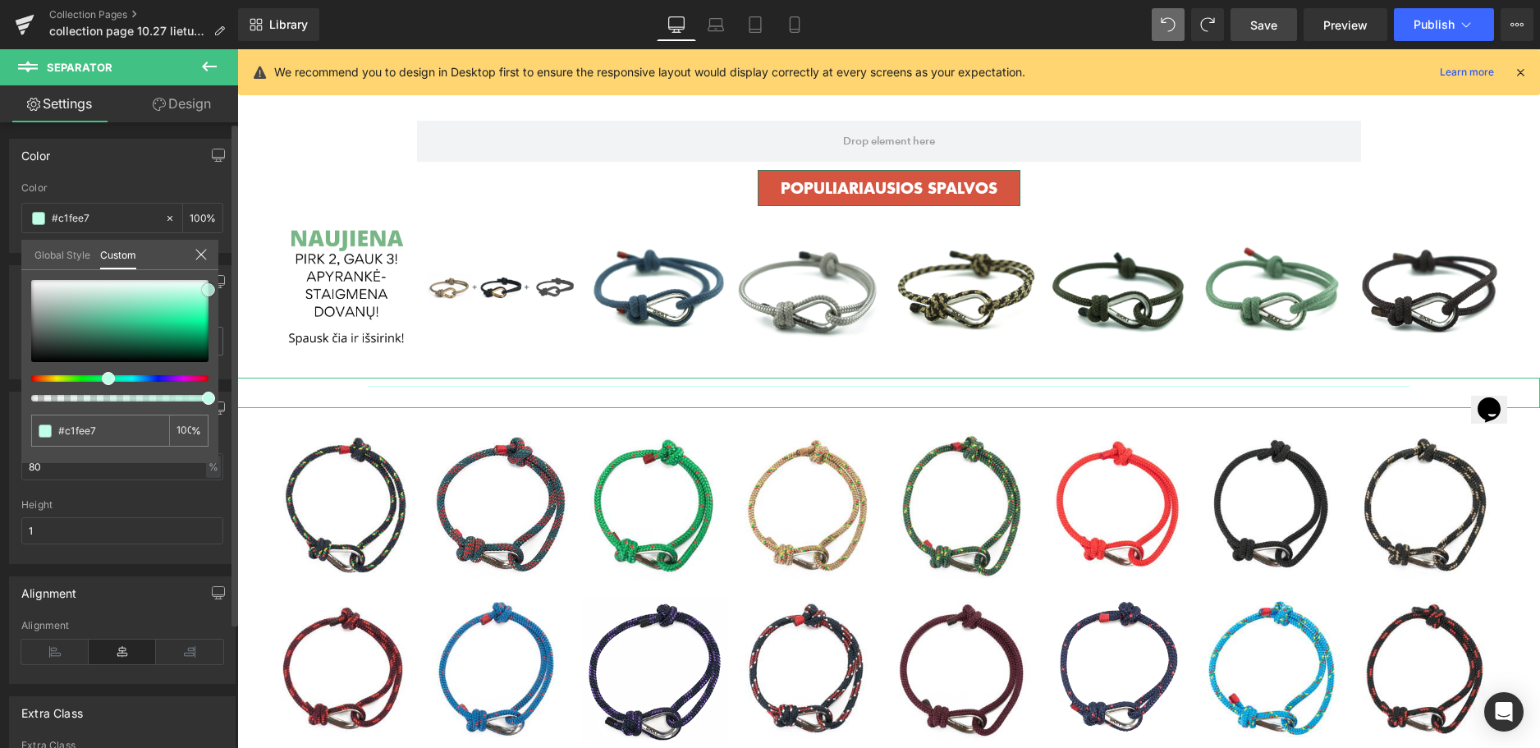
type input "#bdfee5"
type input "#3bfcb2"
type input "#07ce82"
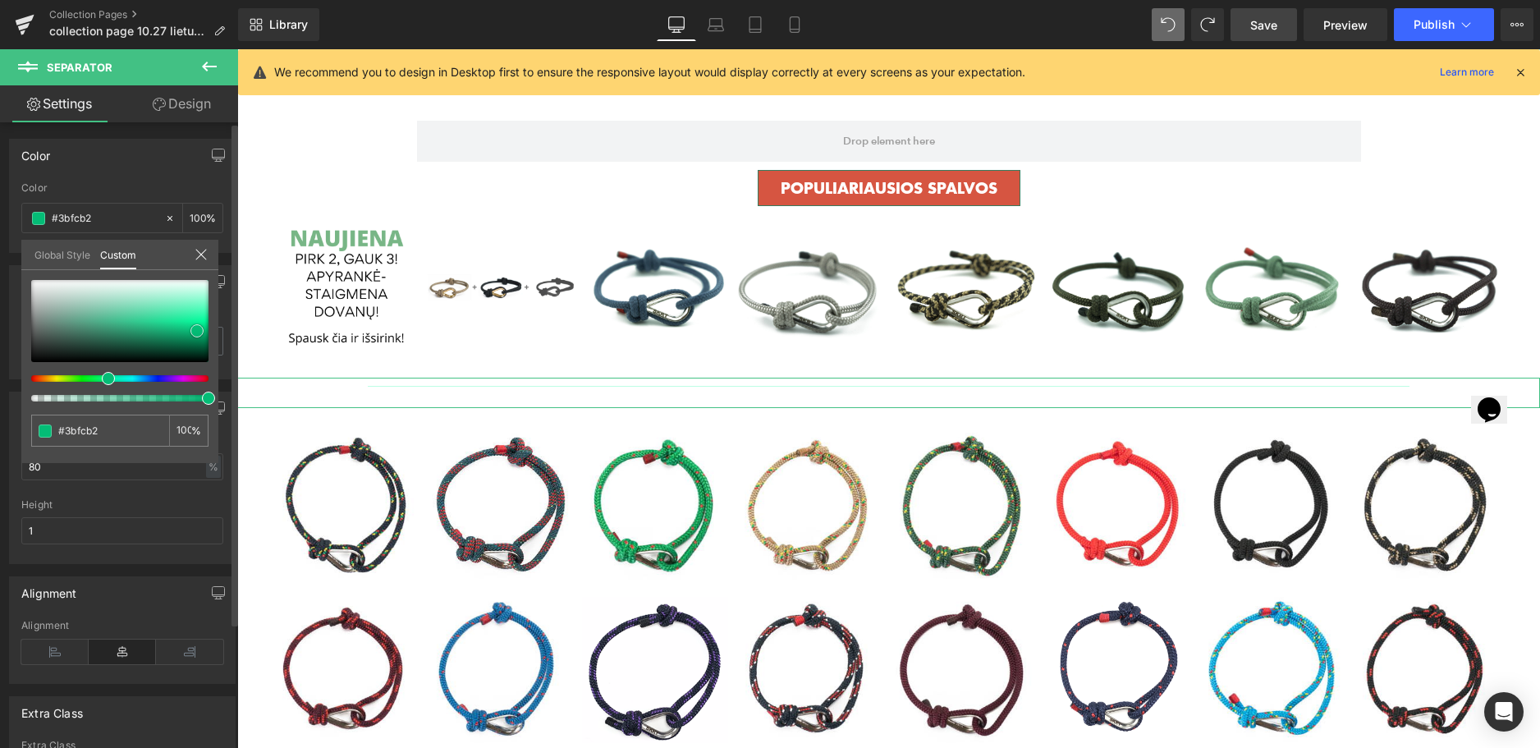
type input "#07ce82"
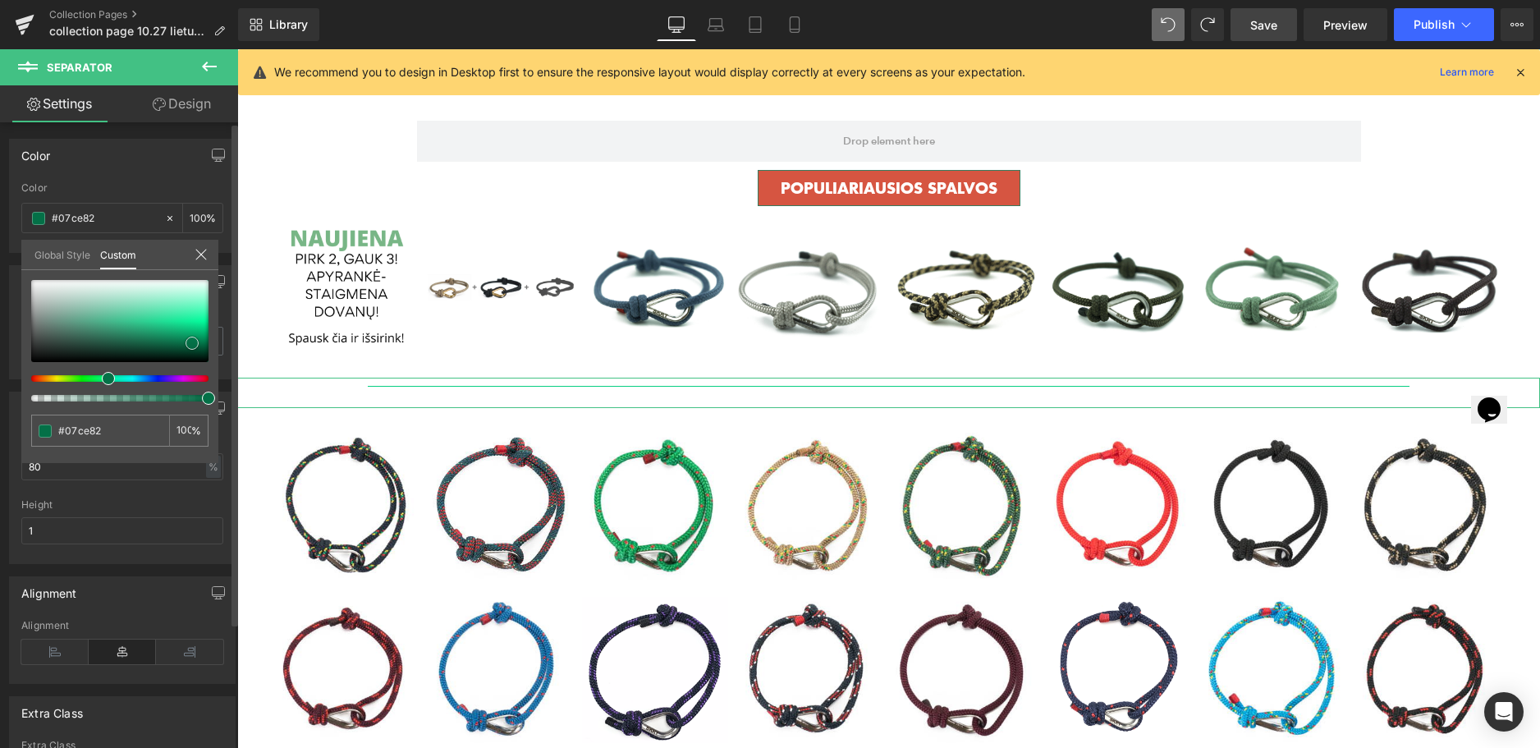
type input "#04754a"
type input "#0c6845"
type input "#0f6a47"
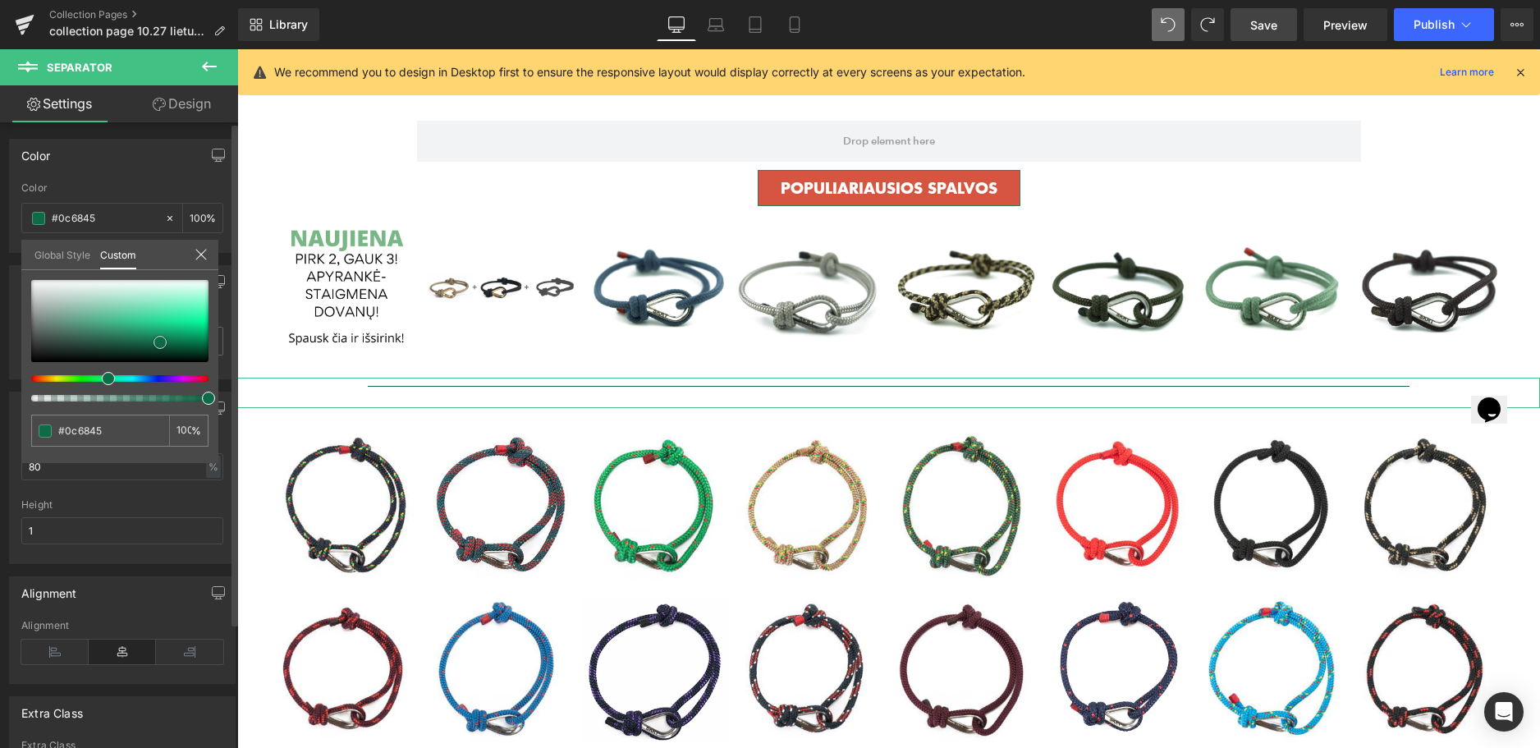
type input "#0f6a47"
type input "#106444"
type input "#0b462f"
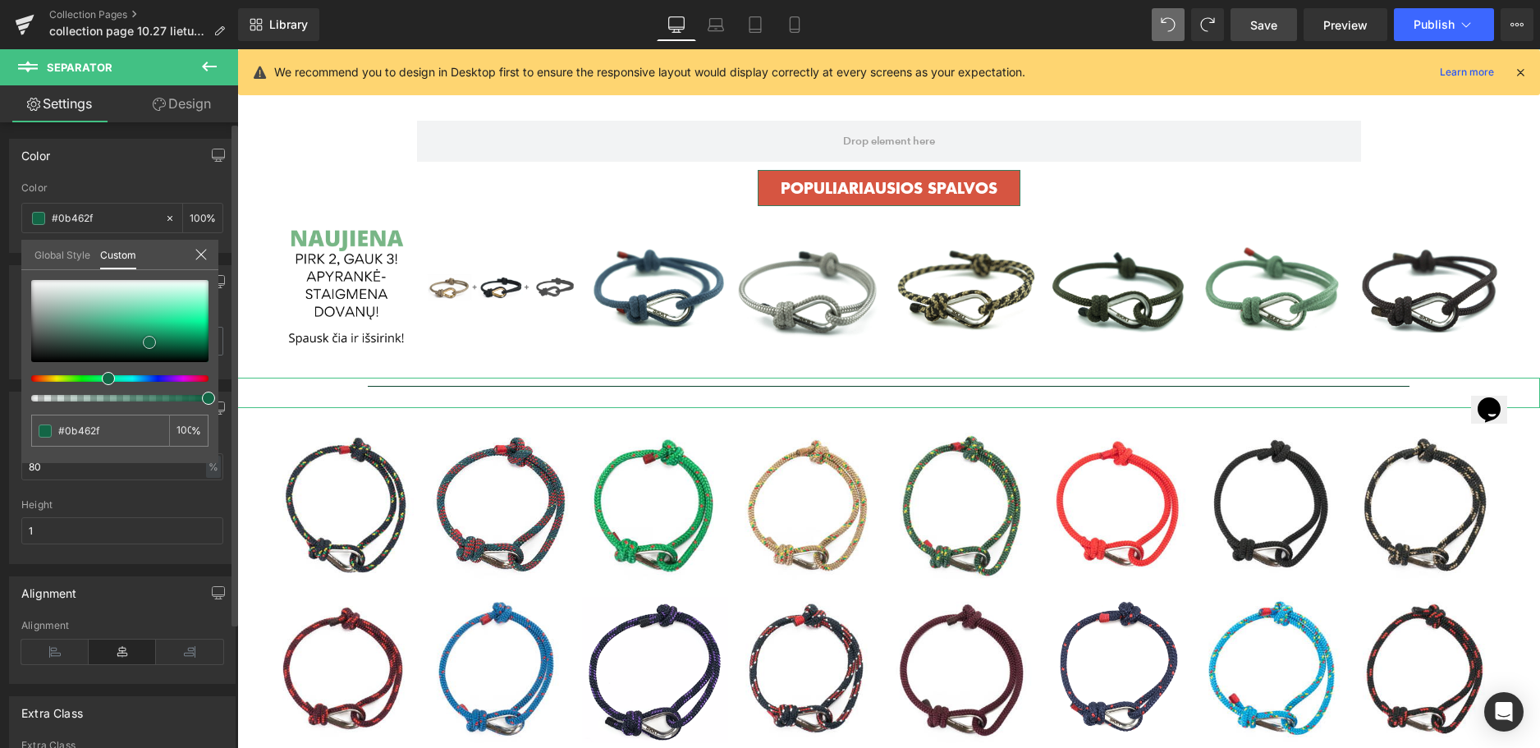
type input "#083926"
type input "#16724f"
type input "#19895e"
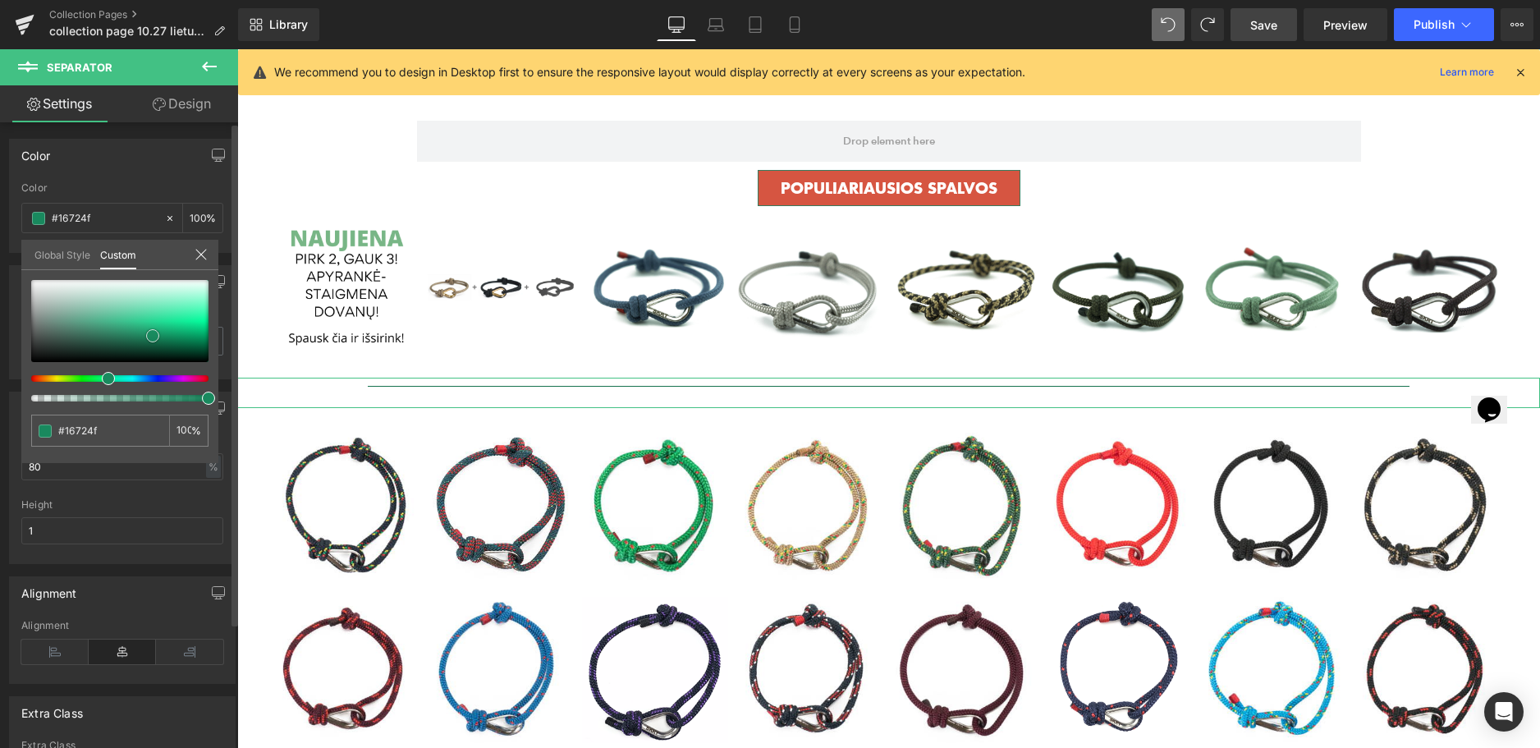
type input "#19895e"
type input "#1a9264"
type input "#1cb97d"
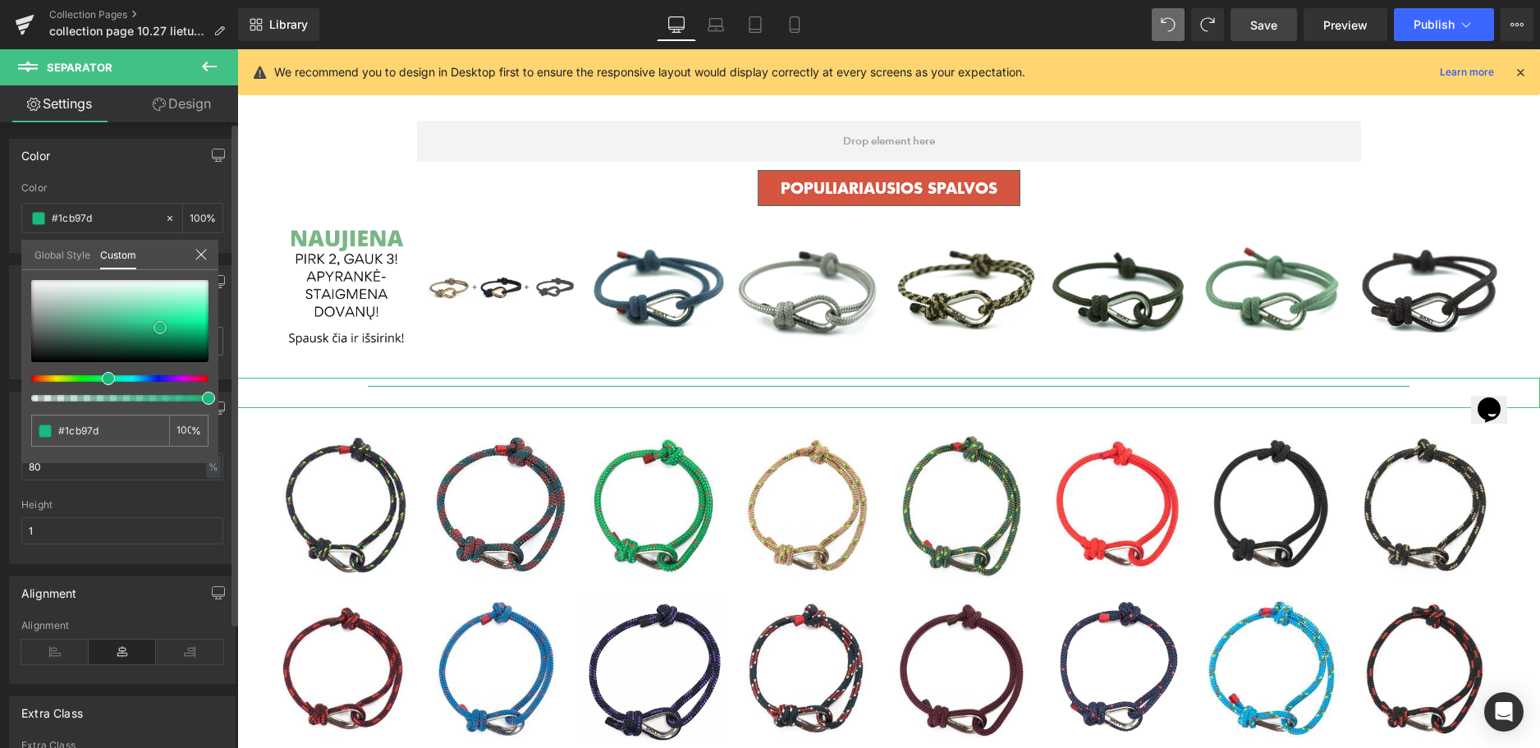
type input "#1bba7d"
drag, startPoint x: 204, startPoint y: 346, endPoint x: 161, endPoint y: 323, distance: 48.9
click at [161, 323] on div at bounding box center [119, 321] width 177 height 82
type input "#21d38f"
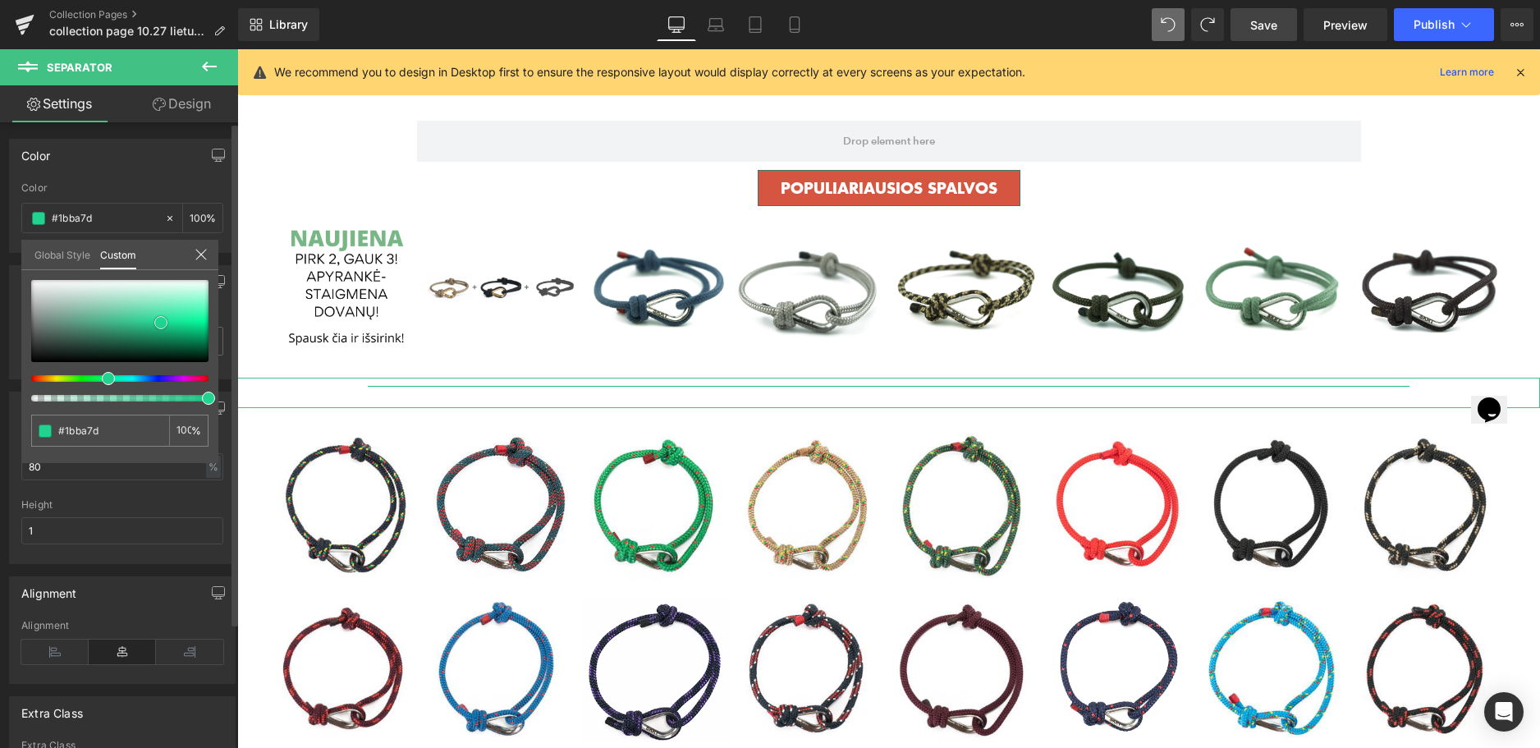
type input "#21d38f"
type input "#21d3c4"
type input "#21cdd3"
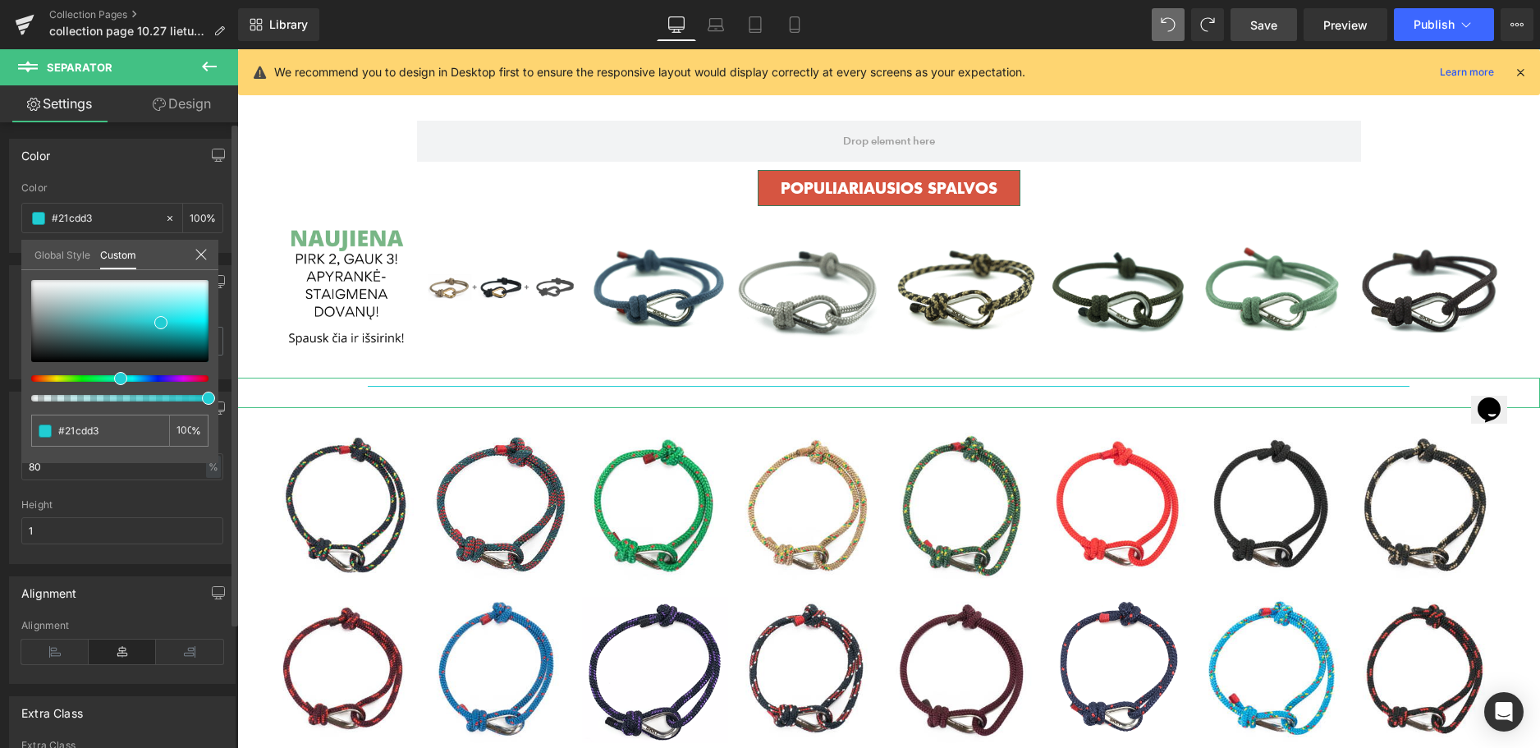
type input "#21c7d3"
type input "#21cdd3"
type input "#21d3d0"
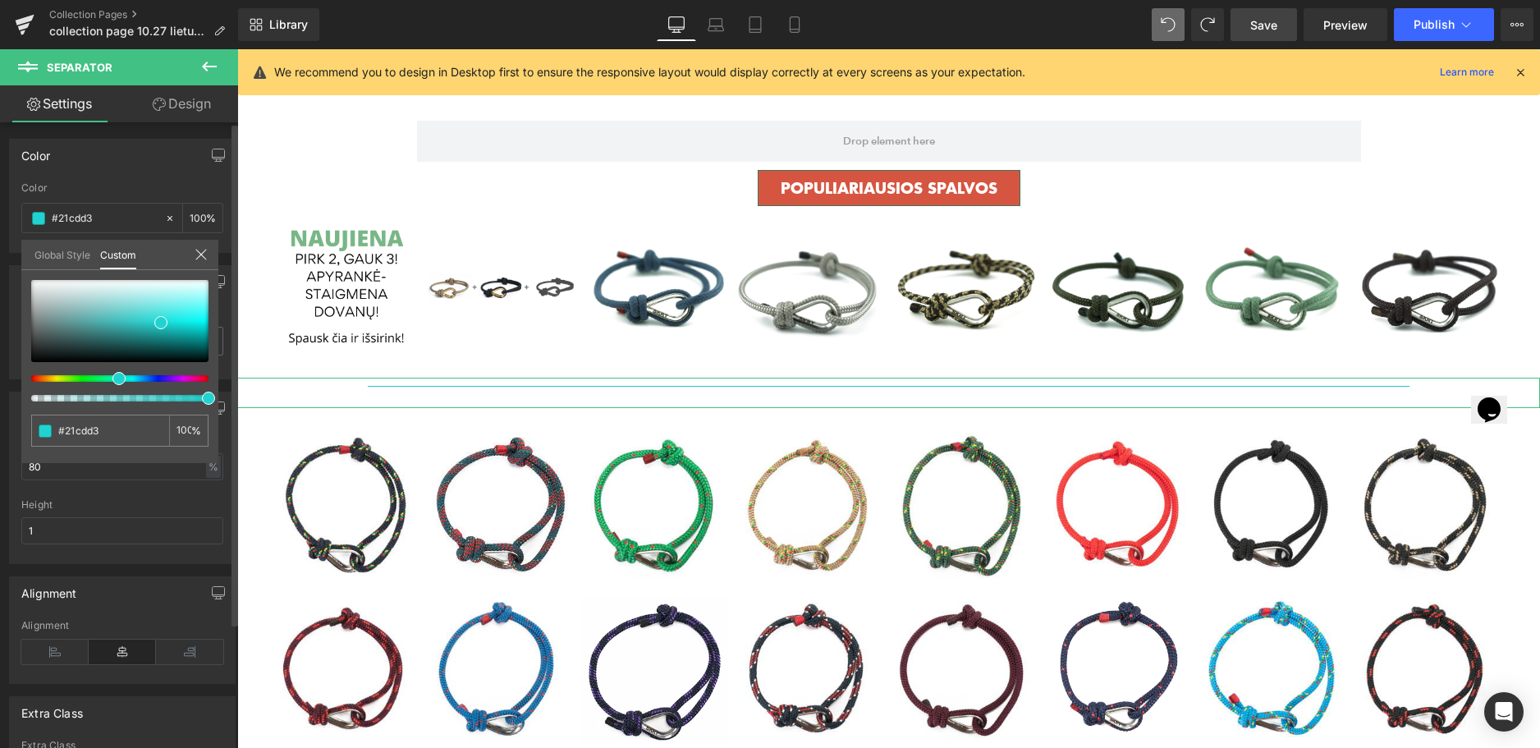
type input "#21d3d0"
type input "#21d3ca"
type input "#21d3c4"
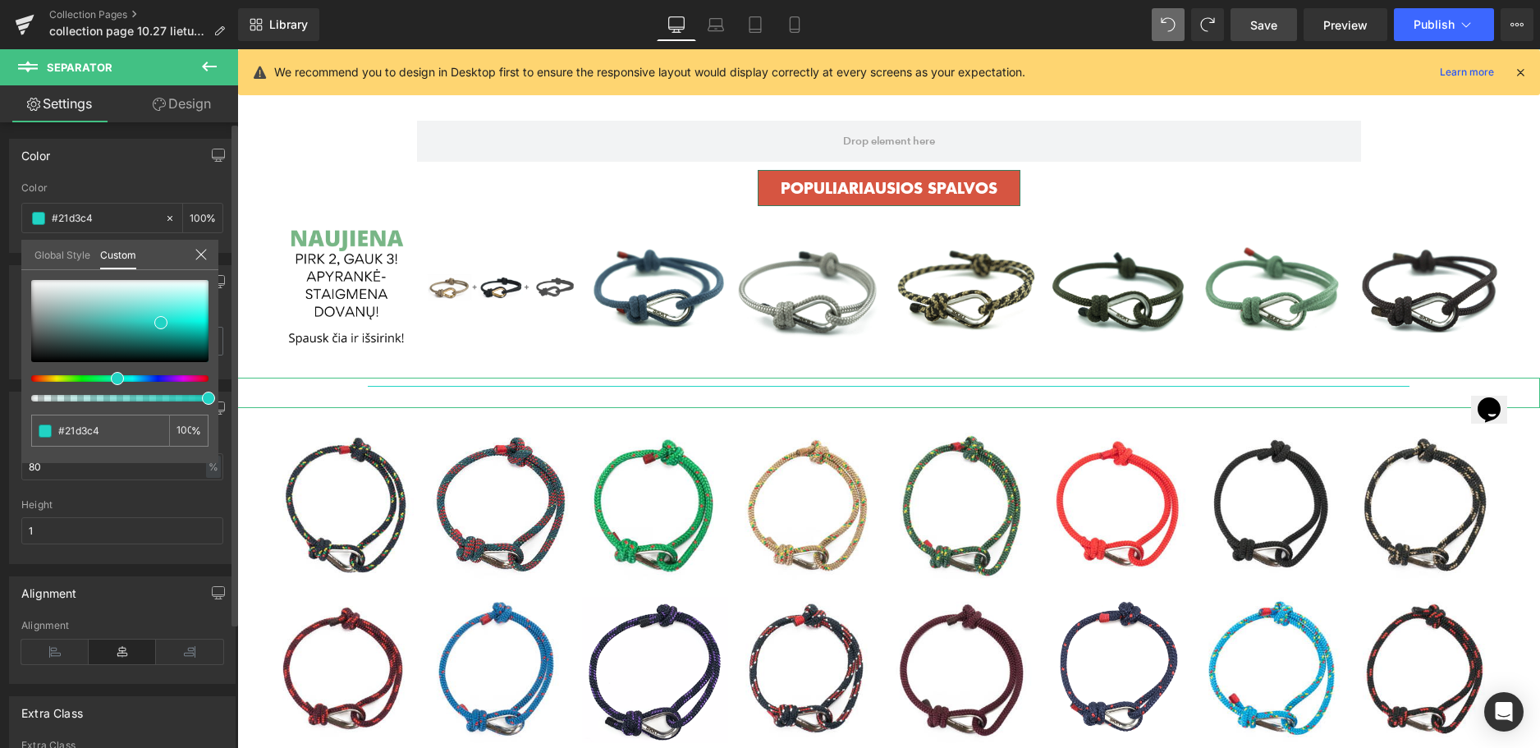
drag, startPoint x: 105, startPoint y: 376, endPoint x: 170, endPoint y: 337, distance: 75.9
click at [108, 384] on div at bounding box center [119, 341] width 177 height 122
type input "#21d3c1"
type input "#1fd0be"
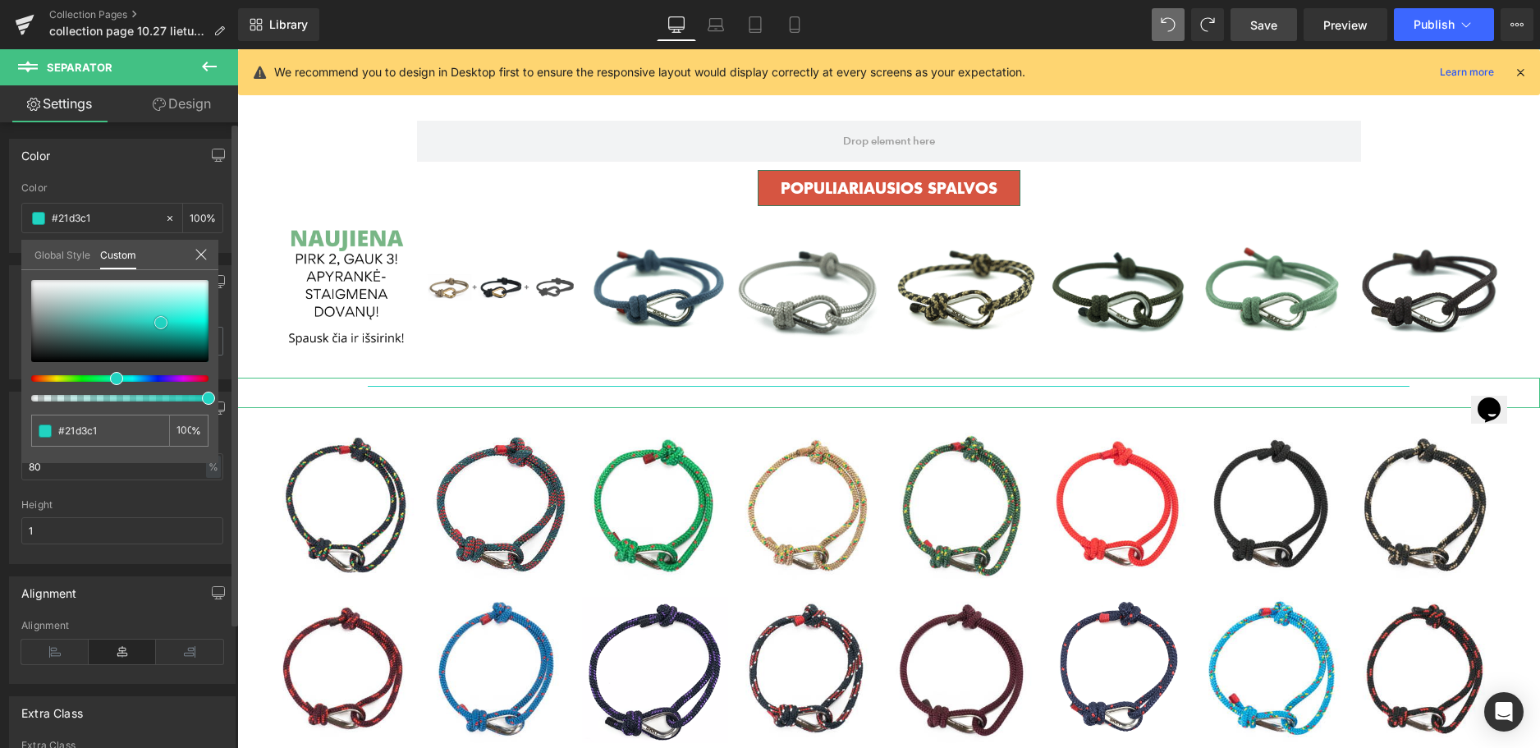
type input "#1fd0be"
type input "#0d9587"
type input "#09998b"
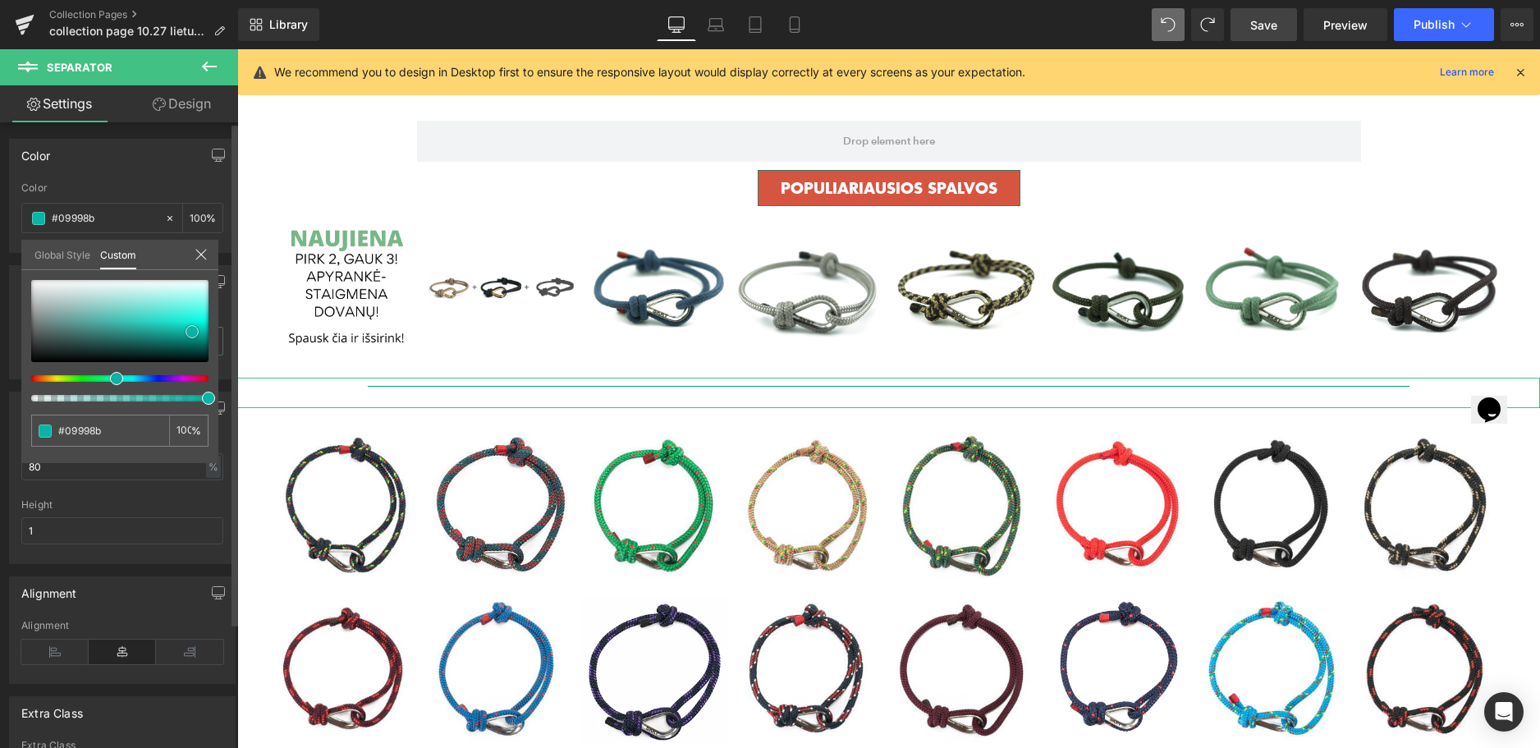
type input "#09ae9d"
type input "#06bba8"
drag, startPoint x: 160, startPoint y: 323, endPoint x: 164, endPoint y: 365, distance: 41.3
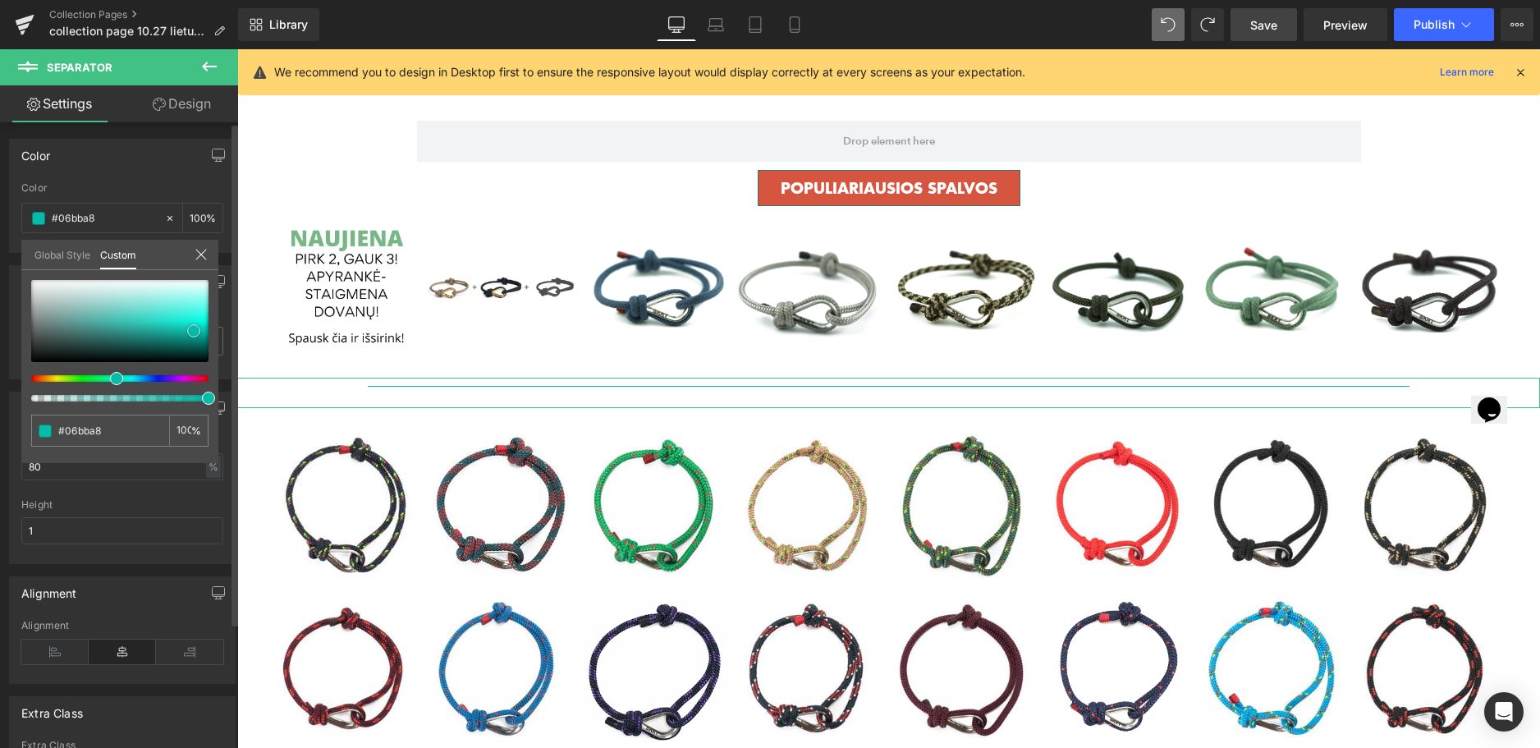
click at [193, 332] on span at bounding box center [193, 330] width 13 height 13
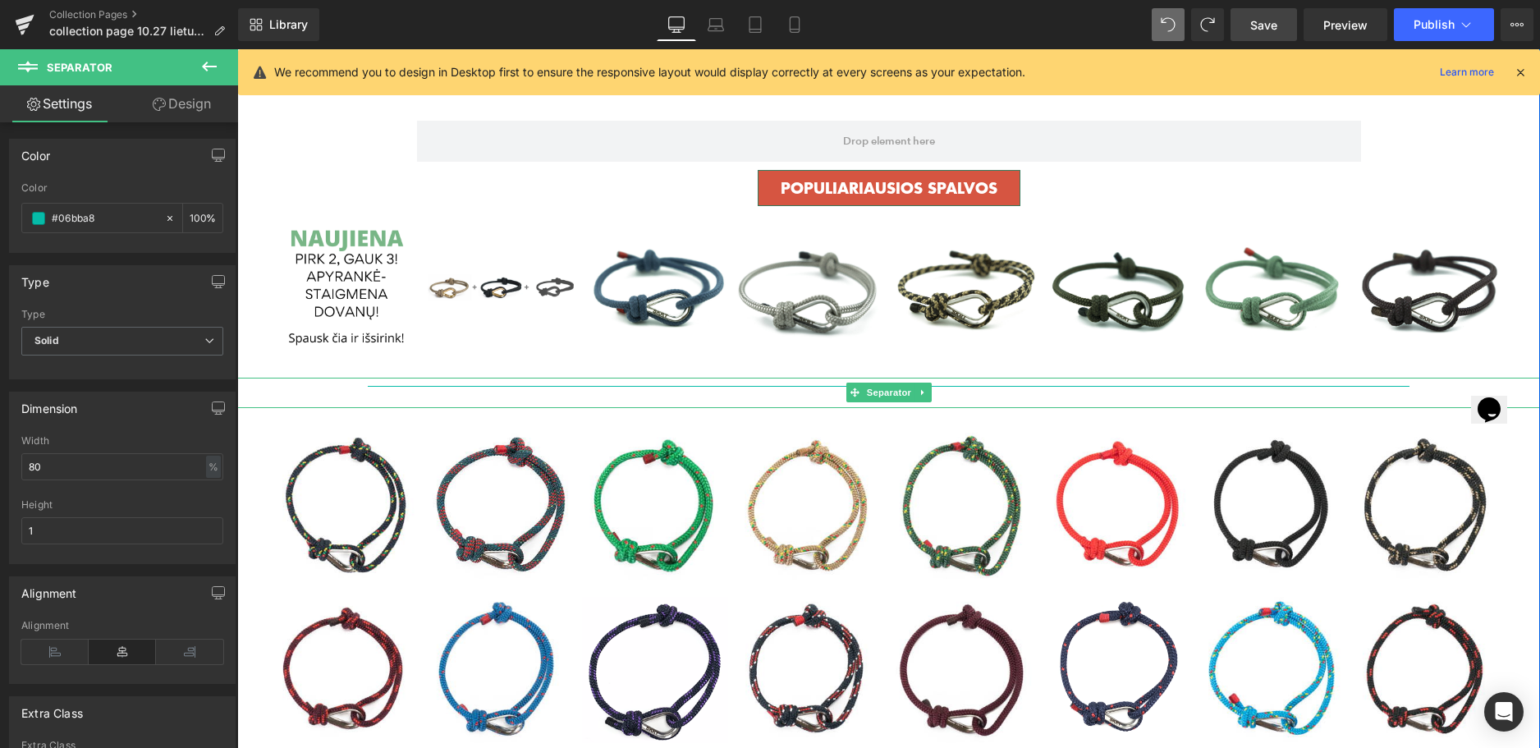
click at [410, 389] on hr at bounding box center [889, 392] width 1043 height 12
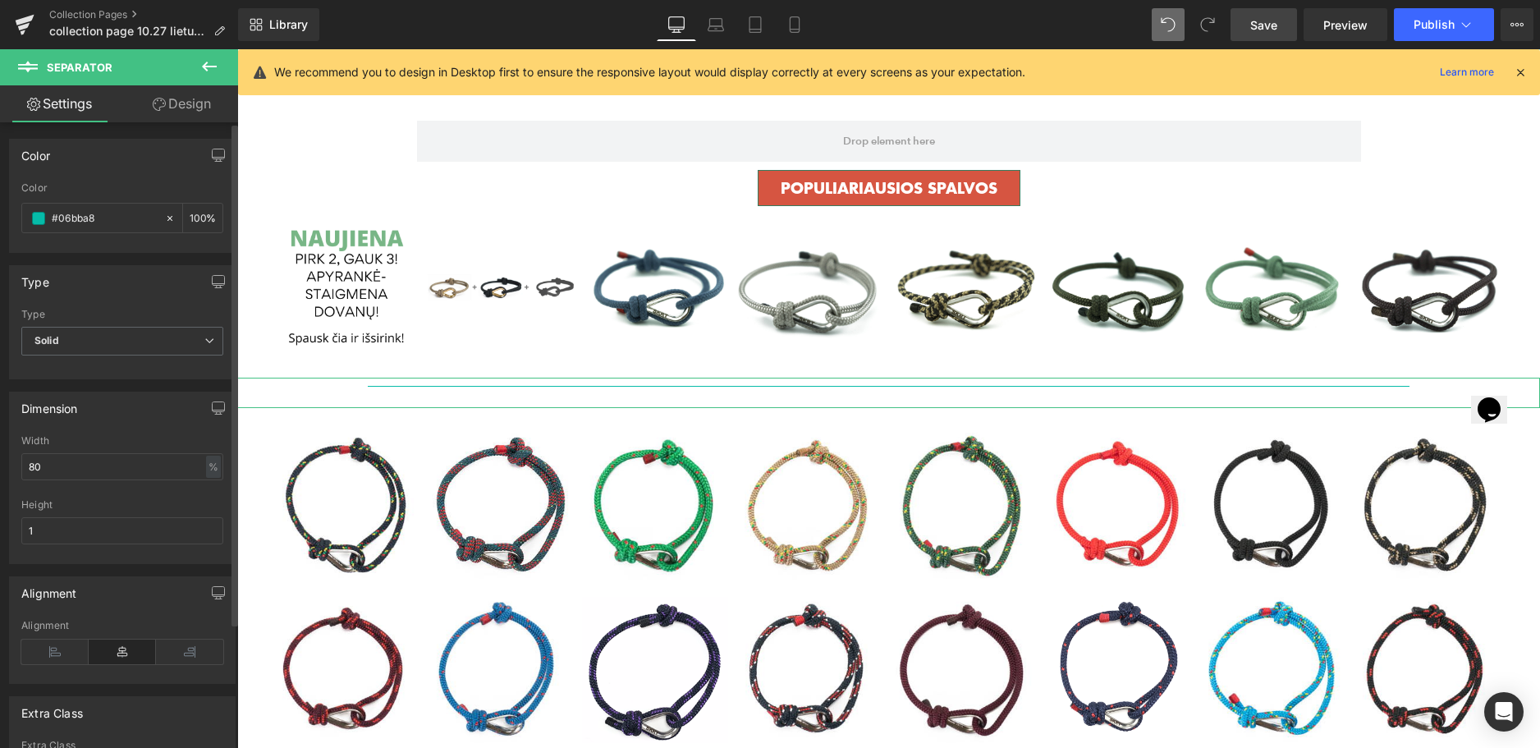
scroll to position [155, 0]
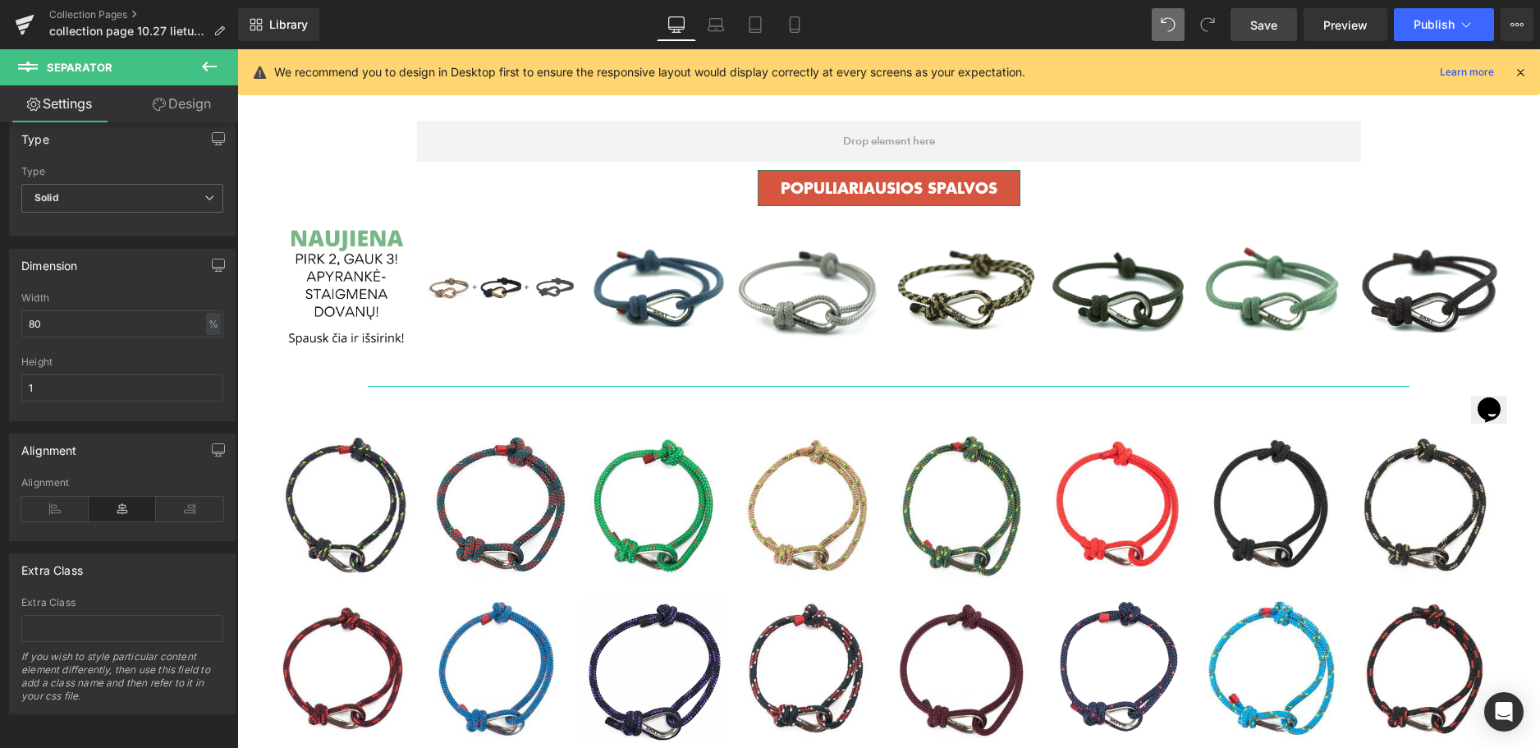
click at [1268, 19] on span "Save" at bounding box center [1263, 24] width 27 height 17
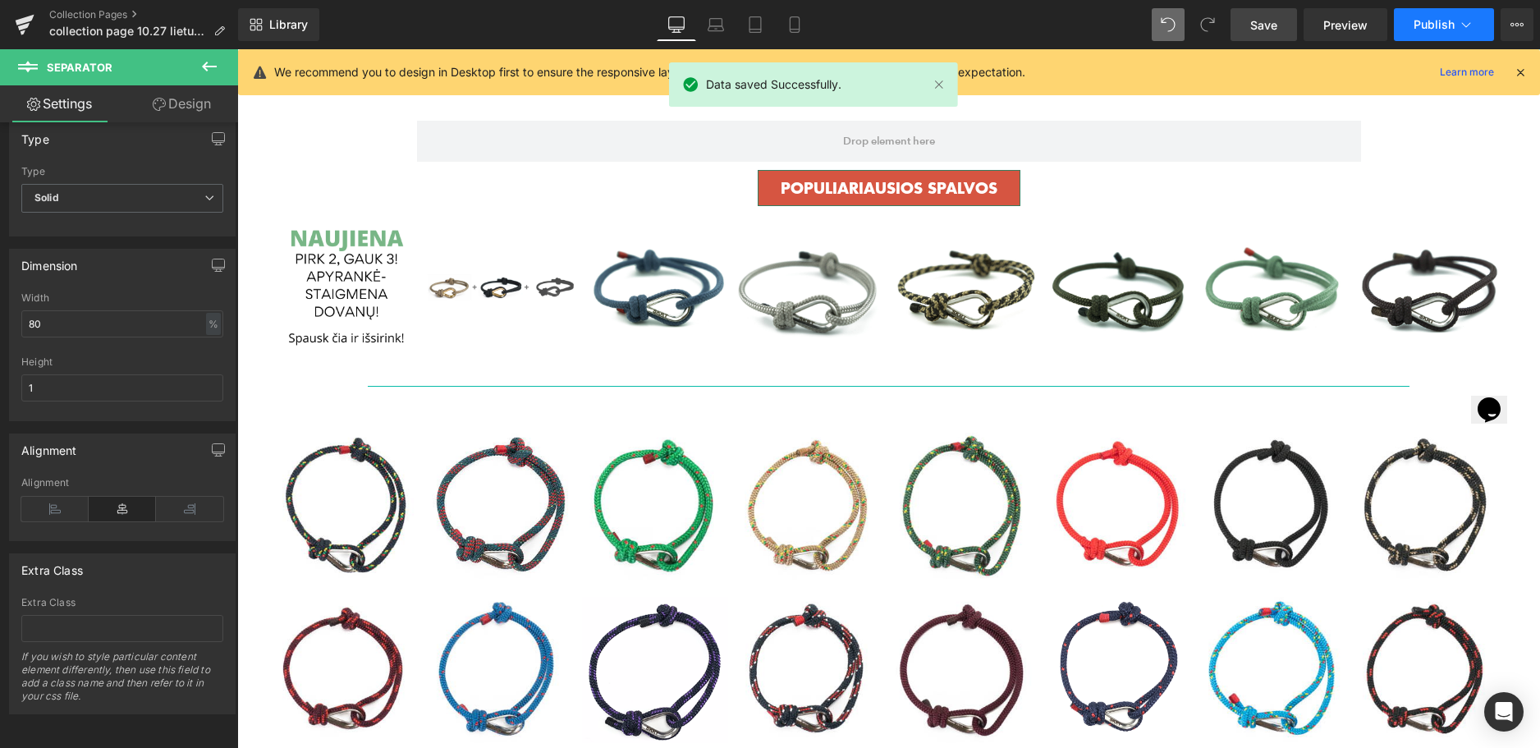
click at [1433, 25] on span "Publish" at bounding box center [1434, 24] width 41 height 13
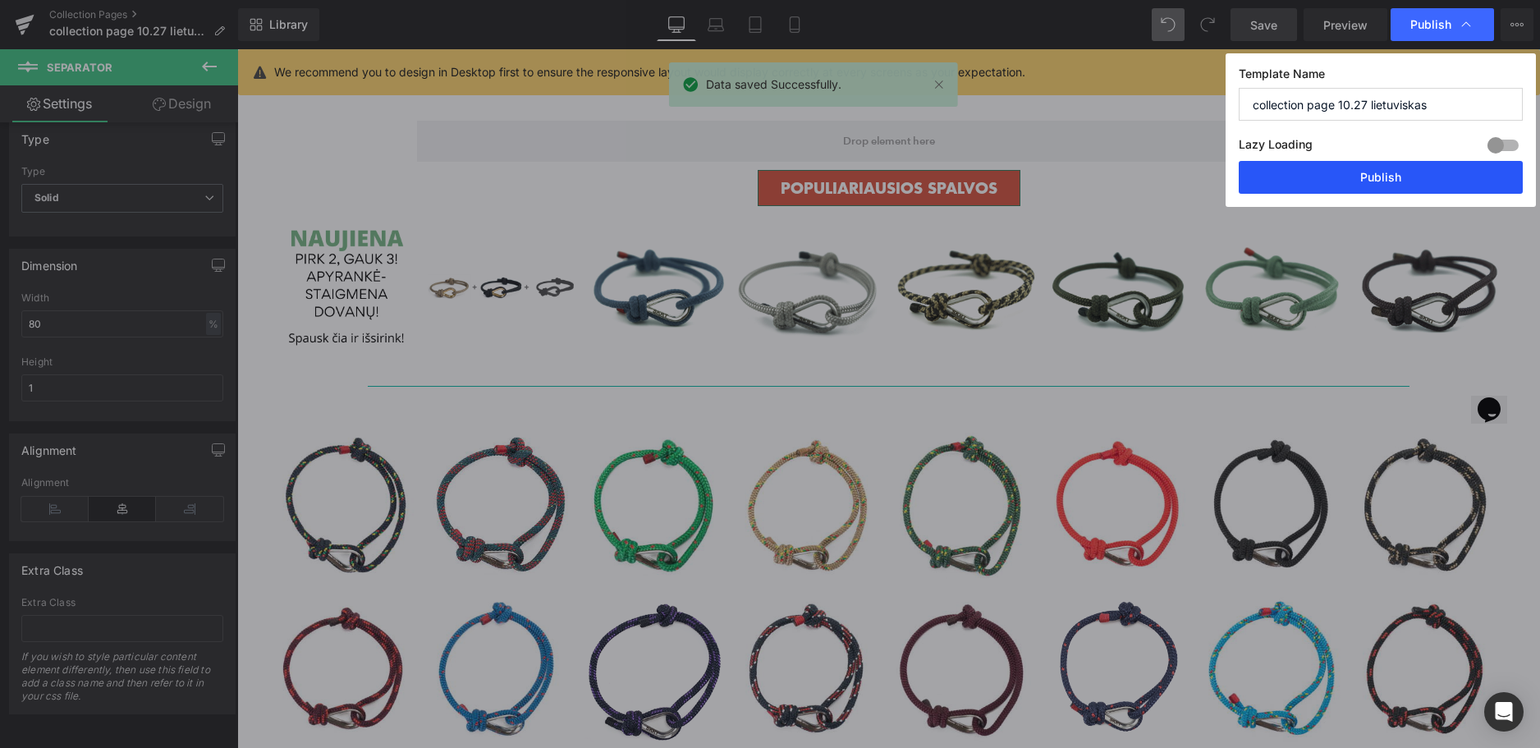
click at [1383, 172] on button "Publish" at bounding box center [1381, 177] width 284 height 33
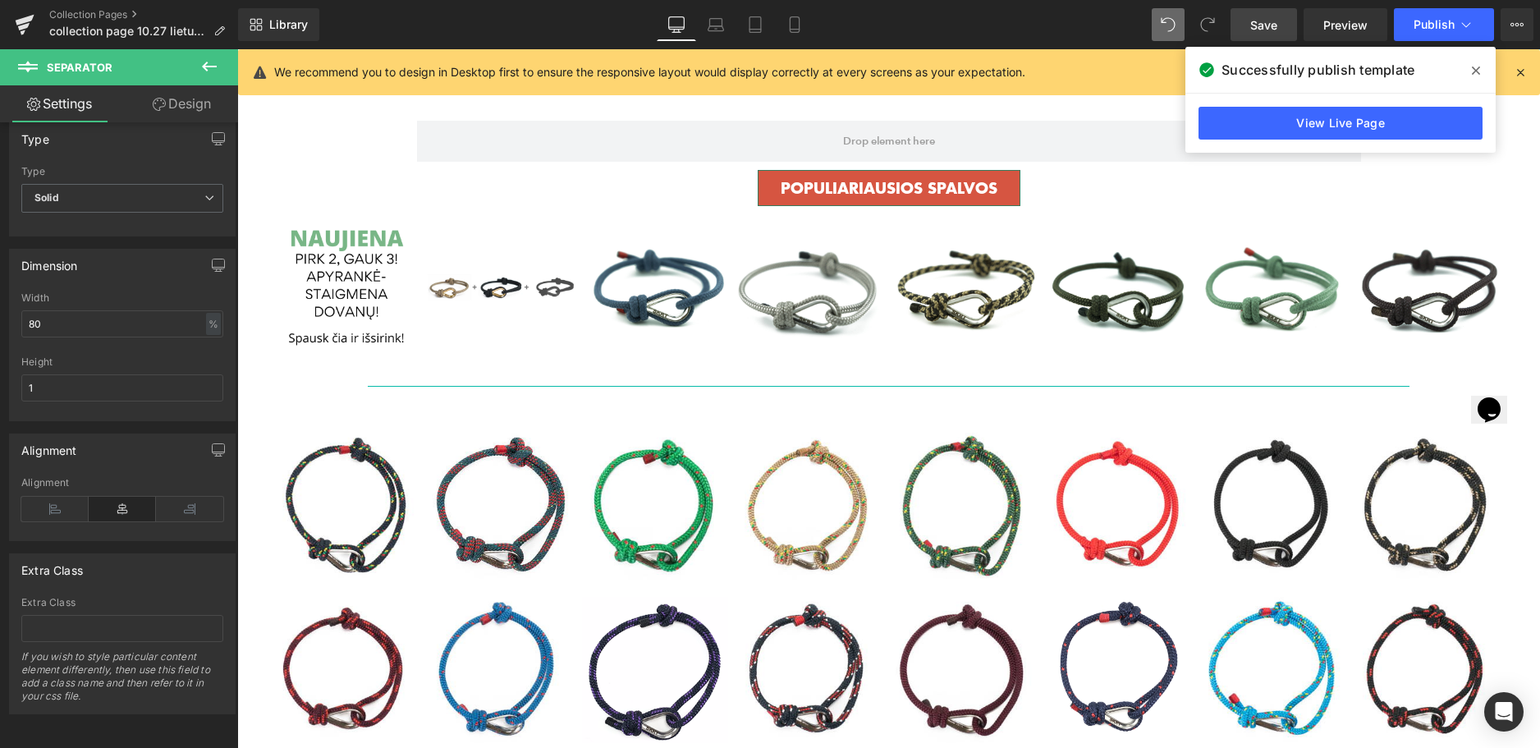
click at [1479, 71] on icon at bounding box center [1476, 70] width 8 height 13
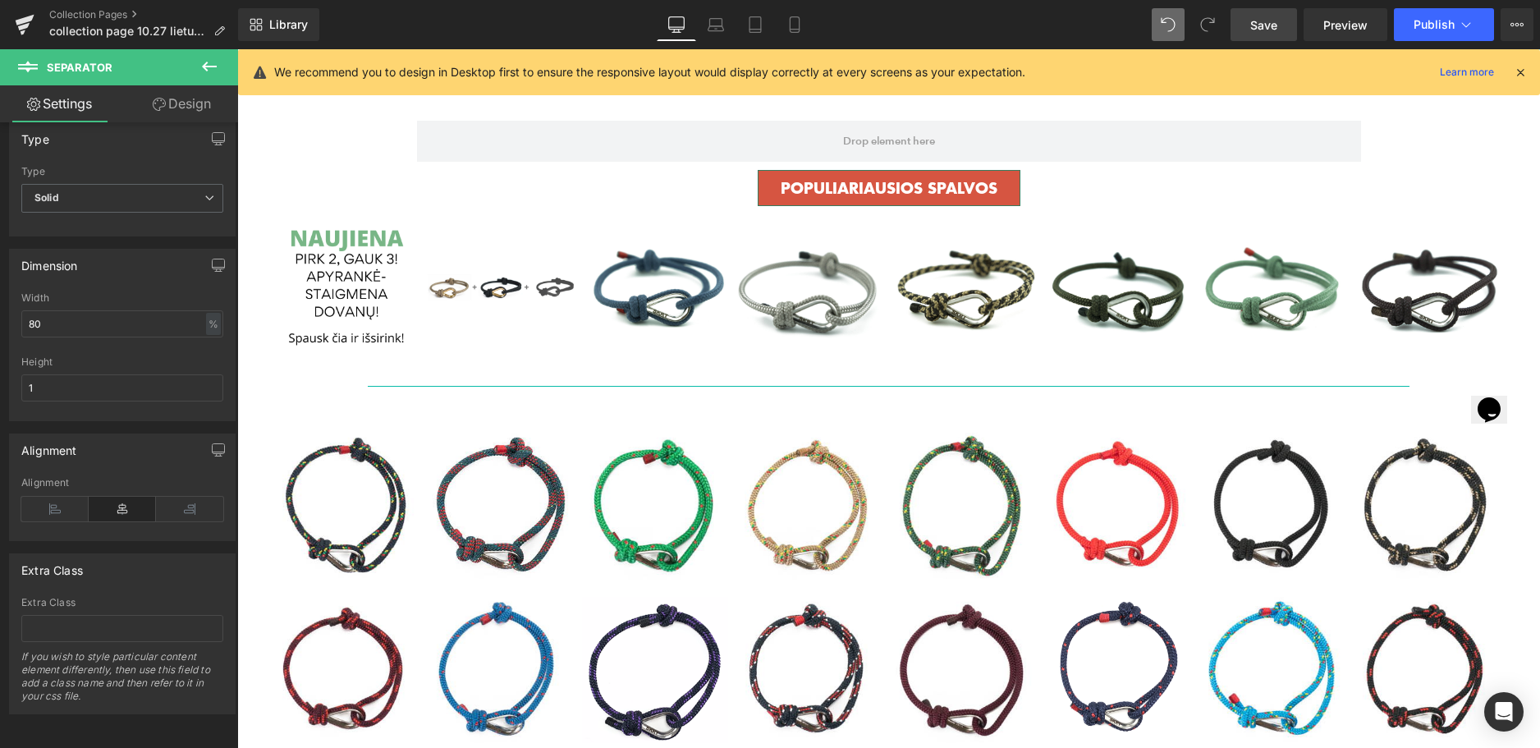
click at [209, 70] on icon at bounding box center [209, 67] width 20 height 20
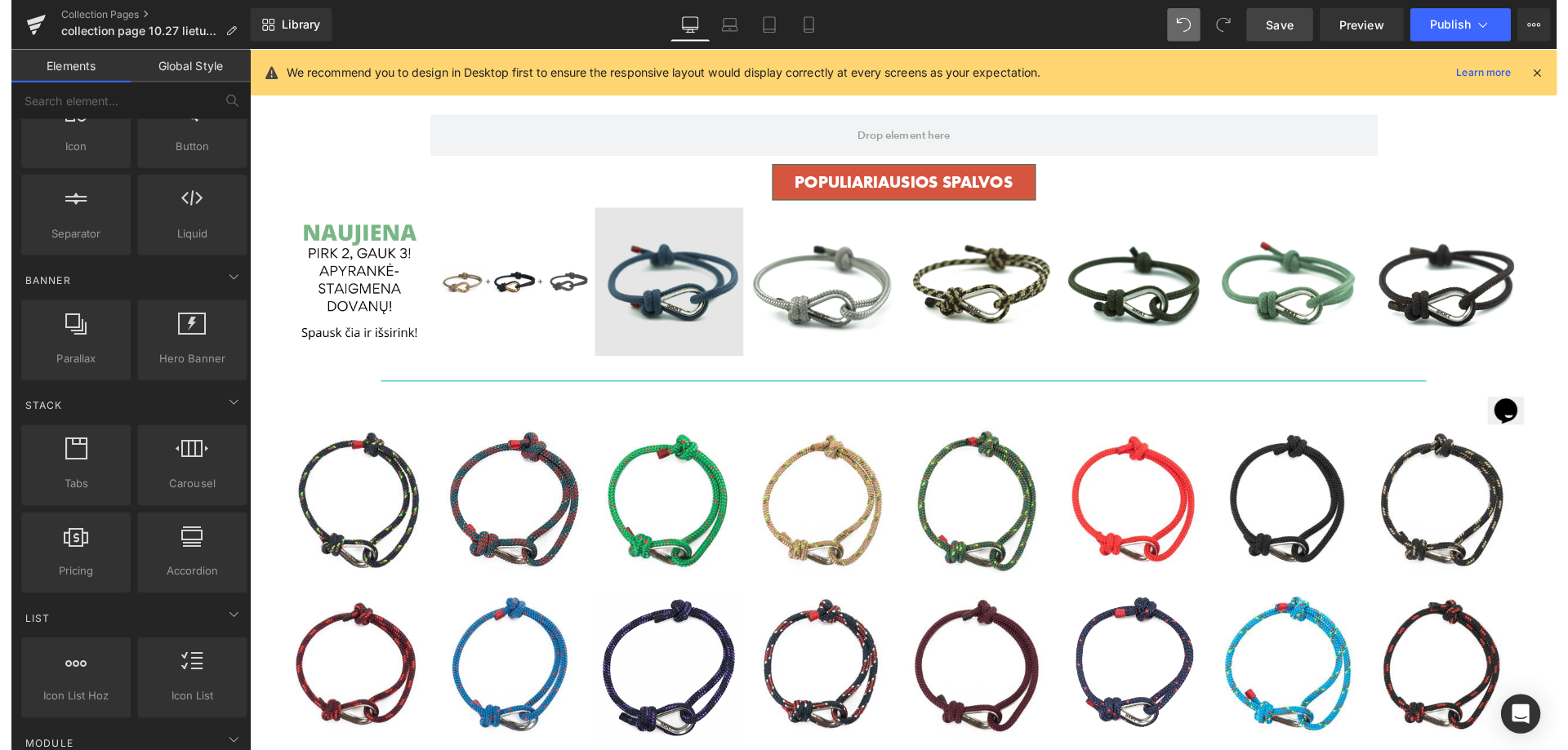
scroll to position [0, 0]
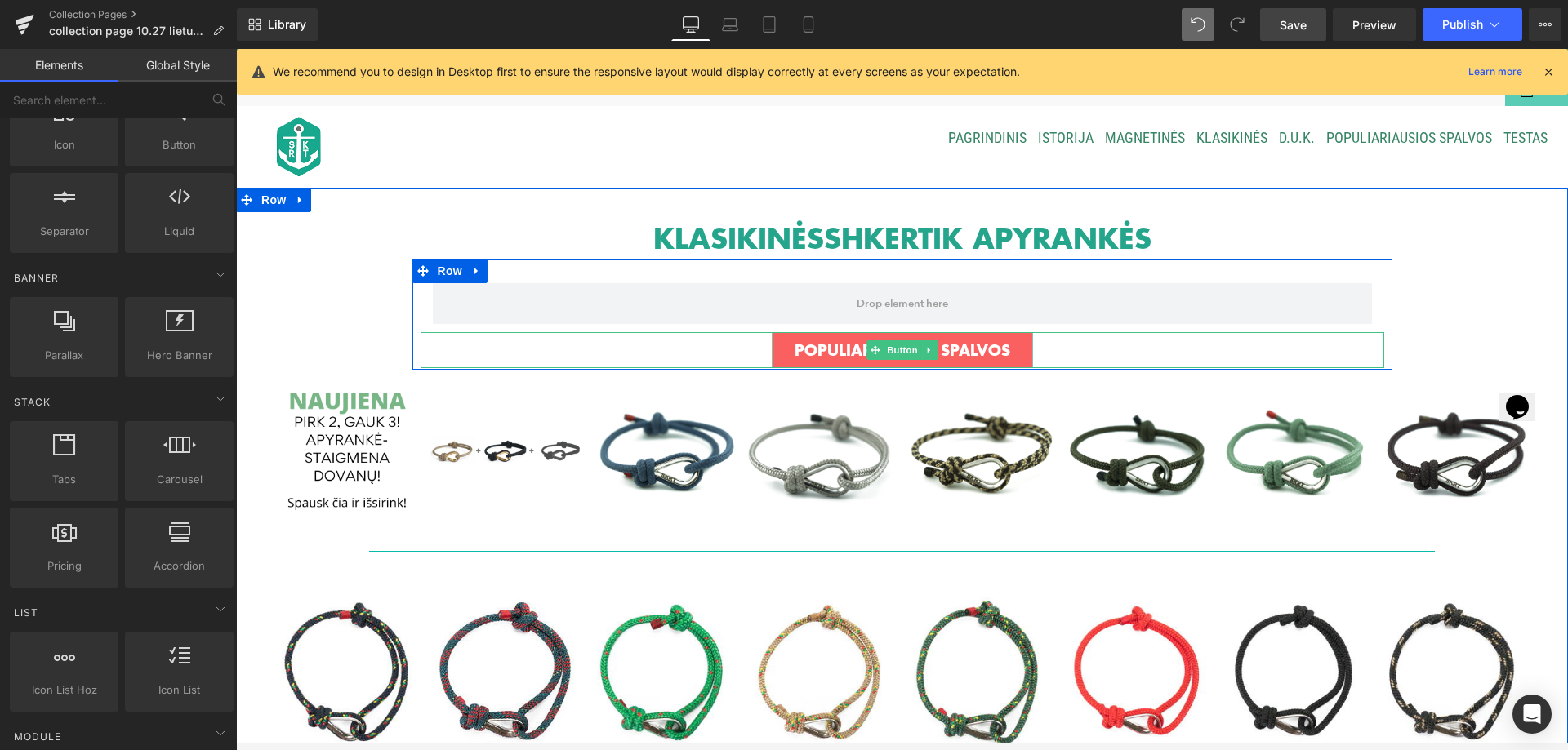
click at [787, 351] on link "POPULIARIAUSIOS SPALVOS" at bounding box center [902, 350] width 262 height 36
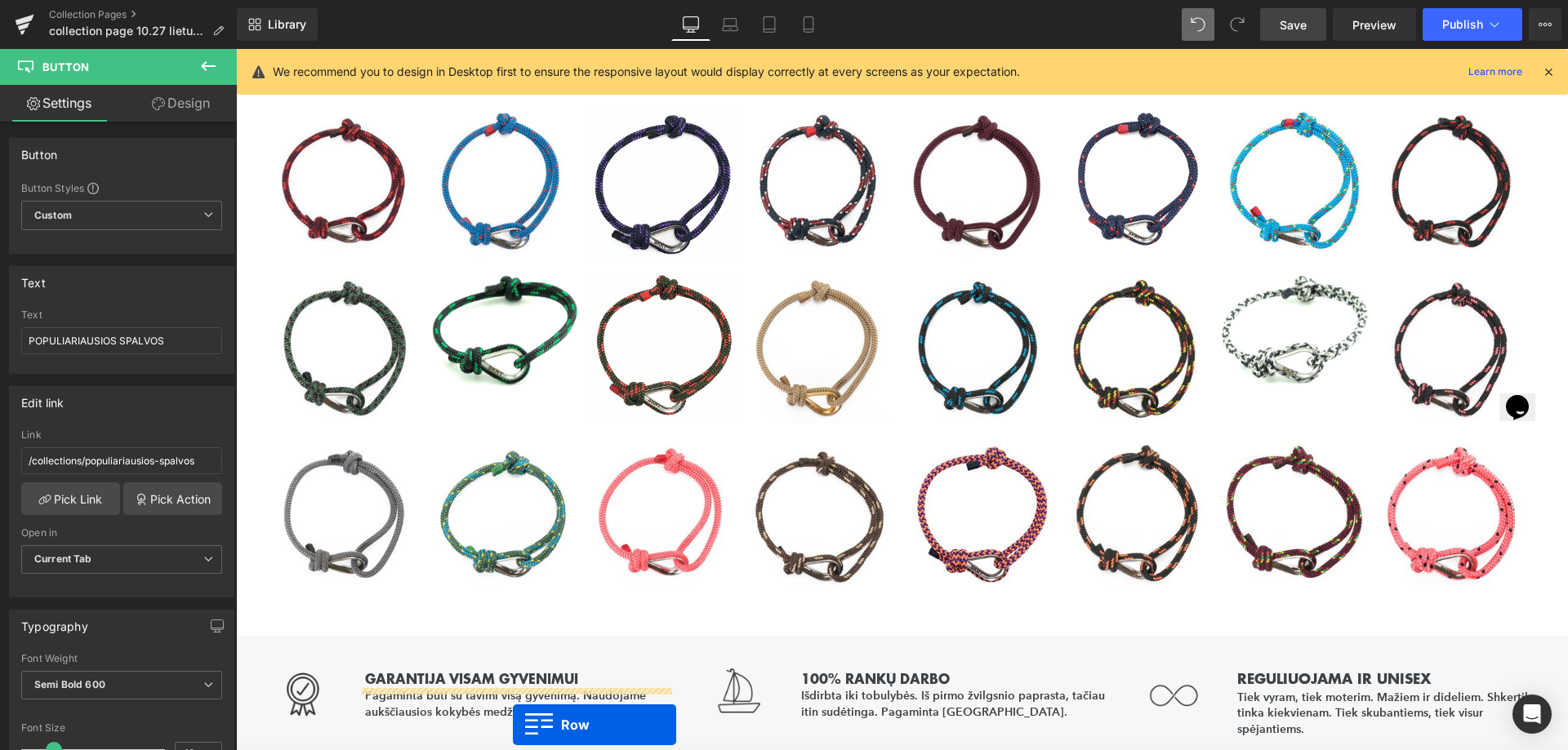
scroll to position [654, 0]
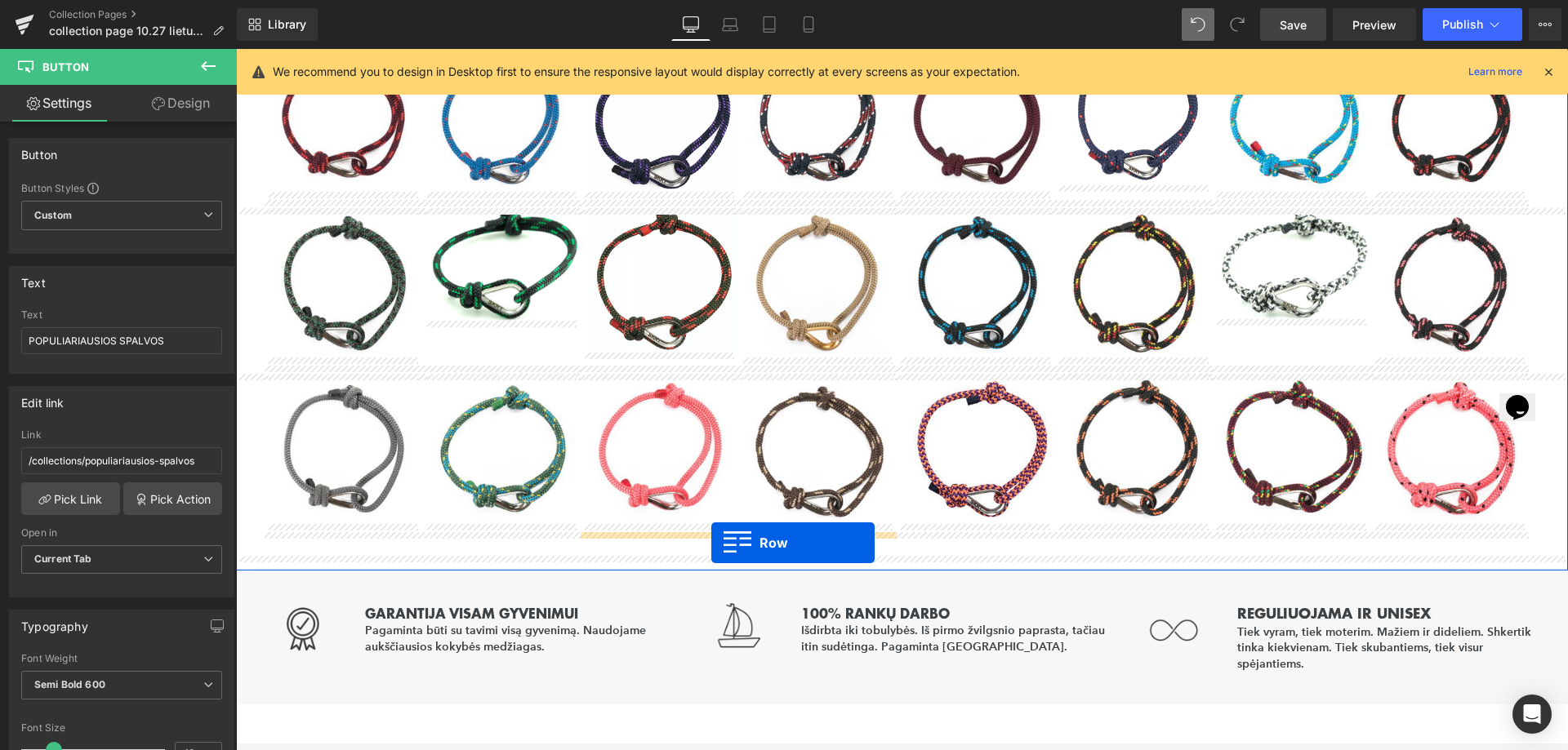
drag, startPoint x: 418, startPoint y: 273, endPoint x: 711, endPoint y: 543, distance: 398.4
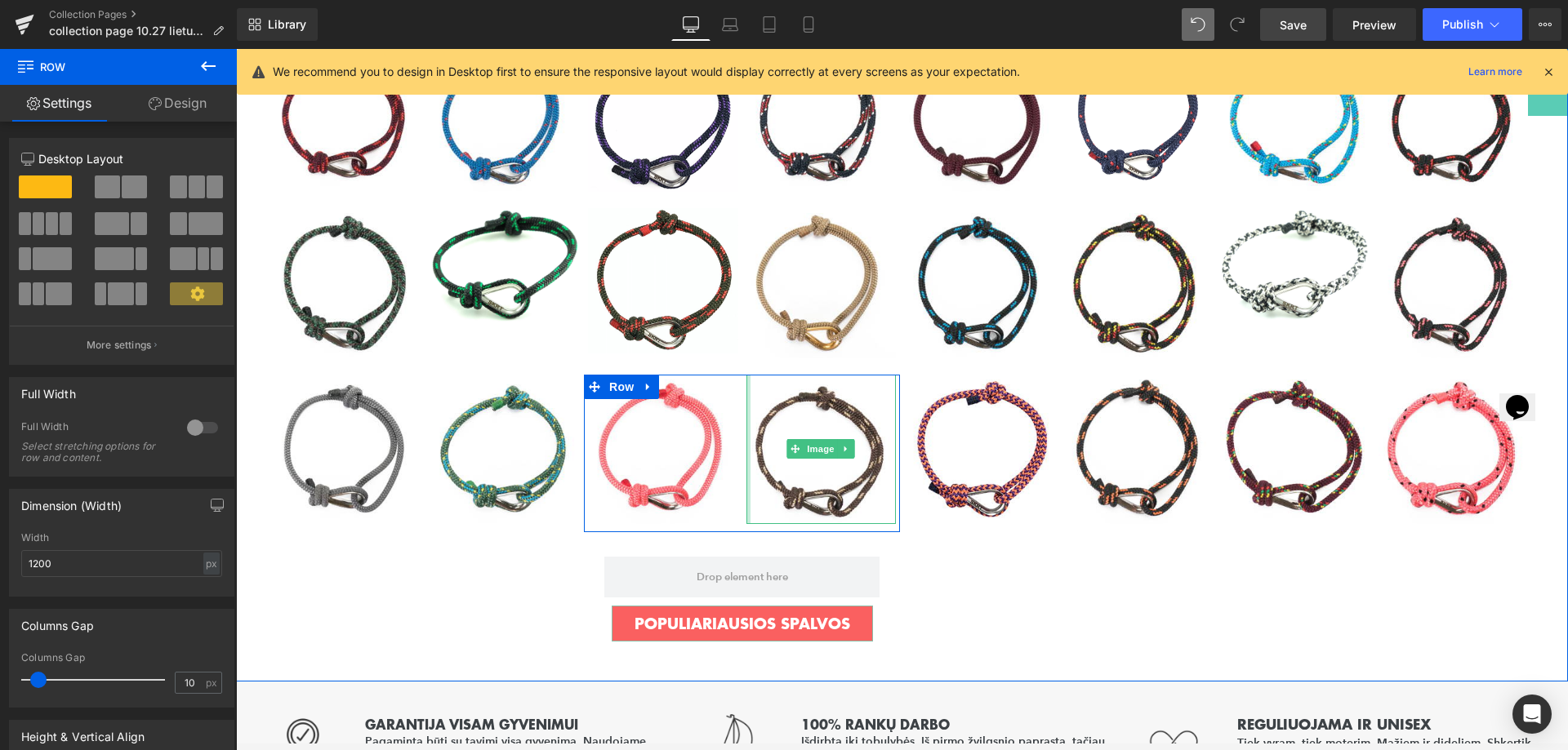
scroll to position [776, 0]
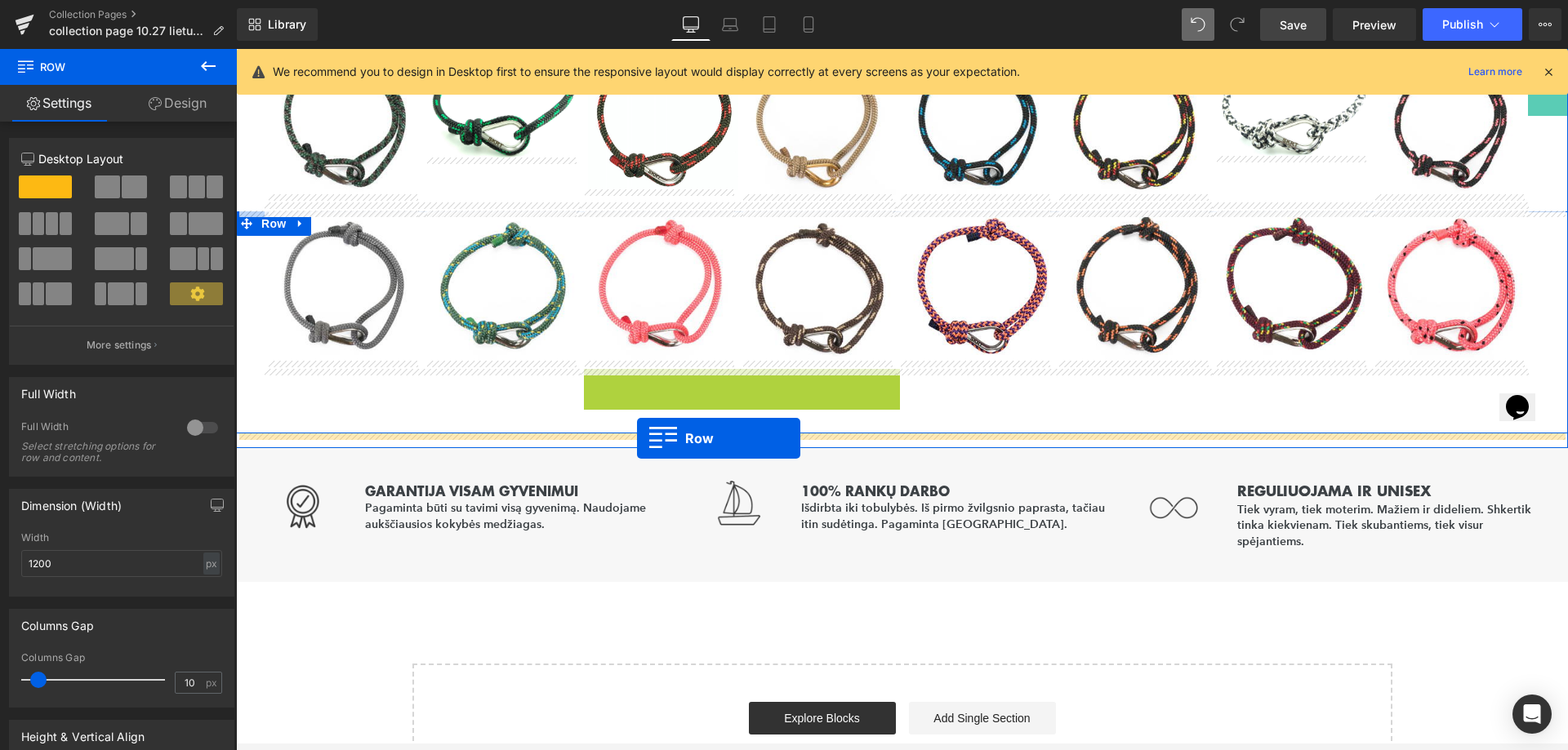
drag, startPoint x: 591, startPoint y: 384, endPoint x: 637, endPoint y: 439, distance: 71.7
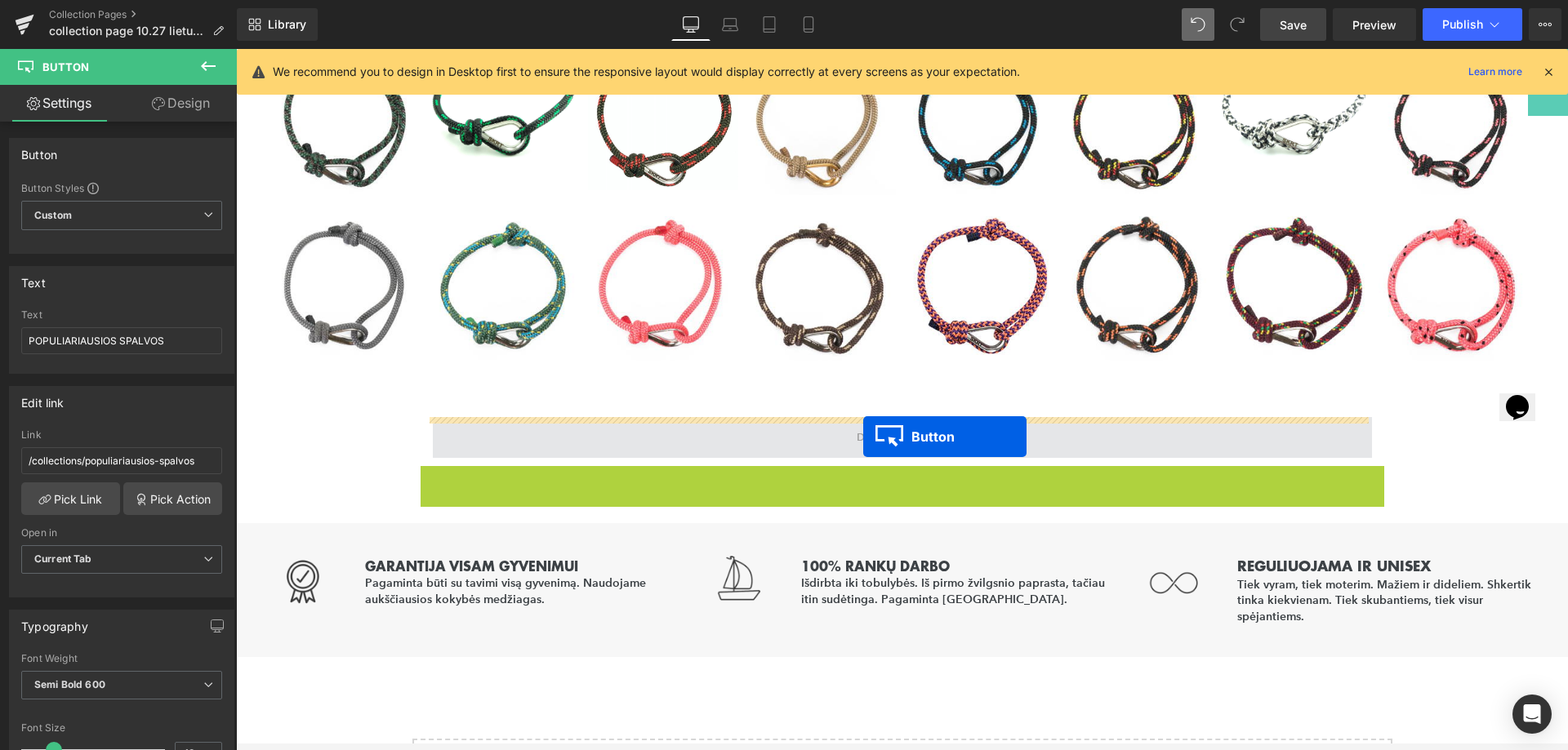
drag, startPoint x: 868, startPoint y: 485, endPoint x: 864, endPoint y: 437, distance: 48.2
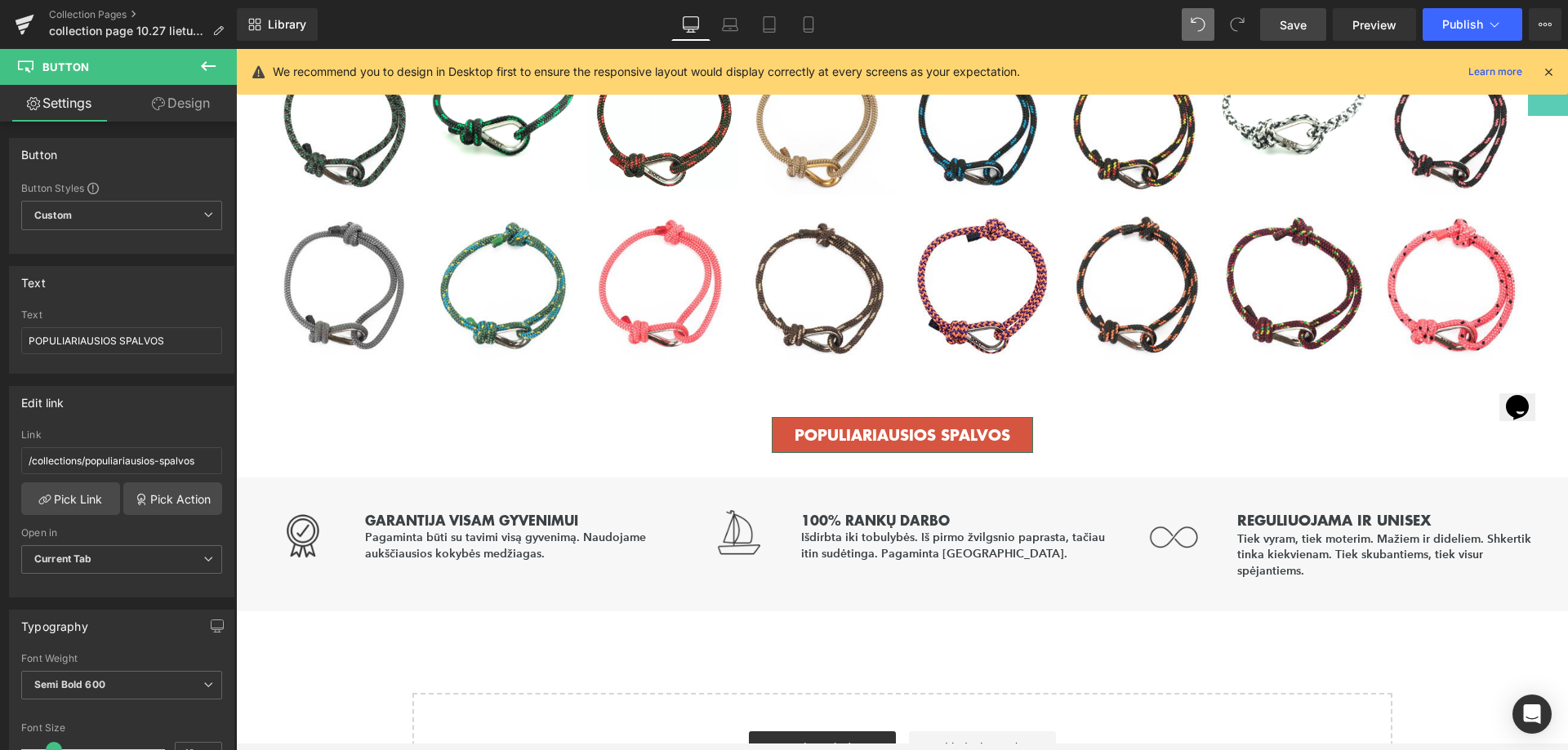
click at [1295, 25] on span "Save" at bounding box center [1292, 24] width 27 height 17
click at [1476, 26] on span "Publish" at bounding box center [1463, 24] width 41 height 13
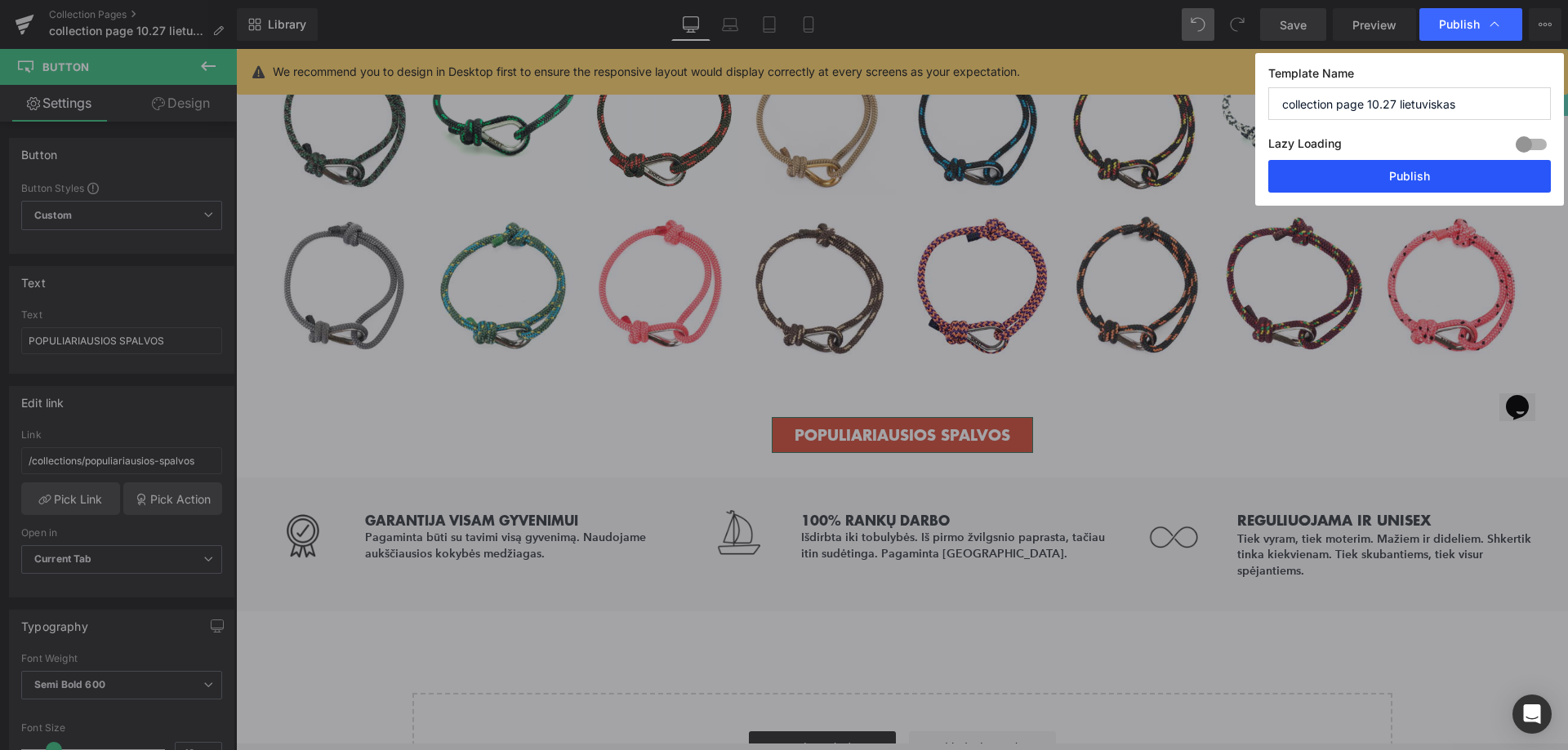
click at [1418, 176] on button "Publish" at bounding box center [1410, 176] width 283 height 33
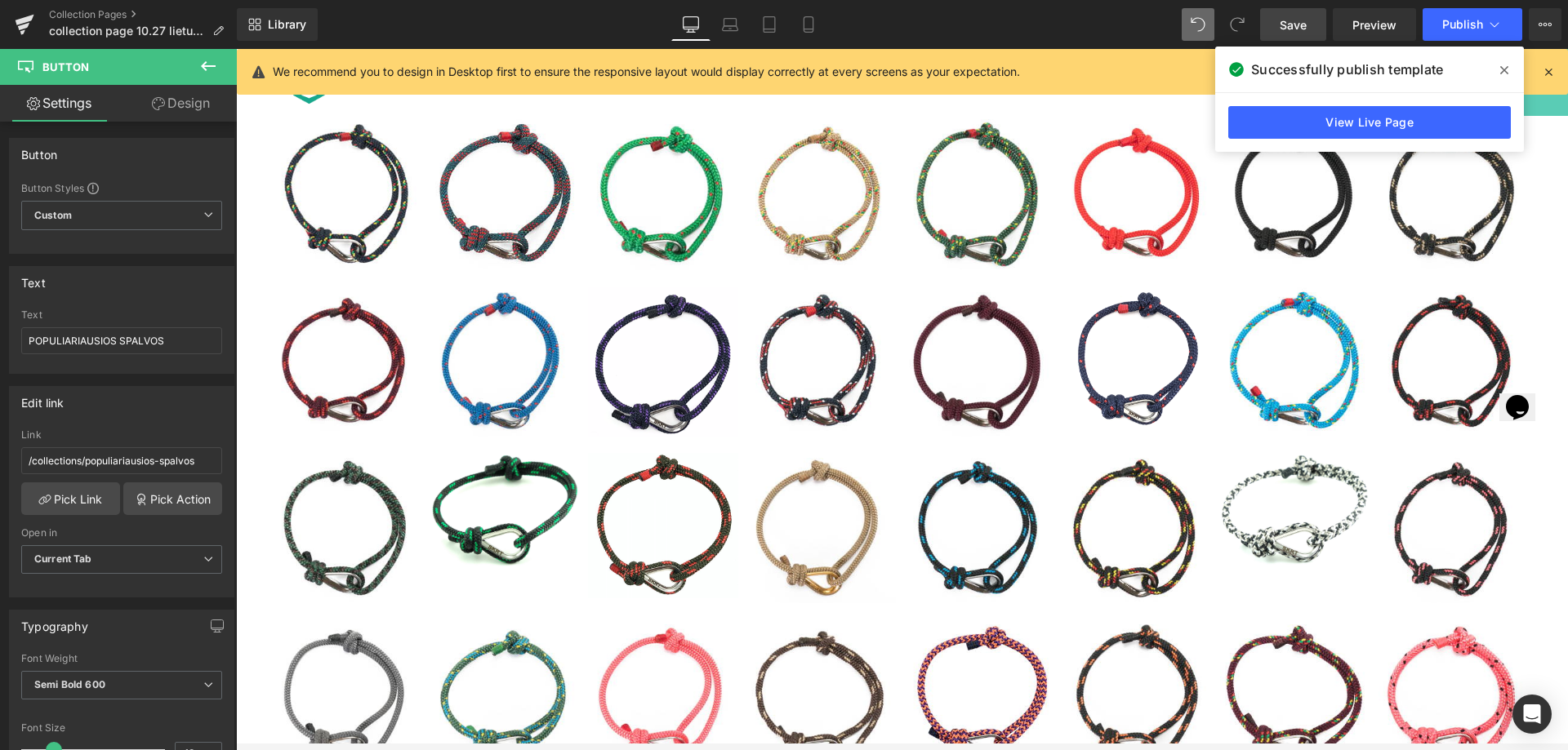
scroll to position [0, 0]
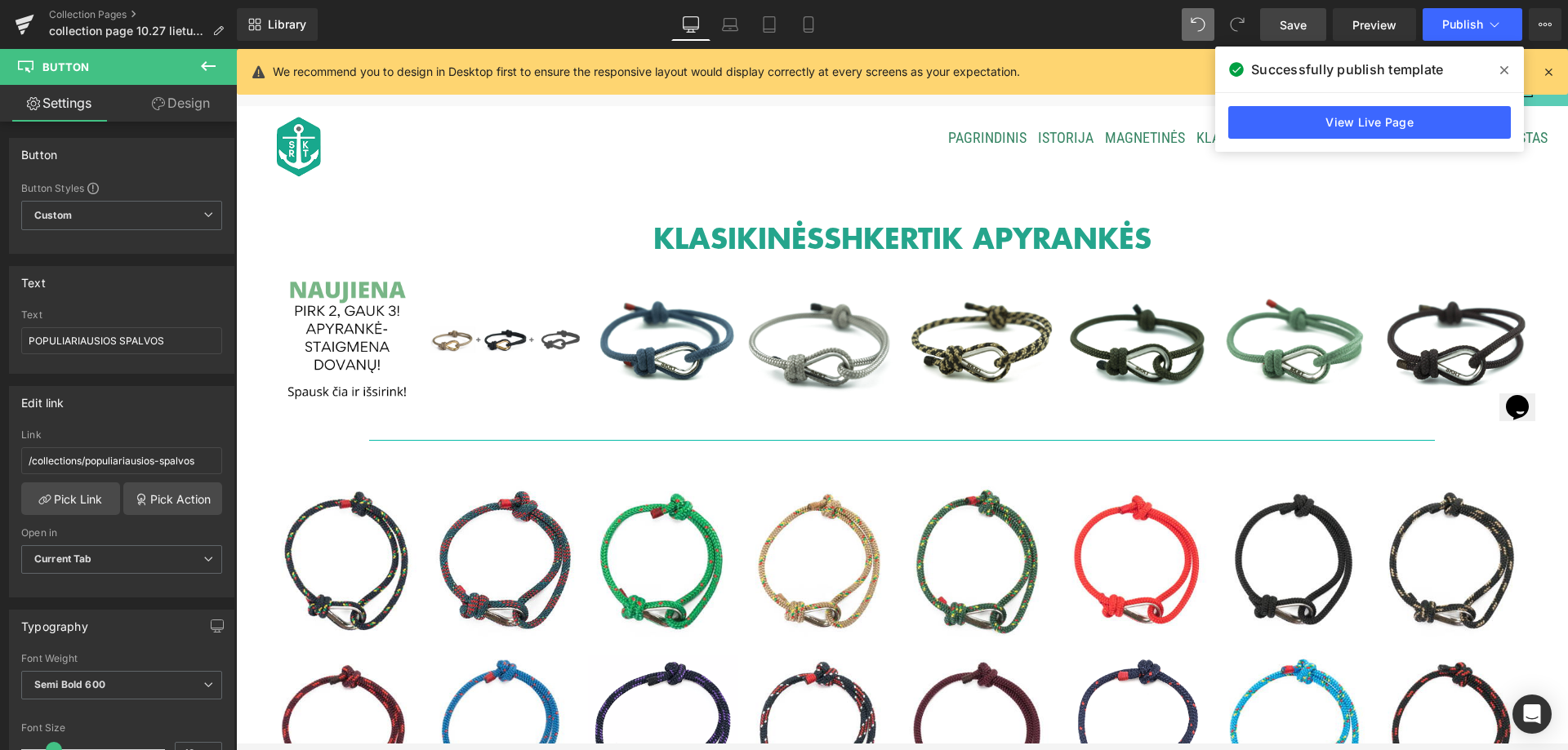
click at [1500, 72] on icon at bounding box center [1504, 70] width 8 height 13
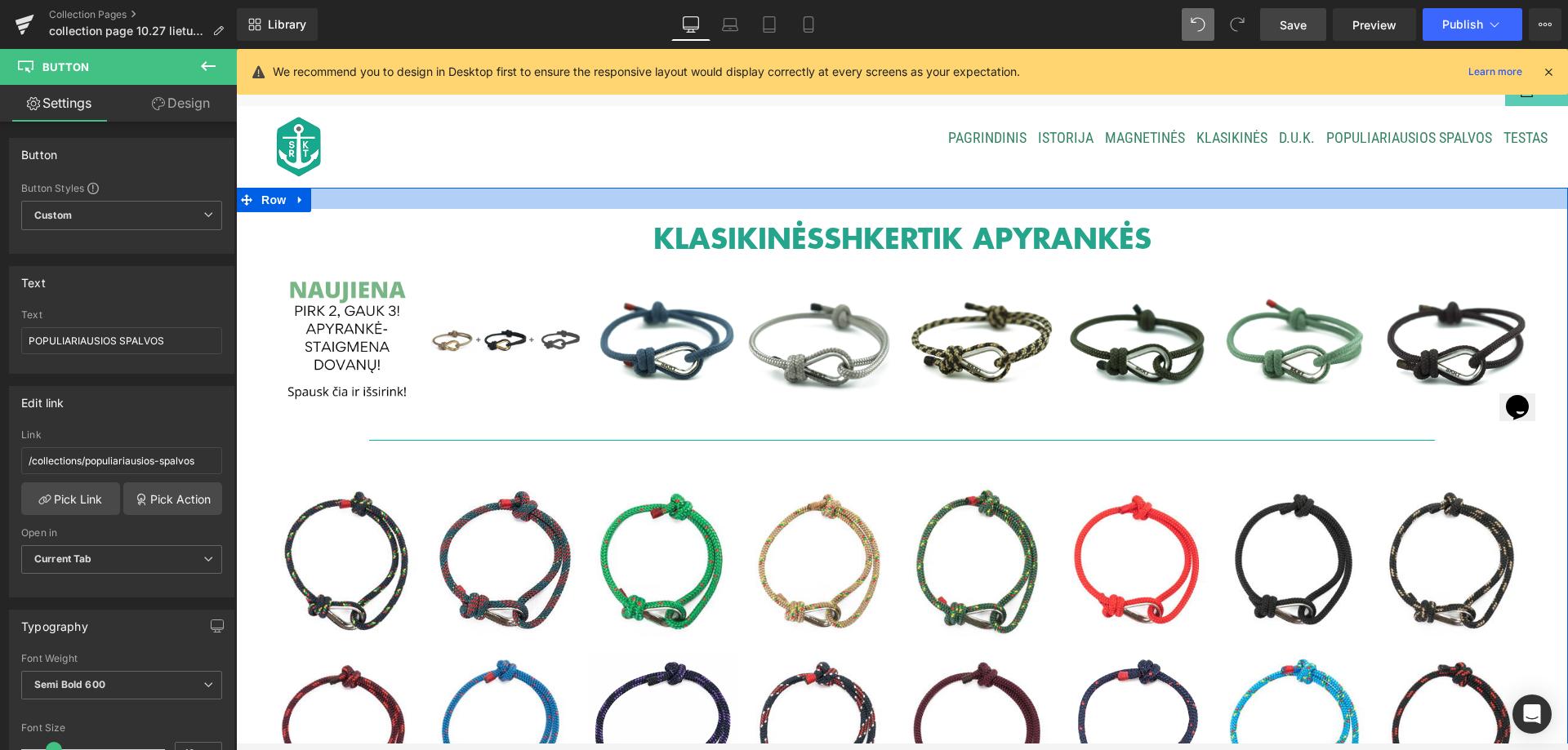
click at [853, 203] on div at bounding box center [901, 198] width 1332 height 21
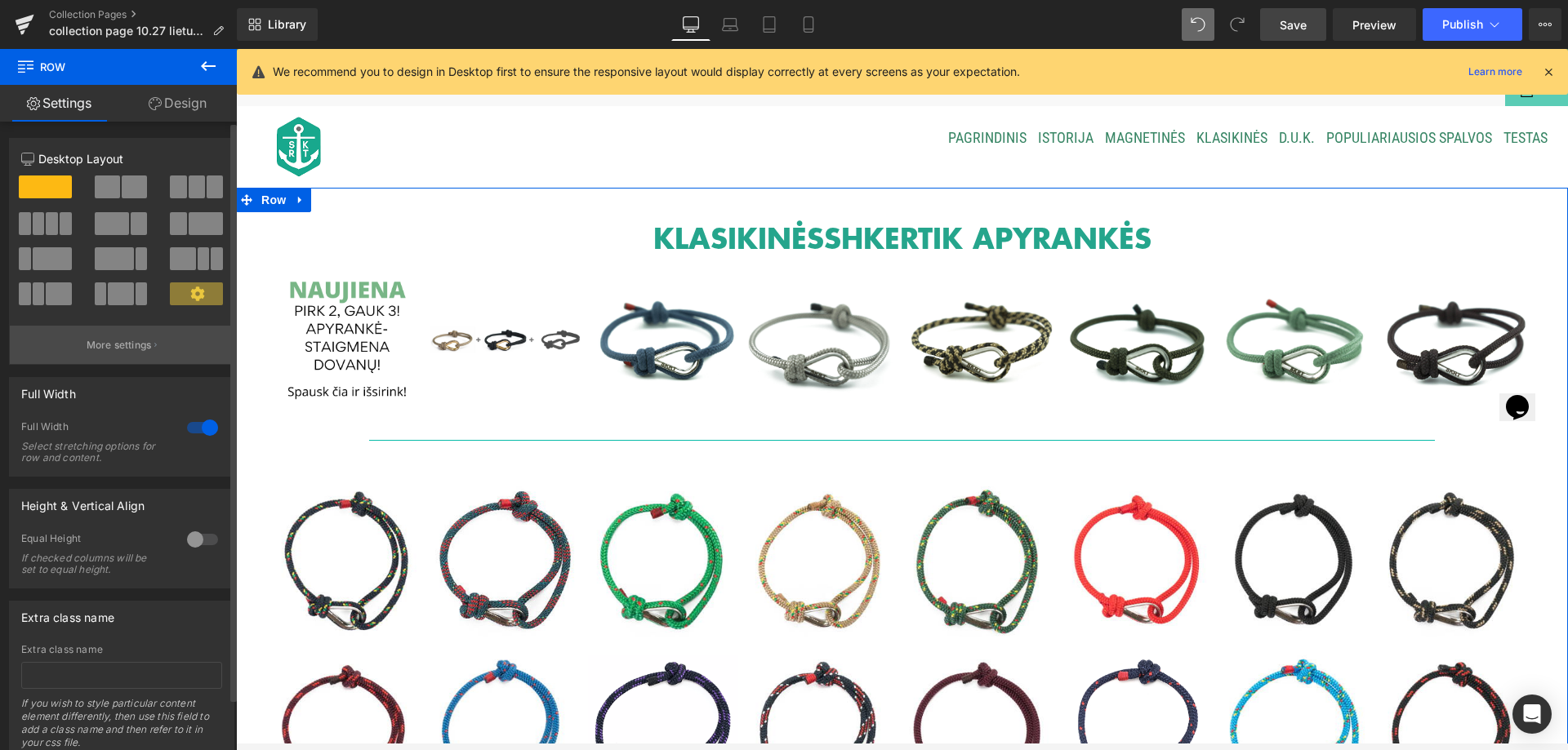
click at [149, 341] on button "More settings" at bounding box center [121, 345] width 224 height 39
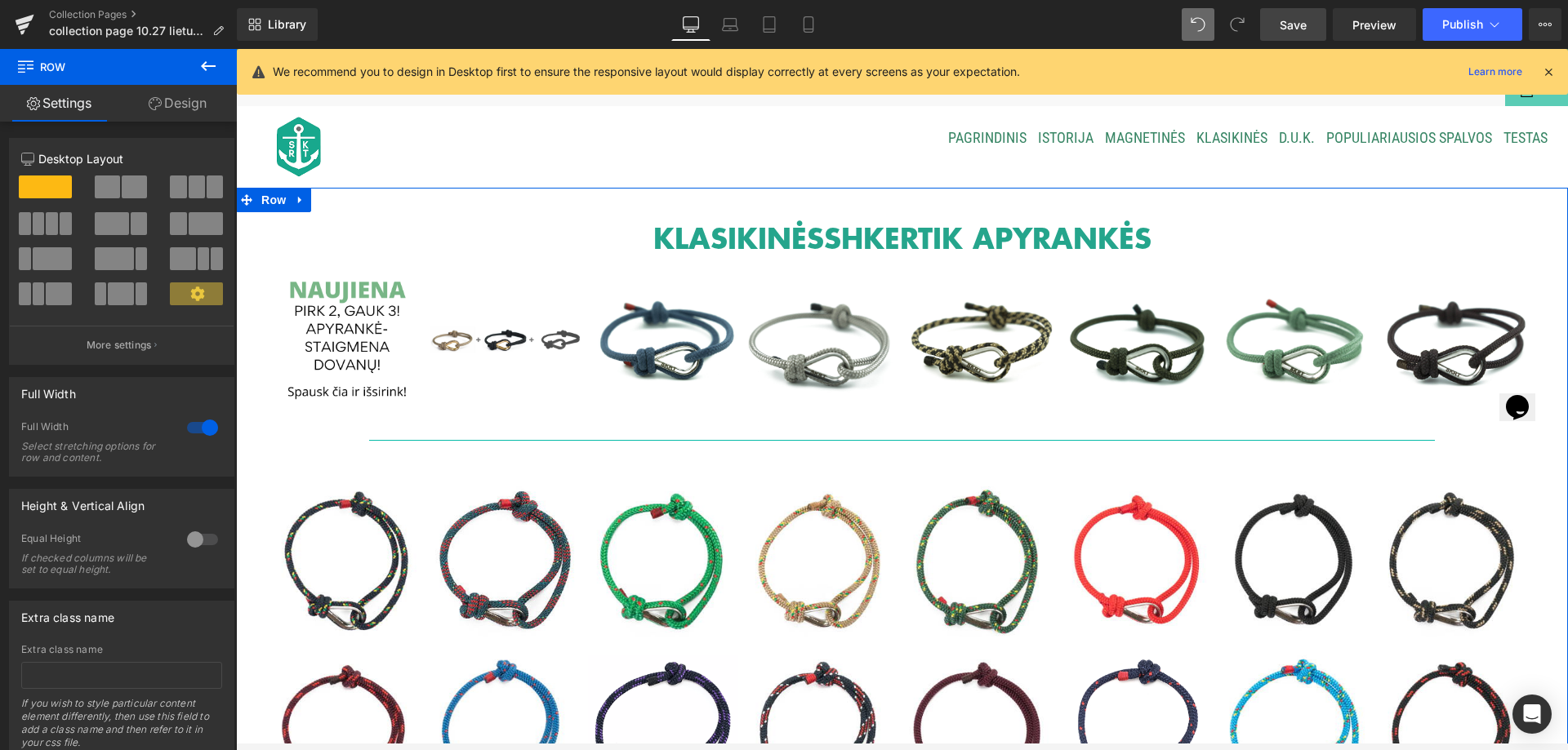
click at [581, 238] on h1 "KLASIKINĖS SHKERTIK APYRANKĖS" at bounding box center [901, 238] width 1332 height 42
click at [535, 244] on h1 "KLASIKINĖS SHKERTIK APYRANKĖS" at bounding box center [901, 238] width 1332 height 42
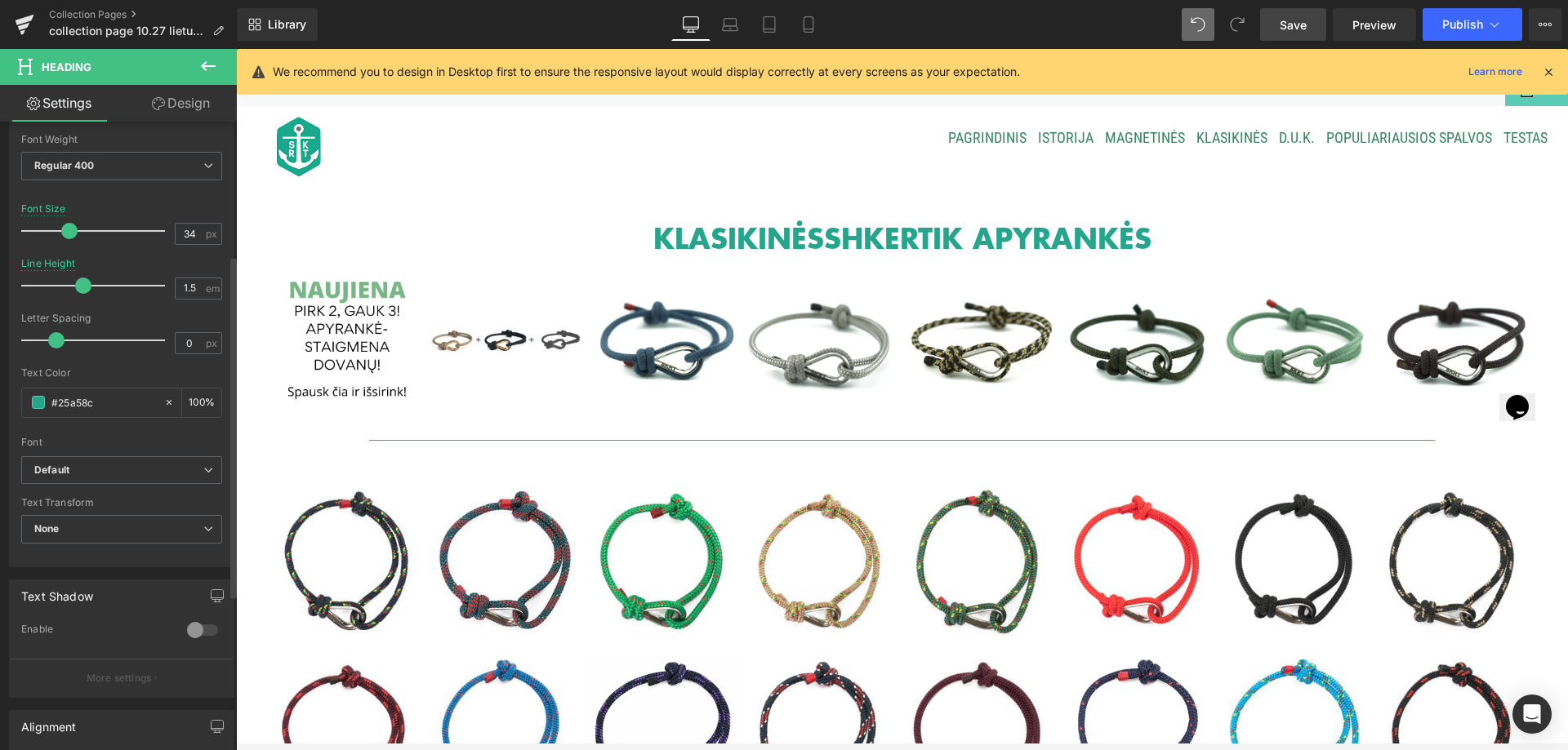
scroll to position [530, 0]
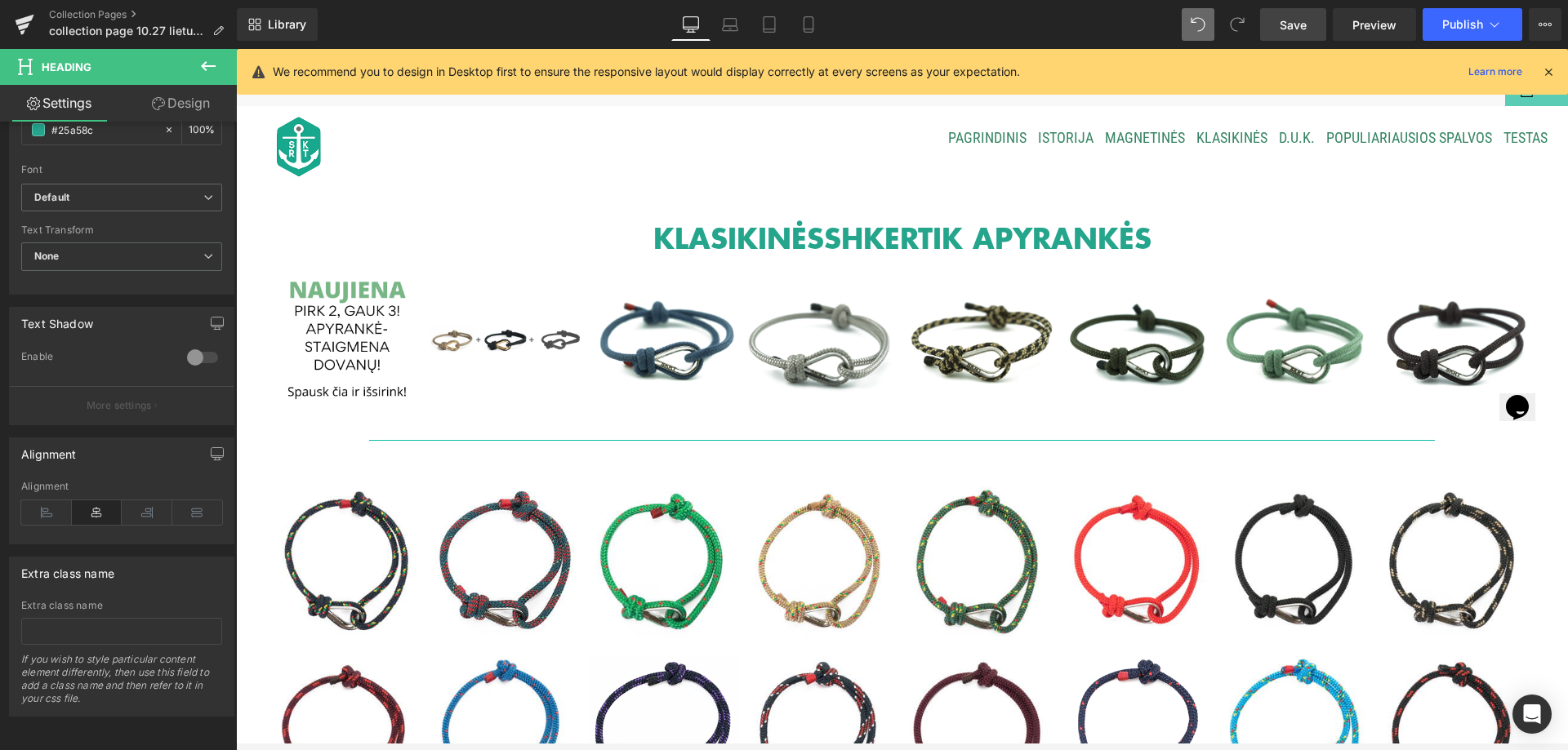
click at [194, 111] on link "Design" at bounding box center [180, 102] width 118 height 37
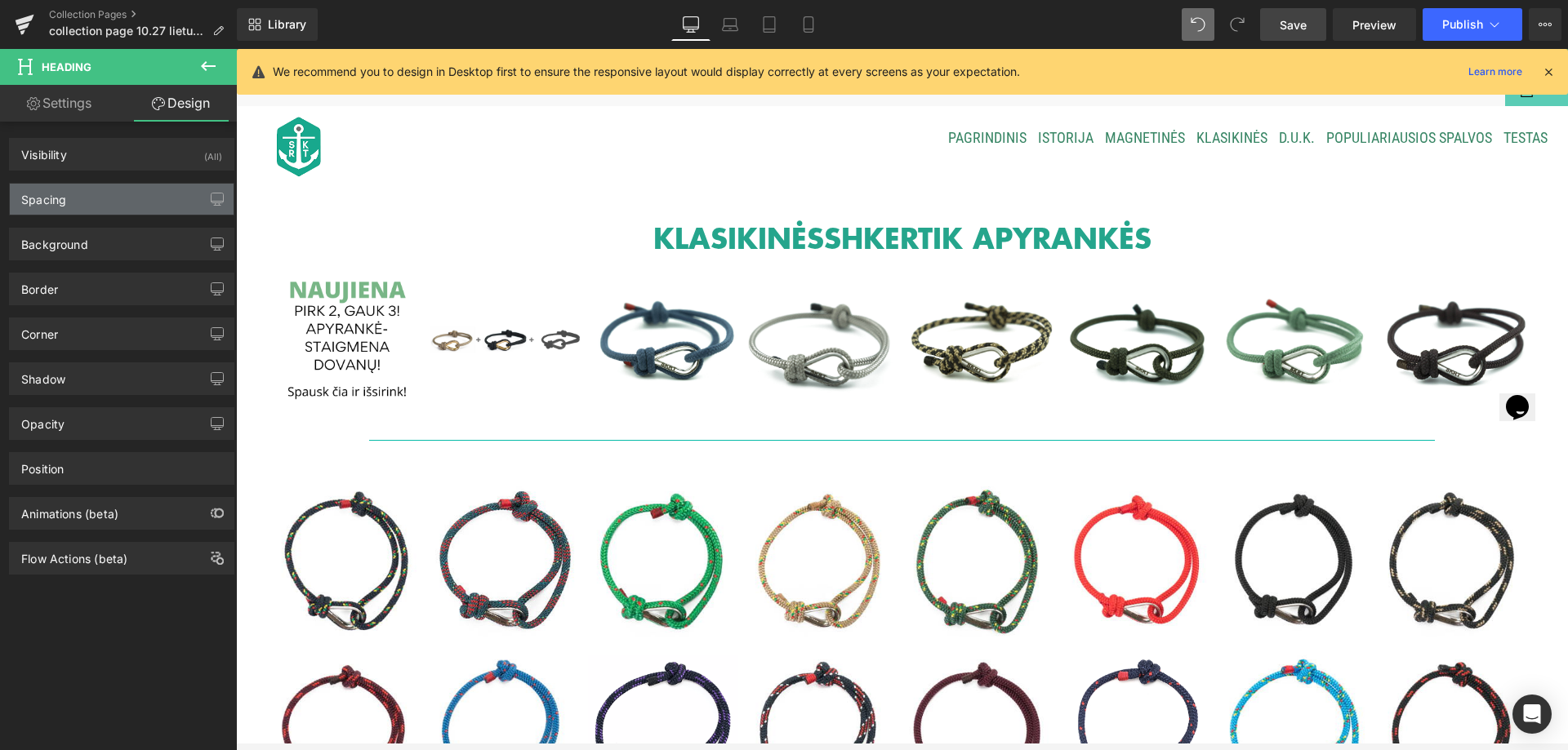
type input "0"
type input "10"
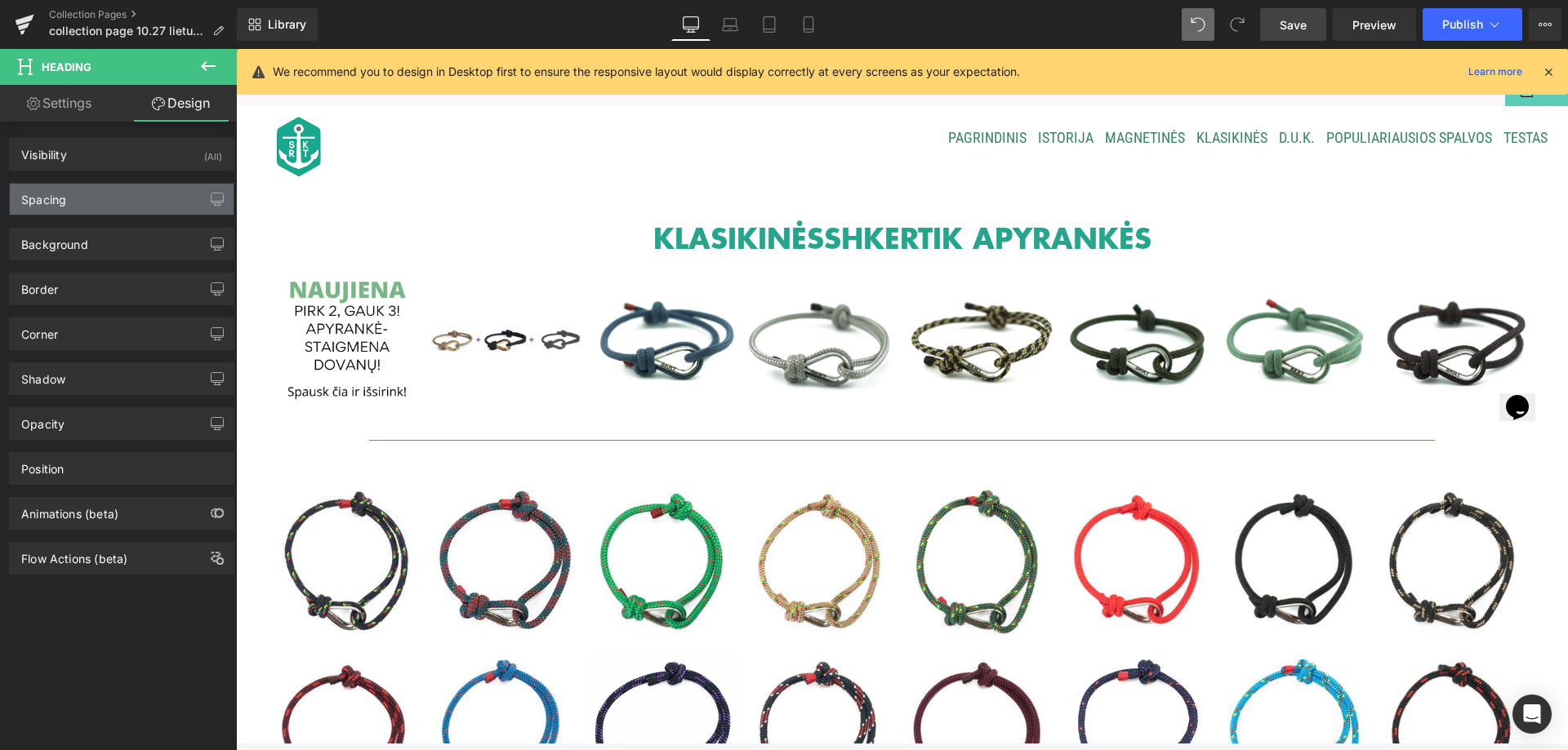
type input "0"
click at [111, 249] on div "Background" at bounding box center [121, 244] width 224 height 31
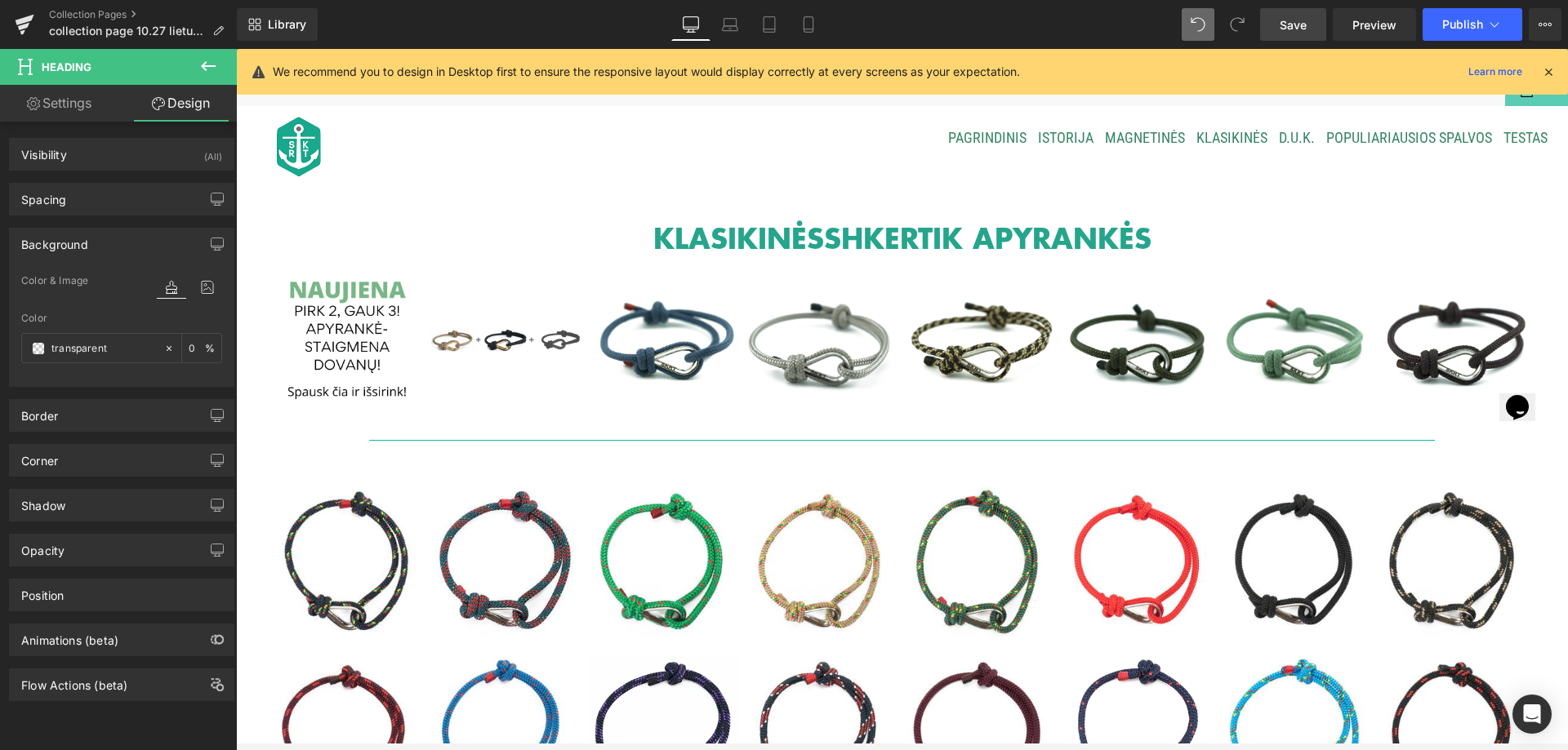
click at [111, 249] on div "Background" at bounding box center [121, 244] width 224 height 31
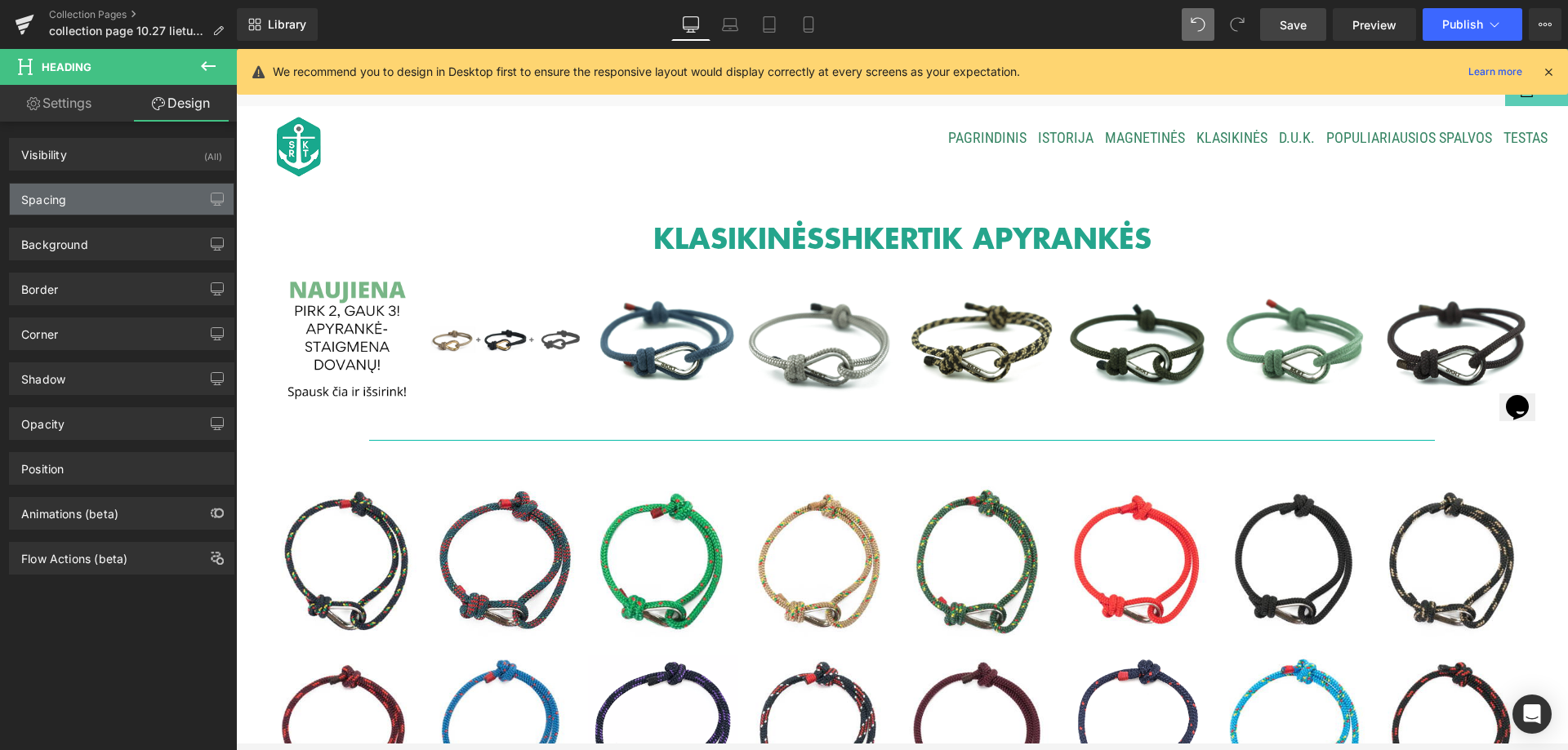
click at [107, 199] on div "Spacing" at bounding box center [121, 199] width 224 height 31
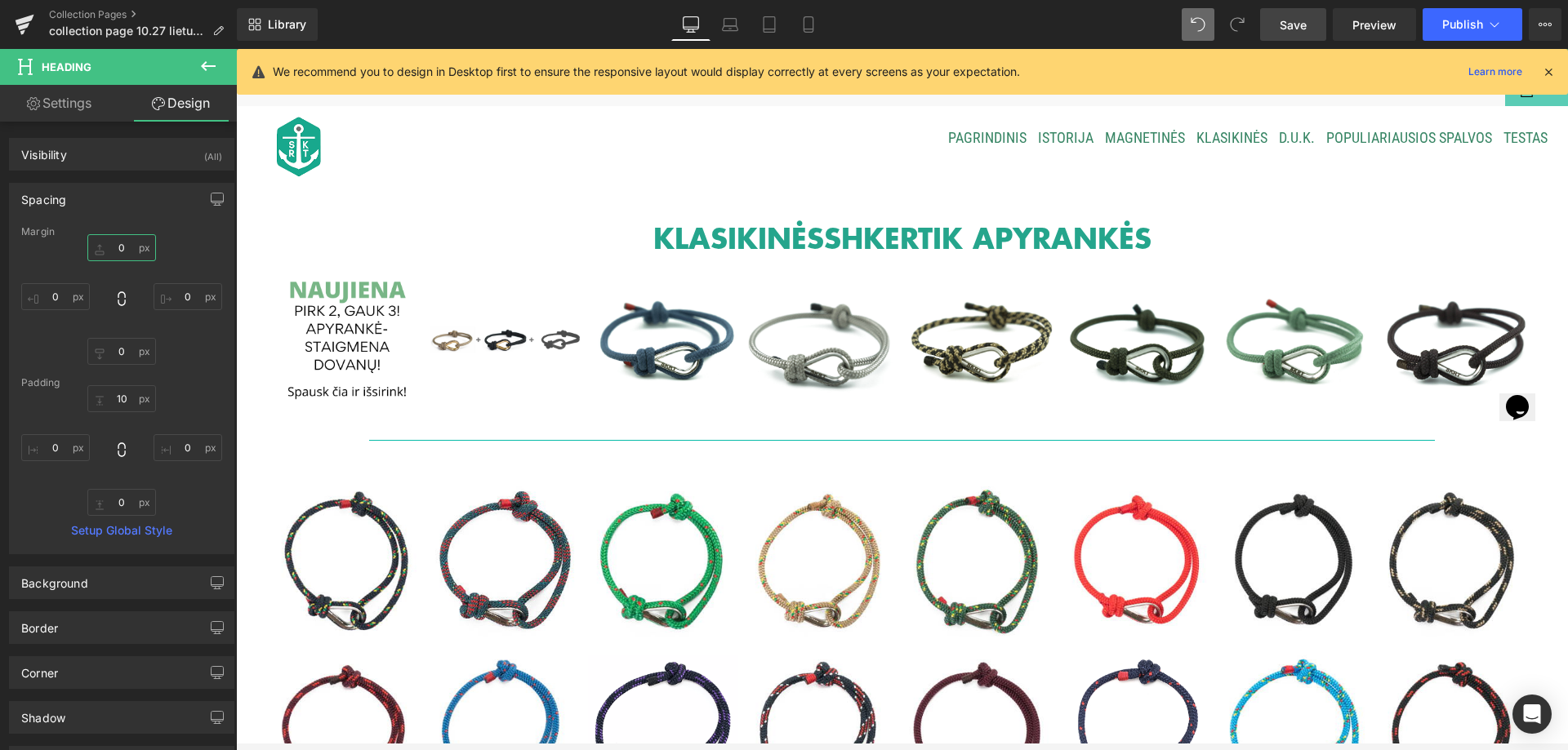
click at [112, 244] on input "0" at bounding box center [121, 248] width 69 height 27
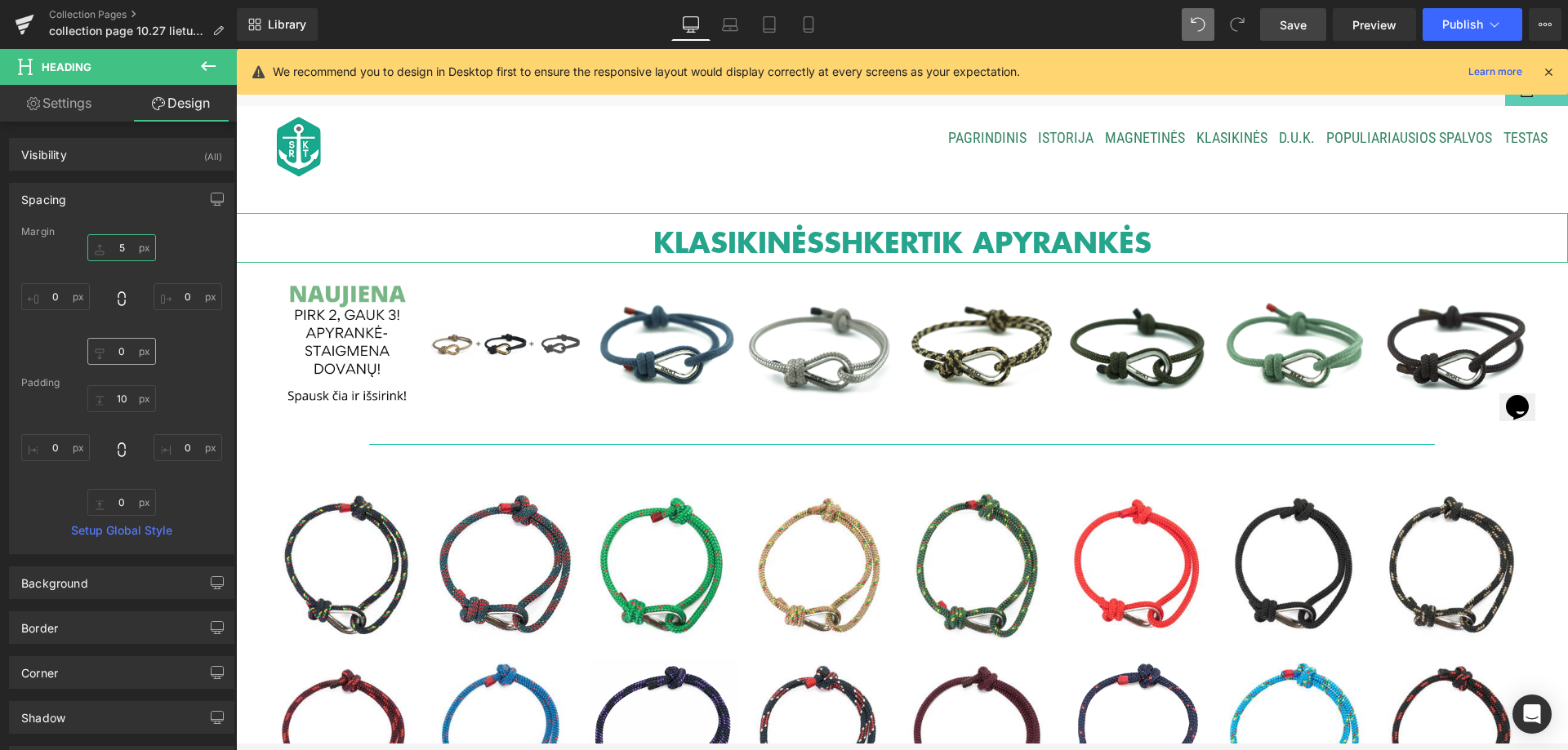
type input "5"
click at [120, 353] on input "0" at bounding box center [121, 351] width 69 height 27
type input "5"
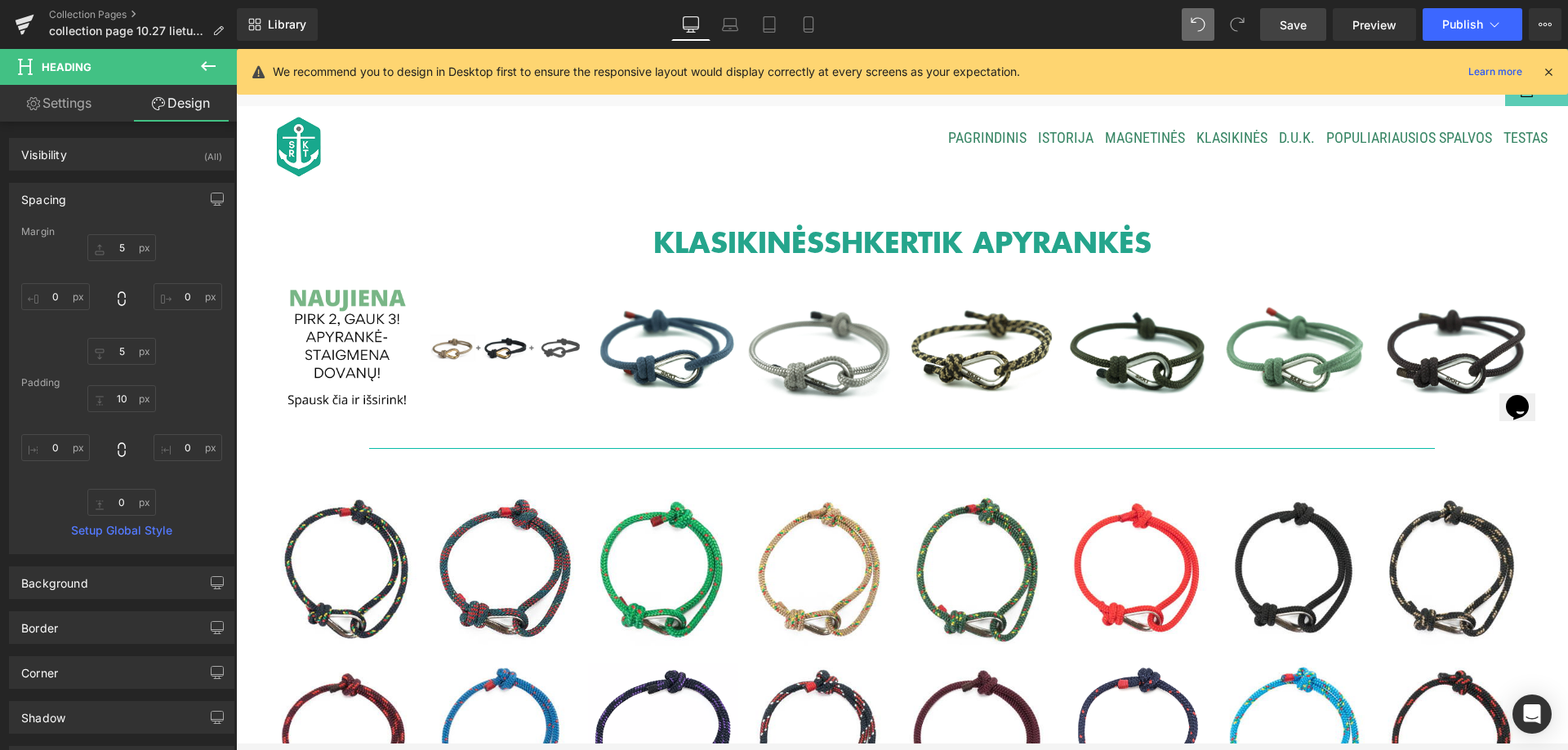
click at [620, 158] on ul "PAGRINDINIS ISTORIJA MAGNETINĖS KLASIKINĖS D.U.K. Populiariausios spalvos Testas" at bounding box center [1009, 138] width 1086 height 65
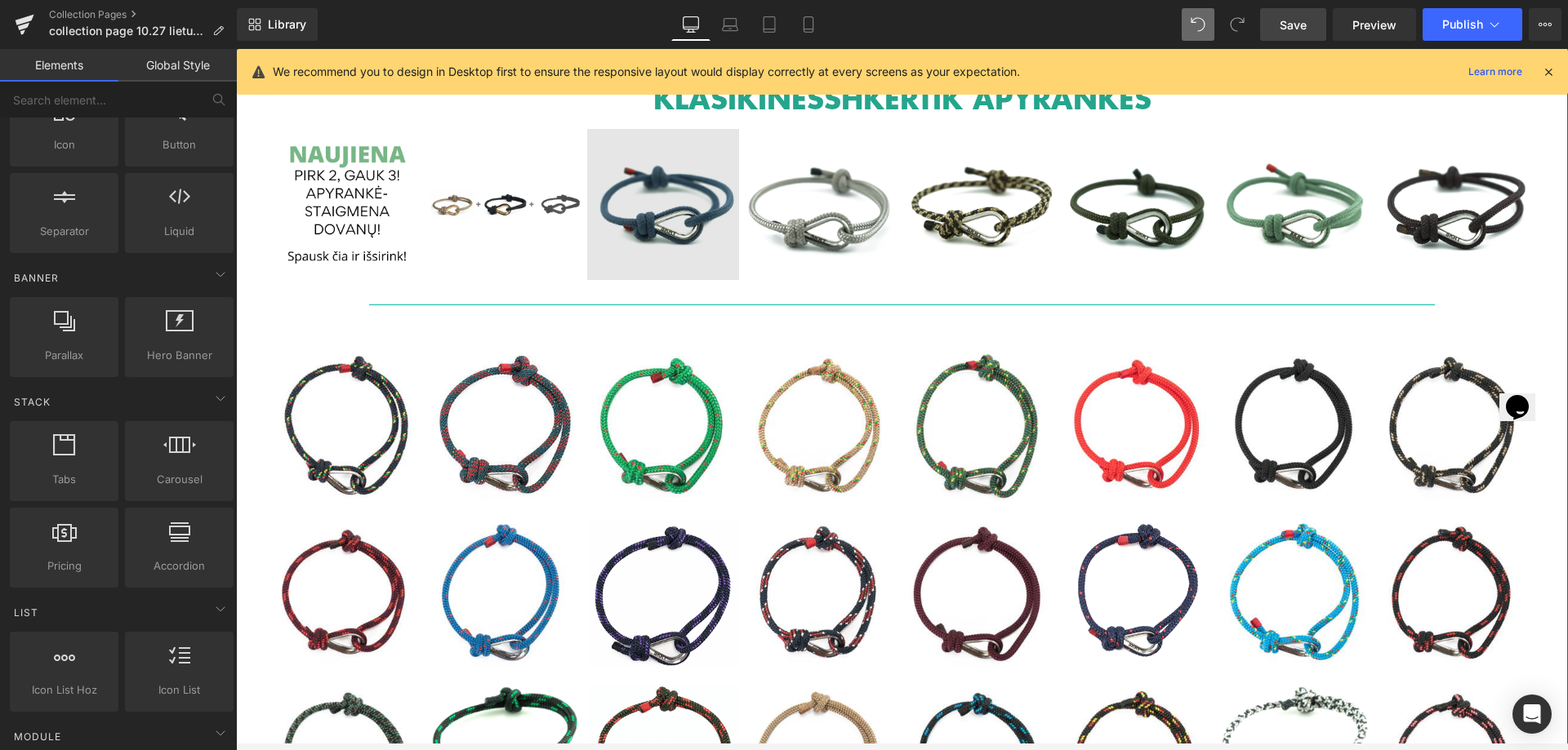
scroll to position [0, 0]
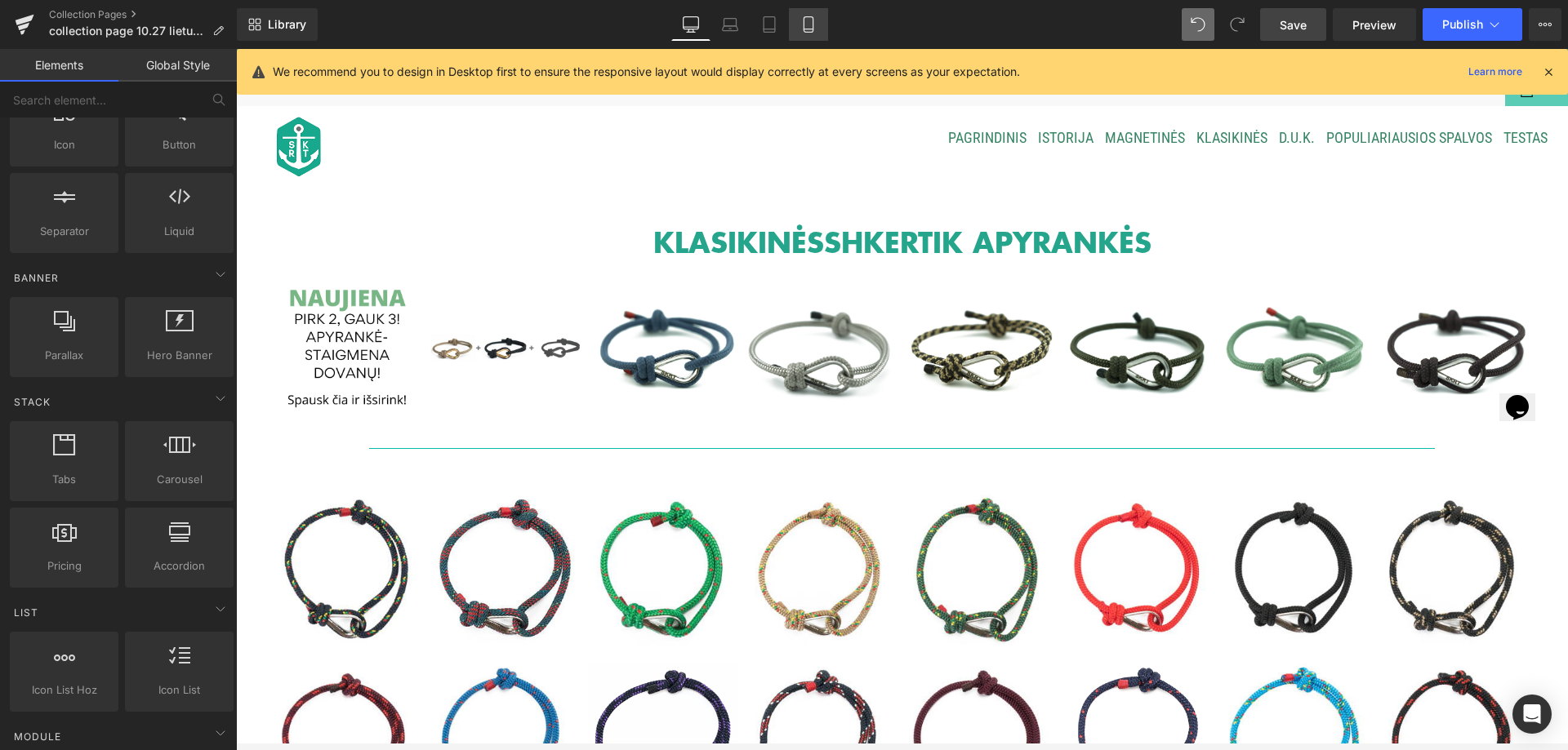
click at [803, 25] on icon at bounding box center [809, 24] width 16 height 16
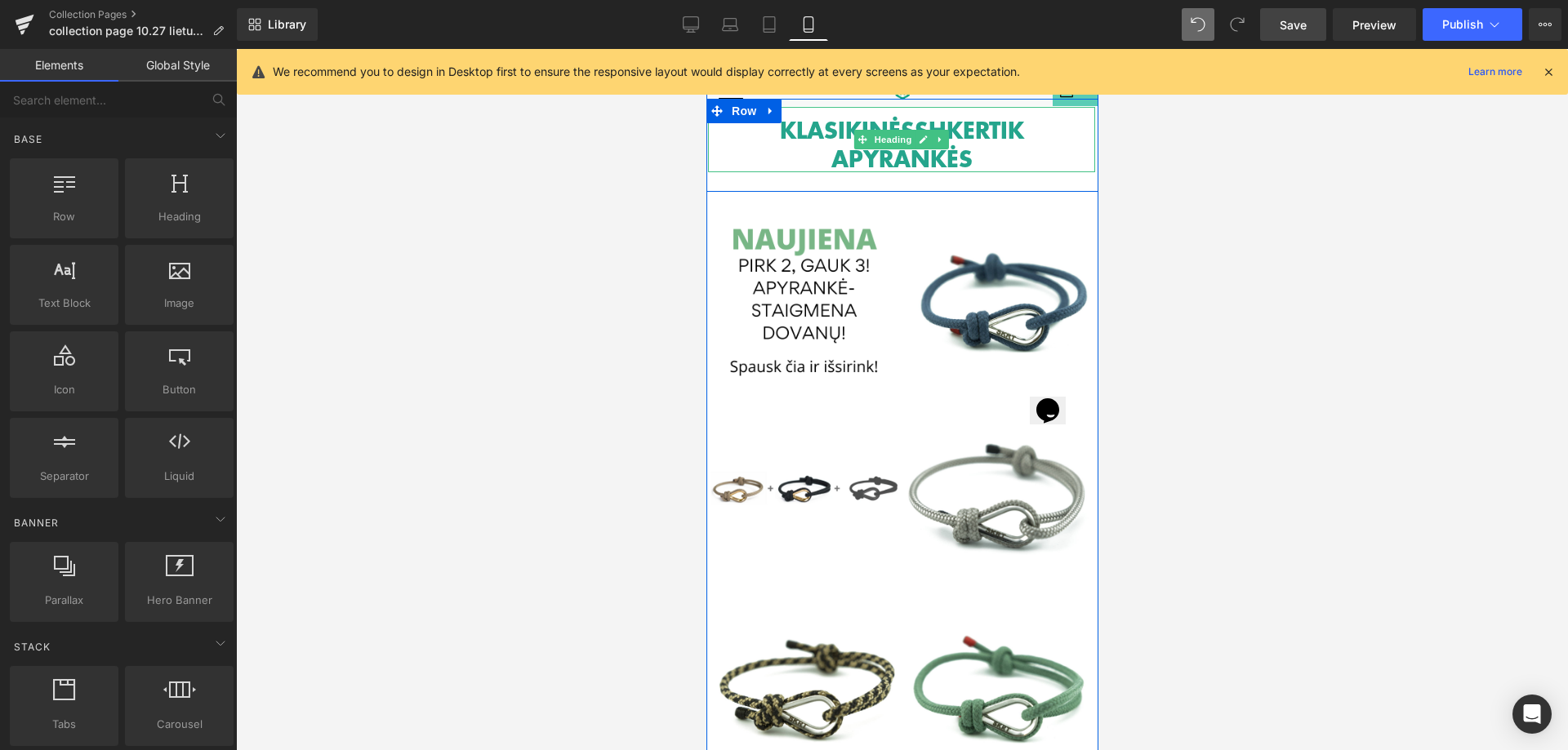
click at [796, 136] on b "KLASIKINĖS" at bounding box center [846, 129] width 134 height 34
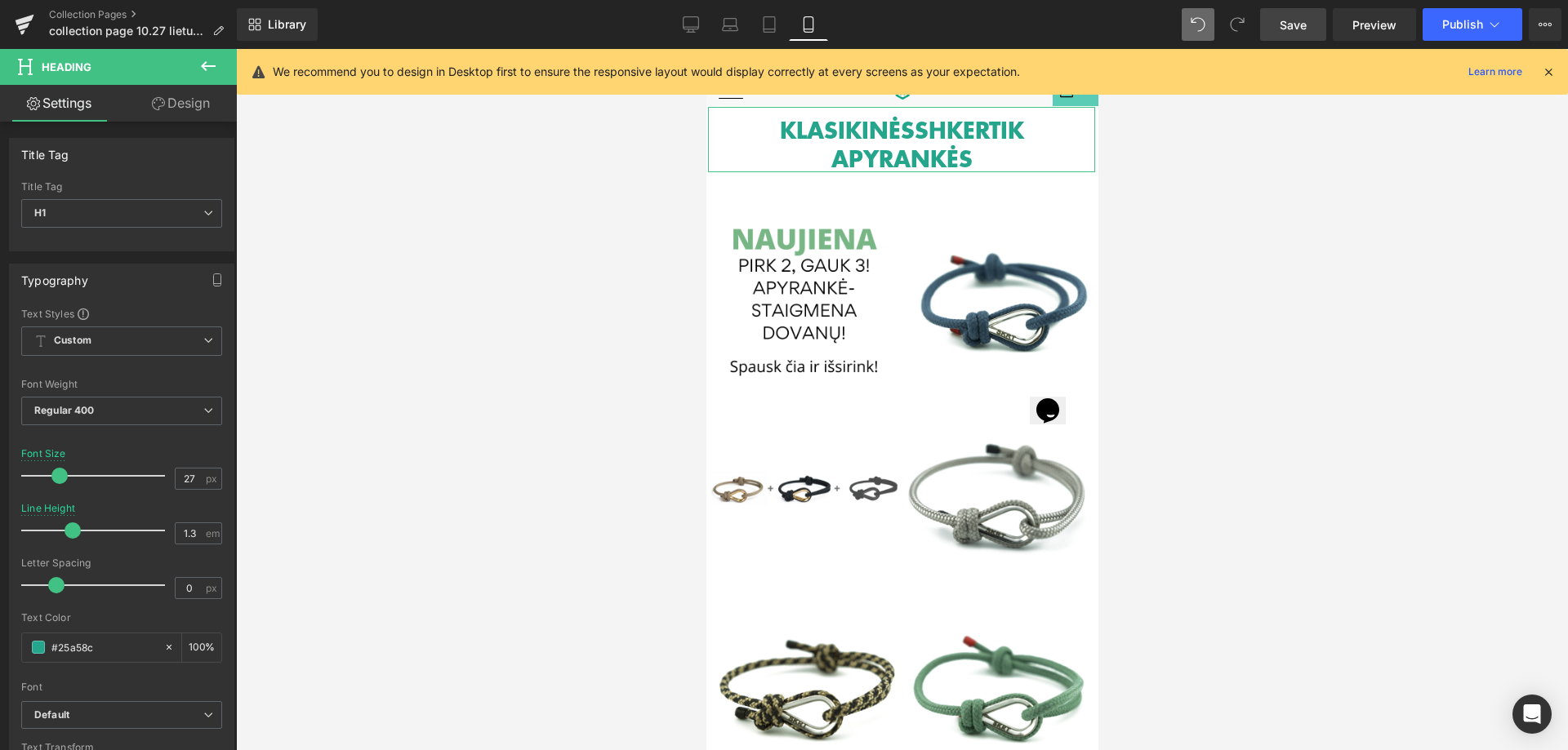
click at [184, 107] on link "Design" at bounding box center [180, 102] width 118 height 37
click at [0, 0] on div "Spacing" at bounding box center [0, 0] width 0 height 0
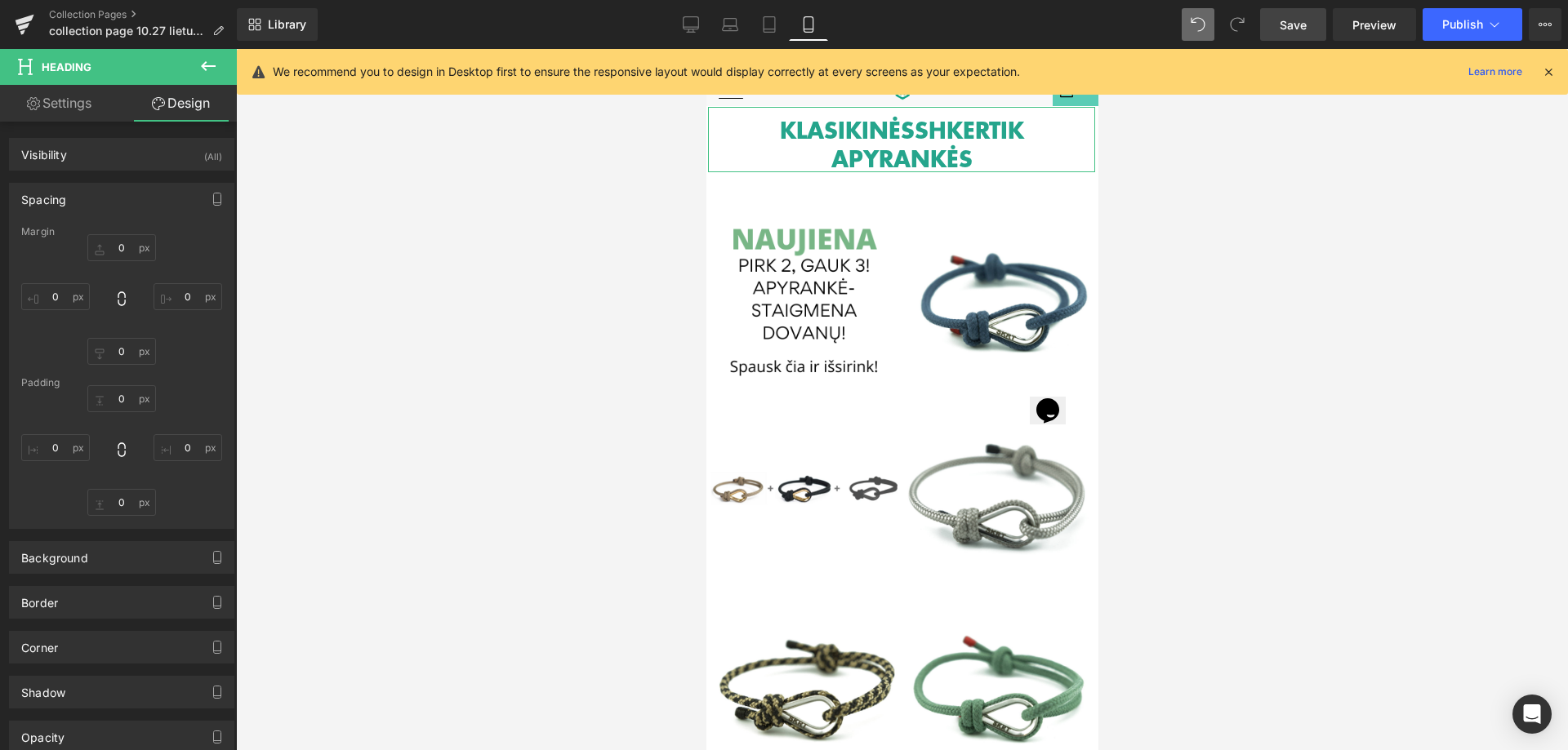
type input "5"
type input "0"
type input "5"
type input "0"
type input "10"
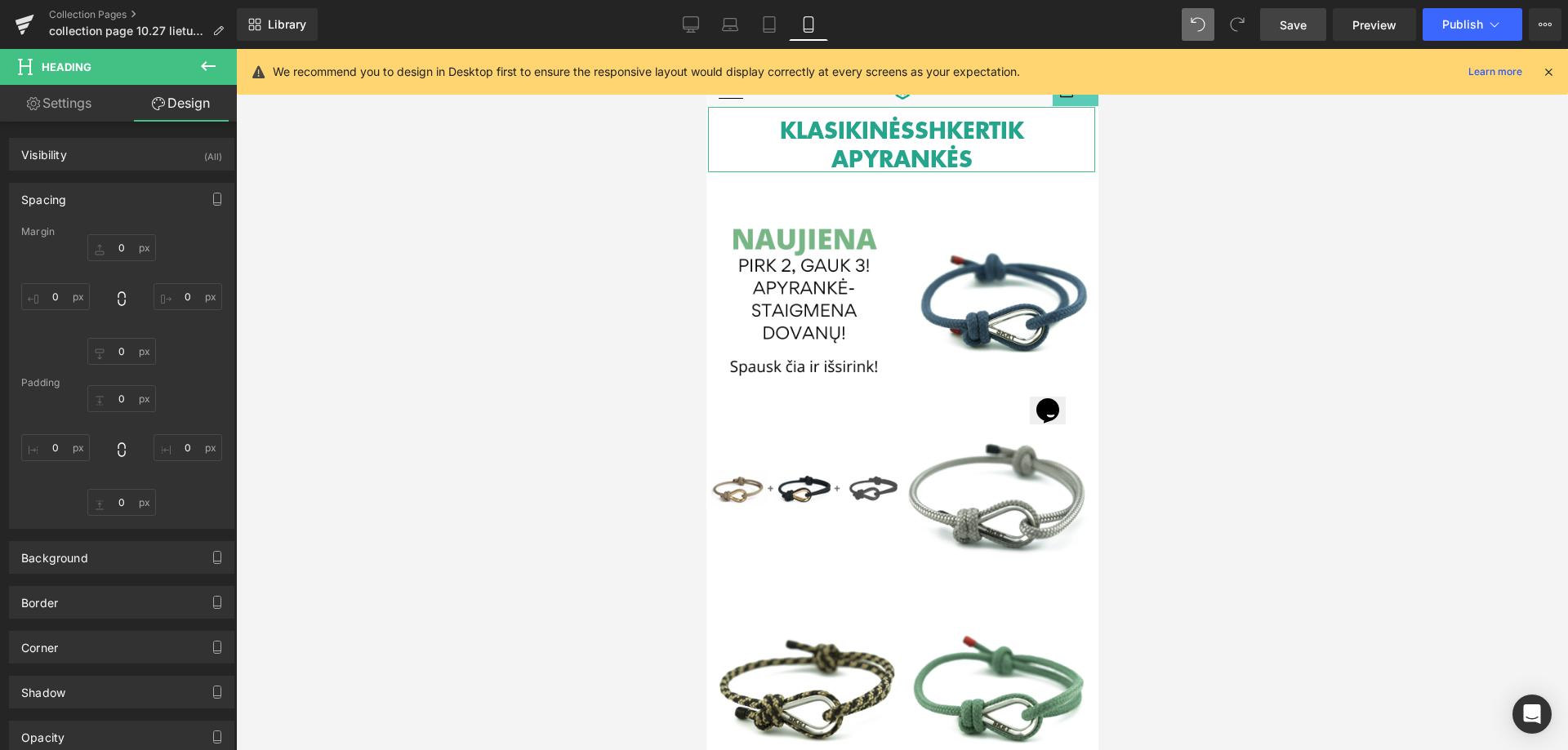
type input "0"
click at [128, 247] on input "5" at bounding box center [121, 248] width 69 height 27
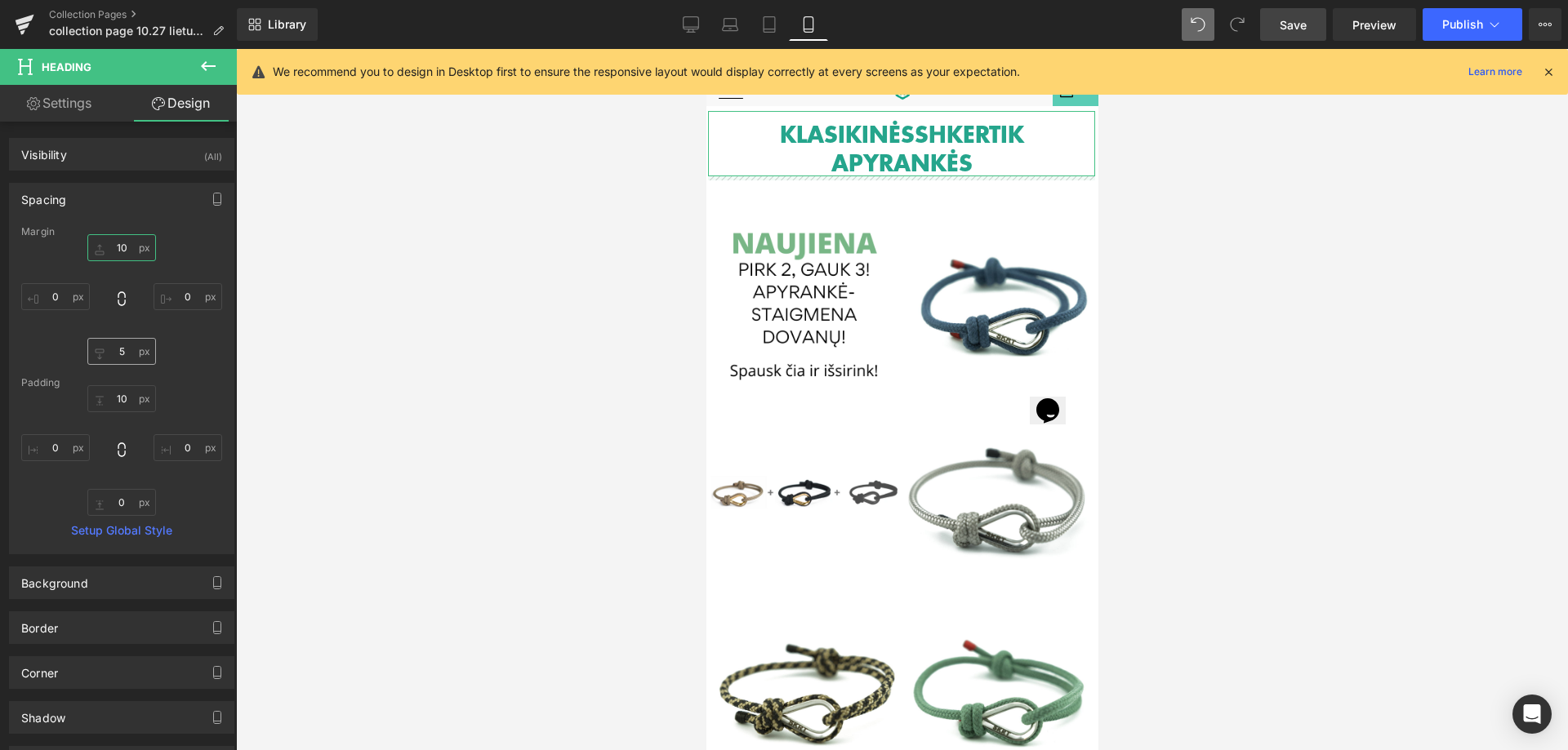
type input "10"
click at [120, 353] on input "5" at bounding box center [121, 351] width 69 height 27
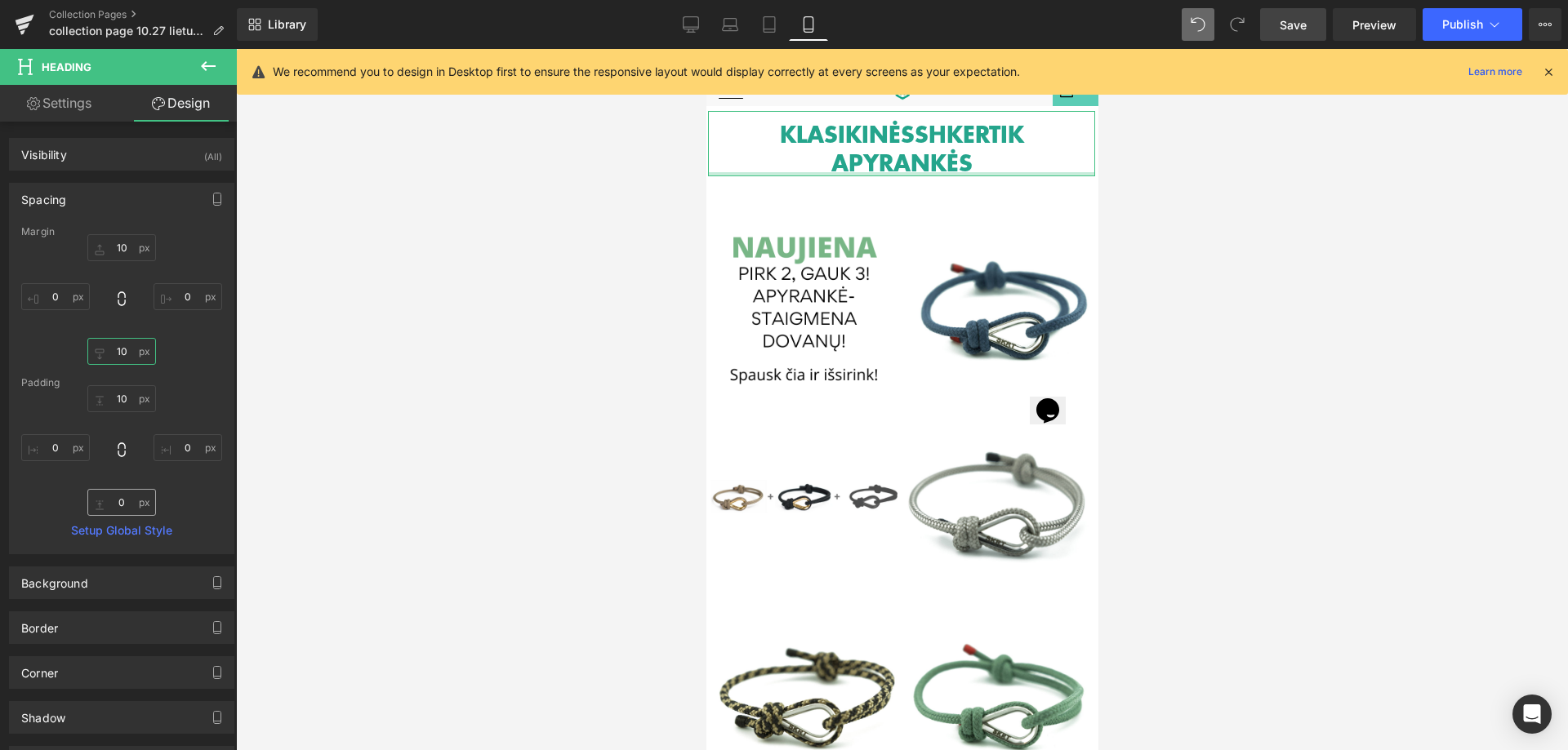
type input "10"
click at [127, 503] on input "0" at bounding box center [121, 502] width 69 height 27
type input "10"
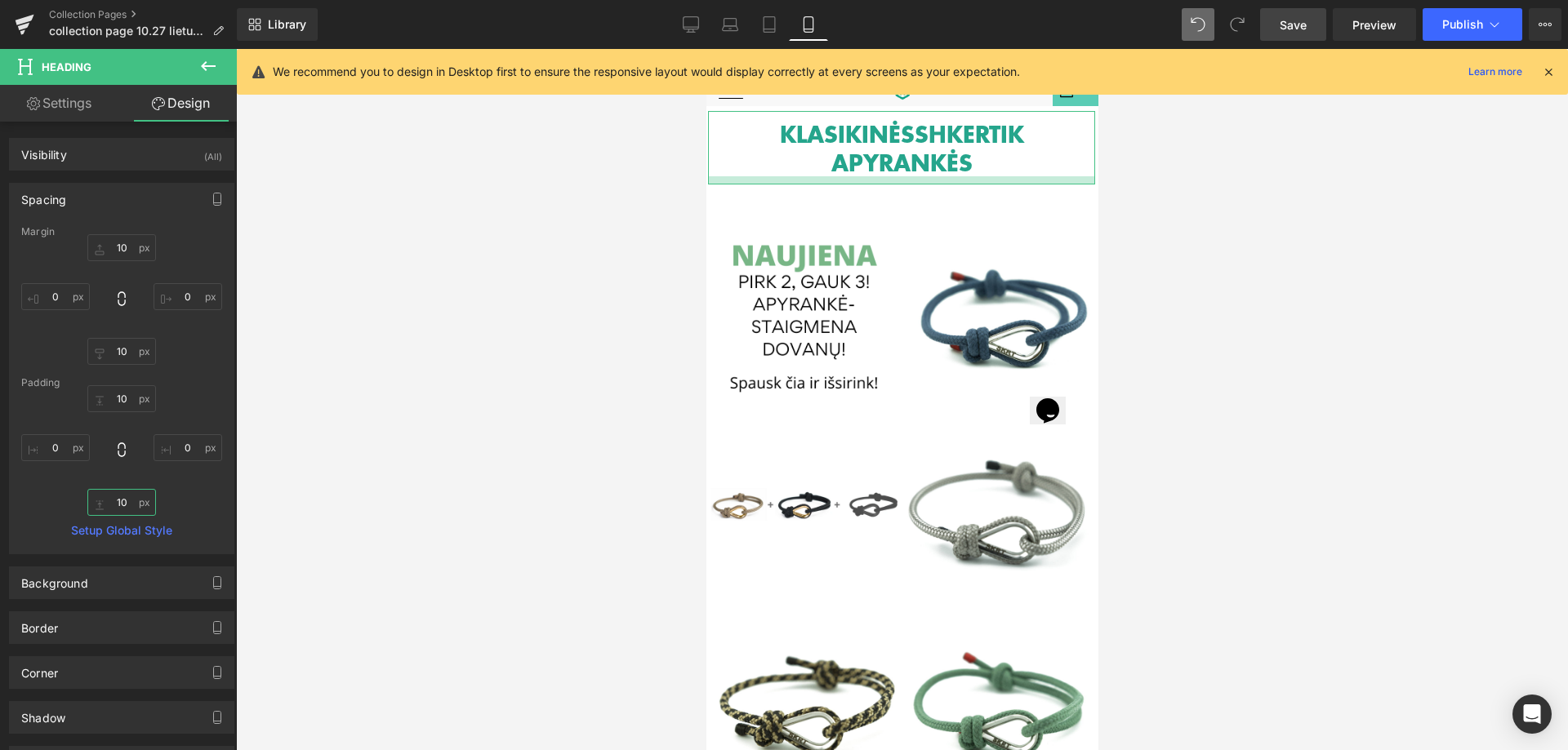
drag, startPoint x: 130, startPoint y: 502, endPoint x: 107, endPoint y: 502, distance: 23.0
click at [107, 502] on input "10" at bounding box center [121, 502] width 69 height 27
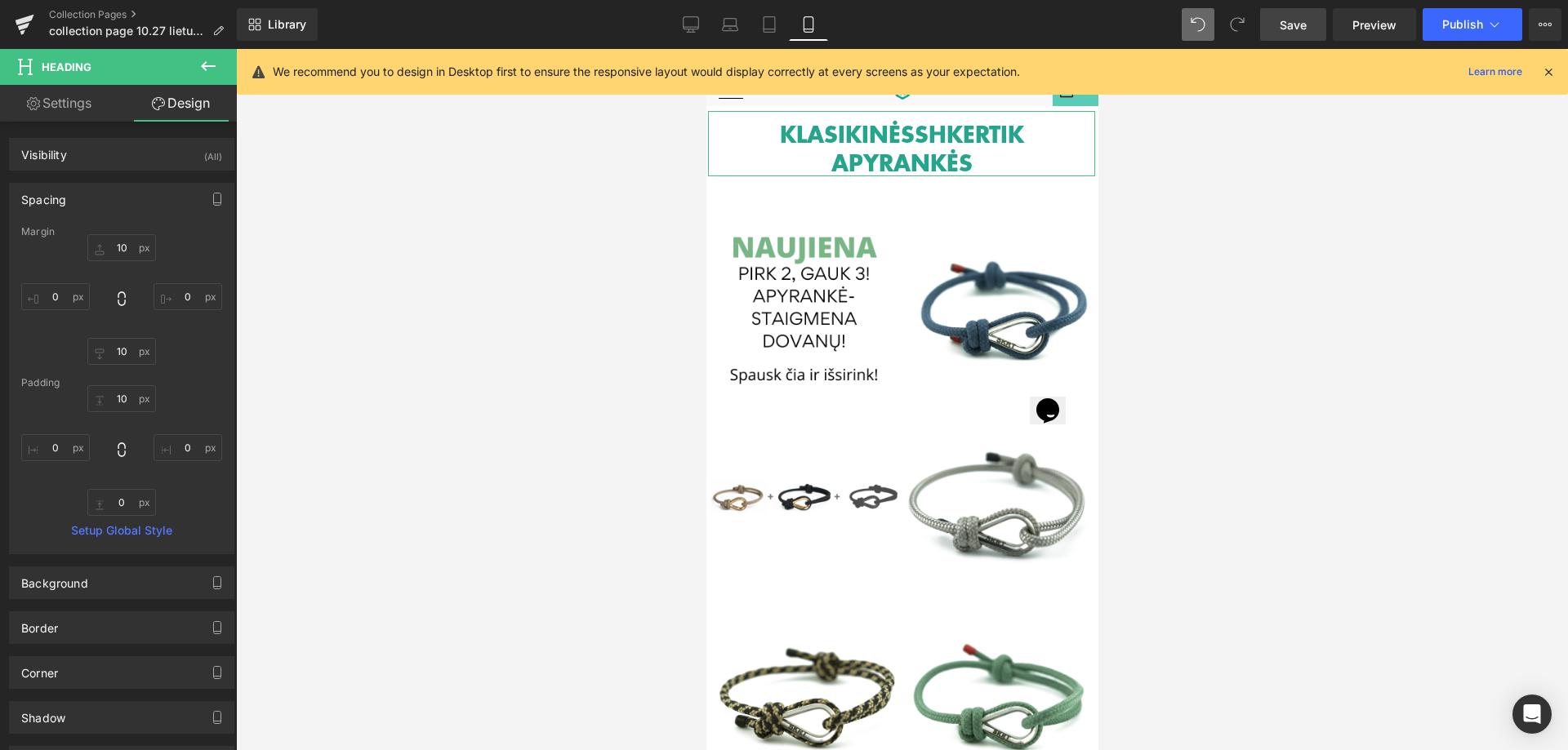
click at [129, 530] on link "Setup Global Style" at bounding box center [121, 530] width 201 height 13
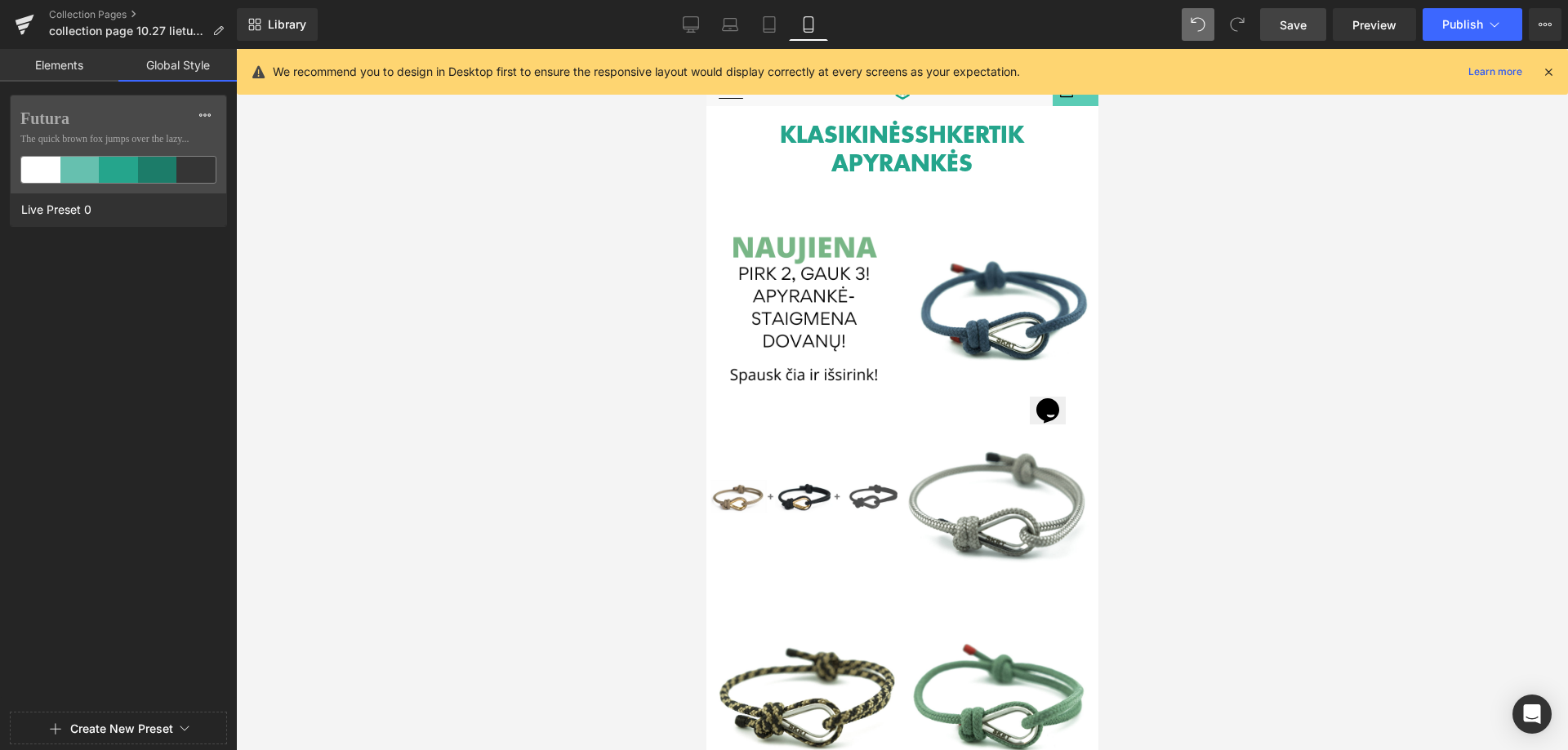
click at [199, 66] on link "Global Style" at bounding box center [177, 65] width 118 height 33
click at [1475, 30] on span "Publish" at bounding box center [1463, 24] width 41 height 13
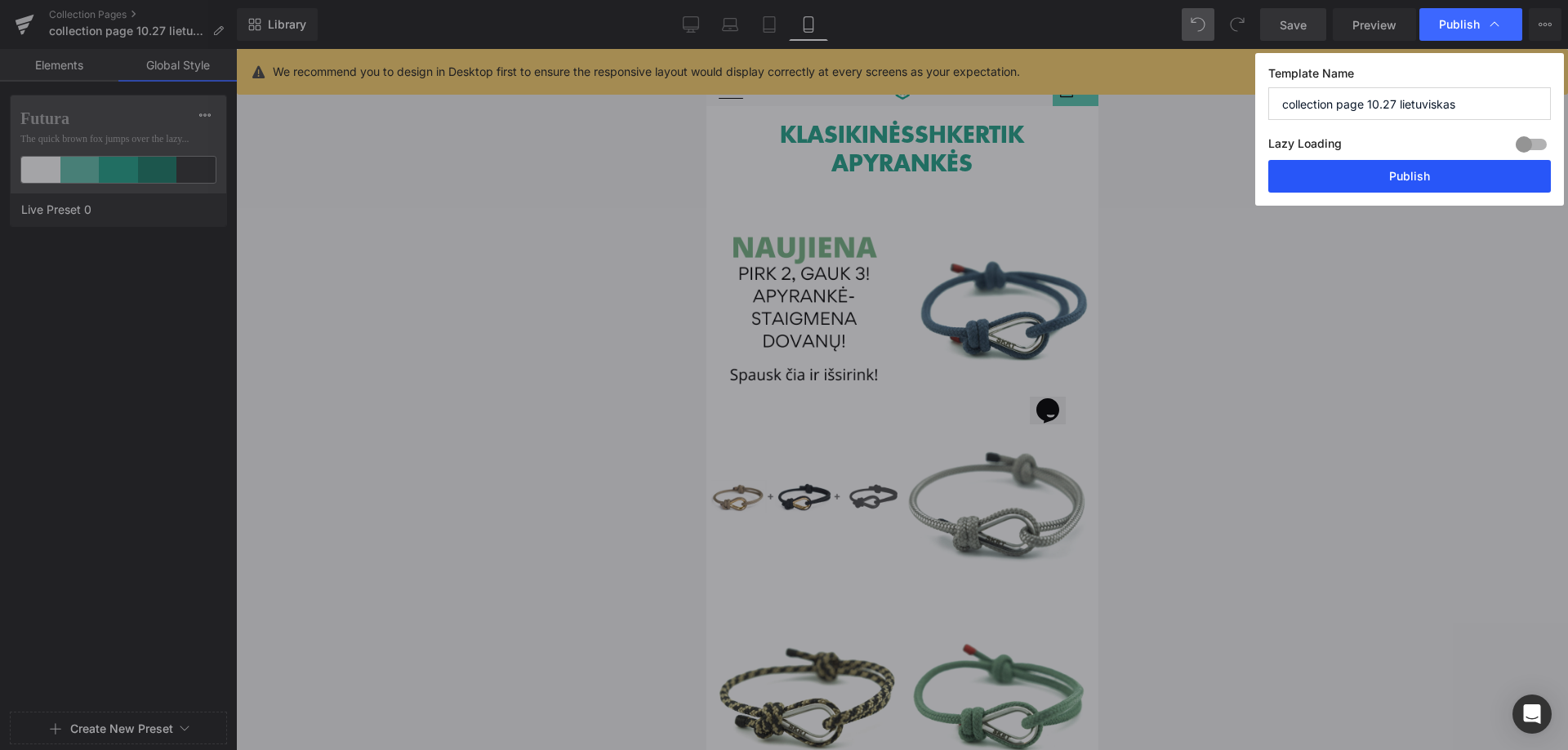
click at [1426, 177] on button "Publish" at bounding box center [1410, 176] width 283 height 33
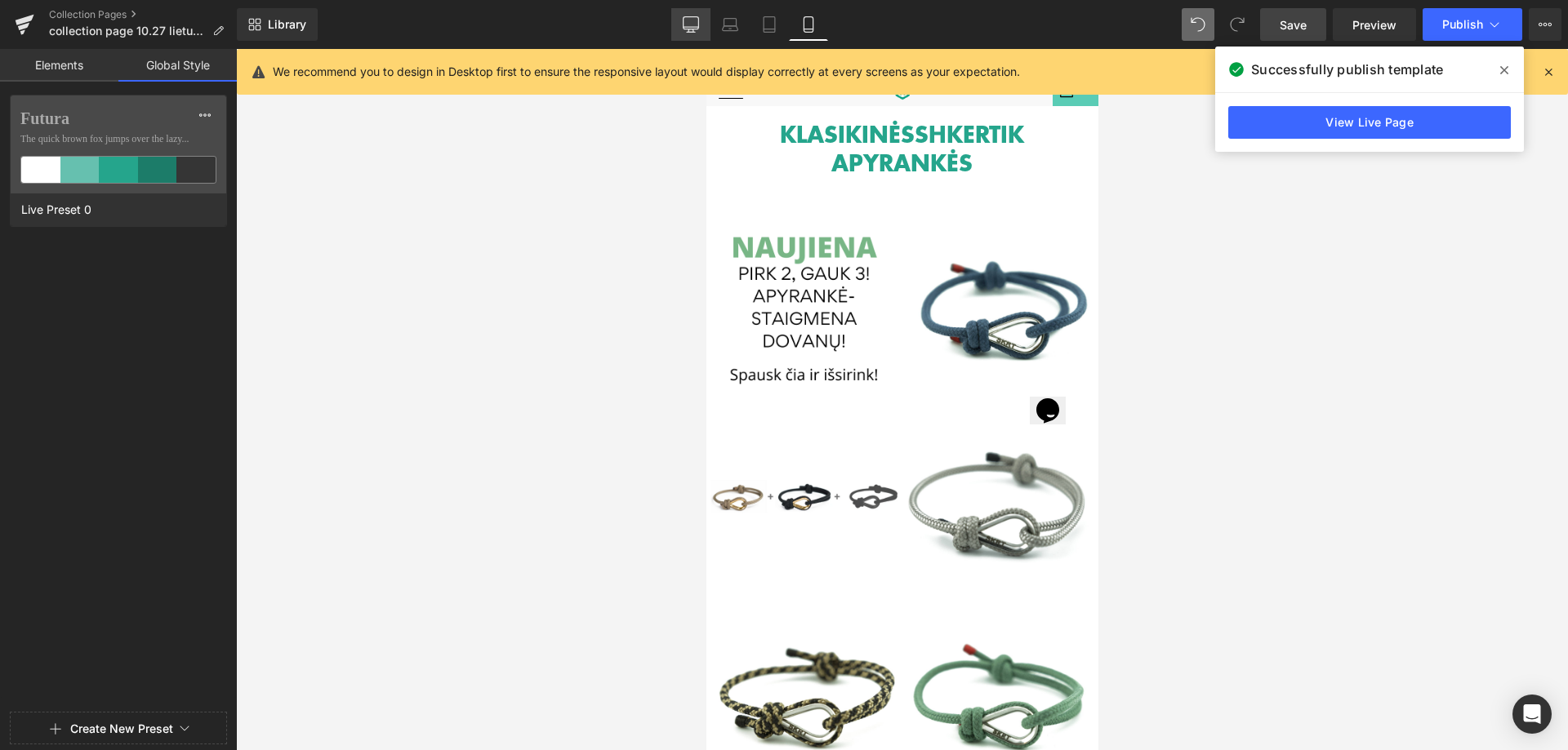
click at [688, 23] on icon at bounding box center [690, 24] width 16 height 16
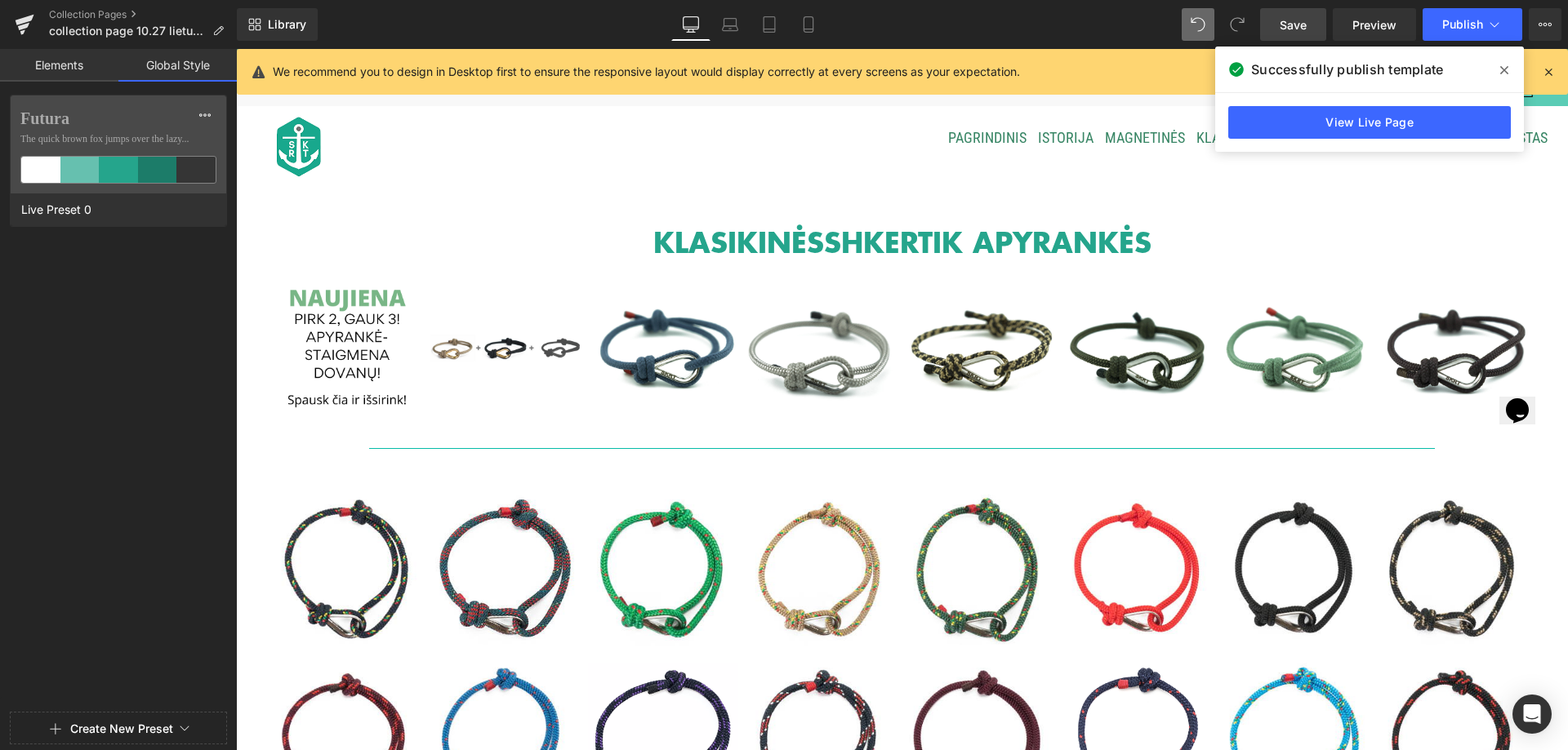
scroll to position [102, 0]
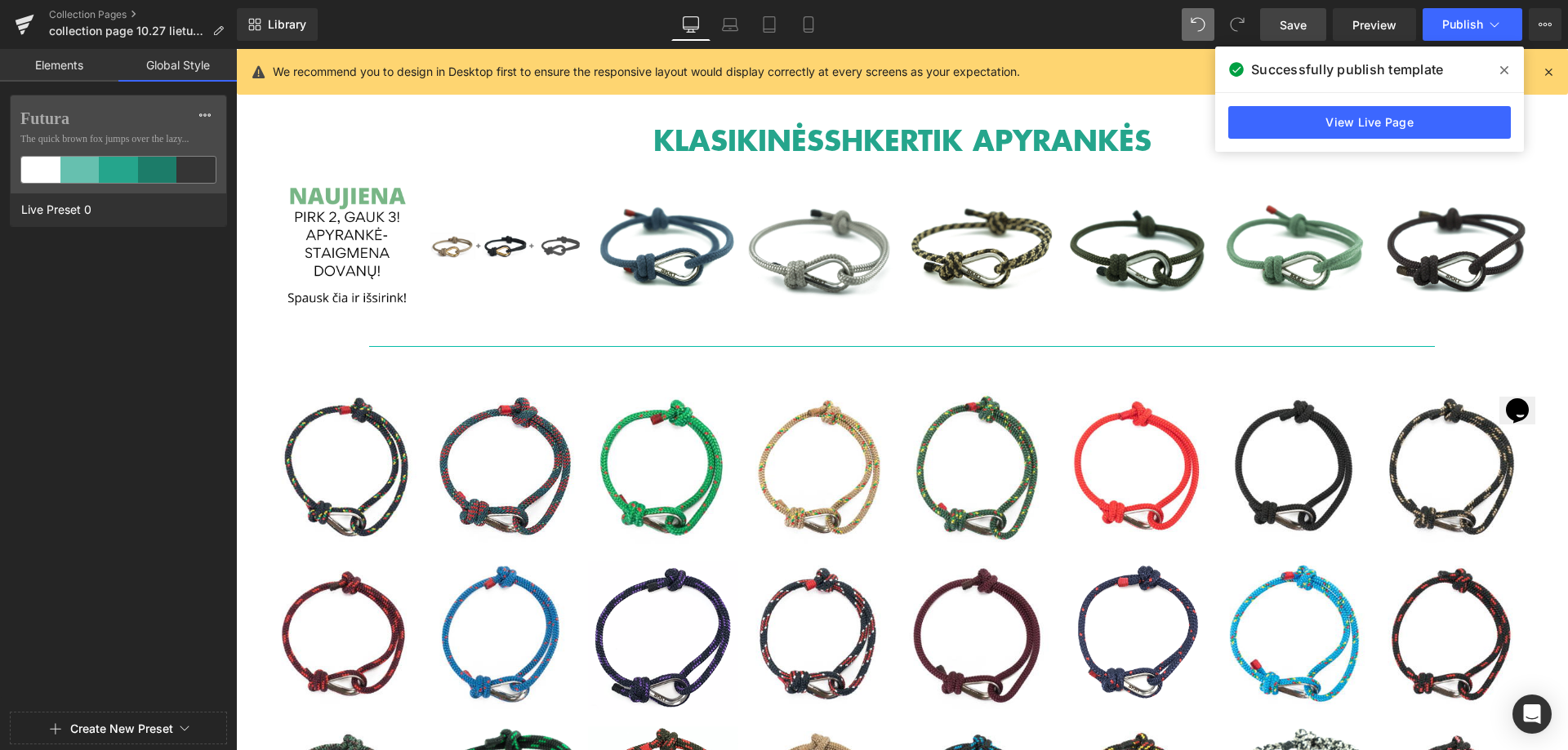
click at [724, 139] on b "KLASIKINĖS" at bounding box center [739, 139] width 171 height 41
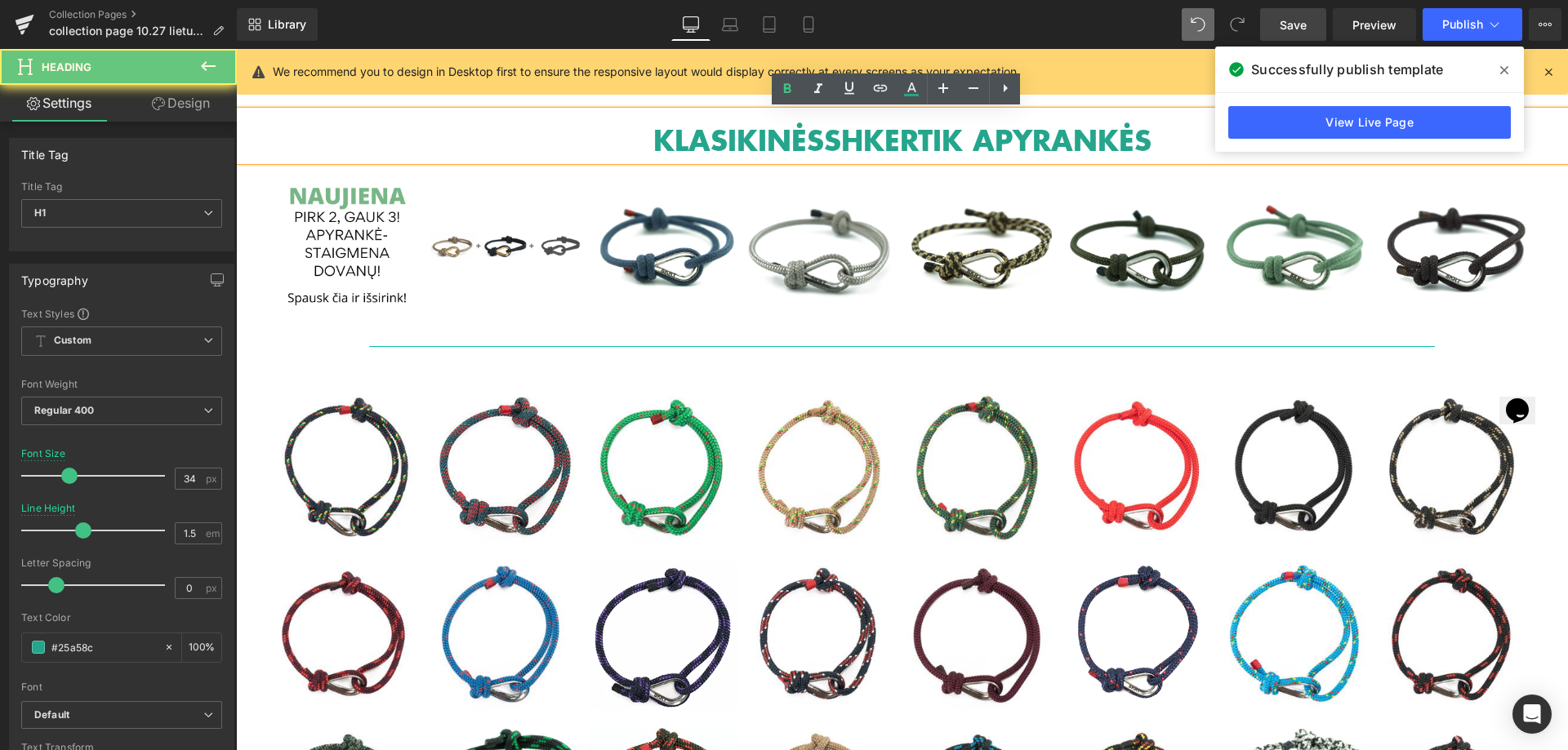
drag, startPoint x: 1011, startPoint y: 138, endPoint x: 1149, endPoint y: 127, distance: 138.4
click at [1149, 127] on h1 "KLASIKINĖS SHKERTIK APYRANKĖS" at bounding box center [901, 140] width 1332 height 42
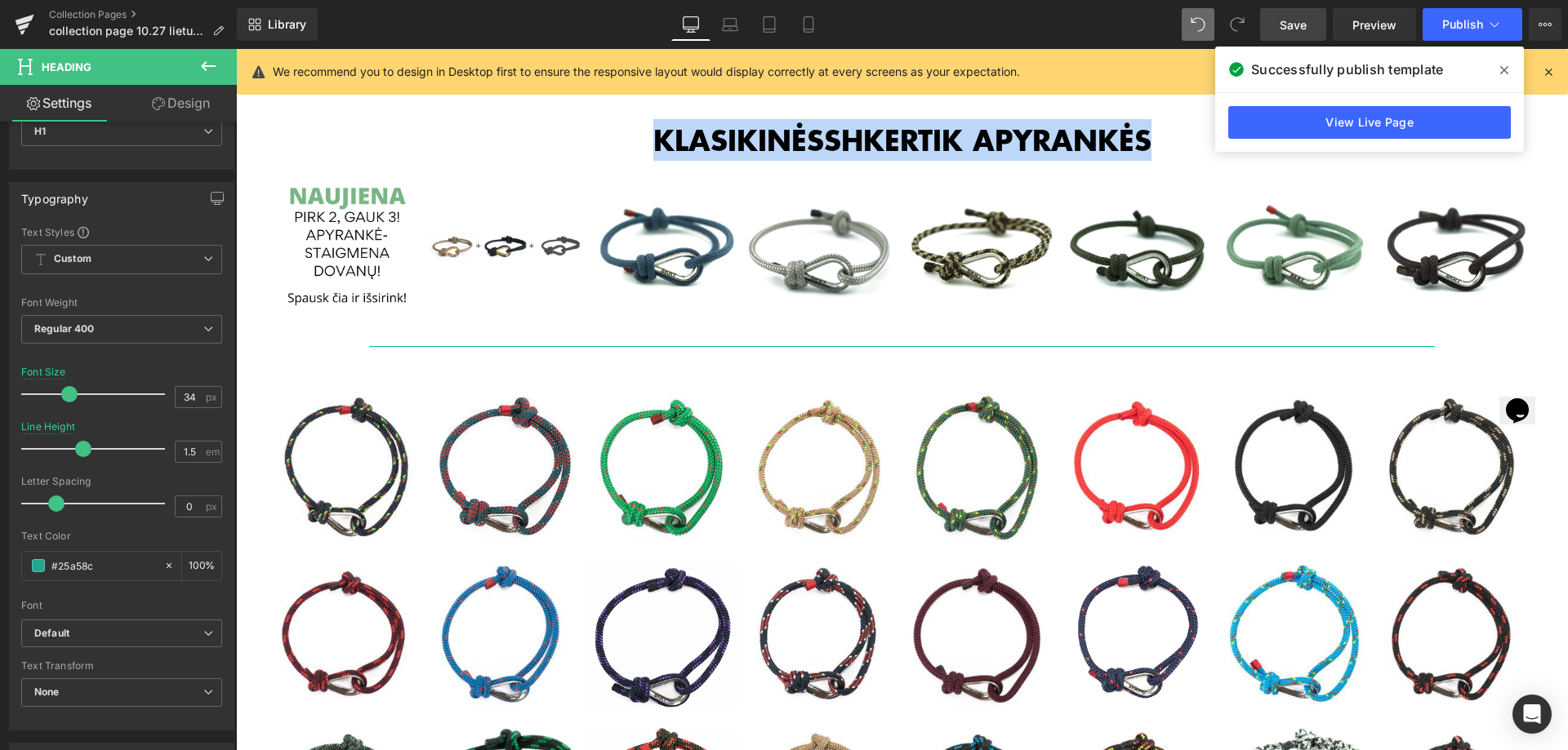
scroll to position [163, 0]
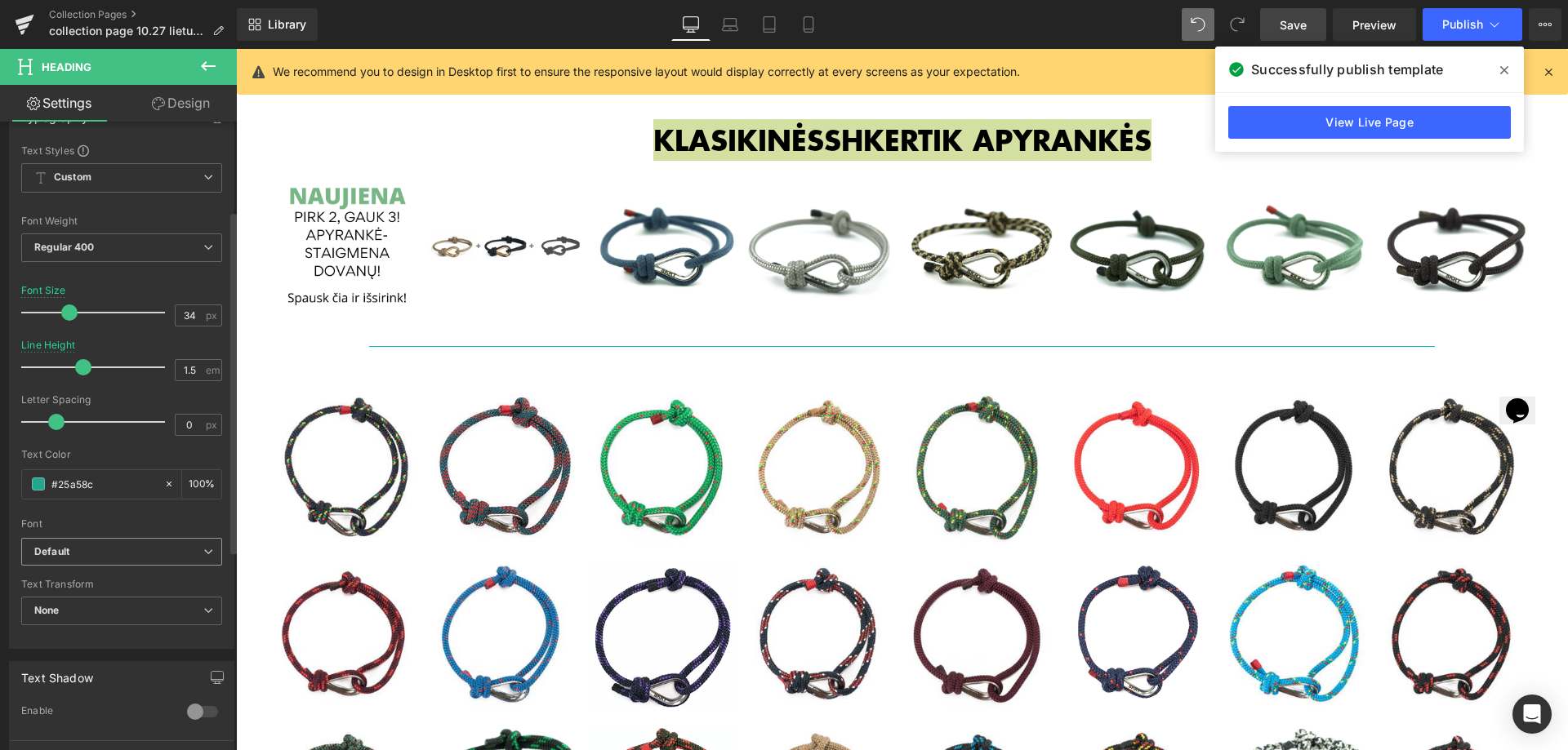
click at [94, 554] on b "Default" at bounding box center [118, 552] width 169 height 14
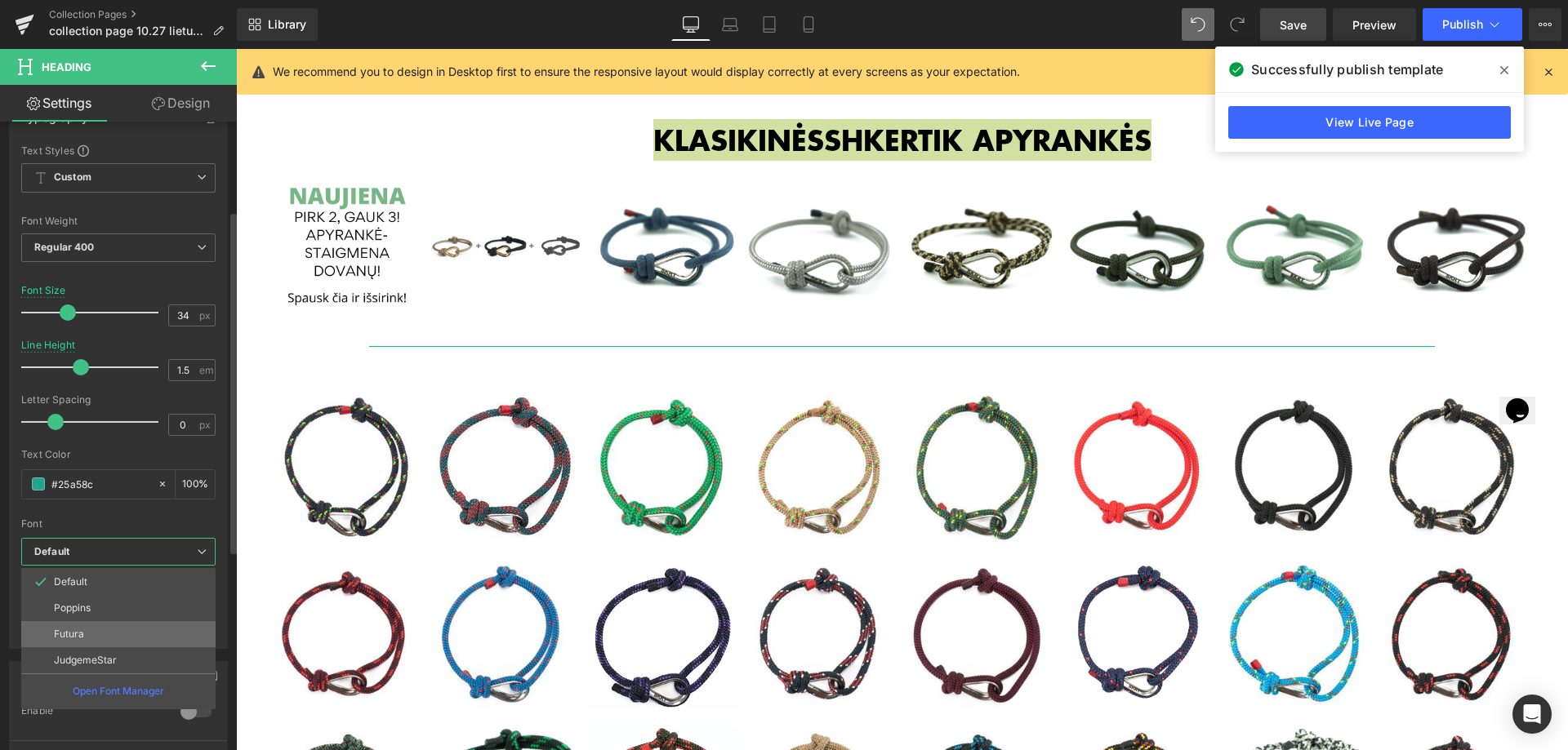
click at [83, 624] on li "Futura" at bounding box center [117, 635] width 194 height 26
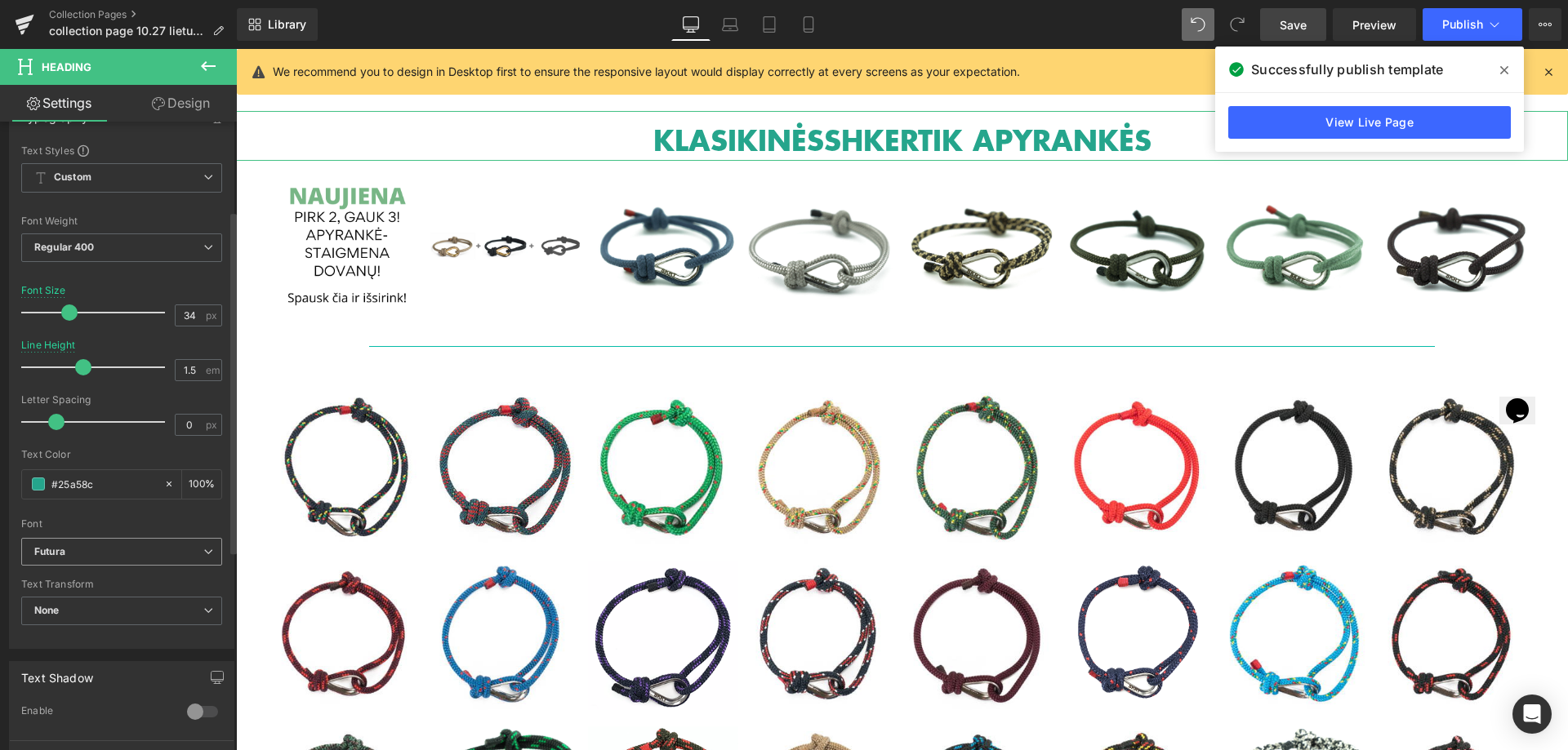
click at [157, 554] on b "Futura" at bounding box center [118, 552] width 169 height 14
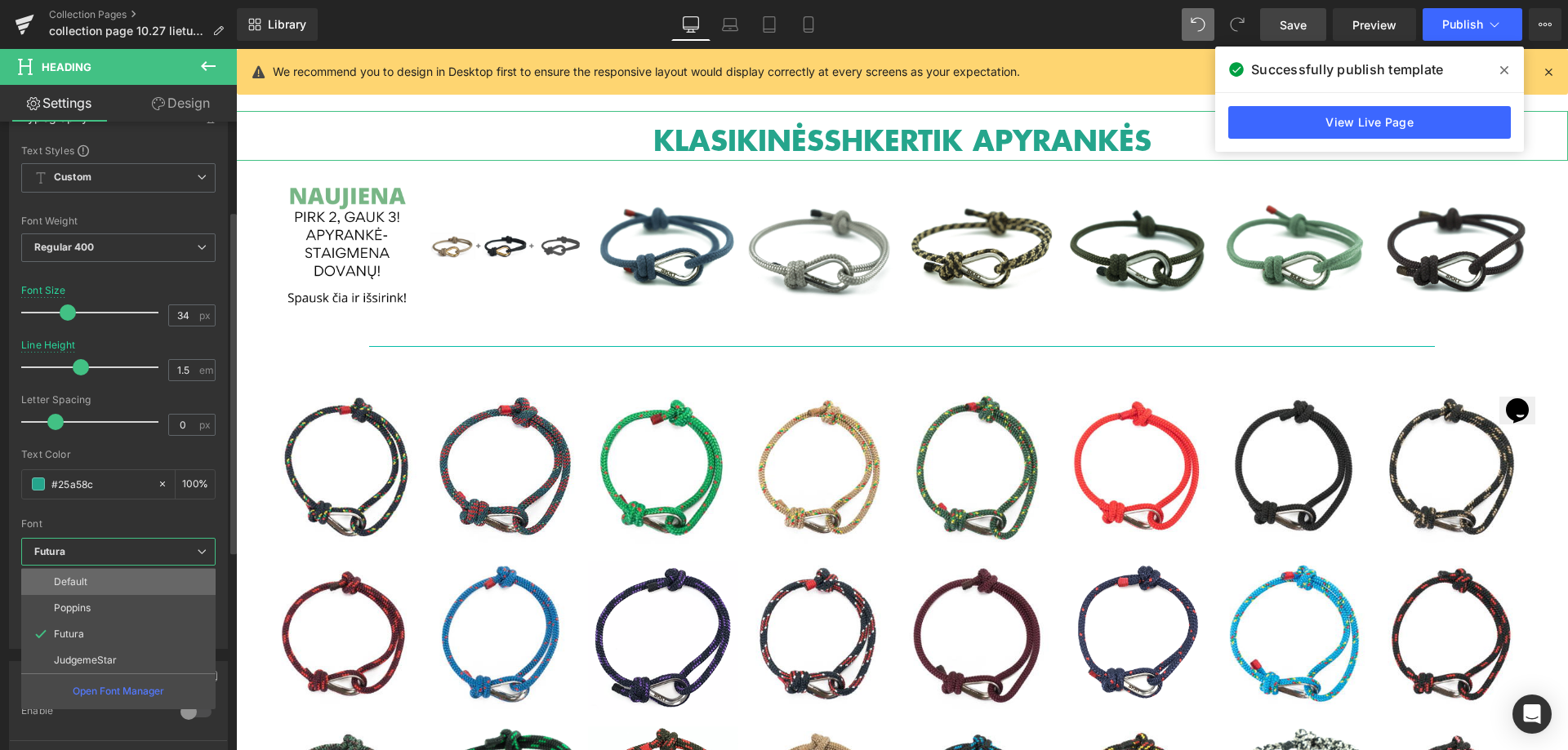
click at [111, 577] on li "Default" at bounding box center [117, 582] width 194 height 26
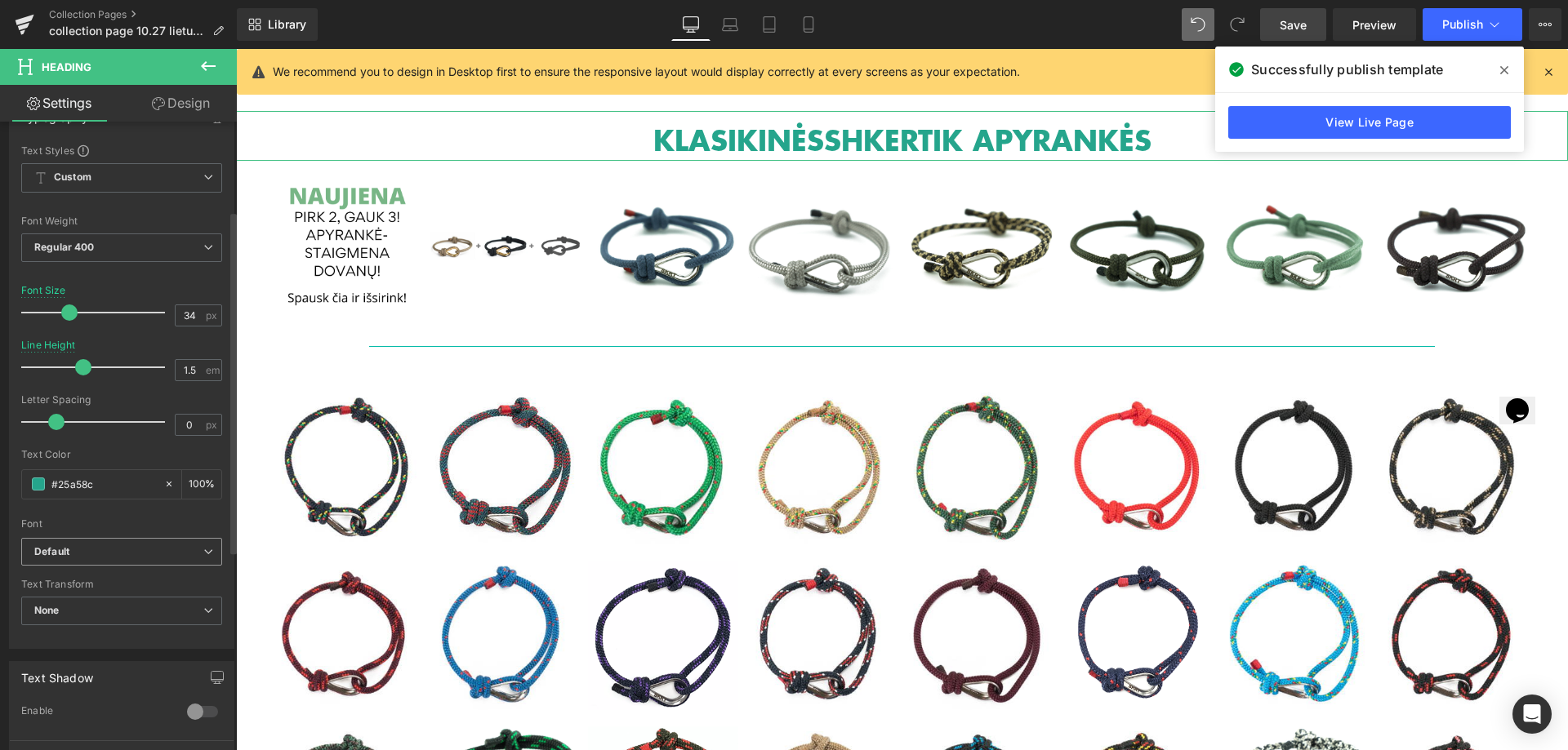
click at [98, 554] on b "Default" at bounding box center [118, 552] width 169 height 14
click at [1497, 71] on span at bounding box center [1504, 70] width 26 height 26
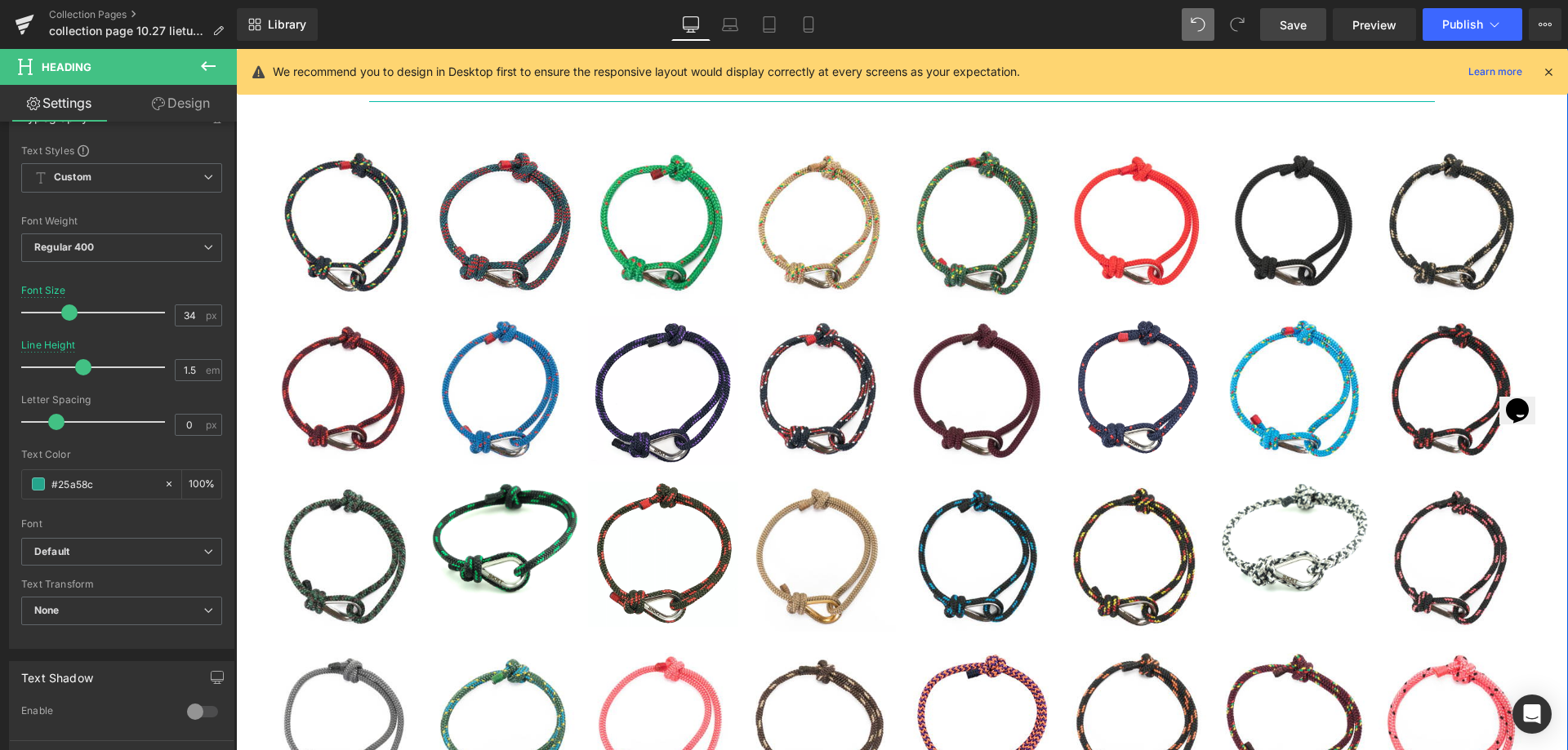
scroll to position [0, 0]
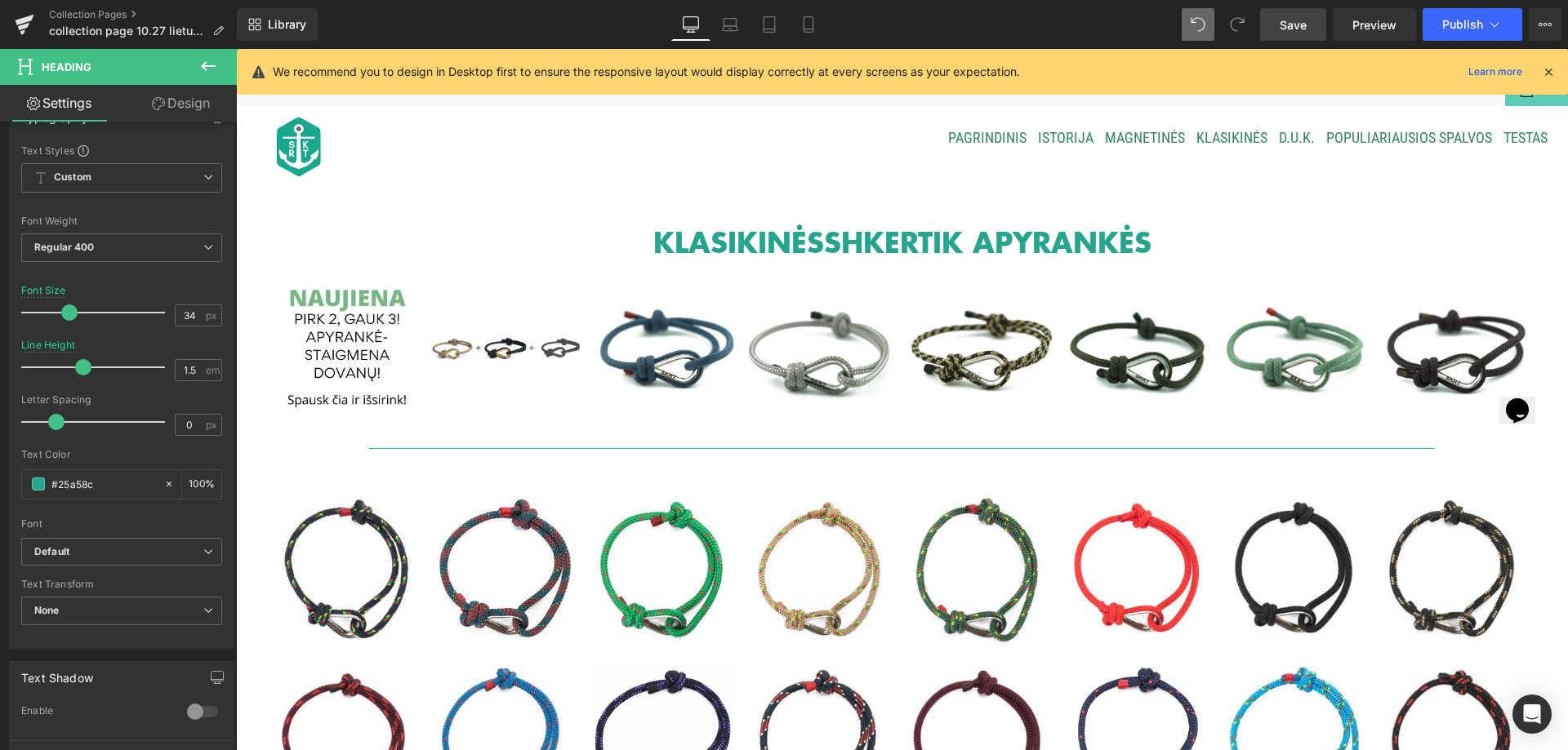
click at [1531, 68] on icon at bounding box center [1548, 72] width 15 height 15
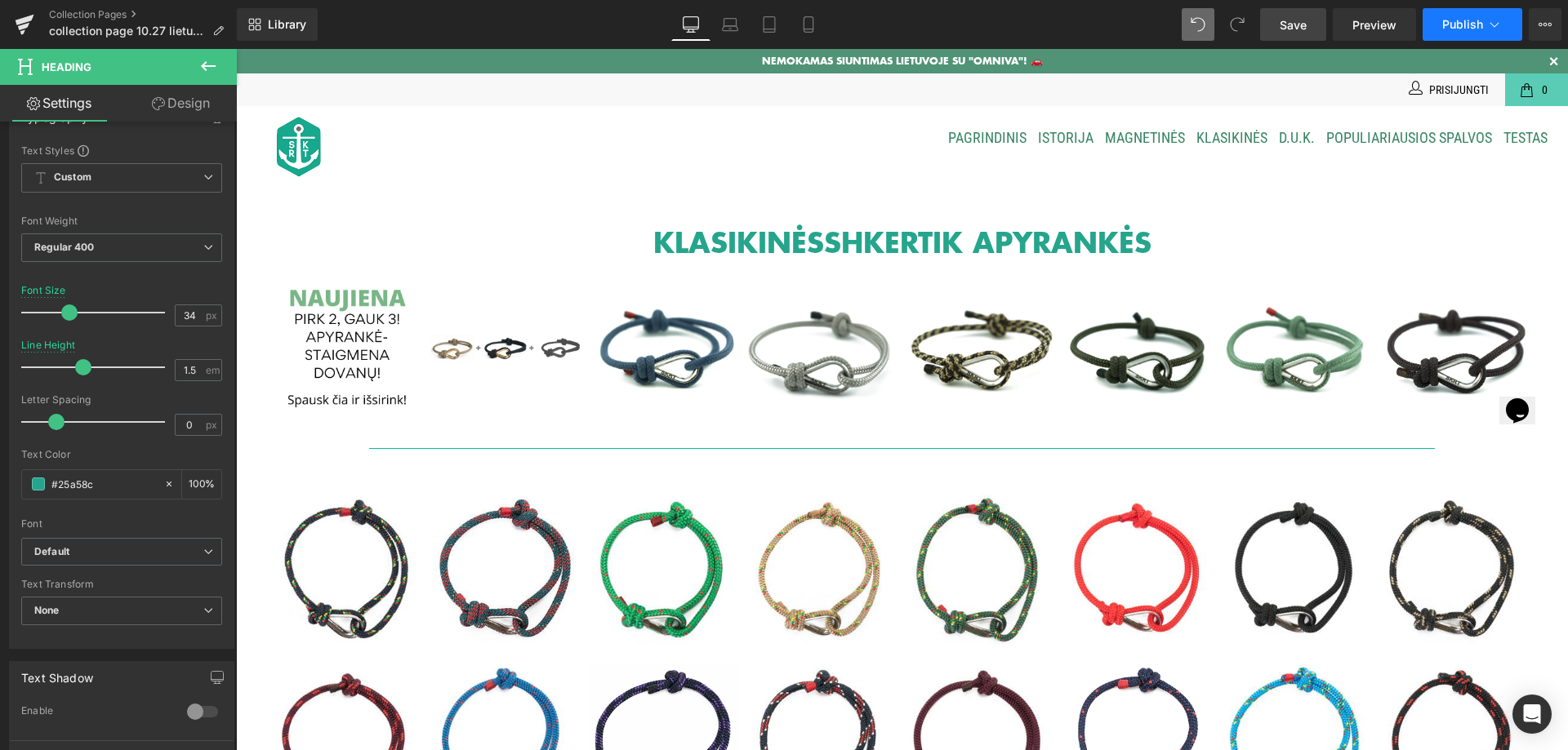
click at [1470, 21] on span "Publish" at bounding box center [1463, 24] width 41 height 13
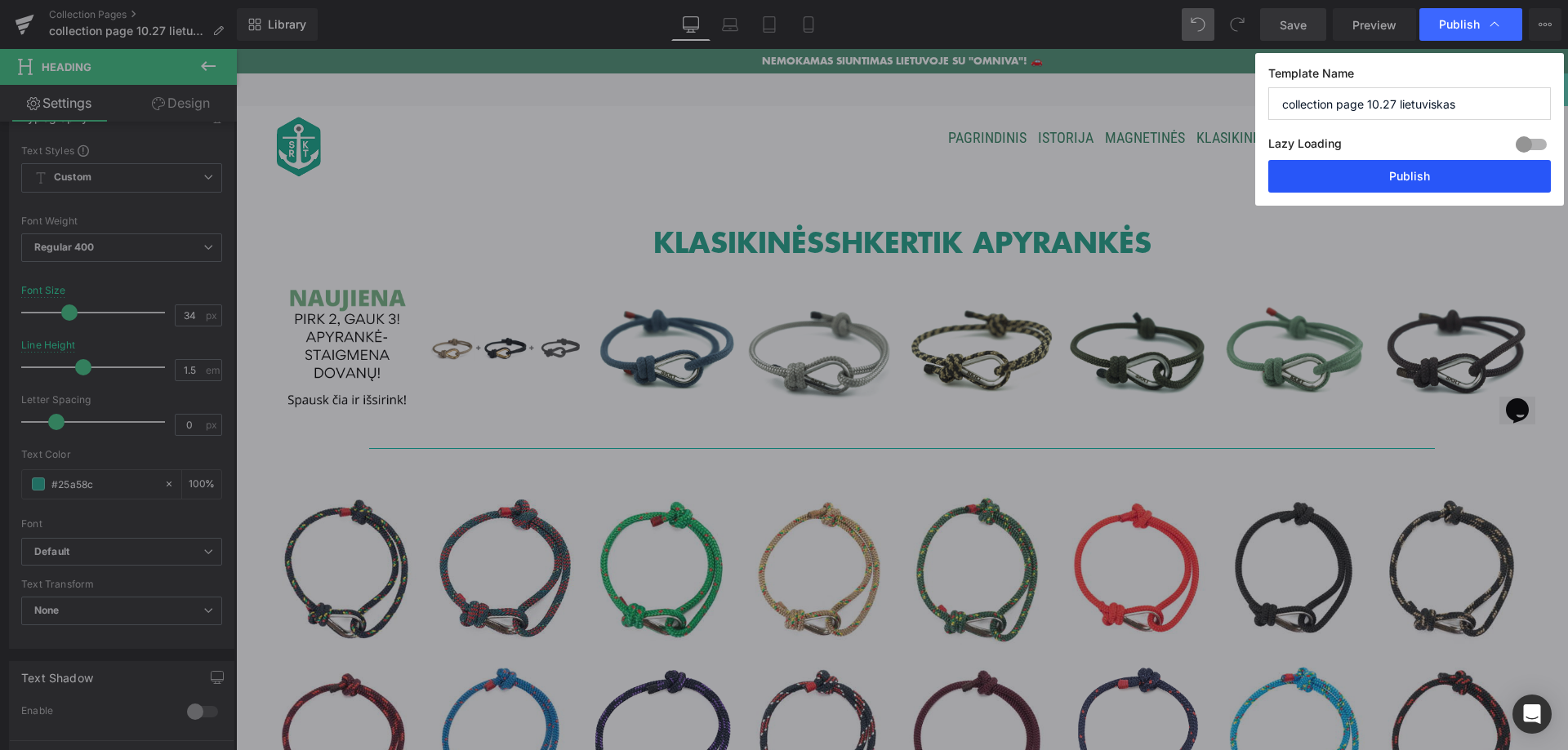
click at [1392, 176] on button "Publish" at bounding box center [1410, 176] width 283 height 33
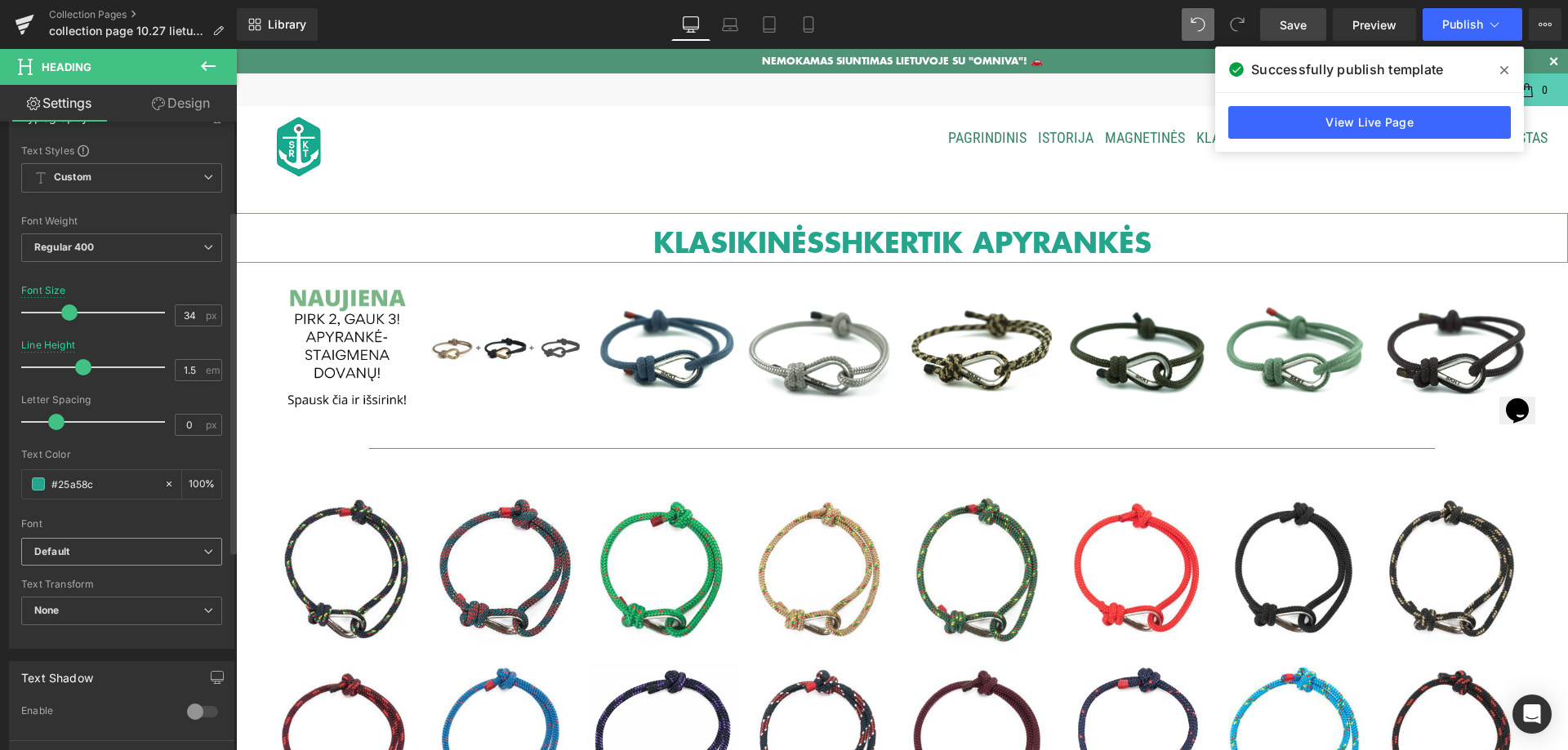
click at [166, 555] on b "Default" at bounding box center [118, 552] width 169 height 14
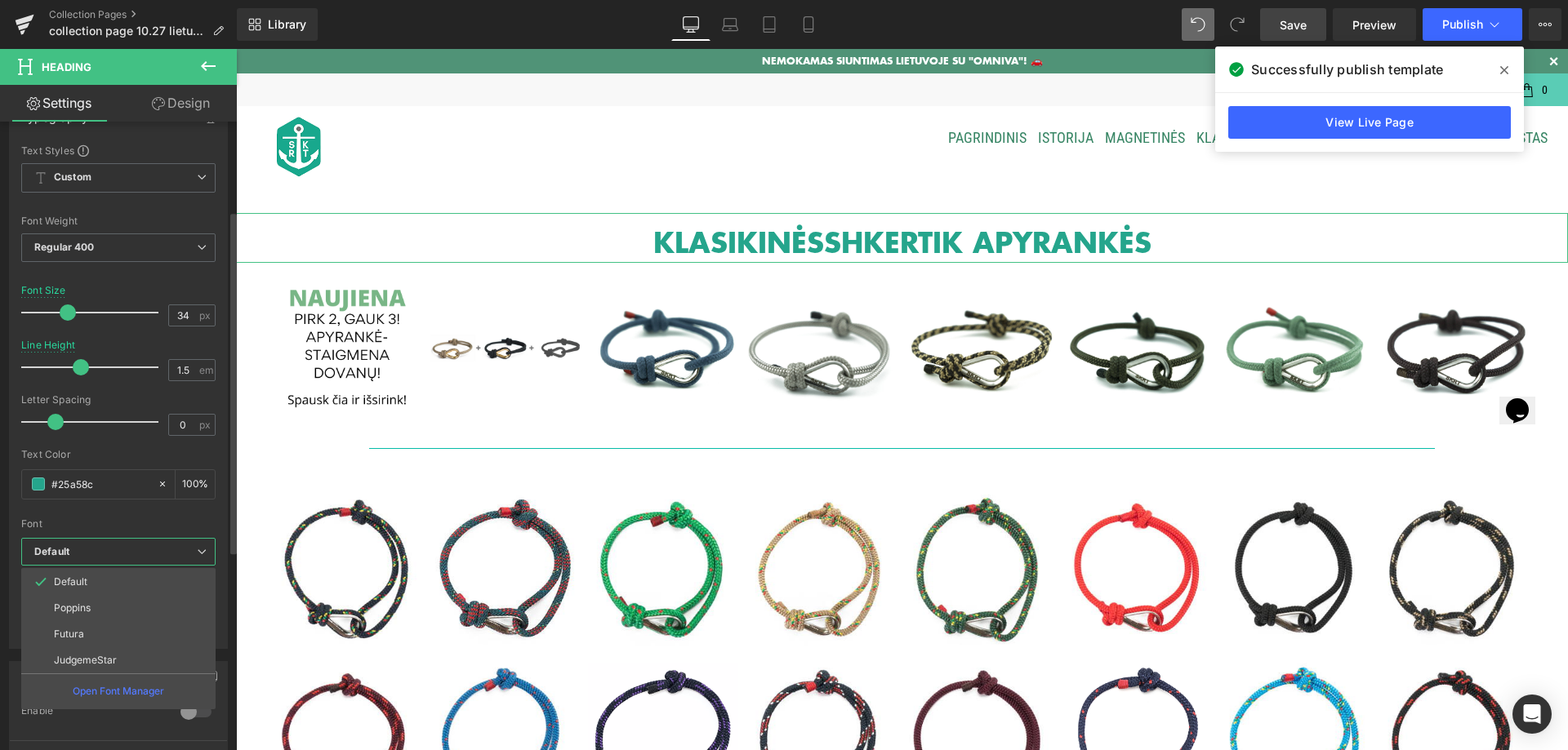
click at [166, 555] on b "Default" at bounding box center [114, 552] width 162 height 14
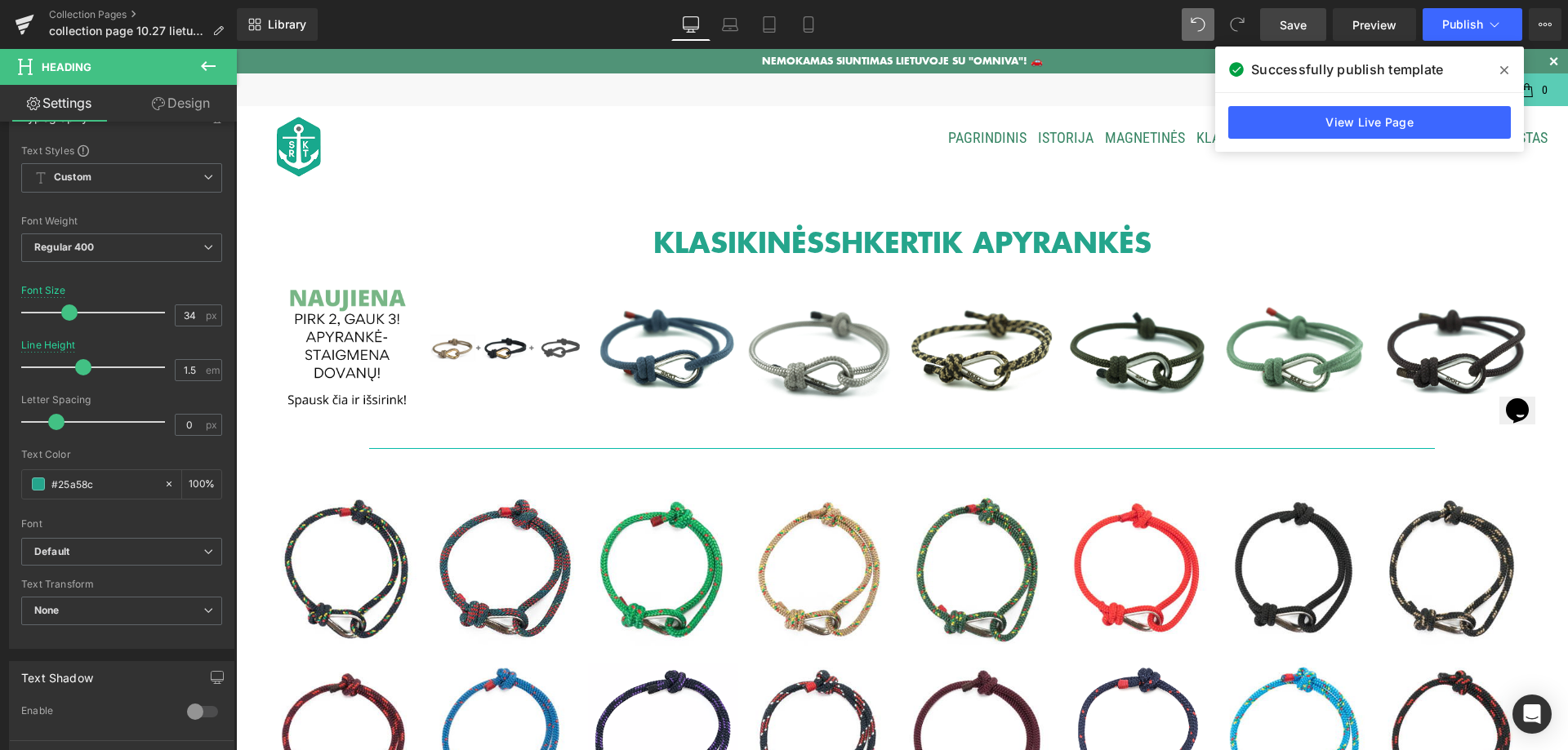
click at [212, 58] on icon at bounding box center [208, 67] width 20 height 20
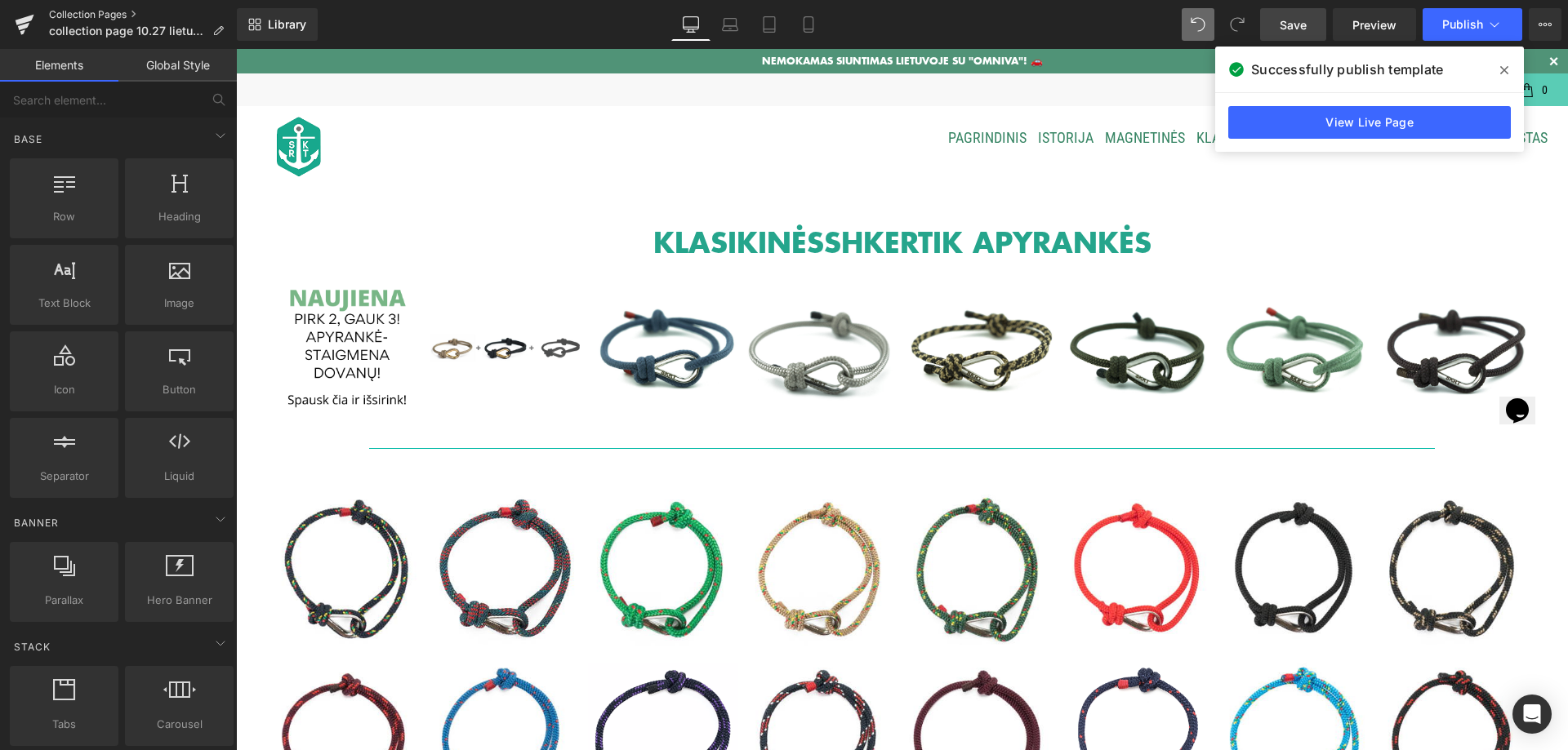
click at [115, 9] on link "Collection Pages" at bounding box center [142, 14] width 188 height 13
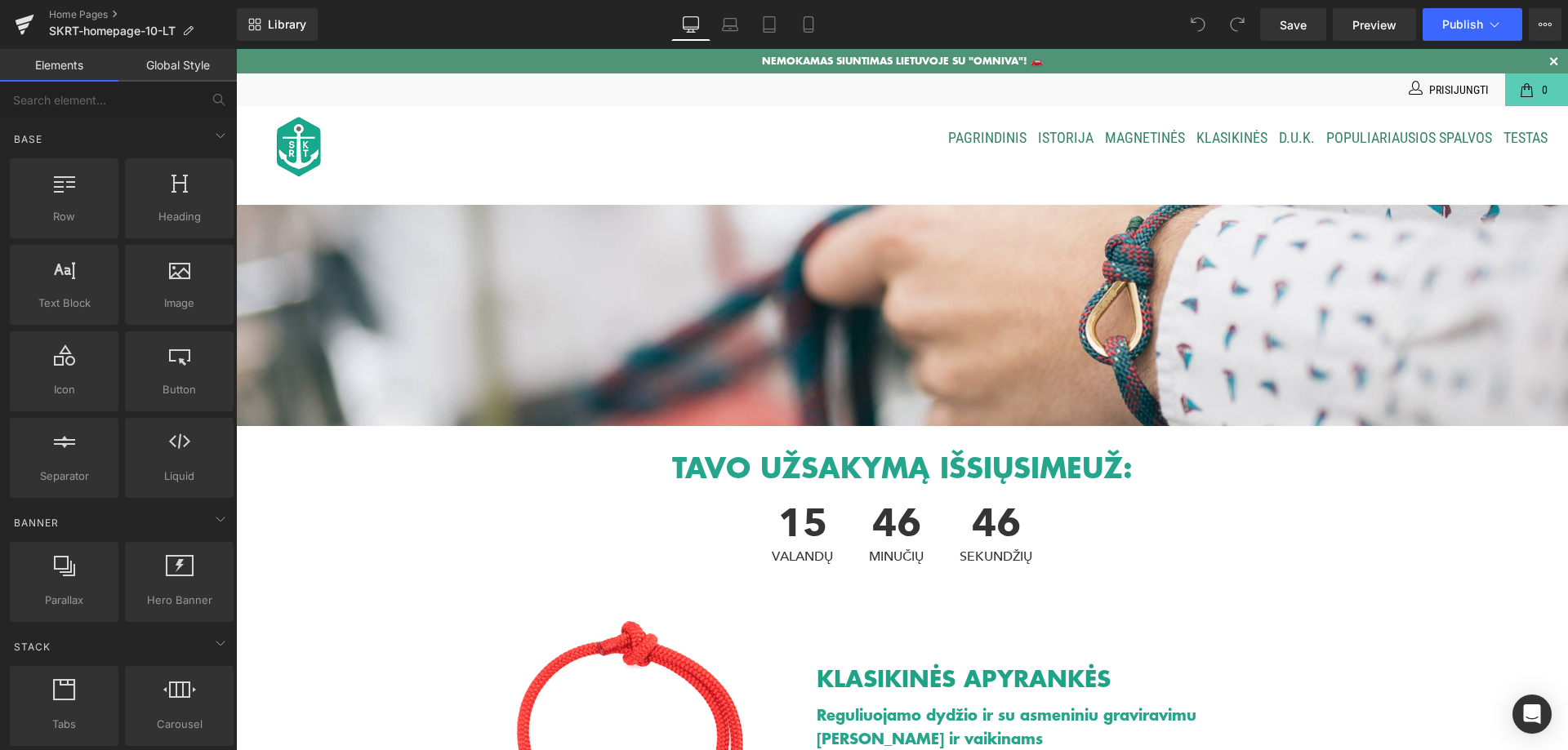
click at [811, 138] on ul "PAGRINDINIS ISTORIJA MAGNETINĖS KLASIKINĖS D.U.K. Populiariausios spalvos Testas" at bounding box center [1009, 138] width 1086 height 65
click at [910, 136] on ul "PAGRINDINIS ISTORIJA MAGNETINĖS KLASIKINĖS D.U.K. Populiariausios spalvos Testas" at bounding box center [1009, 138] width 1086 height 65
click at [1544, 24] on icon at bounding box center [1546, 24] width 4 height 3
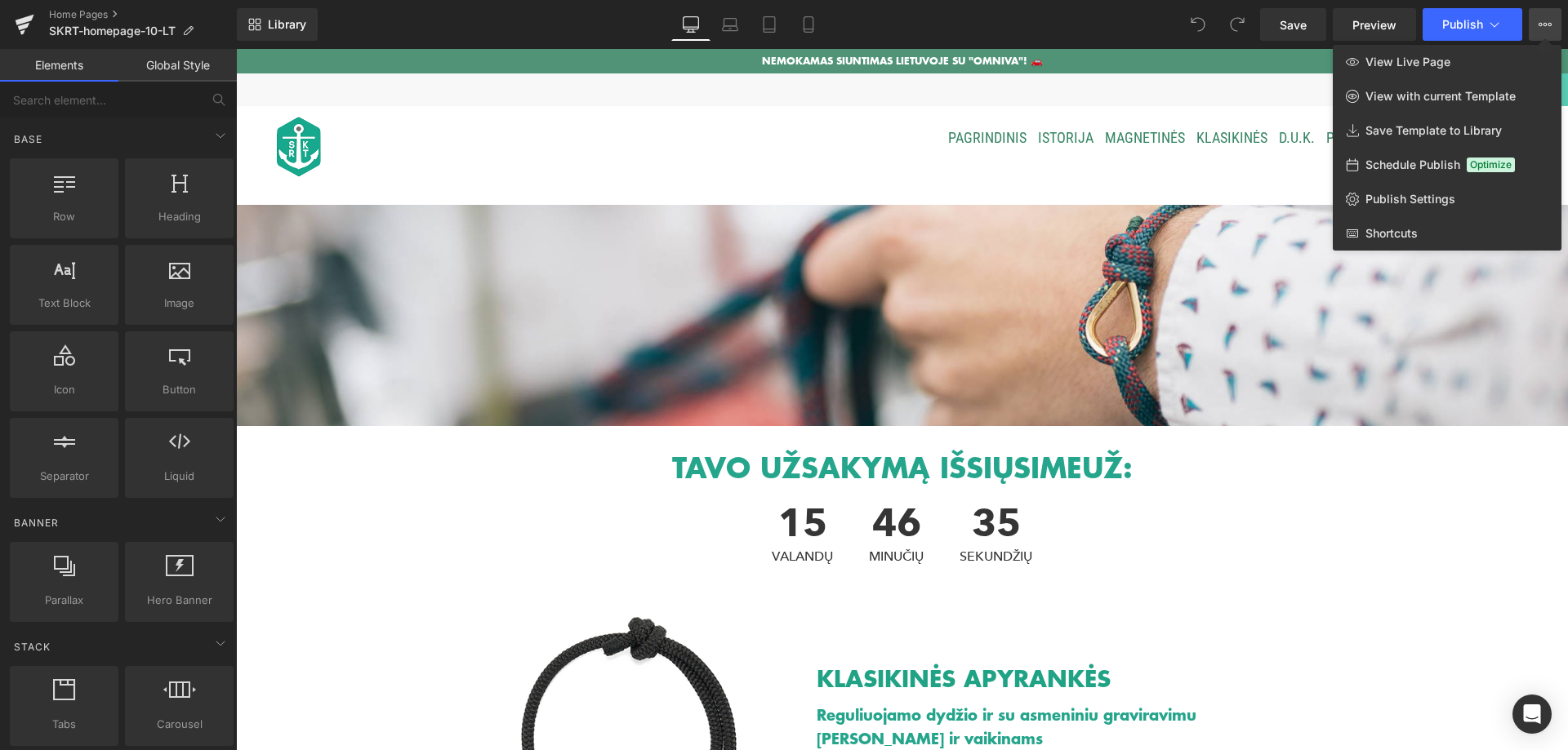
click at [175, 60] on link "Global Style" at bounding box center [177, 65] width 118 height 33
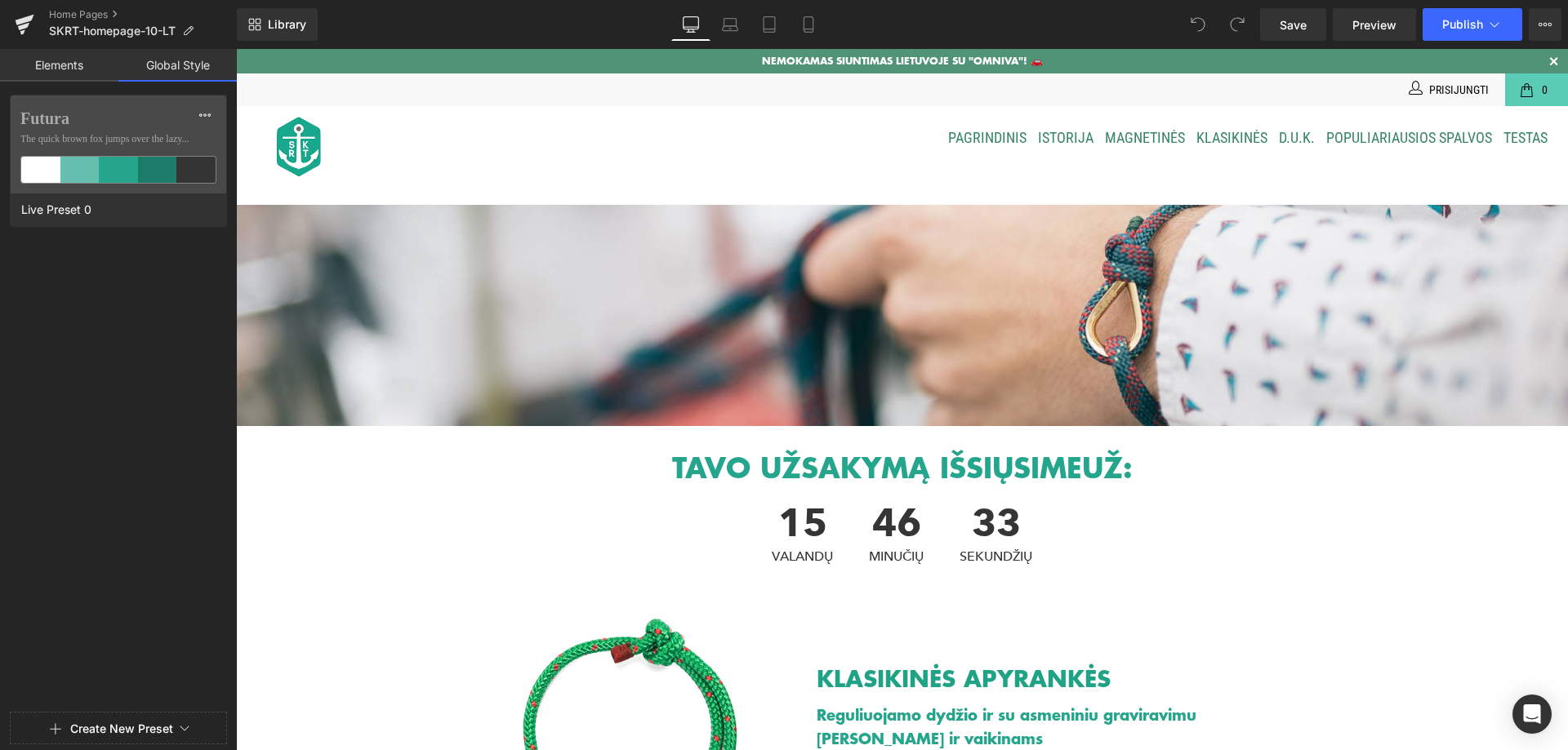
click at [56, 55] on link "Elements" at bounding box center [59, 65] width 118 height 33
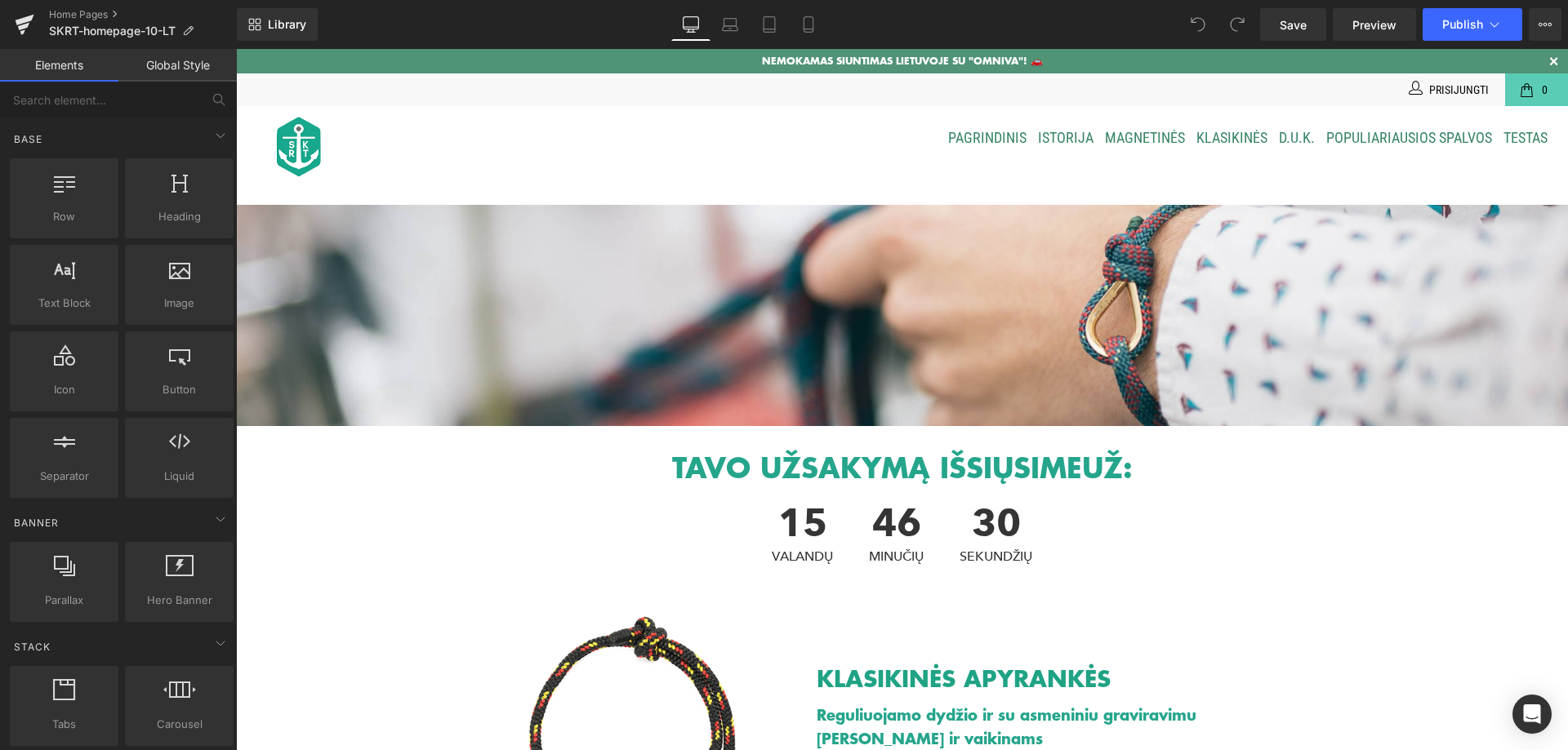
click at [643, 62] on div "NEMOKAMAS SIUNTIMAS LIETUVOJE SU "OMNIVA"! 🚗​" at bounding box center [901, 61] width 1332 height 25
click at [99, 11] on link "Home Pages" at bounding box center [142, 14] width 188 height 13
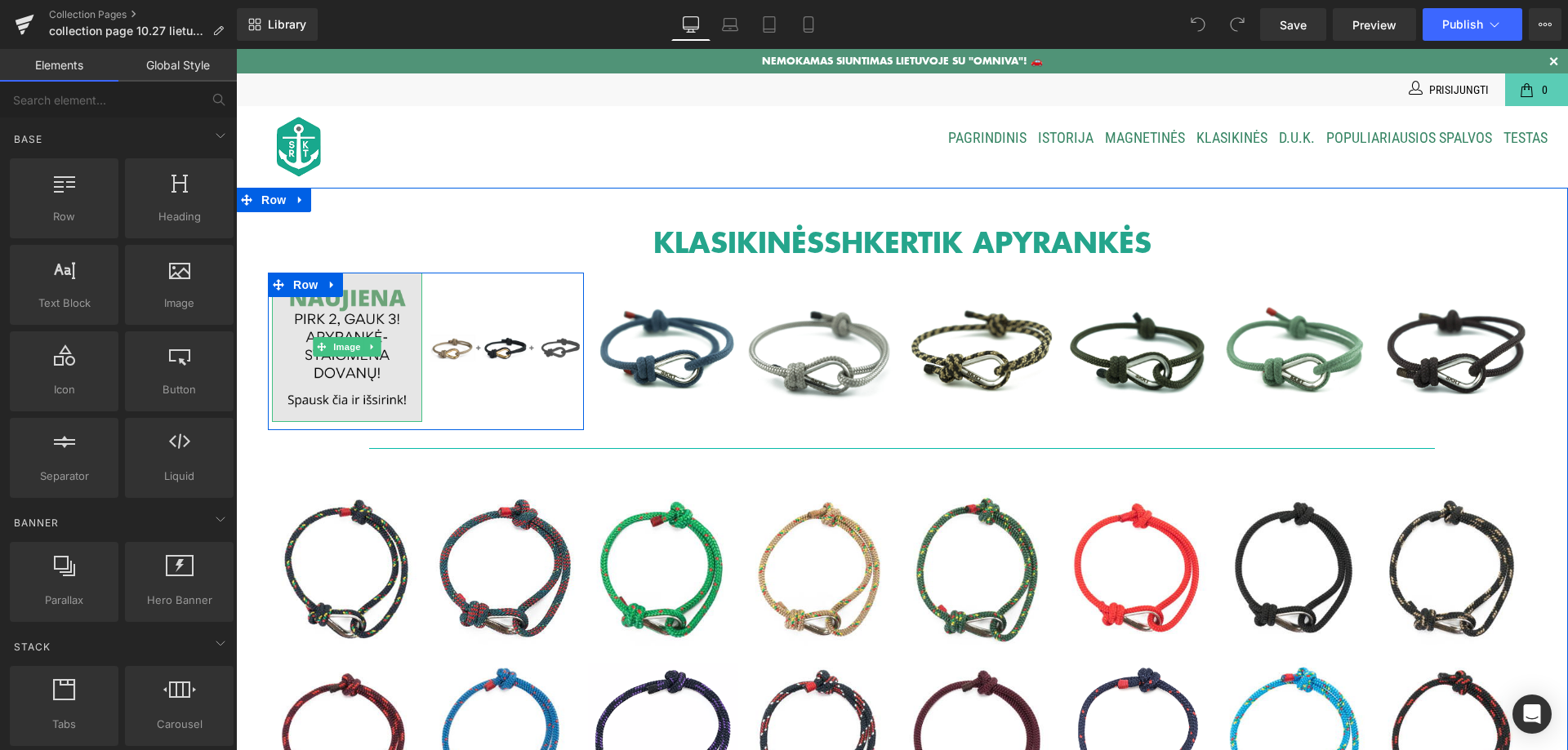
click at [357, 312] on img at bounding box center [346, 347] width 150 height 150
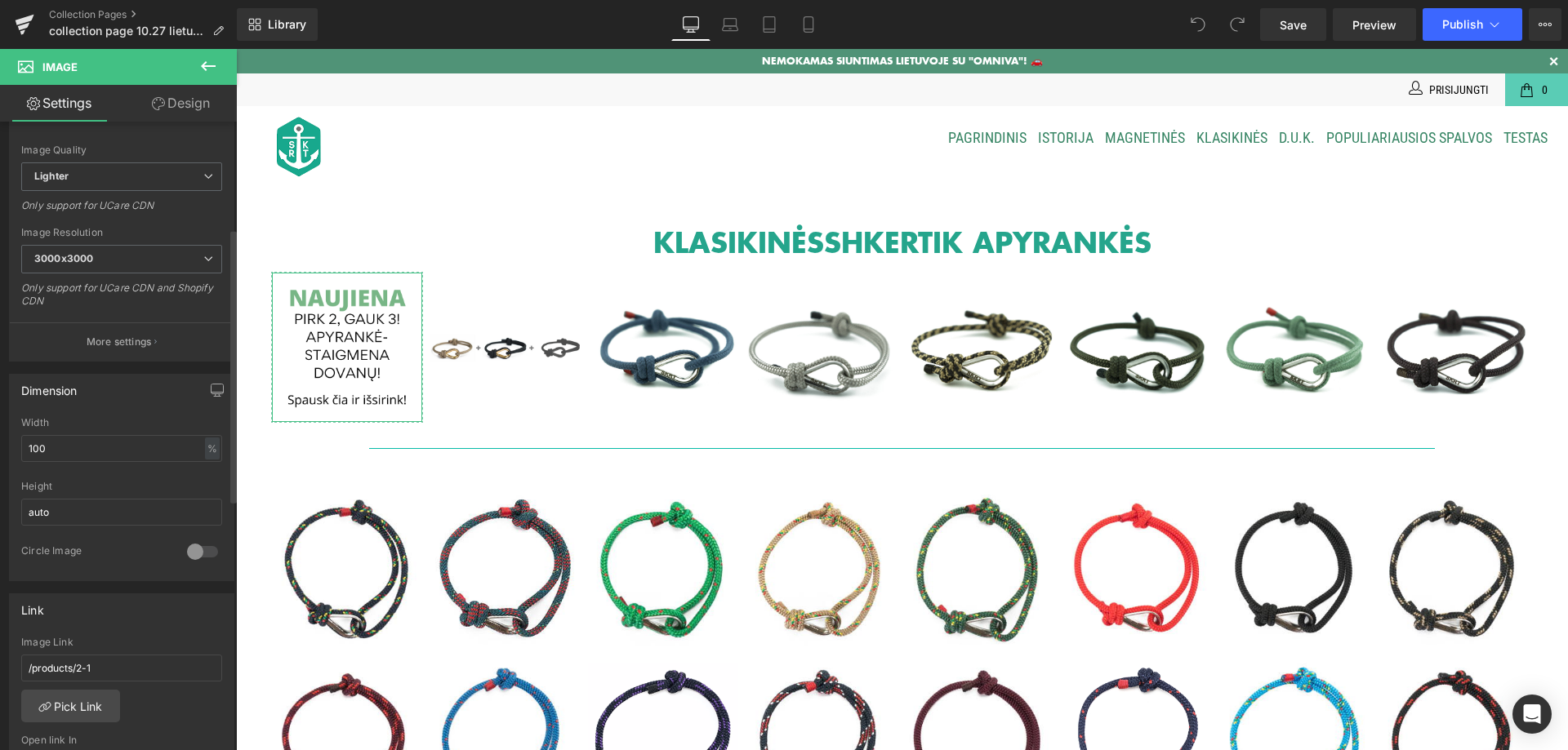
scroll to position [326, 0]
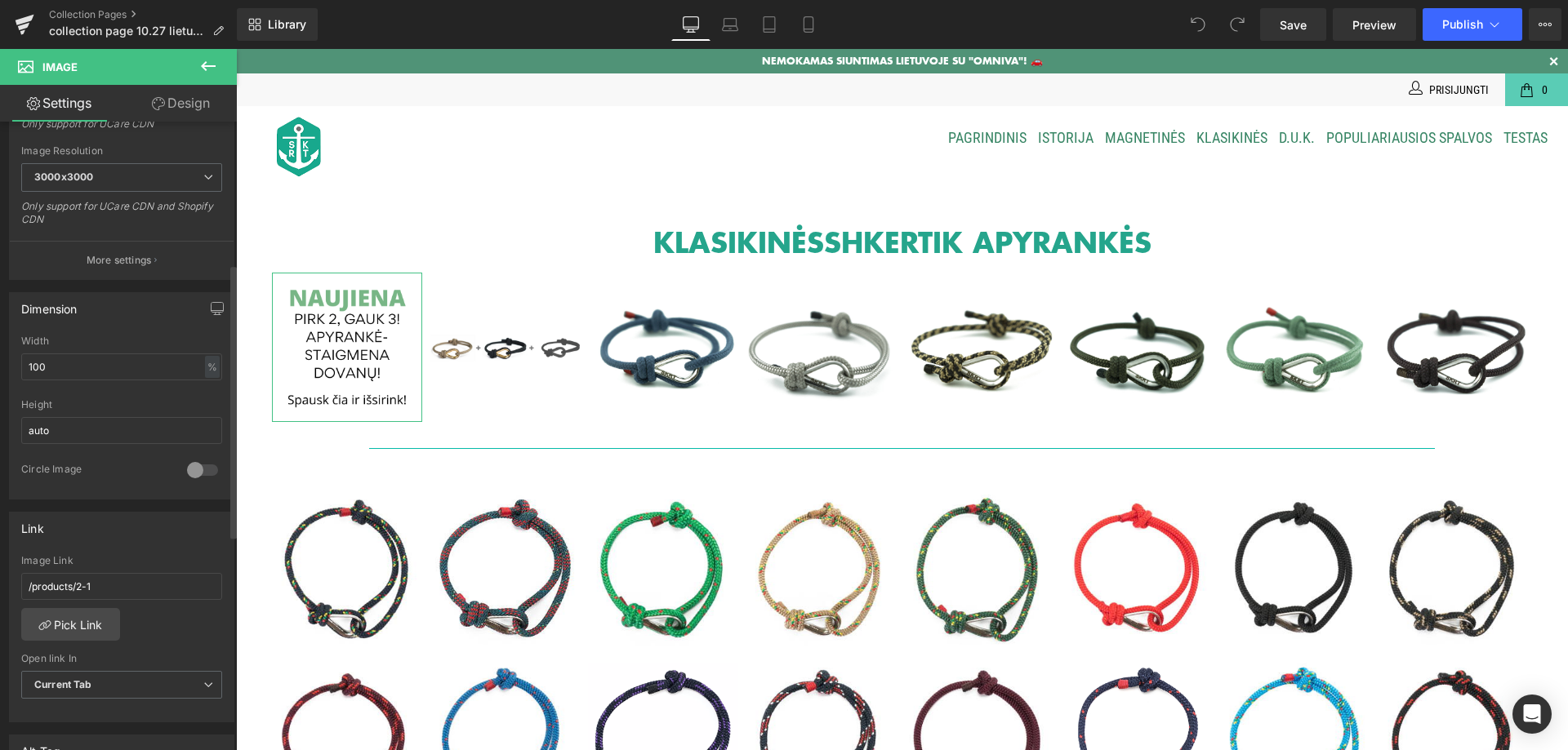
click at [206, 471] on div at bounding box center [202, 470] width 39 height 26
click at [206, 470] on div at bounding box center [202, 470] width 39 height 26
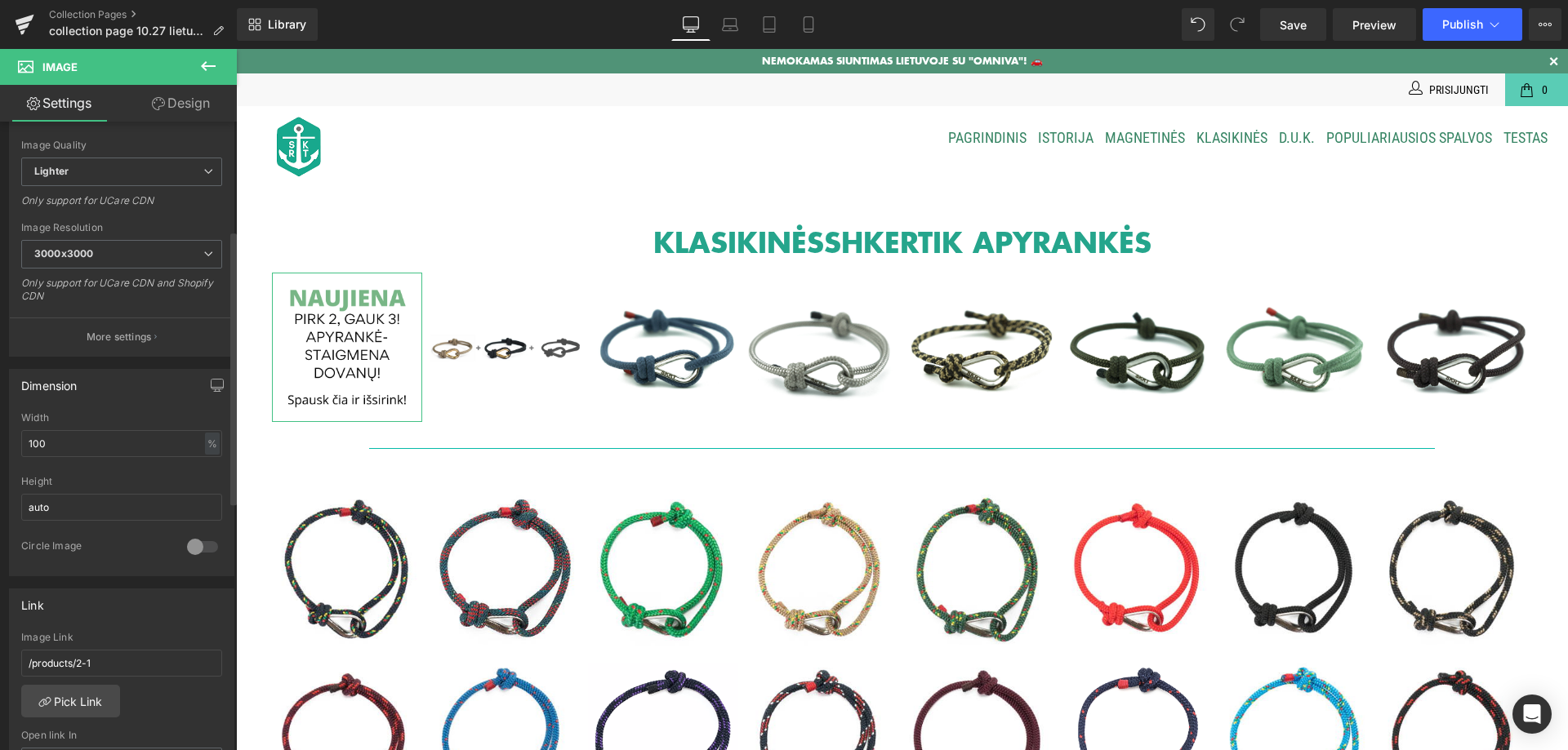
scroll to position [0, 0]
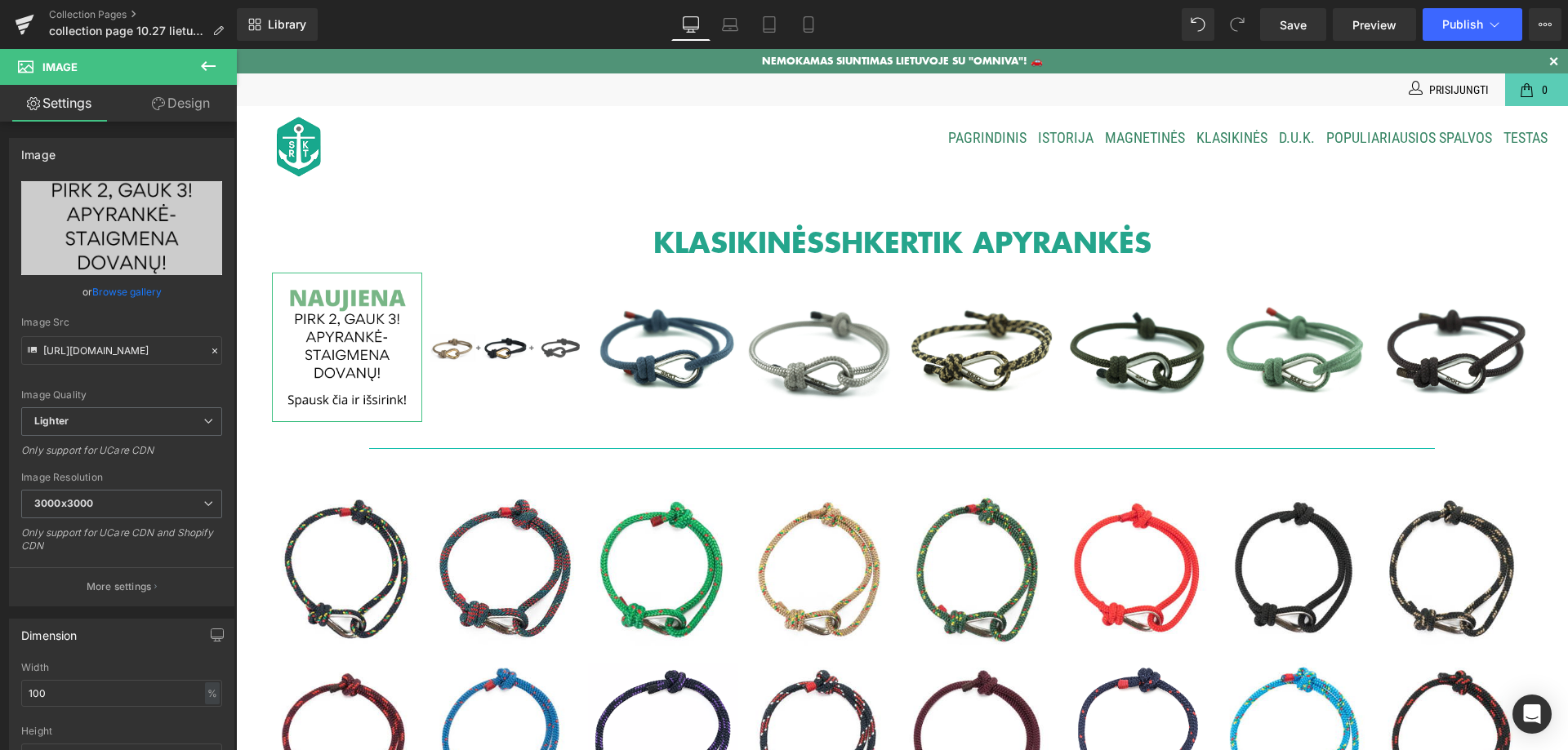
click at [186, 101] on link "Design" at bounding box center [180, 102] width 118 height 37
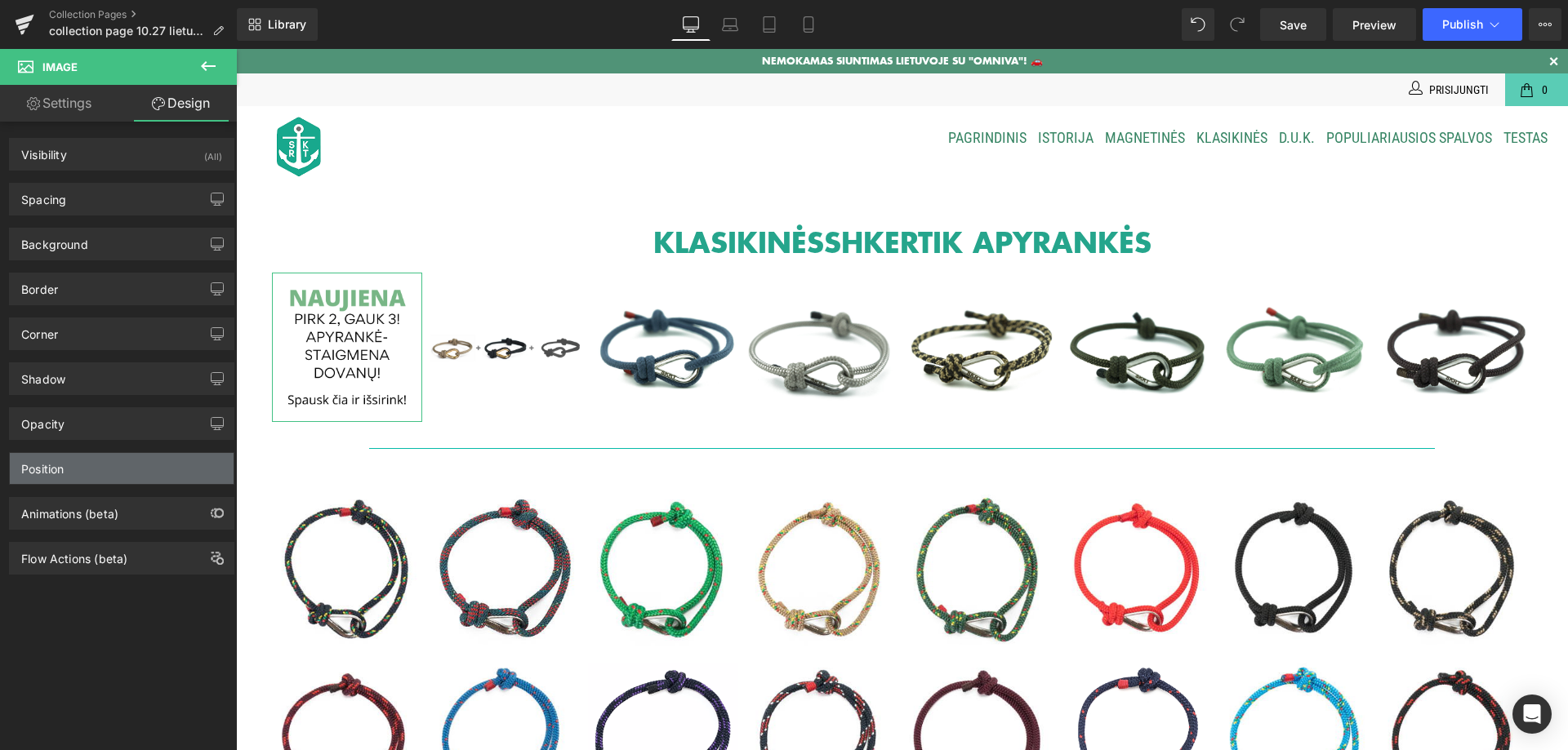
click at [124, 472] on div "Position" at bounding box center [121, 469] width 224 height 31
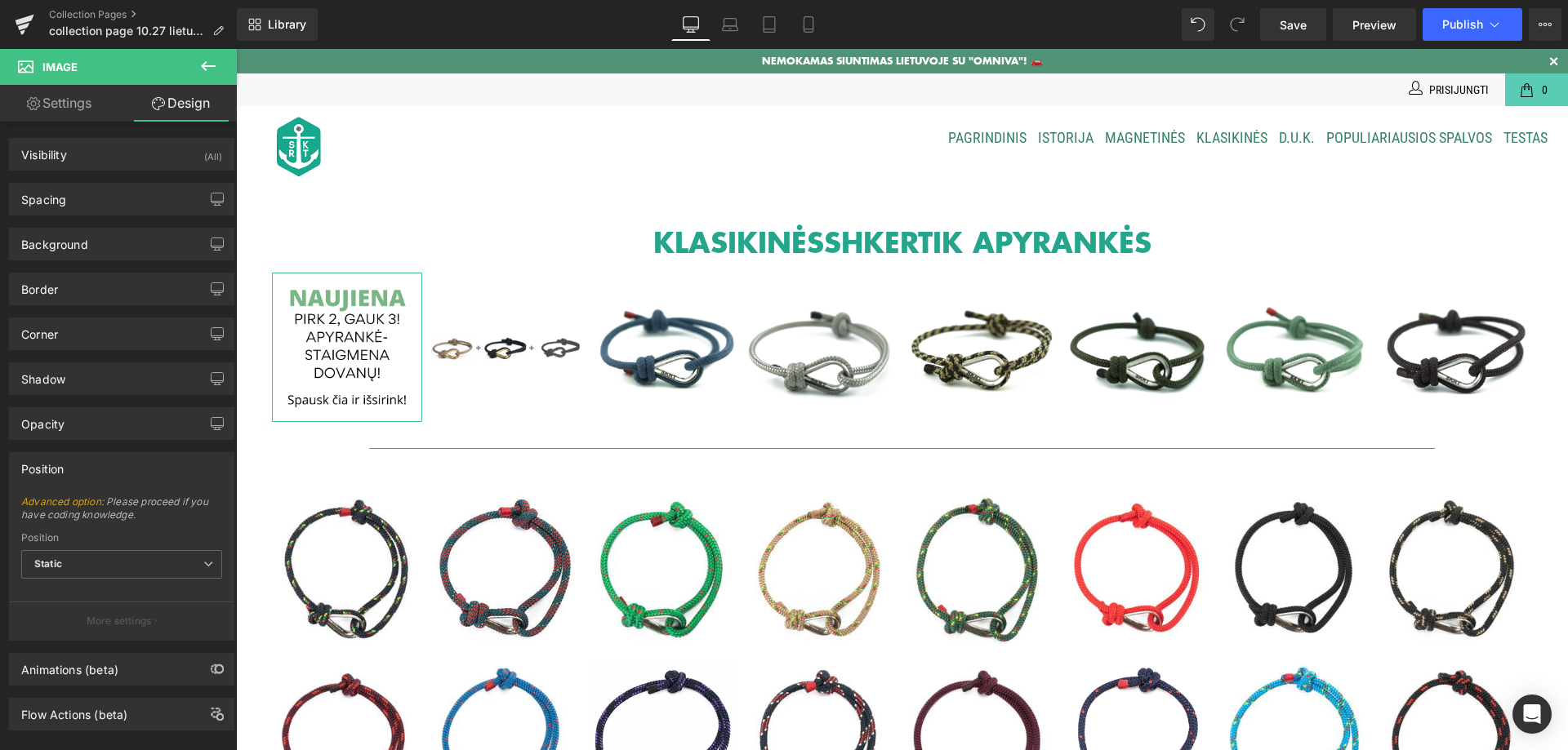
scroll to position [26, 0]
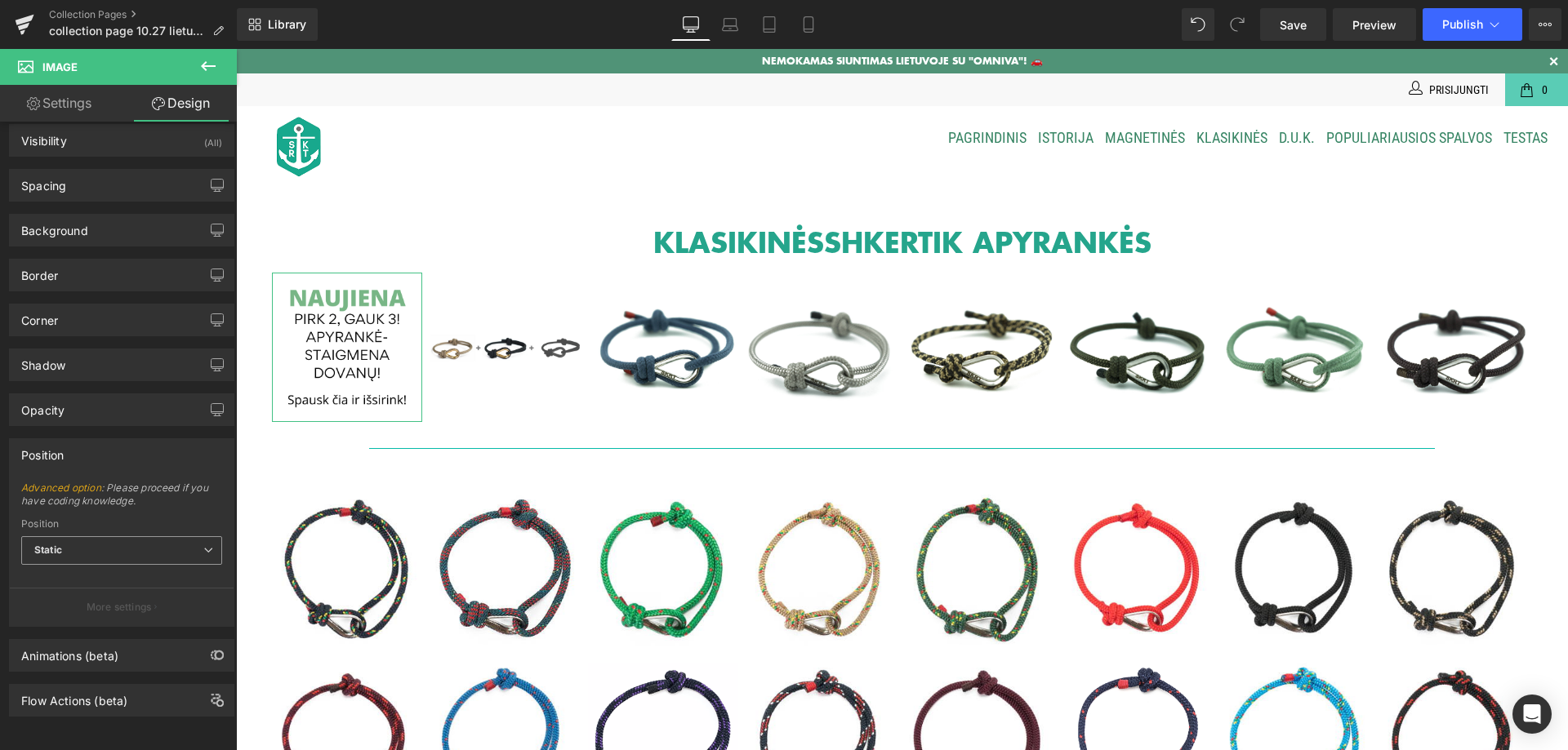
click at [139, 536] on span "Static" at bounding box center [121, 550] width 201 height 29
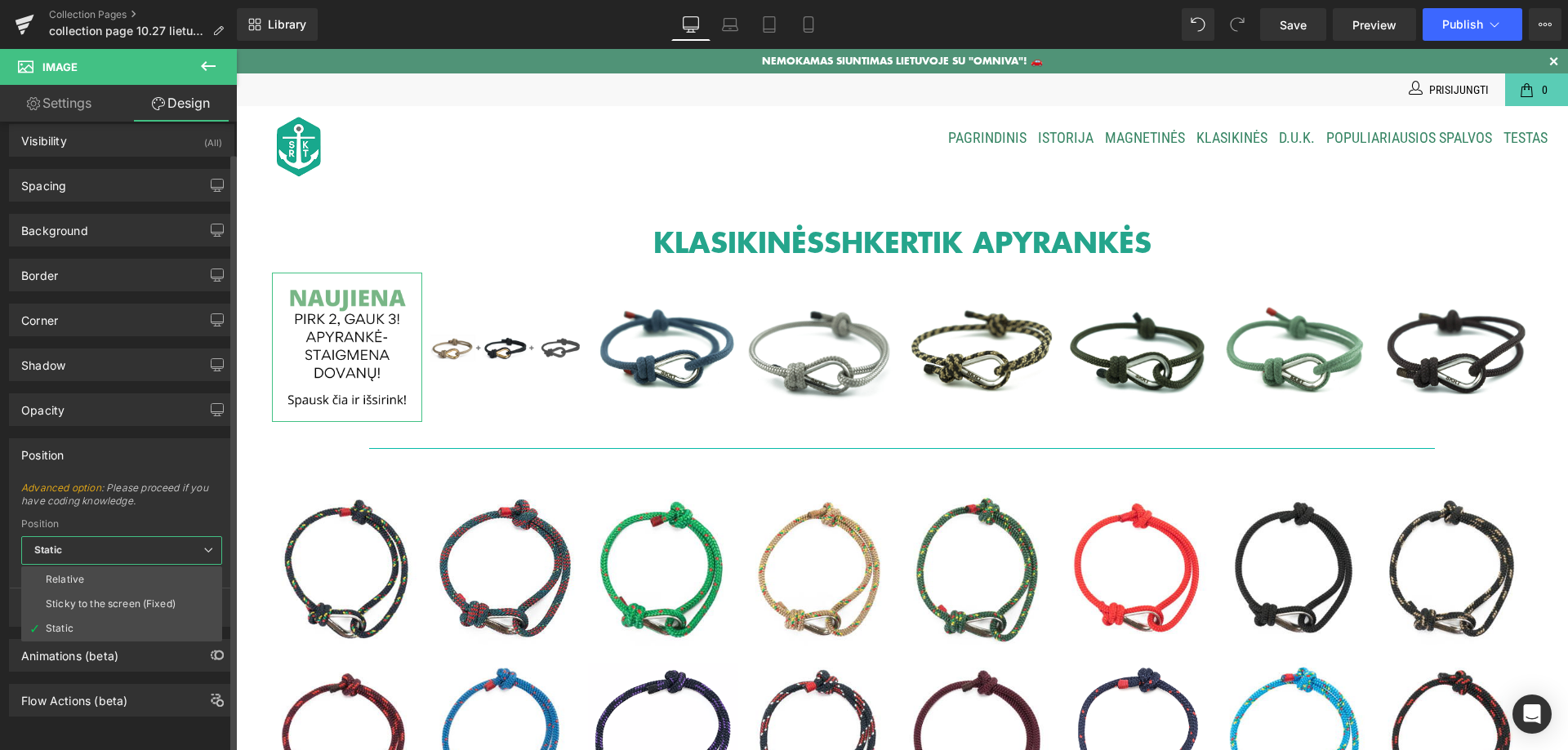
click at [139, 536] on span "Static" at bounding box center [121, 550] width 201 height 29
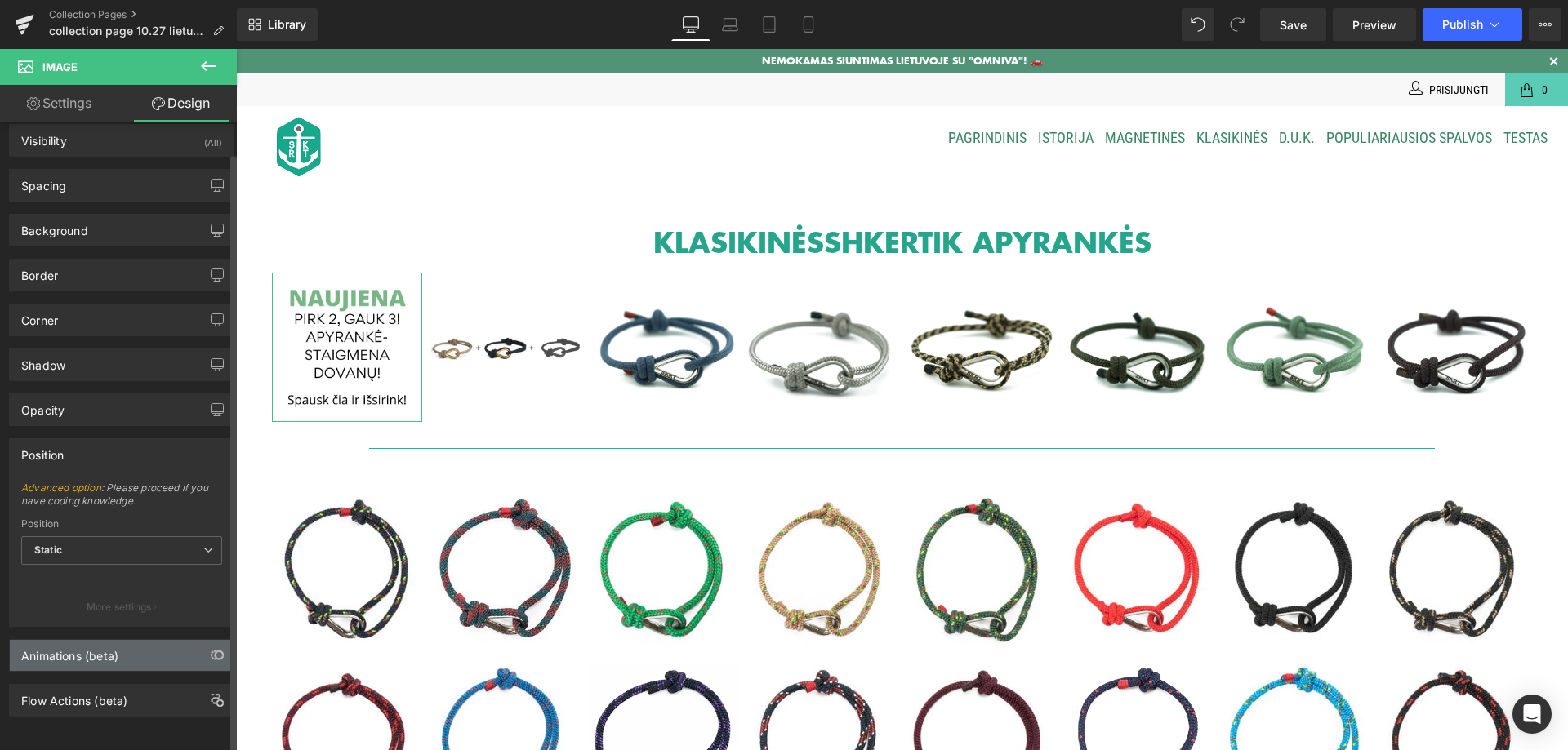
click at [143, 650] on div "Animations (beta)" at bounding box center [121, 656] width 224 height 31
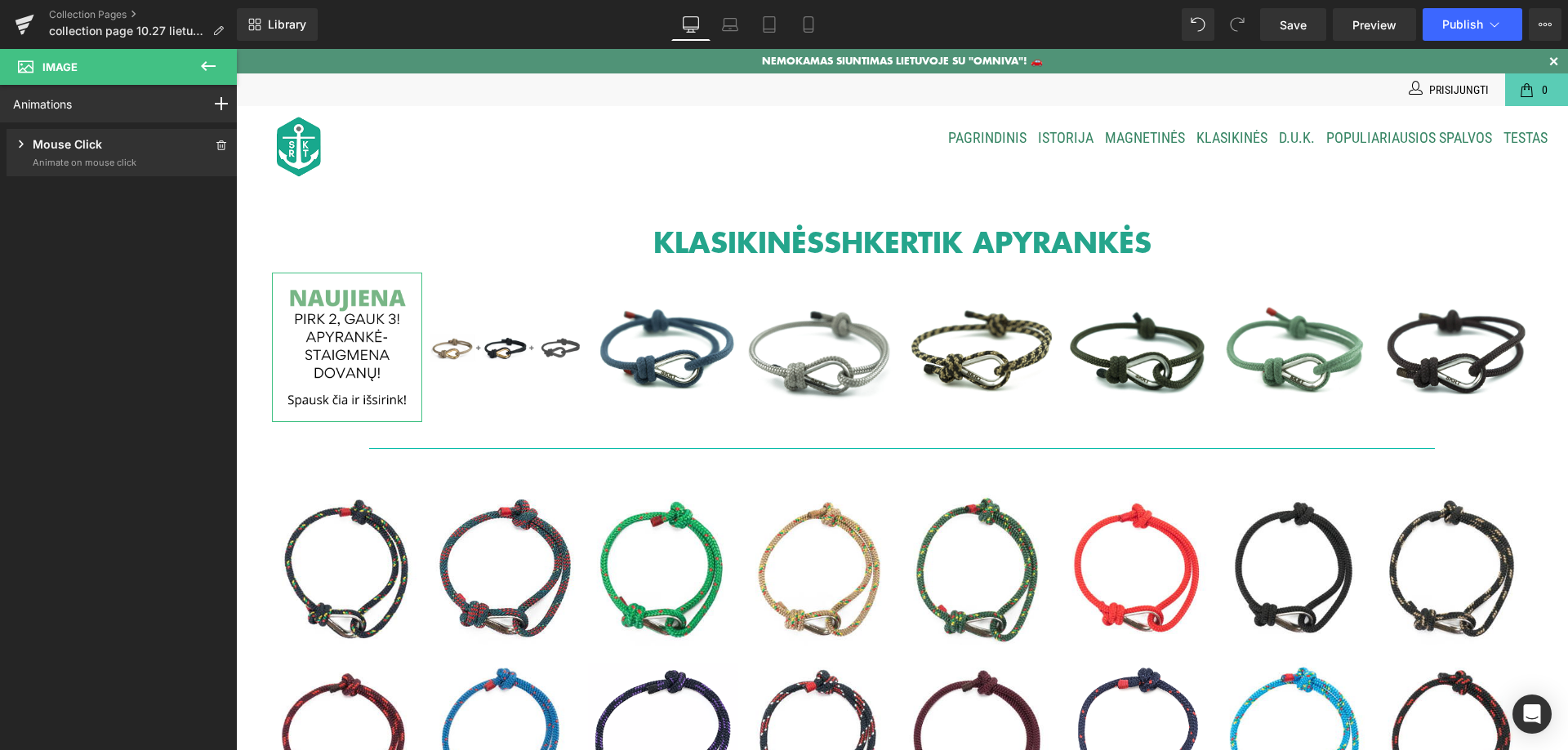
click at [59, 144] on p "Mouse Click" at bounding box center [68, 145] width 70 height 21
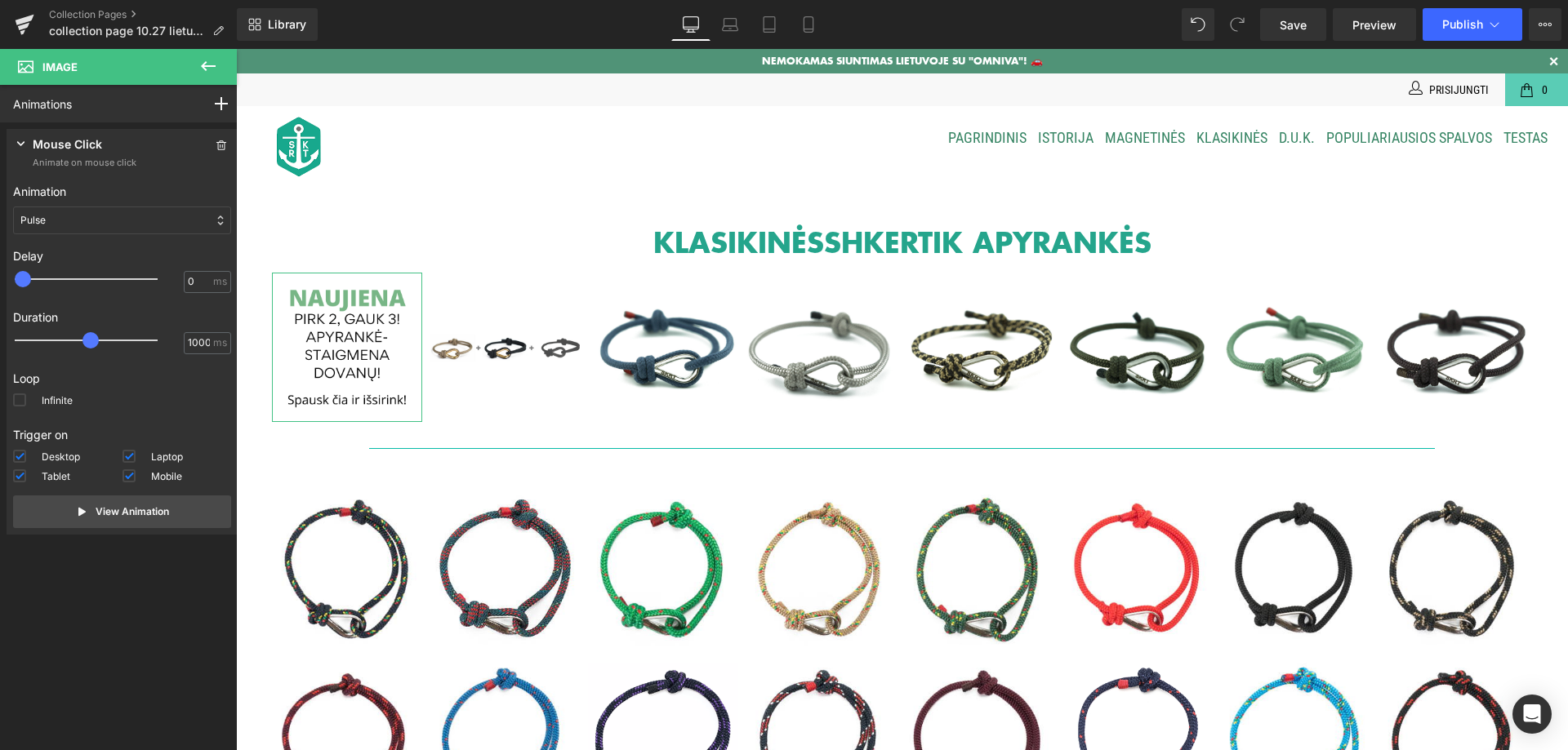
click at [104, 220] on div "Pulse" at bounding box center [121, 221] width 218 height 28
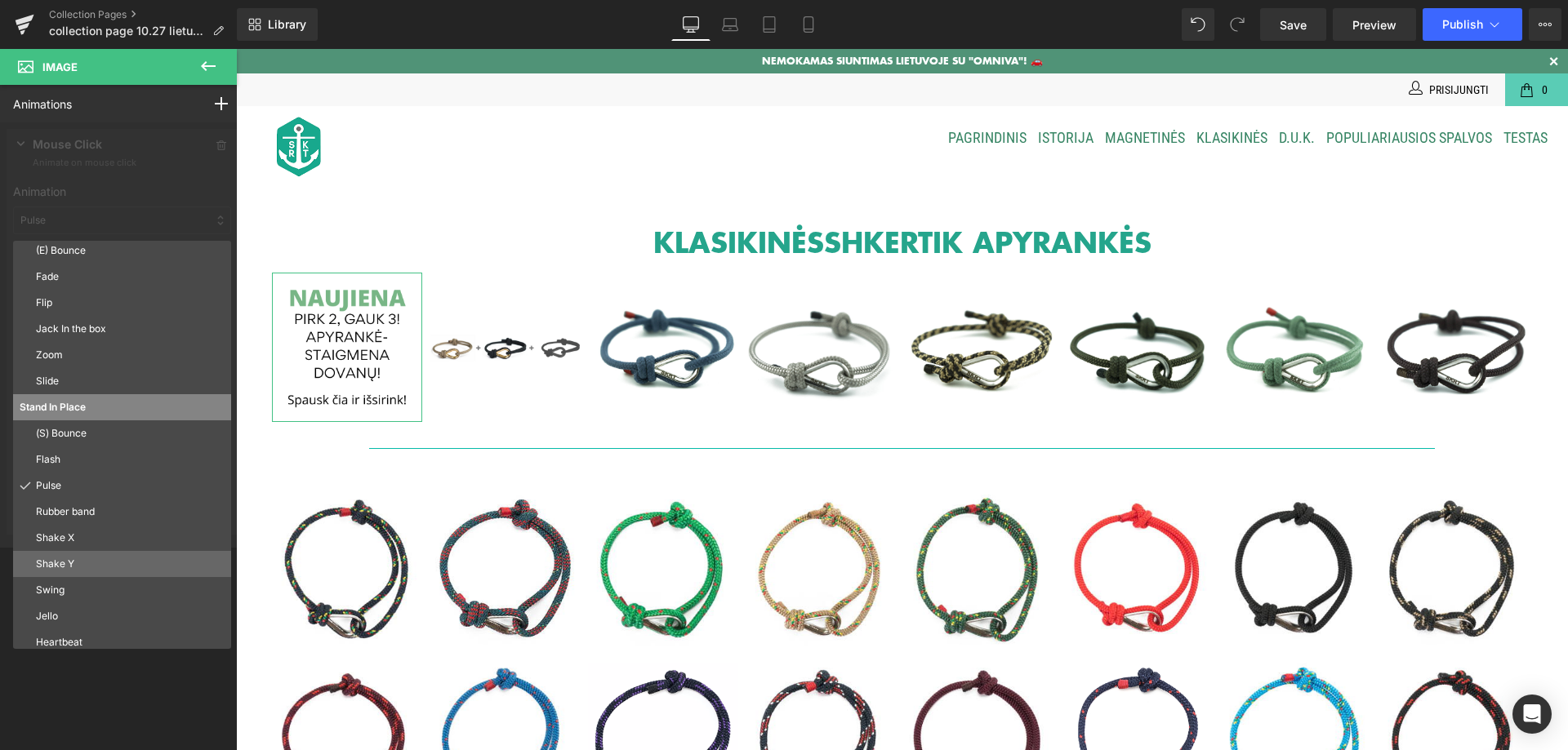
scroll to position [89, 0]
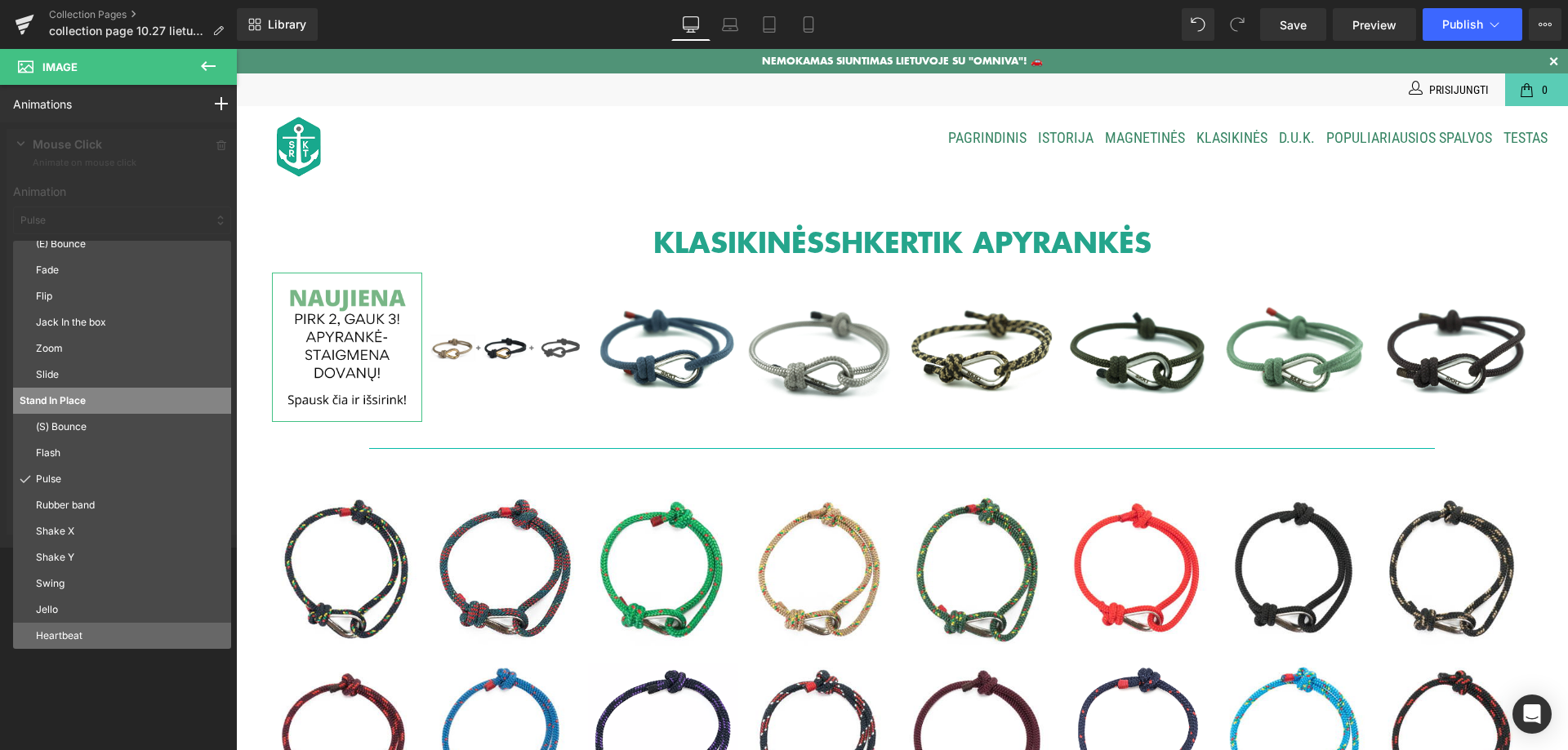
click at [60, 635] on p "Heartbeat" at bounding box center [130, 636] width 189 height 15
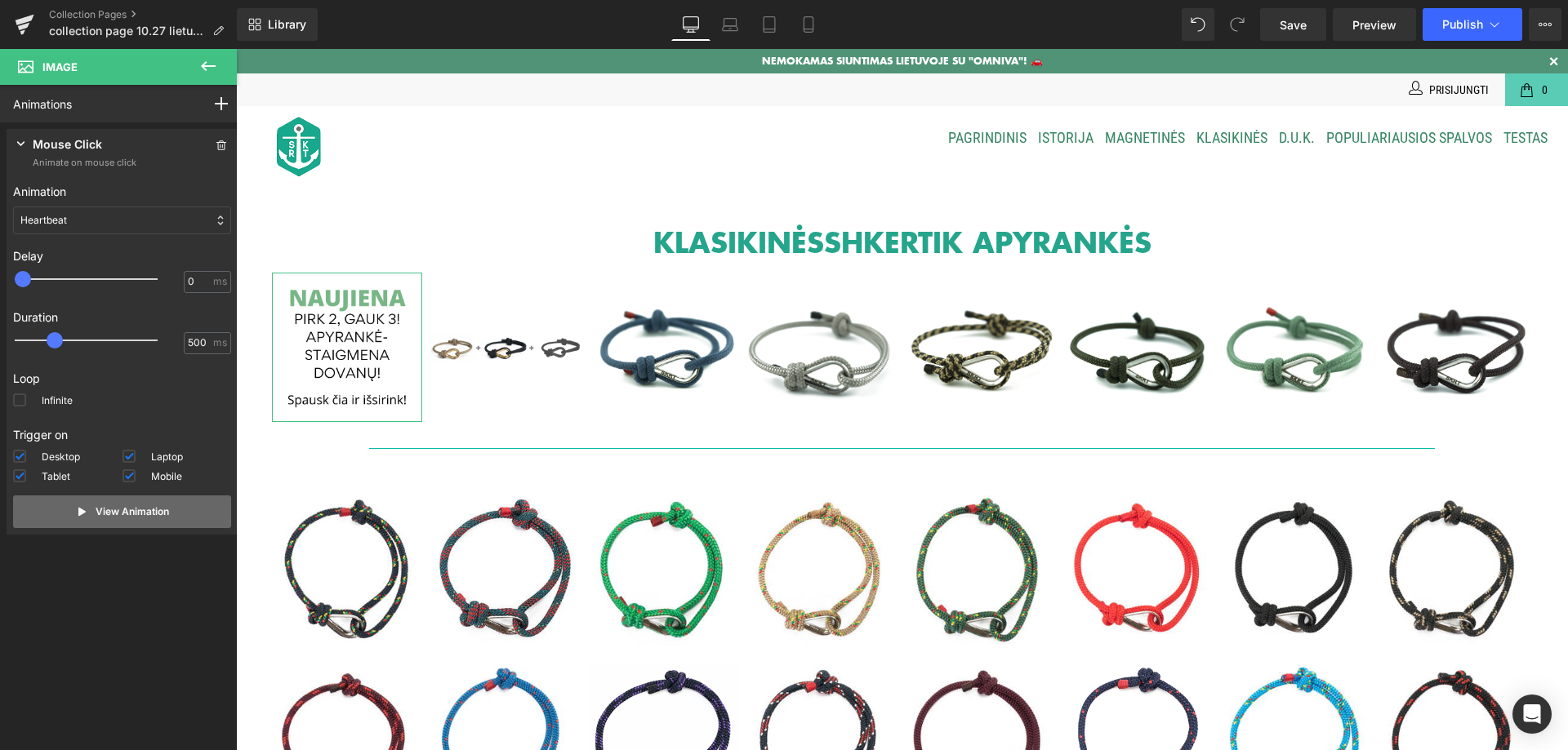
click at [125, 519] on button "View Animation" at bounding box center [121, 511] width 218 height 33
type input "1900"
drag, startPoint x: 57, startPoint y: 339, endPoint x: 162, endPoint y: 336, distance: 105.0
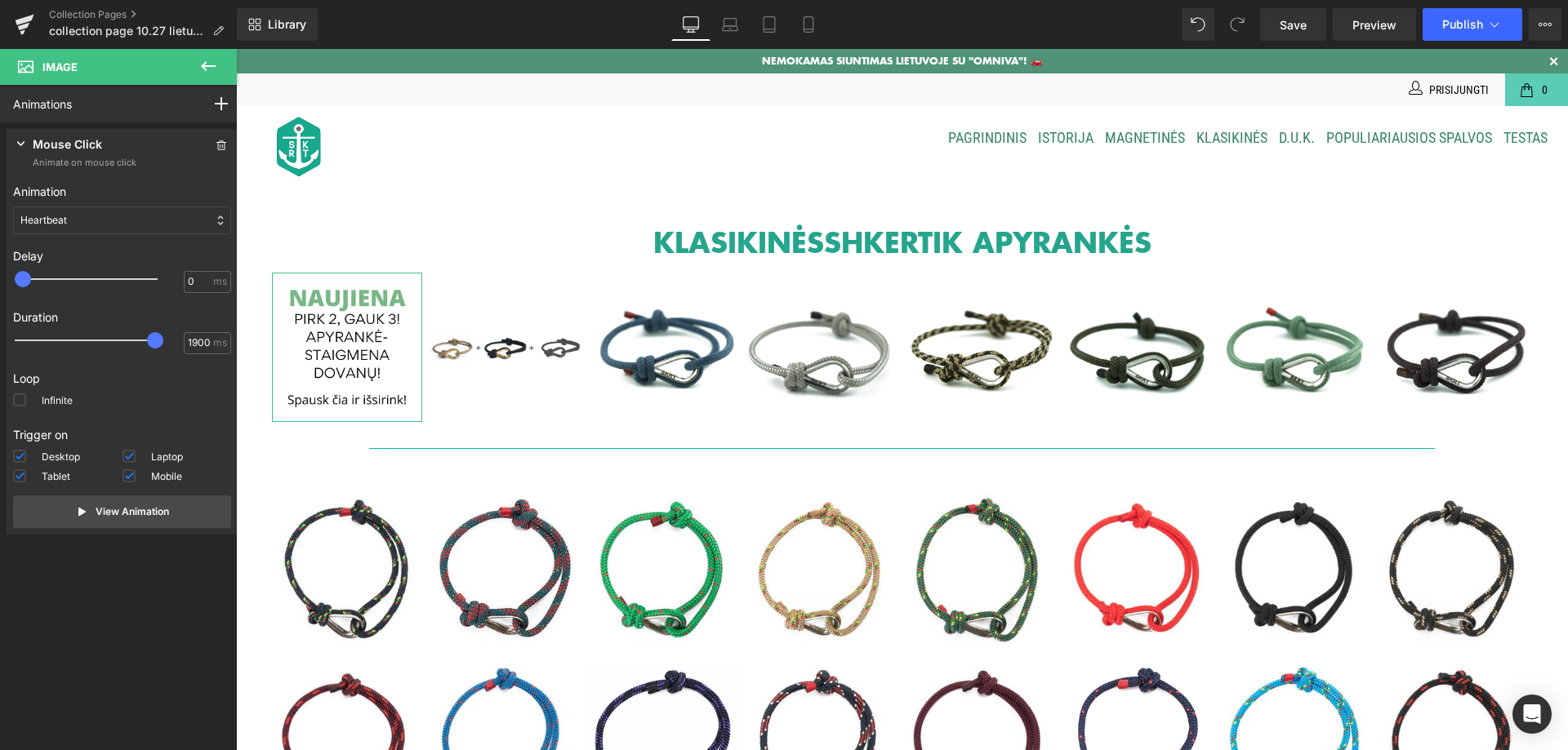
click at [162, 336] on span at bounding box center [155, 340] width 16 height 16
click at [96, 507] on p "View Animation" at bounding box center [132, 511] width 74 height 15
type input "800"
drag, startPoint x: 17, startPoint y: 275, endPoint x: 78, endPoint y: 273, distance: 61.0
click at [78, 273] on span at bounding box center [80, 280] width 16 height 16
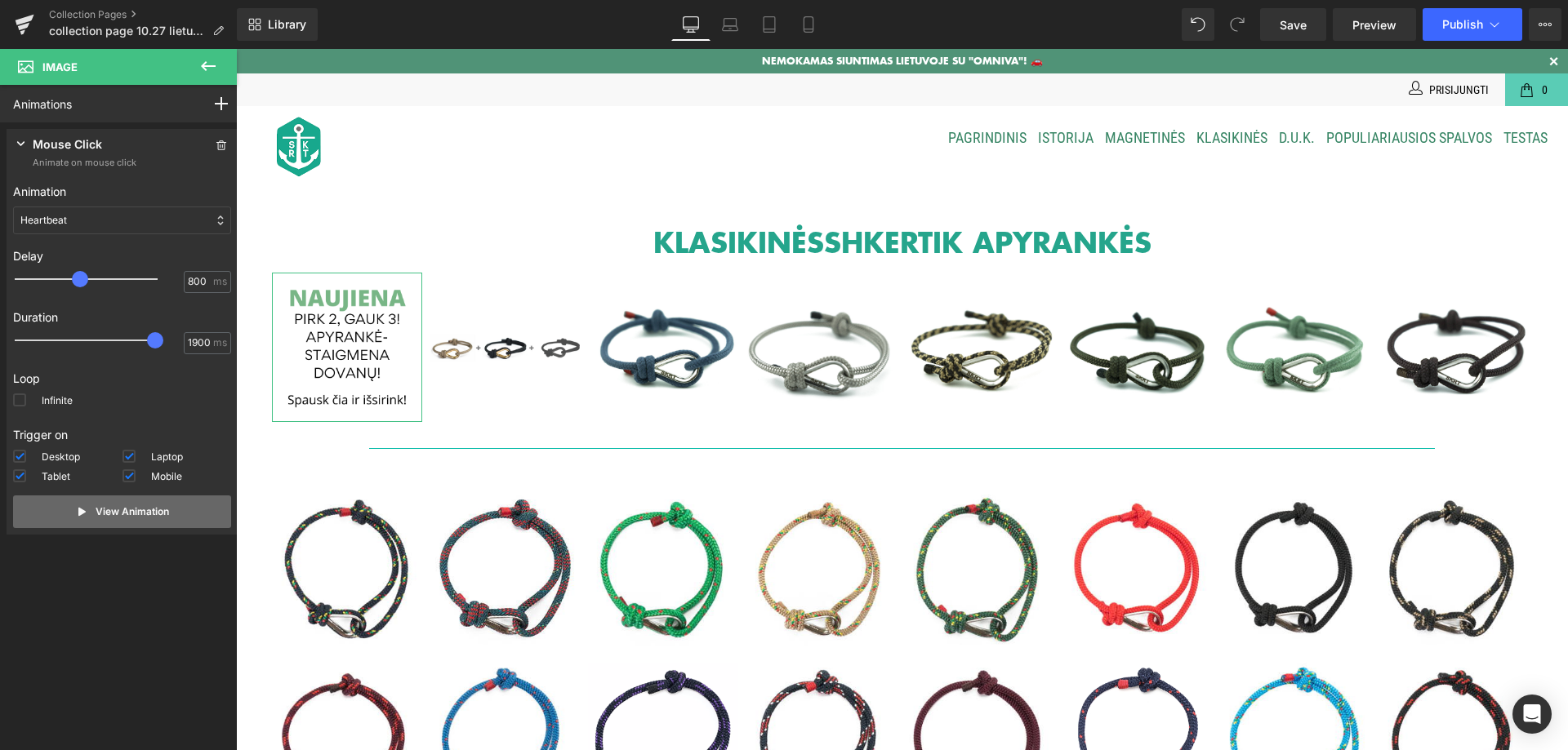
click at [87, 510] on button "View Animation" at bounding box center [121, 511] width 218 height 33
click at [34, 402] on label "Infinite" at bounding box center [43, 404] width 60 height 20
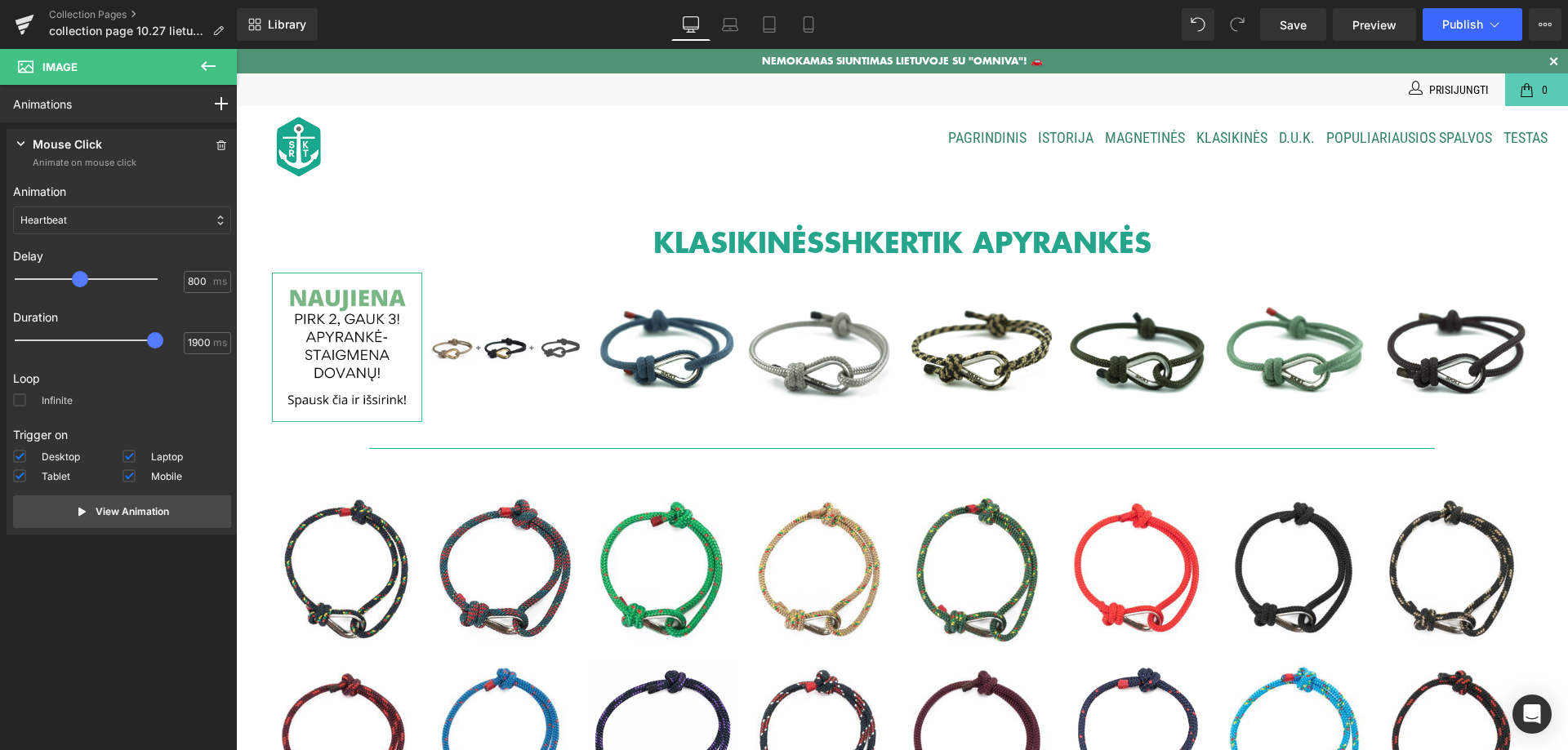
click at [0, 0] on input "Infinite" at bounding box center [0, 0] width 0 height 0
click at [76, 507] on icon at bounding box center [82, 511] width 13 height 13
click at [1380, 29] on span "Preview" at bounding box center [1375, 24] width 44 height 17
click at [153, 339] on span at bounding box center [155, 340] width 16 height 16
click at [147, 345] on span at bounding box center [155, 340] width 16 height 16
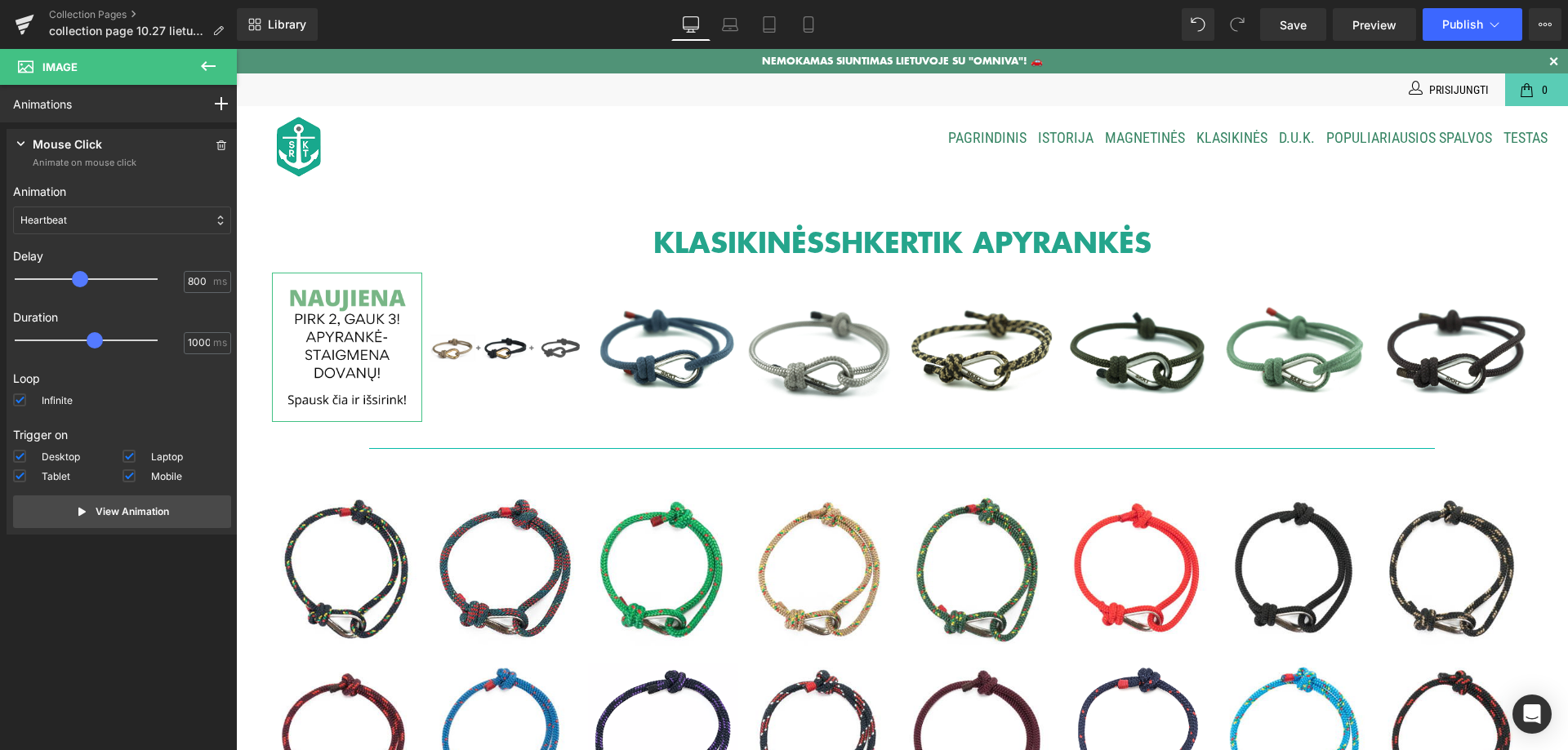
drag, startPoint x: 98, startPoint y: 345, endPoint x: 88, endPoint y: 346, distance: 10.0
click at [92, 346] on div at bounding box center [98, 340] width 143 height 33
type input "950"
click at [88, 346] on span at bounding box center [88, 340] width 16 height 16
type input "0"
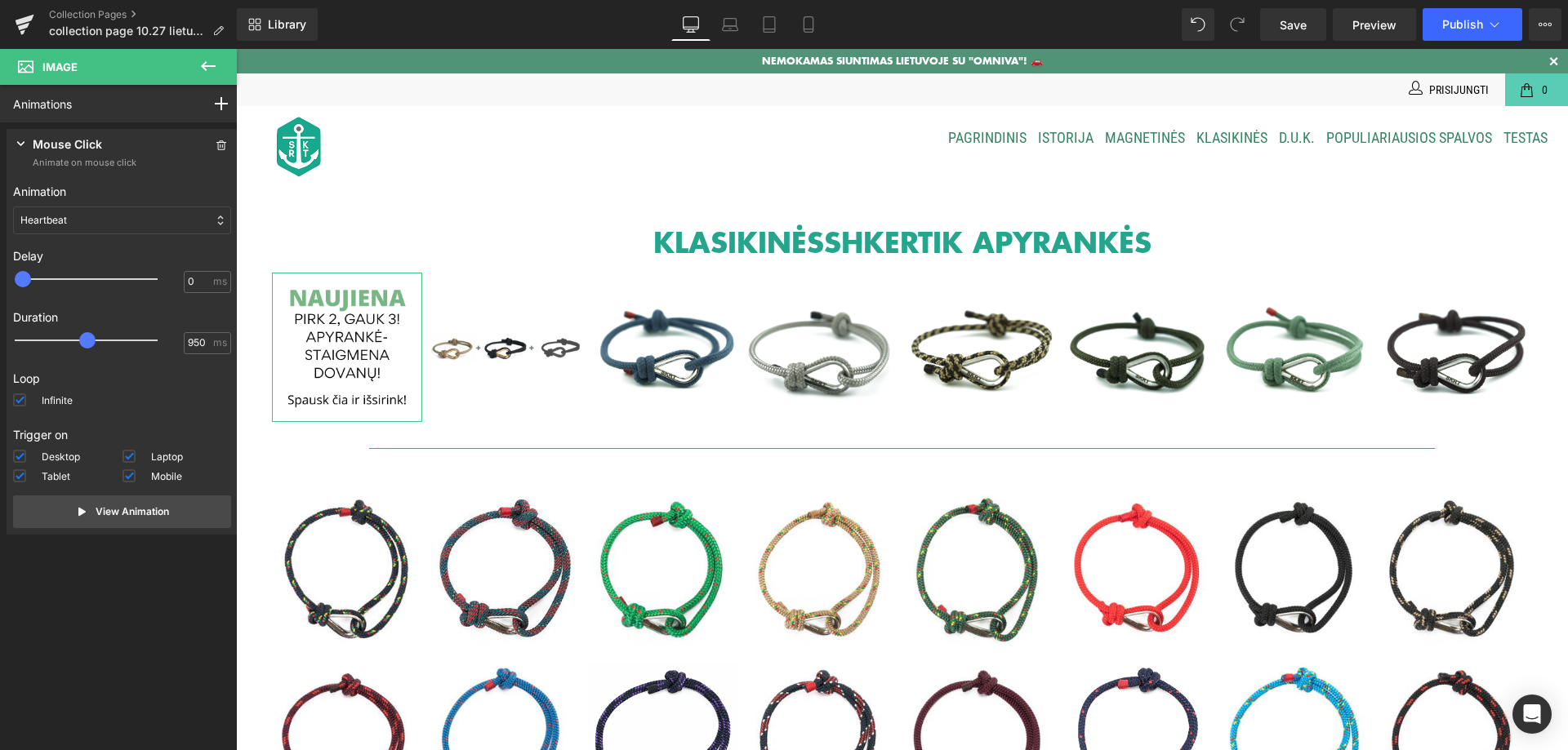
drag, startPoint x: 78, startPoint y: 281, endPoint x: 20, endPoint y: 290, distance: 58.7
click at [20, 290] on div "0 ms" at bounding box center [121, 283] width 218 height 25
click at [87, 508] on button "View Animation" at bounding box center [121, 511] width 218 height 33
click at [207, 208] on div "Heartbeat" at bounding box center [121, 221] width 218 height 28
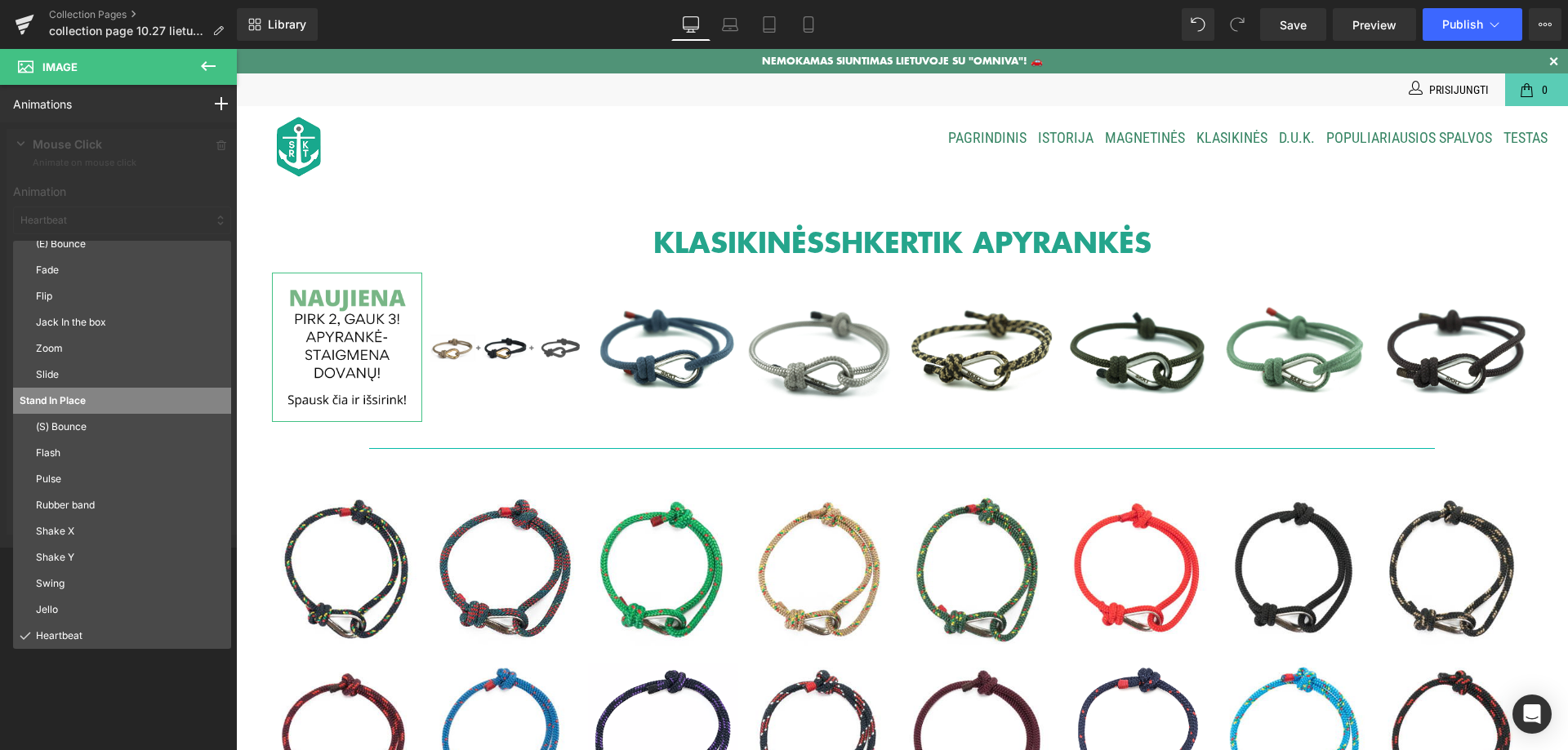
click at [66, 353] on p "Zoom" at bounding box center [130, 348] width 189 height 15
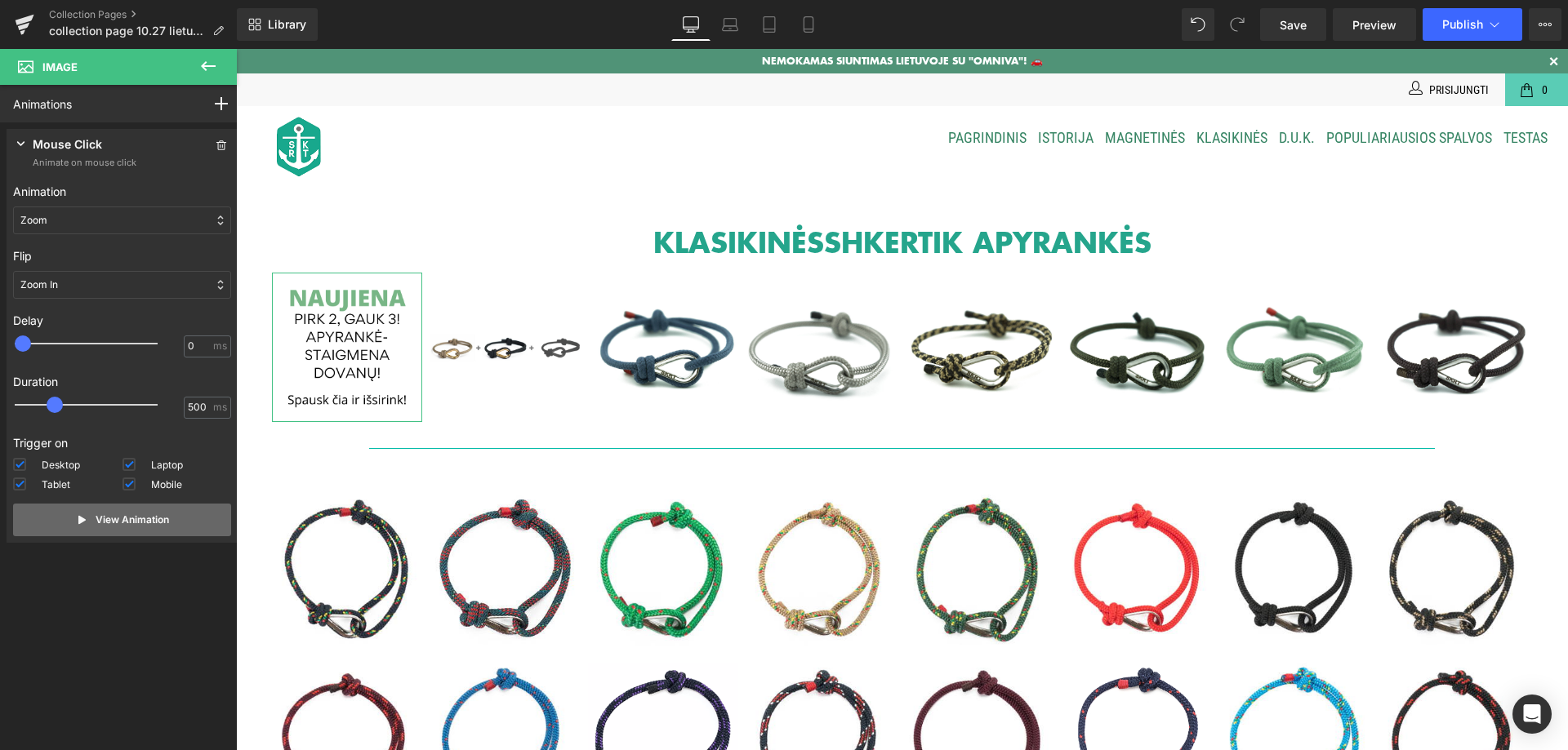
click at [86, 518] on button "View Animation" at bounding box center [121, 520] width 218 height 33
click at [121, 225] on div "Zoom" at bounding box center [121, 221] width 218 height 28
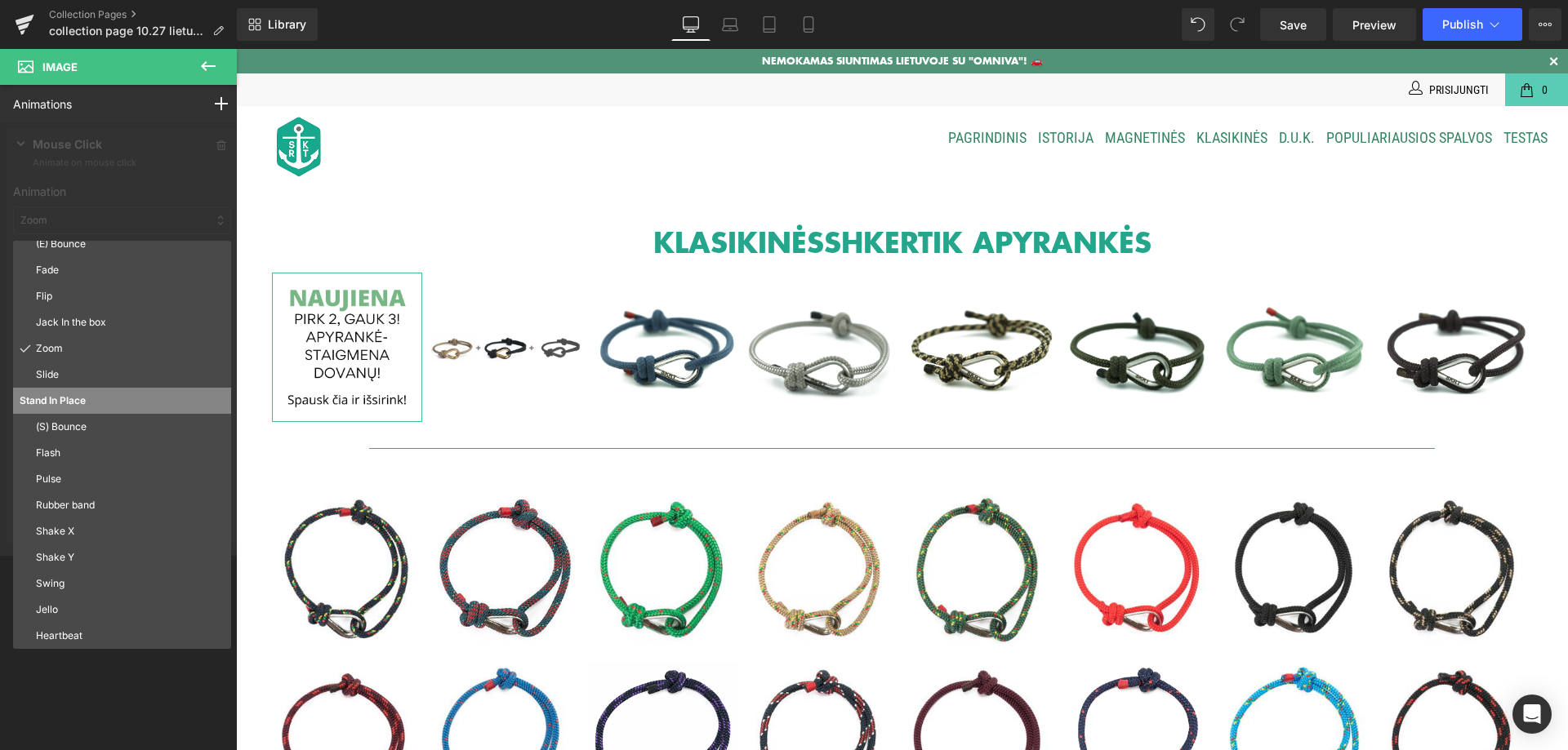
click at [121, 225] on div at bounding box center [121, 339] width 244 height 434
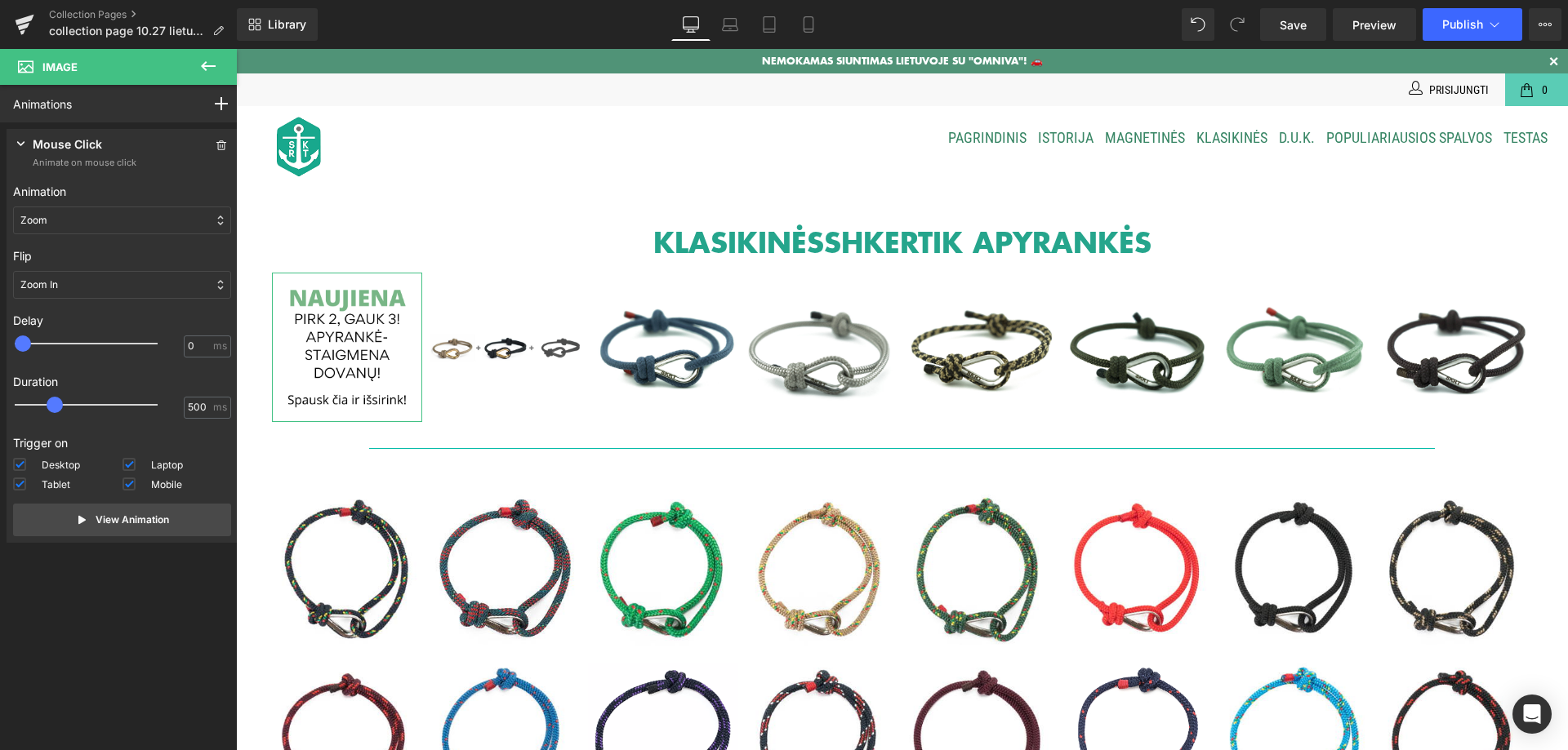
click at [87, 288] on div "Zoom In" at bounding box center [121, 285] width 218 height 28
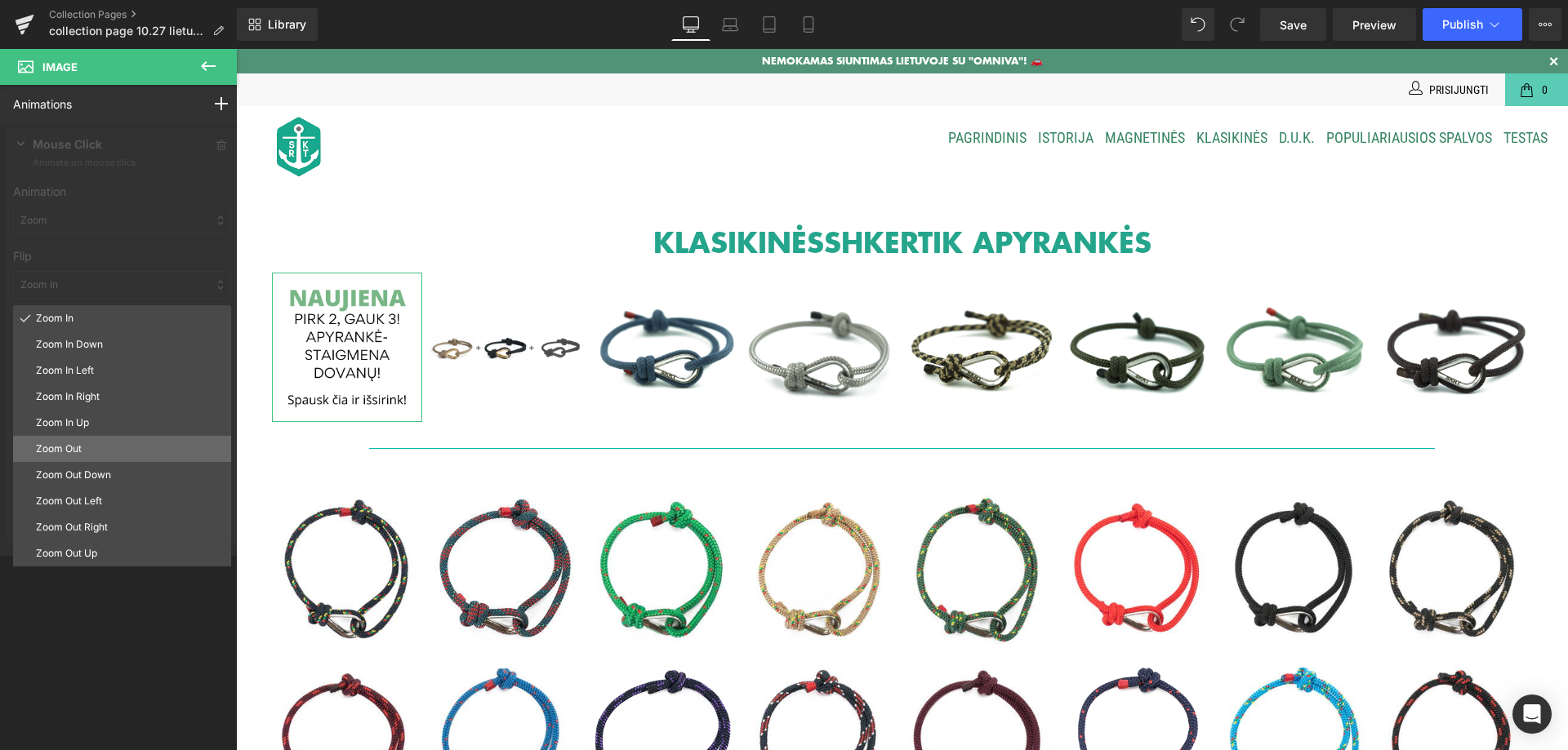
click at [95, 448] on p "Zoom Out" at bounding box center [130, 449] width 189 height 15
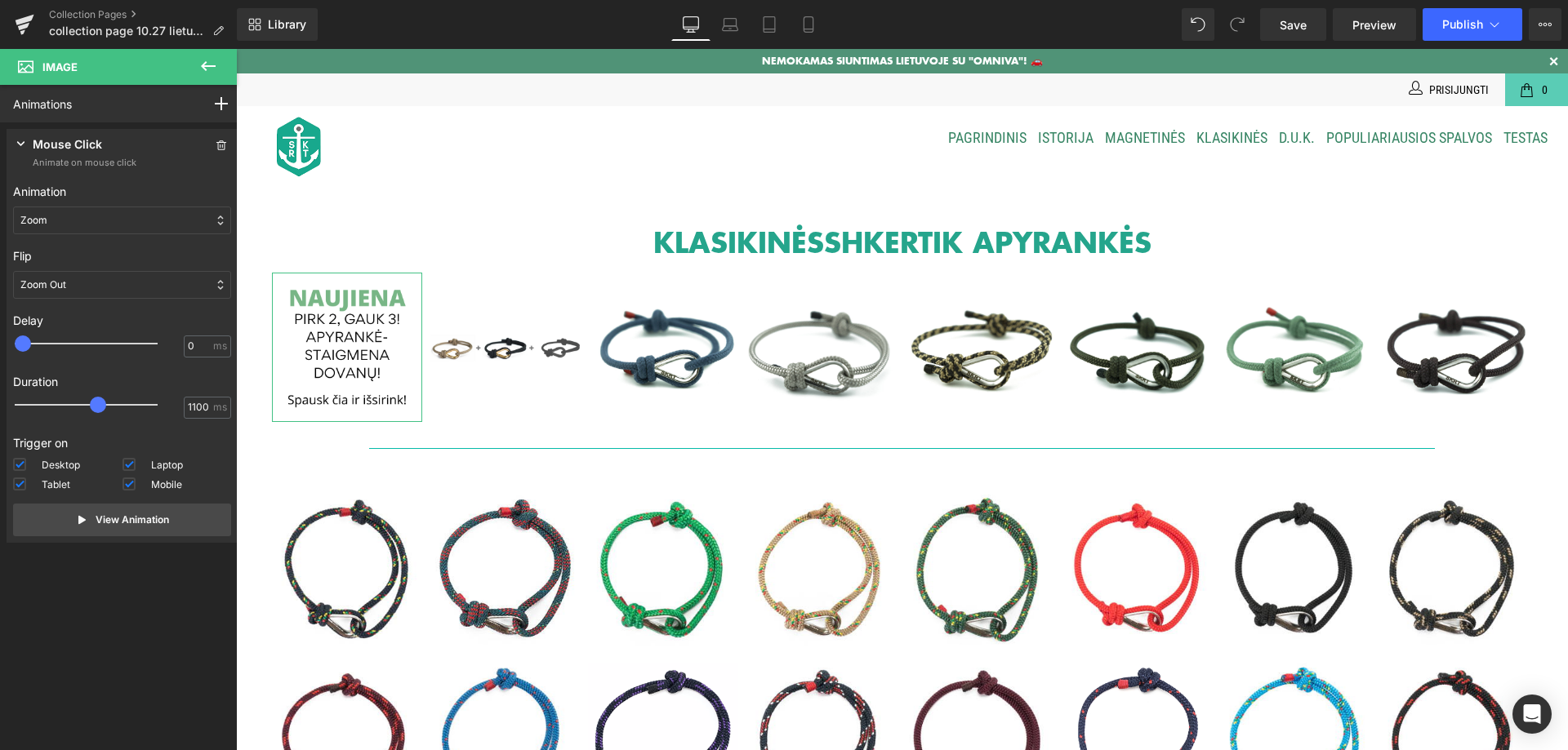
type input "1050"
drag, startPoint x: 54, startPoint y: 401, endPoint x: 98, endPoint y: 390, distance: 45.4
click at [98, 390] on div at bounding box center [98, 405] width 143 height 33
click at [96, 515] on p "View Animation" at bounding box center [132, 520] width 74 height 15
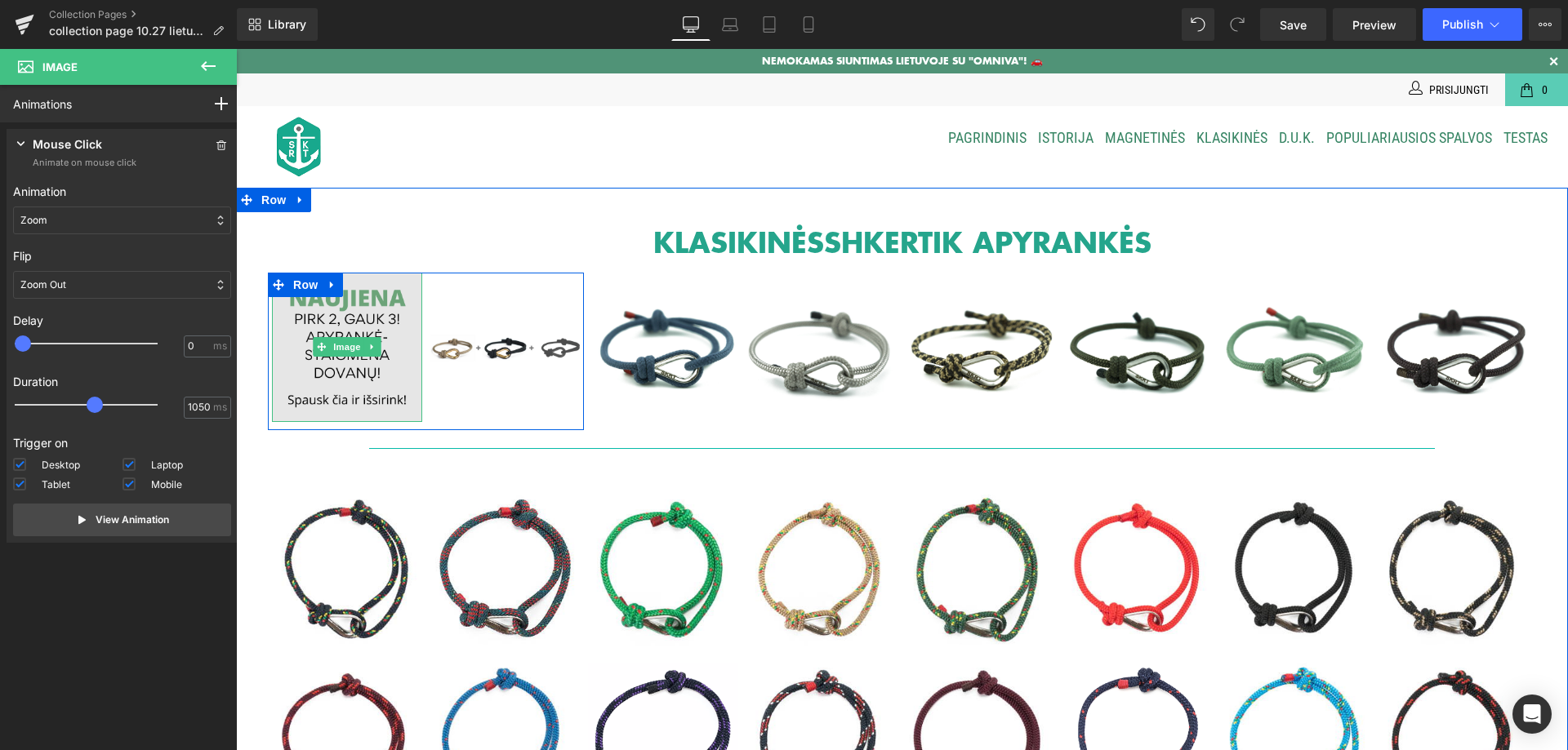
click at [293, 366] on img at bounding box center [346, 347] width 150 height 150
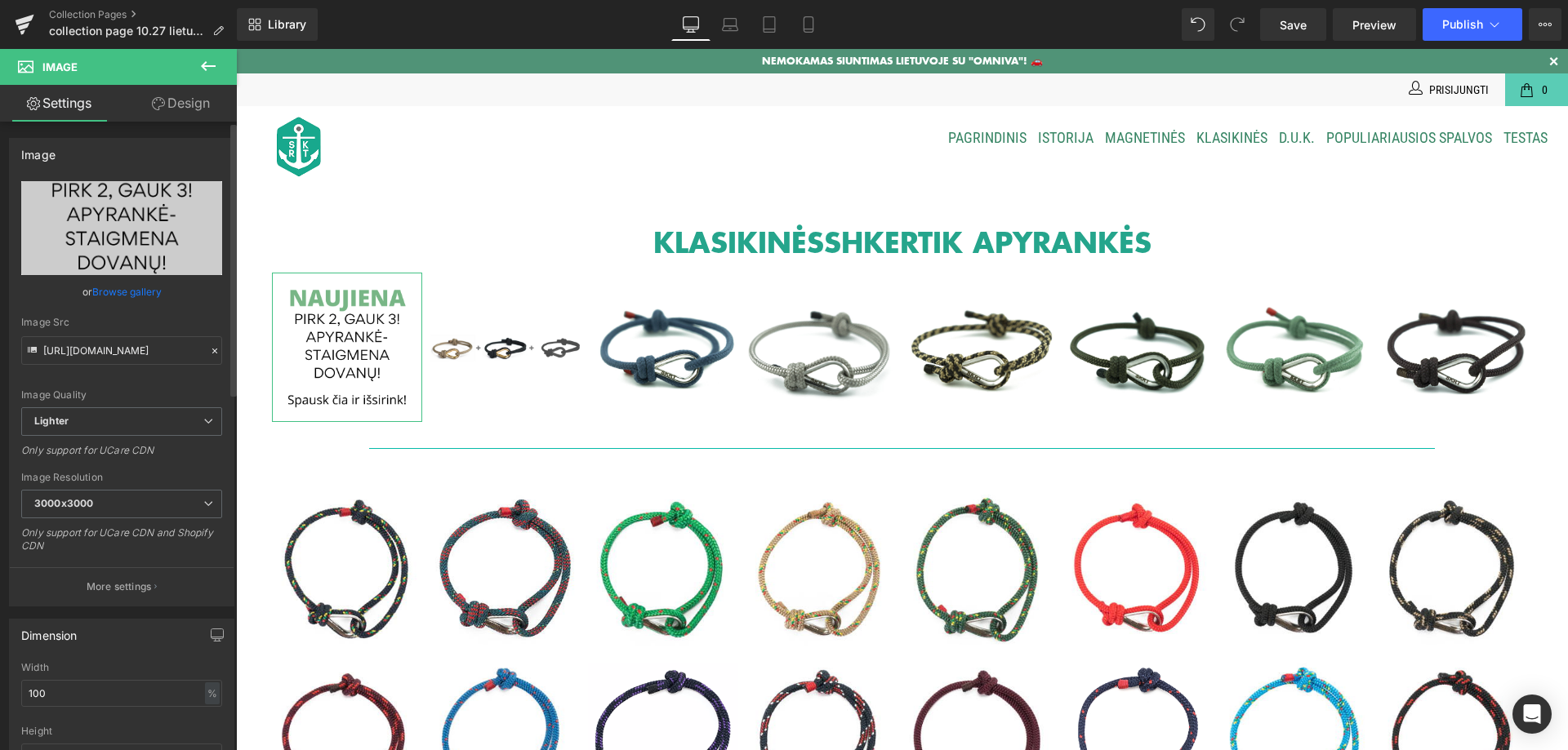
click at [144, 586] on p "More settings" at bounding box center [119, 587] width 66 height 15
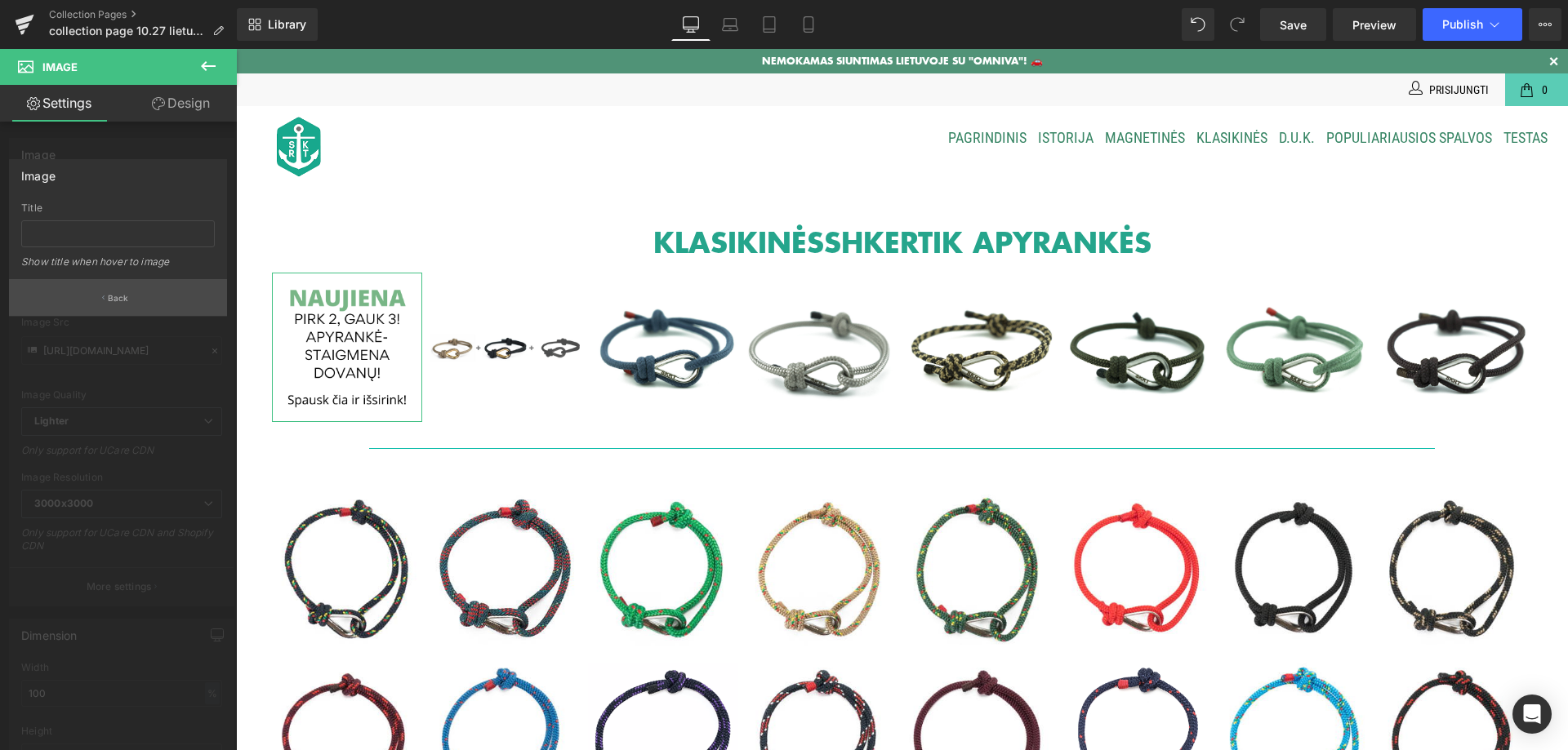
click at [134, 302] on button "Back" at bounding box center [117, 297] width 218 height 37
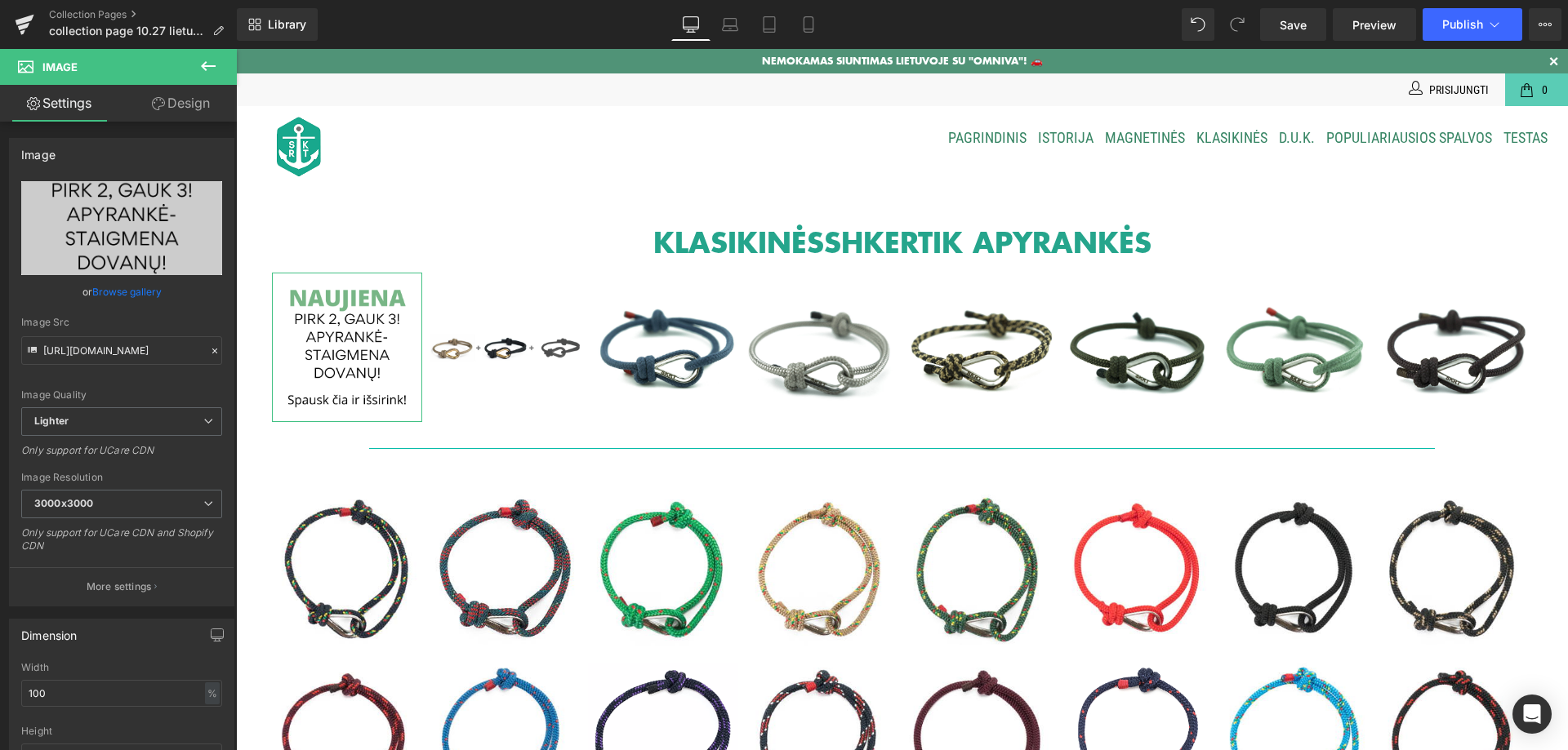
click at [188, 109] on link "Design" at bounding box center [180, 102] width 118 height 37
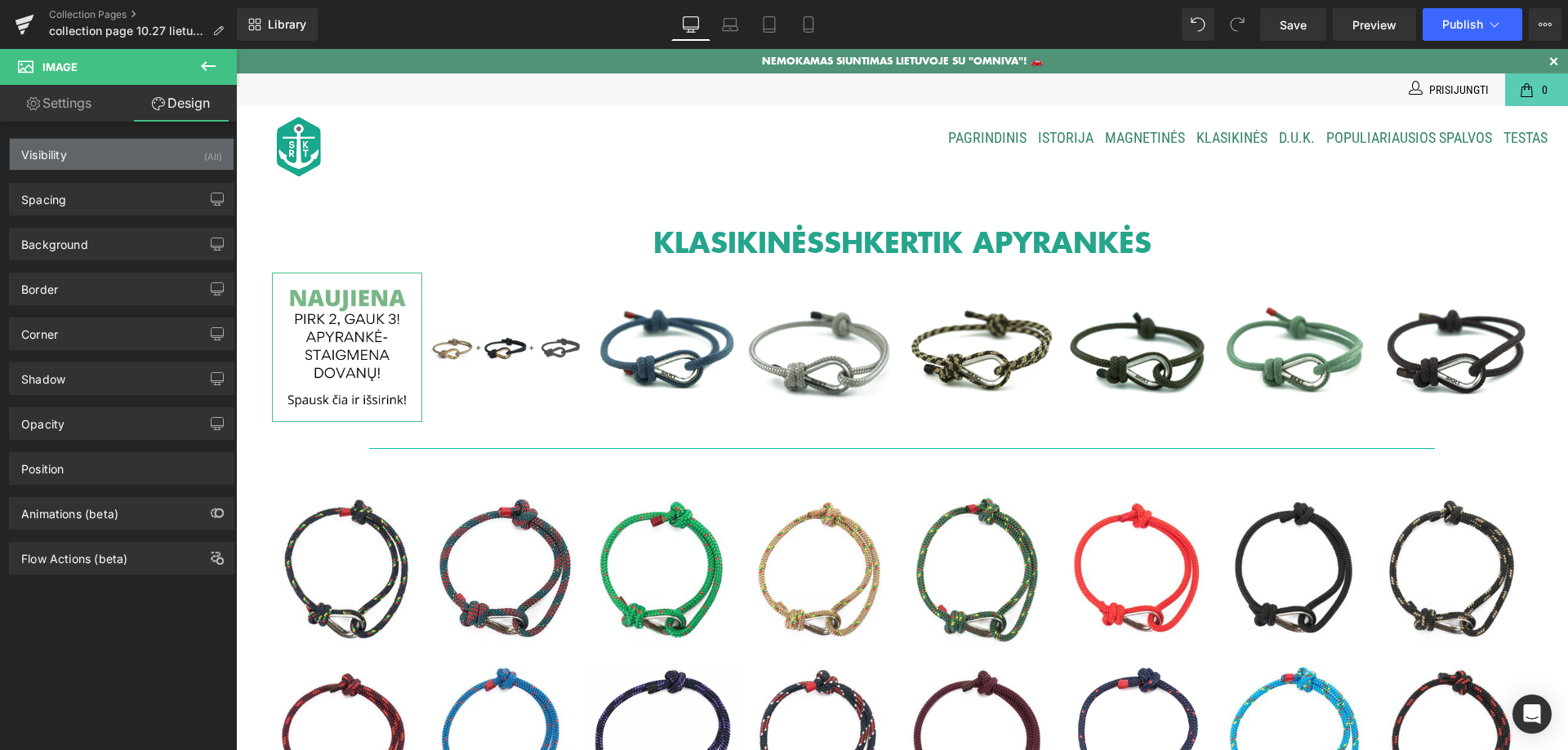
click at [64, 159] on div "Visibility" at bounding box center [44, 150] width 46 height 23
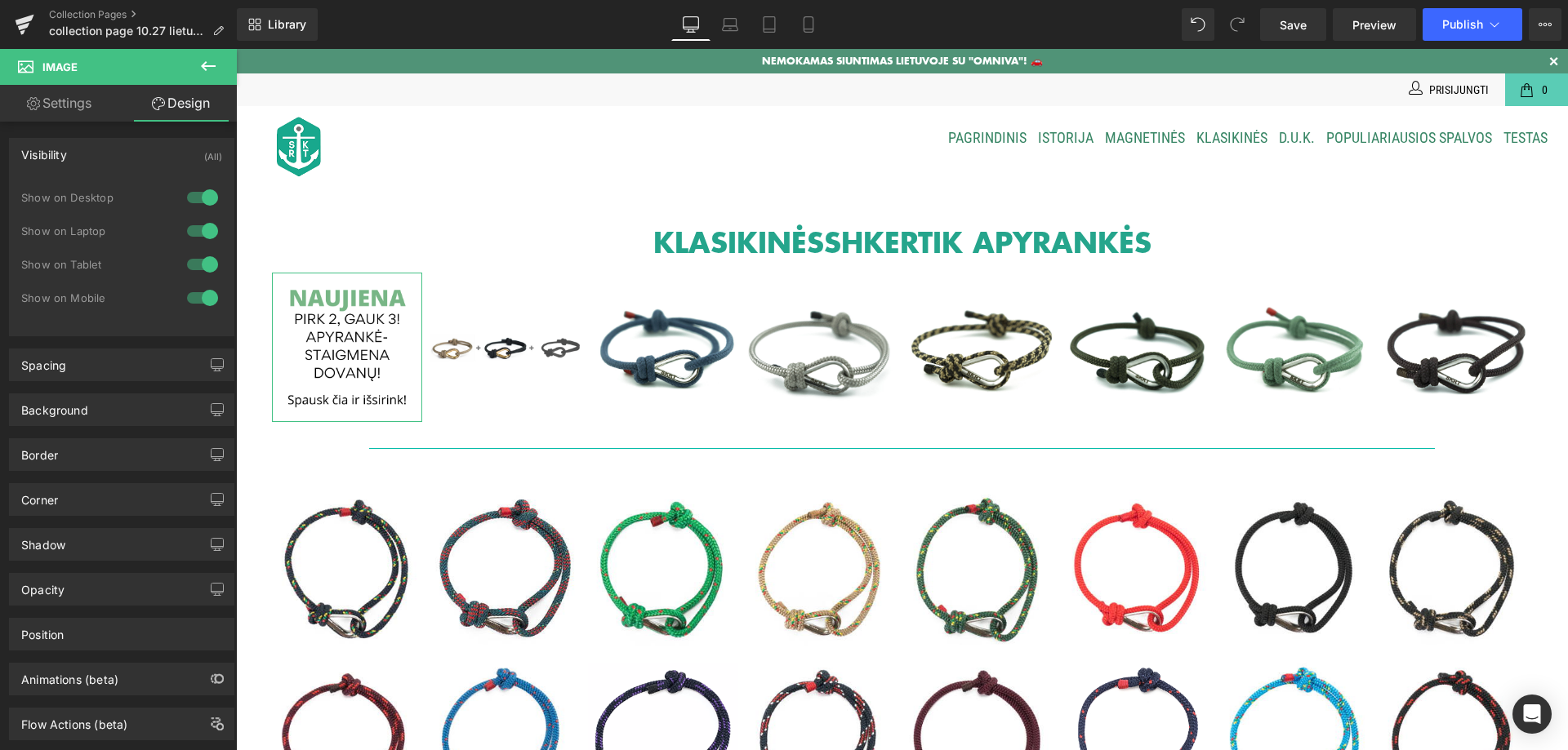
click at [64, 158] on div "Visibility" at bounding box center [44, 150] width 46 height 23
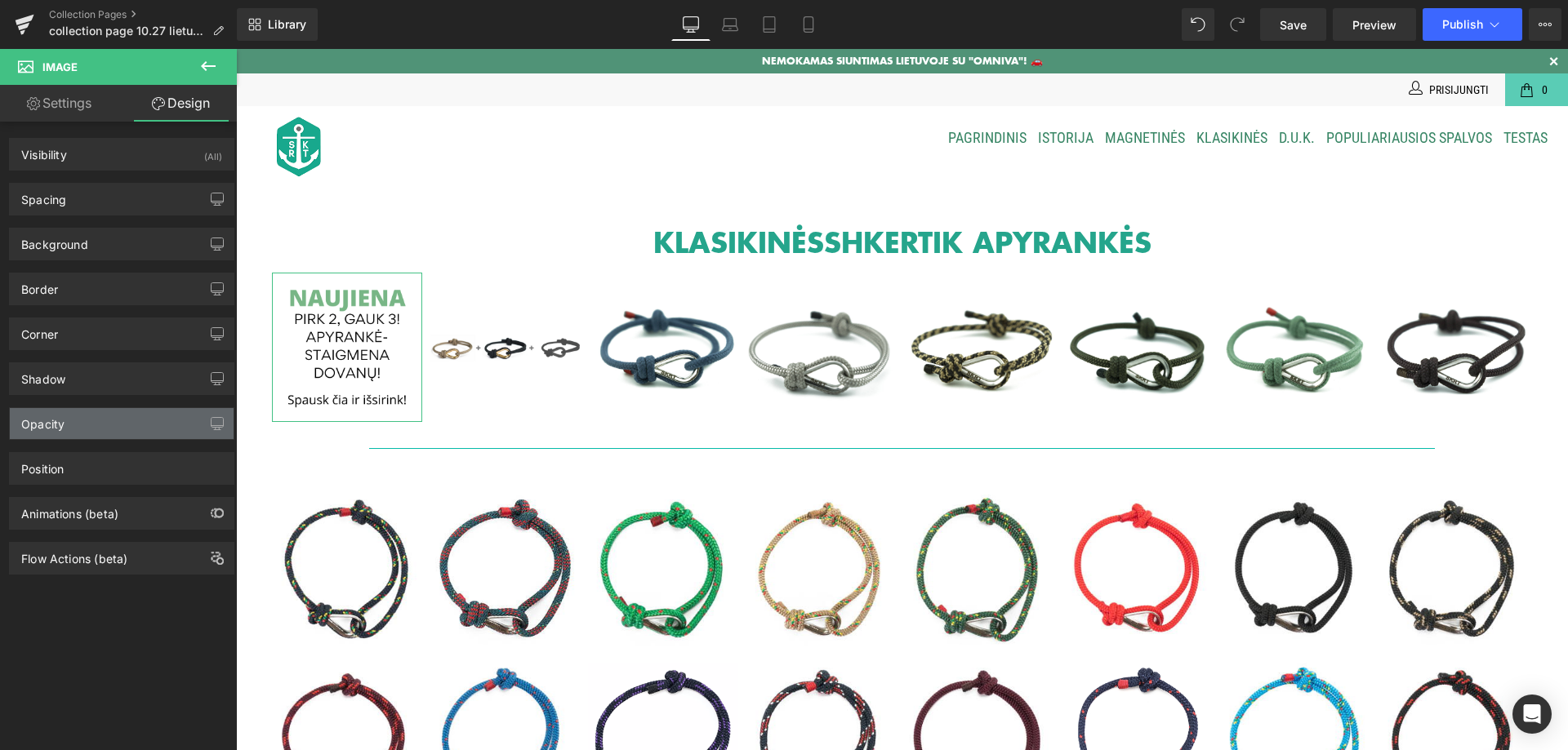
click at [111, 431] on div "Opacity" at bounding box center [121, 423] width 224 height 31
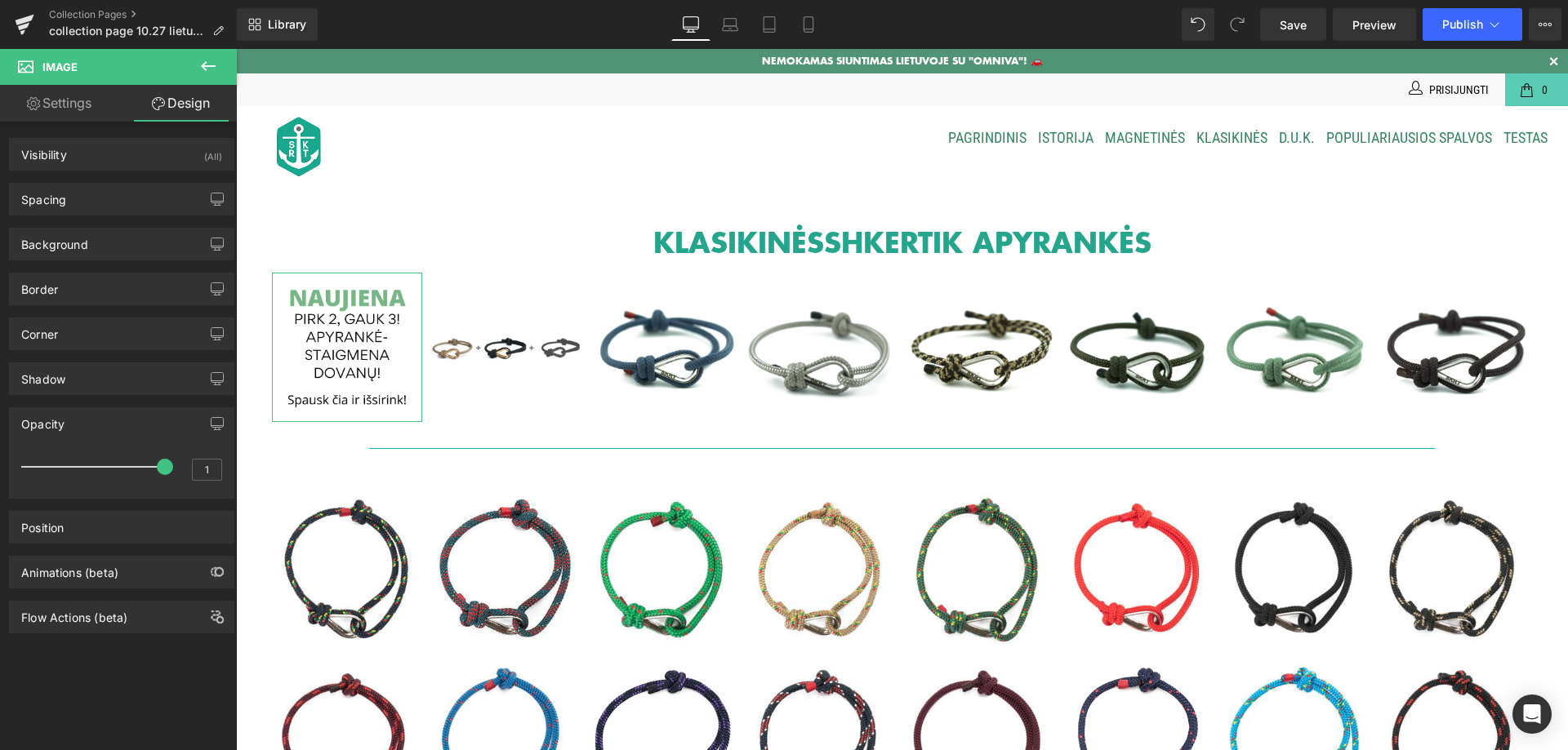
click at [111, 431] on div "Opacity" at bounding box center [121, 423] width 224 height 31
click at [106, 616] on div "Flow Actions (beta)" at bounding box center [74, 613] width 106 height 23
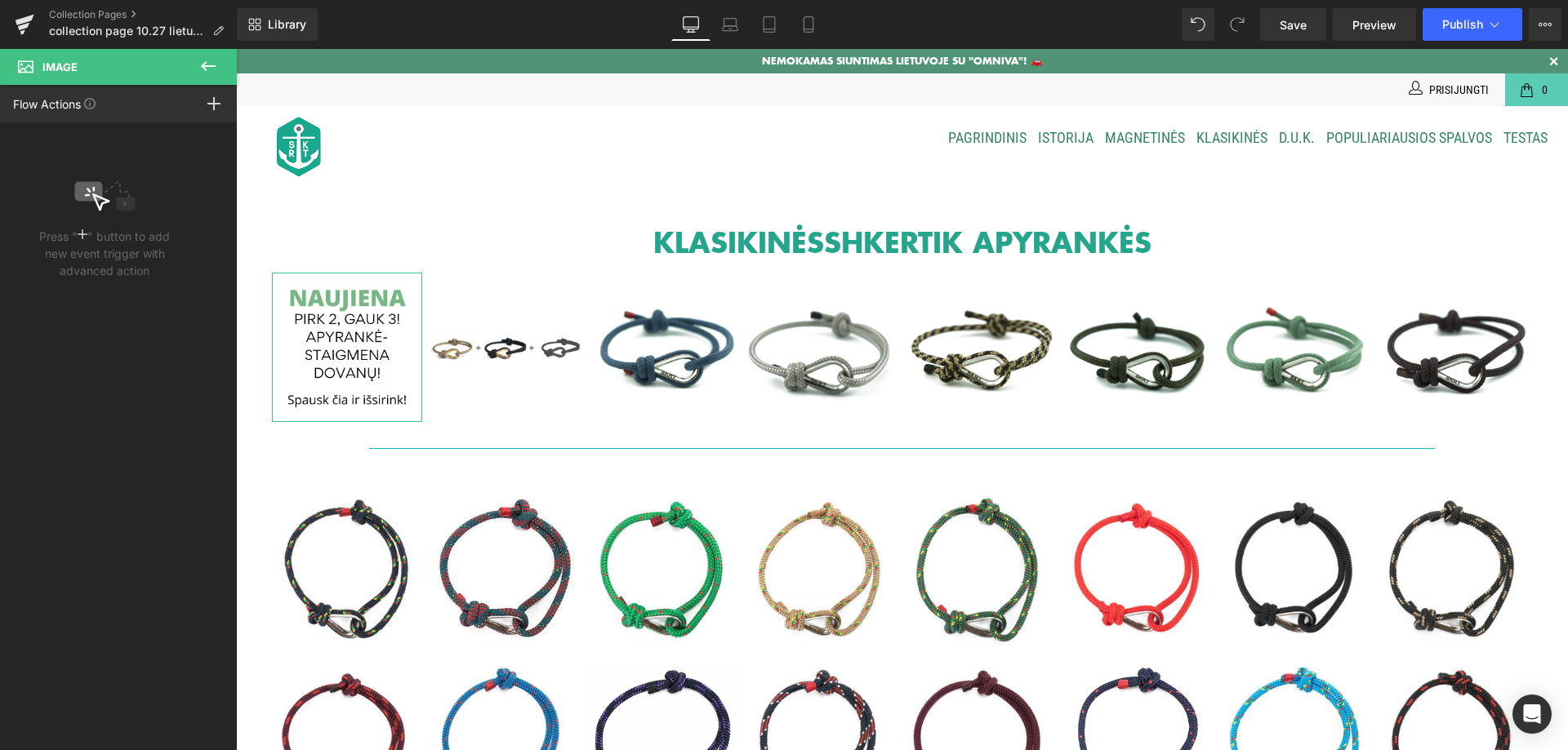
click at [213, 100] on rect at bounding box center [214, 103] width 2 height 13
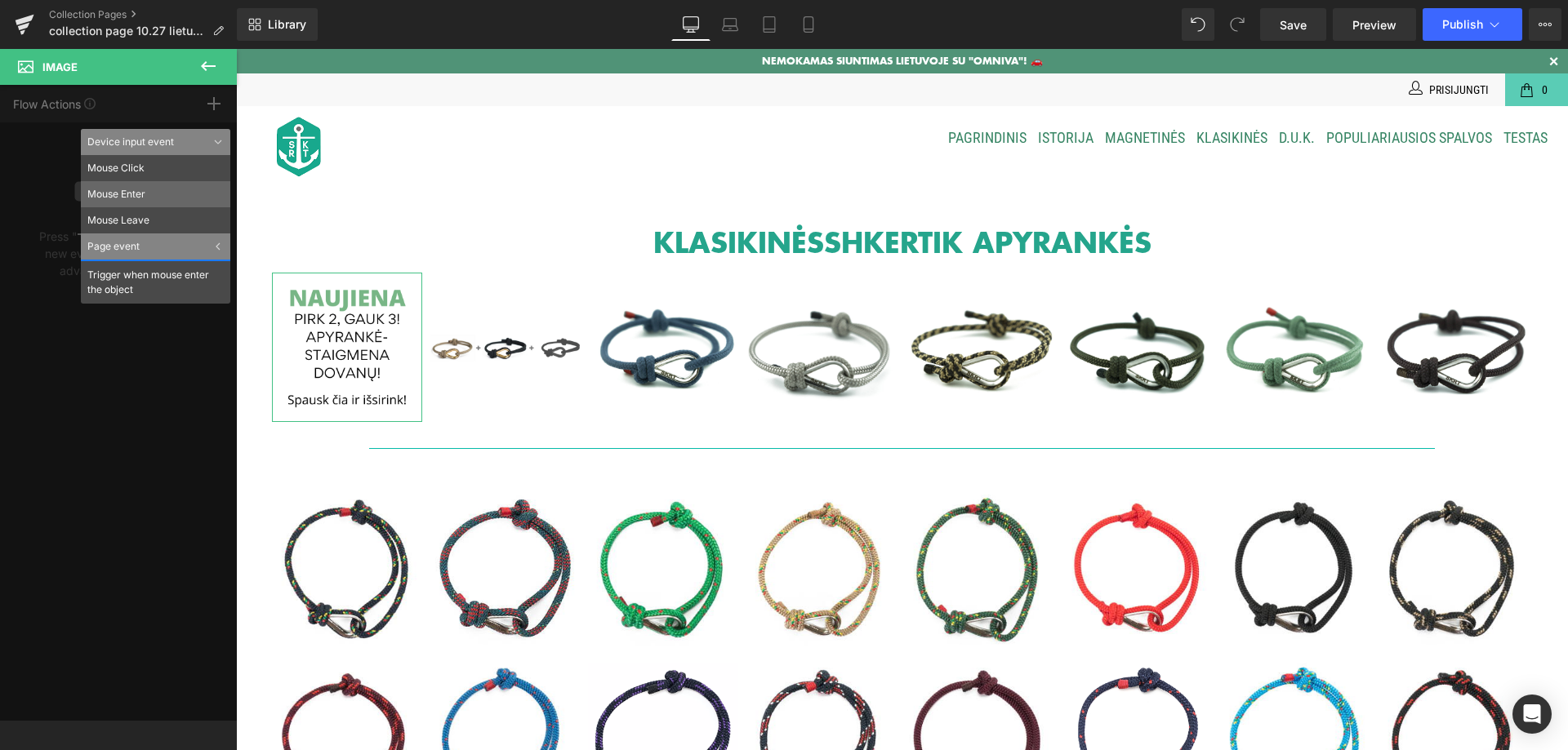
click at [128, 196] on li "Mouse Enter" at bounding box center [155, 194] width 149 height 26
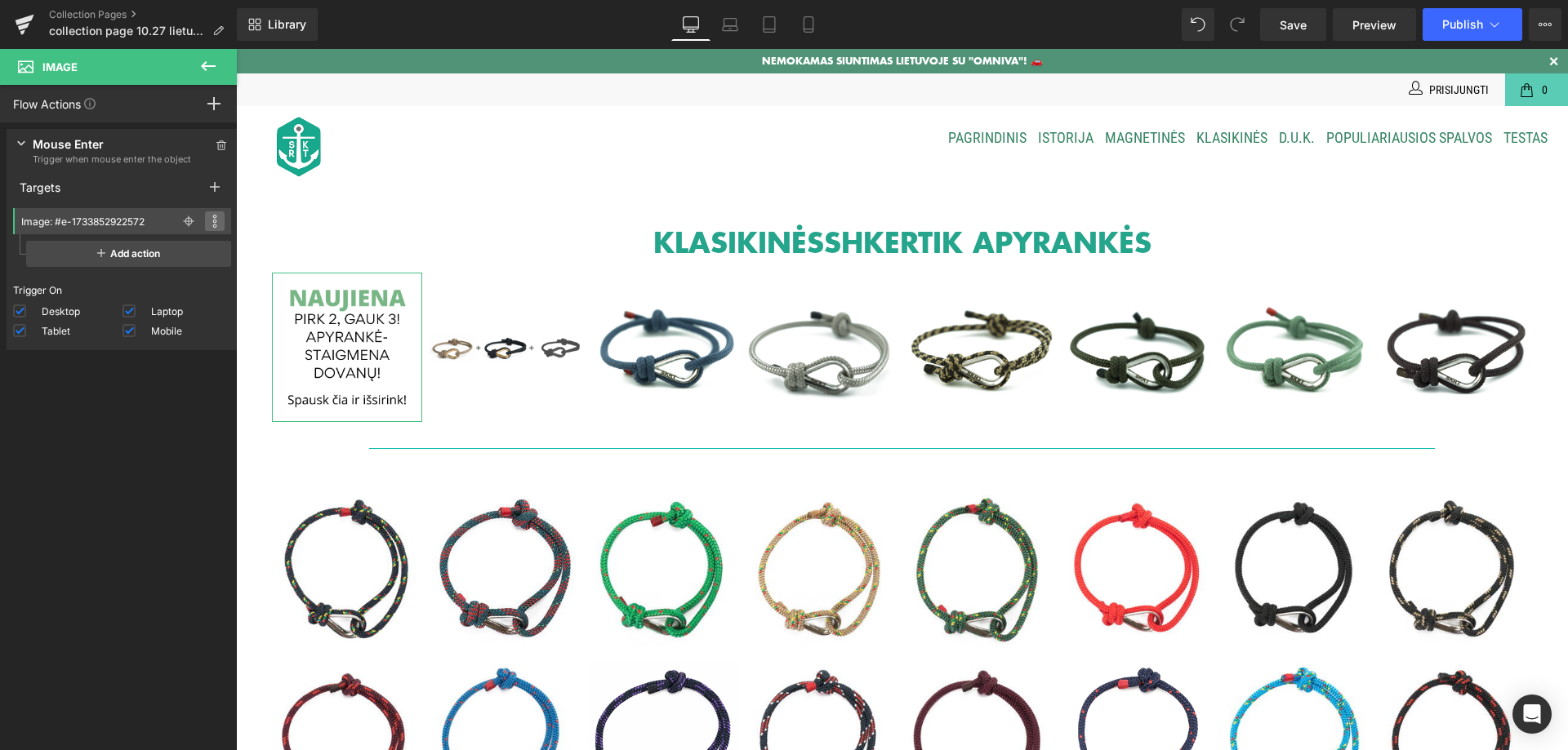
click at [212, 219] on icon at bounding box center [214, 221] width 5 height 13
click at [129, 246] on span "Add action" at bounding box center [128, 254] width 205 height 26
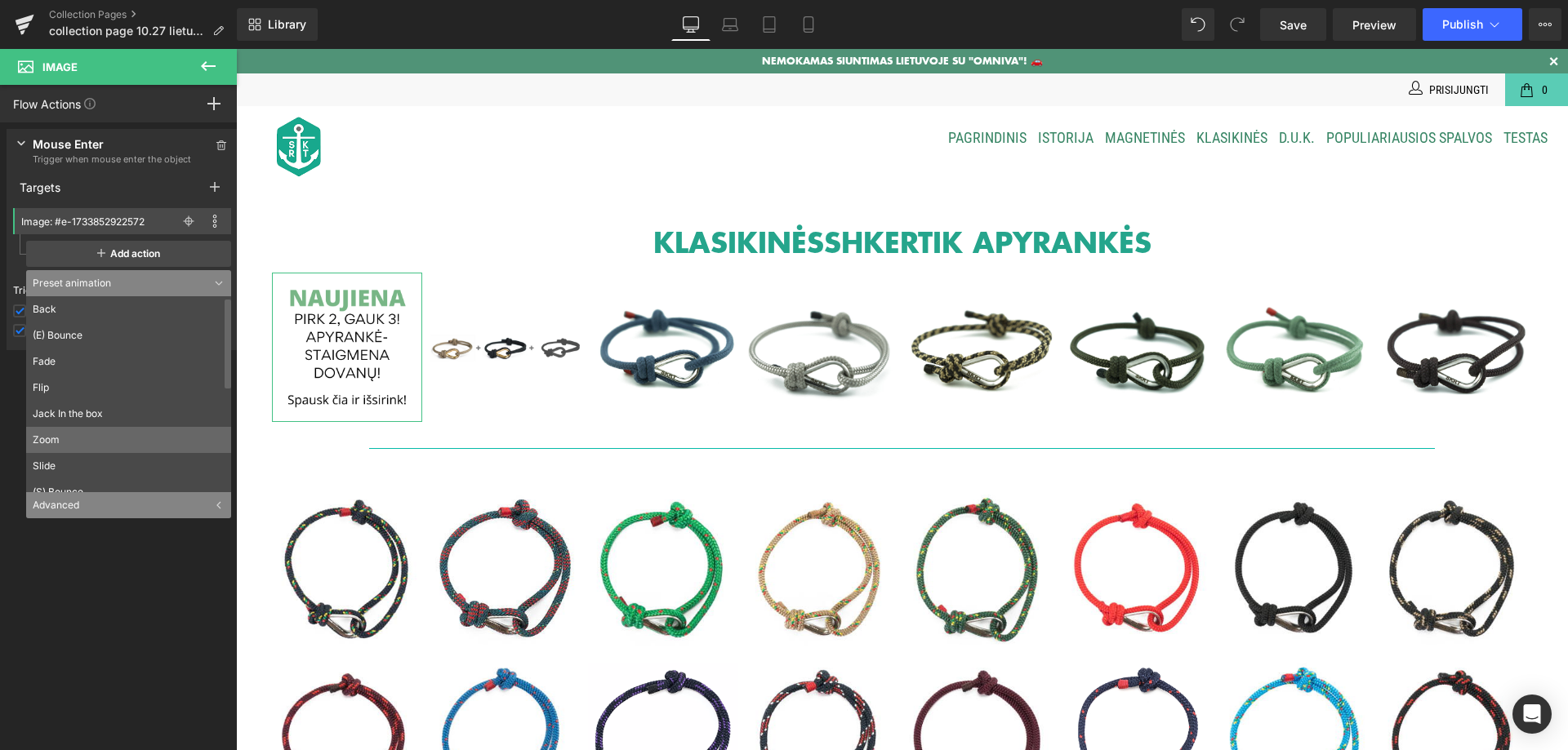
click at [65, 431] on li "Zoom" at bounding box center [131, 440] width 212 height 26
click at [65, 401] on li "Flip" at bounding box center [131, 388] width 212 height 26
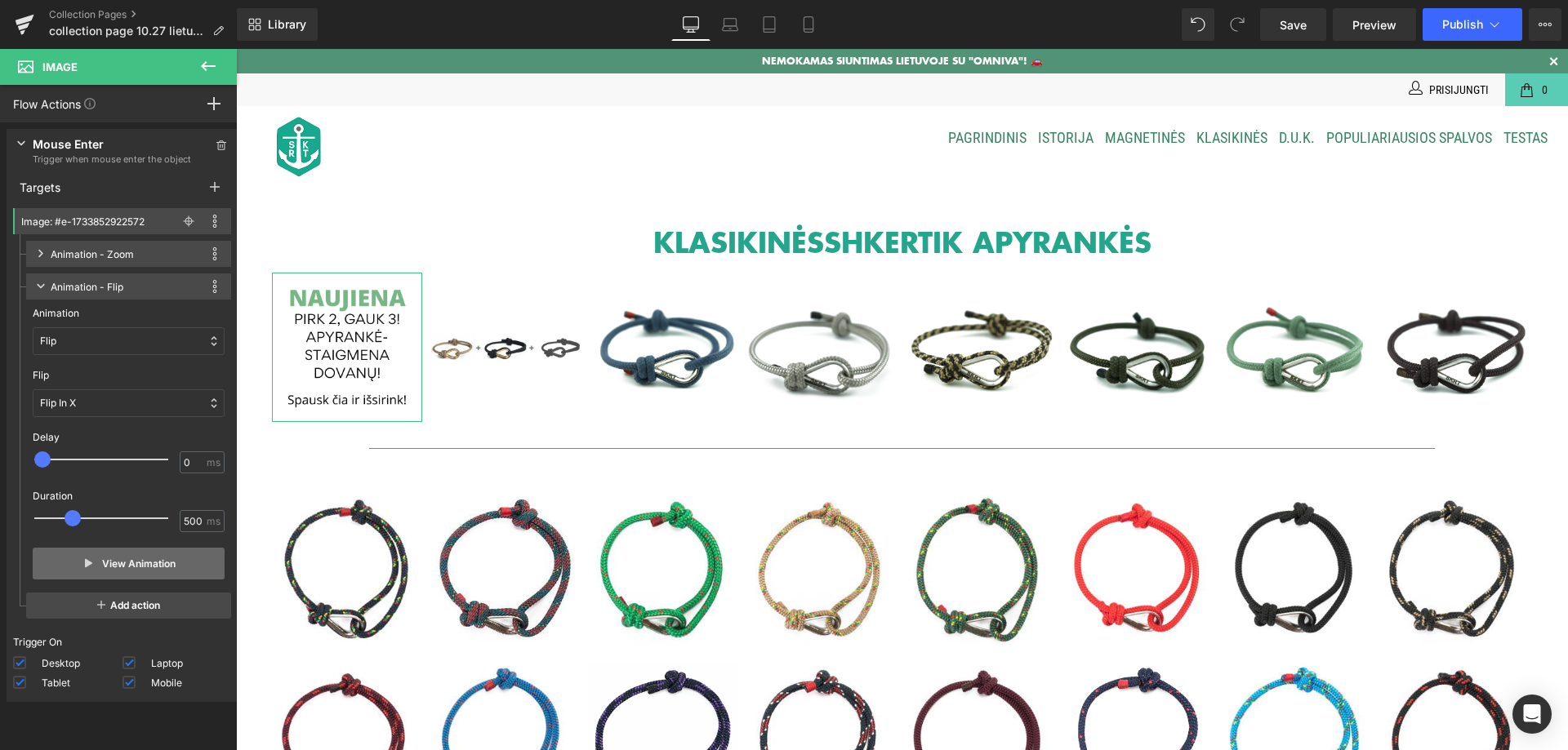
click at [113, 561] on button "View Animation" at bounding box center [128, 564] width 192 height 32
click at [98, 563] on button "View Animation" at bounding box center [128, 564] width 192 height 32
click at [98, 562] on button "View Animation" at bounding box center [128, 564] width 192 height 32
click at [1370, 20] on span "Preview" at bounding box center [1375, 24] width 44 height 17
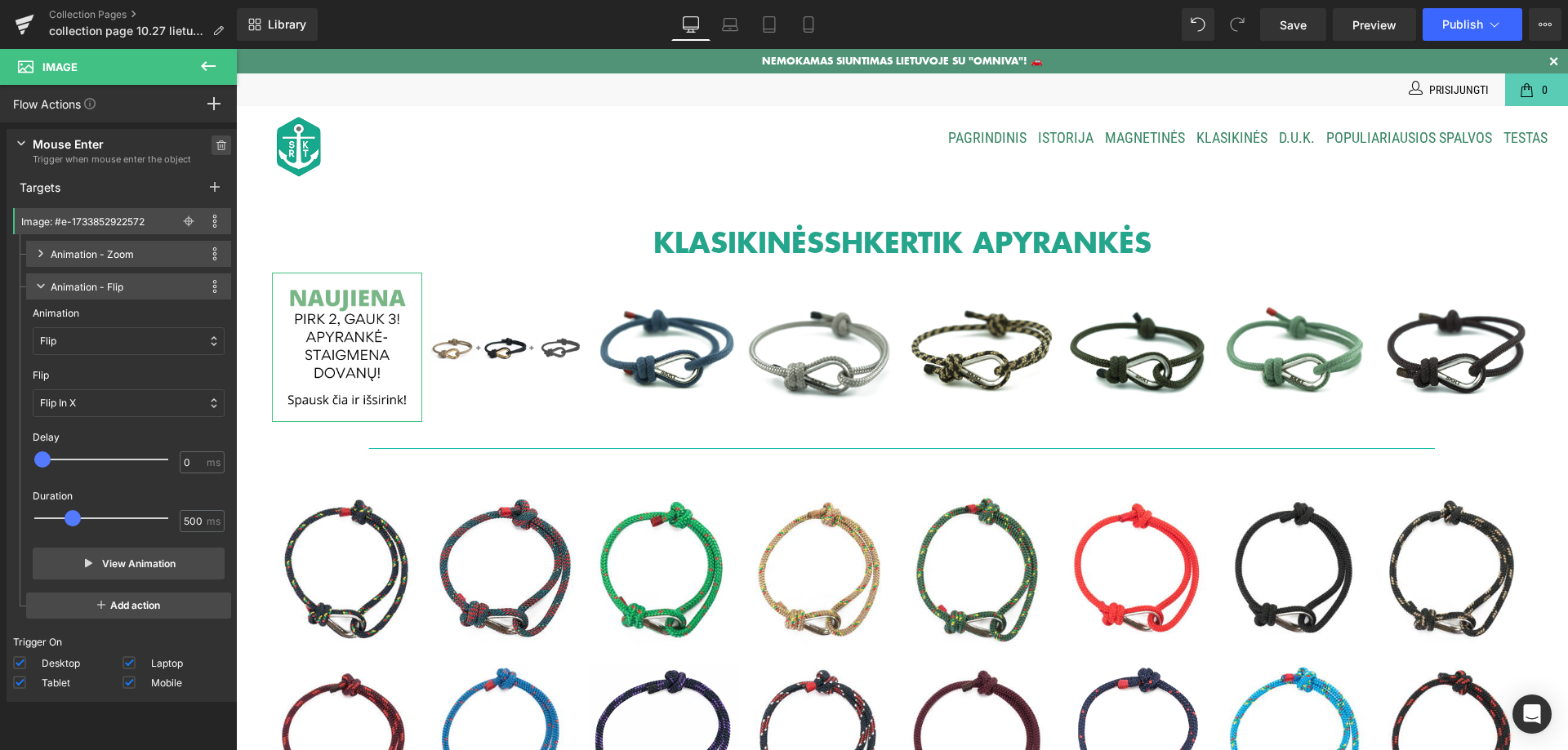
click at [218, 151] on span at bounding box center [222, 145] width 20 height 20
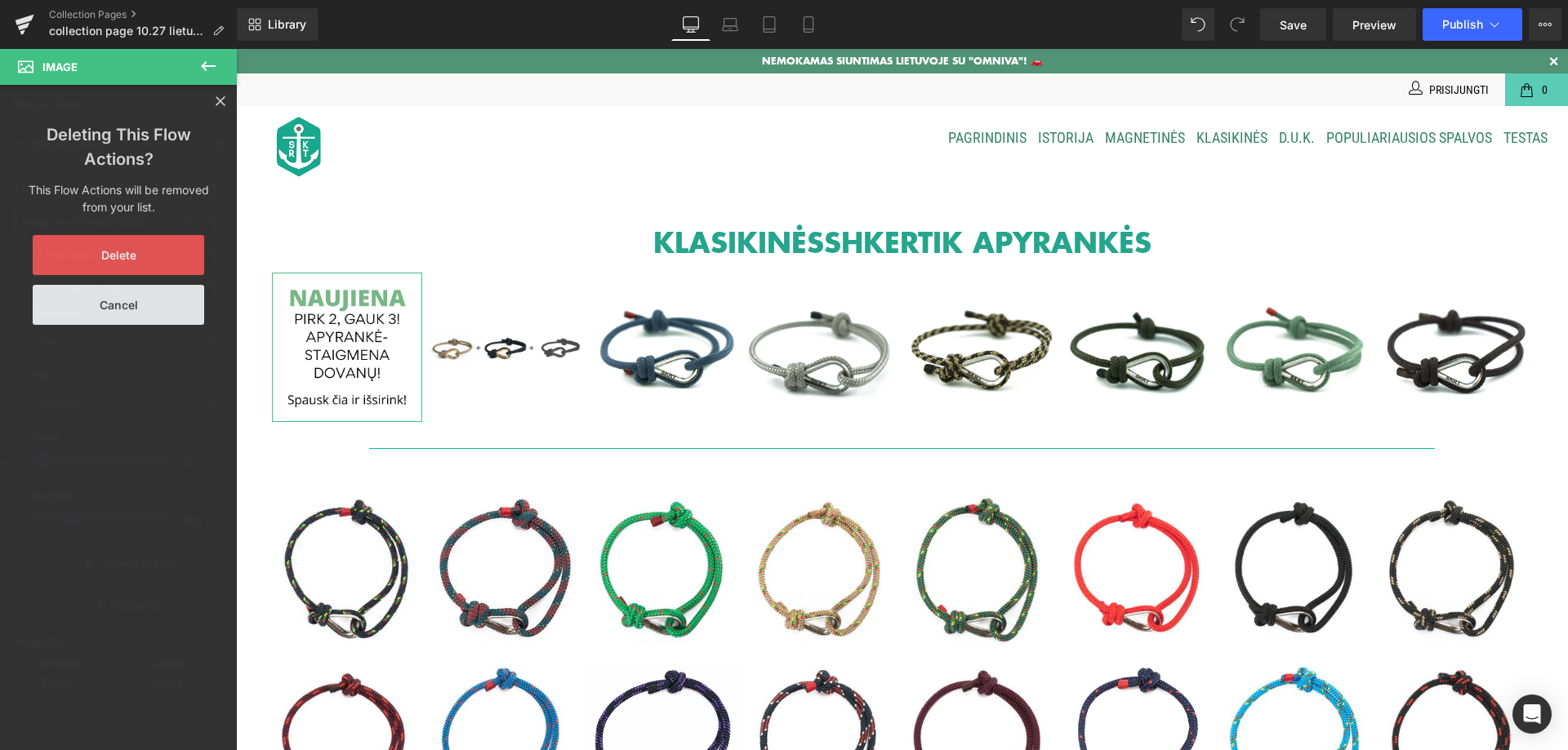
click at [148, 244] on button "Delete" at bounding box center [118, 255] width 171 height 40
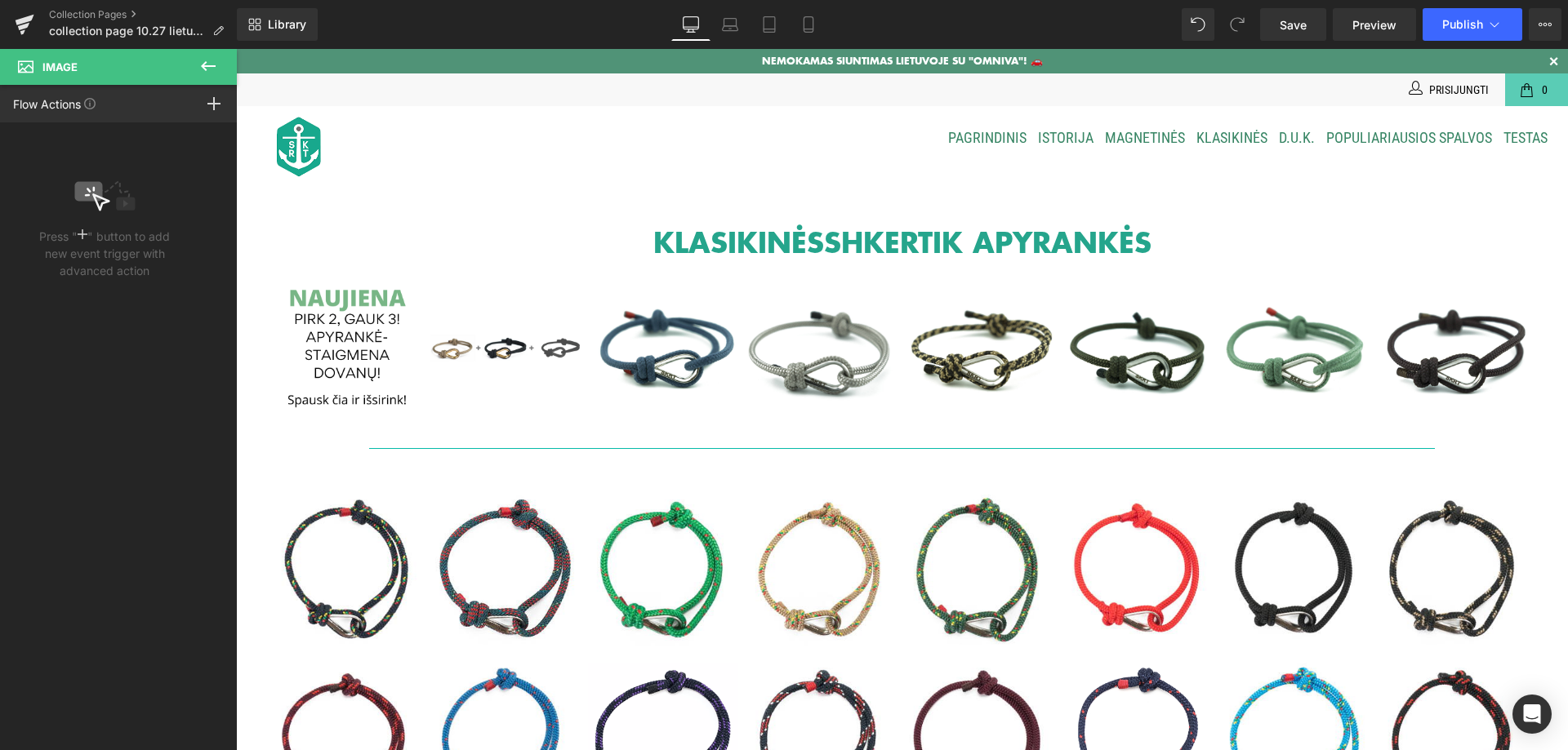
click at [205, 65] on icon at bounding box center [208, 67] width 20 height 20
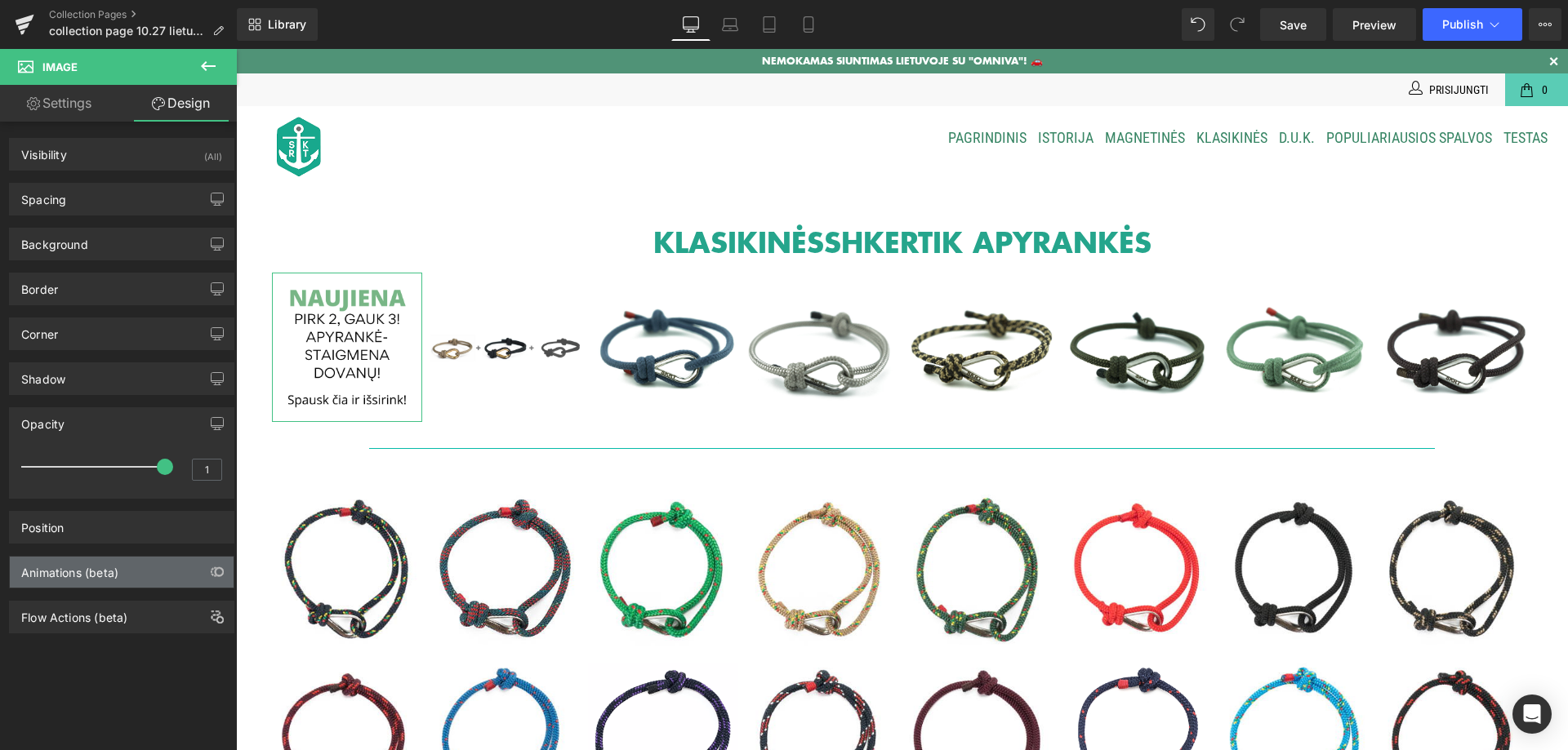
click at [137, 577] on div "Animations (beta)" at bounding box center [121, 572] width 224 height 31
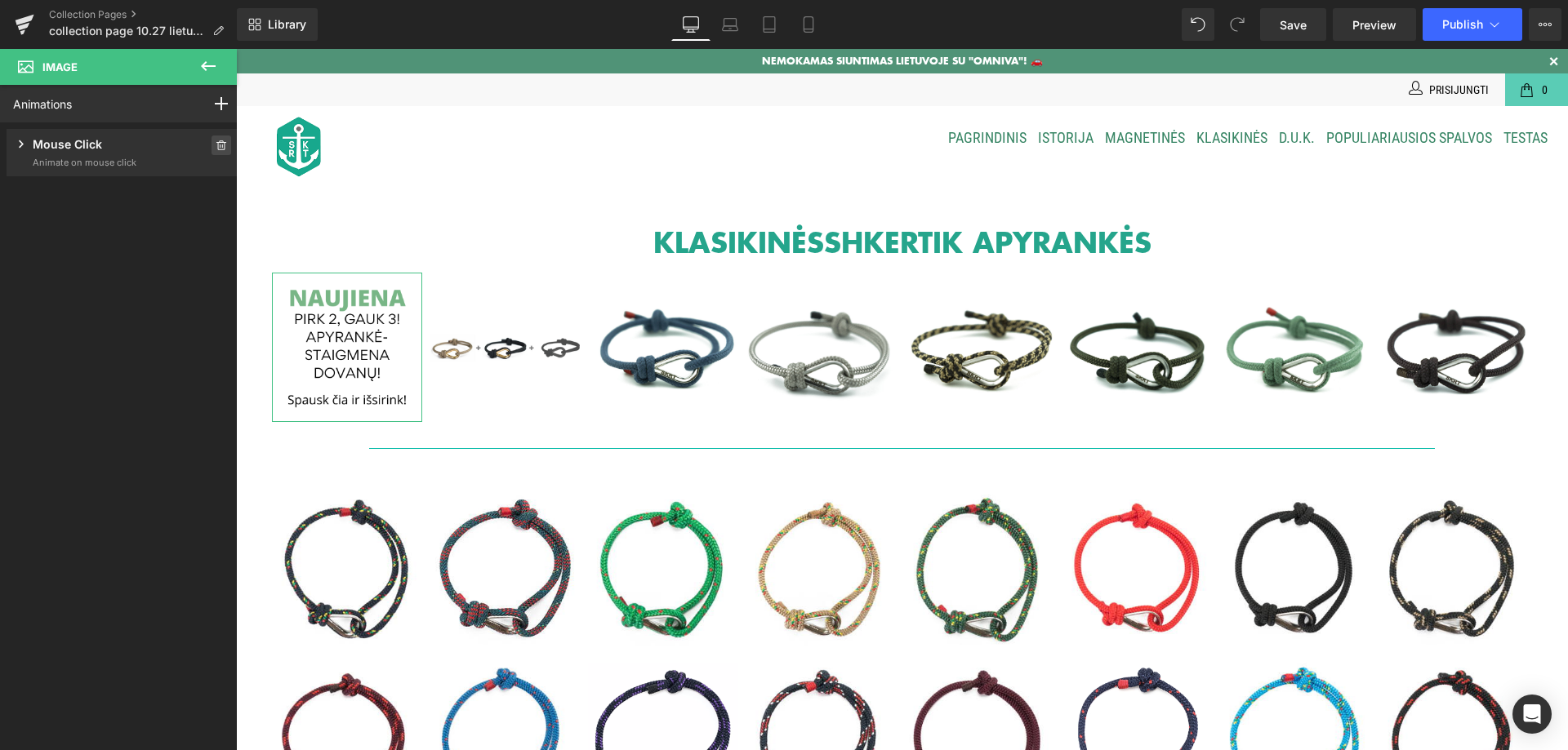
click at [217, 142] on icon at bounding box center [222, 145] width 10 height 10
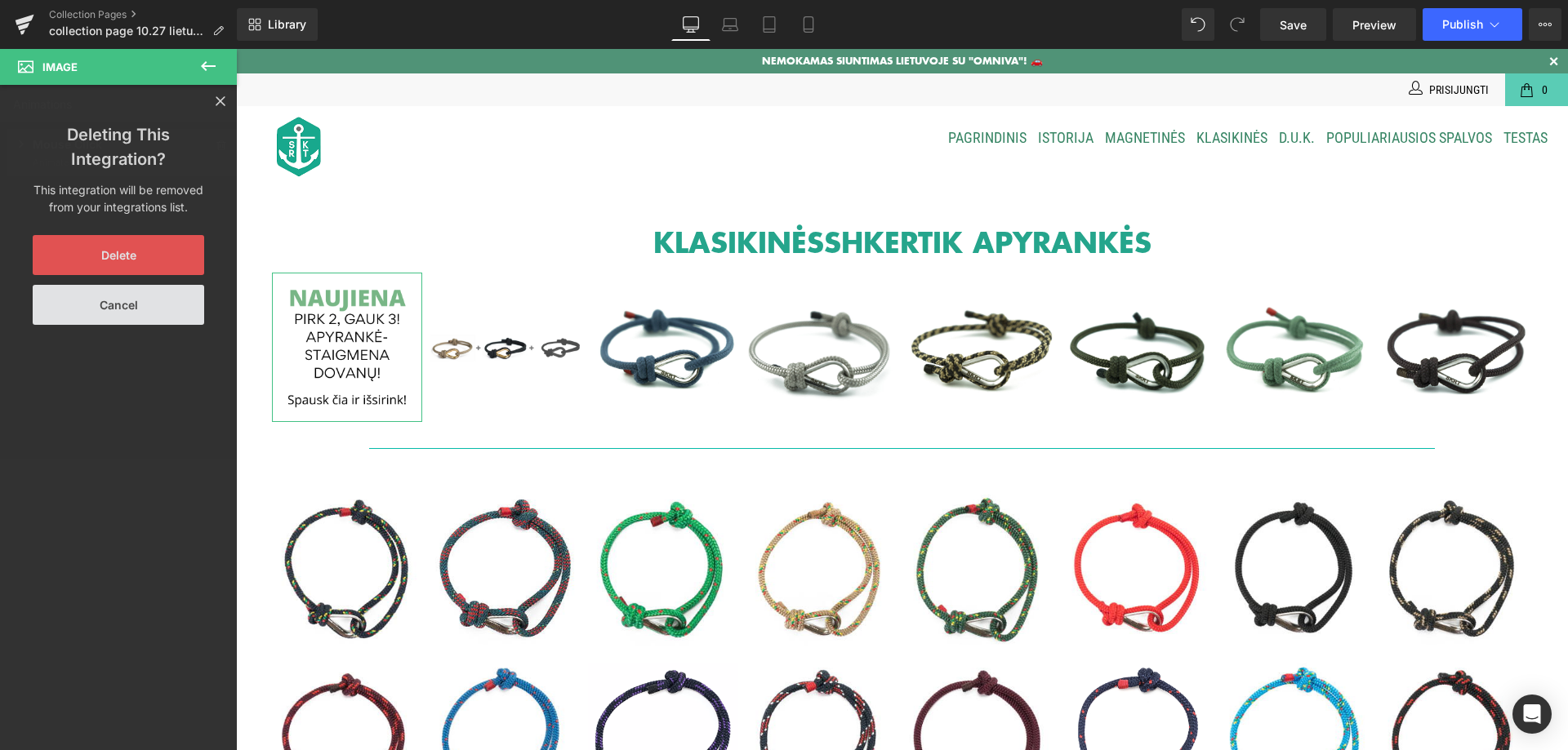
click at [126, 252] on button "Delete" at bounding box center [118, 255] width 171 height 40
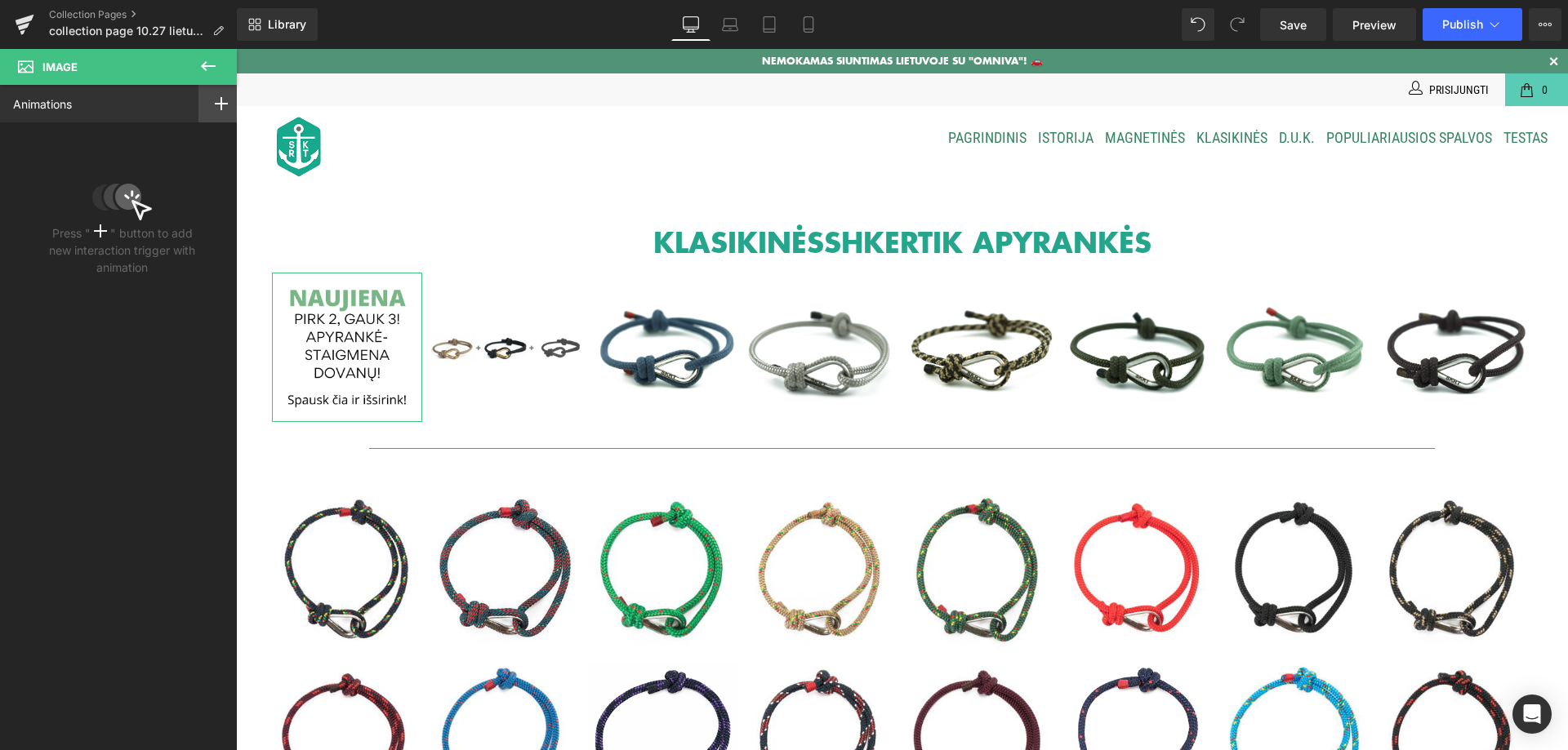
click at [220, 108] on icon at bounding box center [221, 103] width 13 height 13
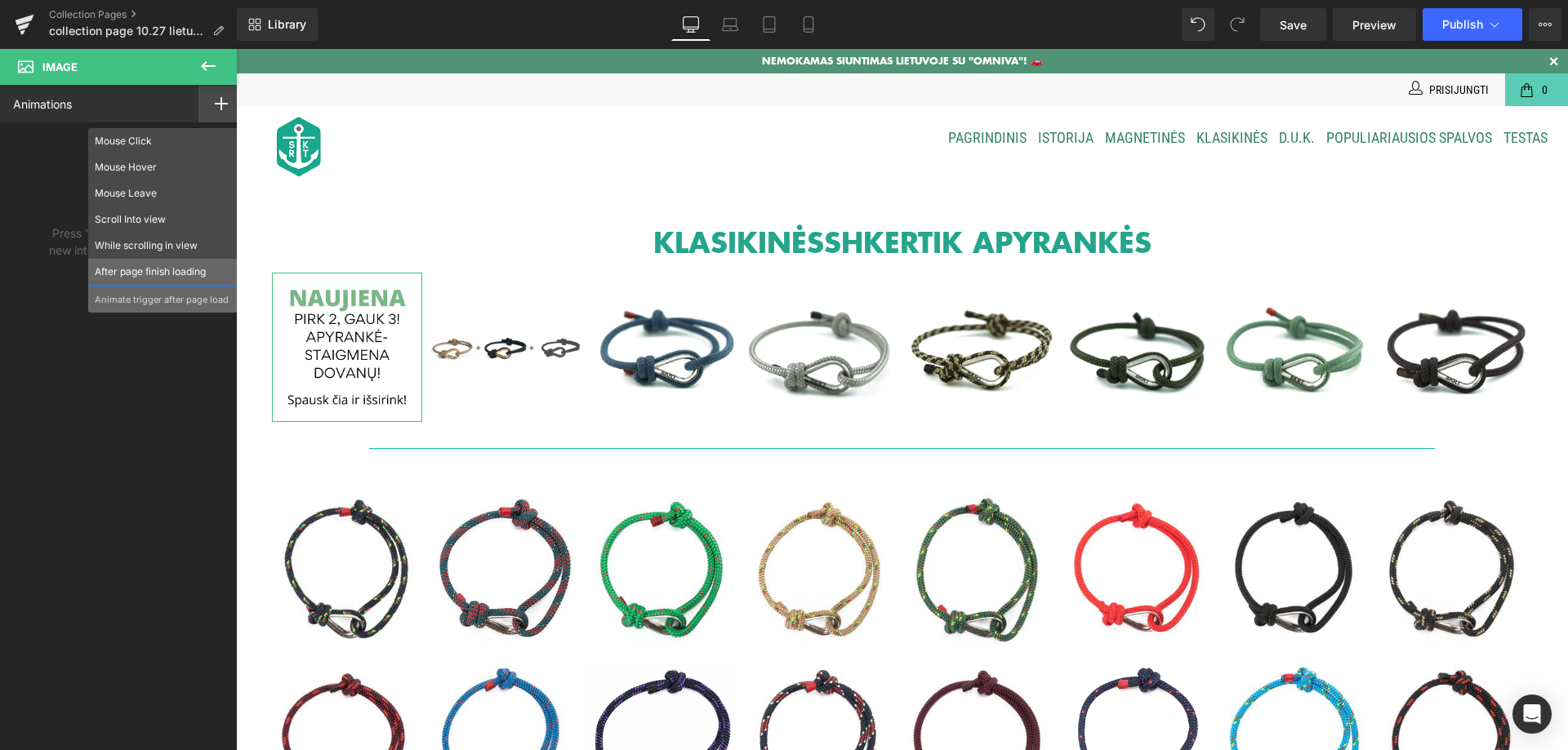
click at [172, 272] on p "After page finish loading" at bounding box center [162, 272] width 136 height 15
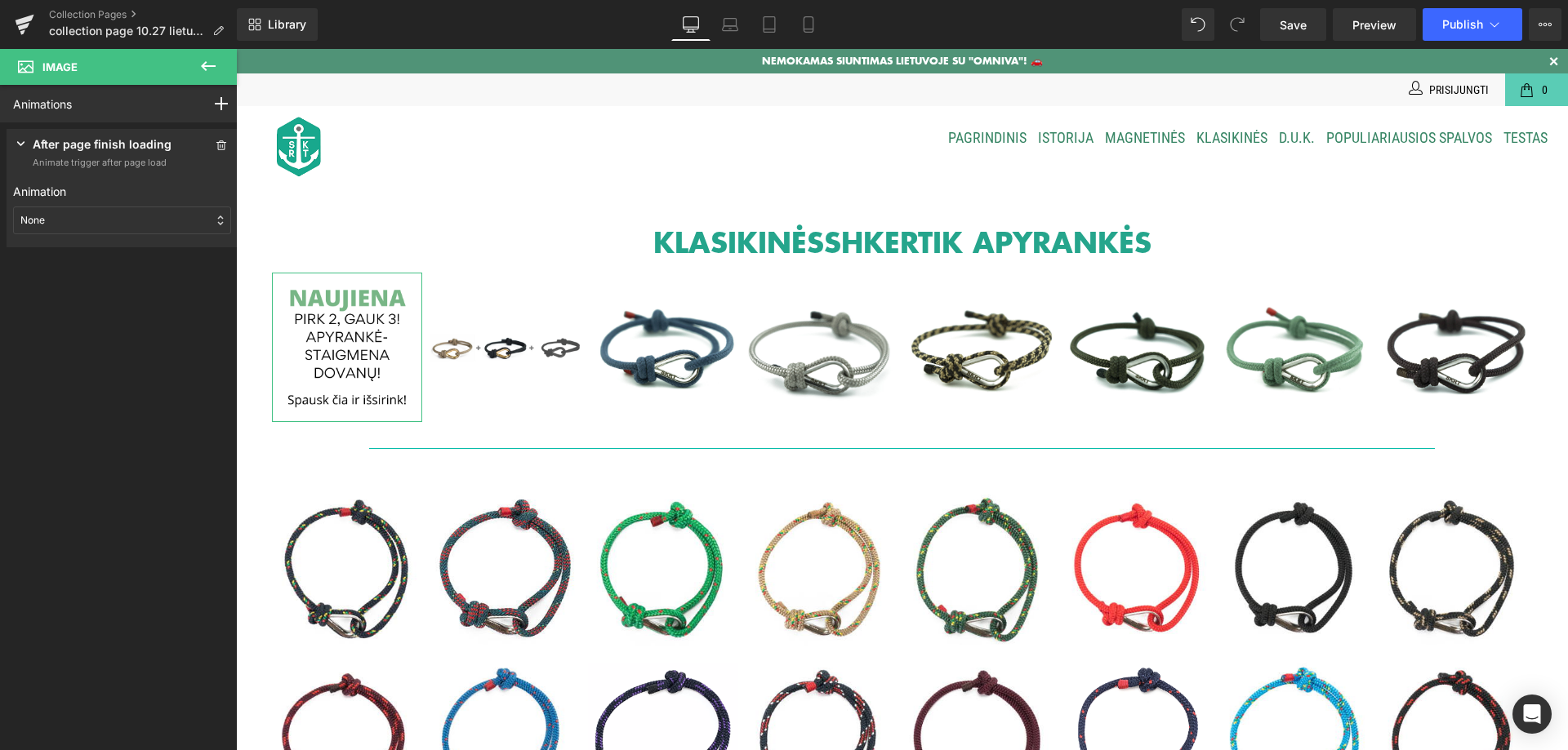
click at [106, 221] on div "None" at bounding box center [121, 221] width 218 height 28
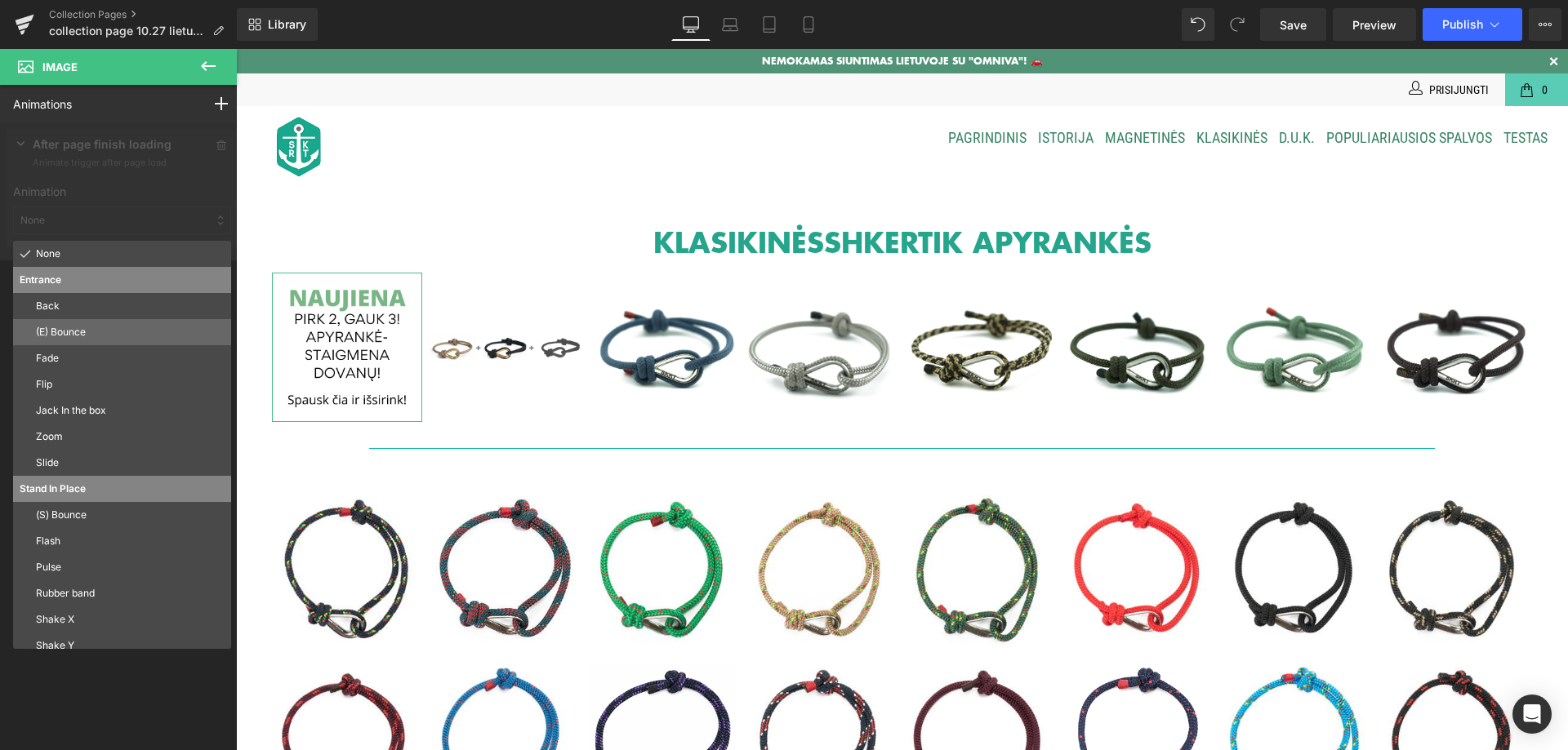
click at [93, 326] on p "(E) Bounce" at bounding box center [130, 332] width 189 height 15
click at [93, 261] on div at bounding box center [121, 191] width 244 height 138
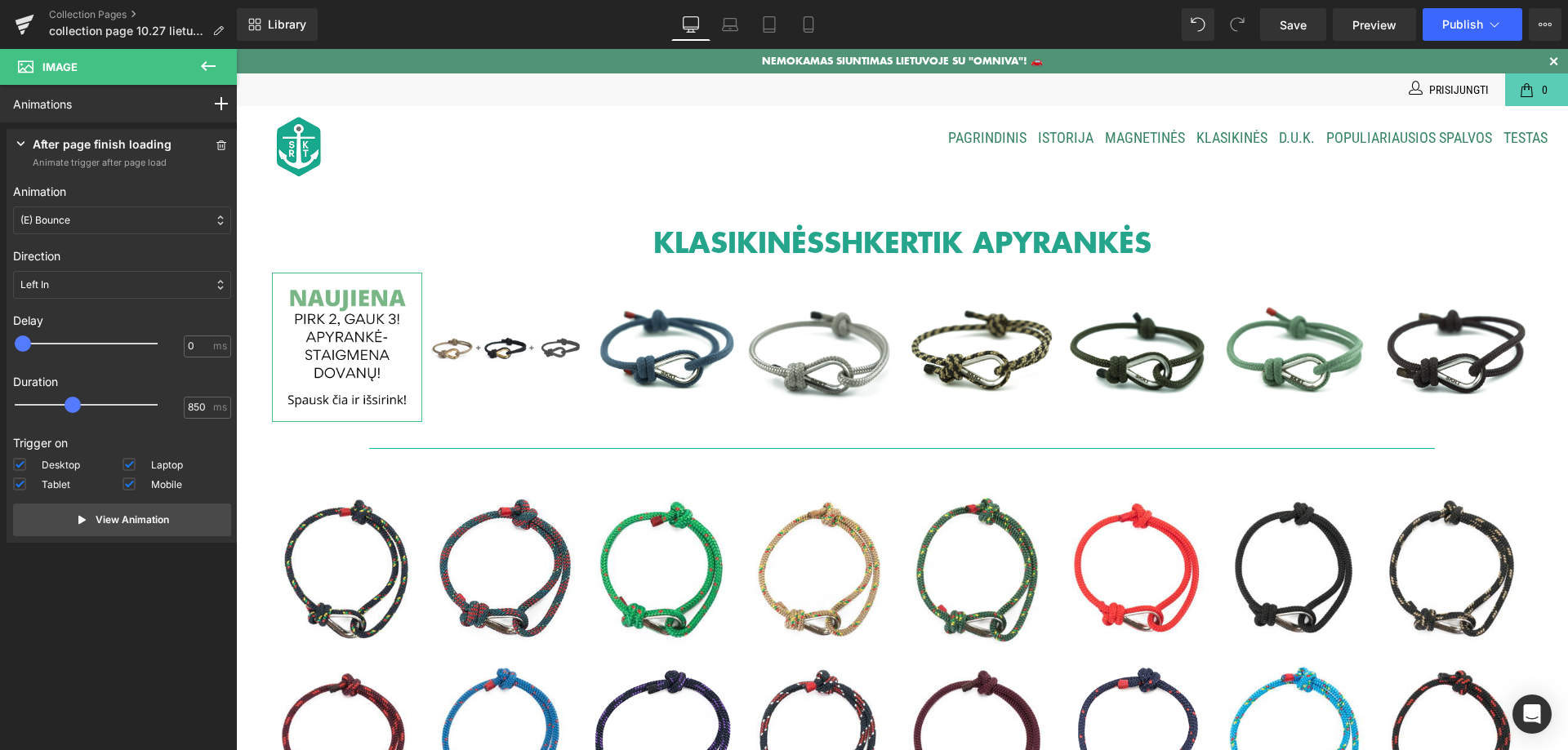
type input "900"
drag, startPoint x: 56, startPoint y: 404, endPoint x: 87, endPoint y: 394, distance: 32.6
click at [87, 394] on div at bounding box center [98, 405] width 143 height 33
click at [115, 523] on p "View Animation" at bounding box center [132, 520] width 74 height 15
click at [1393, 29] on span "Preview" at bounding box center [1375, 24] width 44 height 17
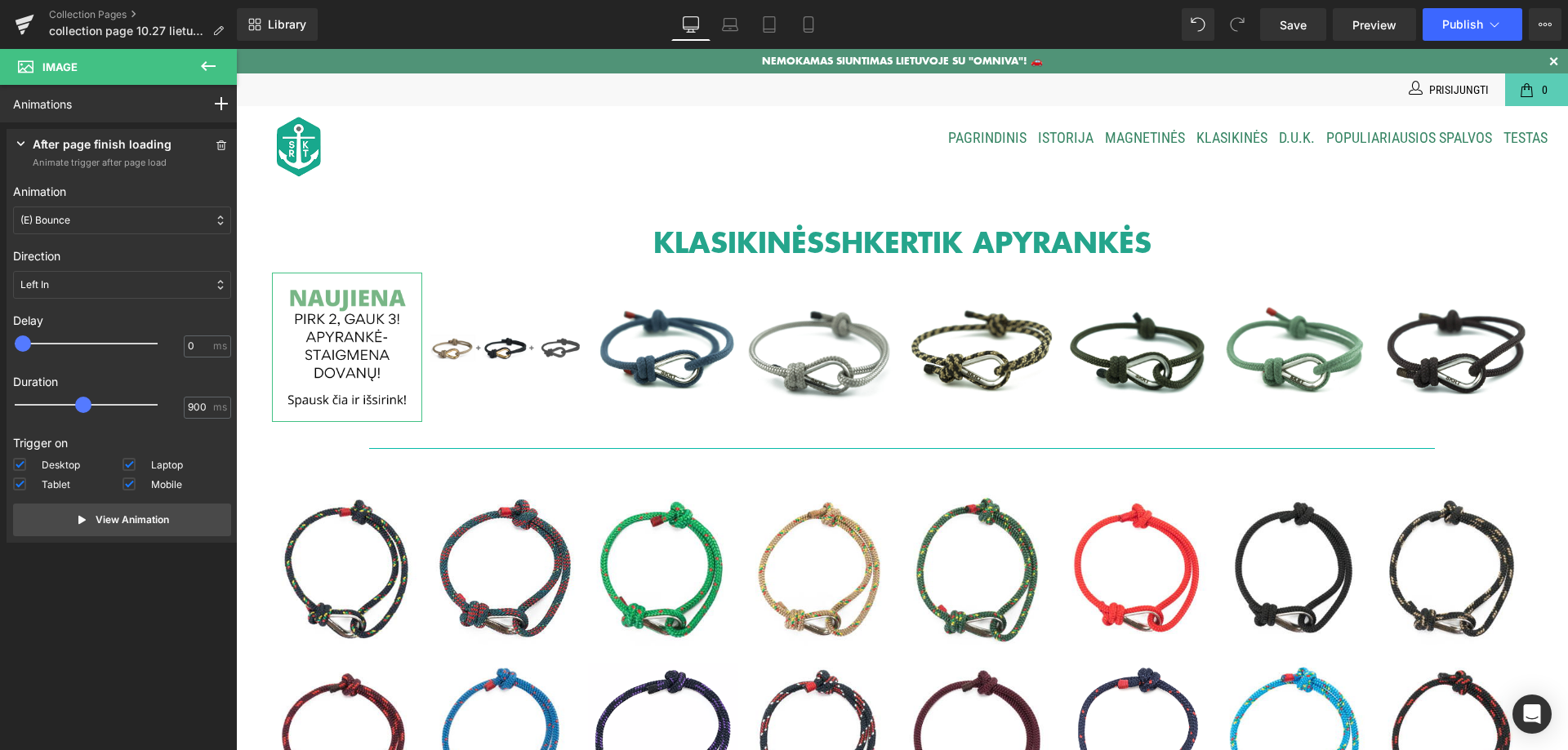
click at [97, 208] on div "(E) Bounce" at bounding box center [121, 221] width 218 height 28
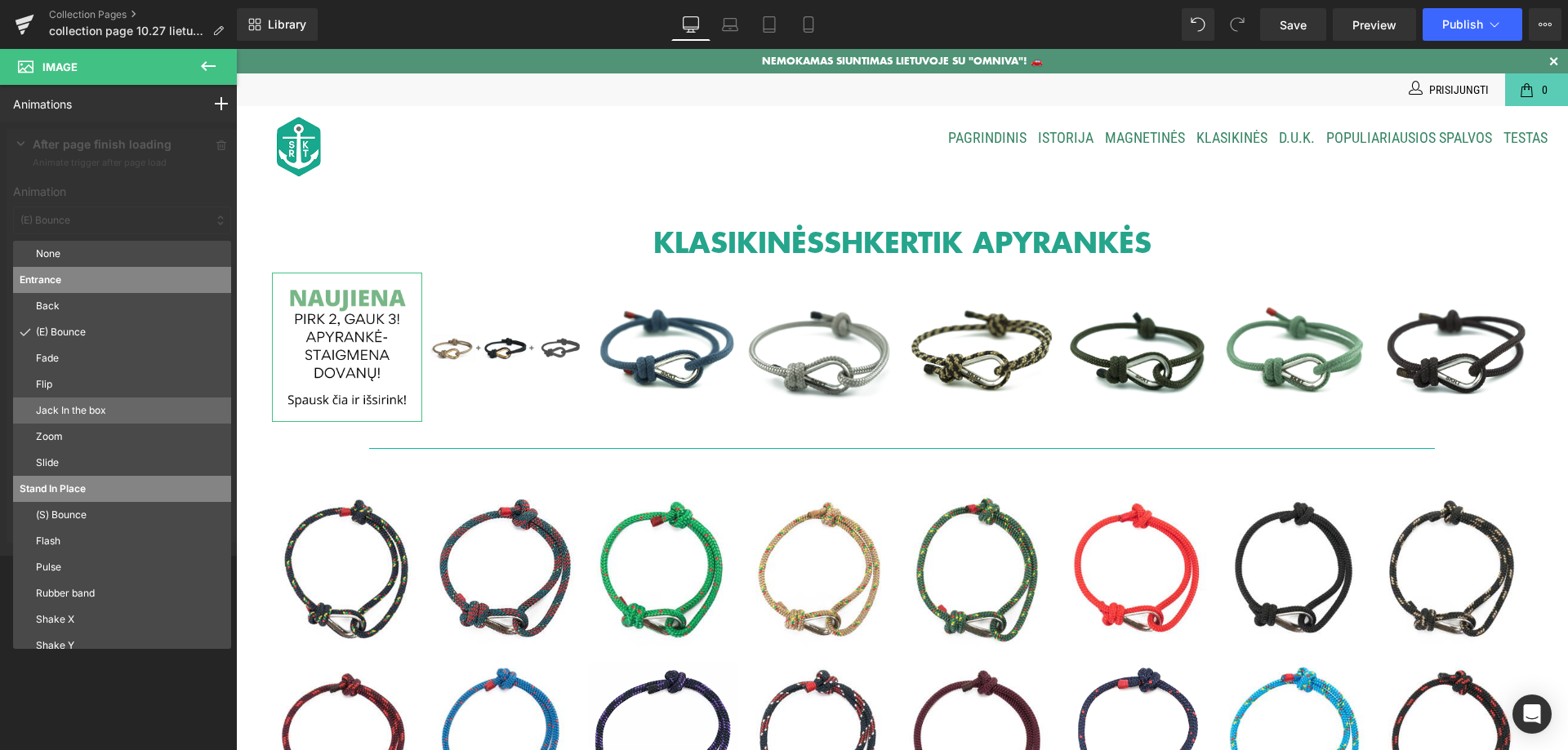
click at [107, 408] on p "Jack In the box" at bounding box center [130, 411] width 189 height 15
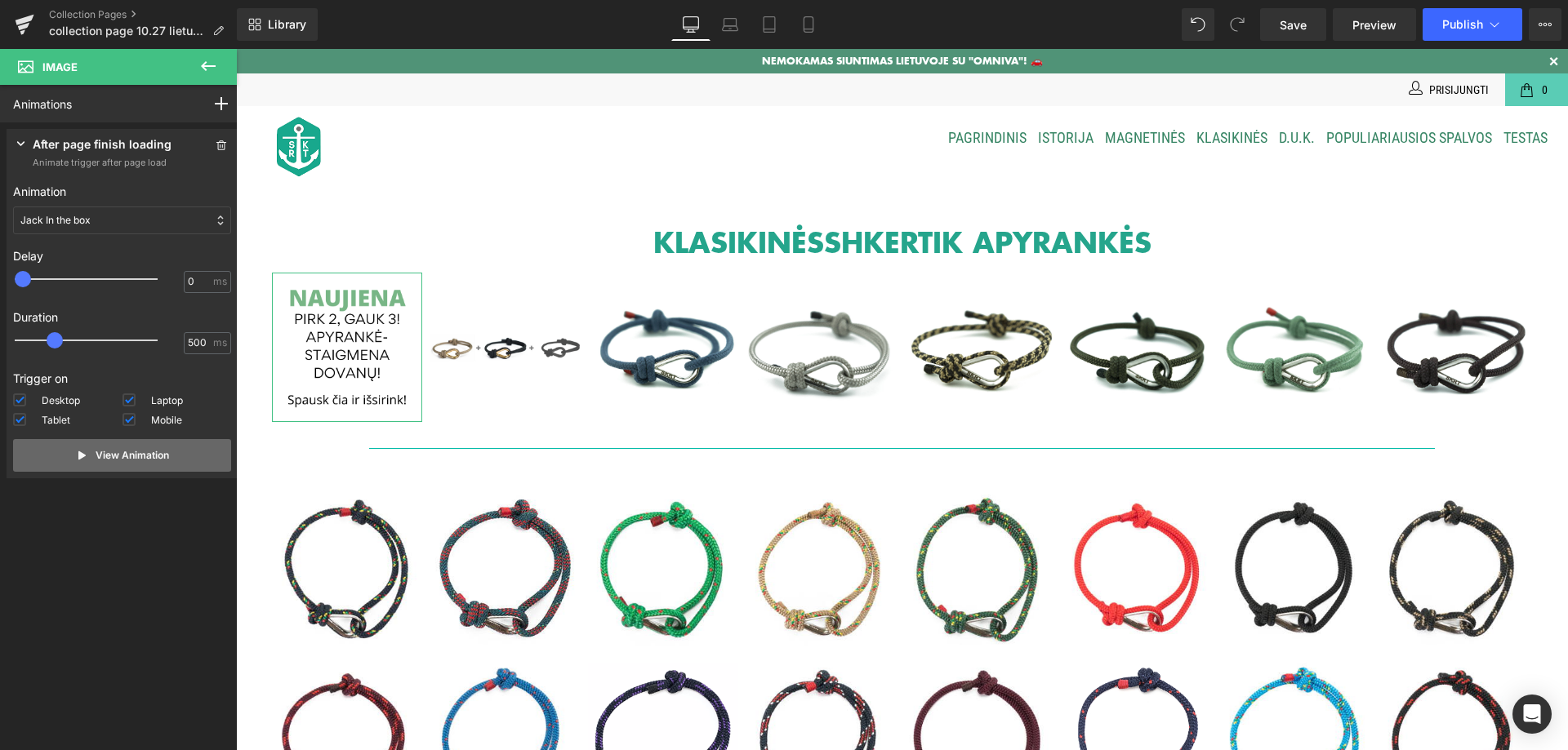
click at [96, 450] on p "View Animation" at bounding box center [132, 456] width 74 height 15
click at [217, 141] on icon at bounding box center [221, 145] width 11 height 10
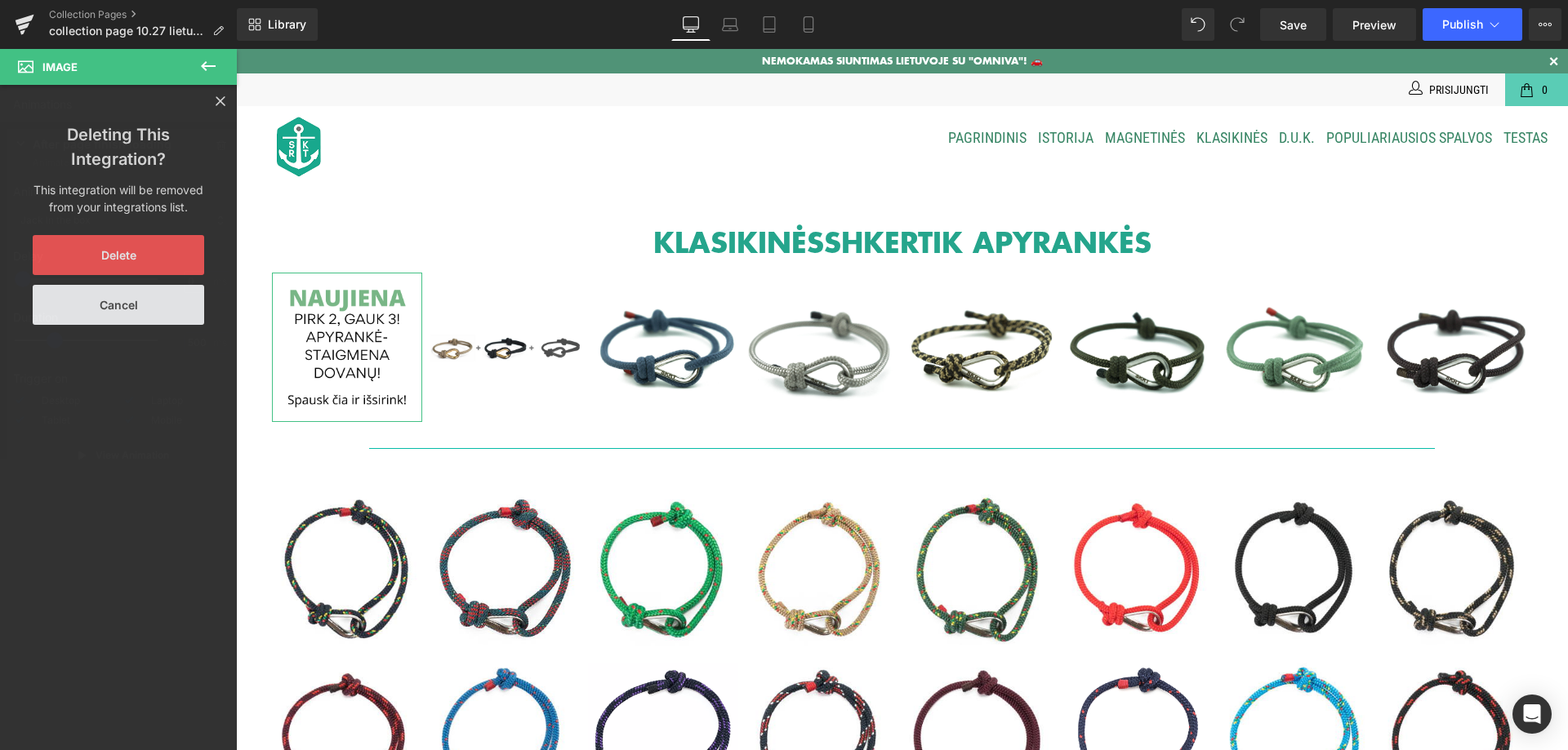
click at [131, 239] on button "Delete" at bounding box center [118, 255] width 171 height 40
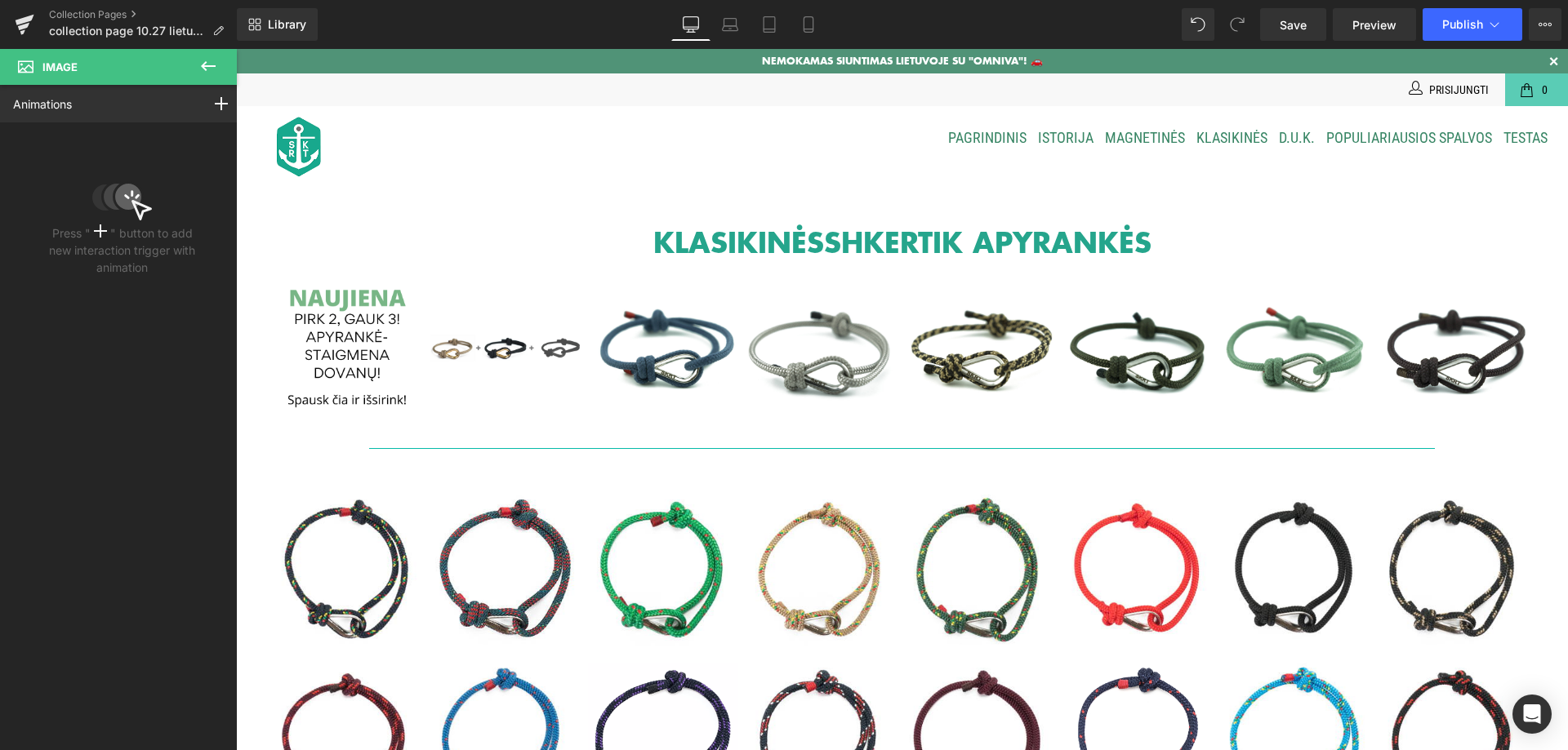
click at [206, 57] on icon at bounding box center [208, 67] width 20 height 20
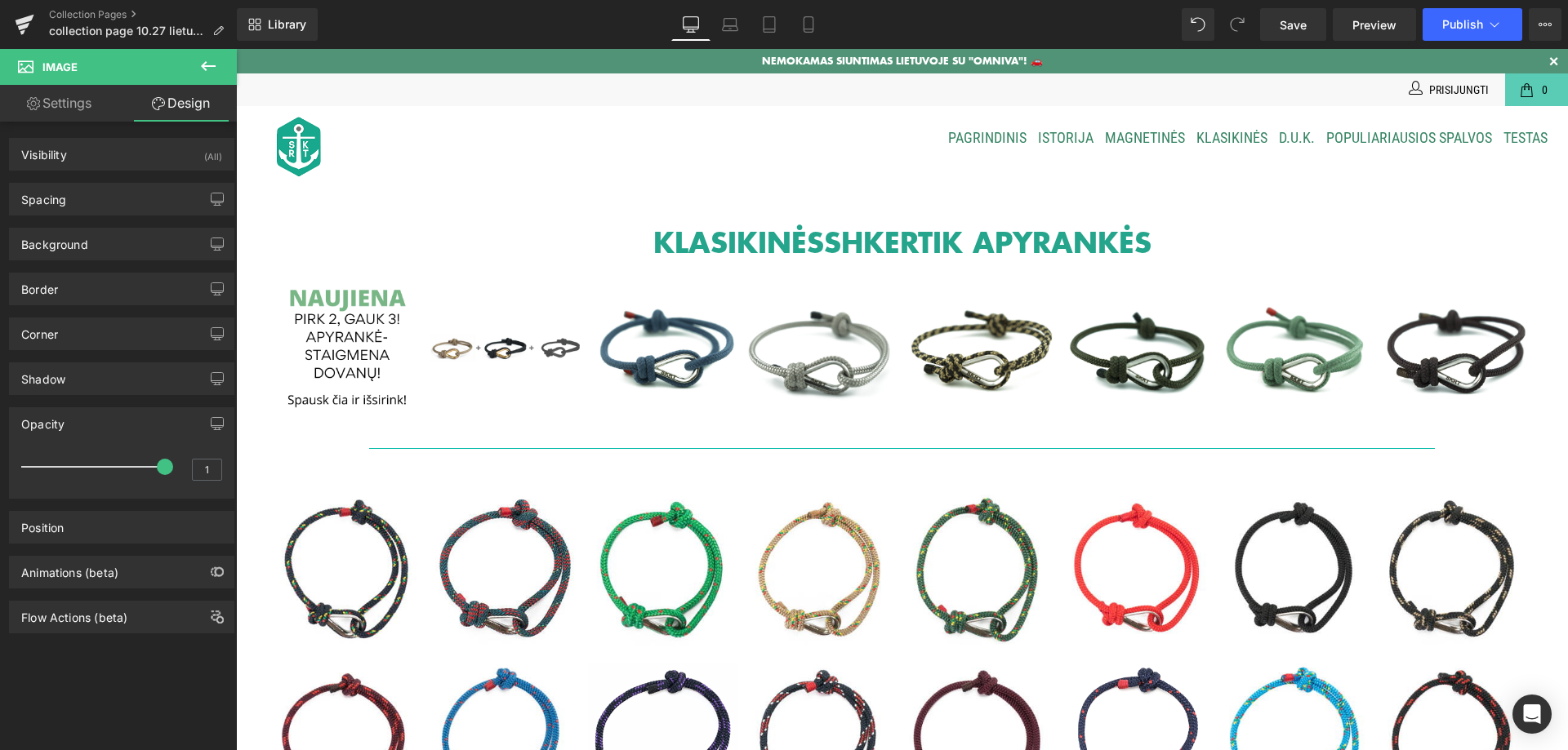
click at [203, 58] on icon at bounding box center [208, 67] width 20 height 20
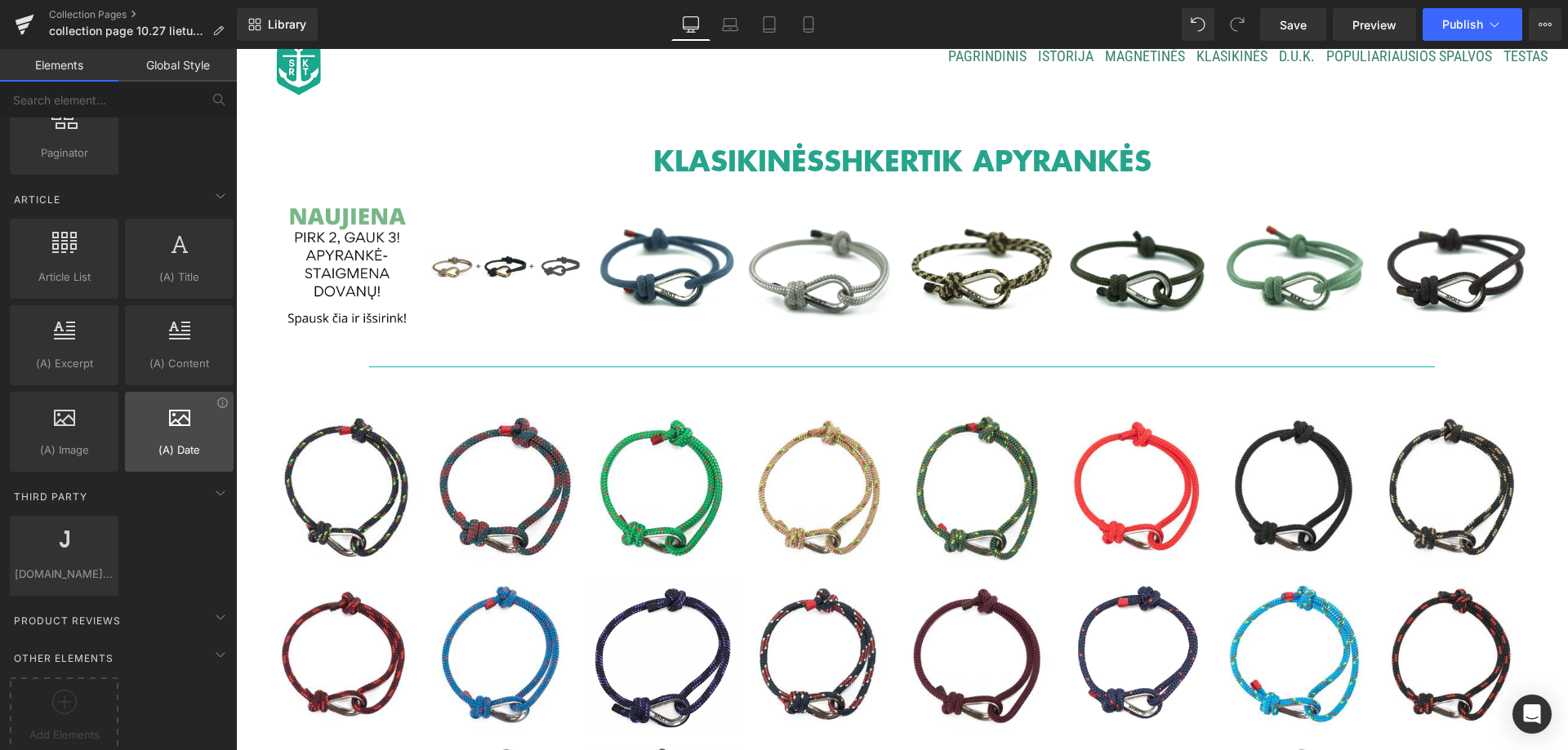
scroll to position [2796, 0]
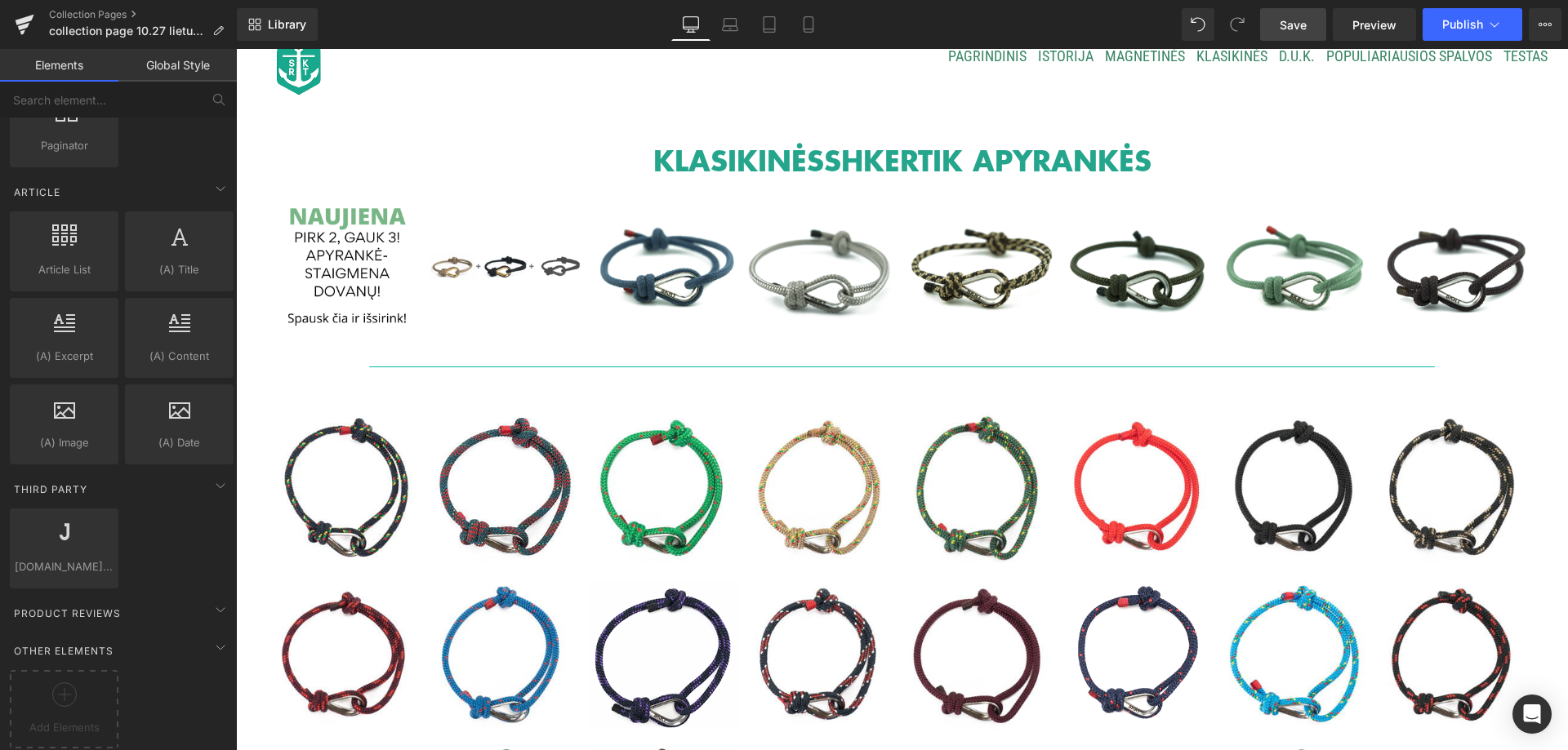
click at [1310, 26] on link "Save" at bounding box center [1293, 24] width 66 height 33
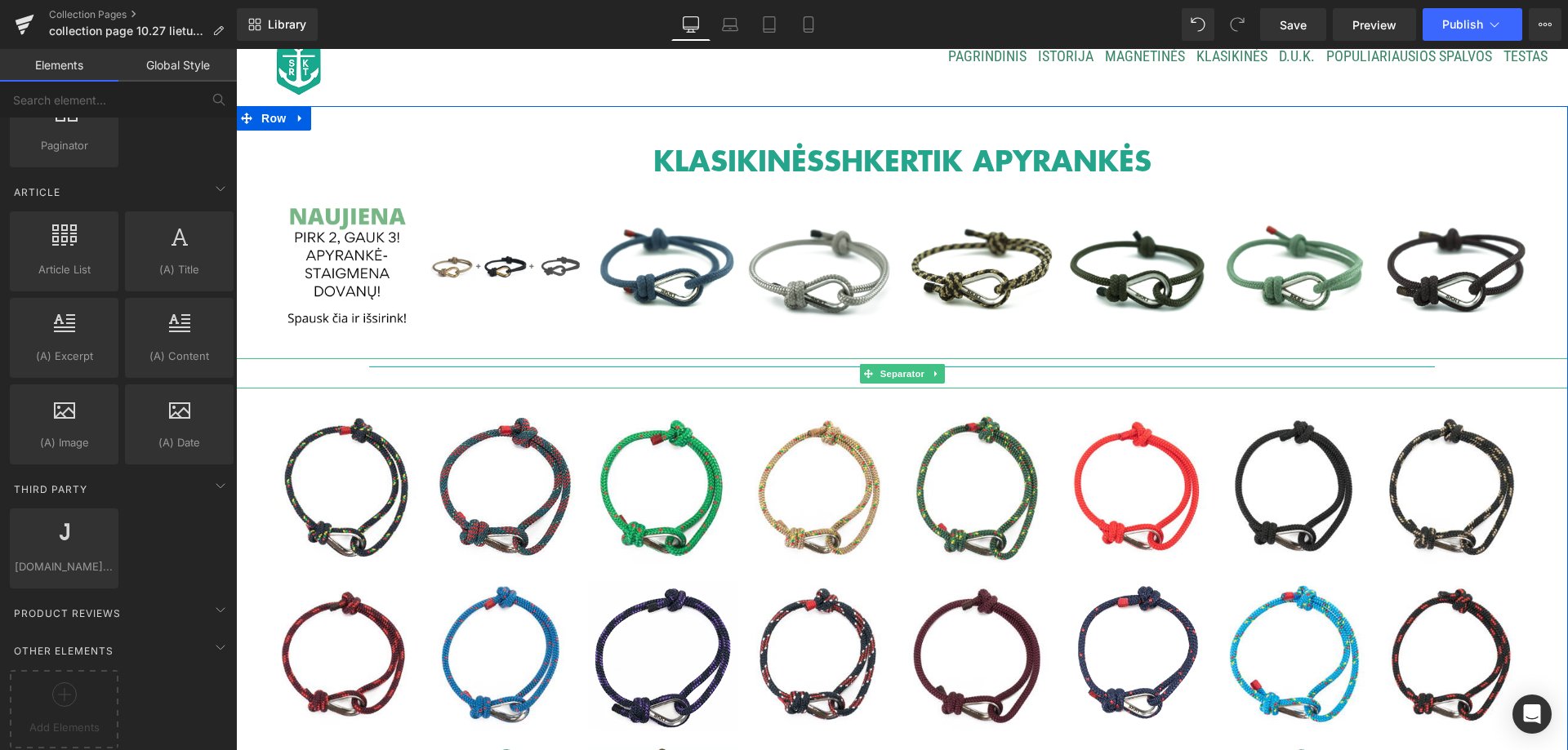
click at [741, 367] on hr at bounding box center [901, 373] width 1066 height 12
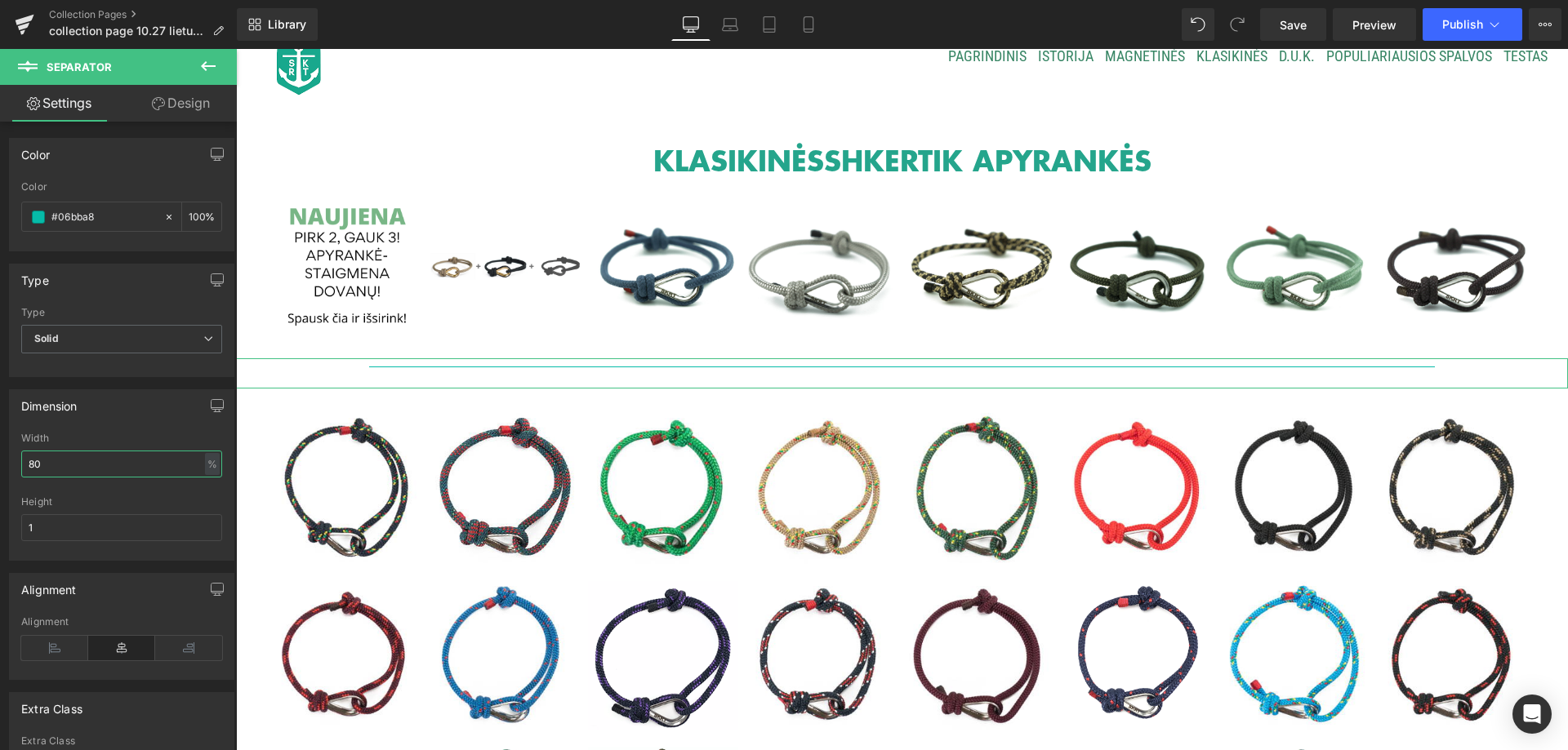
drag, startPoint x: 60, startPoint y: 459, endPoint x: 16, endPoint y: 460, distance: 44.0
click at [16, 460] on div "80% Width 80 % % px 1px Height 1" at bounding box center [121, 496] width 224 height 127
type input "90"
click at [57, 466] on input "90" at bounding box center [121, 464] width 201 height 27
click at [103, 519] on input "1" at bounding box center [121, 527] width 201 height 27
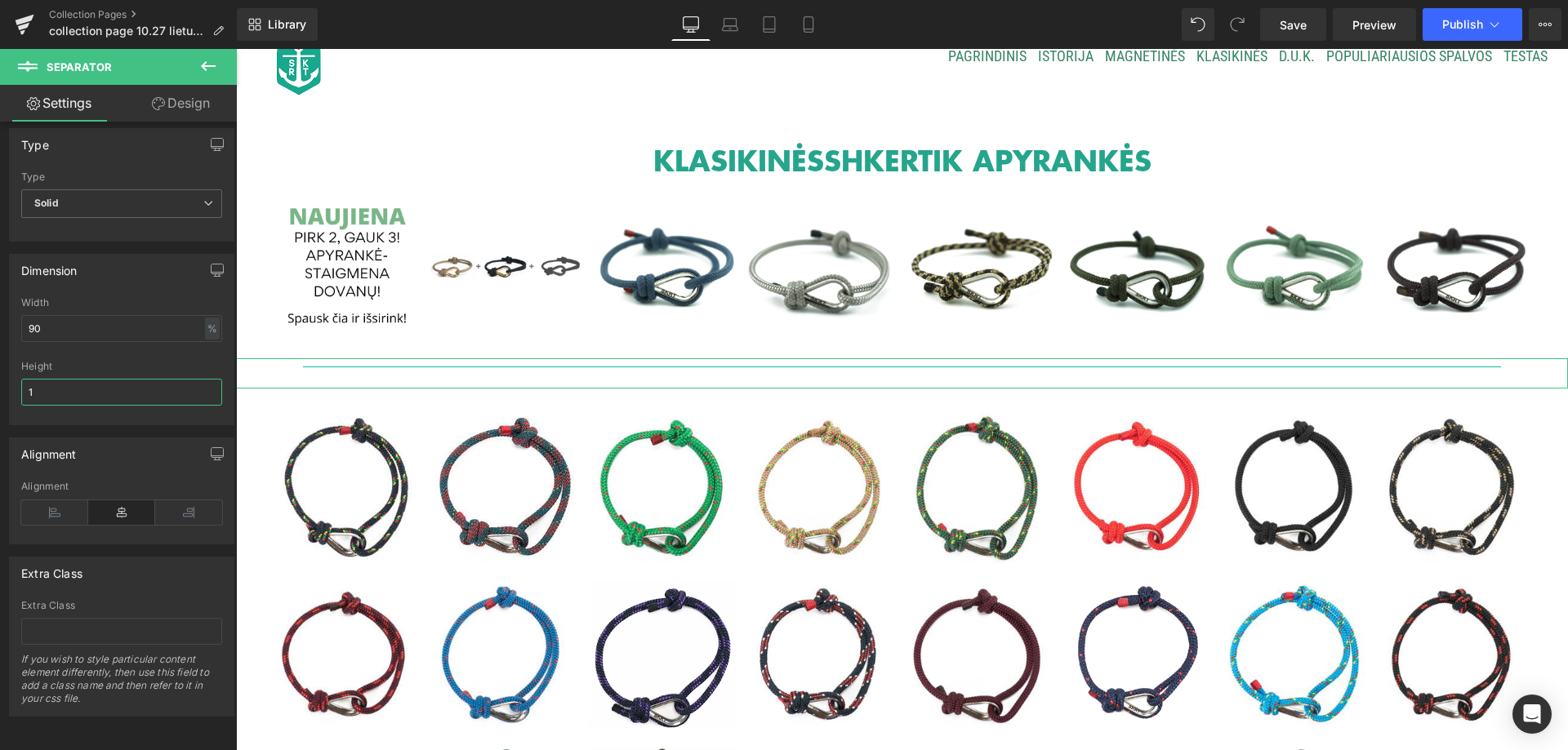
scroll to position [0, 0]
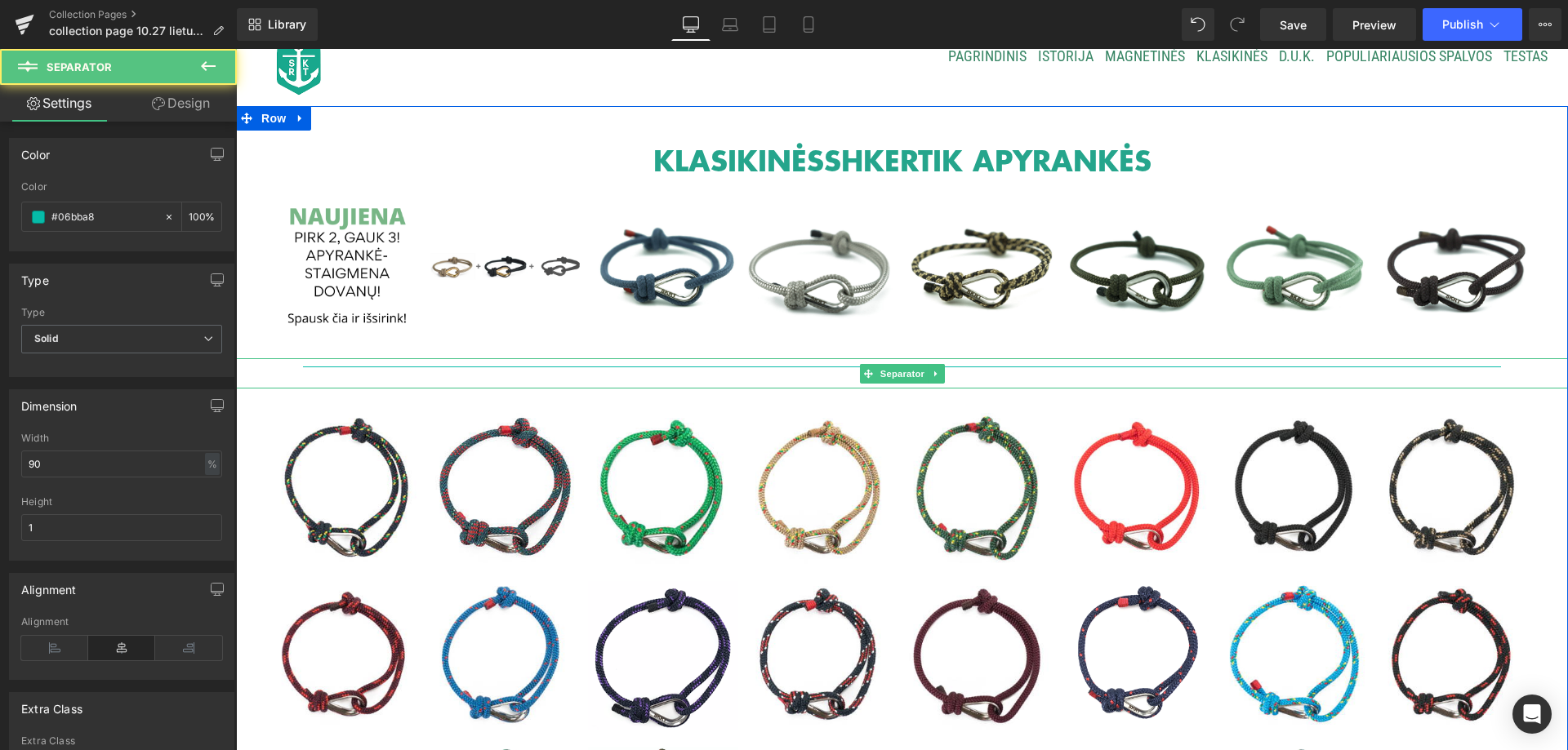
click at [462, 368] on hr at bounding box center [902, 373] width 1199 height 12
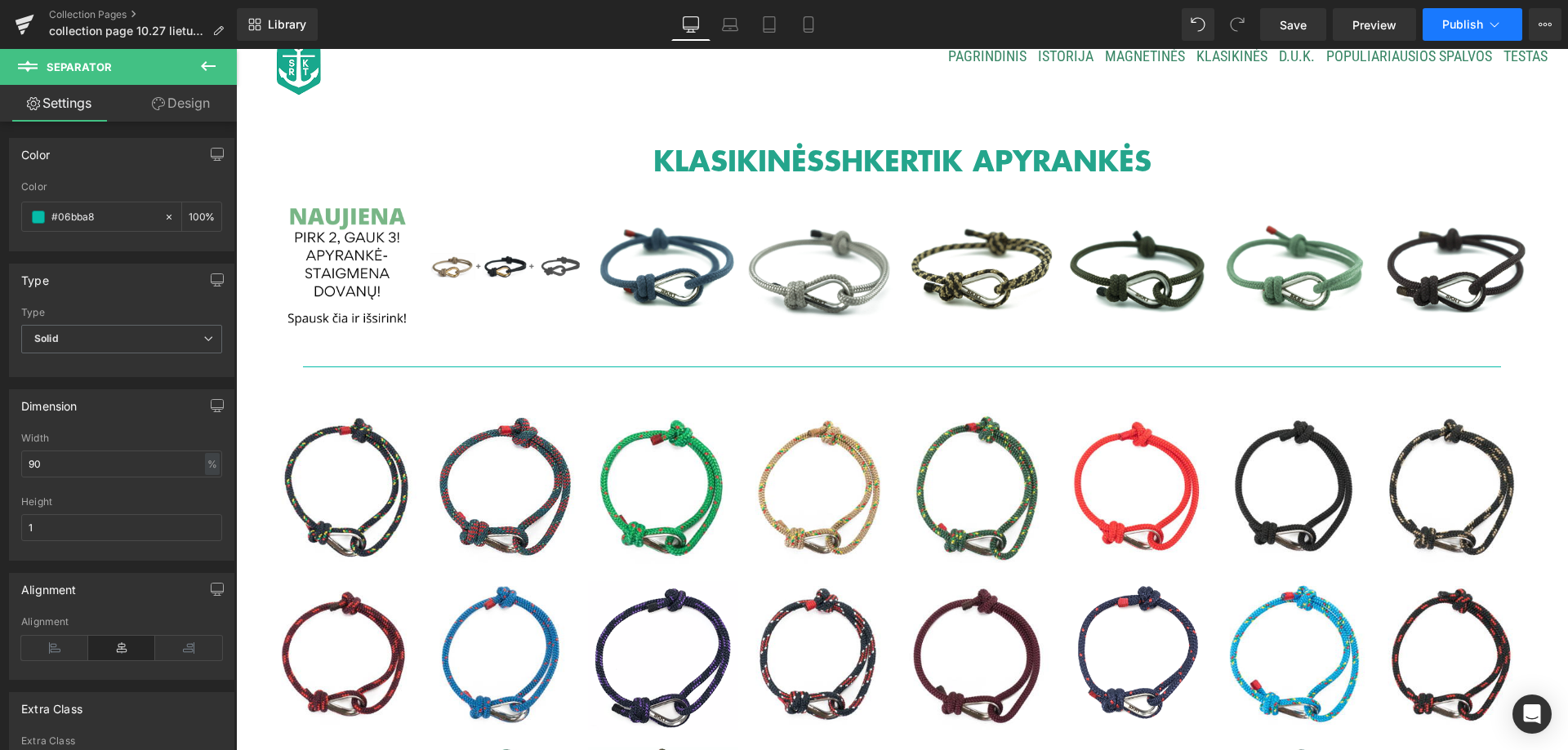
click at [1461, 28] on span "Publish" at bounding box center [1463, 24] width 41 height 13
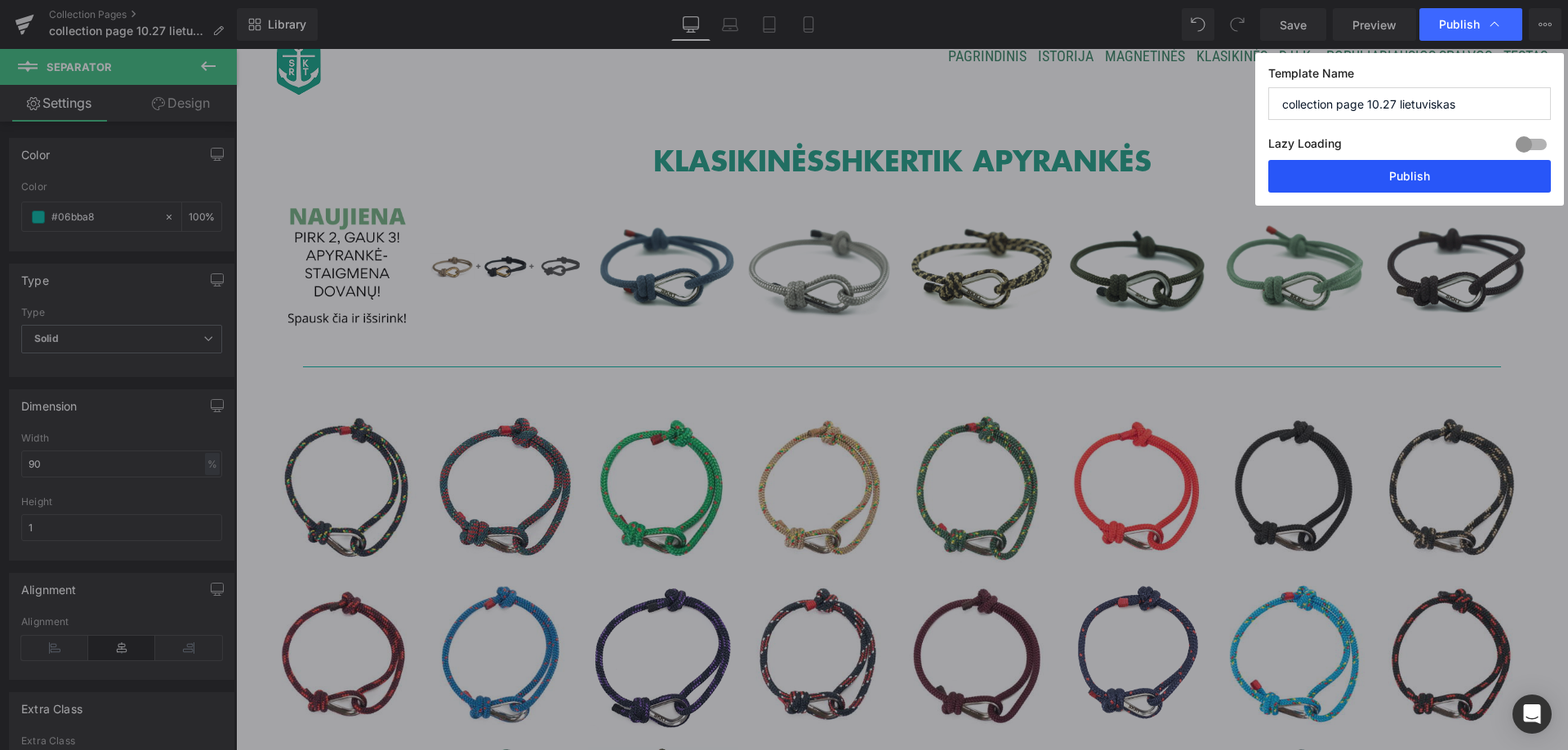
click at [1461, 176] on button "Publish" at bounding box center [1410, 176] width 283 height 33
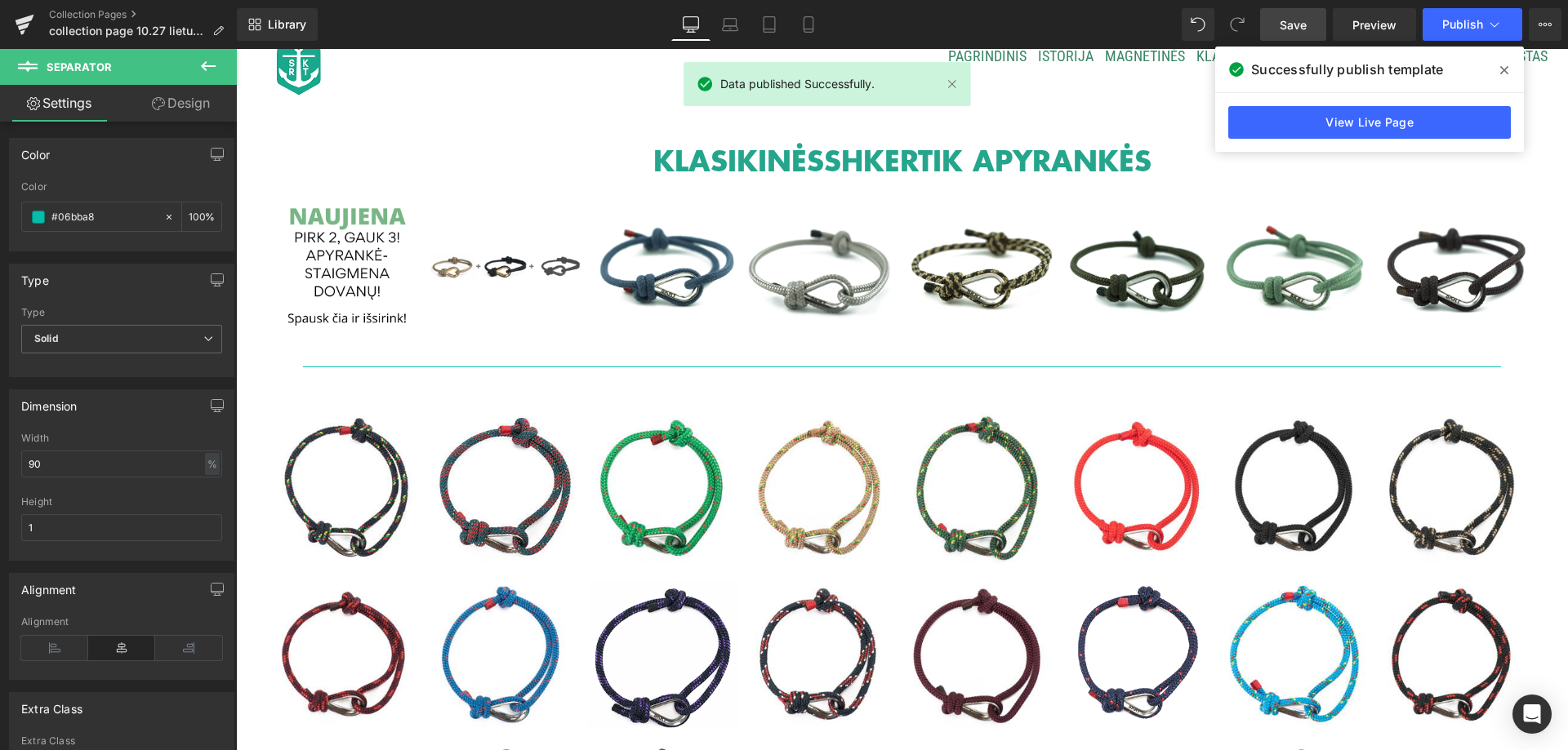
click at [1297, 17] on span "Save" at bounding box center [1292, 24] width 27 height 17
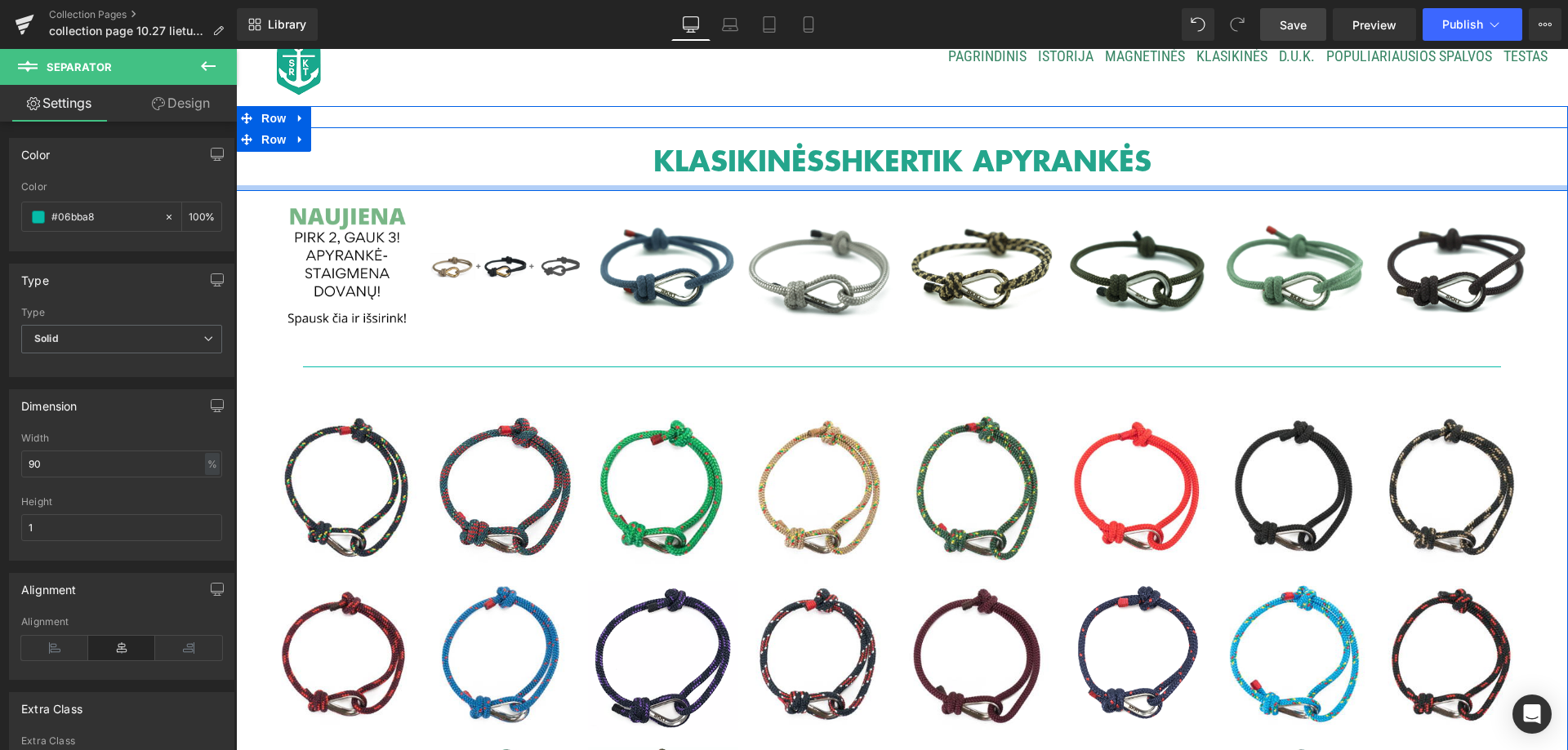
click at [477, 187] on div at bounding box center [901, 188] width 1332 height 6
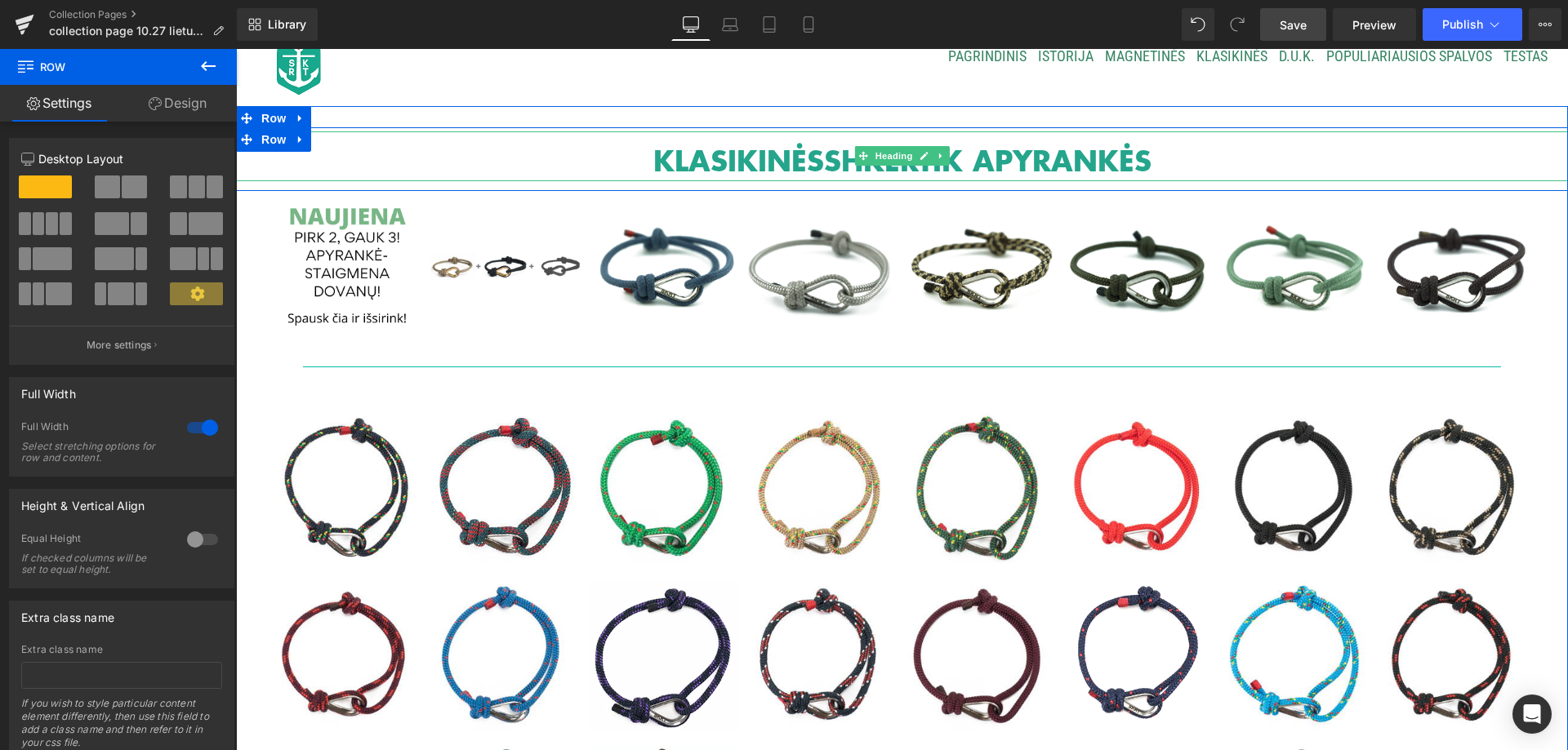
click at [493, 156] on h1 "KLASIKINĖS SHKERTIK APYRANKĖS" at bounding box center [901, 160] width 1332 height 42
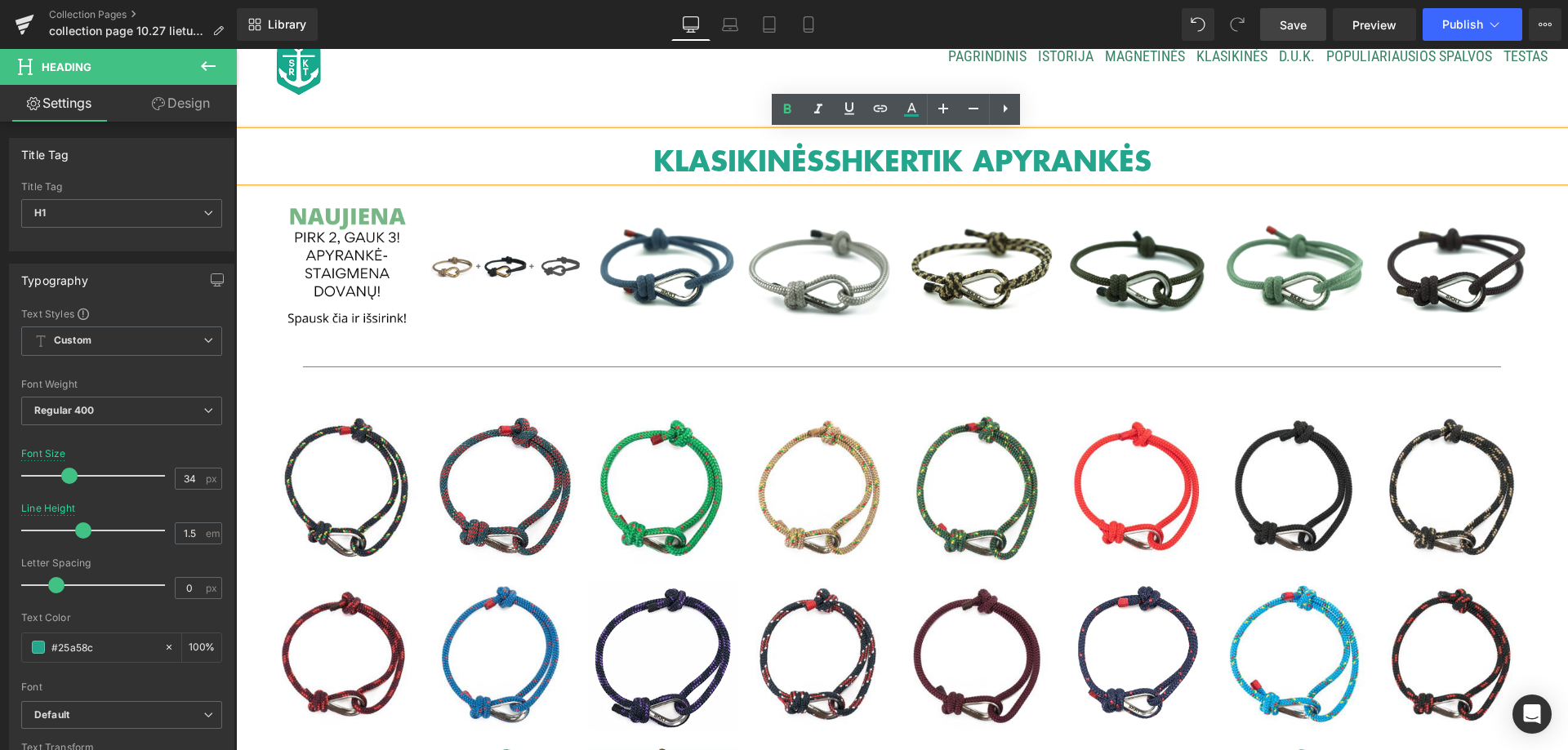
click at [495, 111] on div "KLASIKINĖS SHKERTIK APYRANKĖS Heading Row Image Image Row Image Image Row Image…" at bounding box center [901, 644] width 1332 height 1074
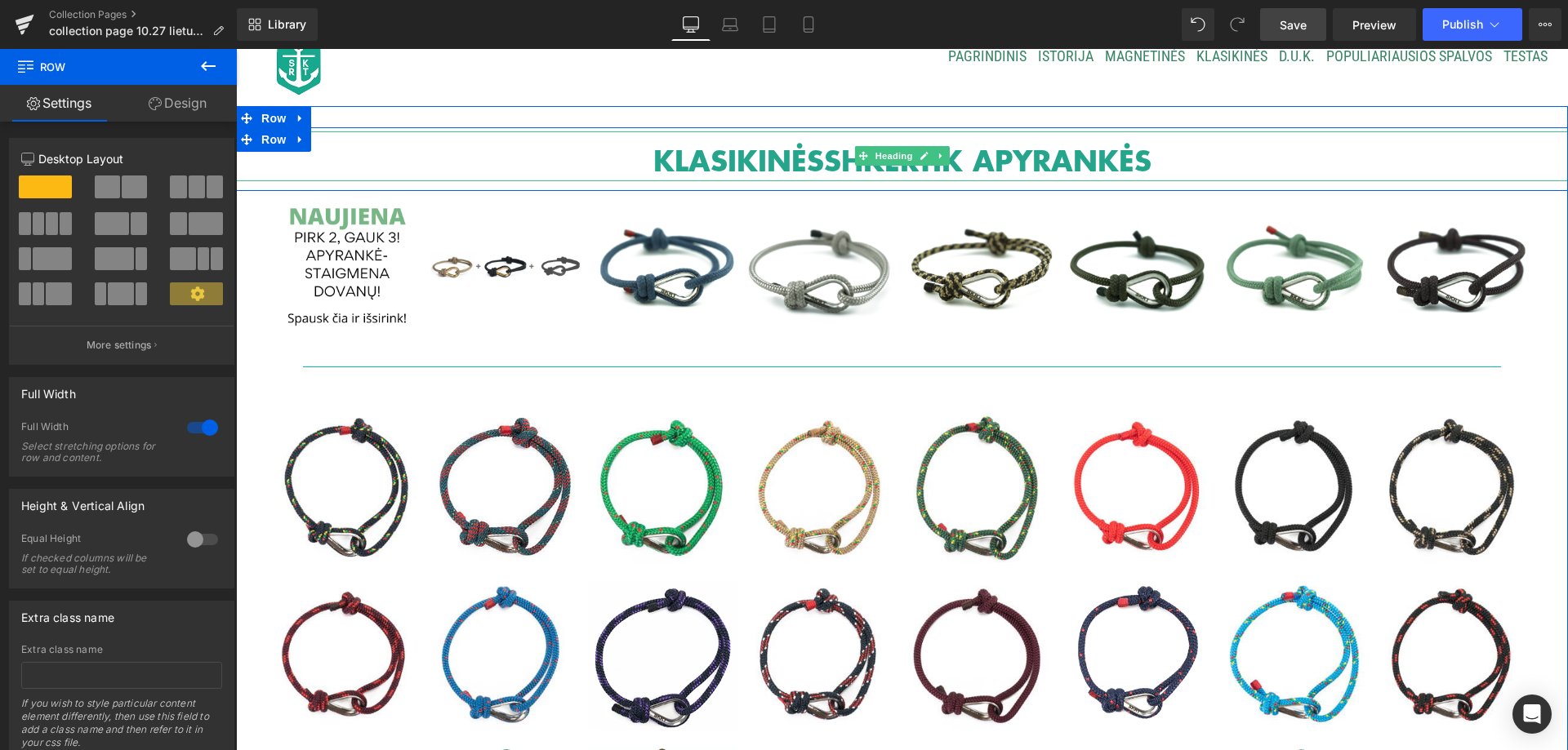
click at [491, 134] on div at bounding box center [901, 133] width 1332 height 4
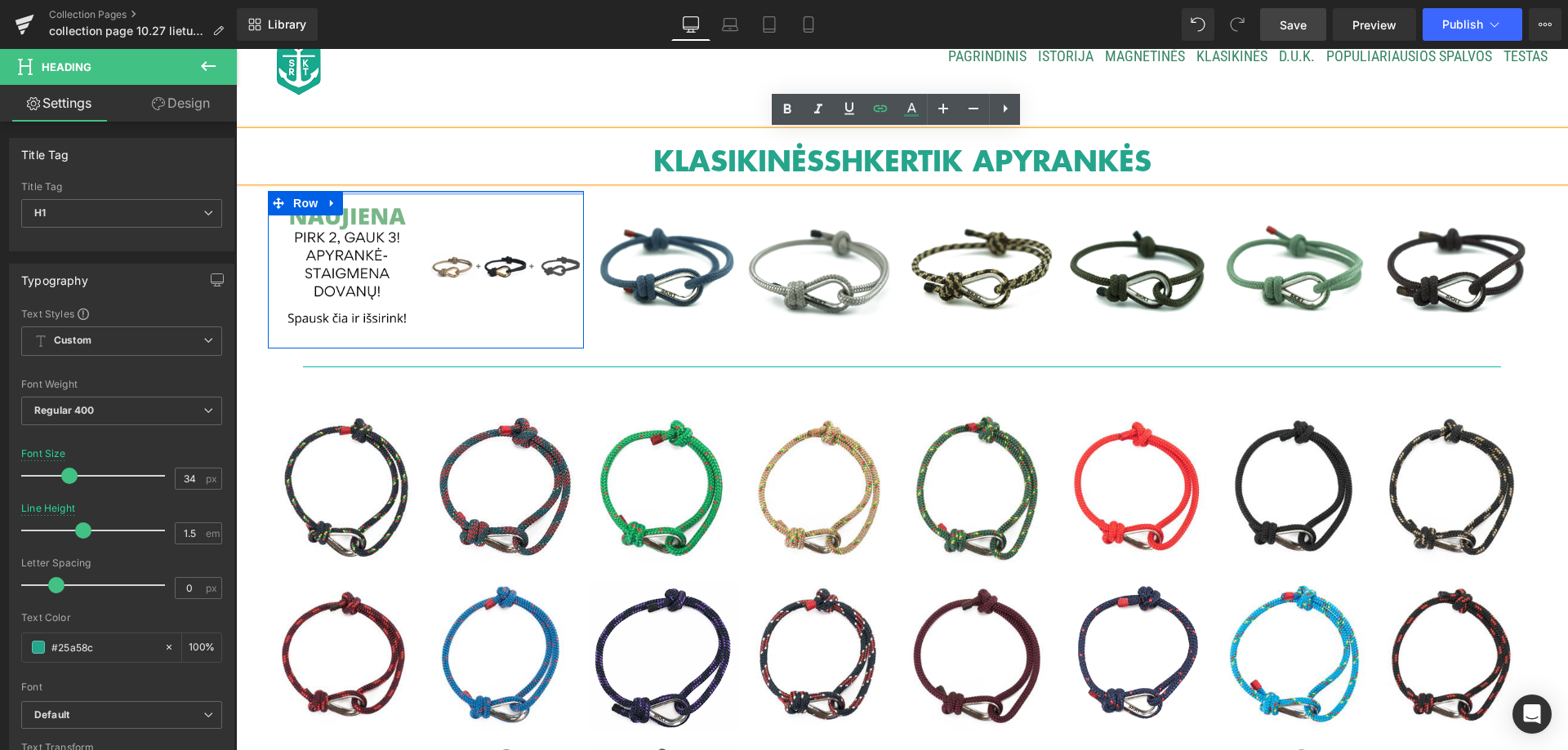
click at [490, 191] on div at bounding box center [426, 193] width 316 height 4
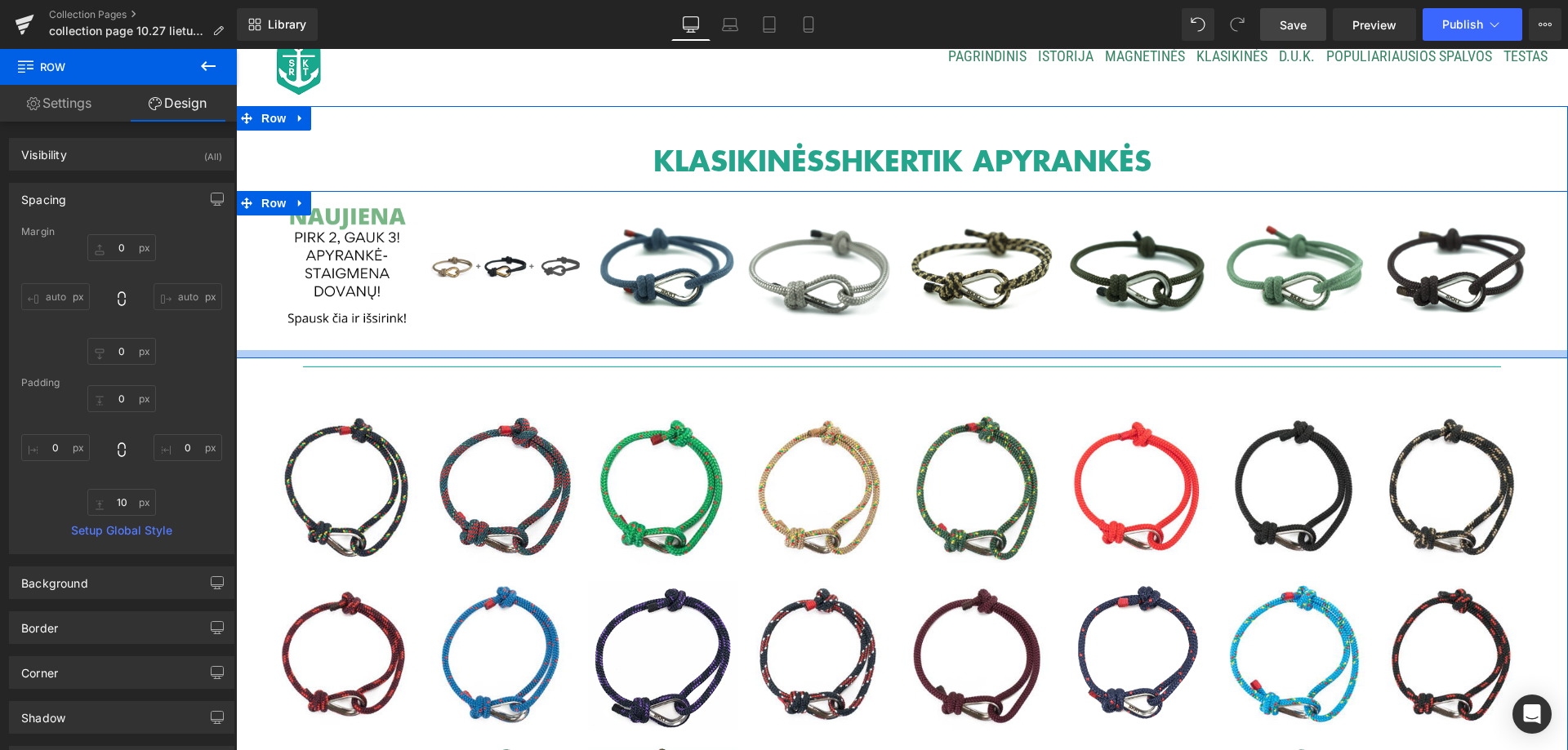
click at [455, 353] on div at bounding box center [901, 354] width 1332 height 8
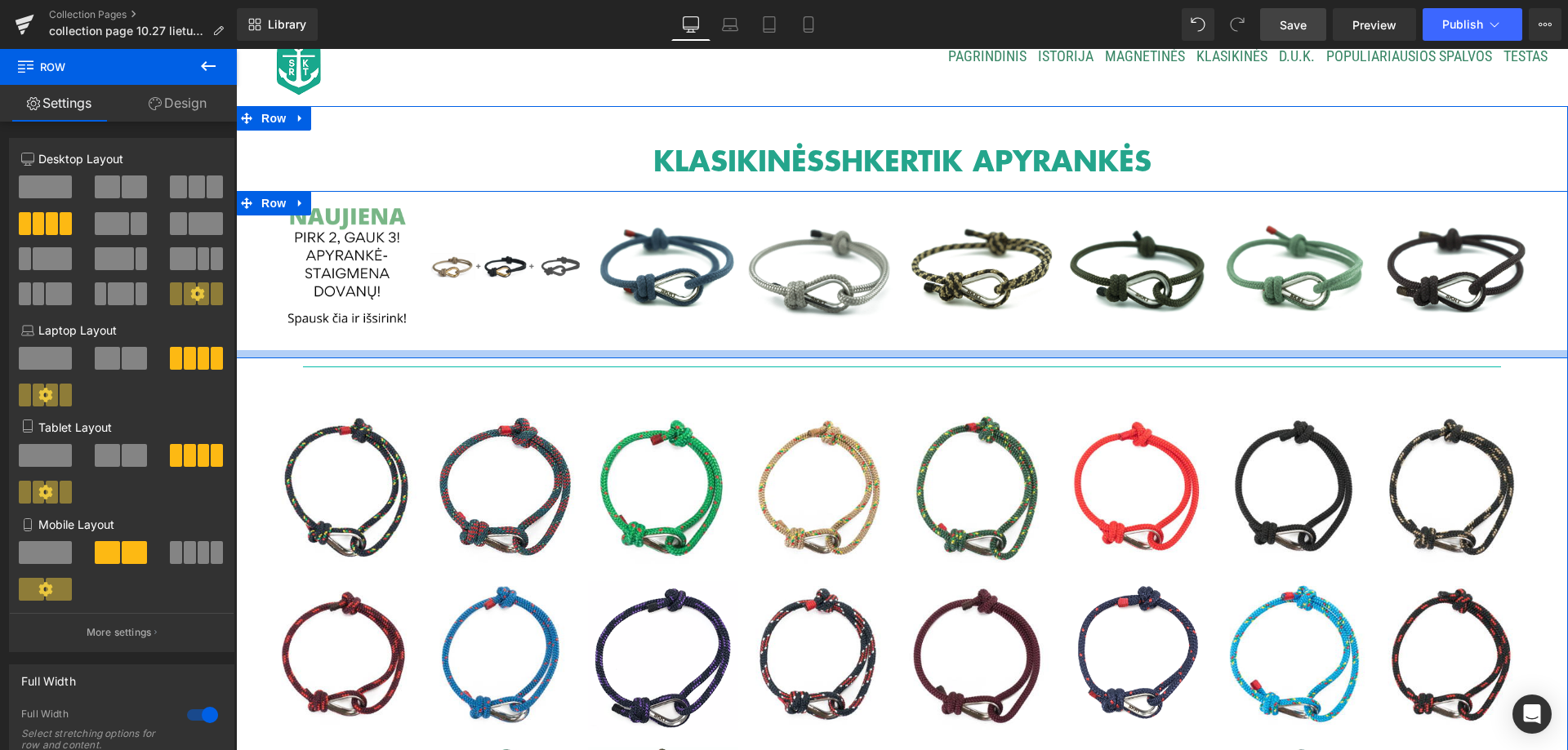
click at [455, 353] on div at bounding box center [901, 354] width 1332 height 8
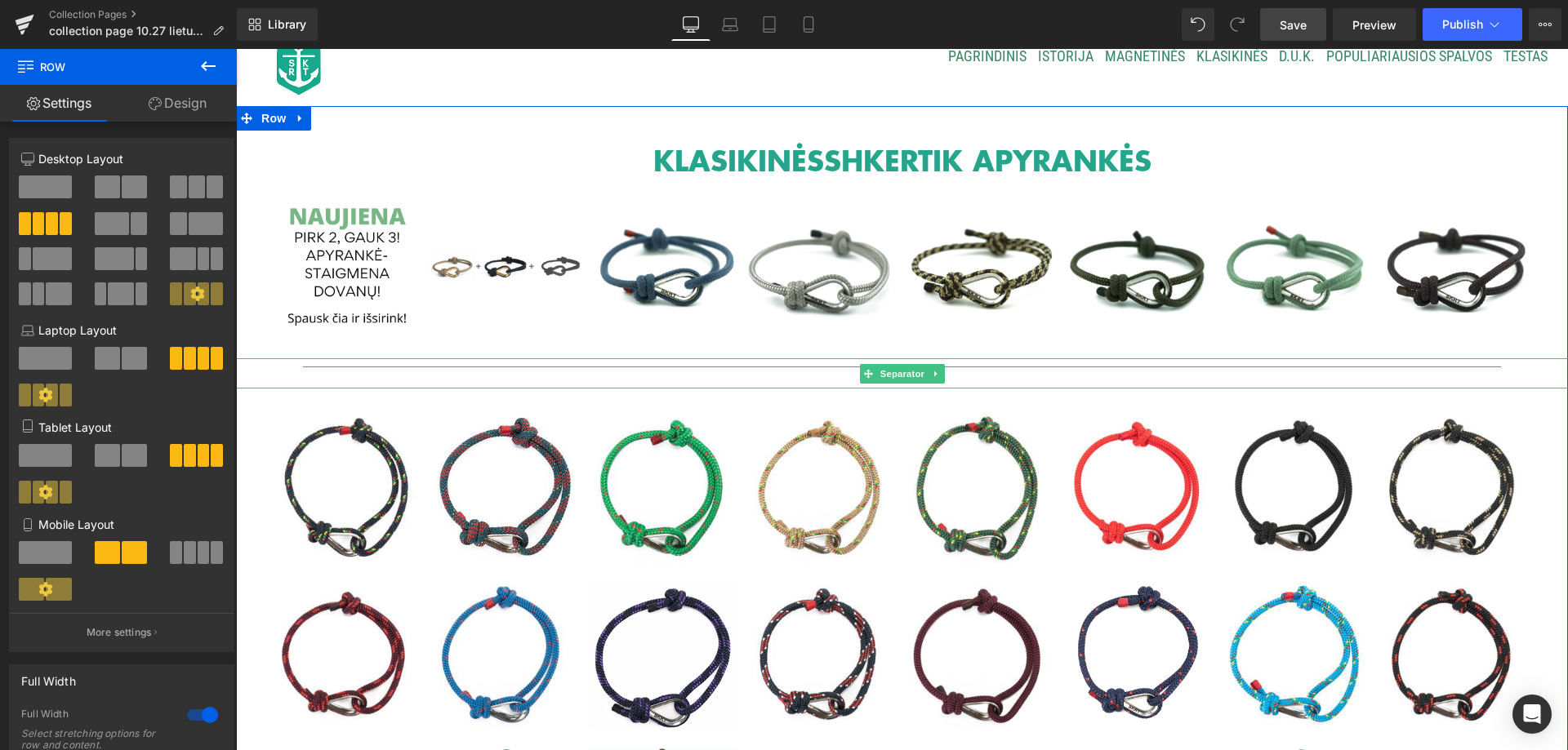
click at [443, 371] on hr at bounding box center [902, 373] width 1199 height 12
